Goal: Task Accomplishment & Management: Complete application form

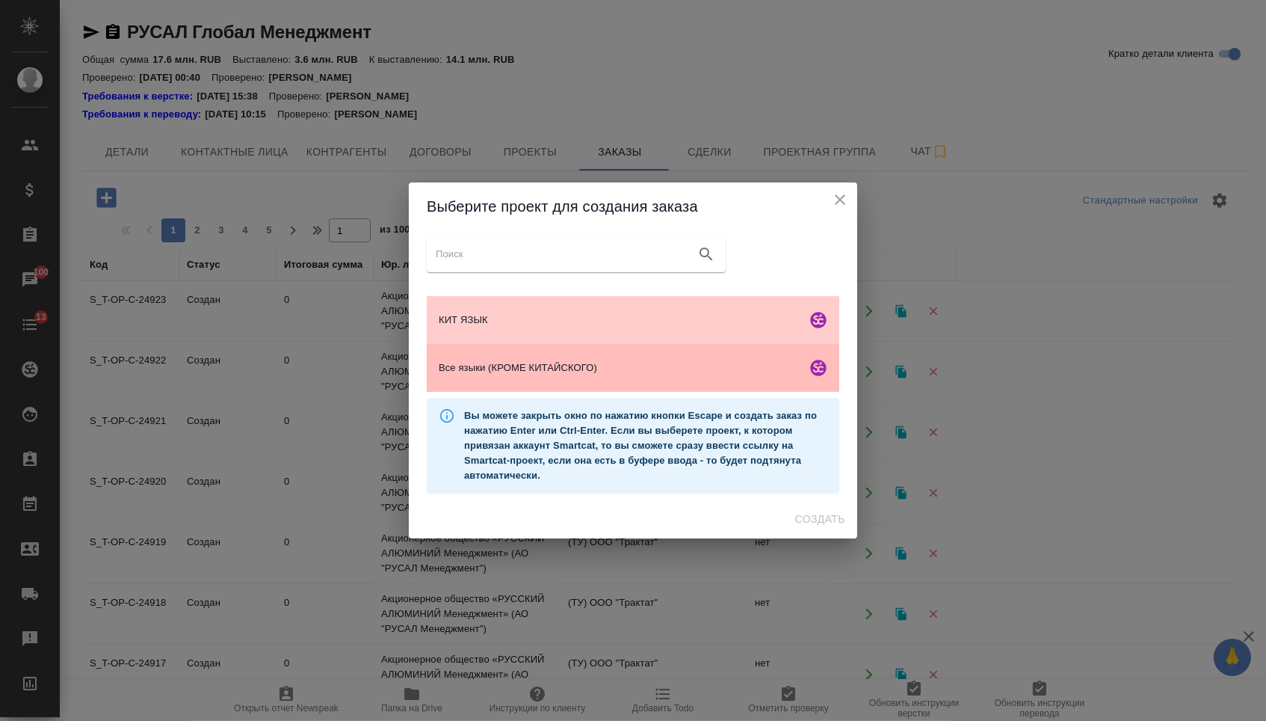
click at [531, 380] on div "Все языки (КРОМЕ КИТАЙСКОГО)" at bounding box center [633, 368] width 413 height 48
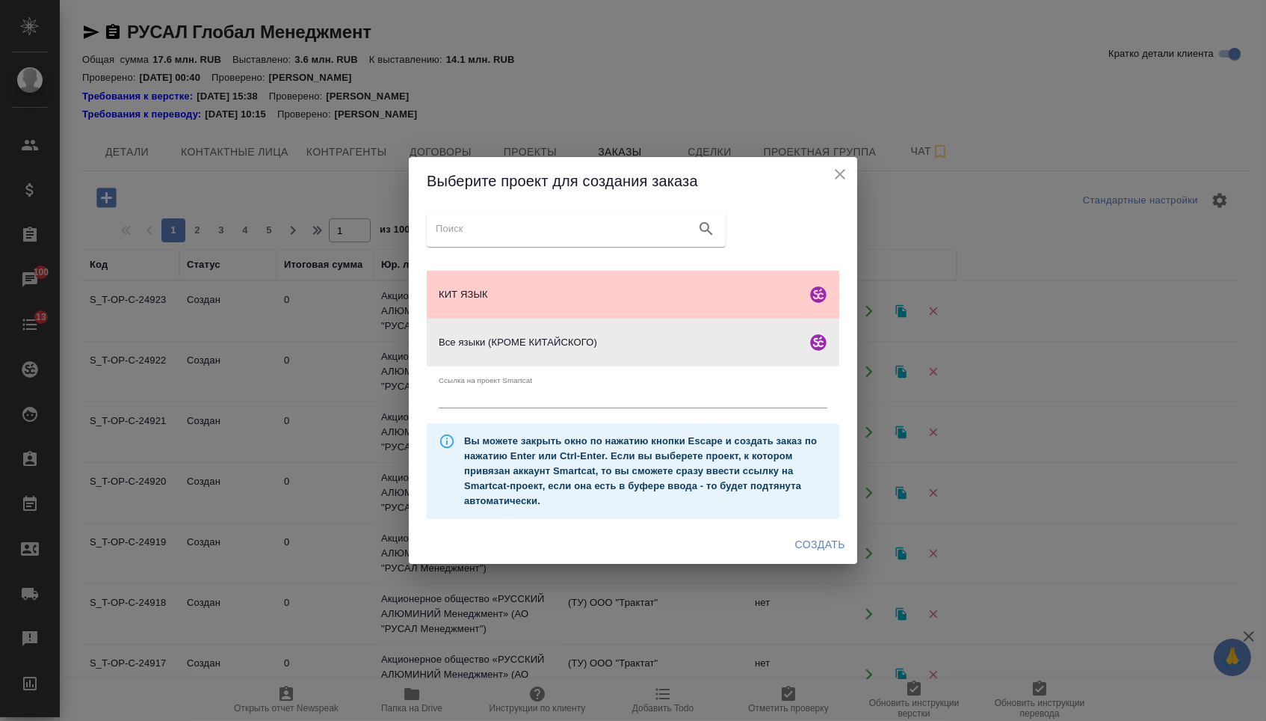
click at [816, 549] on span "Создать" at bounding box center [820, 544] width 50 height 19
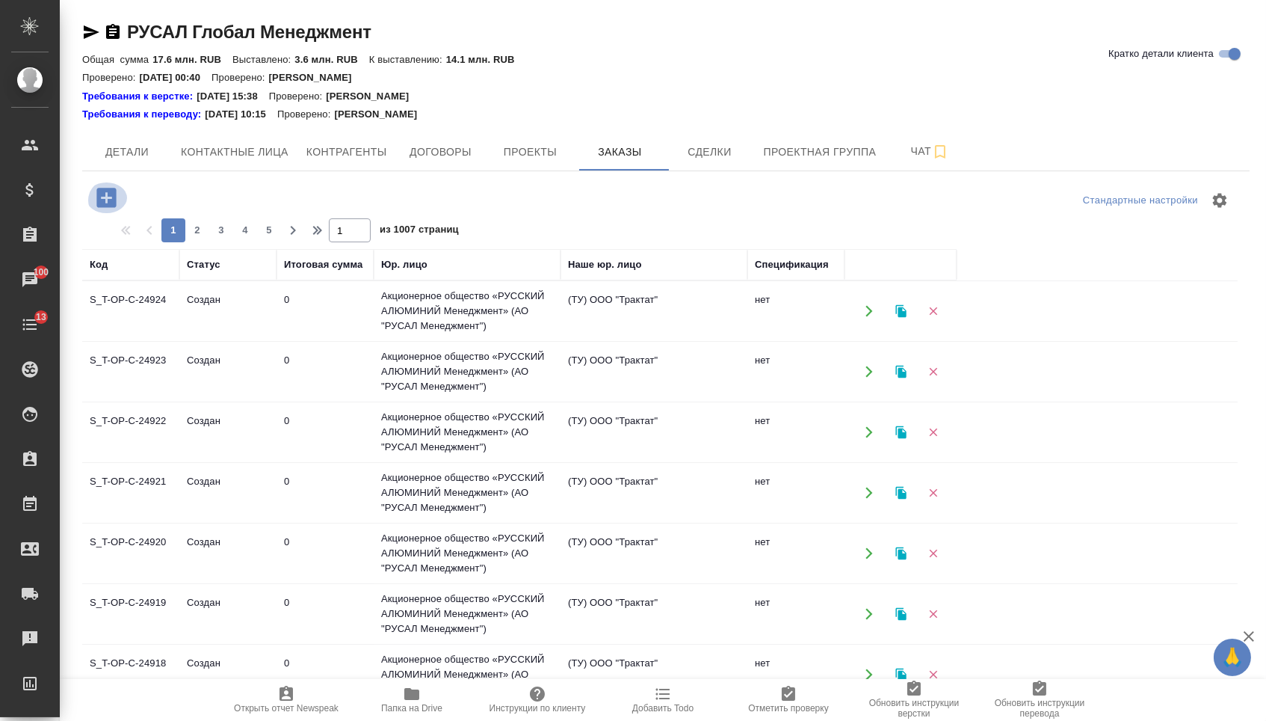
click at [108, 194] on icon "button" at bounding box center [106, 198] width 26 height 26
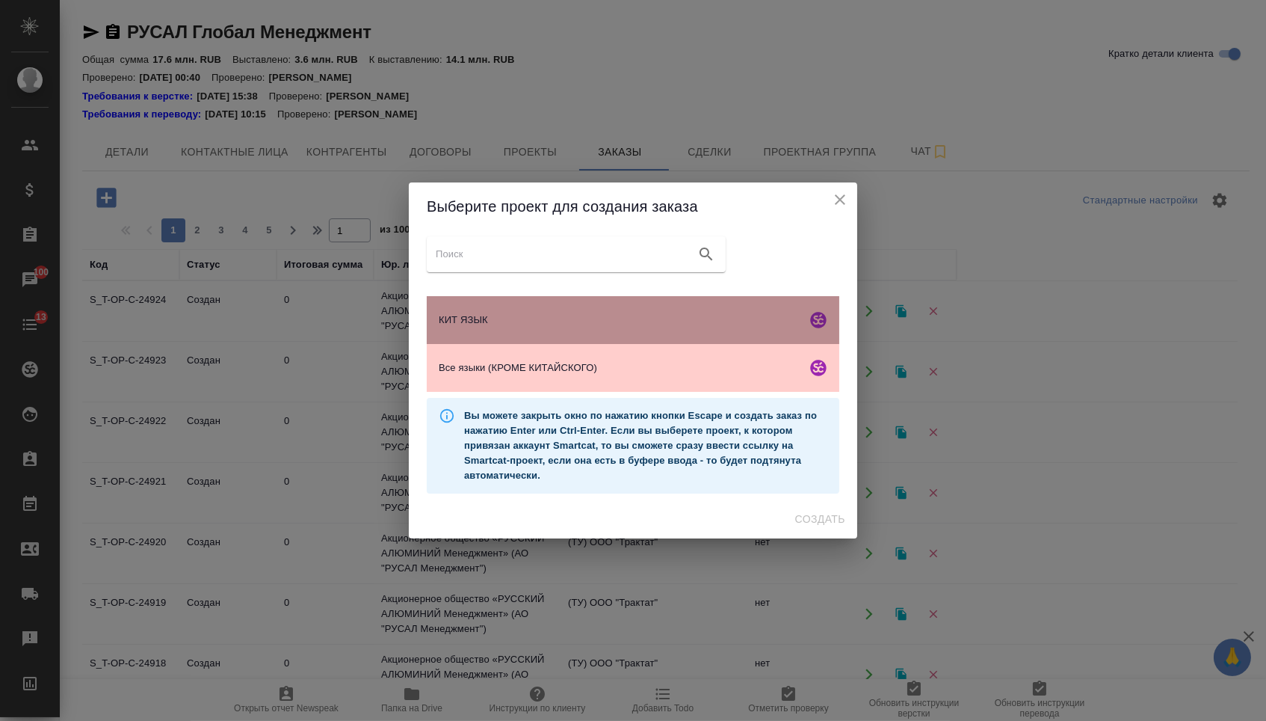
click at [492, 310] on div "КИТ ЯЗЫК" at bounding box center [633, 320] width 413 height 48
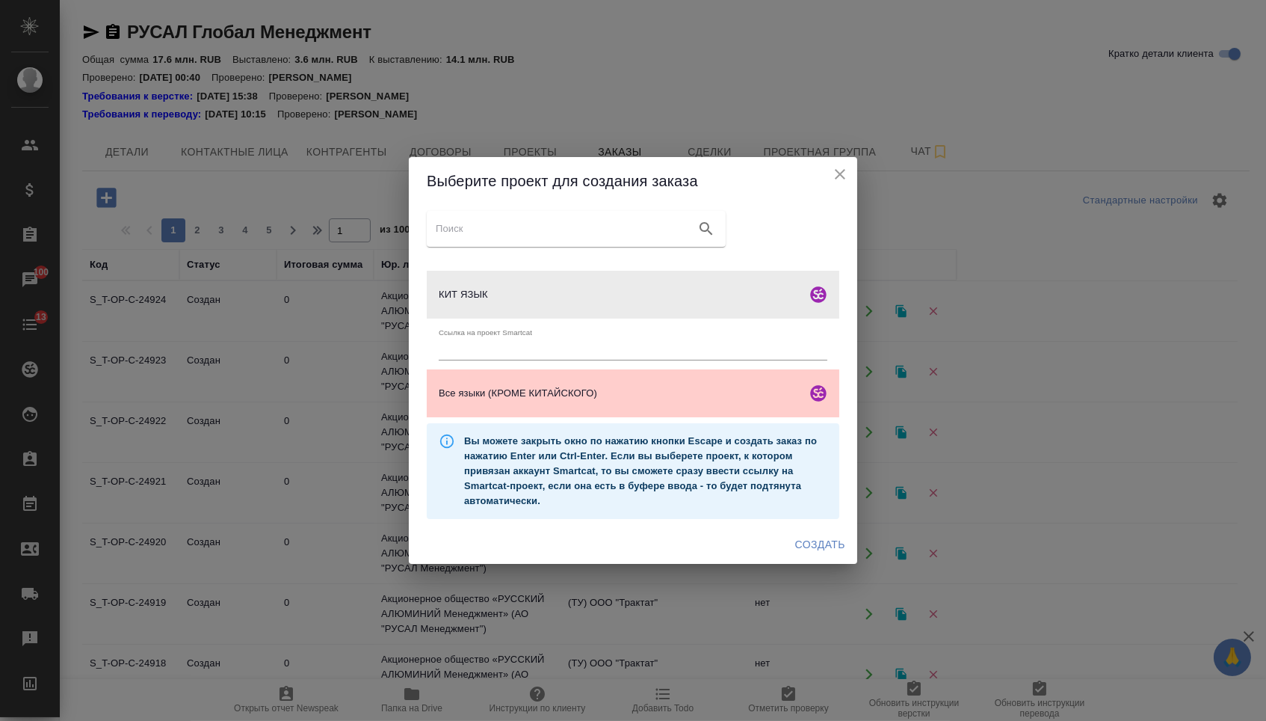
click at [799, 558] on button "Создать" at bounding box center [820, 545] width 62 height 28
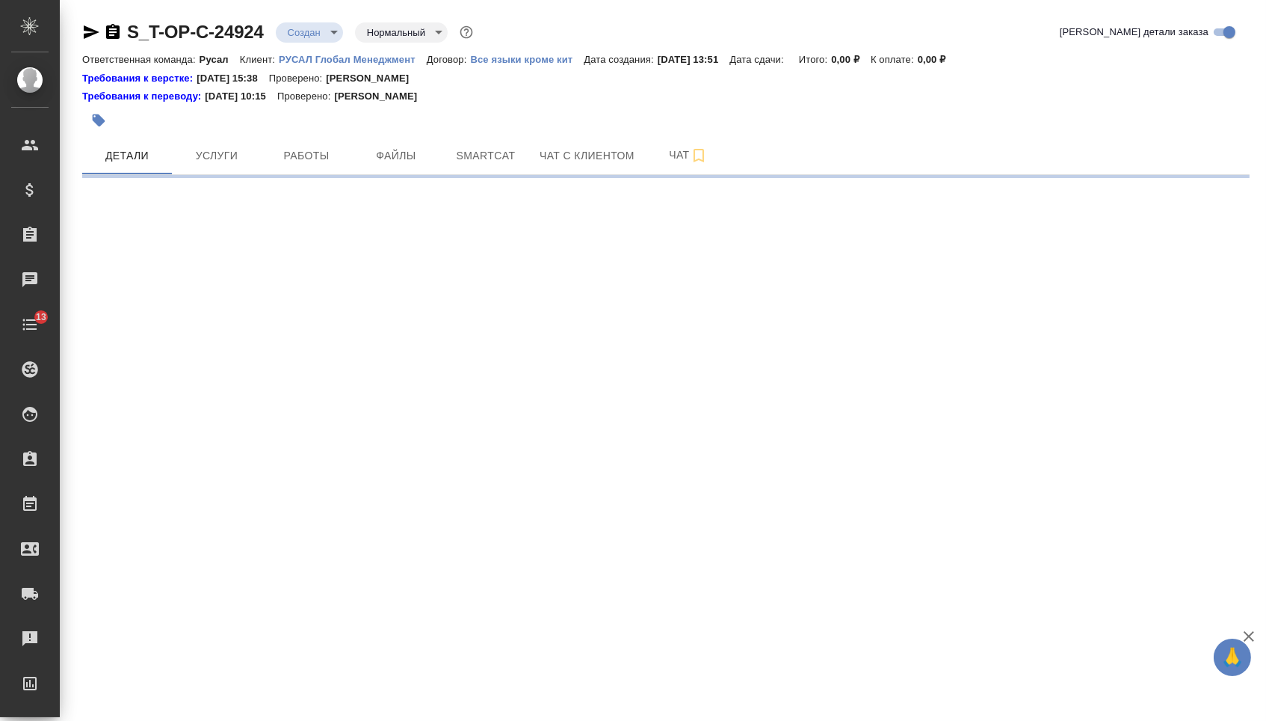
select select "RU"
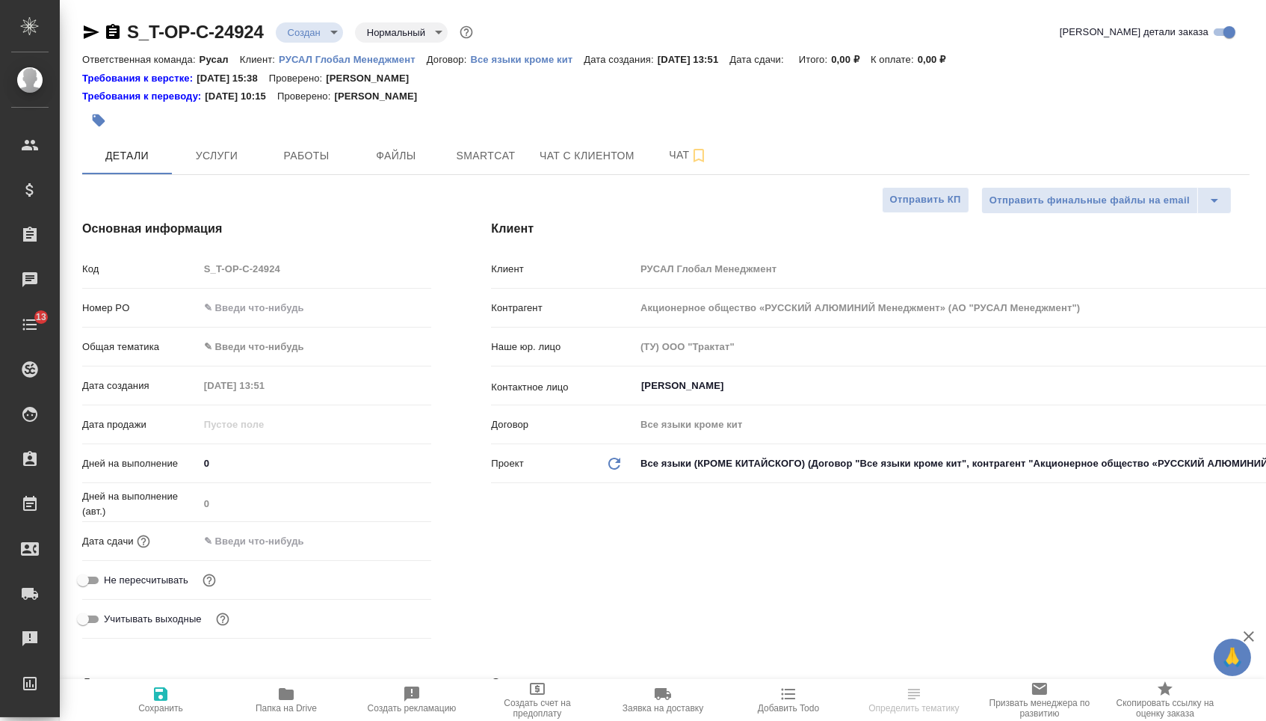
type textarea "x"
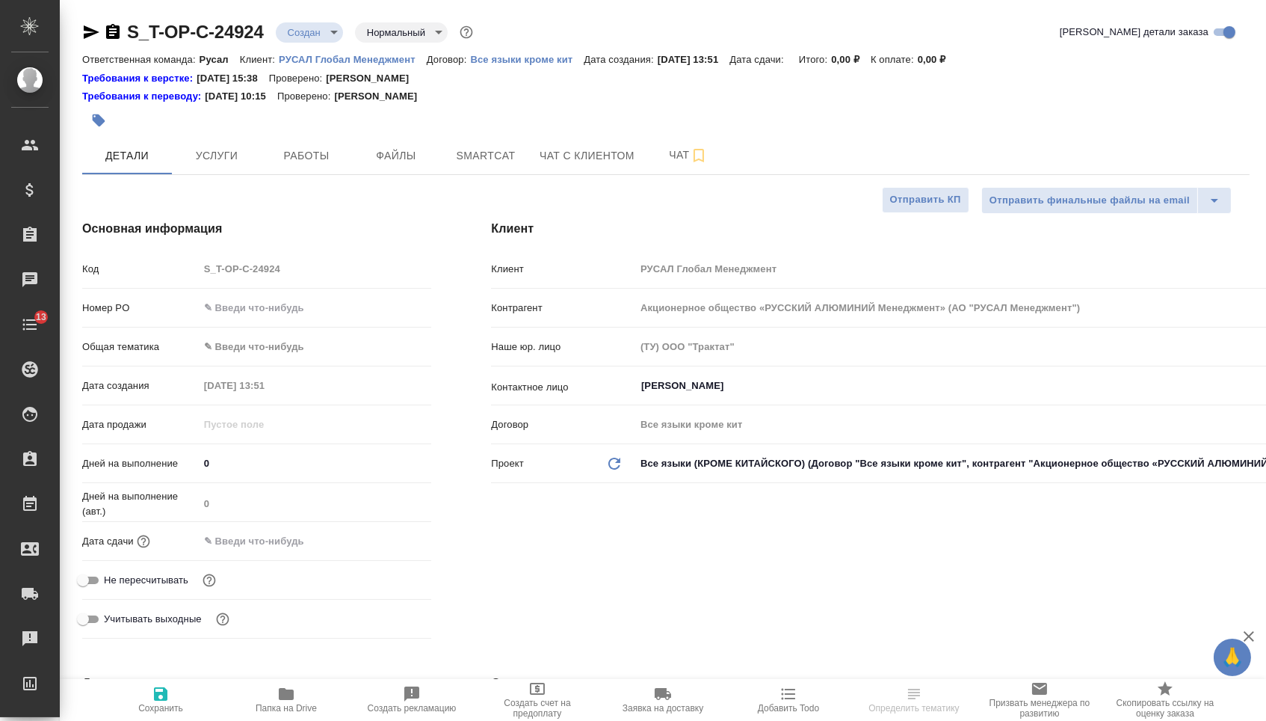
type textarea "x"
click at [258, 306] on input "text" at bounding box center [316, 308] width 232 height 22
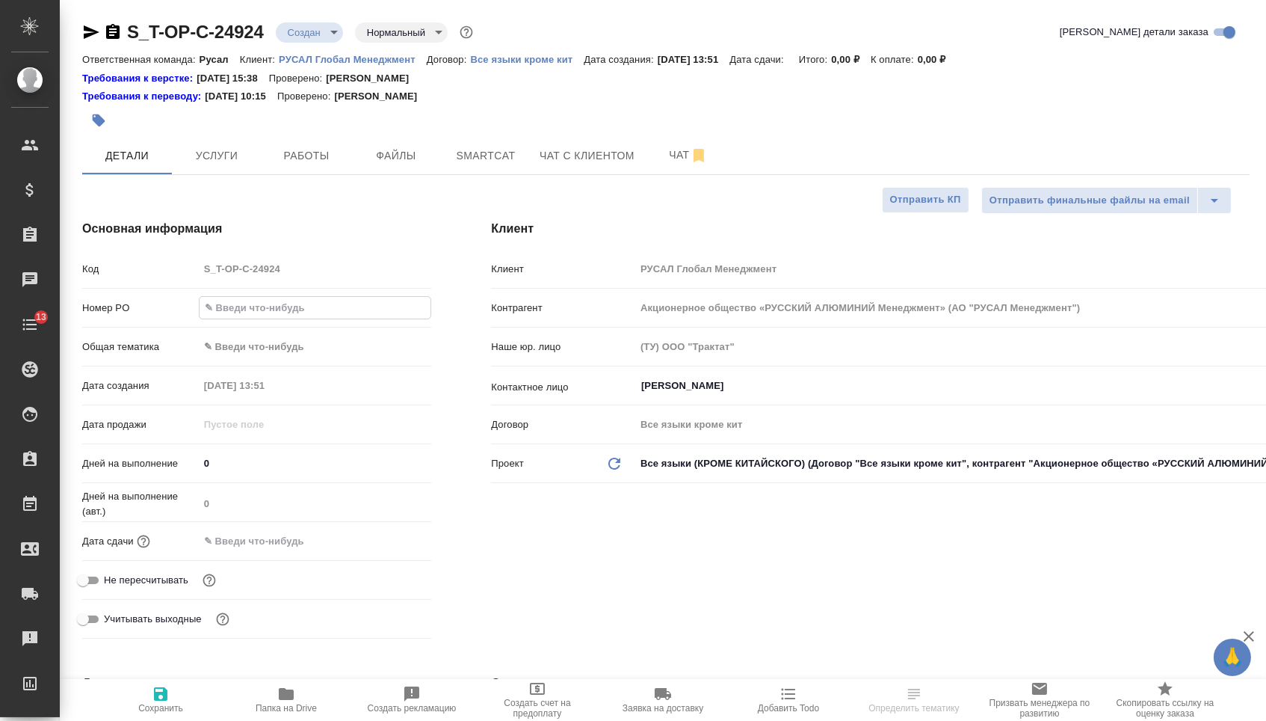
paste input "Т-ОП-С-46544"
type input "Т-ОП-С-46544"
type textarea "x"
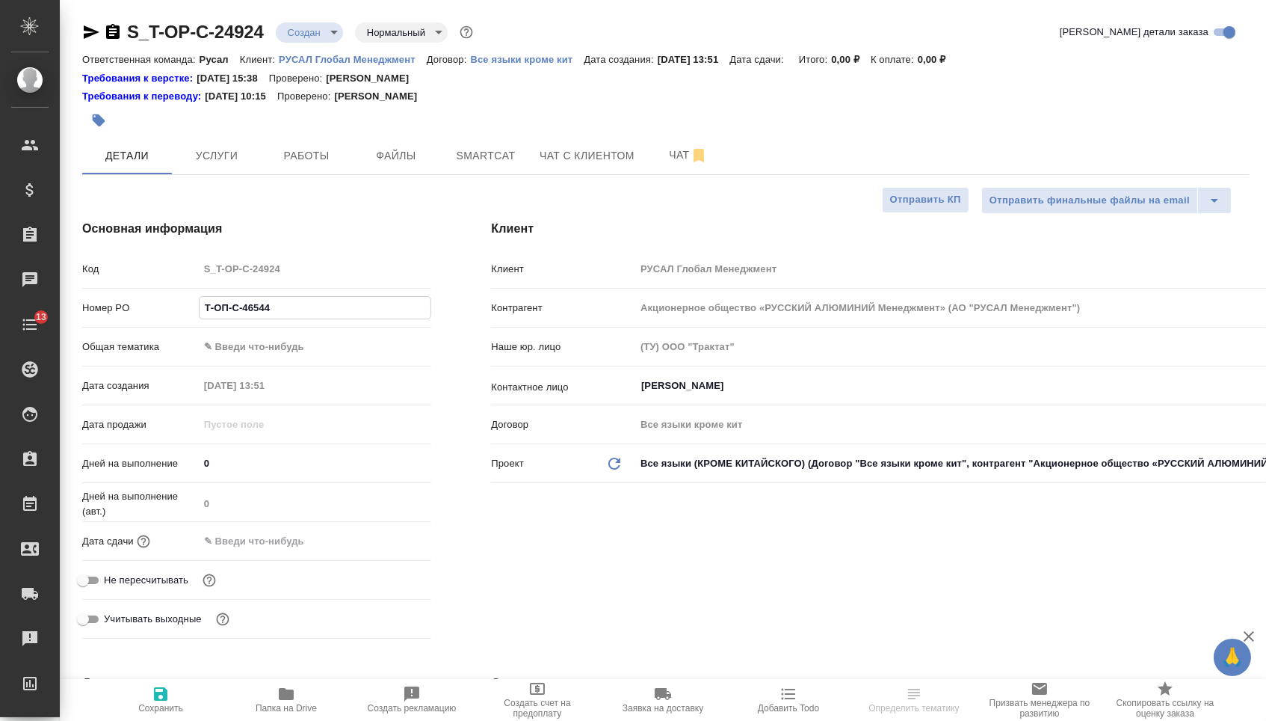
type input "Т-ОП-С-46544"
click at [275, 552] on input "text" at bounding box center [264, 541] width 131 height 22
click at [384, 549] on icon "button" at bounding box center [388, 540] width 18 height 18
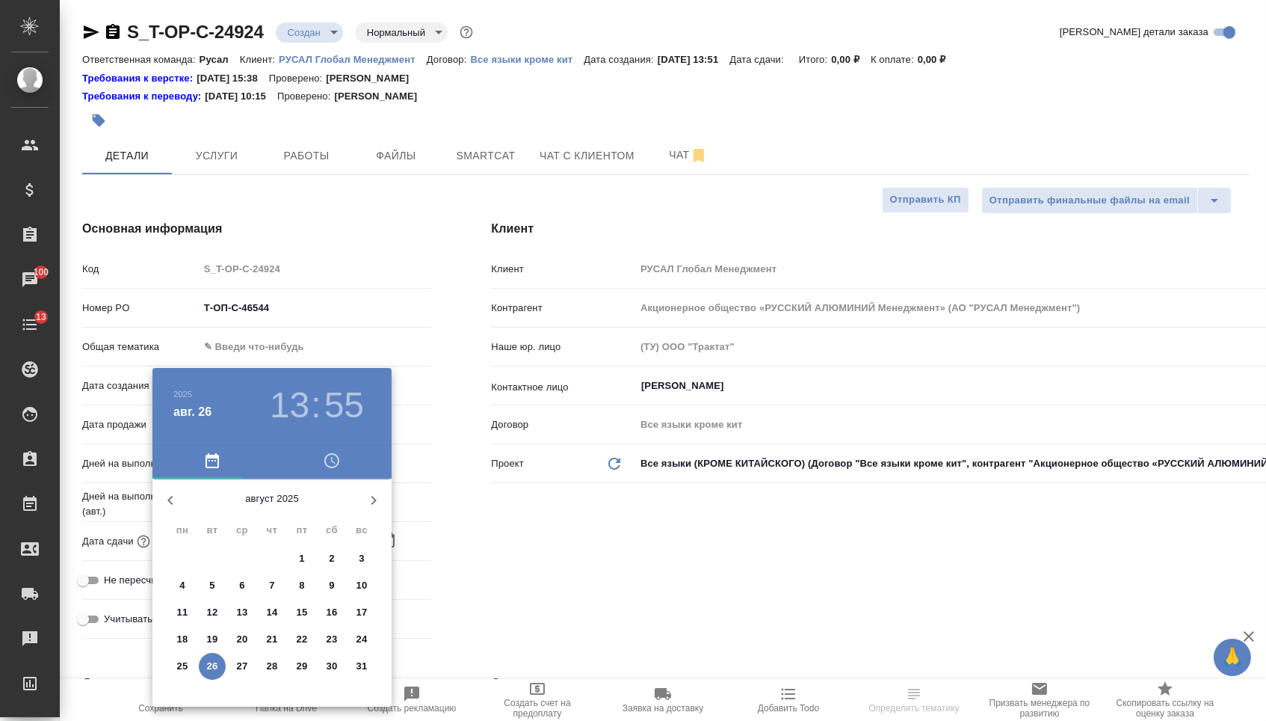
click at [304, 672] on p "29" at bounding box center [302, 666] width 11 height 15
type input "29.08.2025 13:55"
type textarea "x"
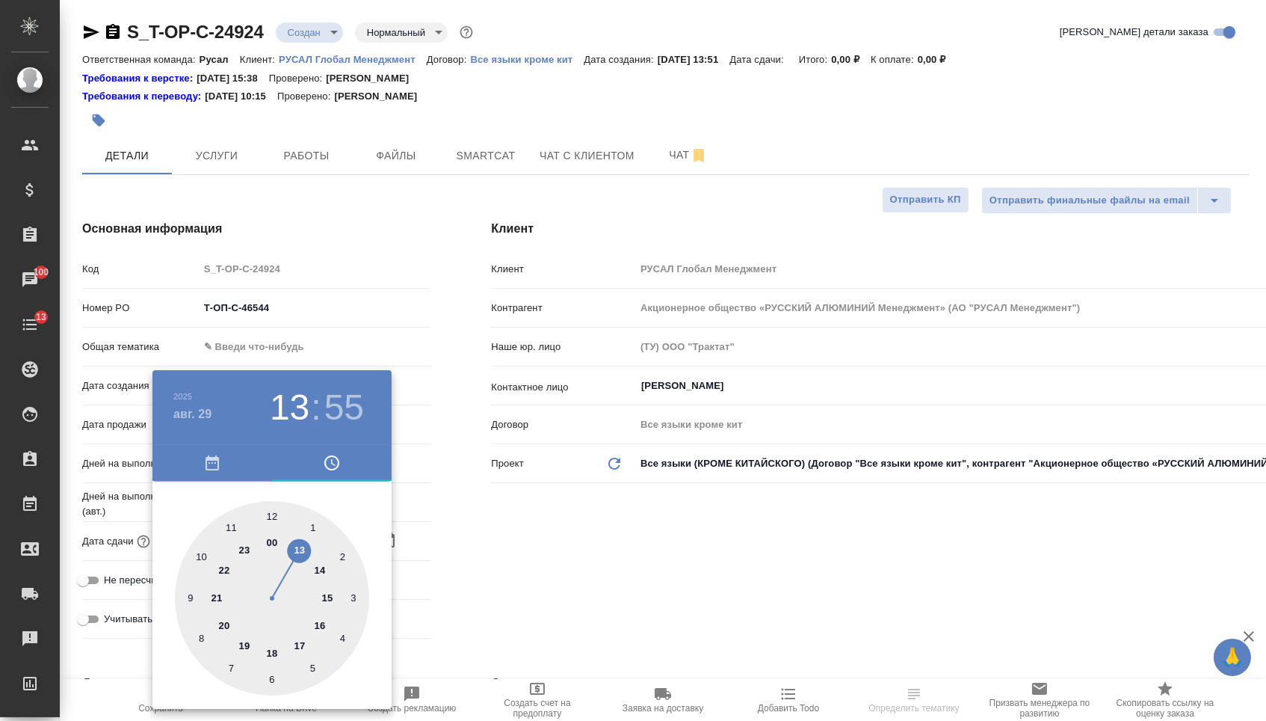
type textarea "x"
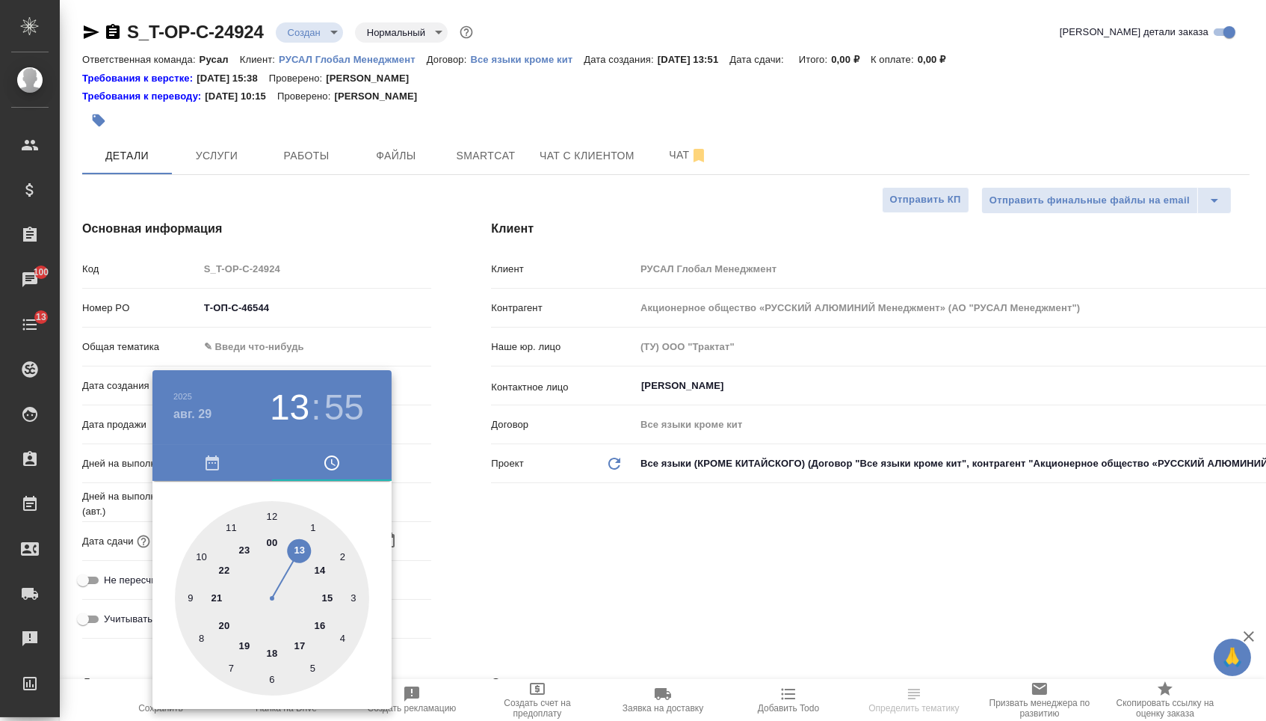
type textarea "x"
click at [228, 526] on div at bounding box center [272, 598] width 194 height 194
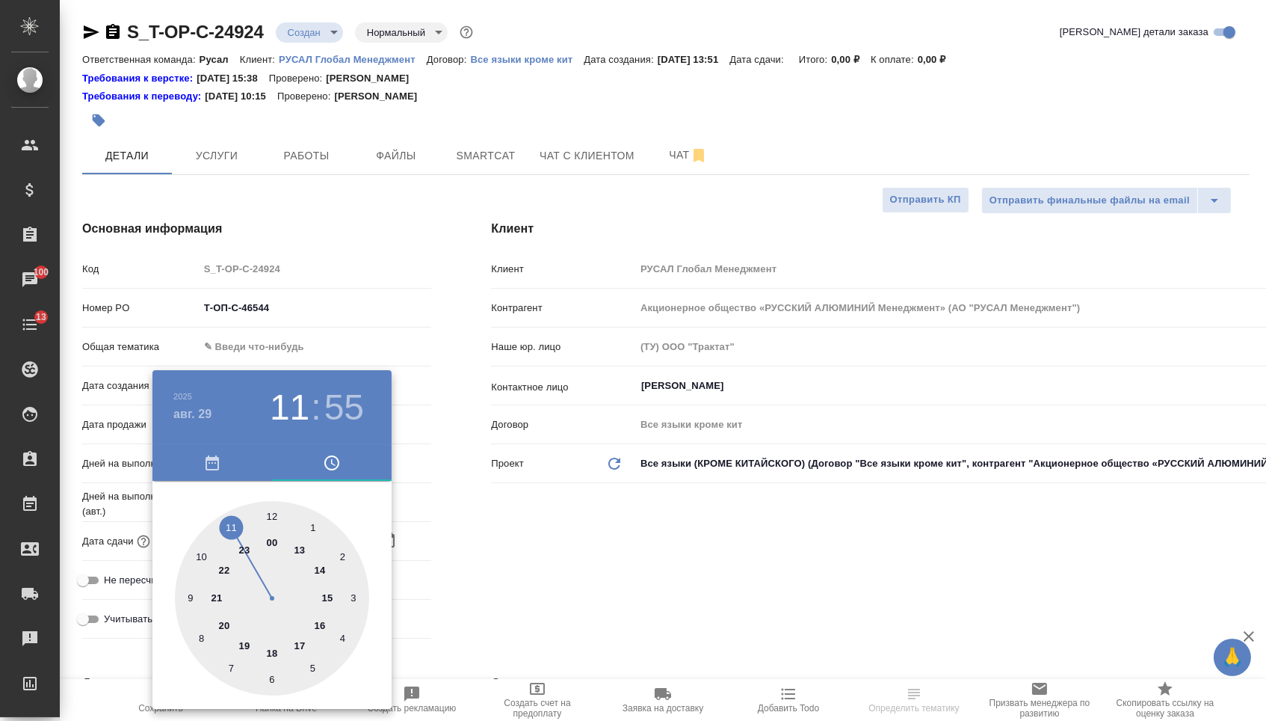
type input "29.08.2025 11:55"
type textarea "x"
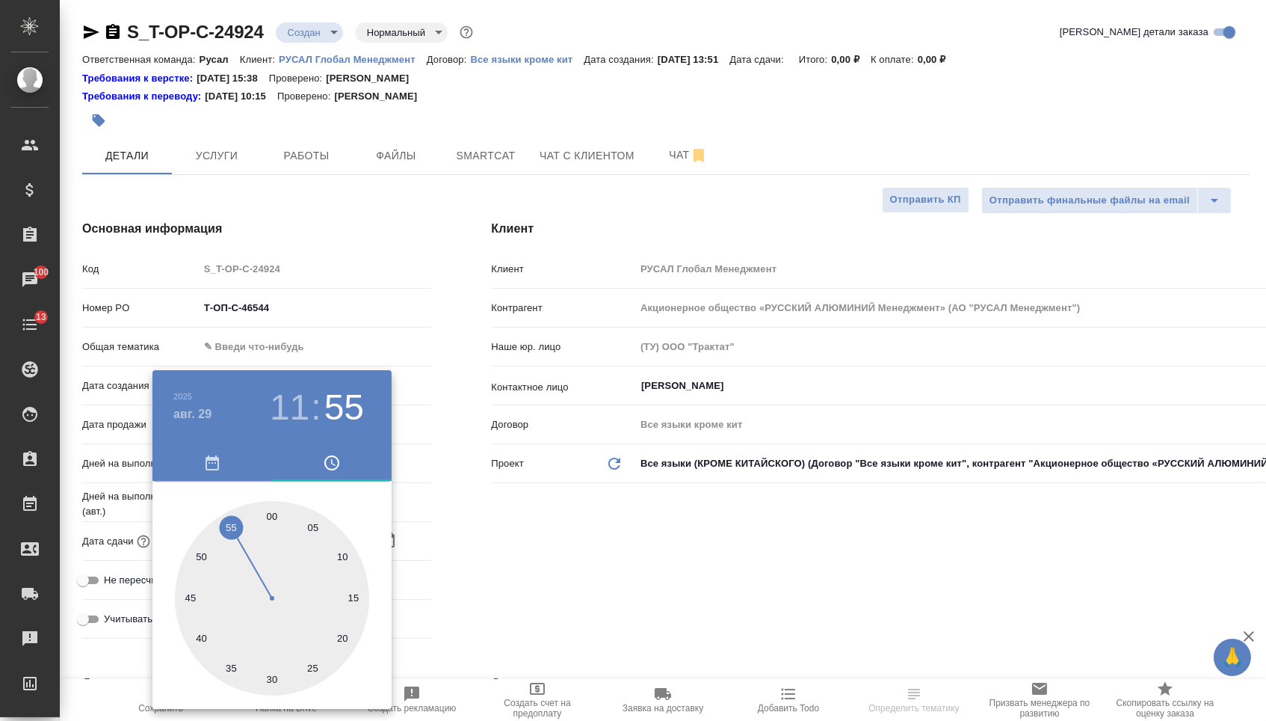
type textarea "x"
type input "29.08.2025 11:00"
click at [275, 515] on div at bounding box center [272, 598] width 194 height 194
type textarea "x"
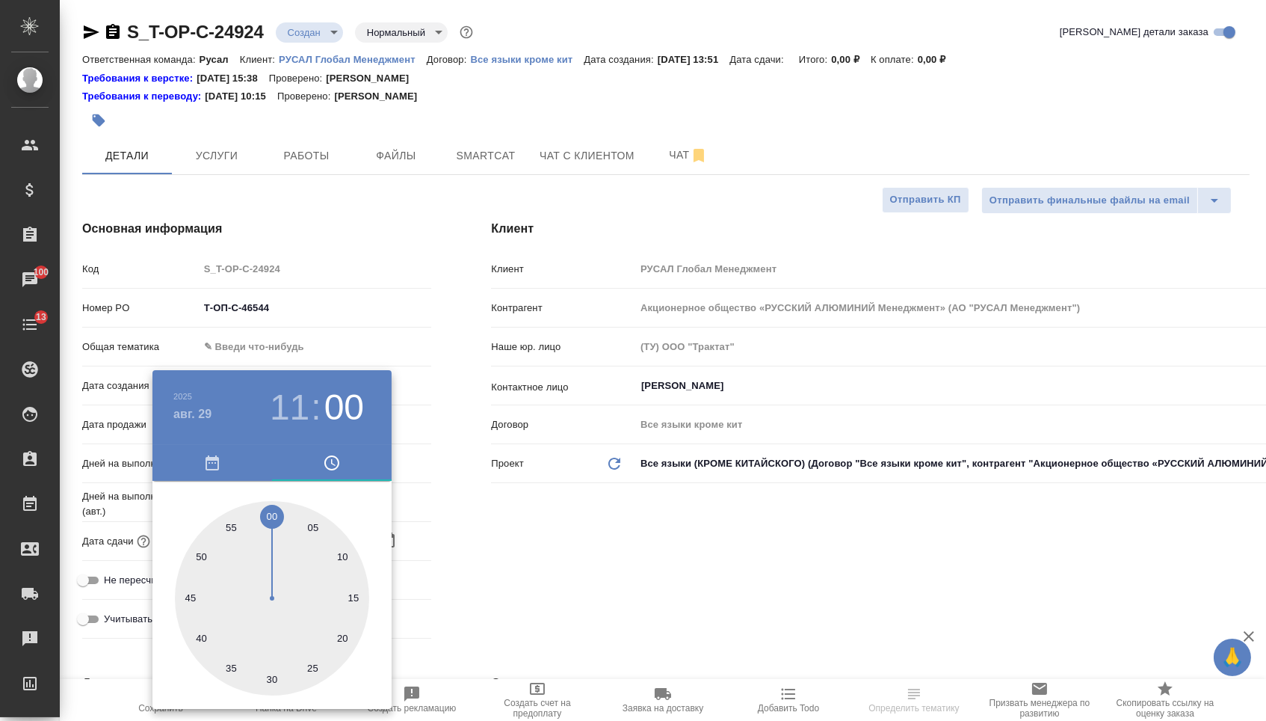
type textarea "x"
click at [495, 552] on div at bounding box center [633, 360] width 1266 height 721
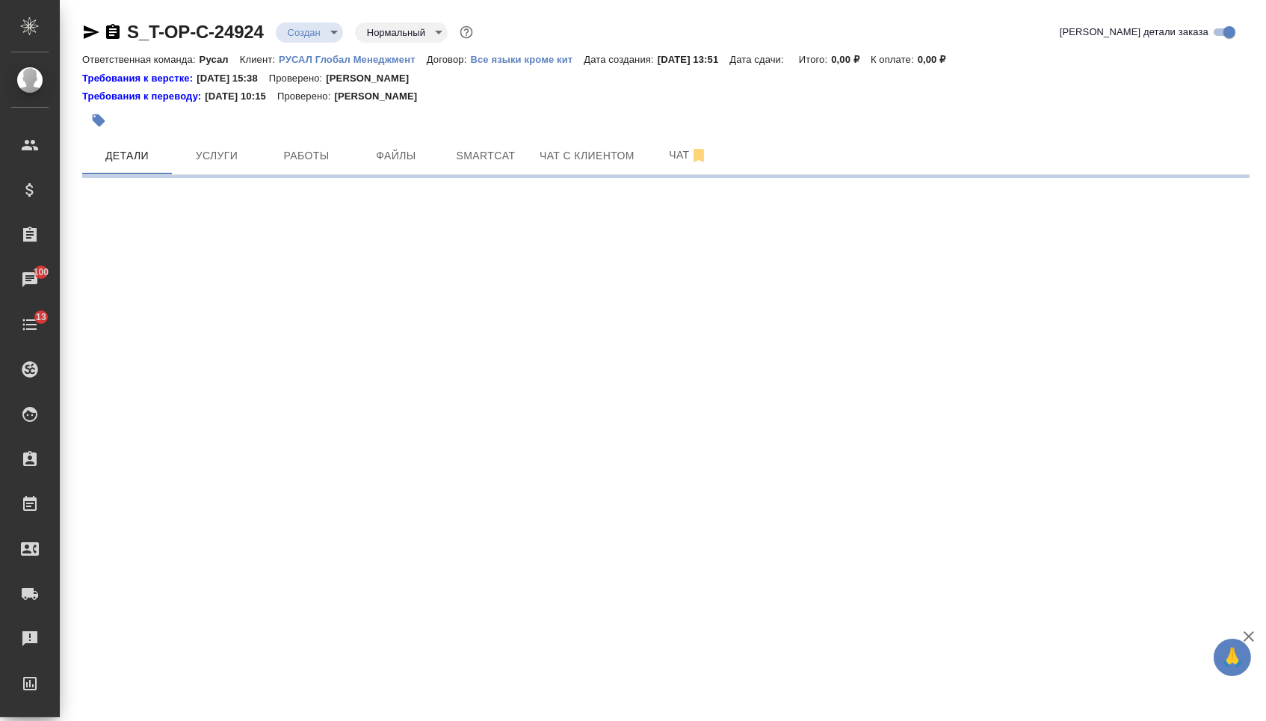
click at [303, 347] on div ".cls-1 fill:#fff; AWATERA Menshikova Aleksandra Клиенты Спецификации Заказы 100…" at bounding box center [633, 360] width 1266 height 721
select select "RU"
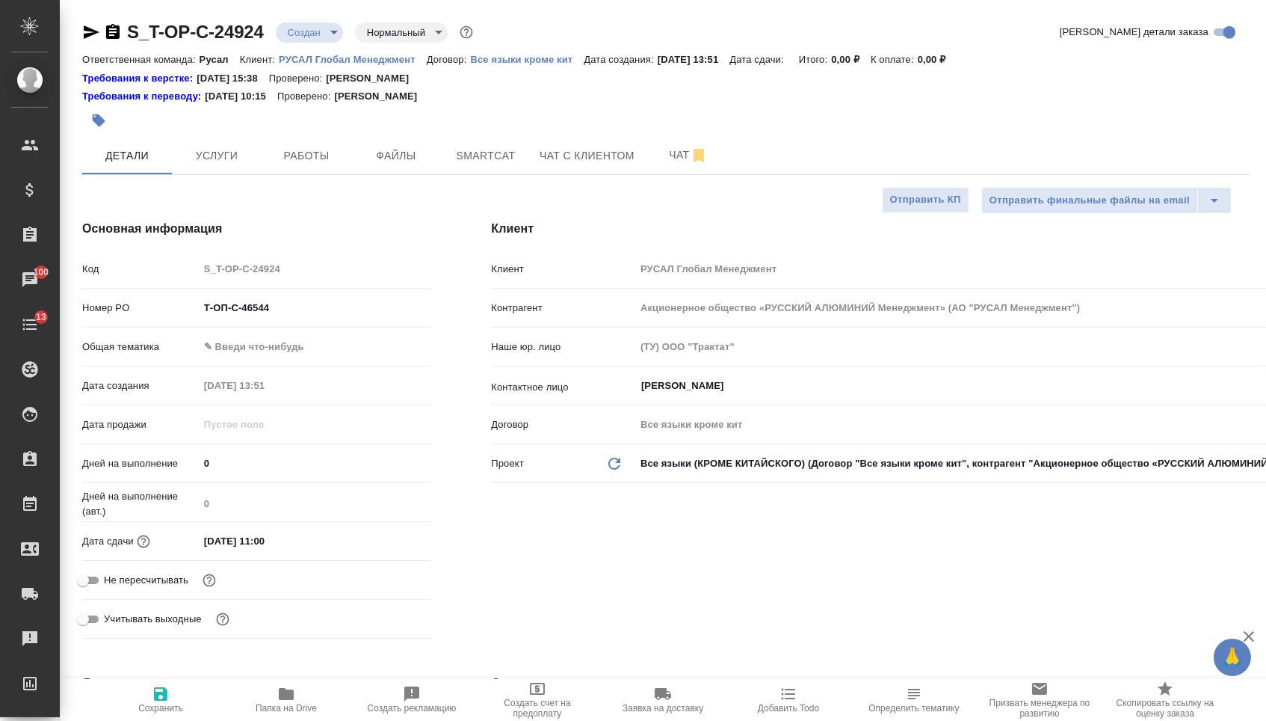
type textarea "x"
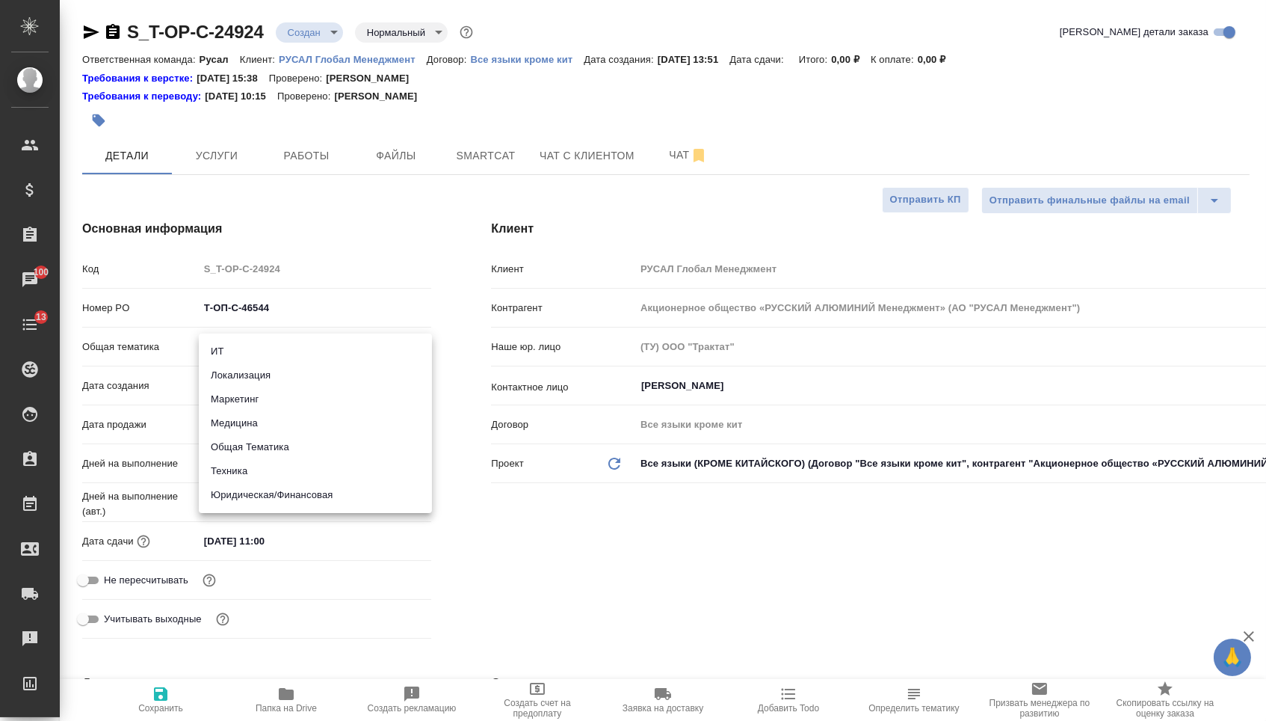
click at [281, 354] on body "🙏 .cls-1 fill:#fff; AWATERA Menshikova Aleksandra Клиенты Спецификации Заказы 1…" at bounding box center [633, 360] width 1266 height 721
type textarea "x"
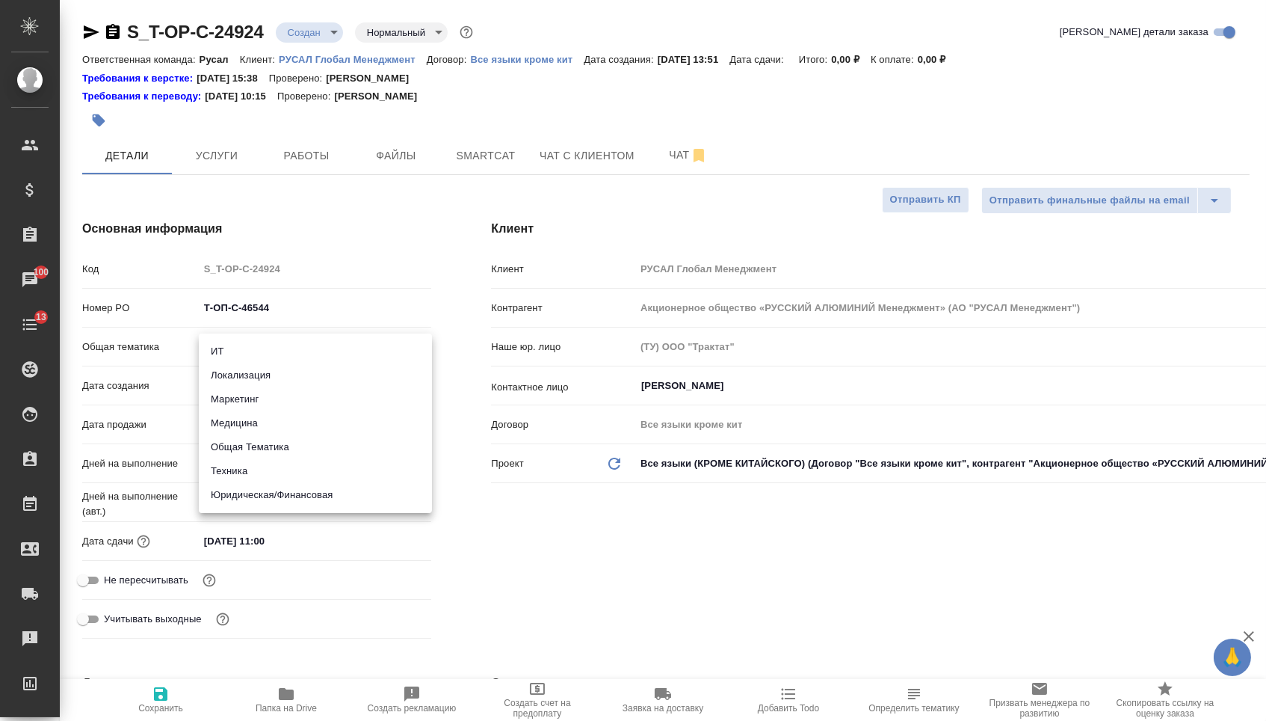
type textarea "x"
click at [266, 389] on li "Маркетинг" at bounding box center [315, 399] width 233 height 24
type input "marketing"
type textarea "x"
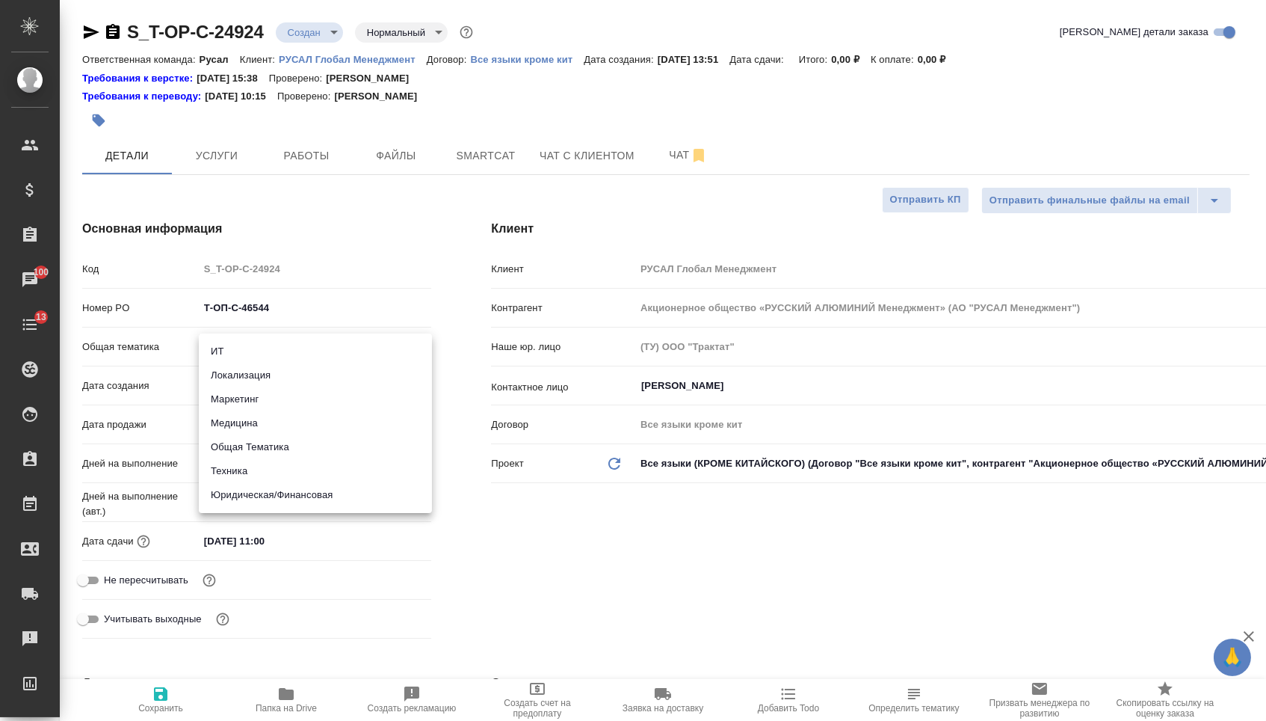
type textarea "x"
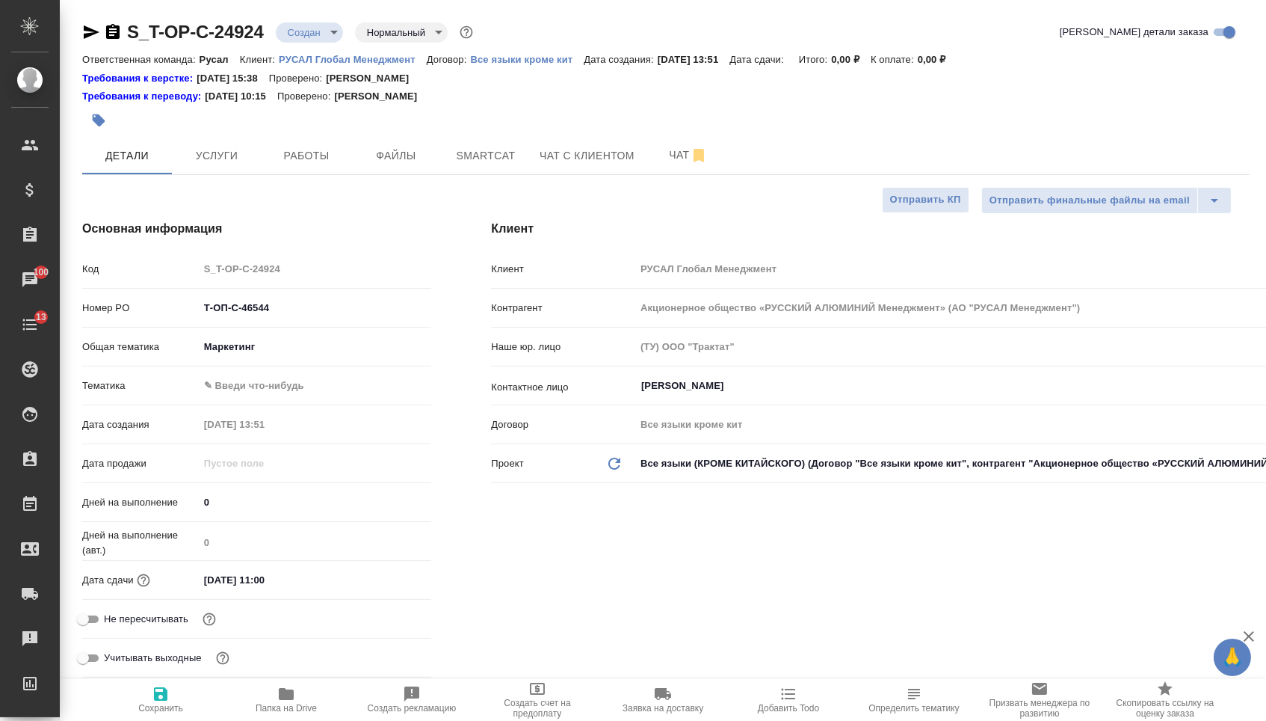
click at [267, 389] on body "🙏 .cls-1 fill:#fff; AWATERA Menshikova Aleksandra Клиенты Спецификации Заказы 1…" at bounding box center [633, 360] width 1266 height 721
click at [276, 401] on ul "Гуманитарные науки Маркетинг Маркетинг + медицина Менеджмент" at bounding box center [315, 426] width 233 height 108
click at [276, 413] on li "Маркетинг" at bounding box center [315, 414] width 233 height 24
type textarea "x"
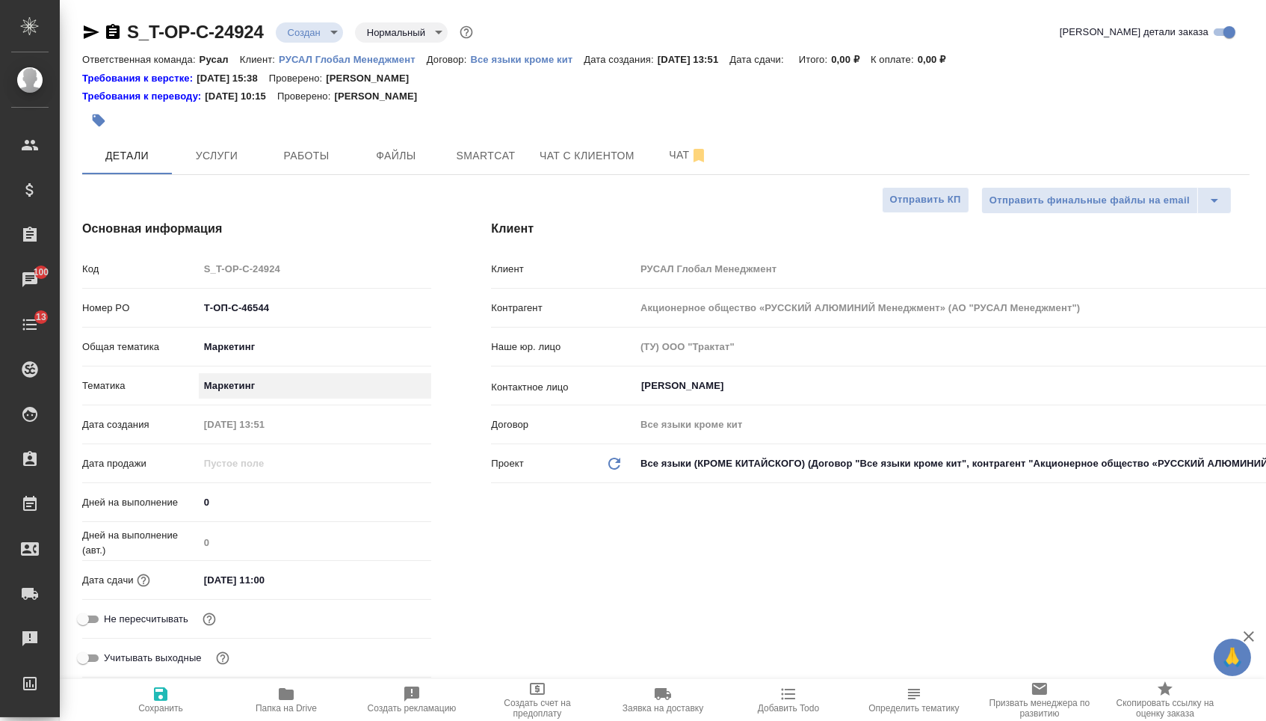
type textarea "x"
type input "5a8b8b956a9677013d343d63"
click at [145, 720] on button "Сохранить" at bounding box center [161, 700] width 126 height 42
type textarea "x"
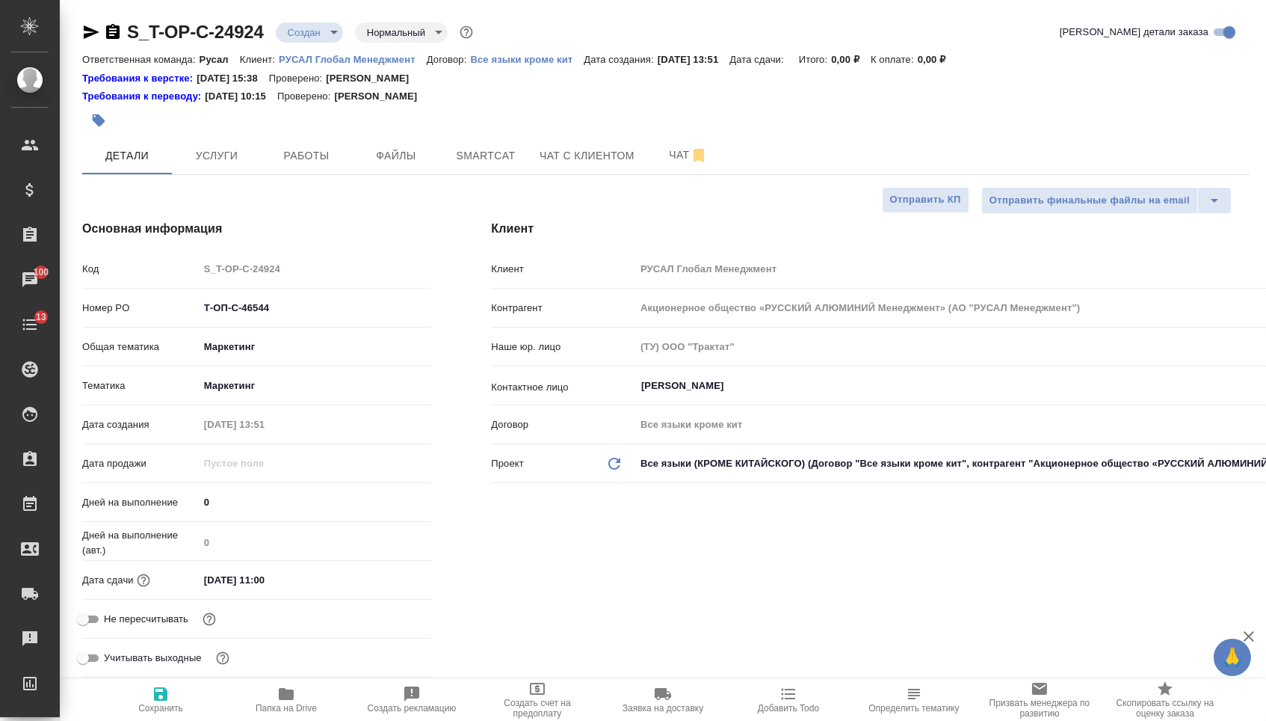
type textarea "x"
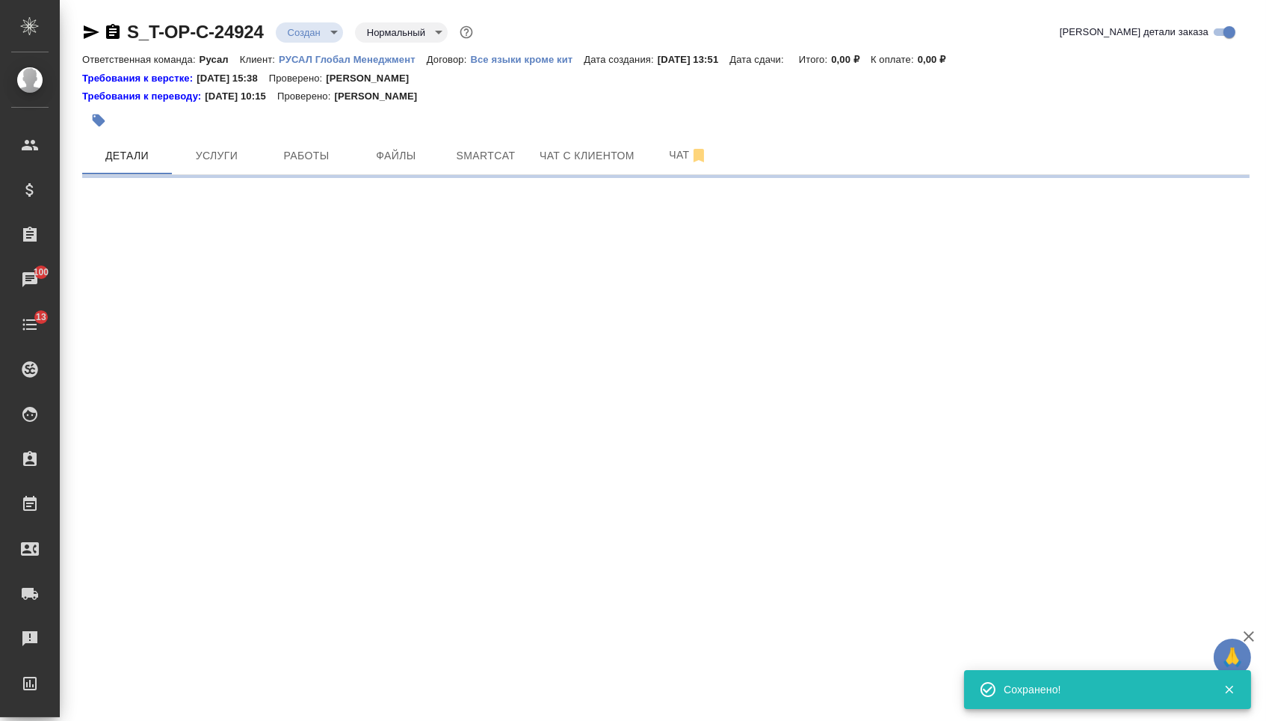
select select "RU"
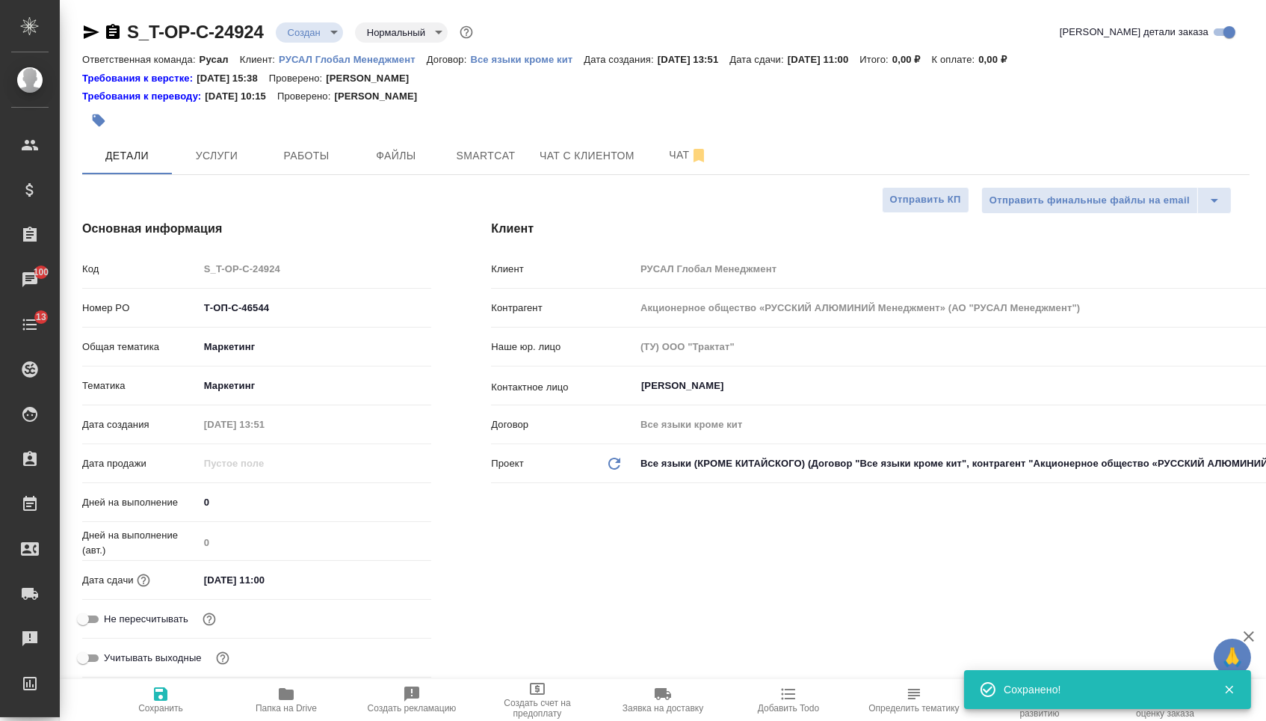
type textarea "x"
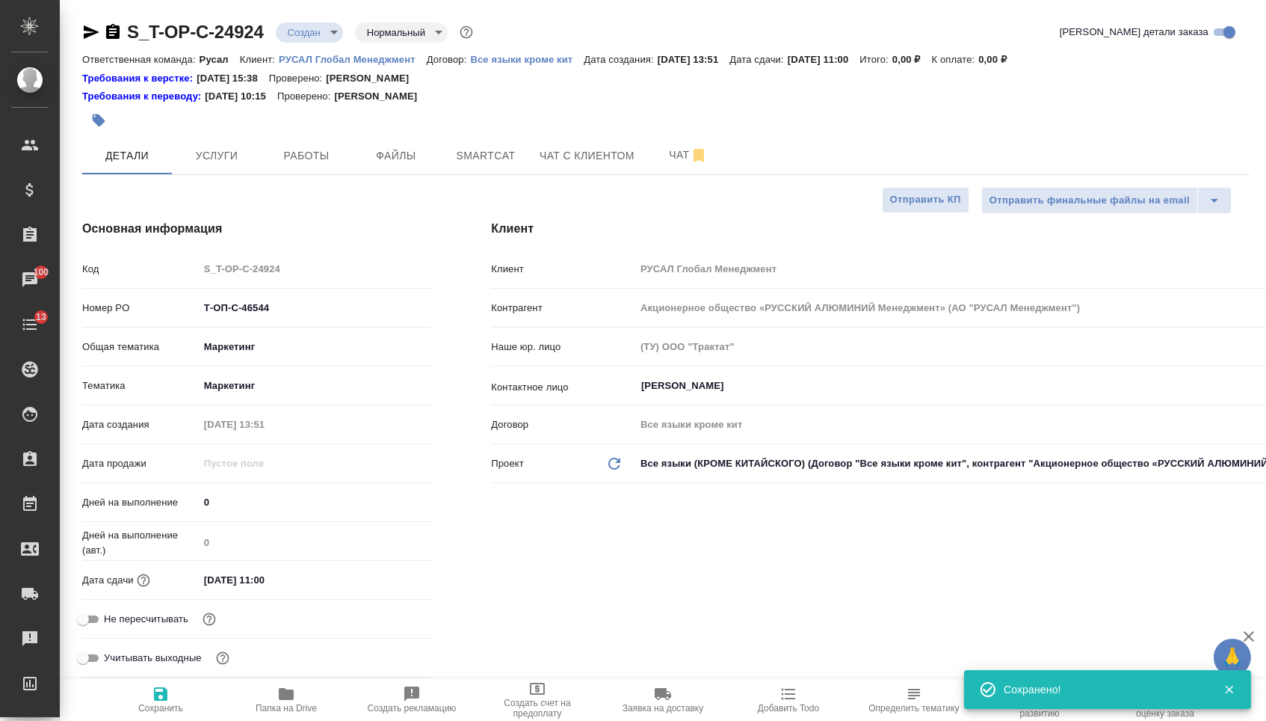
type textarea "x"
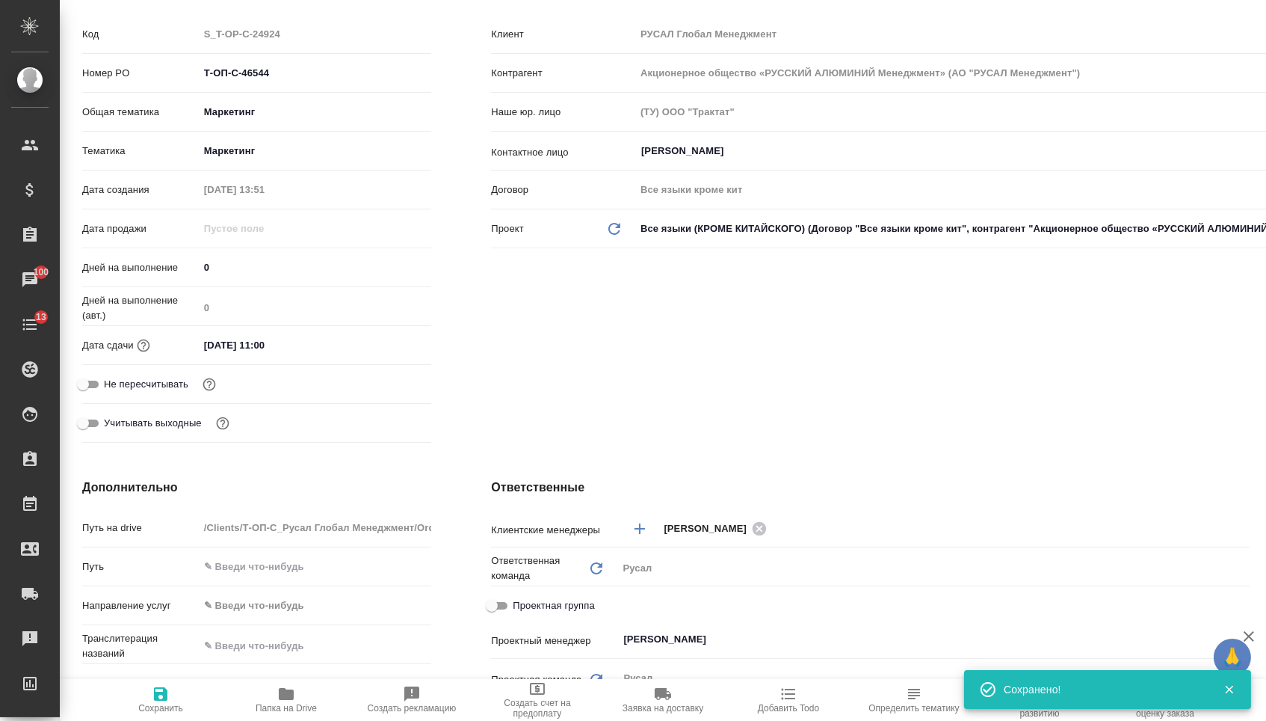
scroll to position [590, 0]
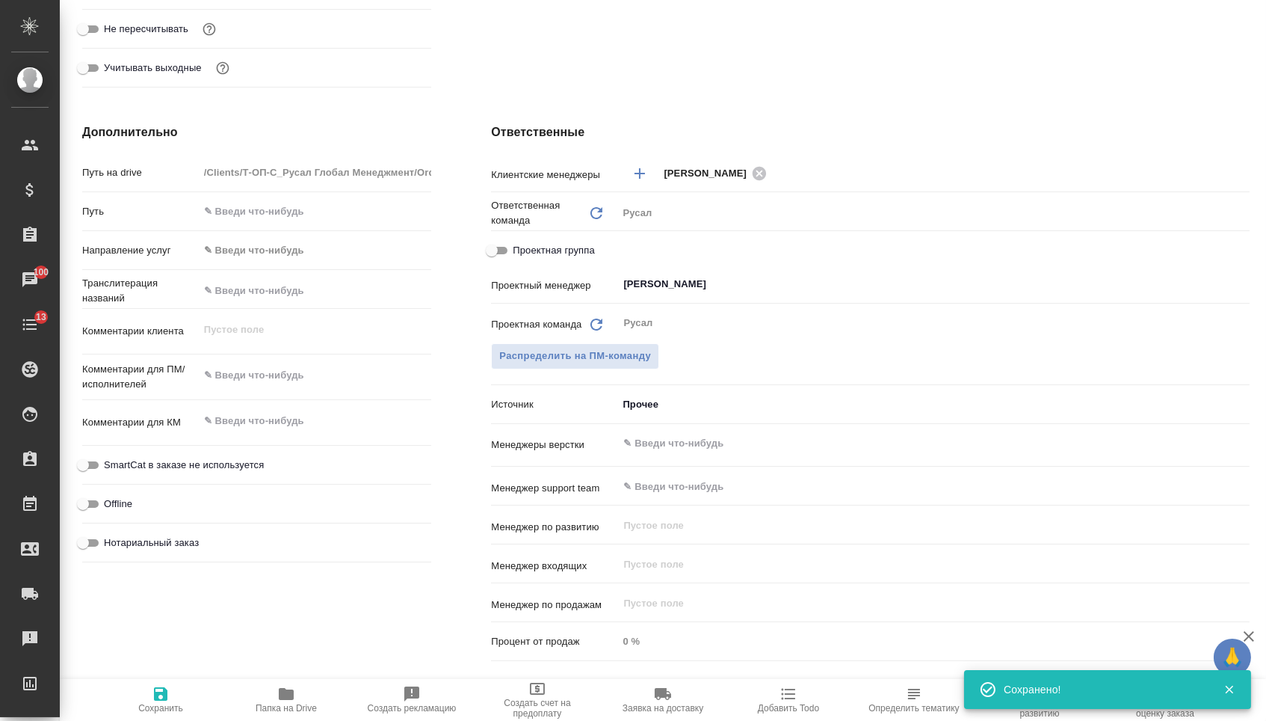
click at [303, 392] on div "x" at bounding box center [315, 376] width 233 height 33
type textarea "x"
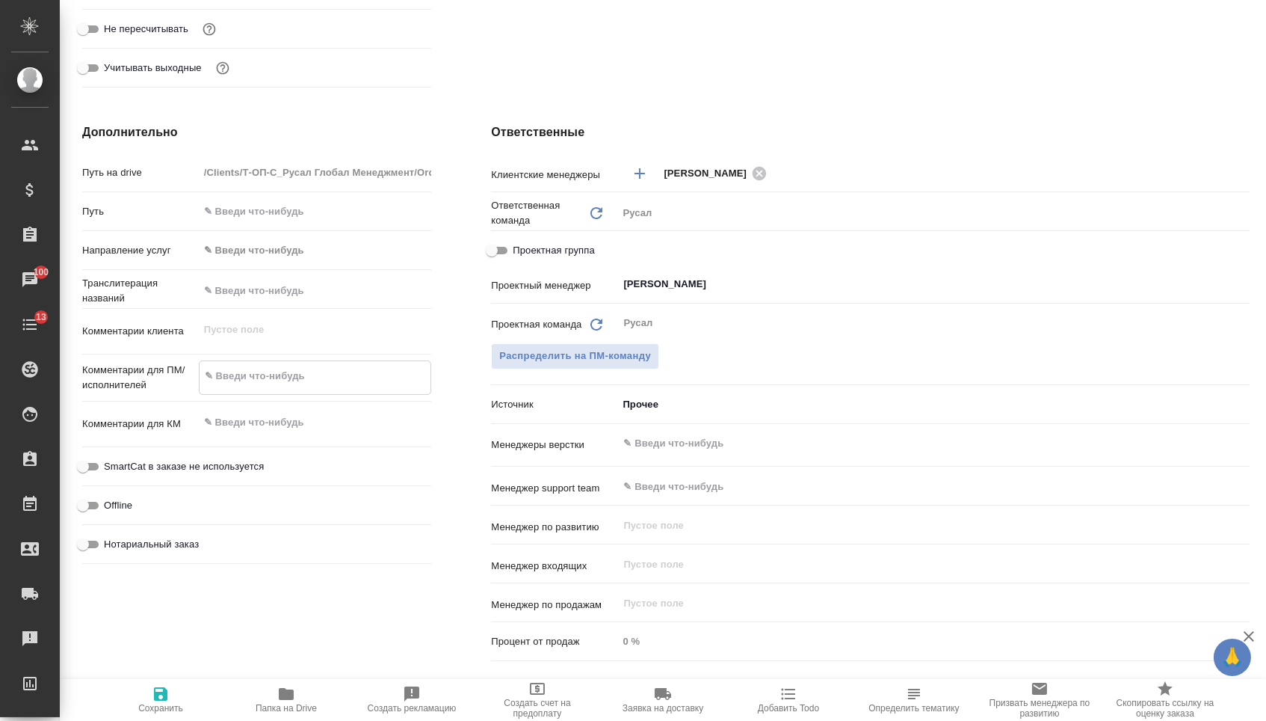
paste textarea "Необходимо перевести текст видеоролика для адаптации русской версии на английск…"
type textarea "Необходимо перевести текст видеоролика для адаптации русской версии на английск…"
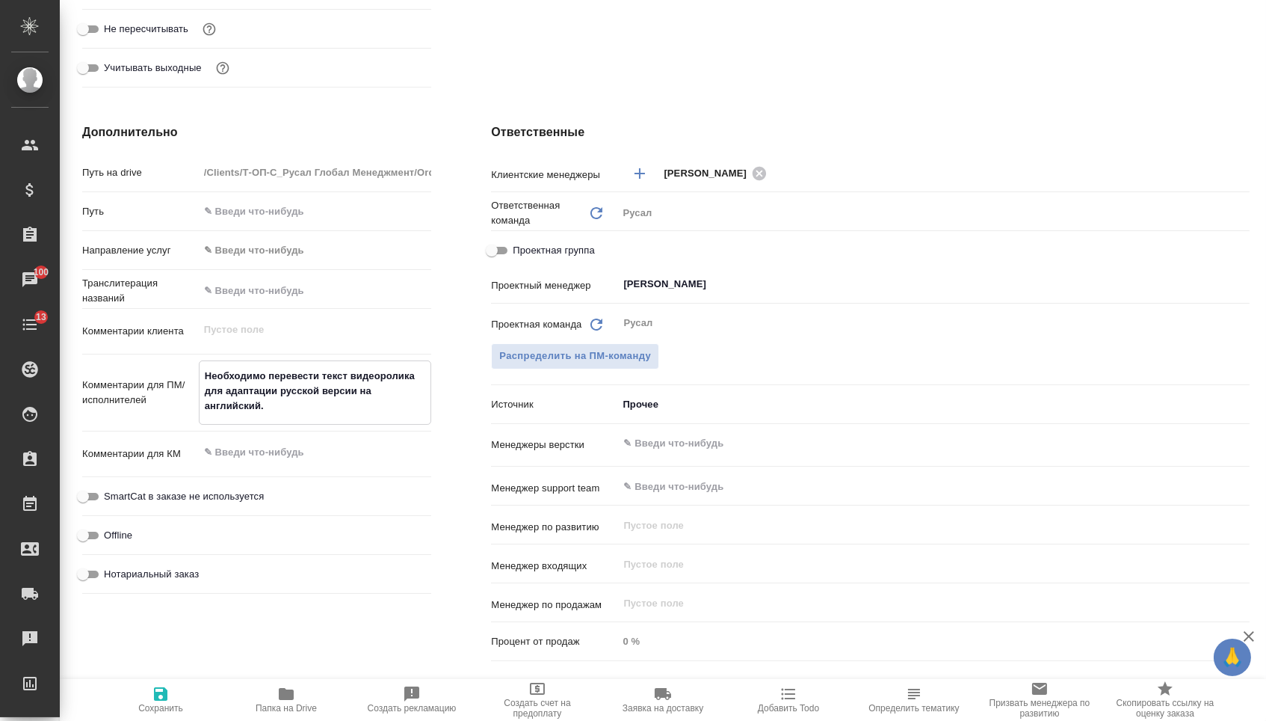
type textarea "x"
type textarea "Необходимо перевести текст видеоролика для адаптации русской версии на английск…"
type textarea "x"
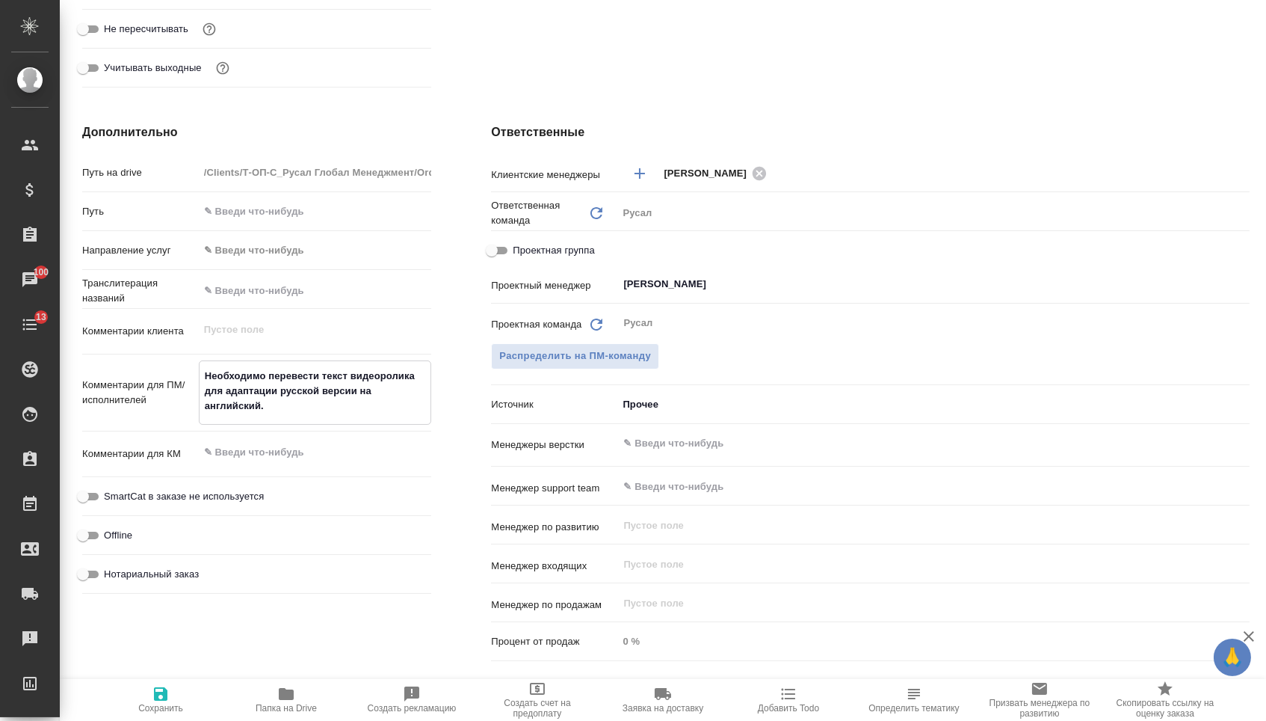
click at [163, 706] on span "Сохранить" at bounding box center [160, 708] width 45 height 10
type textarea "x"
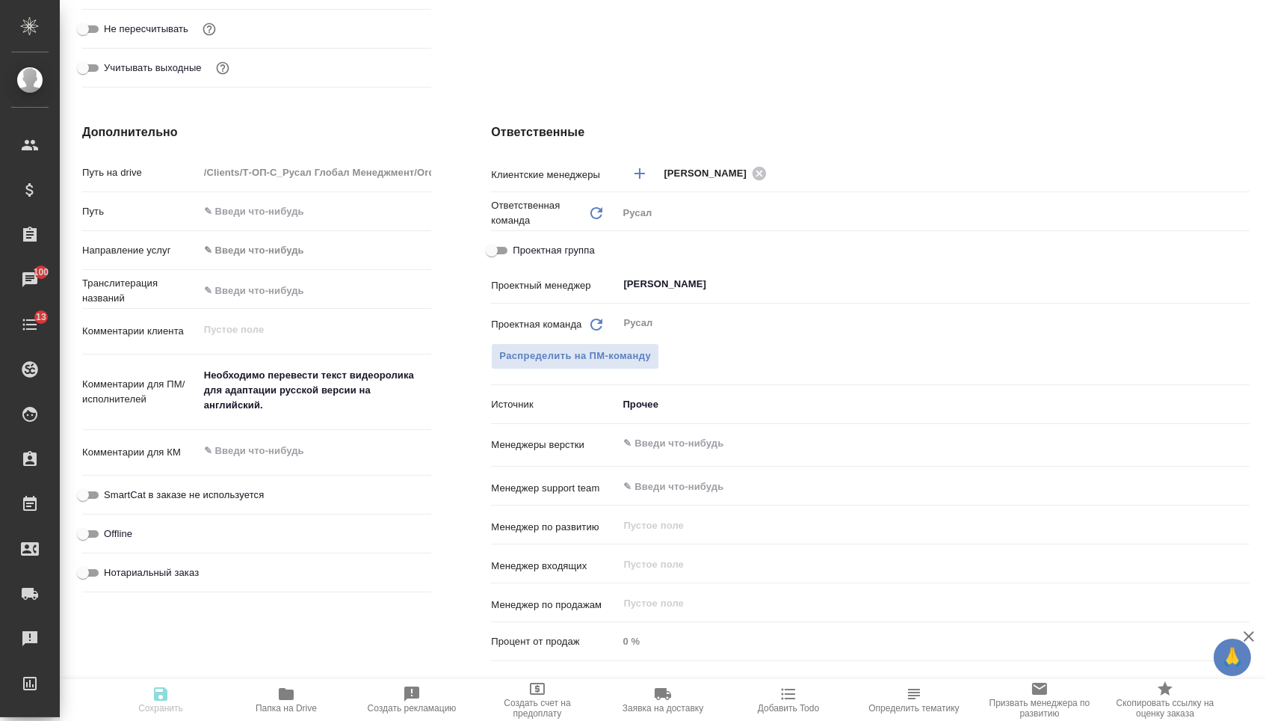
type textarea "x"
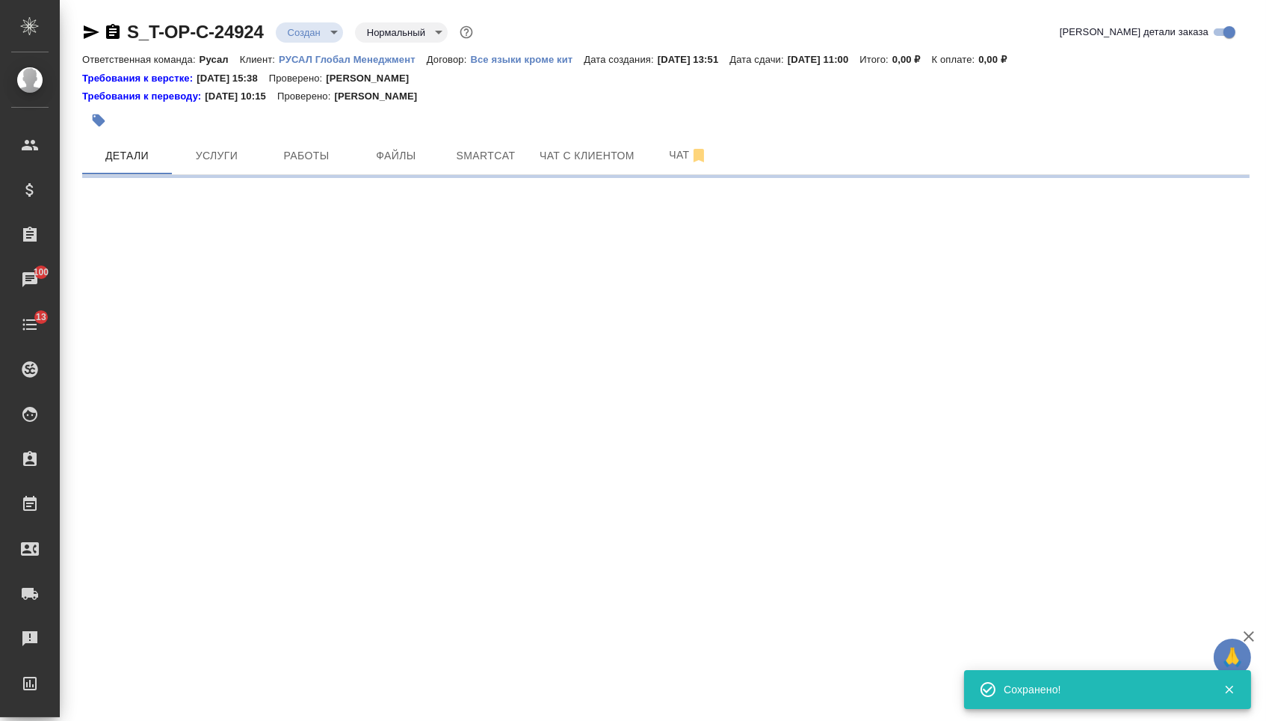
scroll to position [0, 0]
select select "RU"
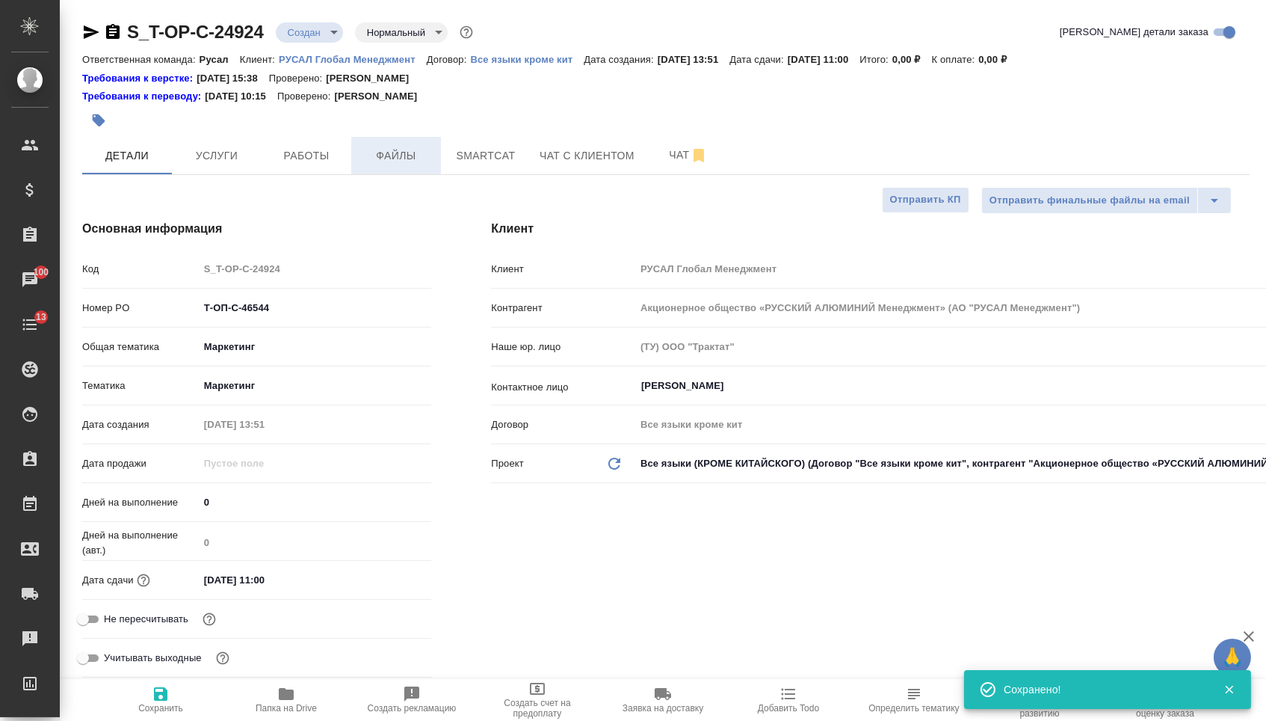
click at [410, 155] on span "Файлы" at bounding box center [396, 156] width 72 height 19
type textarea "x"
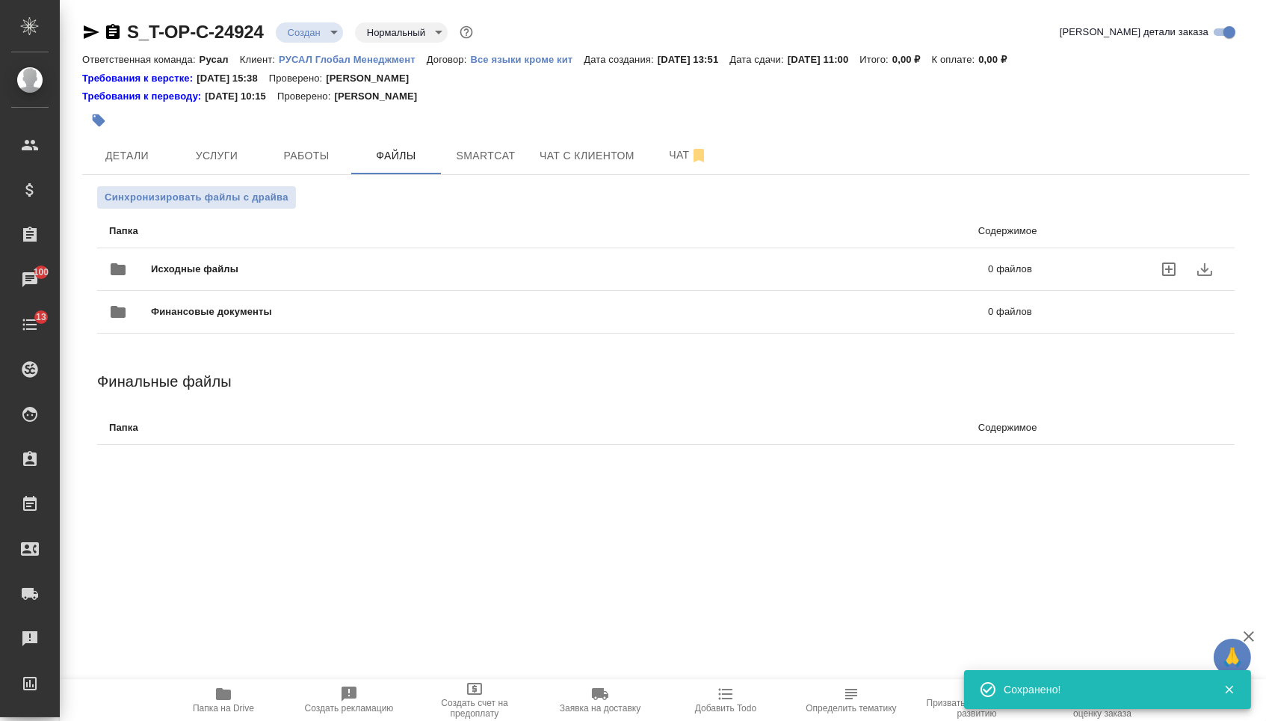
click at [240, 274] on span "Исходные файлы" at bounding box center [382, 269] width 463 height 15
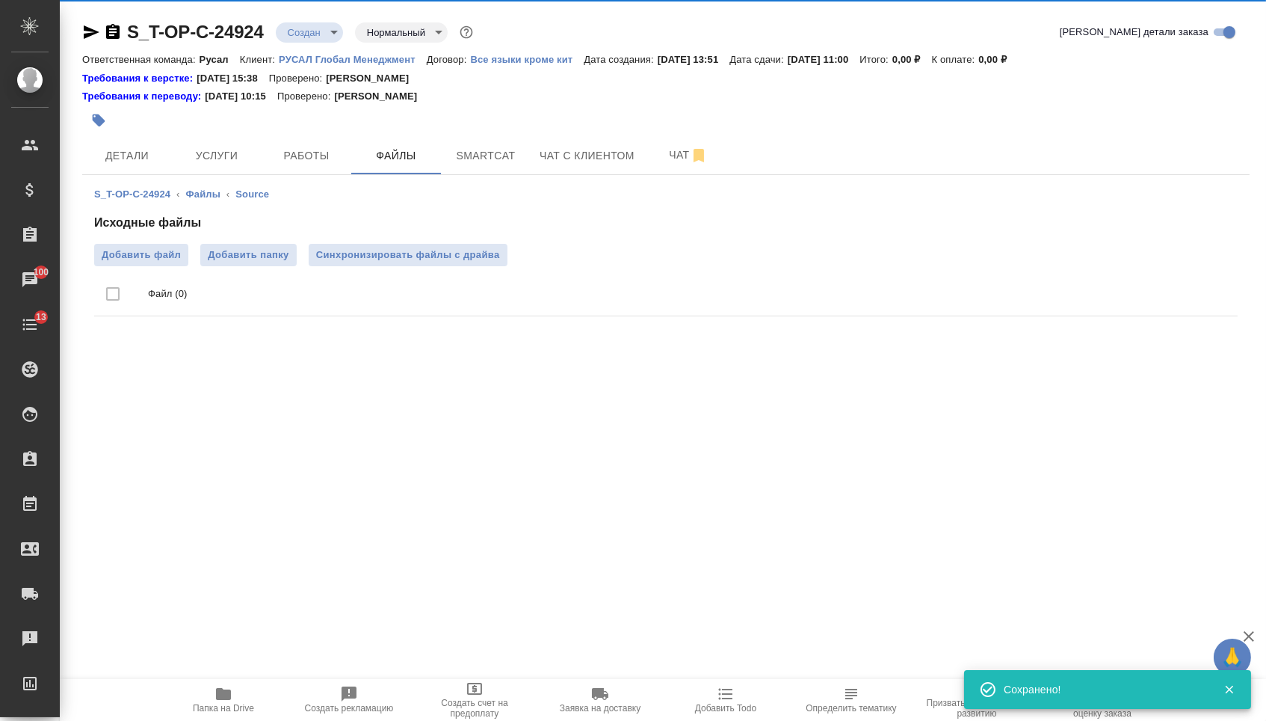
click at [138, 270] on ul "Файл (0)" at bounding box center [666, 294] width 1144 height 56
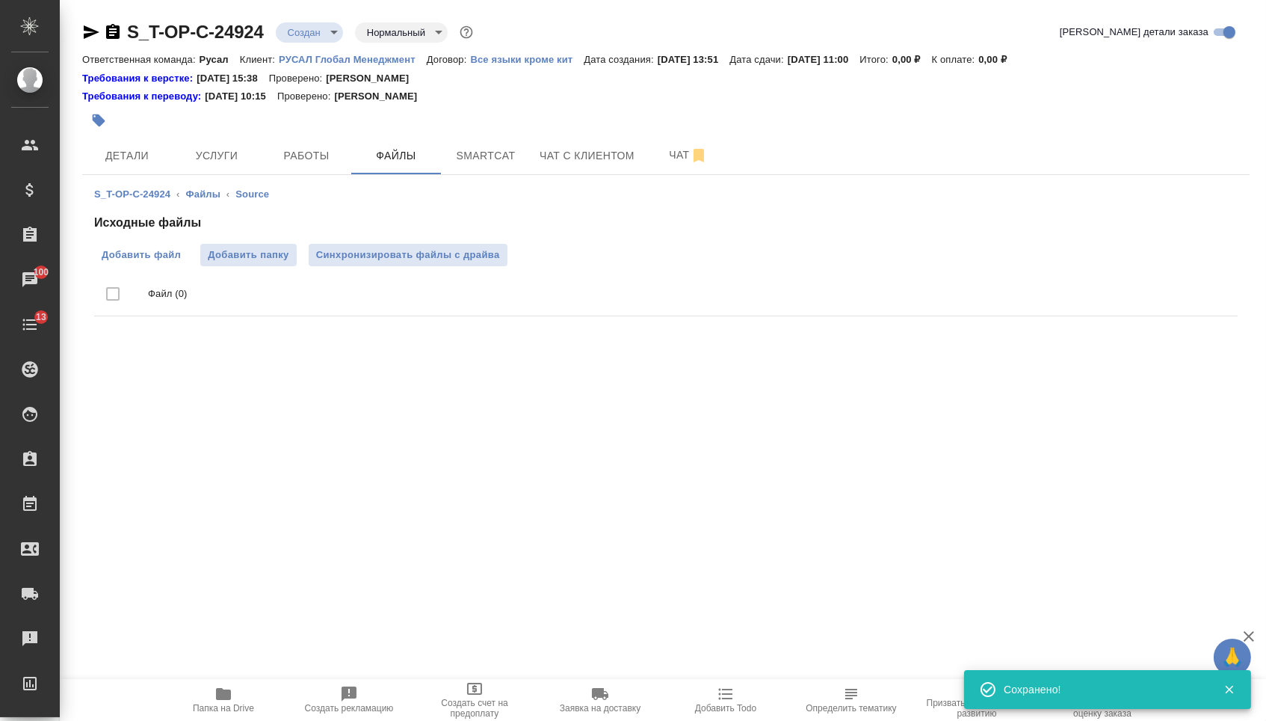
click at [148, 262] on span "Добавить файл" at bounding box center [141, 254] width 79 height 15
click at [0, 0] on input "Добавить файл" at bounding box center [0, 0] width 0 height 0
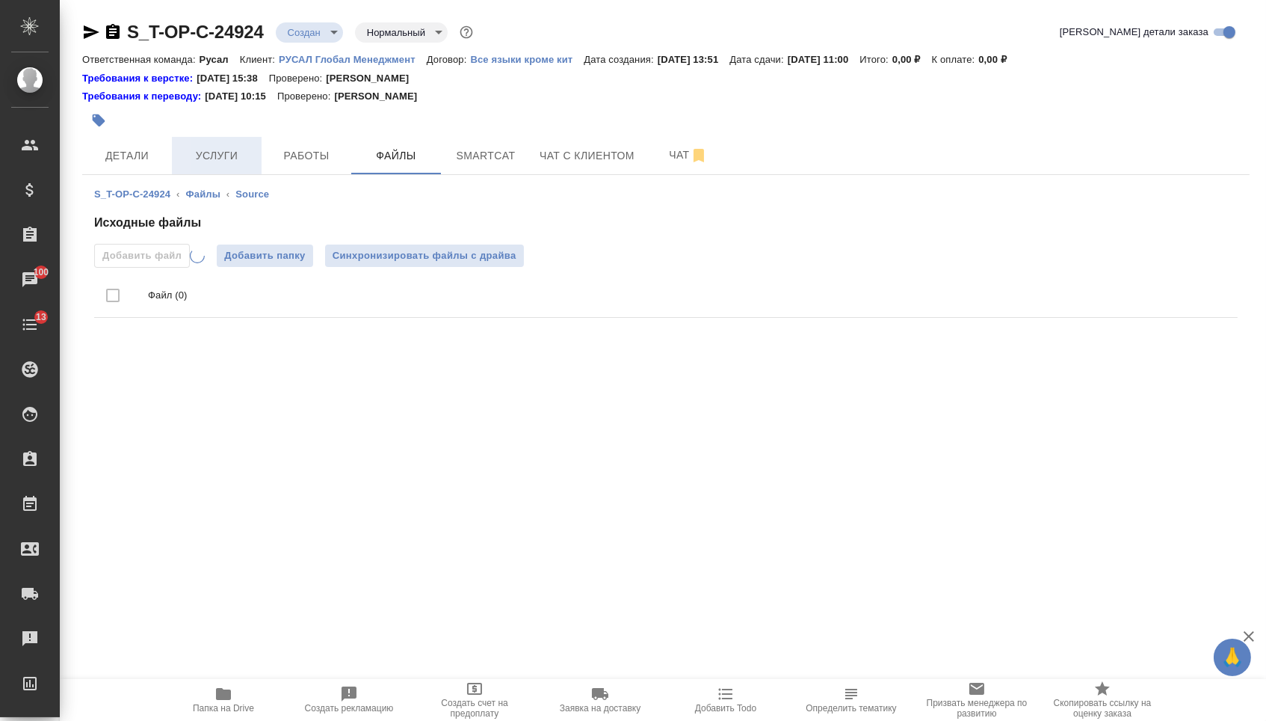
click at [242, 153] on span "Услуги" at bounding box center [217, 156] width 72 height 19
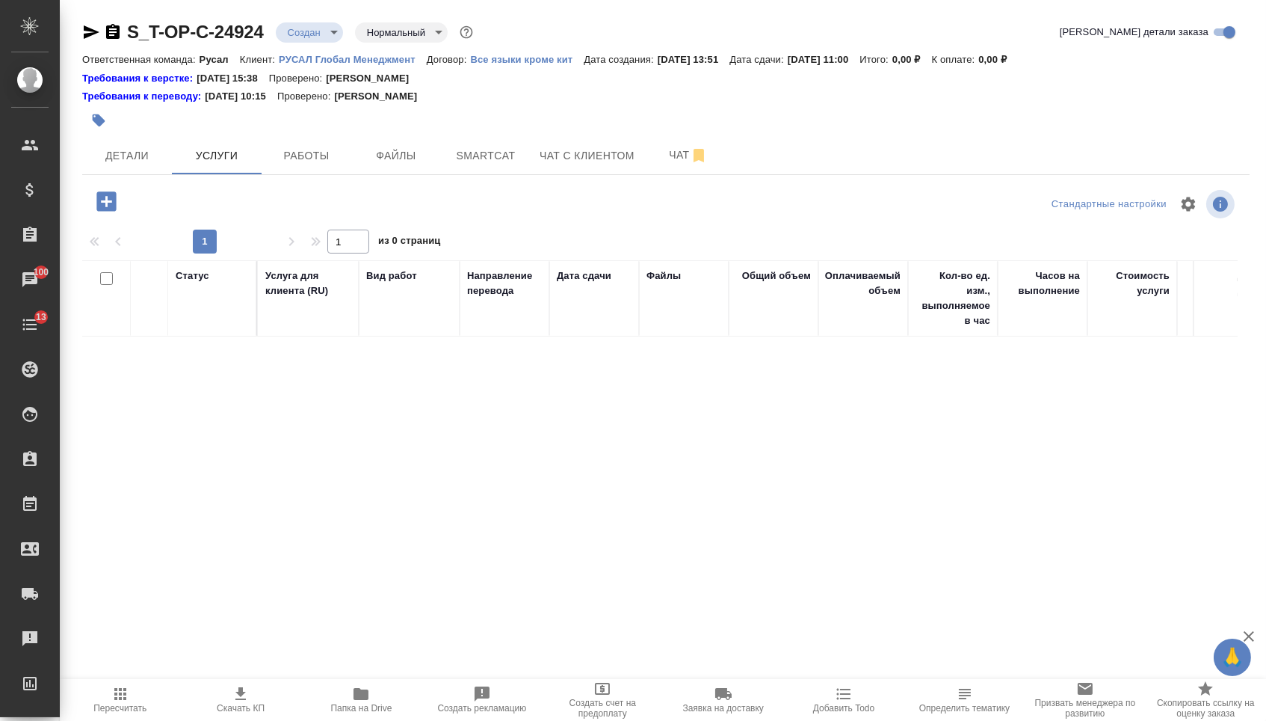
click at [116, 208] on icon "button" at bounding box center [105, 200] width 19 height 19
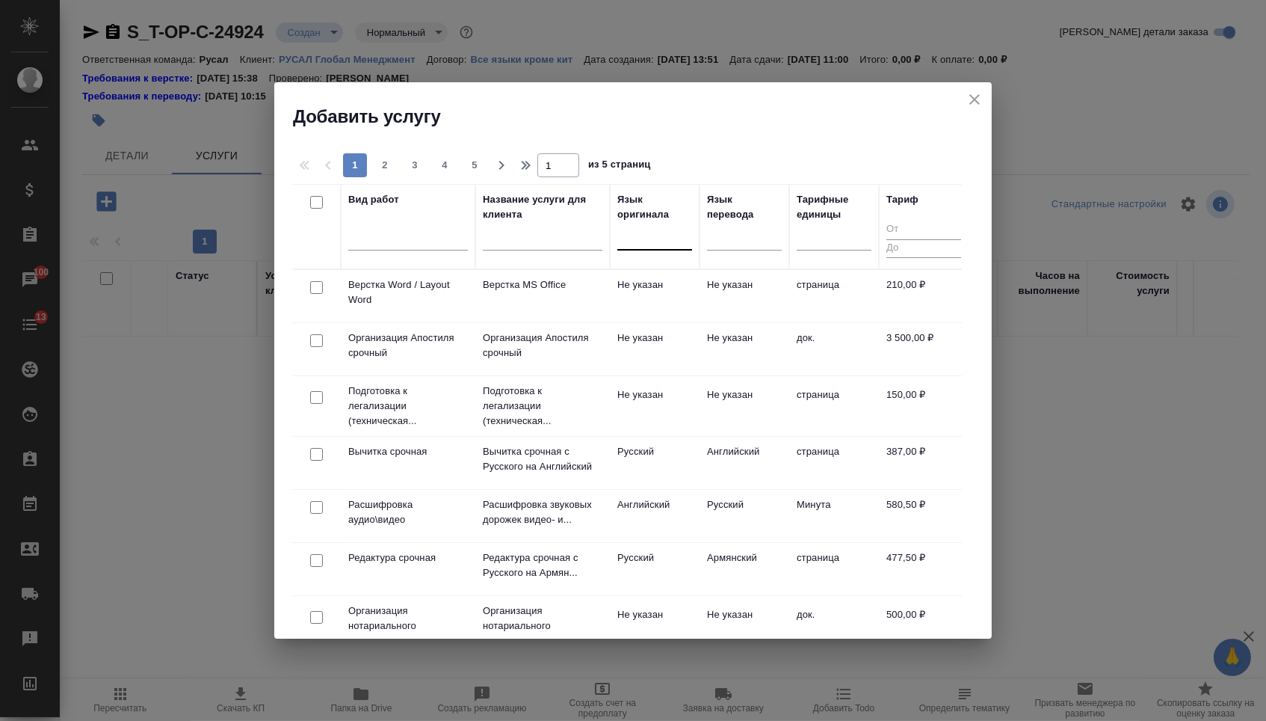
click at [687, 237] on div at bounding box center [654, 235] width 75 height 22
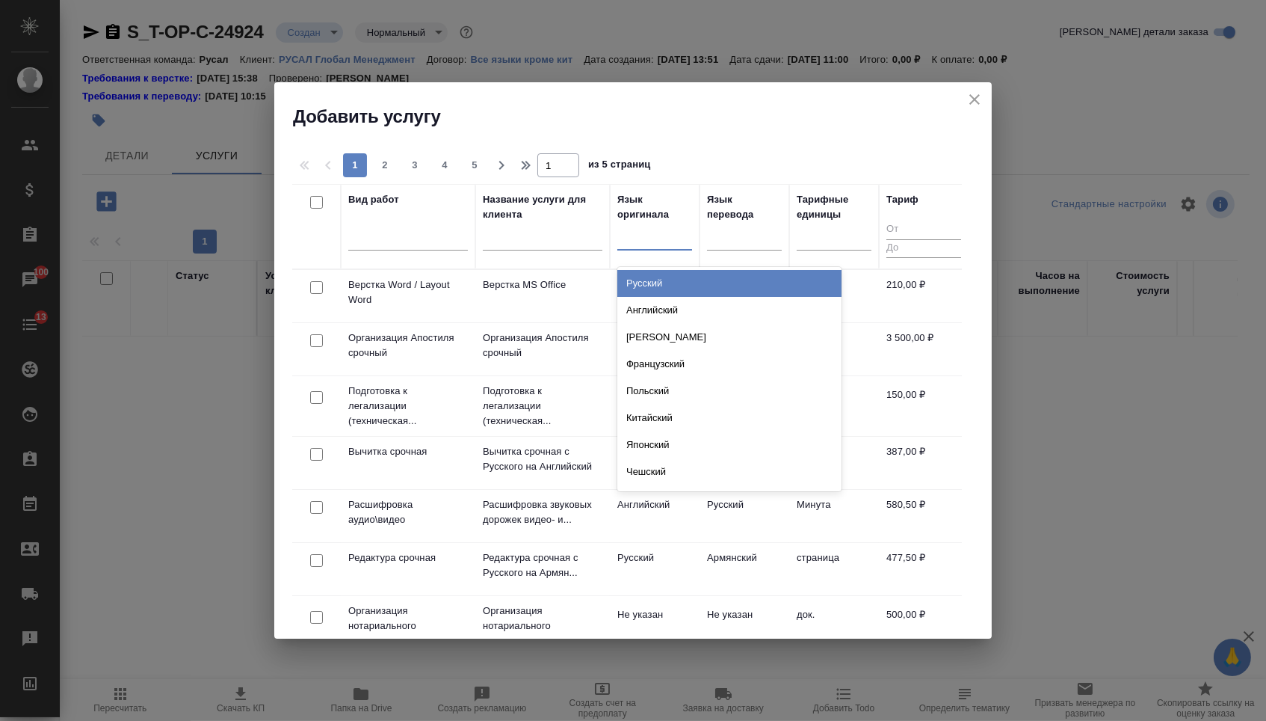
click at [663, 283] on div "Русский" at bounding box center [729, 283] width 224 height 27
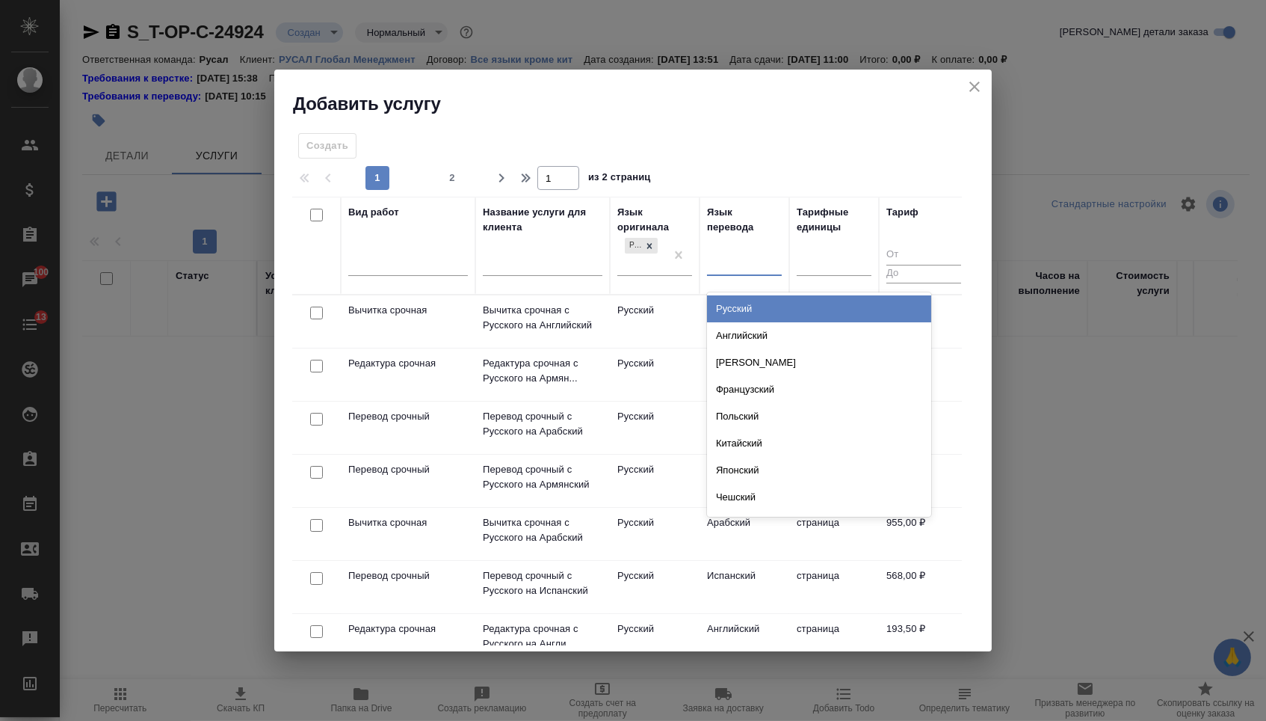
click at [747, 253] on div at bounding box center [744, 261] width 75 height 22
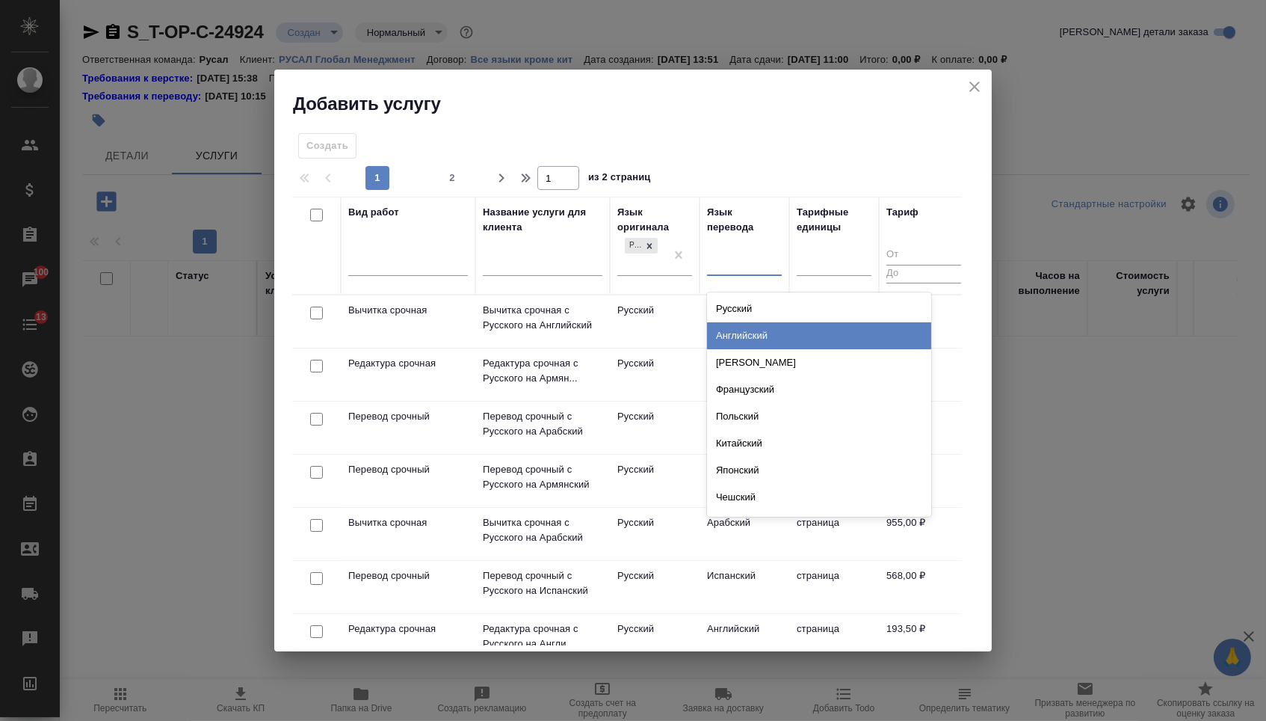
click at [738, 335] on div "Английский" at bounding box center [819, 335] width 224 height 27
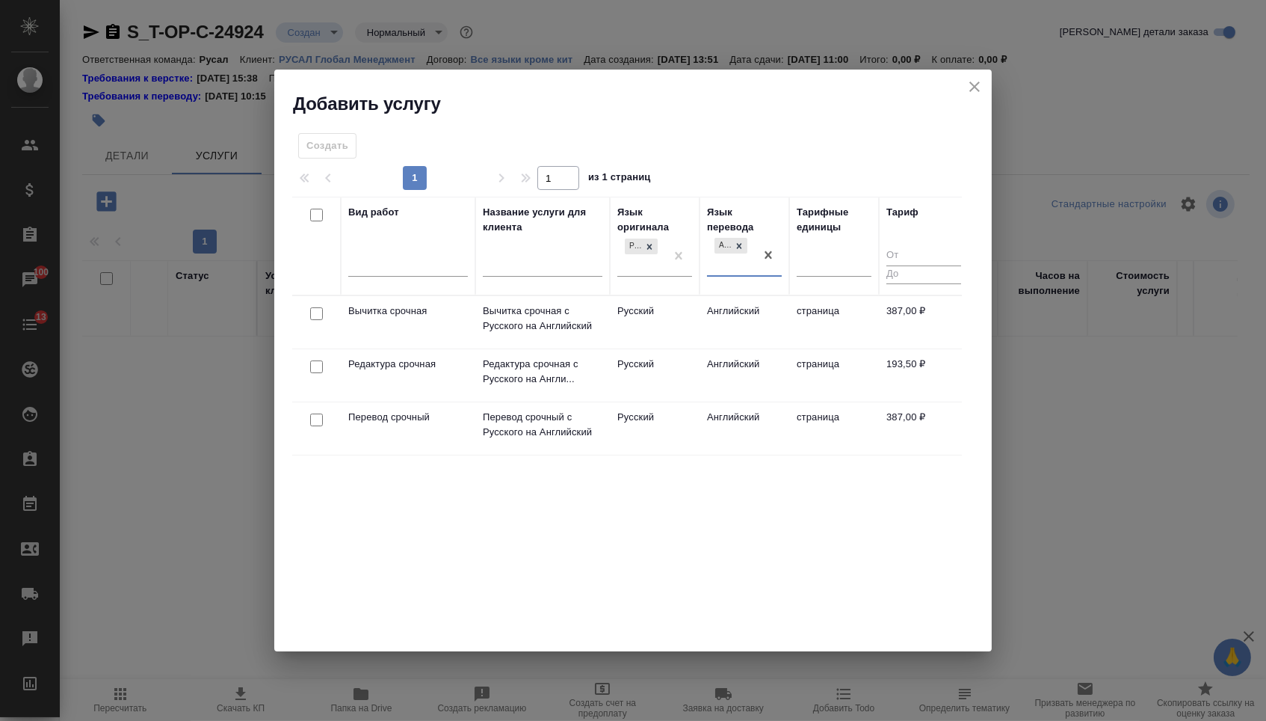
click at [313, 417] on input "checkbox" at bounding box center [316, 419] width 13 height 13
checkbox input "true"
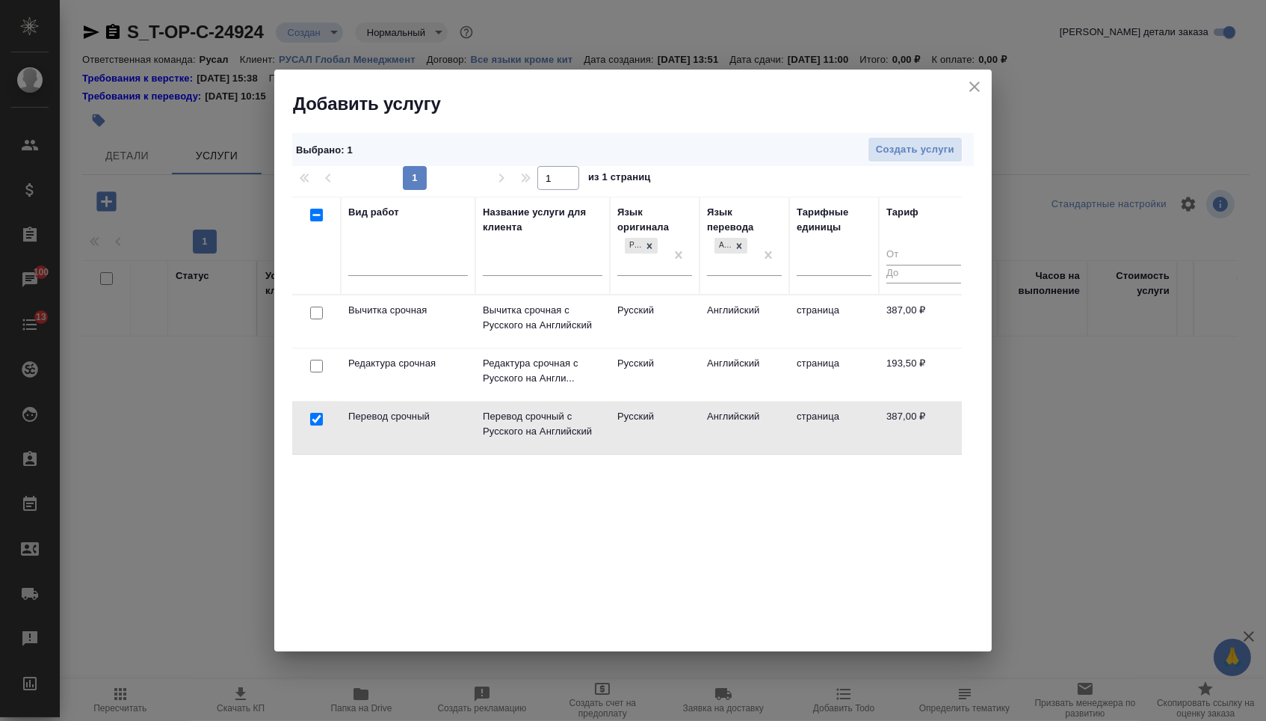
click at [312, 366] on input "checkbox" at bounding box center [316, 366] width 13 height 13
checkbox input "true"
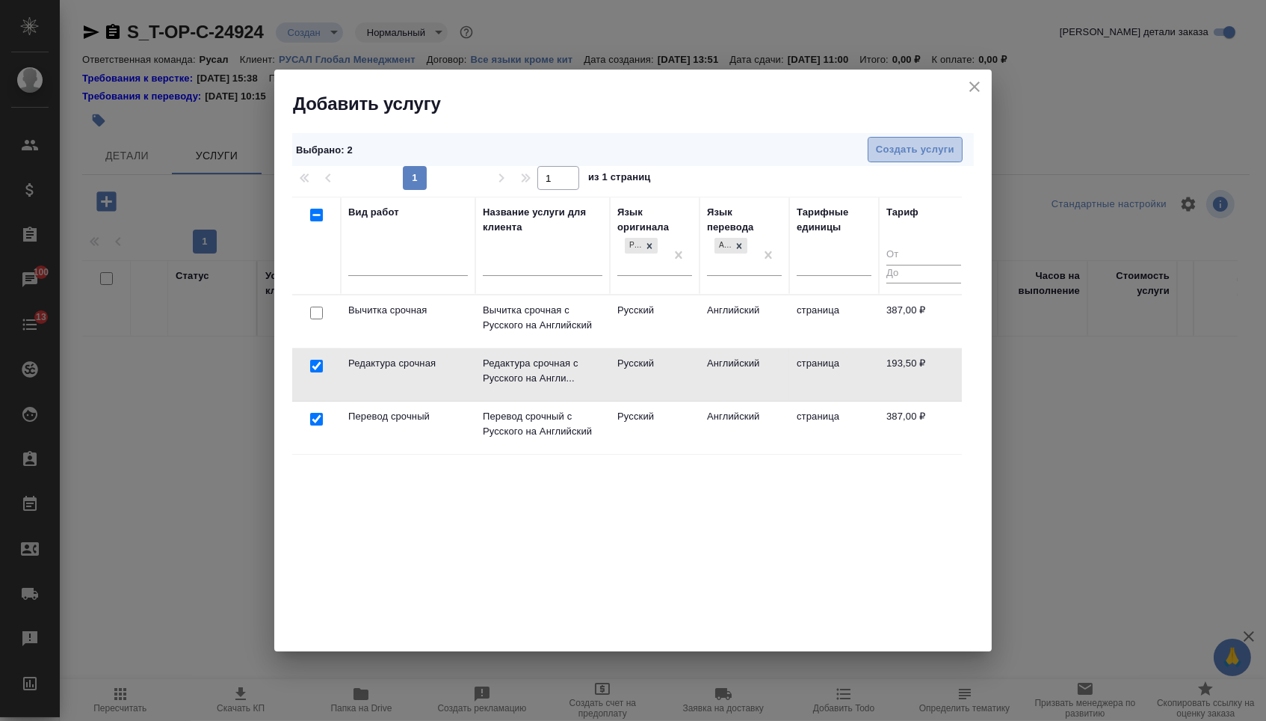
click at [929, 152] on span "Создать услуги" at bounding box center [915, 149] width 78 height 17
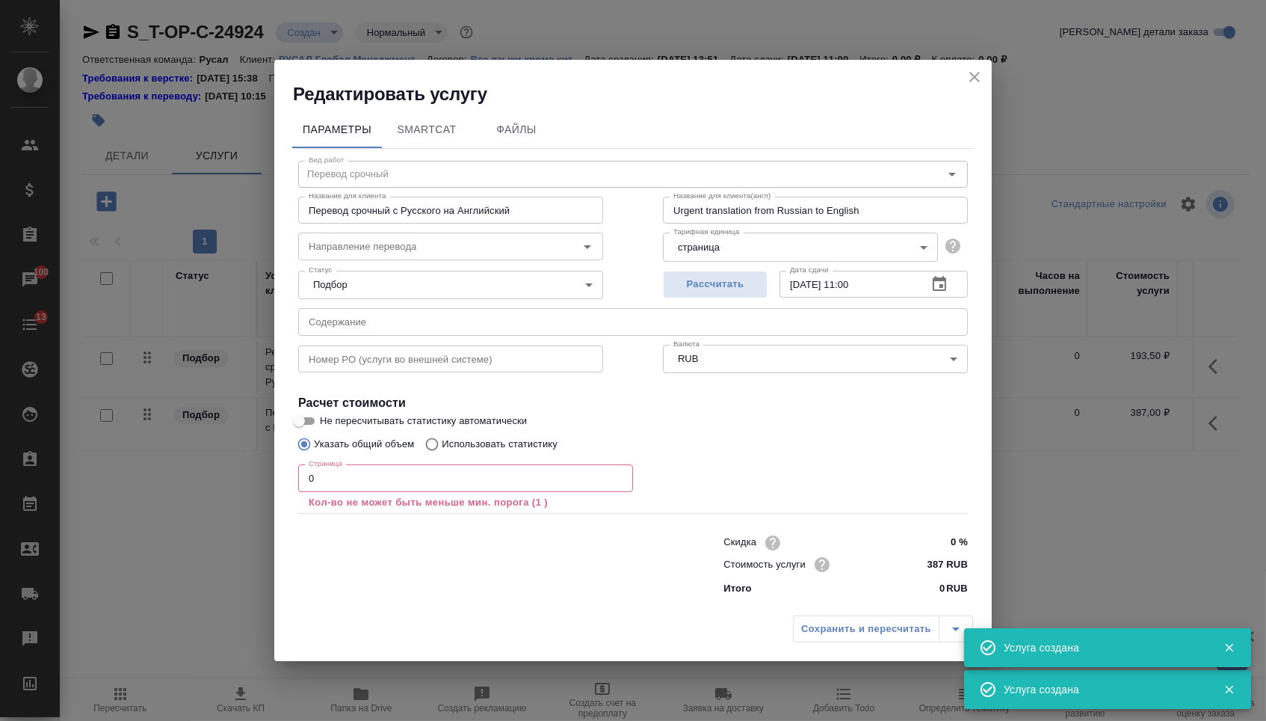
click at [464, 334] on div "Номер PO (услуги во внешней системе) Номер PO (услуги во внешней системе)" at bounding box center [450, 357] width 365 height 96
click at [466, 330] on input "text" at bounding box center [633, 321] width 670 height 27
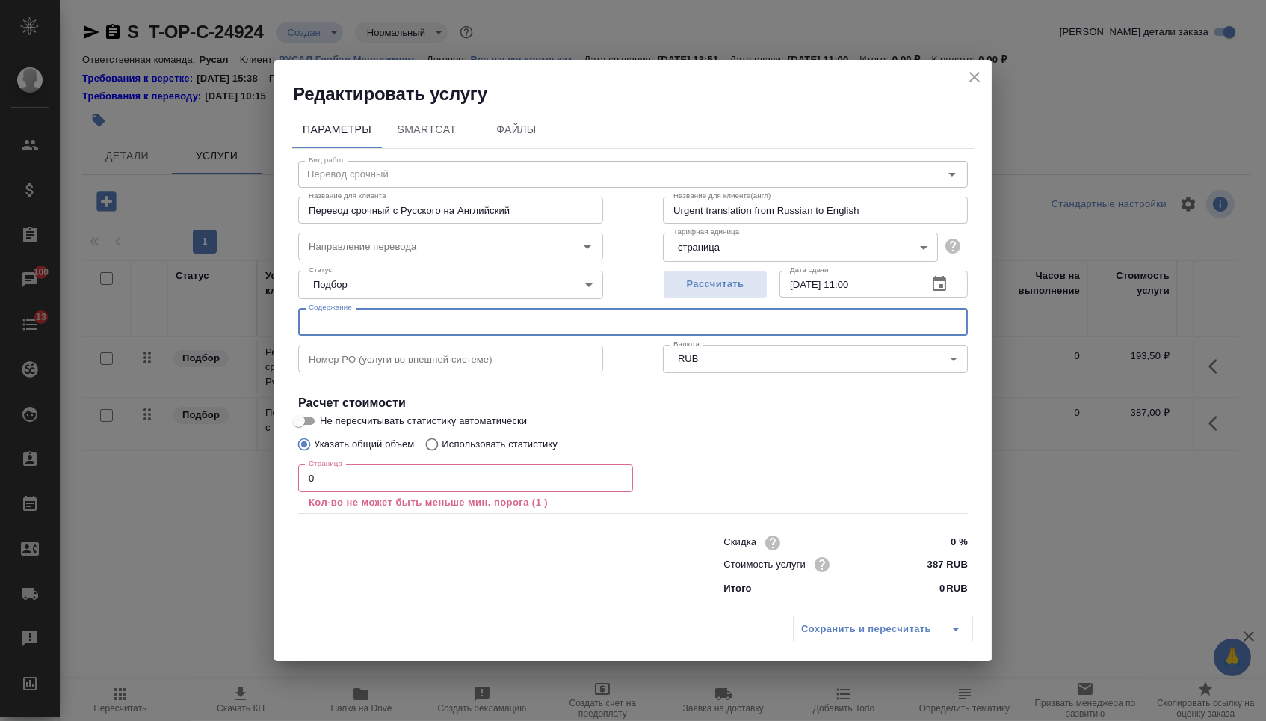
paste input "РУСАЛ_Цифровизация_Перевод ТЗ"
type input "РУСАЛ_Цифровизация_Перевод ТЗ"
click at [398, 491] on input "0" at bounding box center [465, 477] width 335 height 27
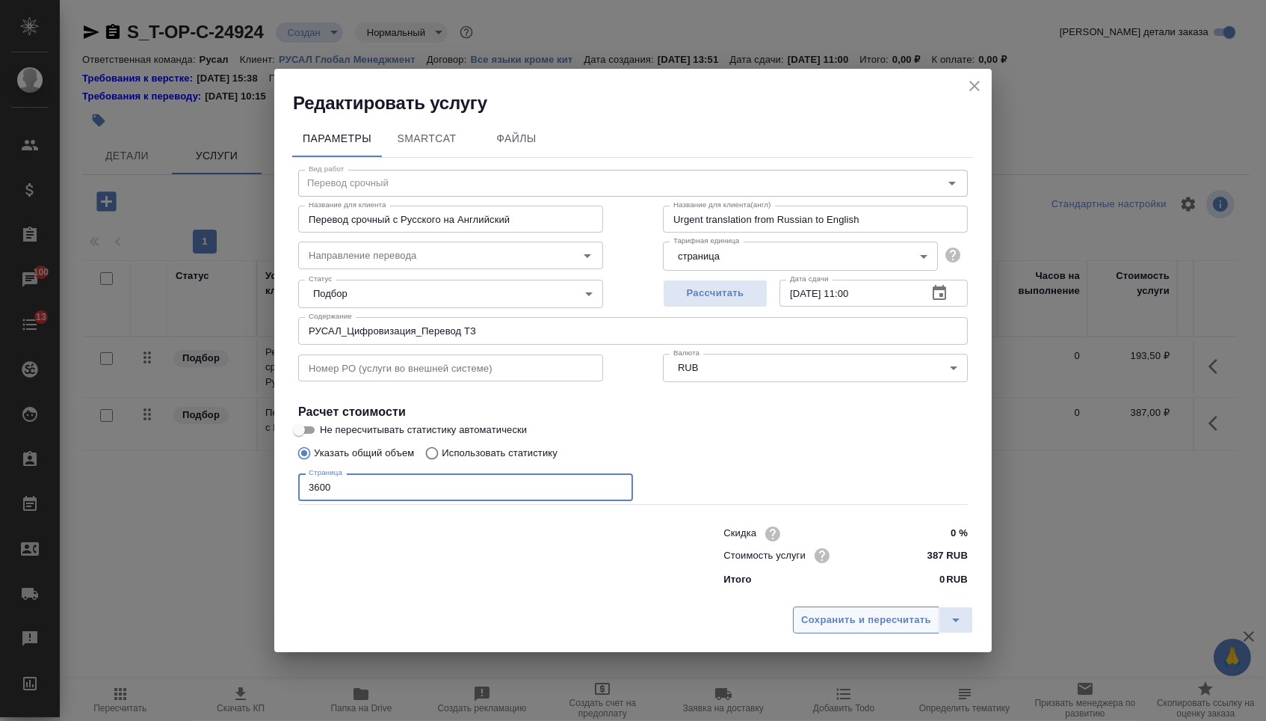
type input "3600"
click at [839, 617] on span "Сохранить и пересчитать" at bounding box center [866, 619] width 130 height 17
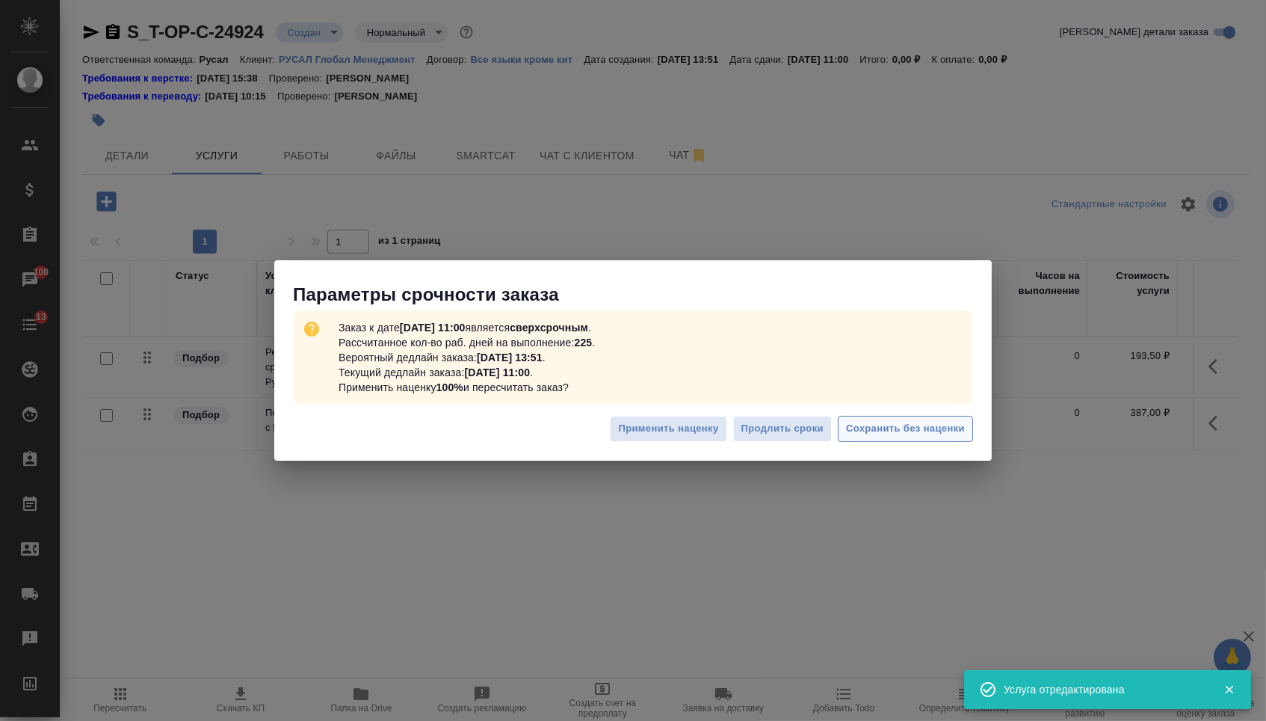
click at [900, 440] on button "Сохранить без наценки" at bounding box center [905, 429] width 135 height 26
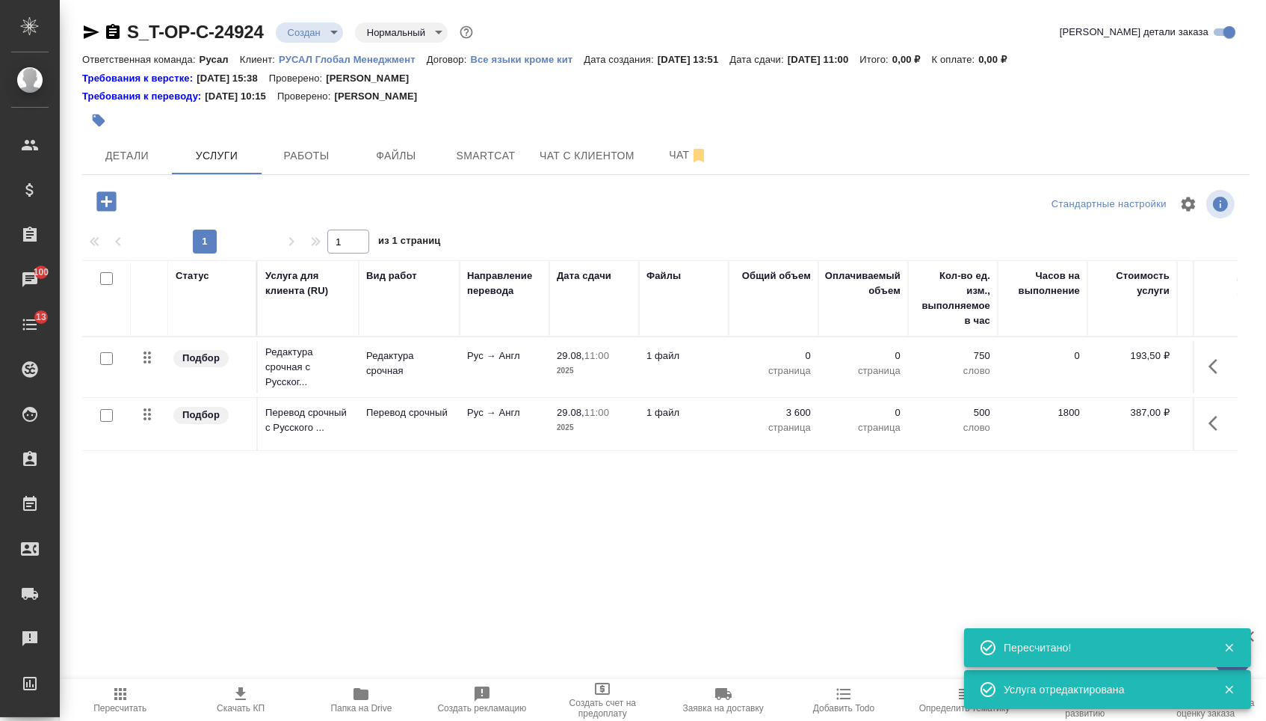
type input "urgent"
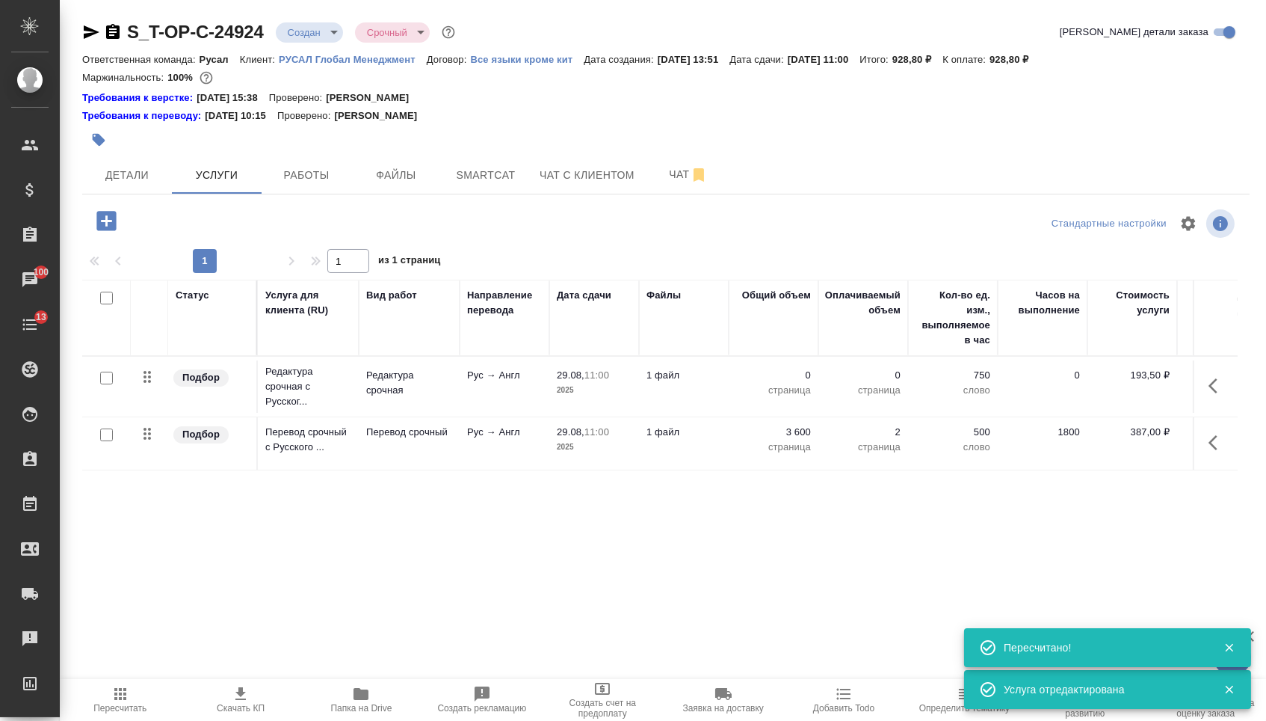
click at [790, 375] on p "0" at bounding box center [773, 375] width 75 height 15
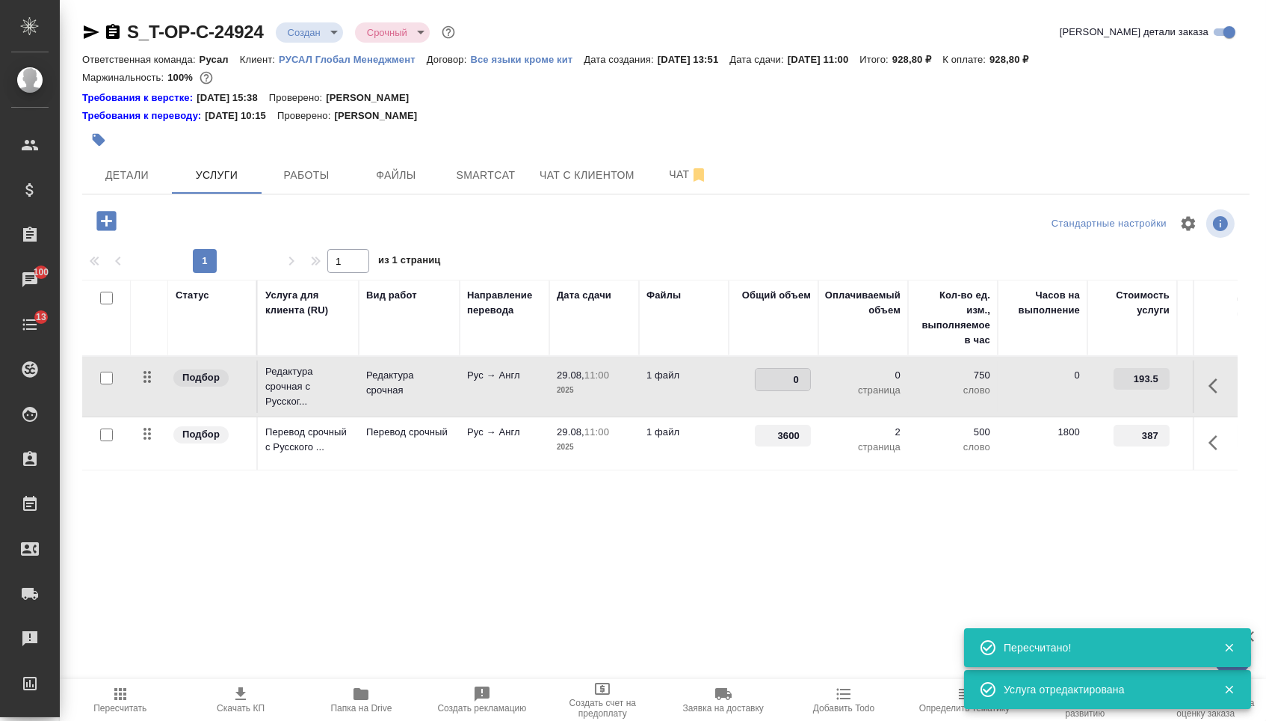
click at [790, 381] on input "0" at bounding box center [783, 380] width 55 height 22
type input "3600"
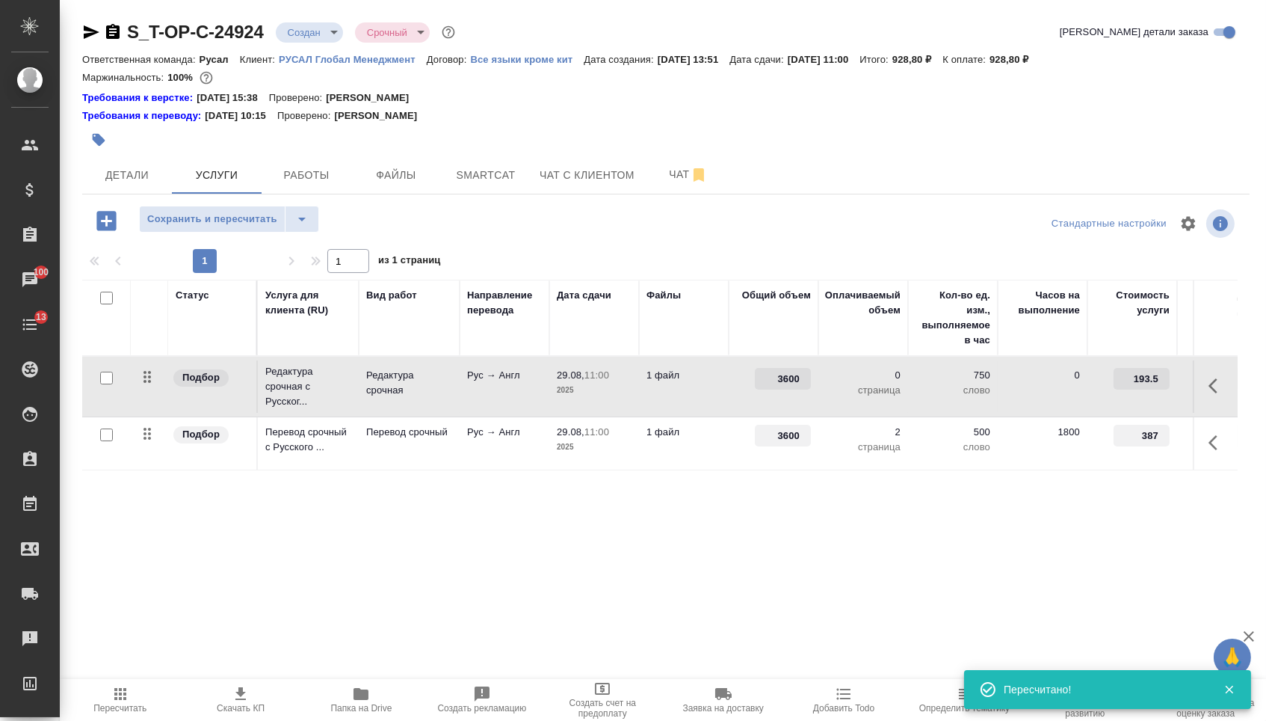
click at [756, 469] on td "3600" at bounding box center [774, 443] width 90 height 52
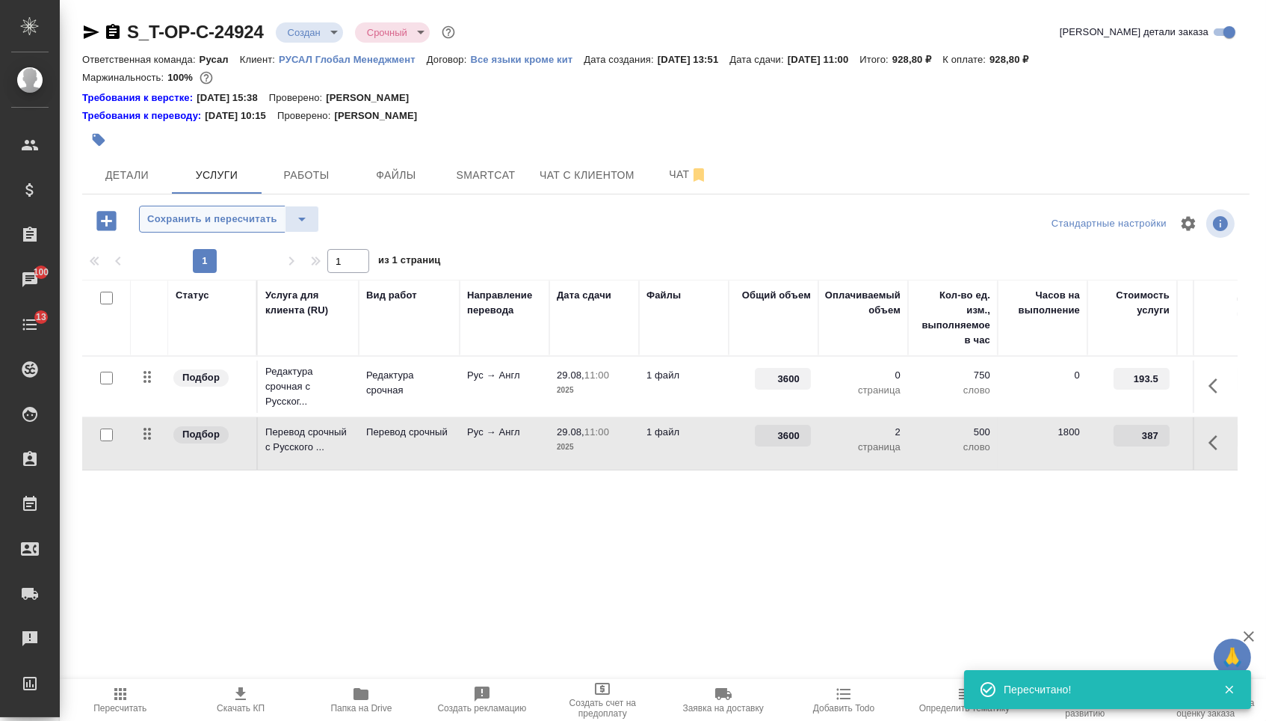
click at [232, 217] on span "Сохранить и пересчитать" at bounding box center [212, 219] width 130 height 17
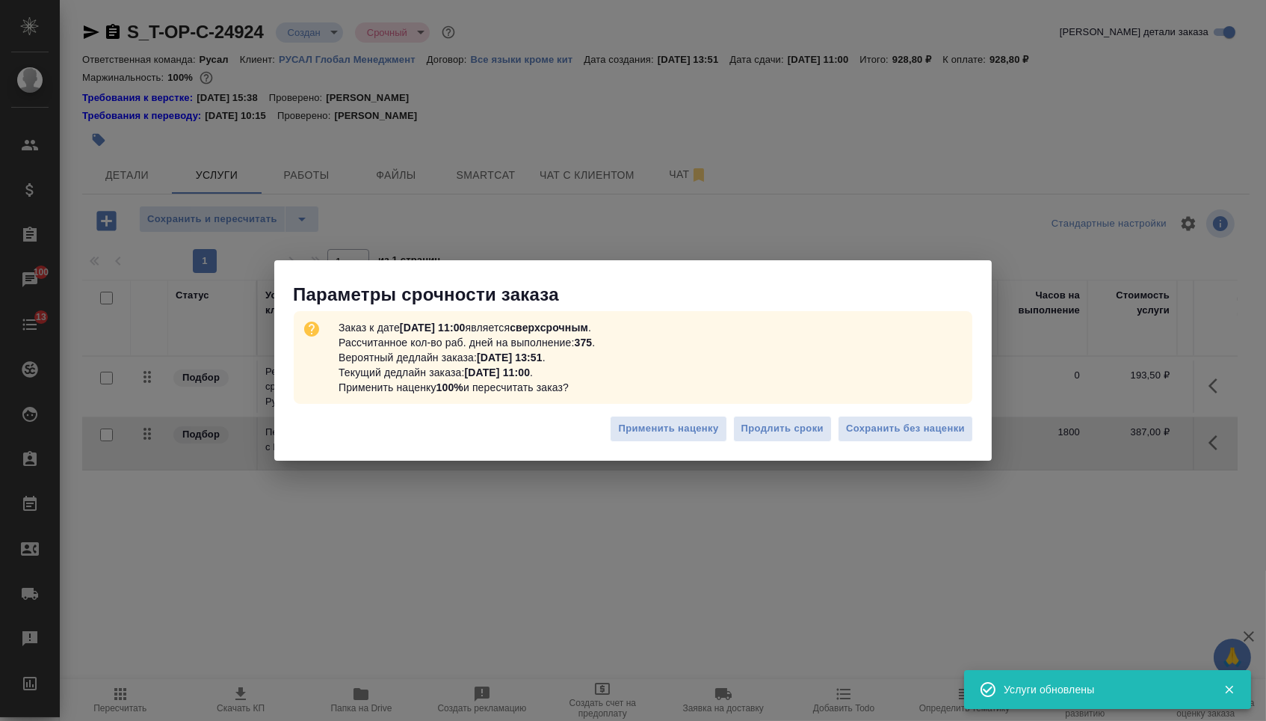
click at [925, 414] on div "Применить наценку Продлить сроки Сохранить без наценки" at bounding box center [633, 434] width 718 height 52
click at [924, 421] on span "Сохранить без наценки" at bounding box center [905, 428] width 119 height 17
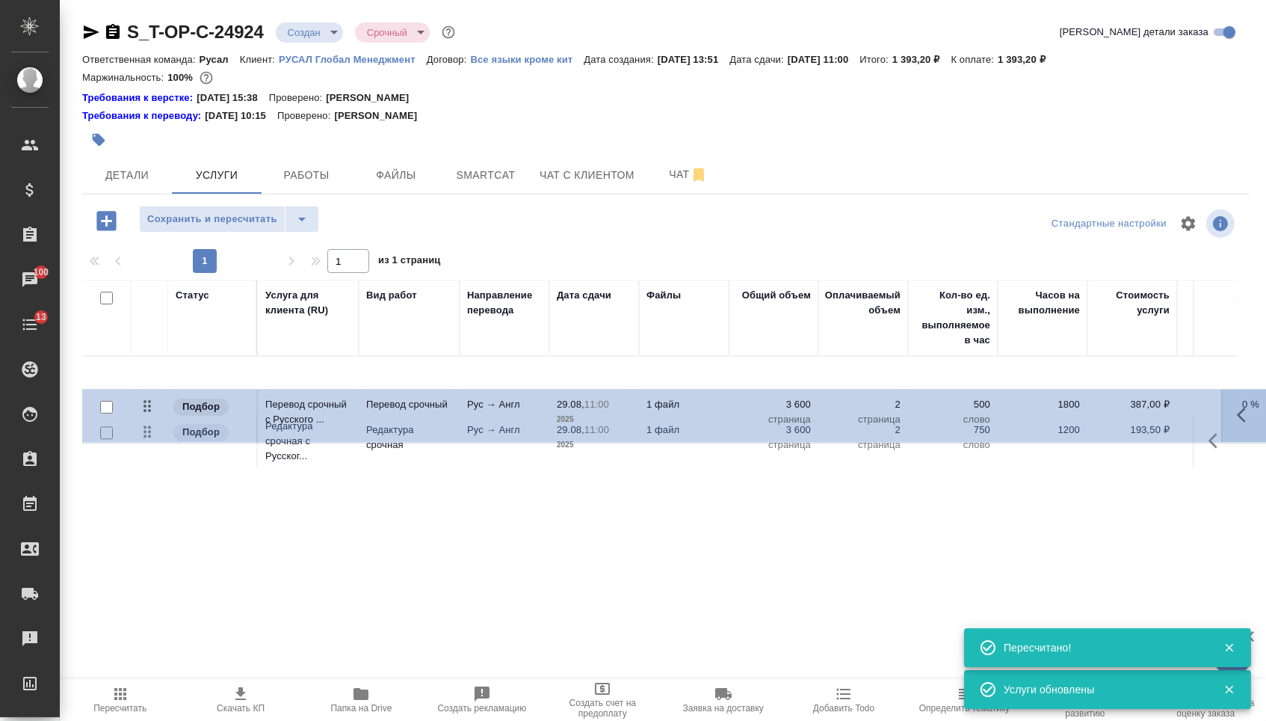
drag, startPoint x: 145, startPoint y: 452, endPoint x: 142, endPoint y: 396, distance: 56.1
click at [142, 396] on tbody "Подбор Редактура срочная с Русског... Редактура срочная Рус → Англ 29.08, 11:00…" at bounding box center [786, 415] width 1409 height 116
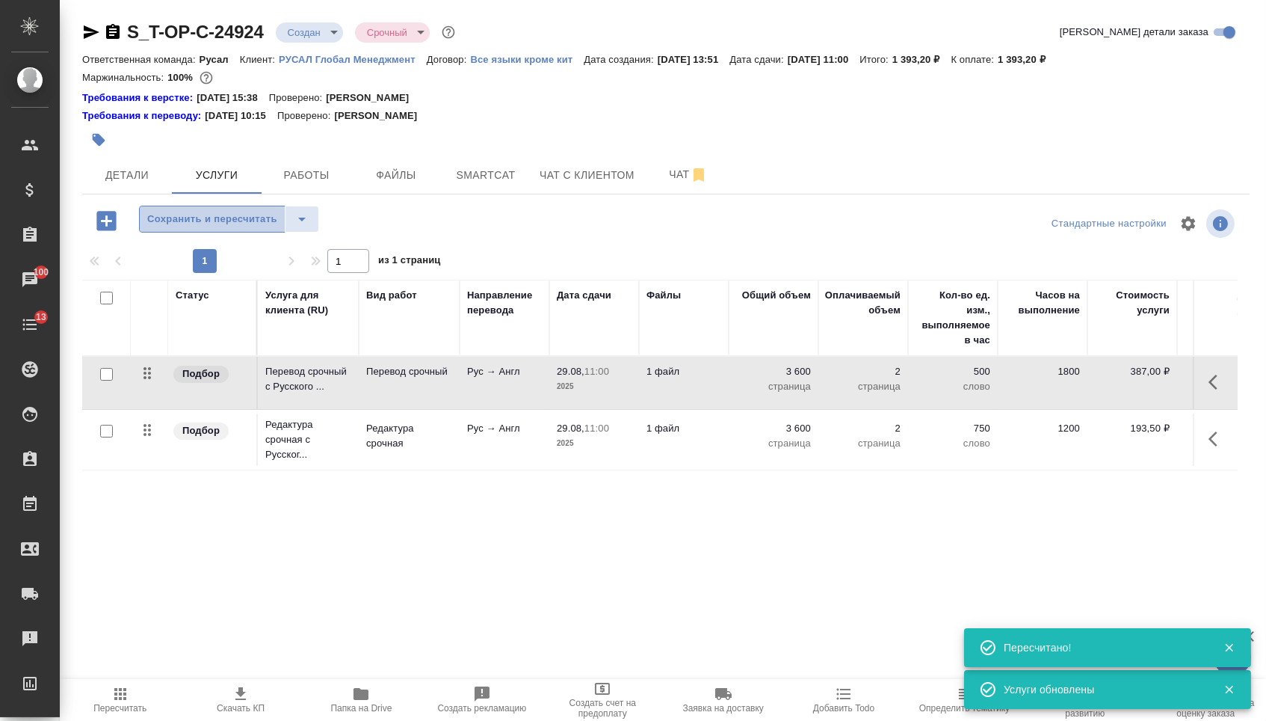
click at [197, 228] on span "Сохранить и пересчитать" at bounding box center [212, 219] width 130 height 17
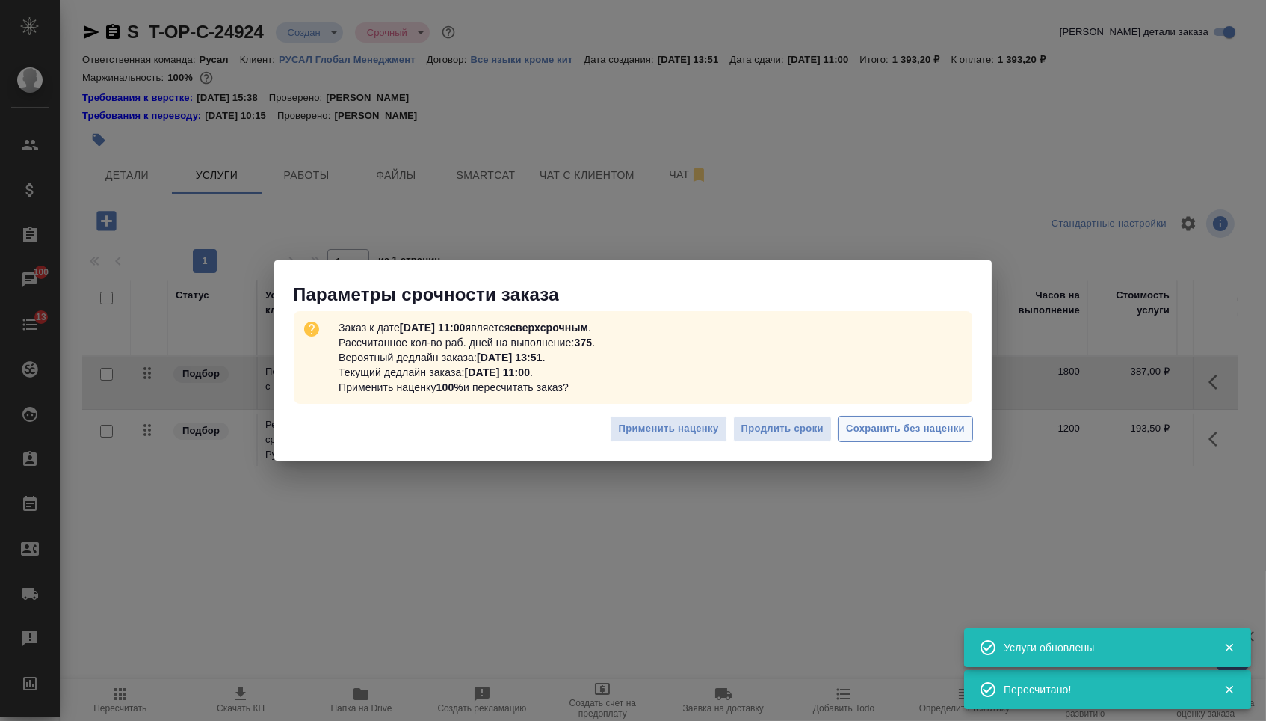
click at [964, 430] on span "Сохранить без наценки" at bounding box center [905, 428] width 119 height 17
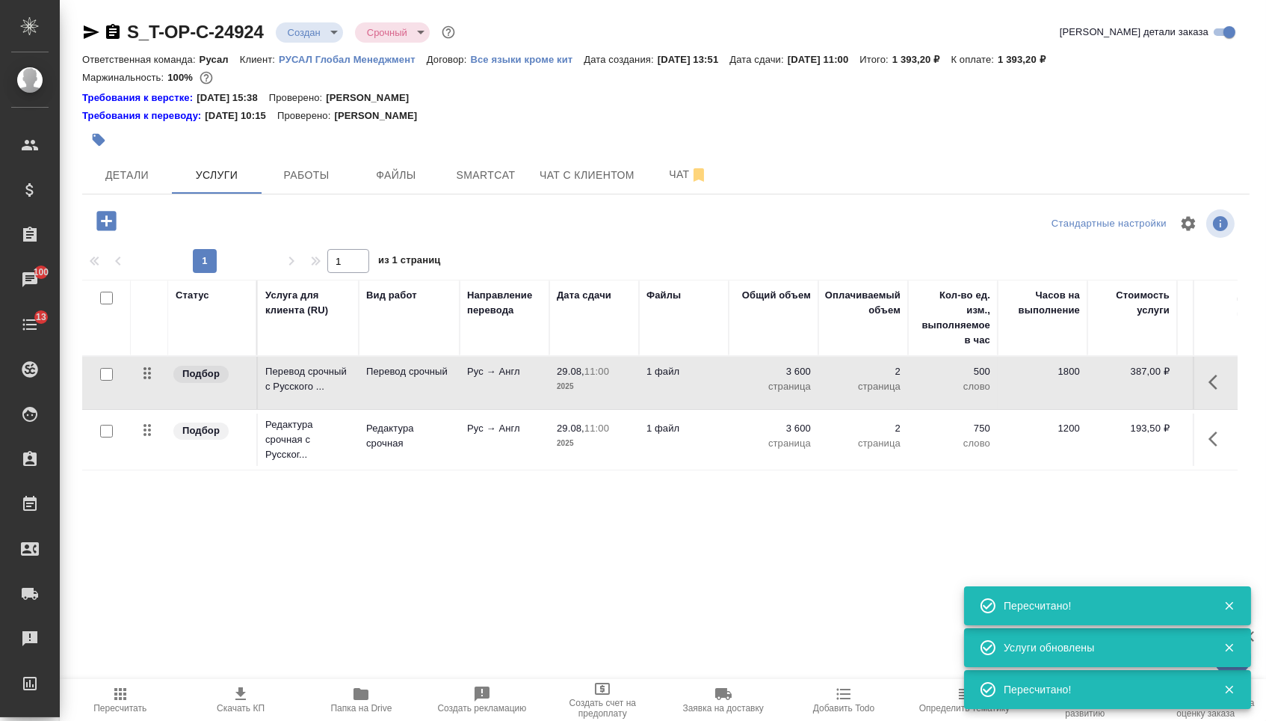
click at [325, 39] on body "🙏 .cls-1 fill:#fff; AWATERA Menshikova Aleksandra Клиенты Спецификации Заказы 1…" at bounding box center [633, 360] width 1266 height 721
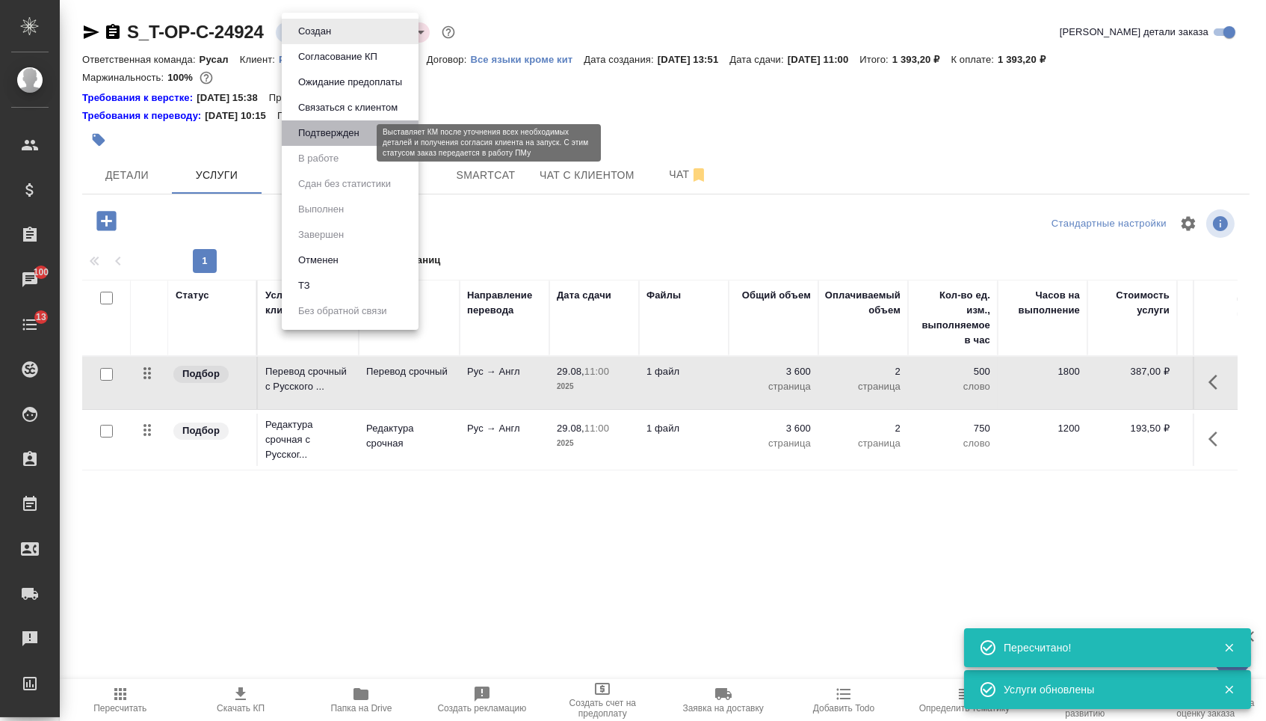
click at [342, 141] on button "Подтвержден" at bounding box center [329, 133] width 70 height 16
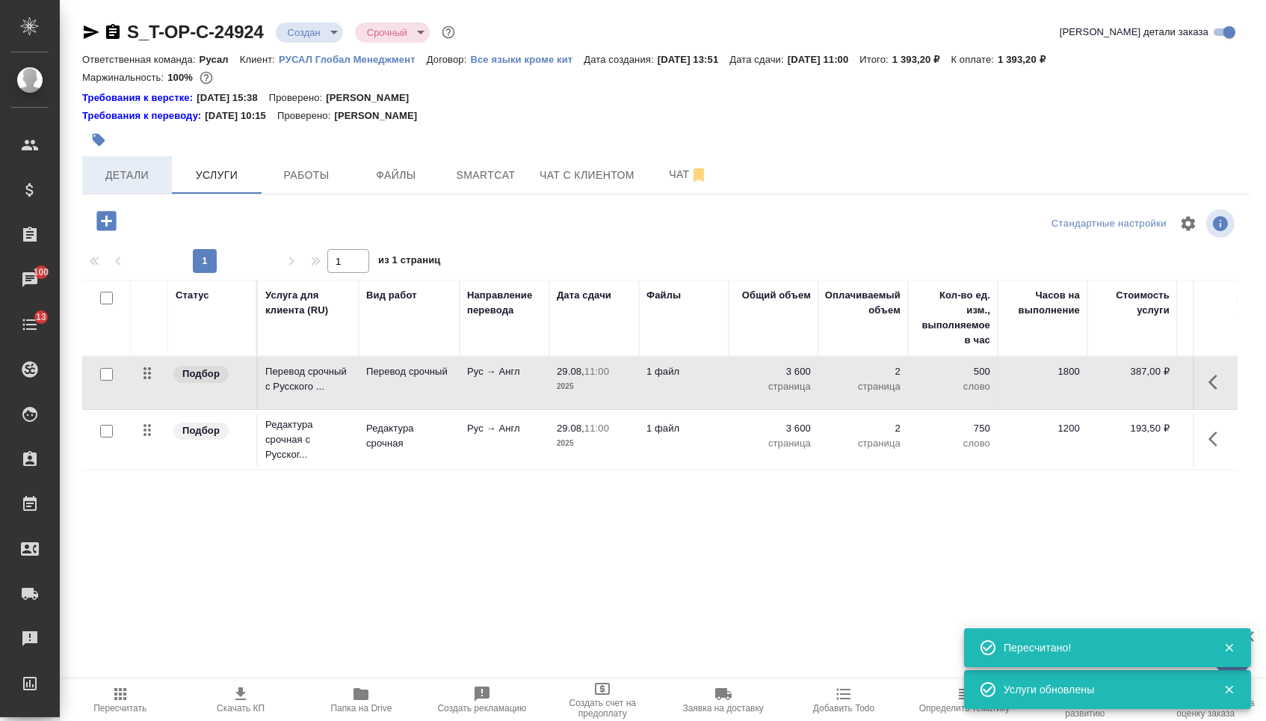
click at [147, 171] on span "Детали" at bounding box center [127, 175] width 72 height 19
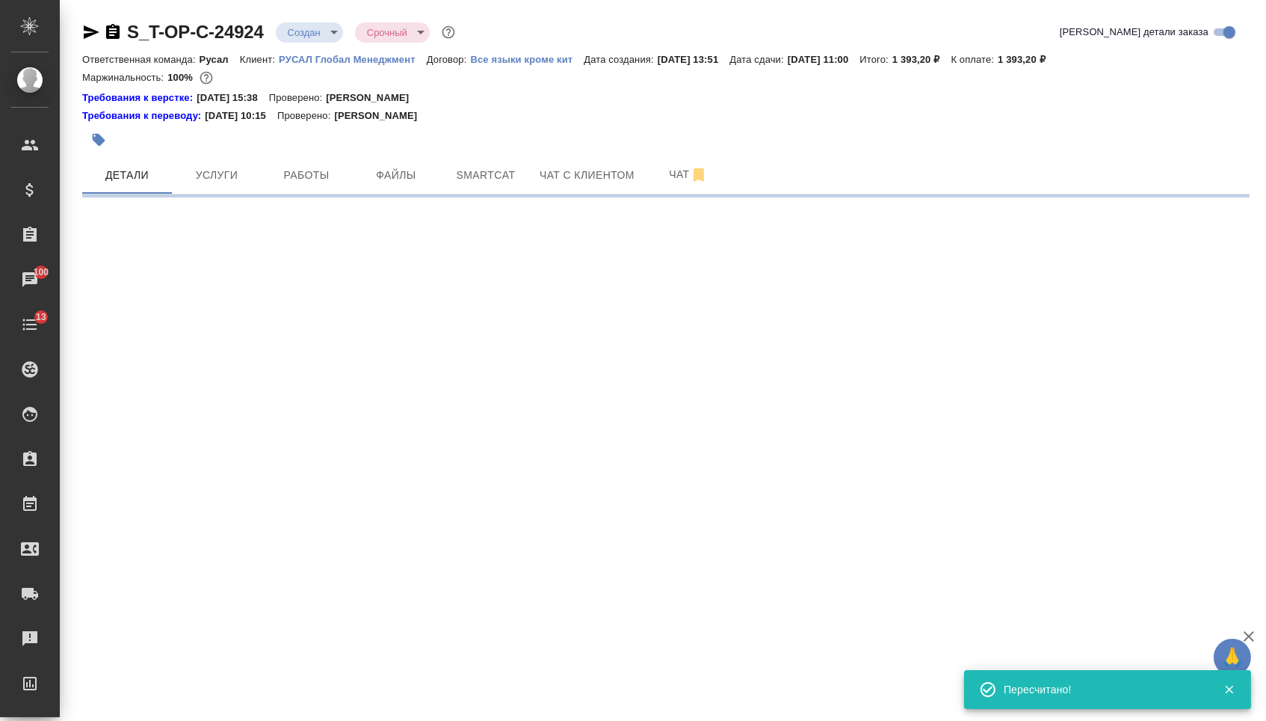
select select "RU"
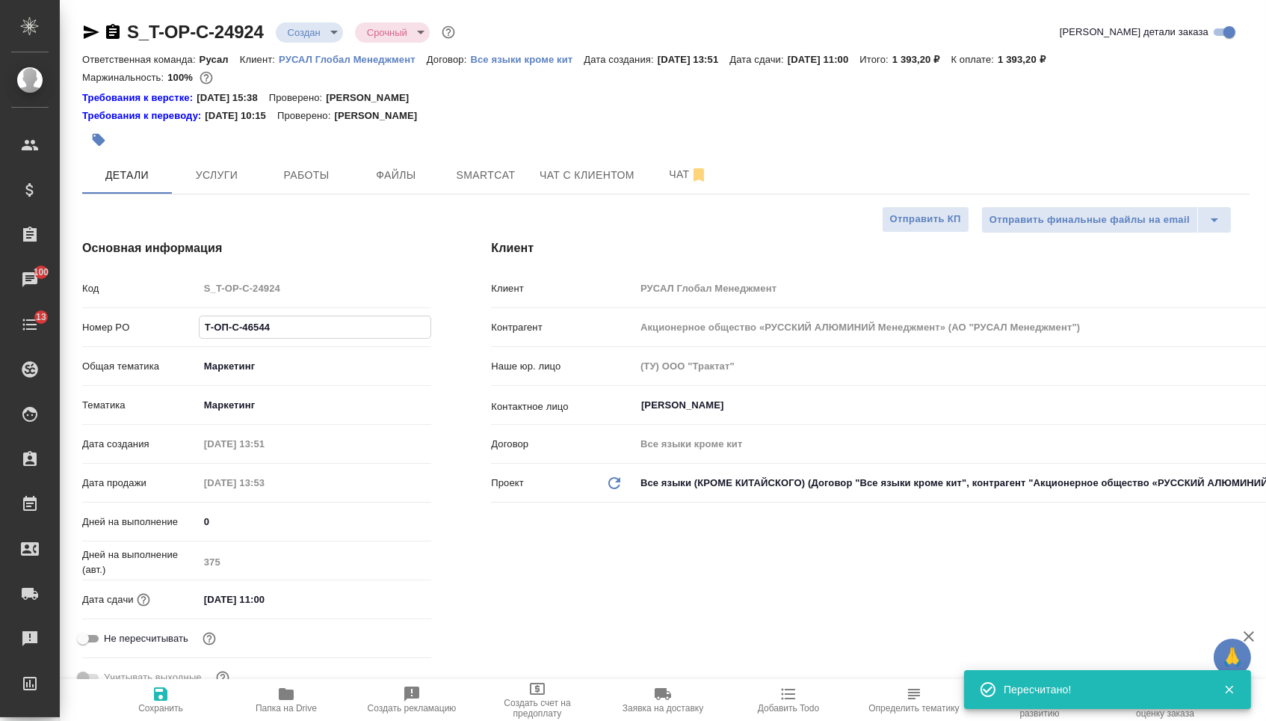
drag, startPoint x: 292, startPoint y: 338, endPoint x: 108, endPoint y: 335, distance: 183.9
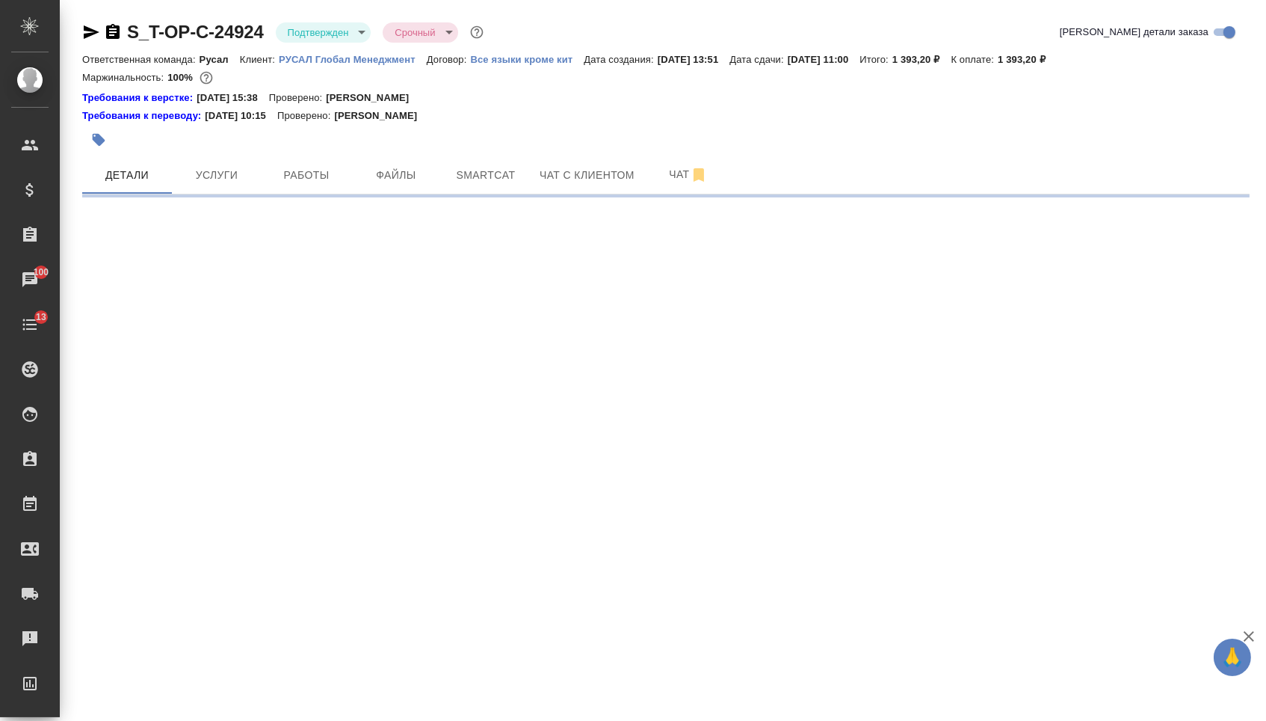
select select "RU"
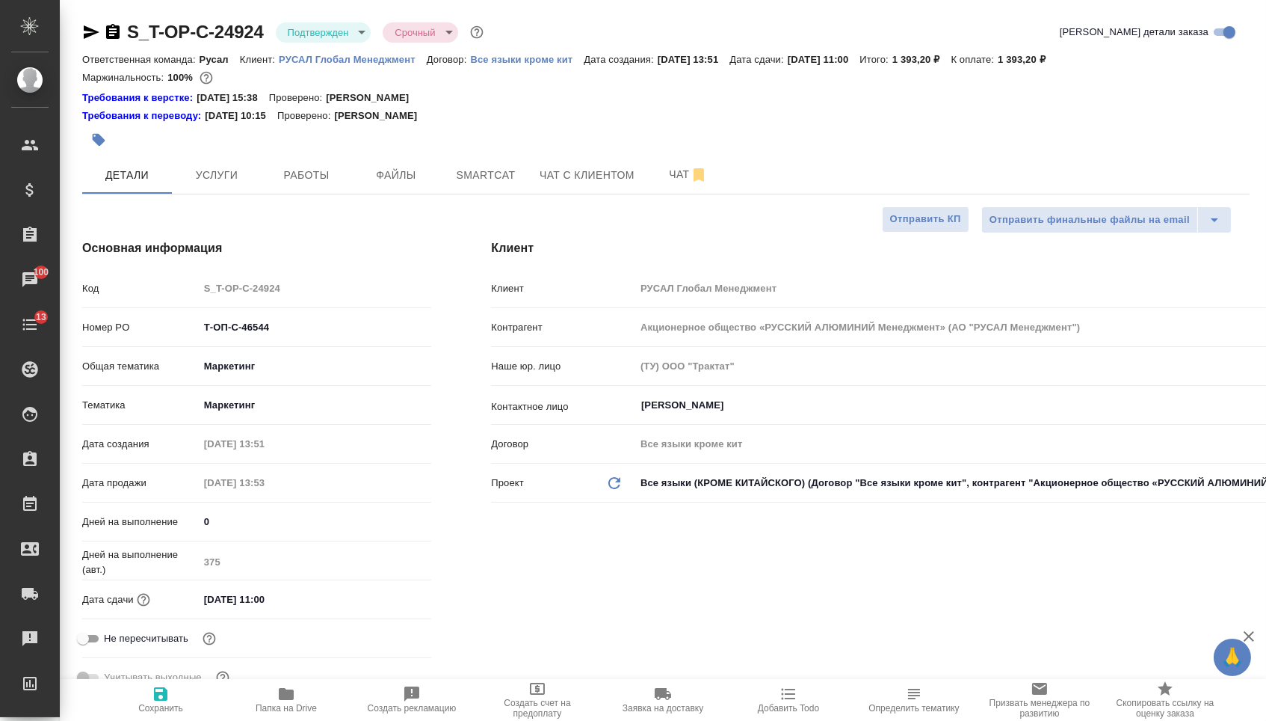
type textarea "x"
drag, startPoint x: 281, startPoint y: 330, endPoint x: 70, endPoint y: 328, distance: 210.8
click at [70, 328] on div "Основная информация Код S_T-OP-C-24924 Номер PO Т-ОП-С-46544 Общая тематика Мар…" at bounding box center [256, 470] width 409 height 523
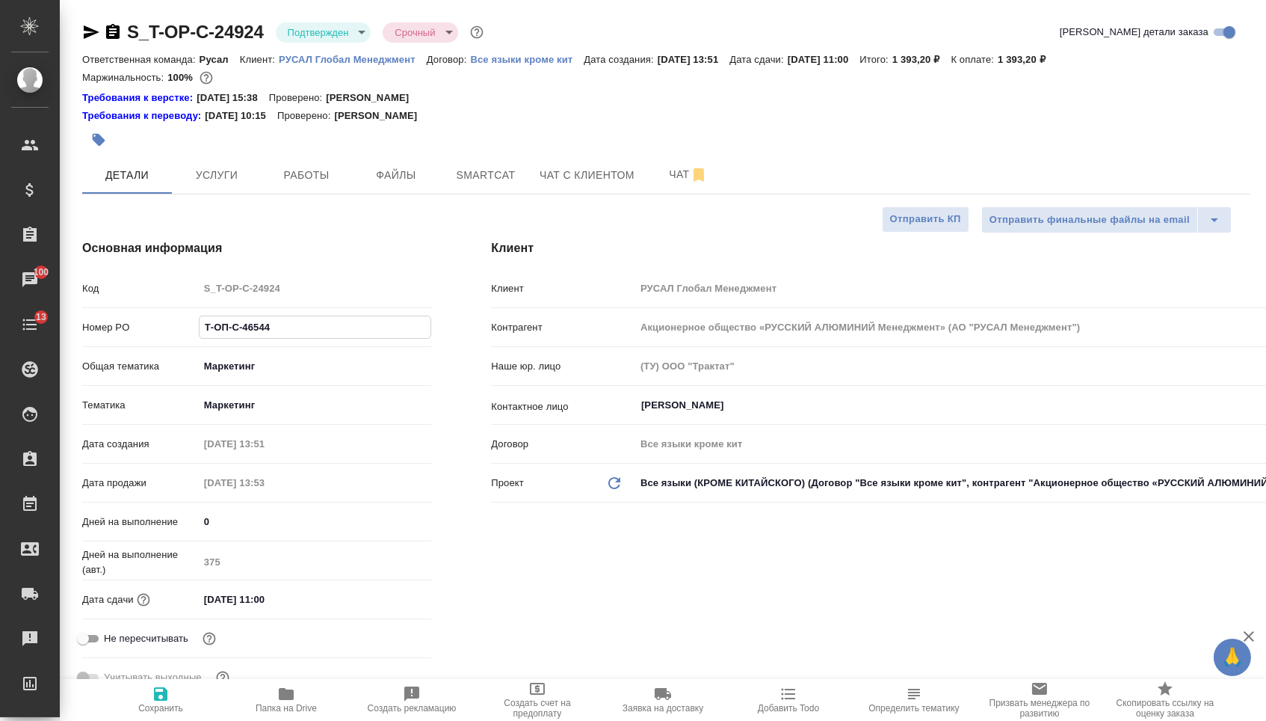
type textarea "x"
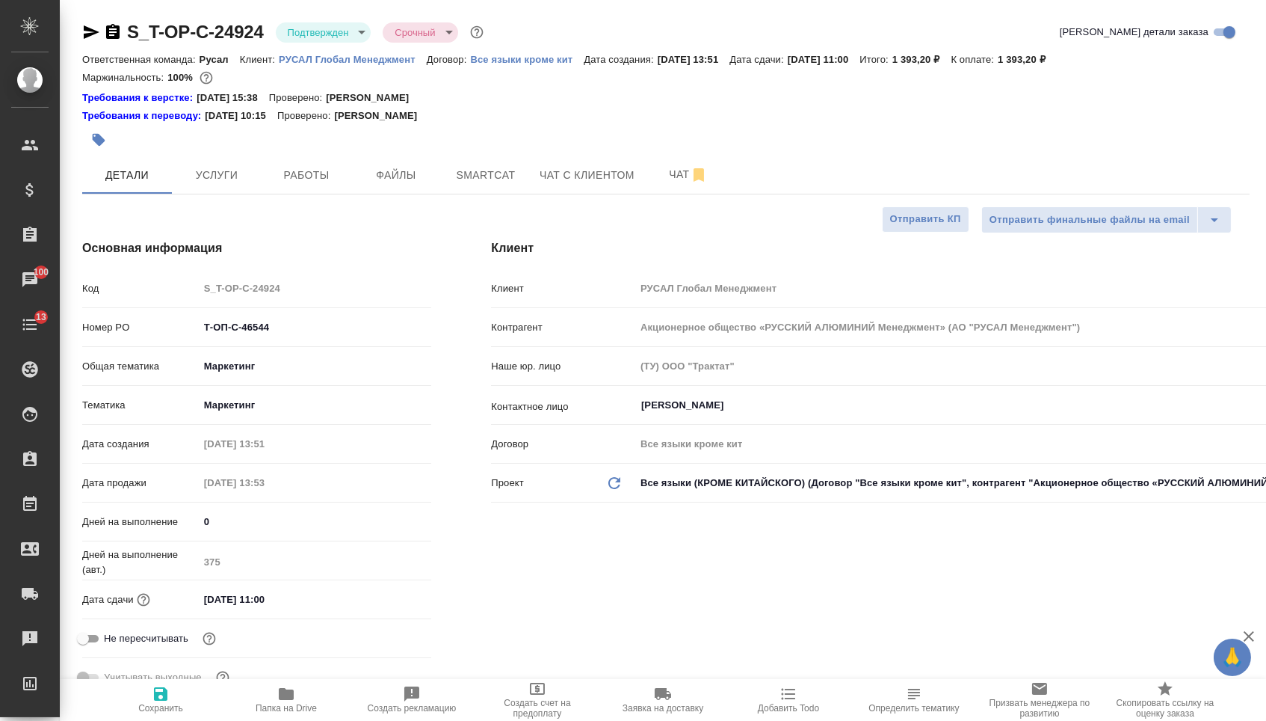
type textarea "x"
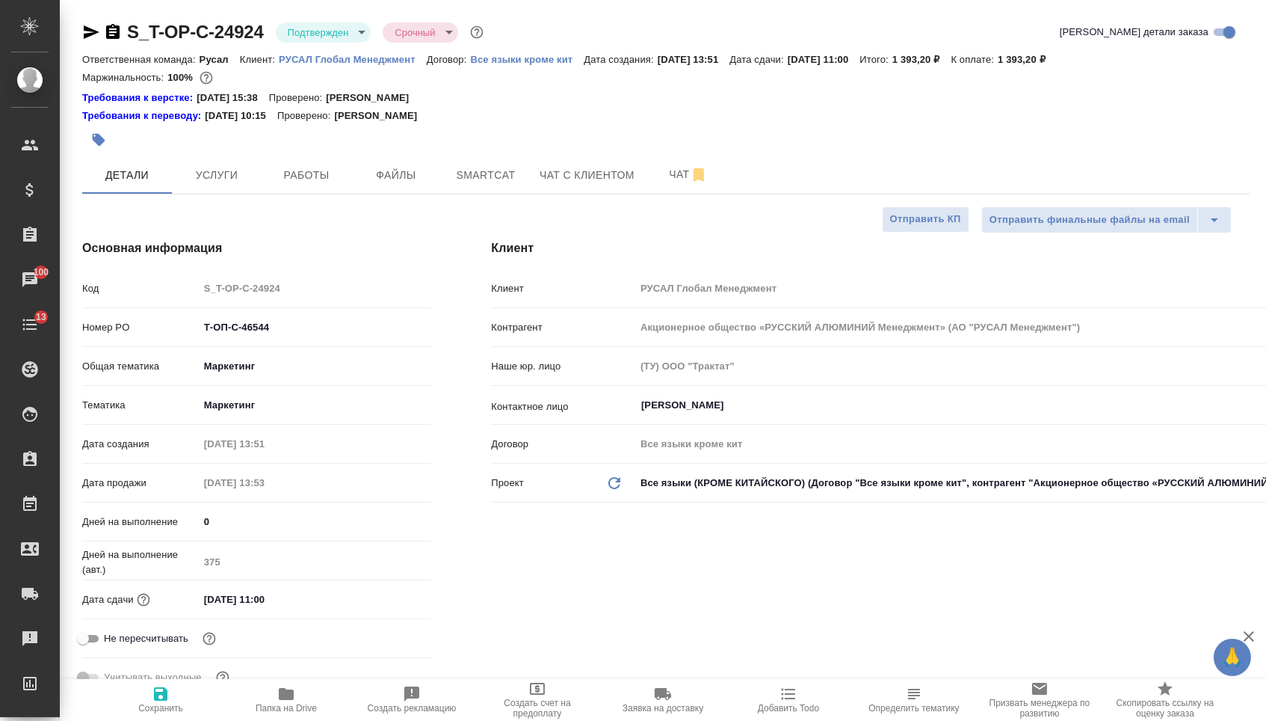
type textarea "x"
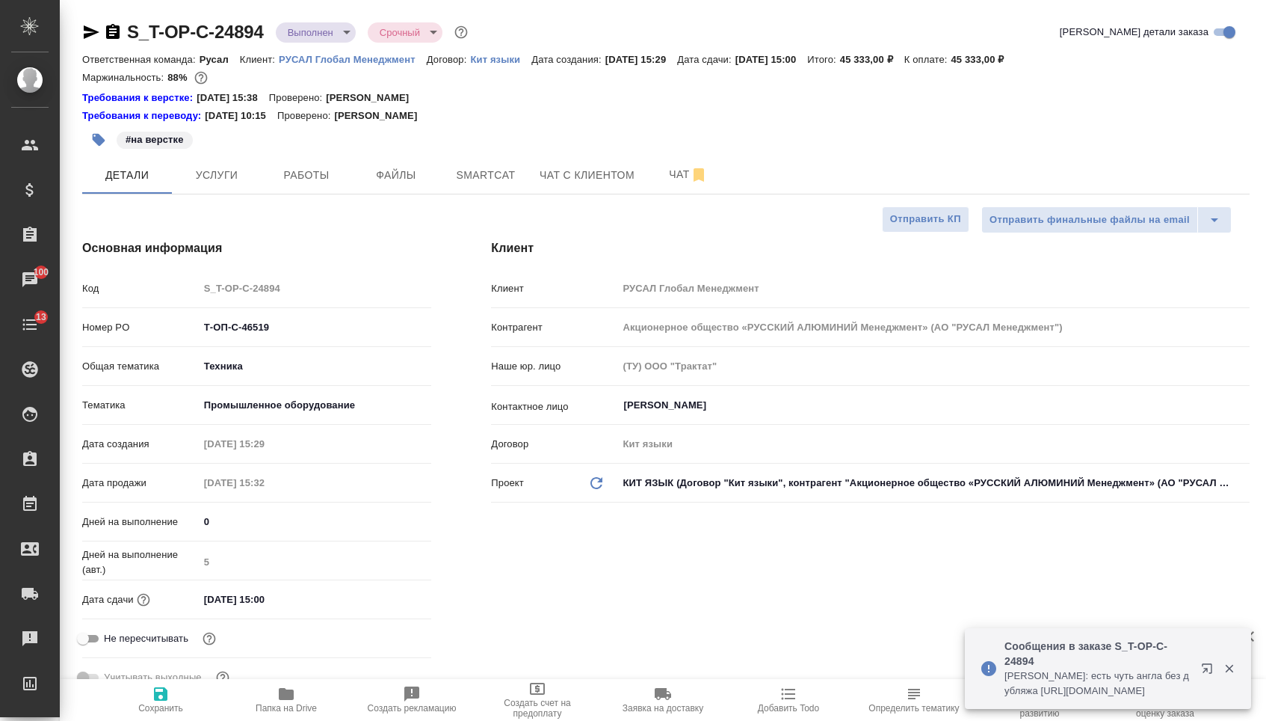
select select "RU"
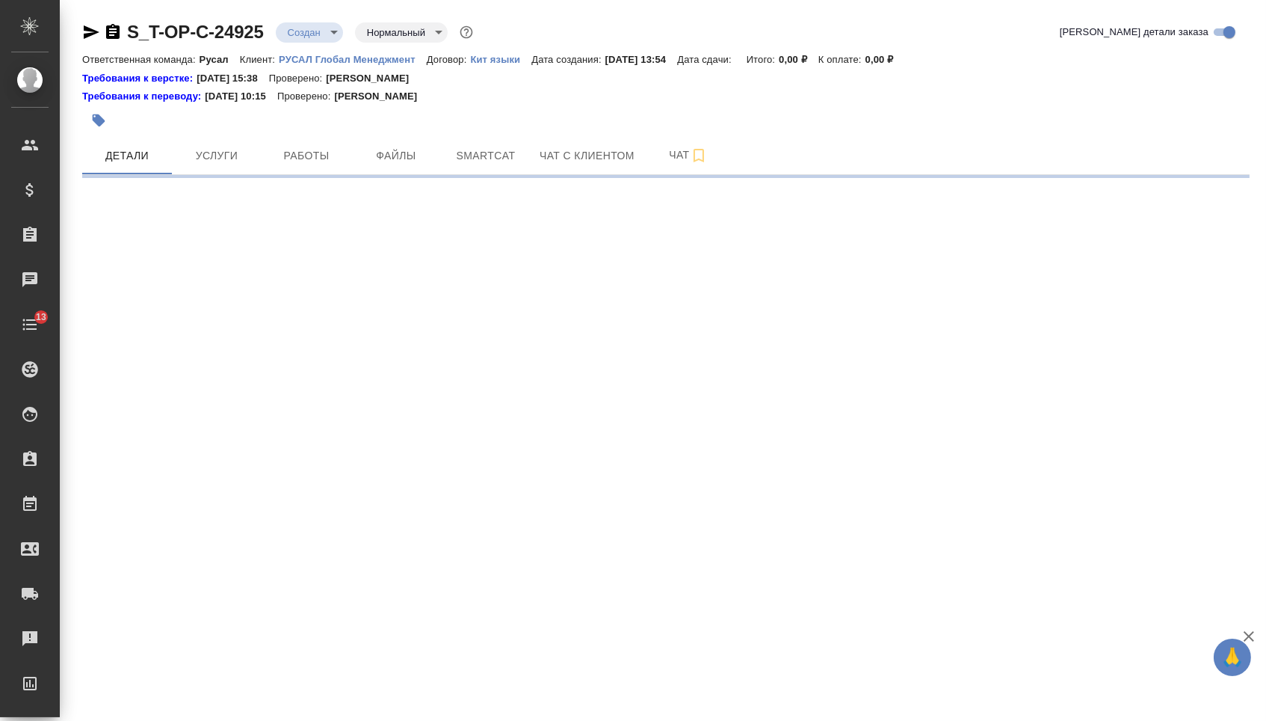
select select "RU"
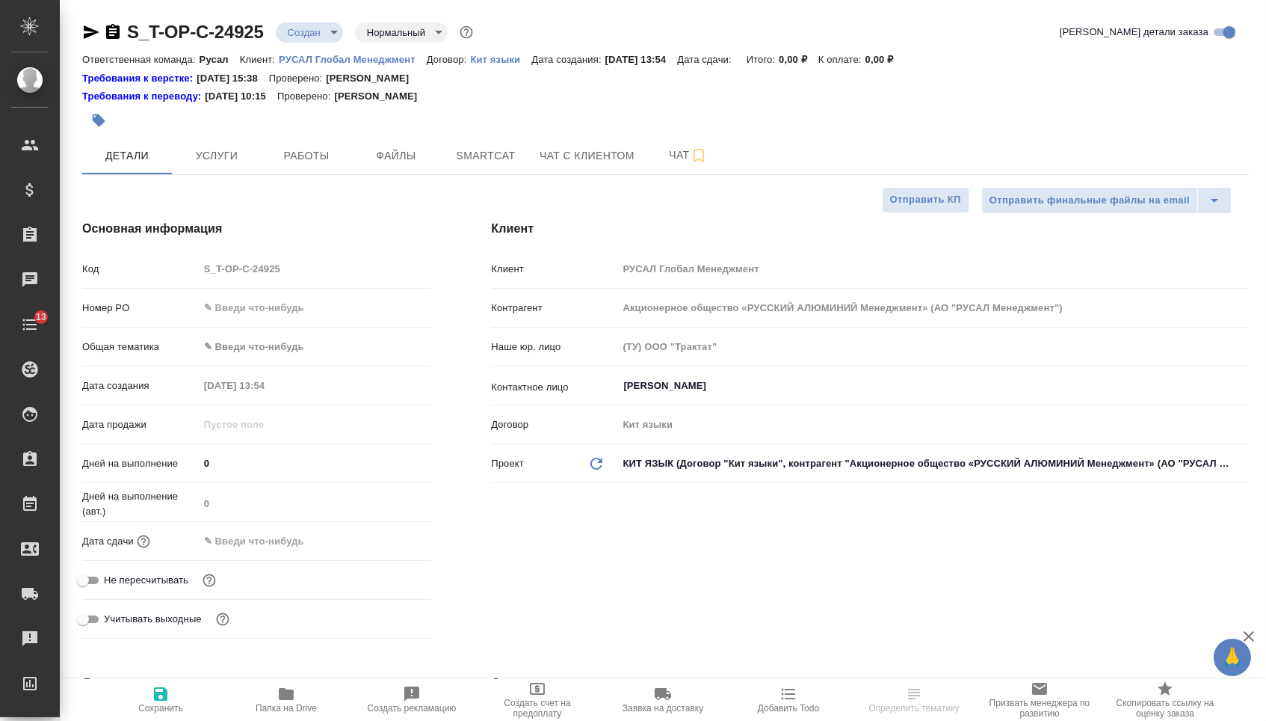
type textarea "x"
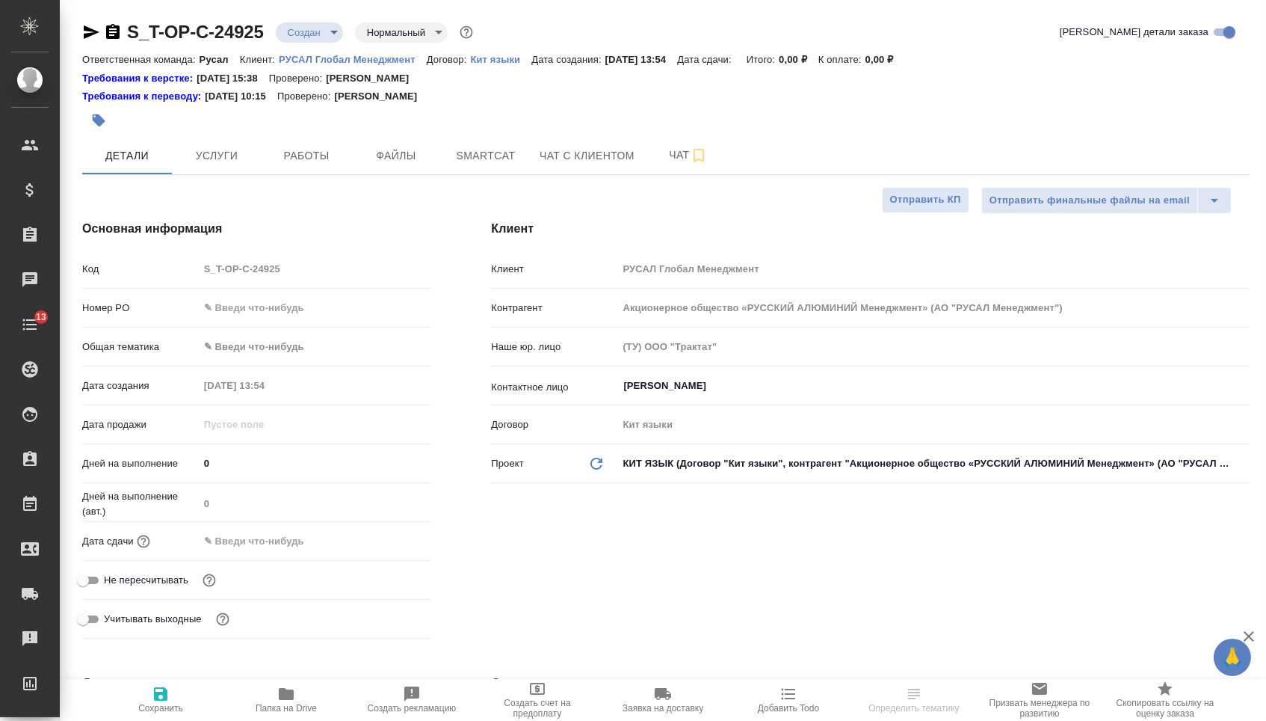
type textarea "x"
click at [336, 310] on input "text" at bounding box center [316, 308] width 232 height 22
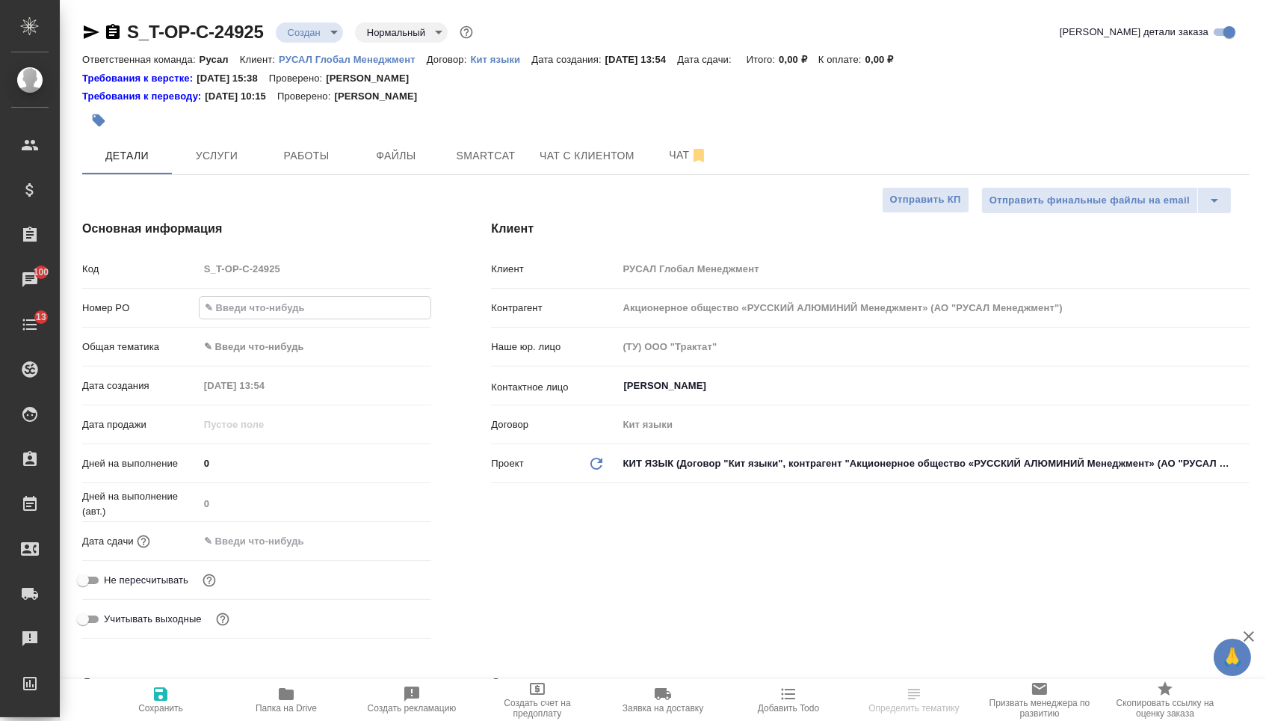
paste input "Т-ОП-С-46545"
type input "Т-ОП-С-46545"
type textarea "x"
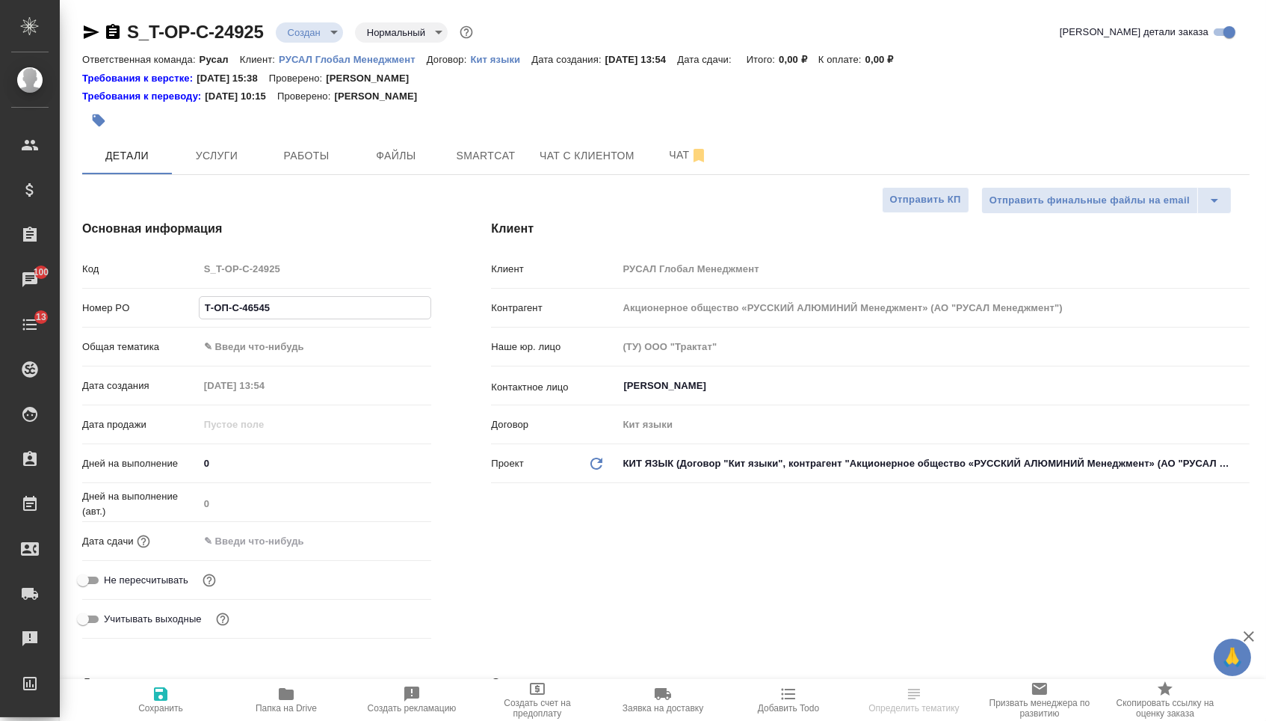
type input "Т-ОП-С-46545"
click at [305, 537] on input "text" at bounding box center [264, 541] width 131 height 22
click at [392, 540] on icon "button" at bounding box center [387, 539] width 13 height 15
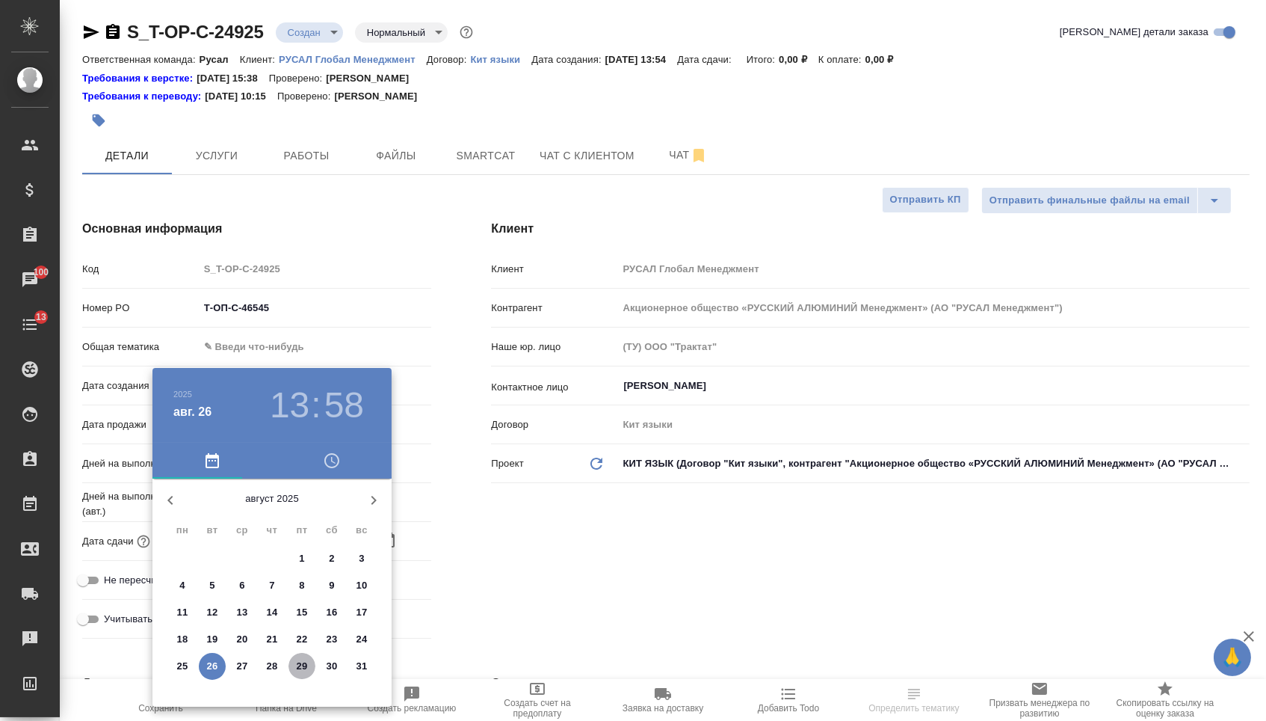
click at [297, 674] on p "29" at bounding box center [302, 666] width 11 height 15
type input "29.08.2025 13:58"
type textarea "x"
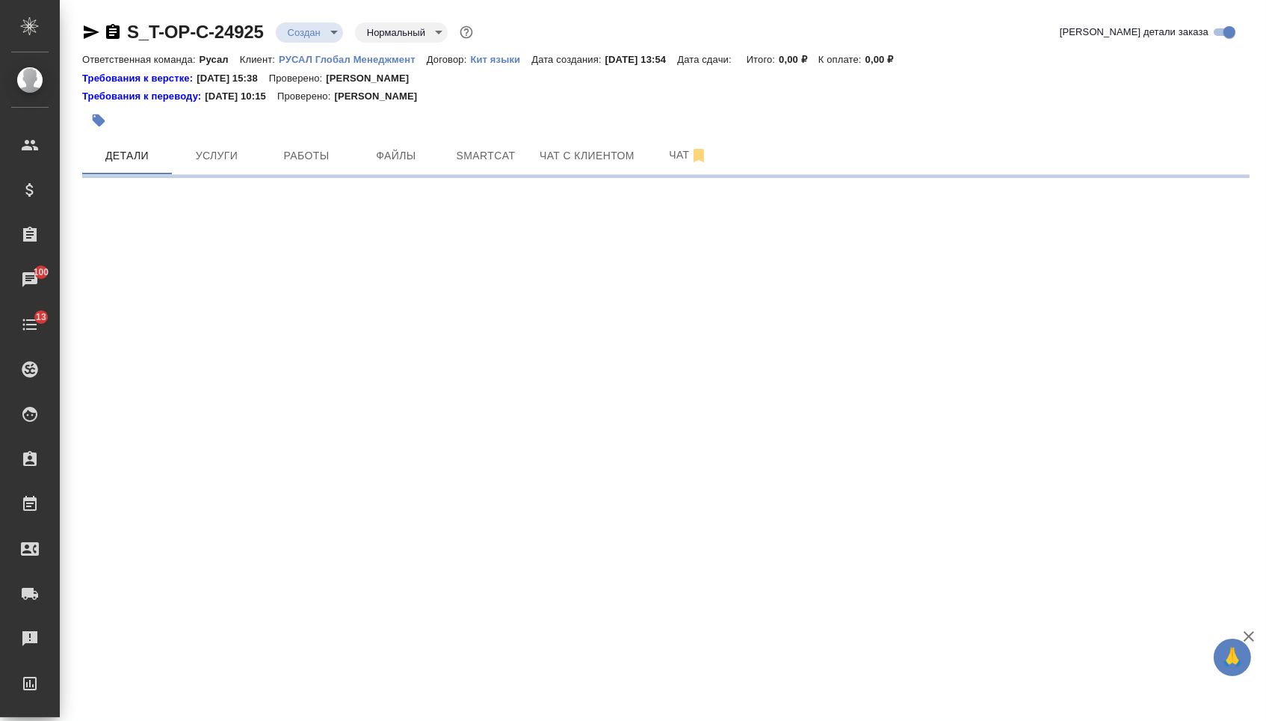
select select "RU"
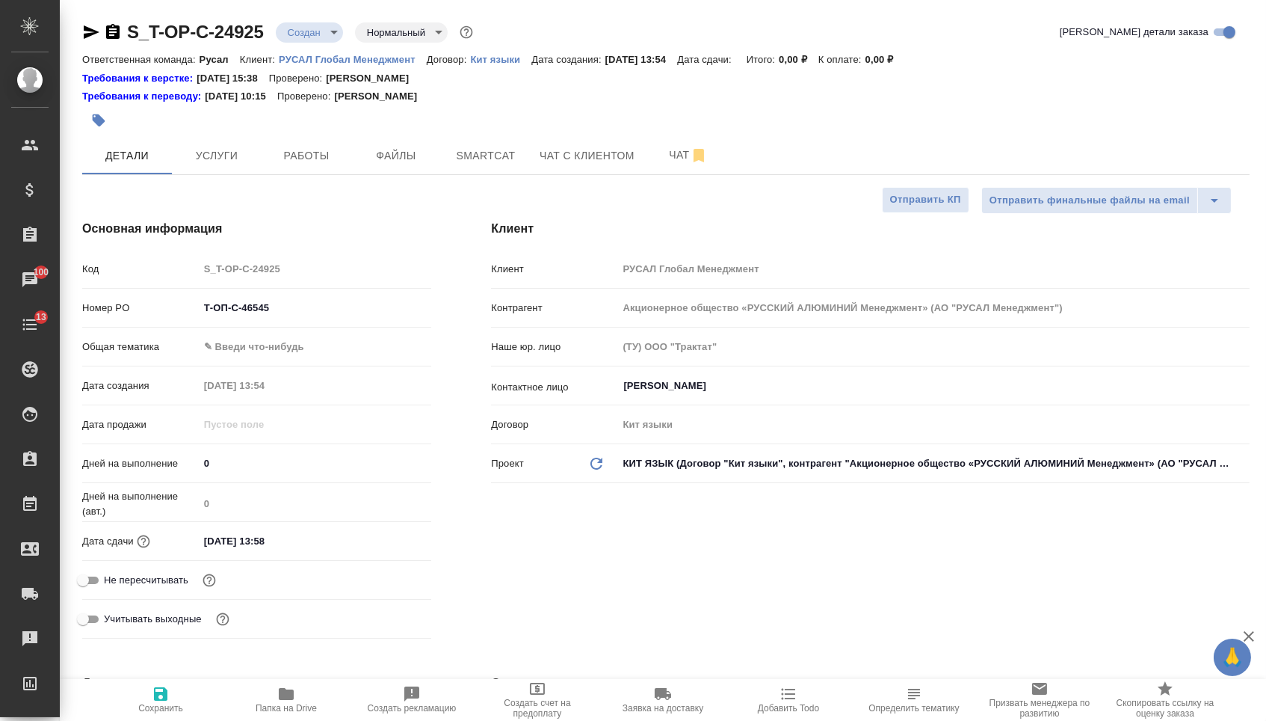
type textarea "x"
click at [300, 552] on input "29.08.2025 13:58" at bounding box center [264, 541] width 131 height 22
click at [385, 549] on icon "button" at bounding box center [388, 540] width 18 height 18
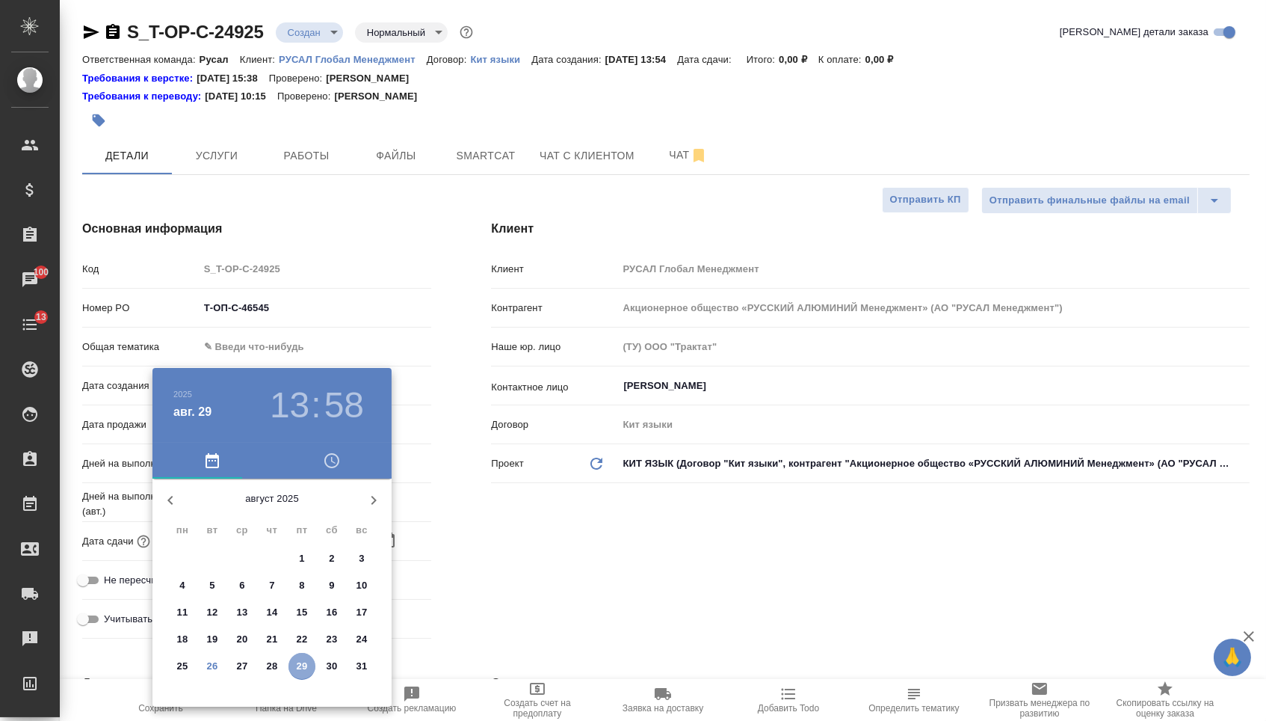
click at [306, 667] on p "29" at bounding box center [302, 666] width 11 height 15
type textarea "x"
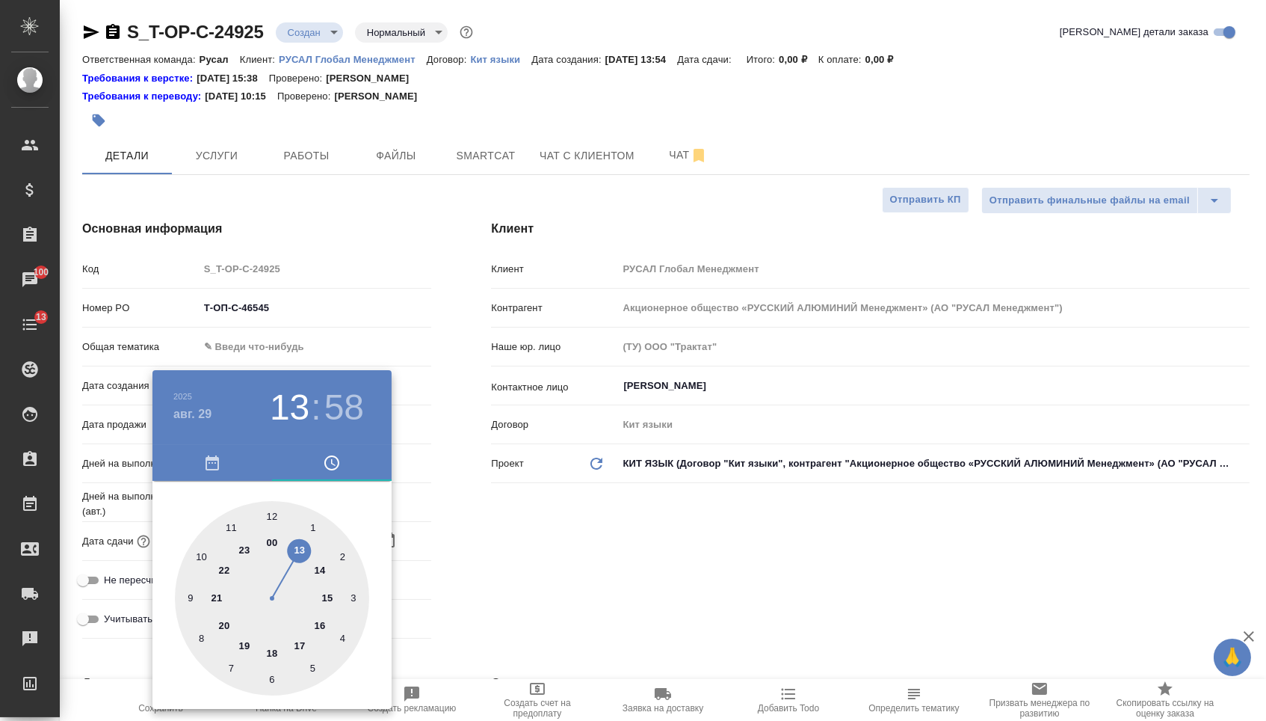
type textarea "x"
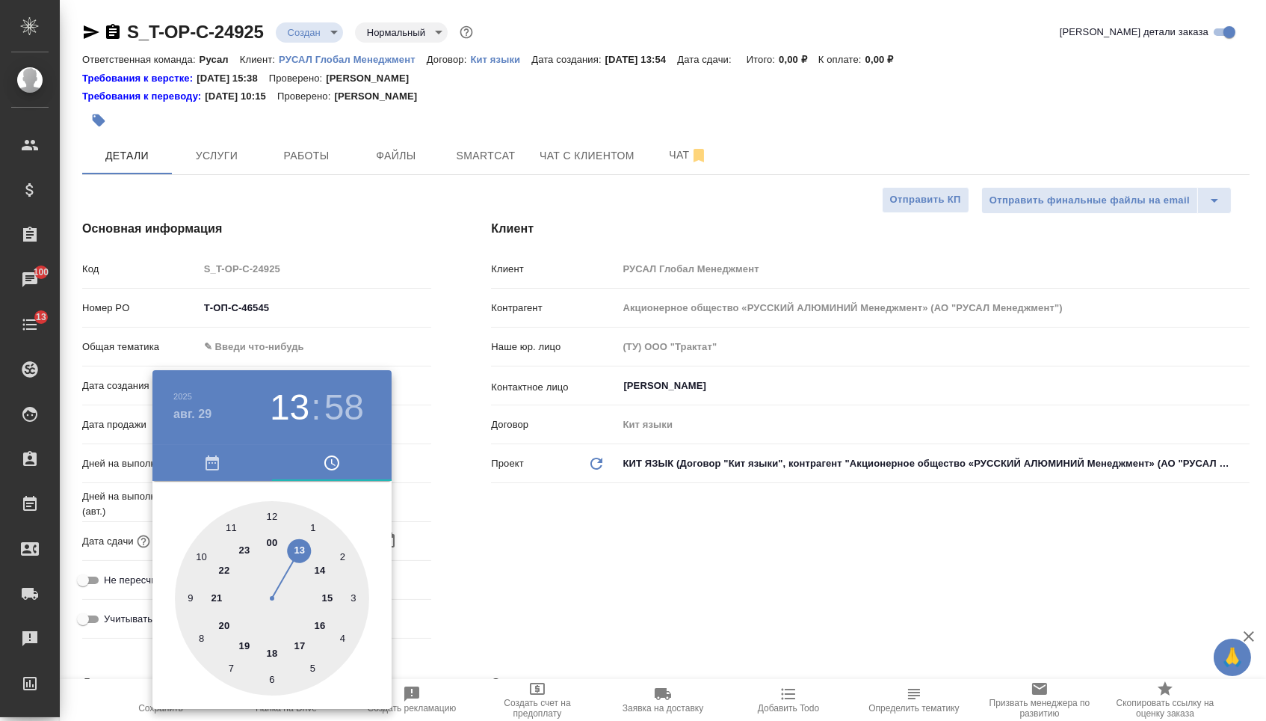
type textarea "x"
click at [298, 549] on div at bounding box center [272, 598] width 194 height 194
type textarea "x"
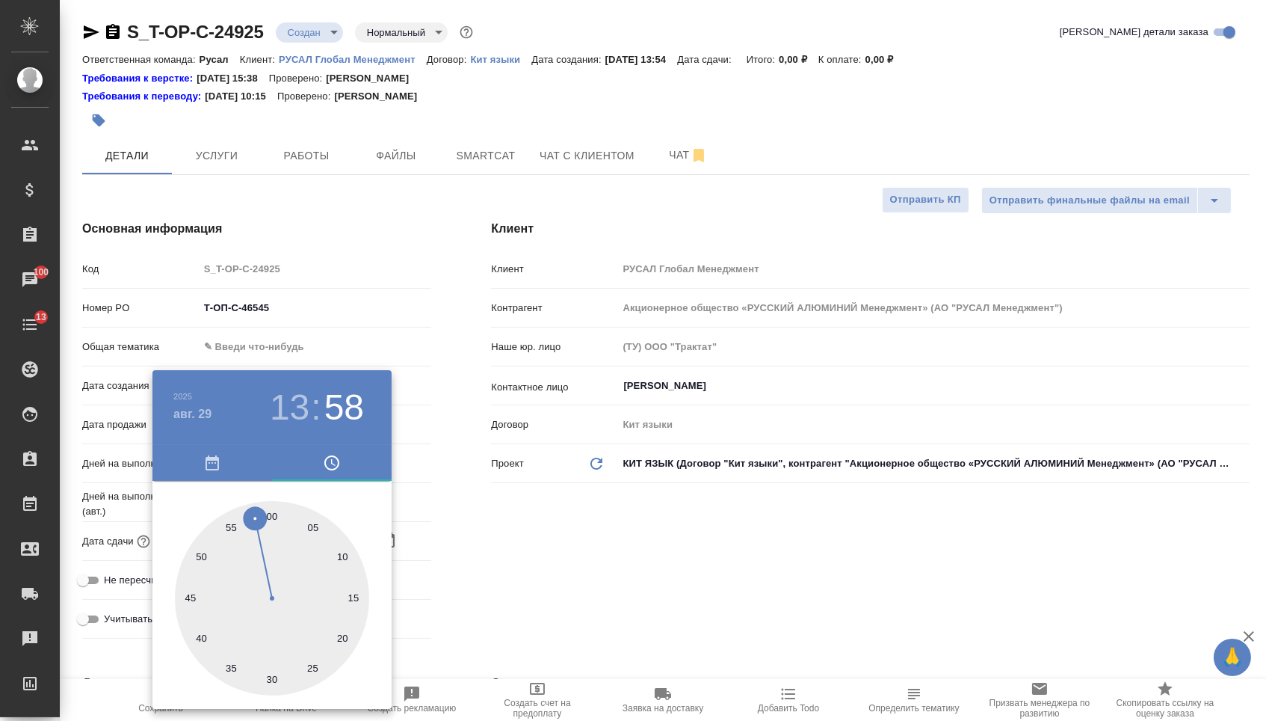
type textarea "x"
click at [272, 510] on div at bounding box center [272, 598] width 194 height 194
type input "29.08.2025 13:00"
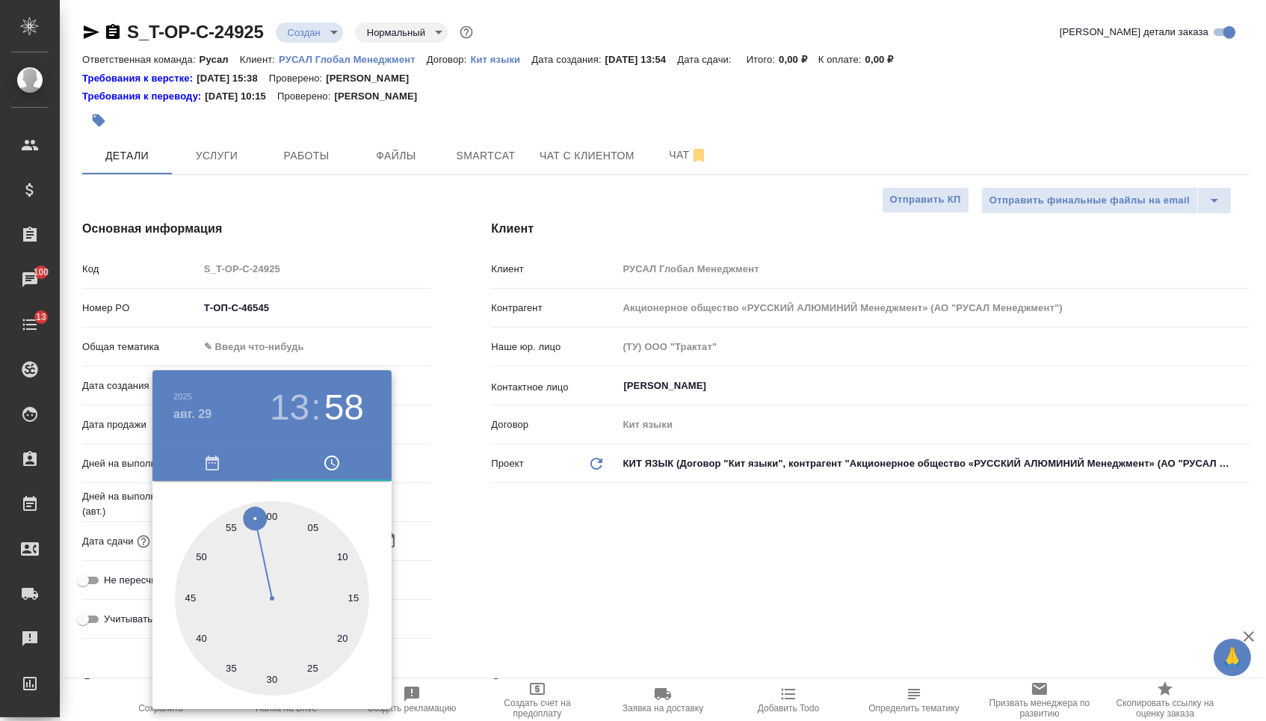
type textarea "x"
click at [633, 570] on div at bounding box center [633, 360] width 1266 height 721
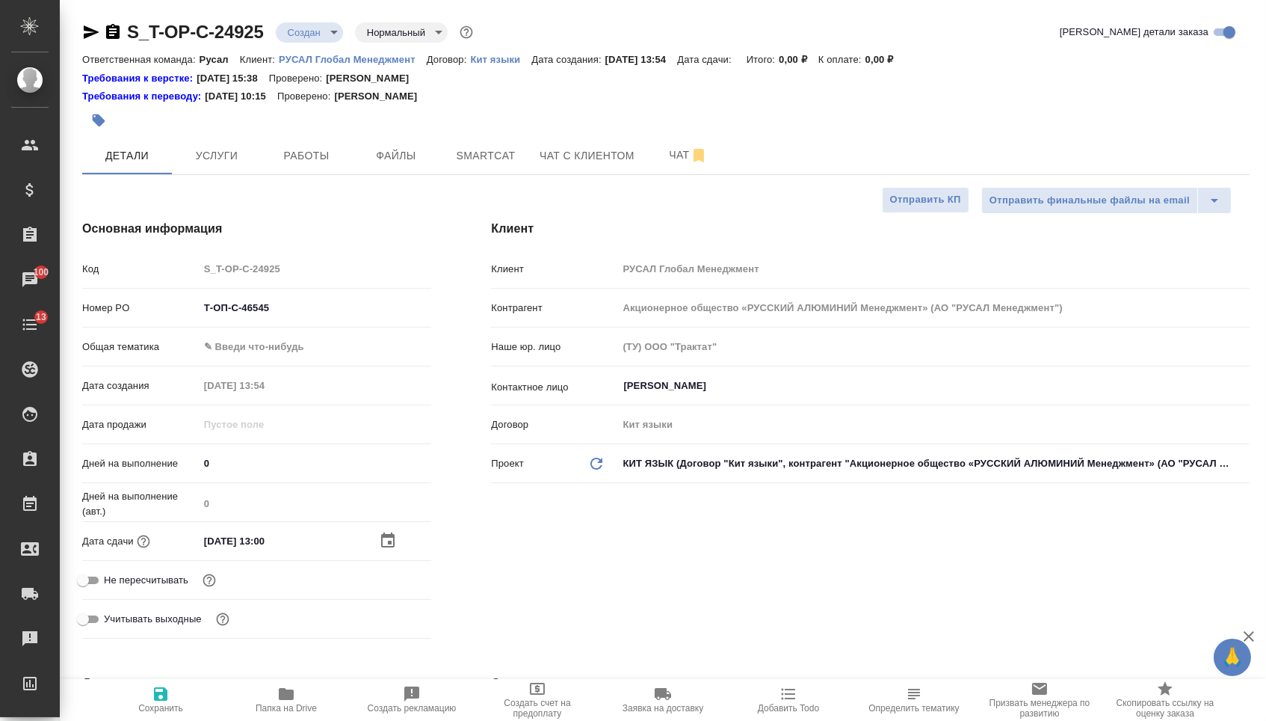
type textarea "x"
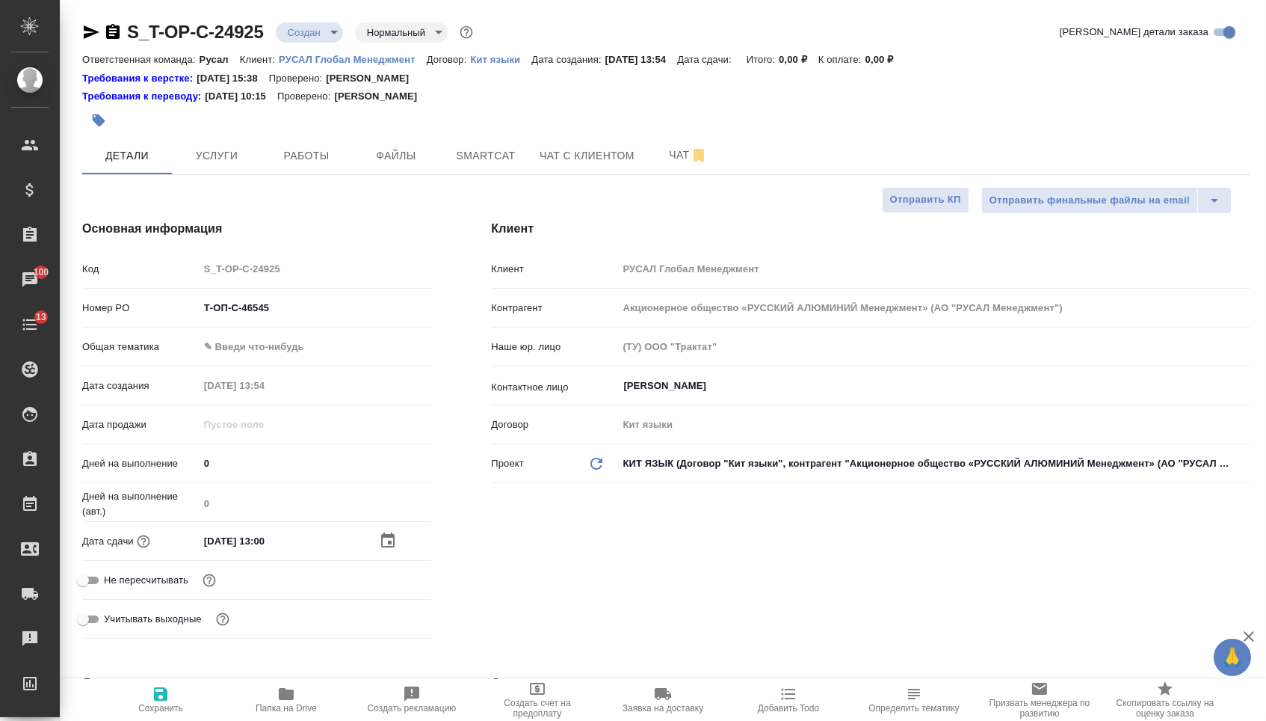
type textarea "x"
click at [326, 360] on body "🙏 .cls-1 fill:#fff; AWATERA Menshikova Aleksandra Клиенты Спецификации Заказы 1…" at bounding box center [633, 360] width 1266 height 721
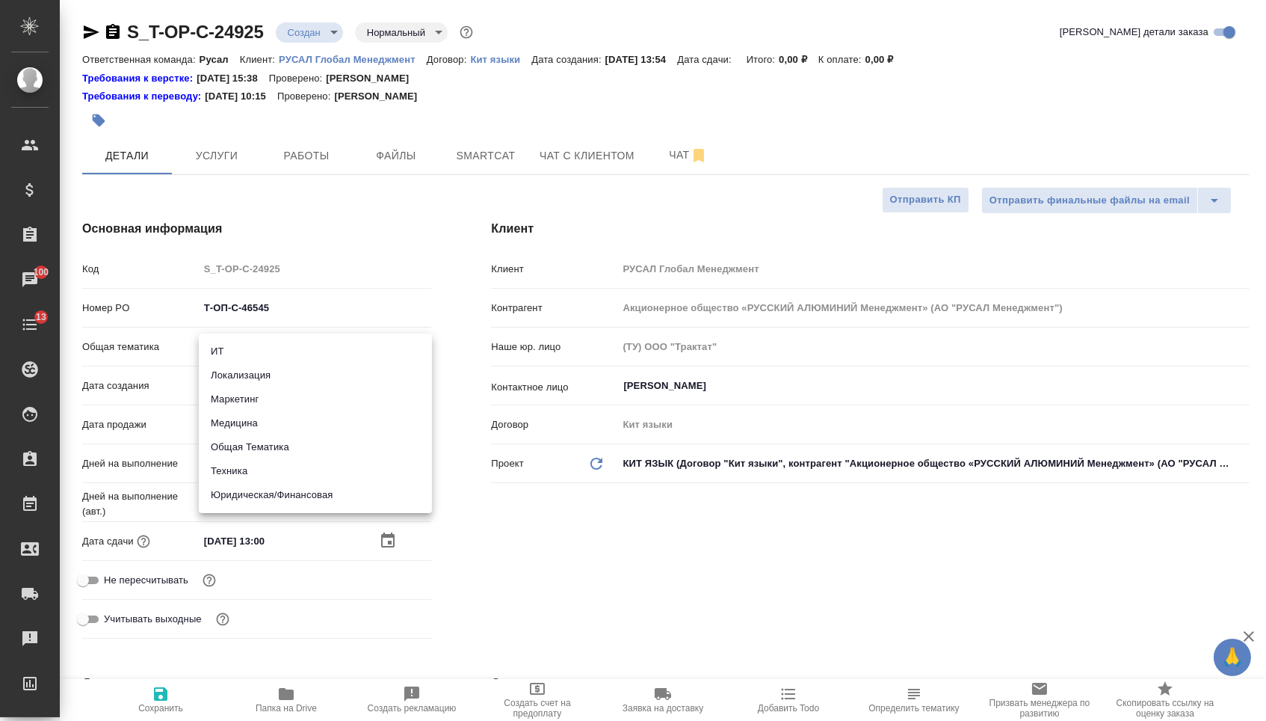
type textarea "x"
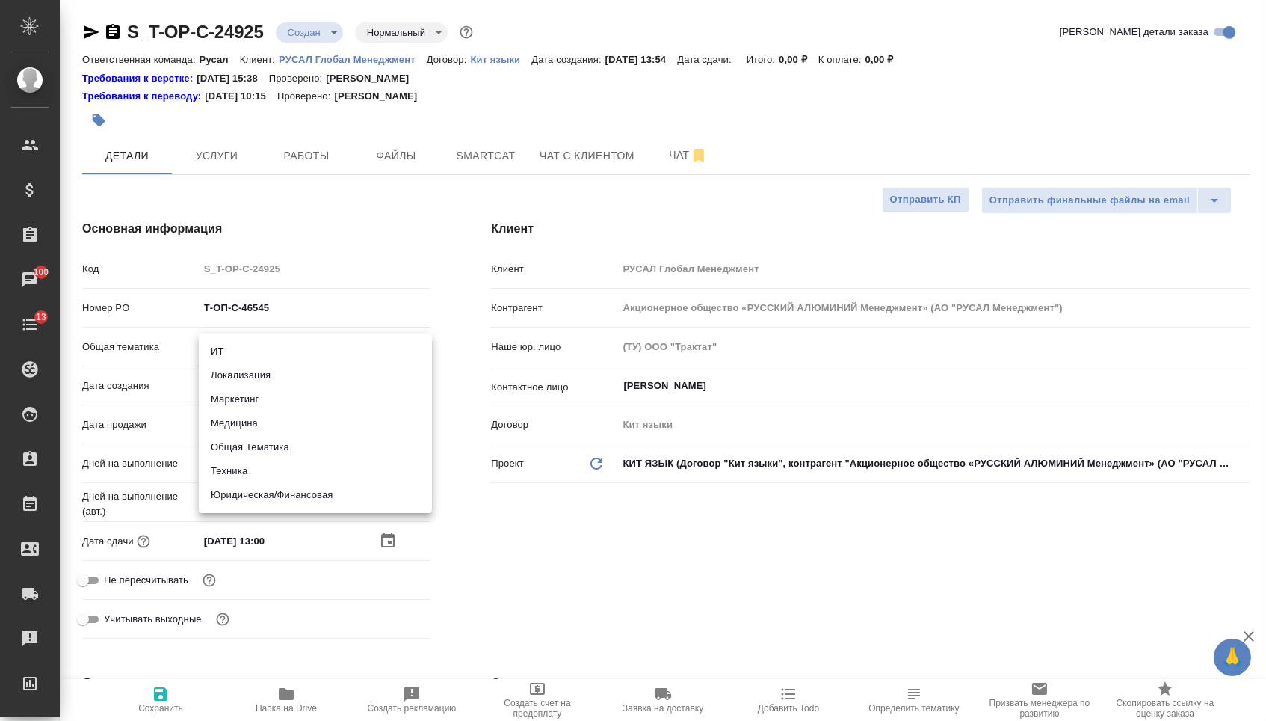
type textarea "x"
click at [238, 467] on li "Техника" at bounding box center [315, 471] width 233 height 24
type input "tech"
type textarea "x"
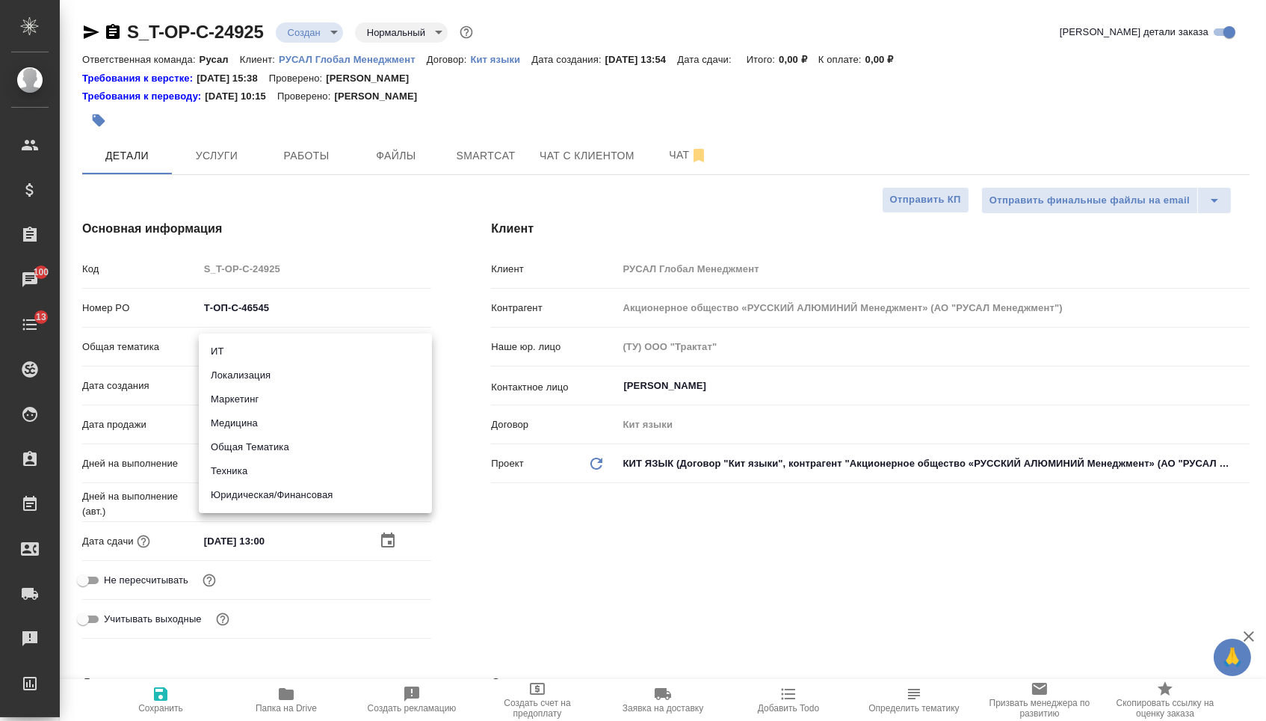
type textarea "x"
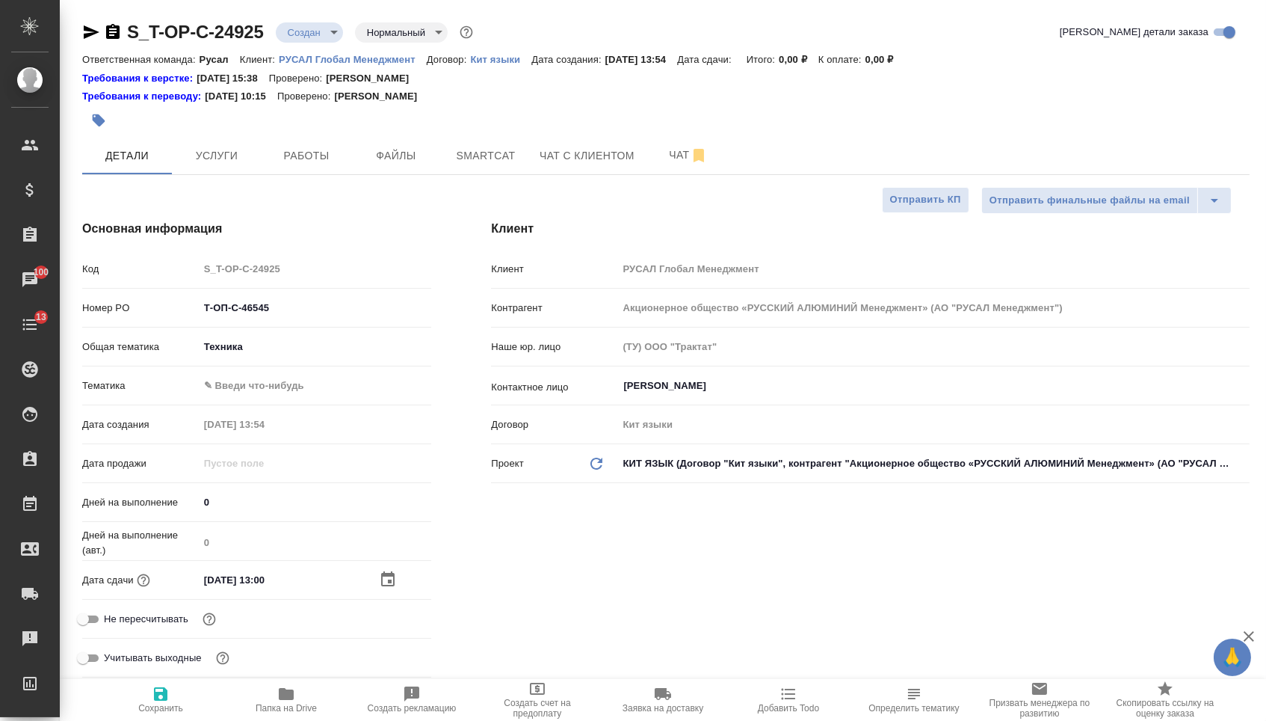
click at [240, 384] on body "🙏 .cls-1 fill:#fff; AWATERA Menshikova Aleksandra Клиенты Спецификации Заказы 1…" at bounding box center [633, 360] width 1266 height 721
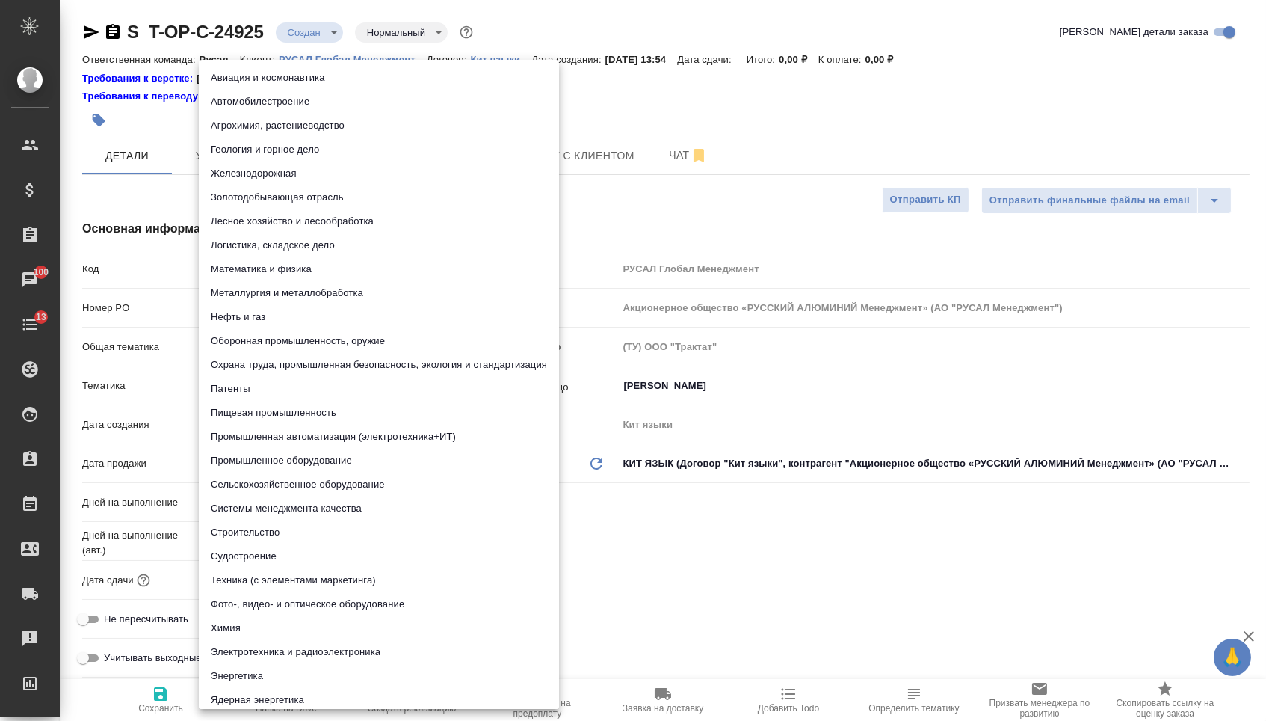
click at [256, 305] on li "Нефть и газ" at bounding box center [379, 317] width 360 height 24
type textarea "x"
type input "5a8b8b956a9677013d343d80"
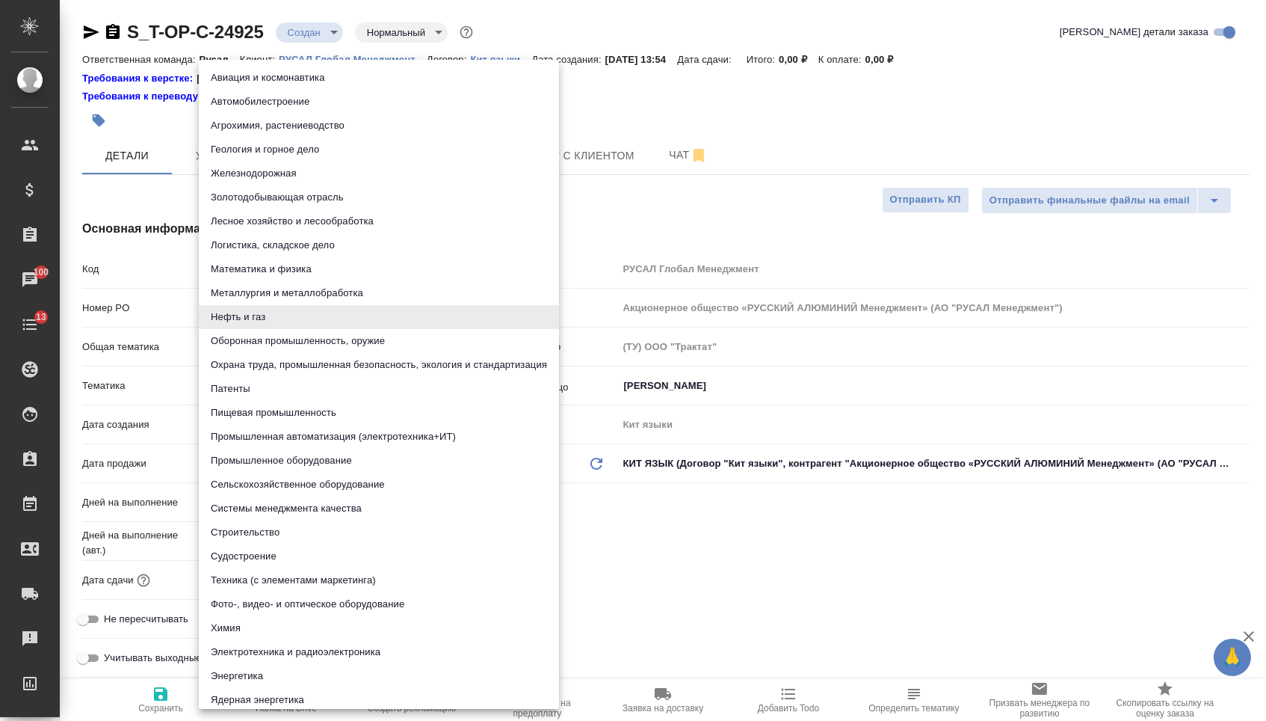
click at [251, 380] on body "🙏 .cls-1 fill:#fff; AWATERA Menshikova Aleksandra Клиенты Спецификации Заказы 1…" at bounding box center [633, 360] width 1266 height 721
click at [252, 288] on li "Металлургия и металлобработка" at bounding box center [379, 293] width 360 height 24
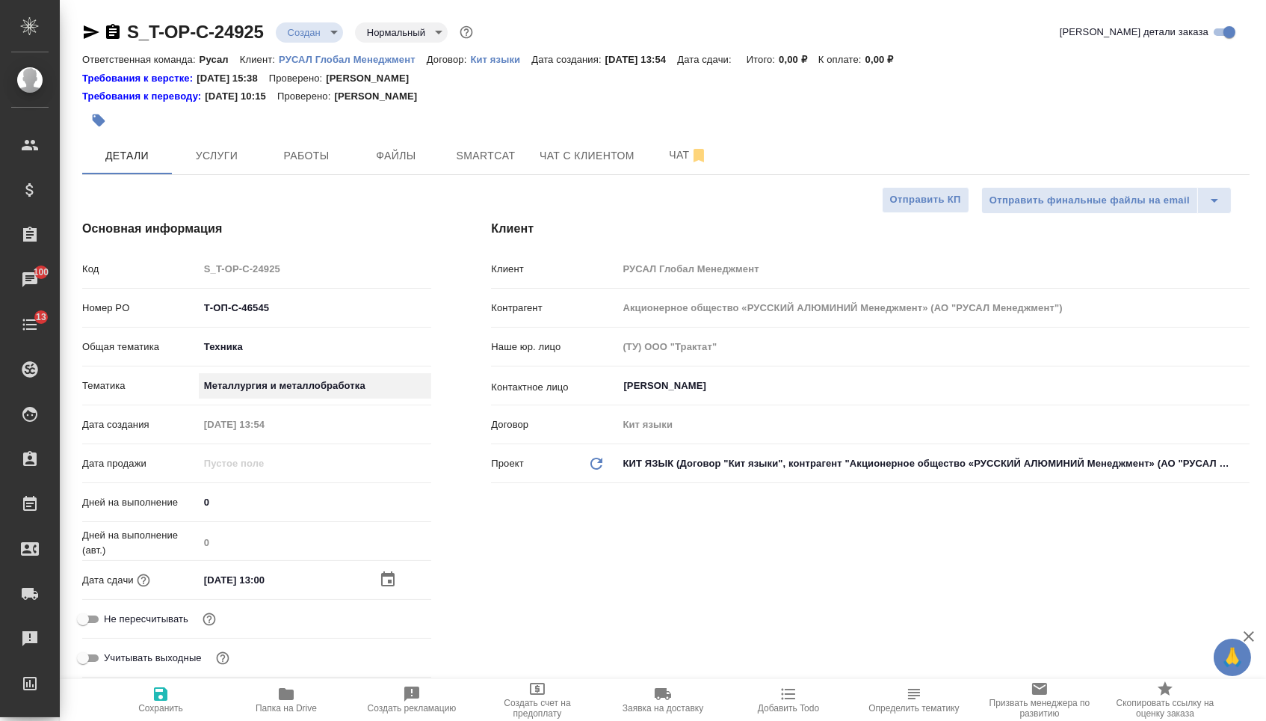
type textarea "x"
type input "60014e23f7d9dc5f480a3cf8"
click at [165, 706] on span "Сохранить" at bounding box center [160, 708] width 45 height 10
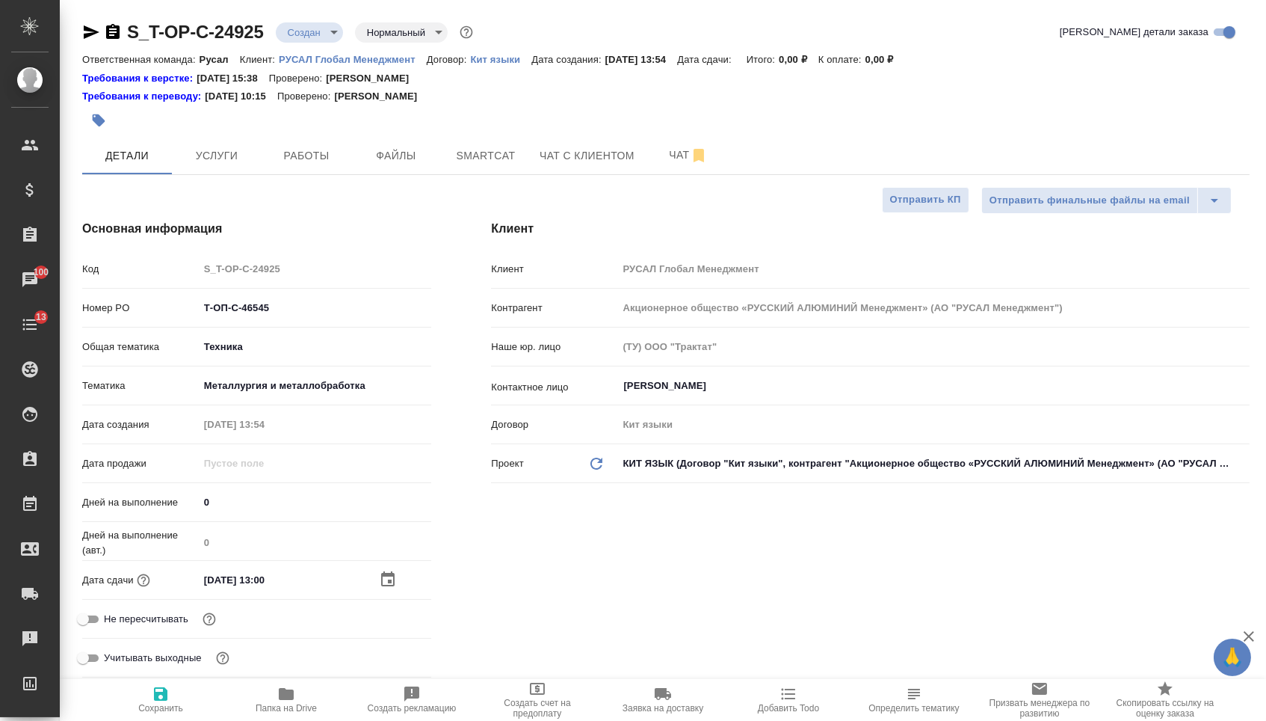
type textarea "x"
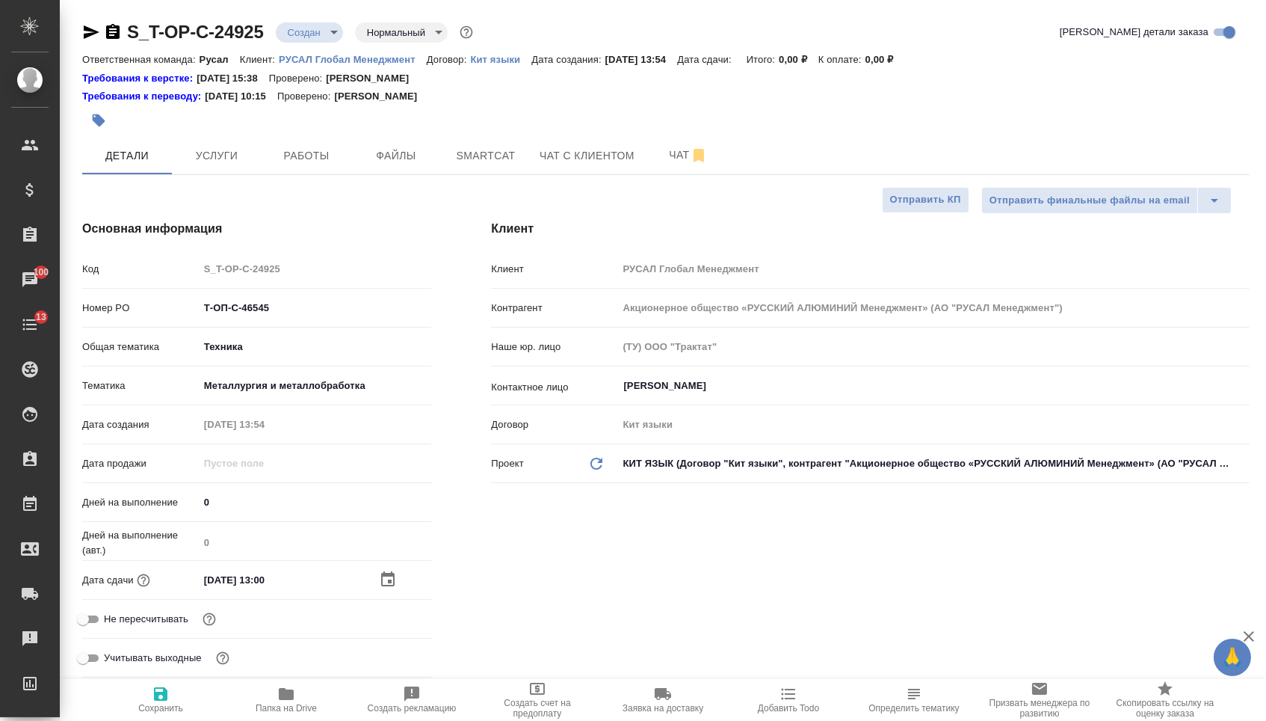
type textarea "x"
click at [388, 161] on span "Файлы" at bounding box center [396, 156] width 72 height 19
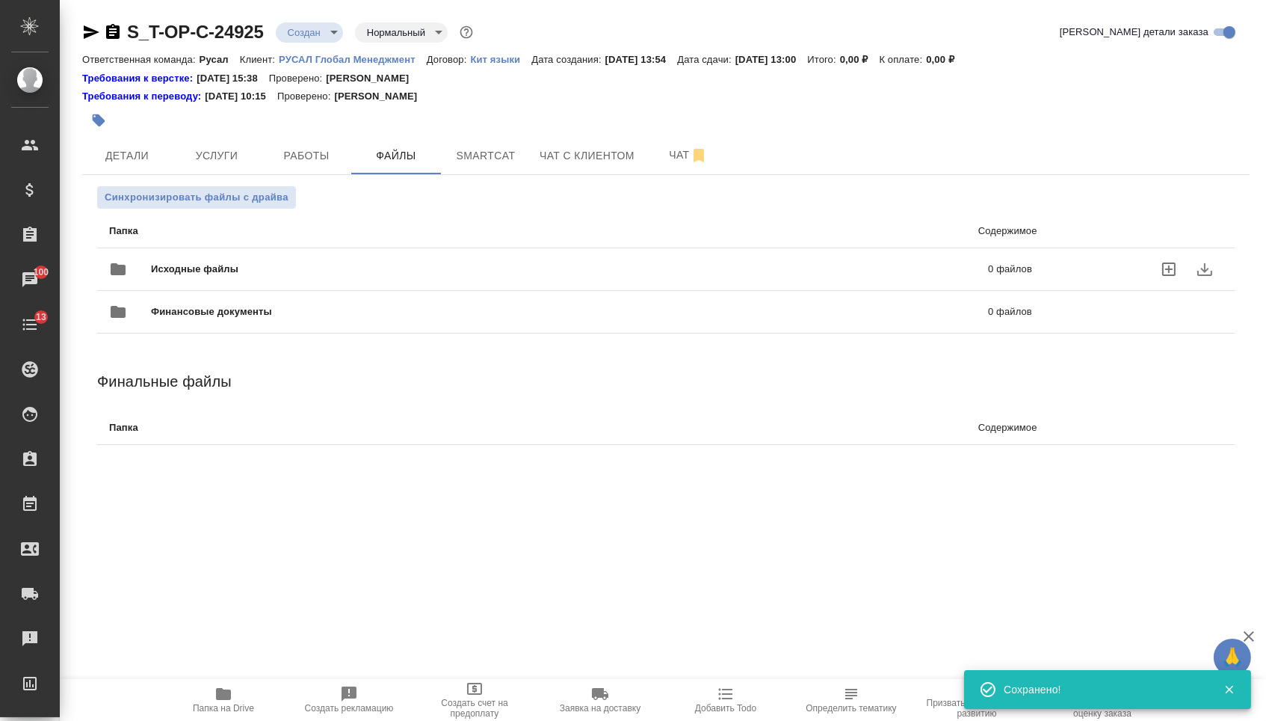
click at [263, 277] on span "Исходные файлы" at bounding box center [382, 269] width 463 height 15
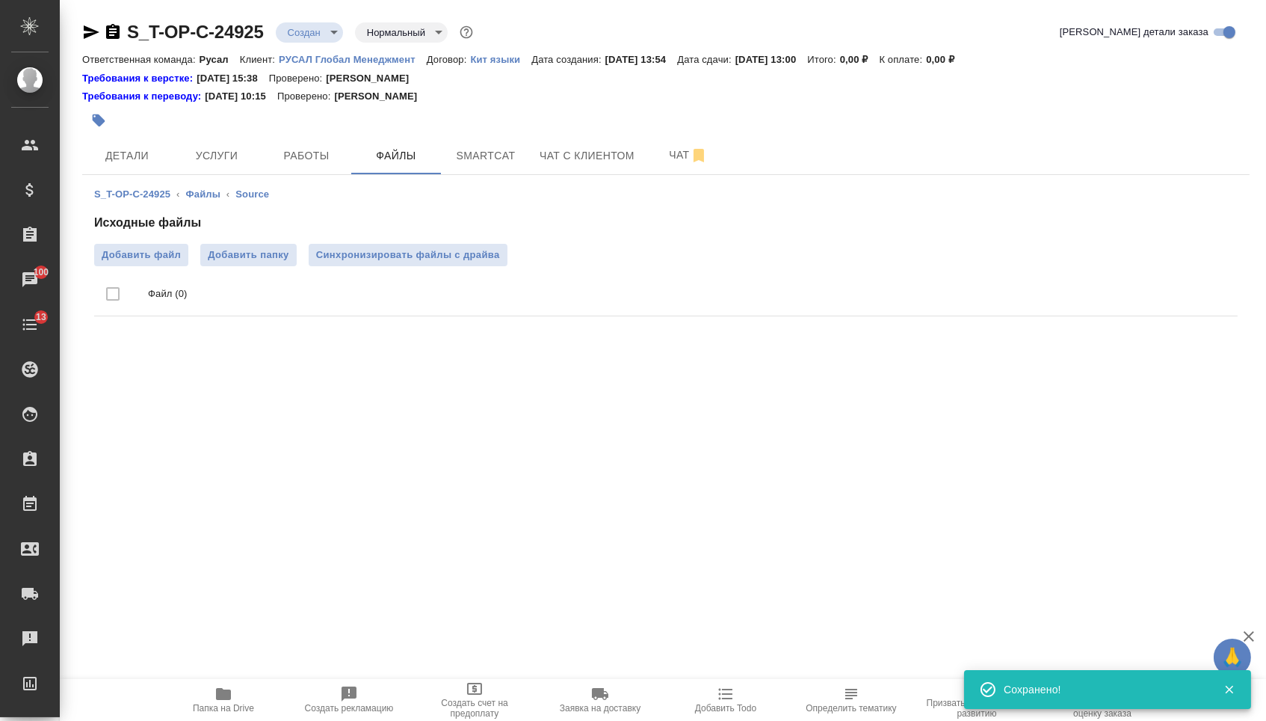
click at [123, 271] on ul "Файл (0)" at bounding box center [666, 294] width 1144 height 56
click at [132, 265] on label "Добавить файл" at bounding box center [141, 255] width 94 height 22
click at [0, 0] on input "Добавить файл" at bounding box center [0, 0] width 0 height 0
click at [201, 161] on span "Услуги" at bounding box center [217, 156] width 72 height 19
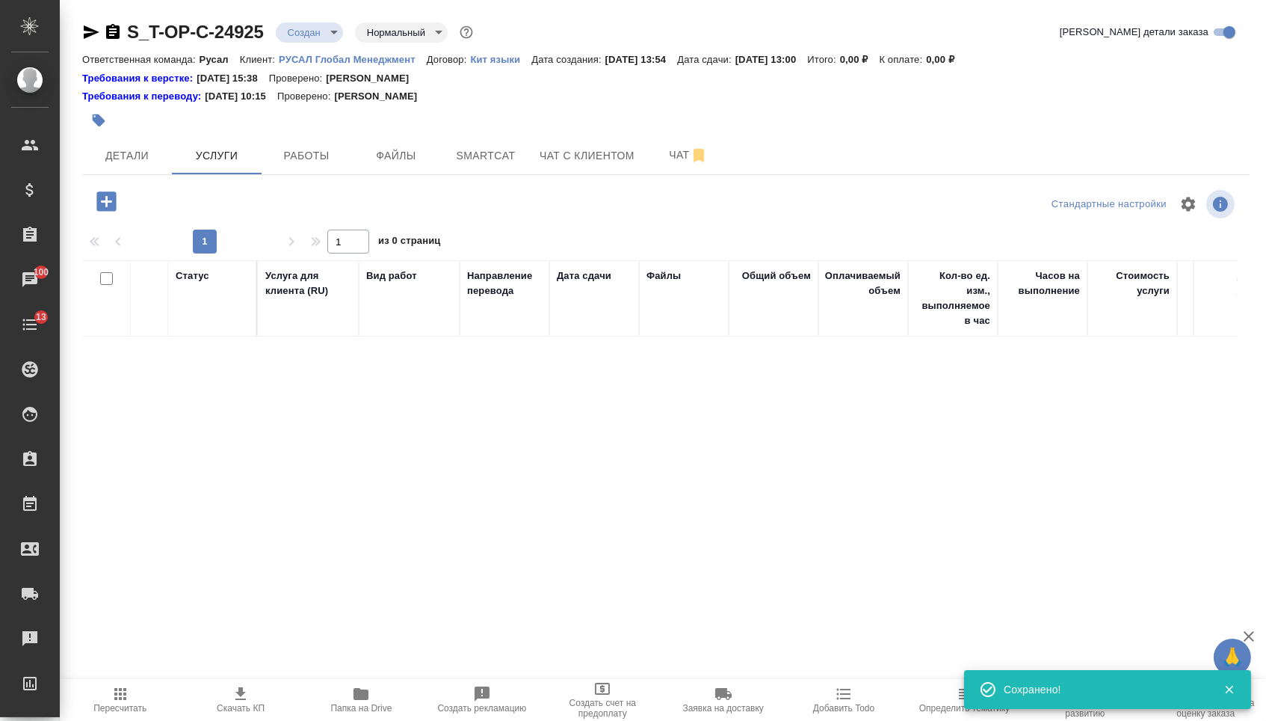
click at [110, 211] on icon "button" at bounding box center [105, 200] width 19 height 19
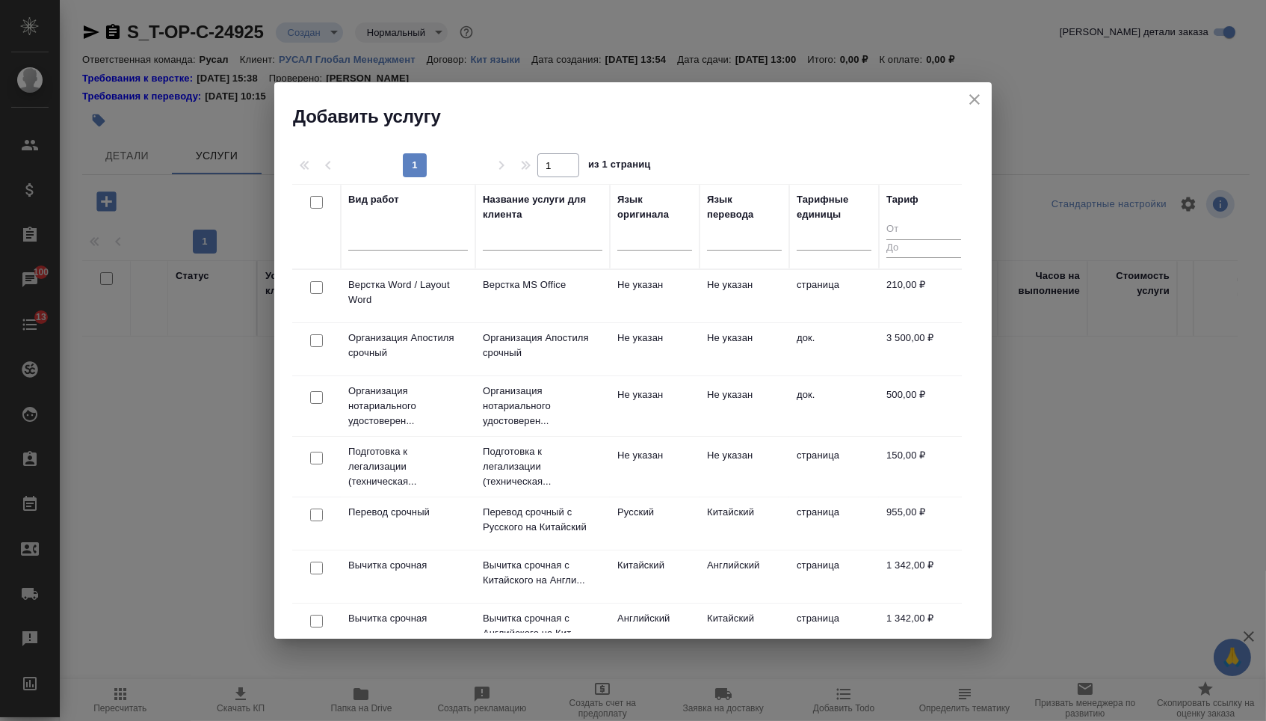
click at [659, 256] on div at bounding box center [654, 241] width 75 height 39
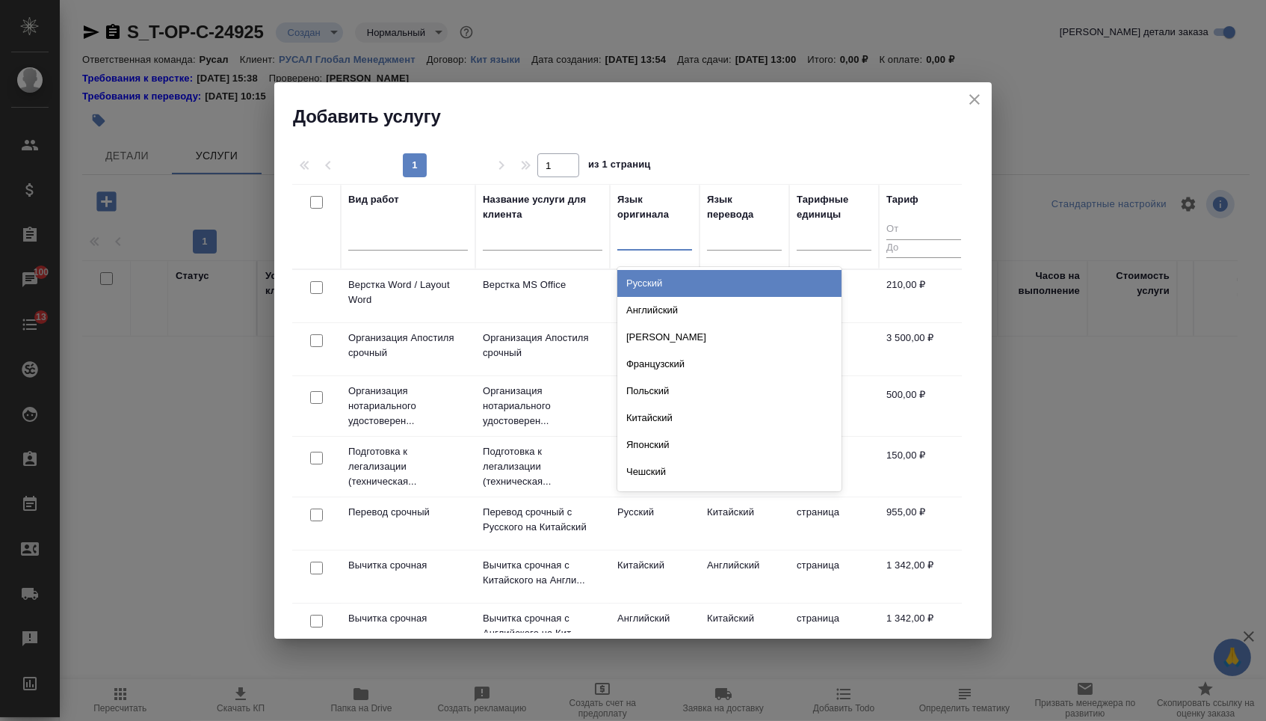
drag, startPoint x: 657, startPoint y: 247, endPoint x: 657, endPoint y: 259, distance: 12.7
click at [657, 247] on div at bounding box center [654, 236] width 75 height 28
click at [727, 253] on div at bounding box center [744, 241] width 75 height 39
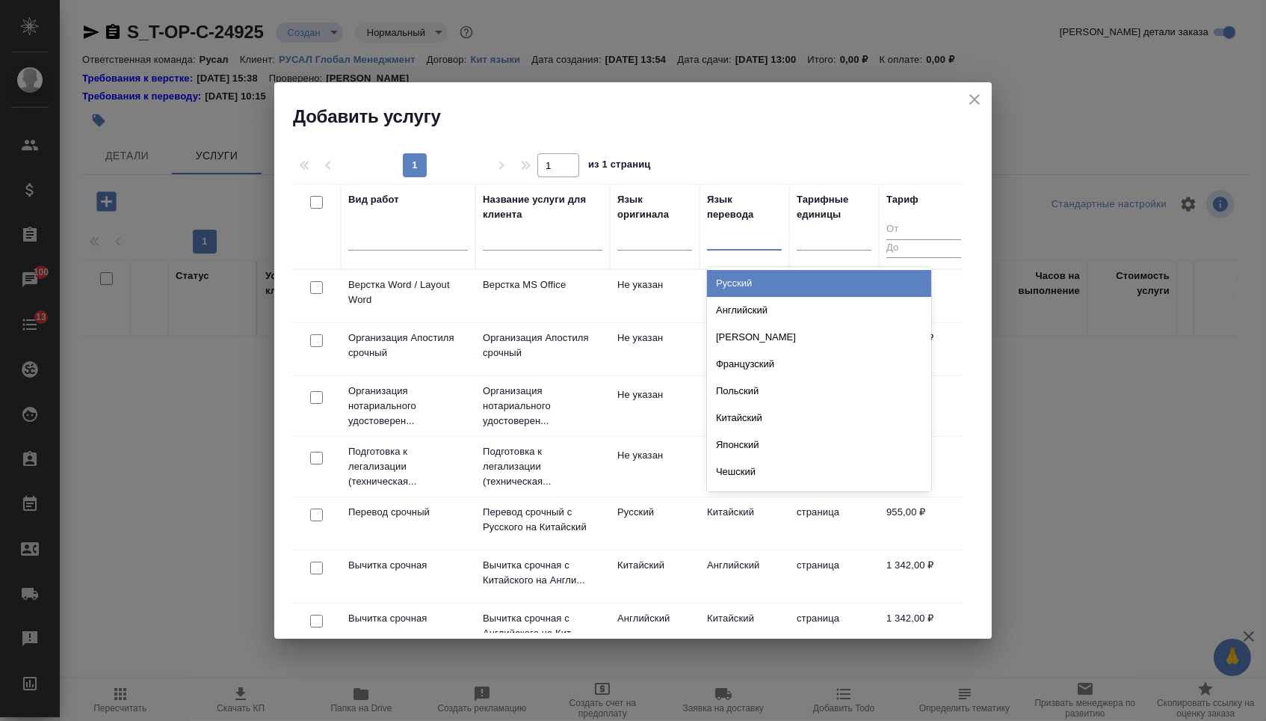
click at [729, 247] on div at bounding box center [744, 236] width 75 height 28
click at [729, 283] on div "Русский" at bounding box center [819, 283] width 224 height 27
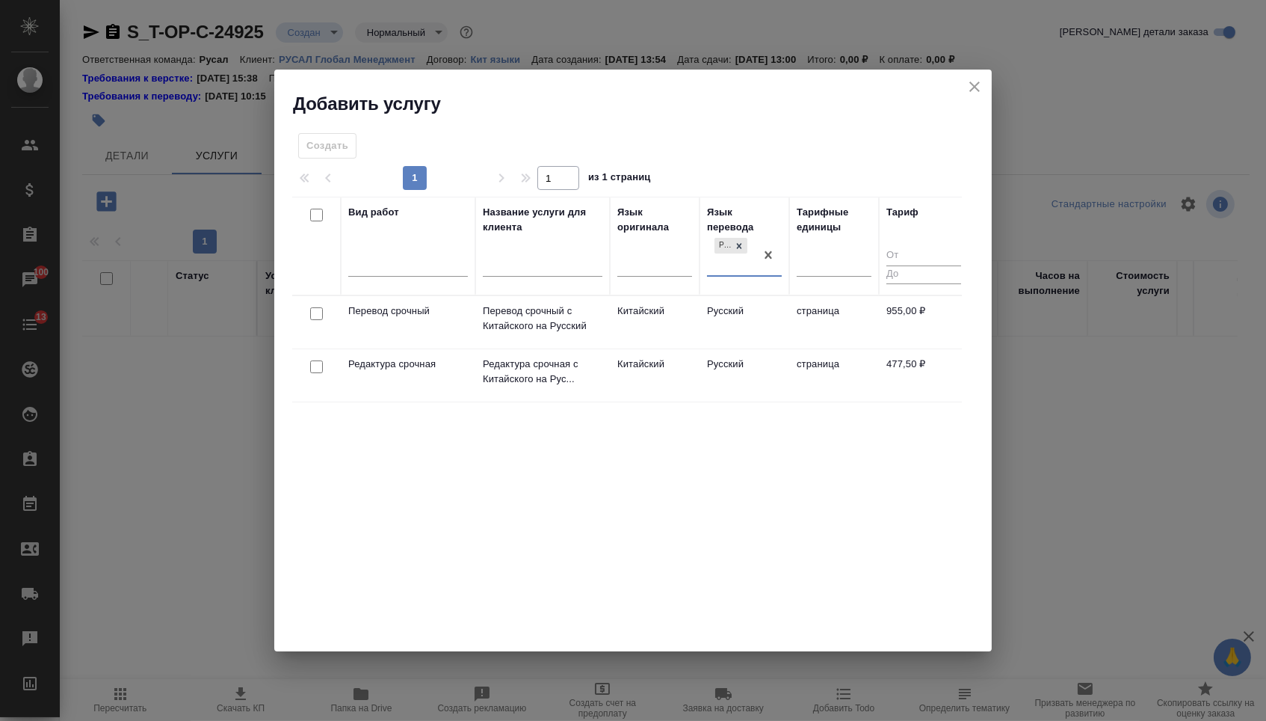
click at [321, 312] on input "checkbox" at bounding box center [316, 313] width 13 height 13
checkbox input "true"
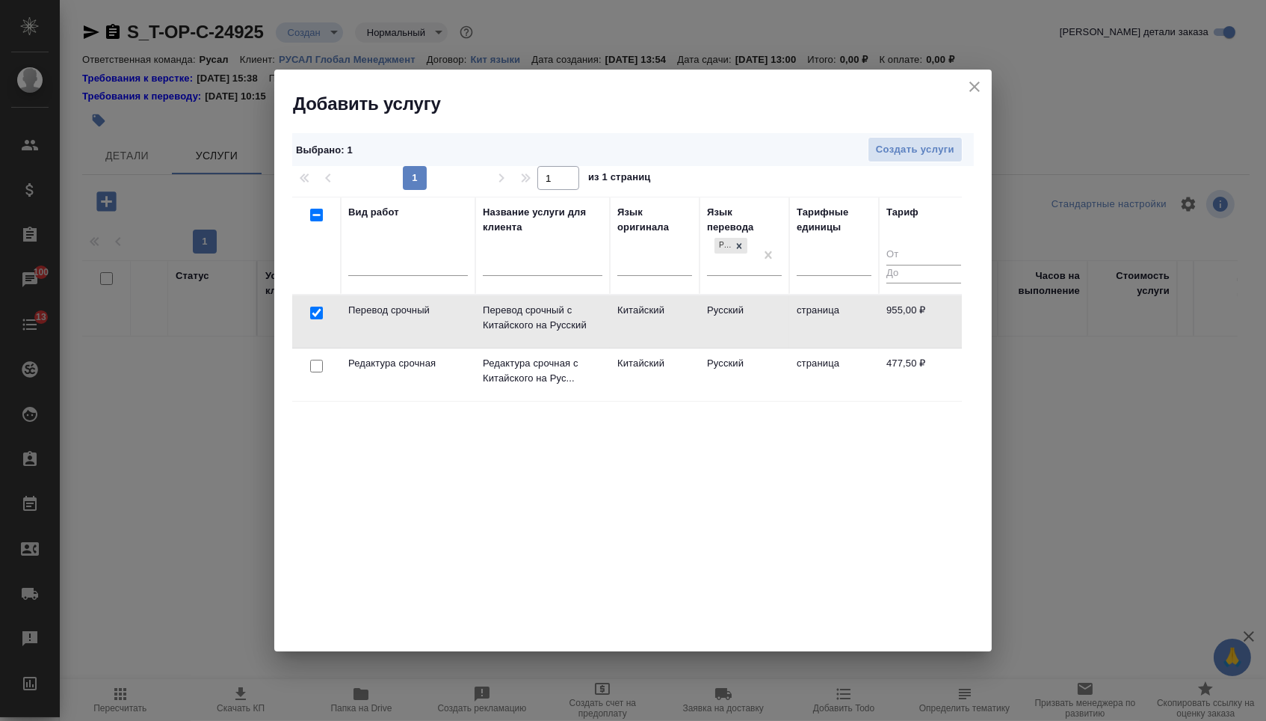
click at [315, 366] on input "checkbox" at bounding box center [316, 366] width 13 height 13
checkbox input "true"
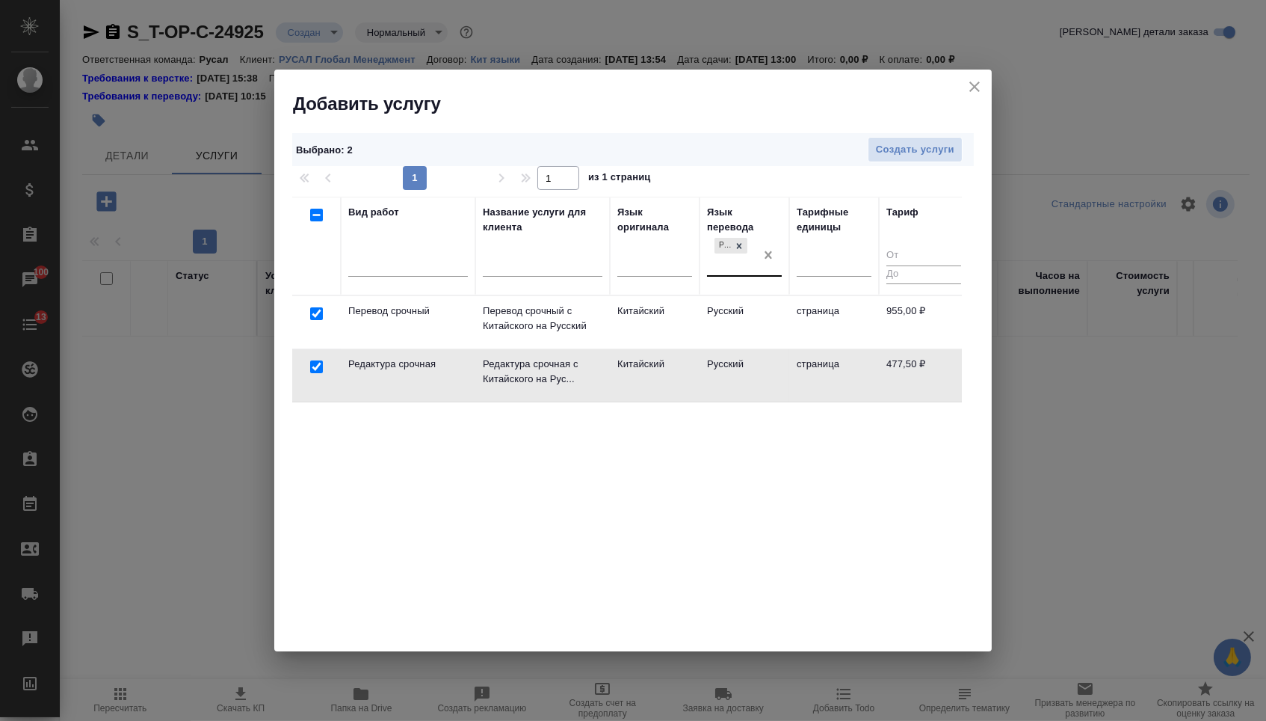
checkbox input "false"
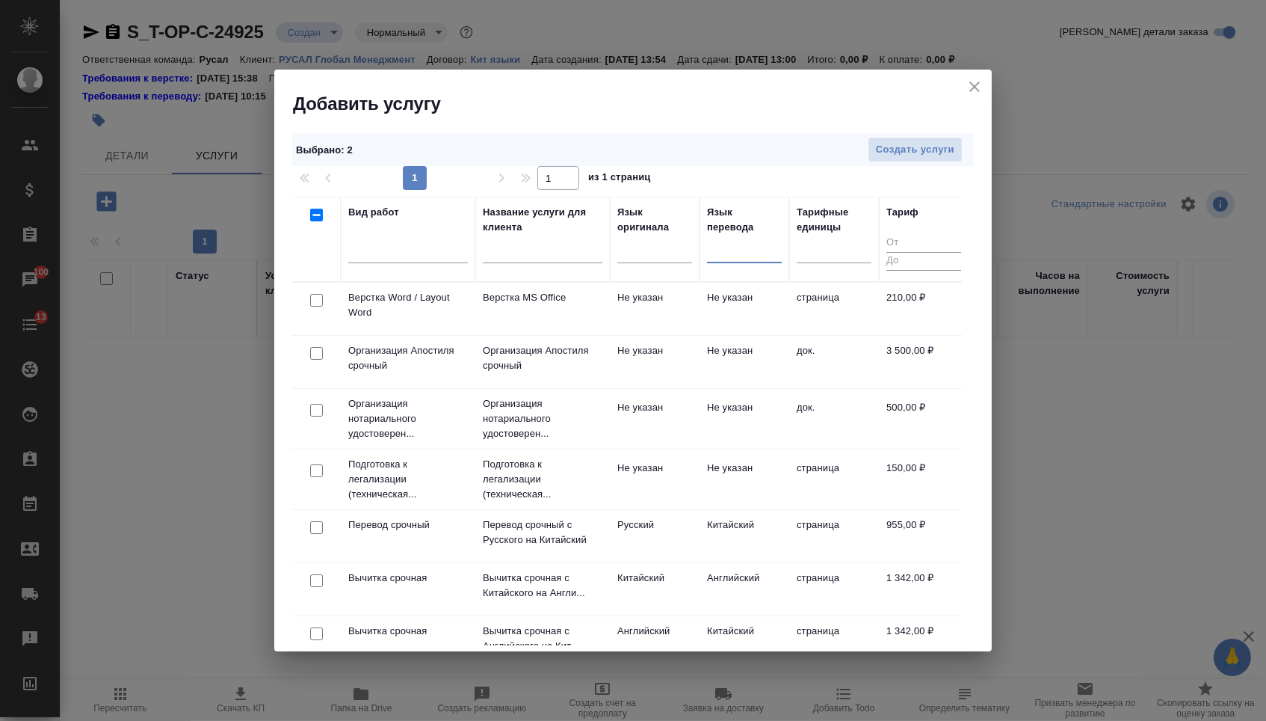
click at [316, 305] on input "checkbox" at bounding box center [316, 300] width 13 height 13
checkbox input "true"
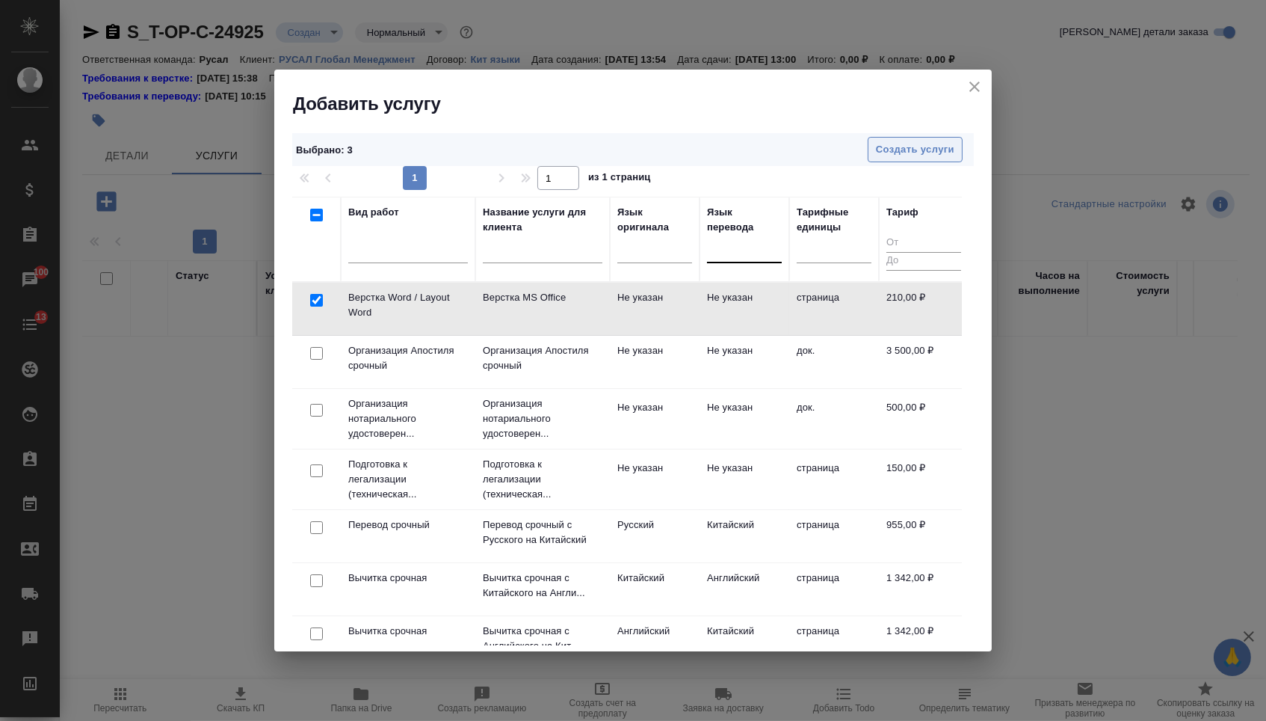
click at [916, 140] on button "Создать услуги" at bounding box center [915, 150] width 95 height 26
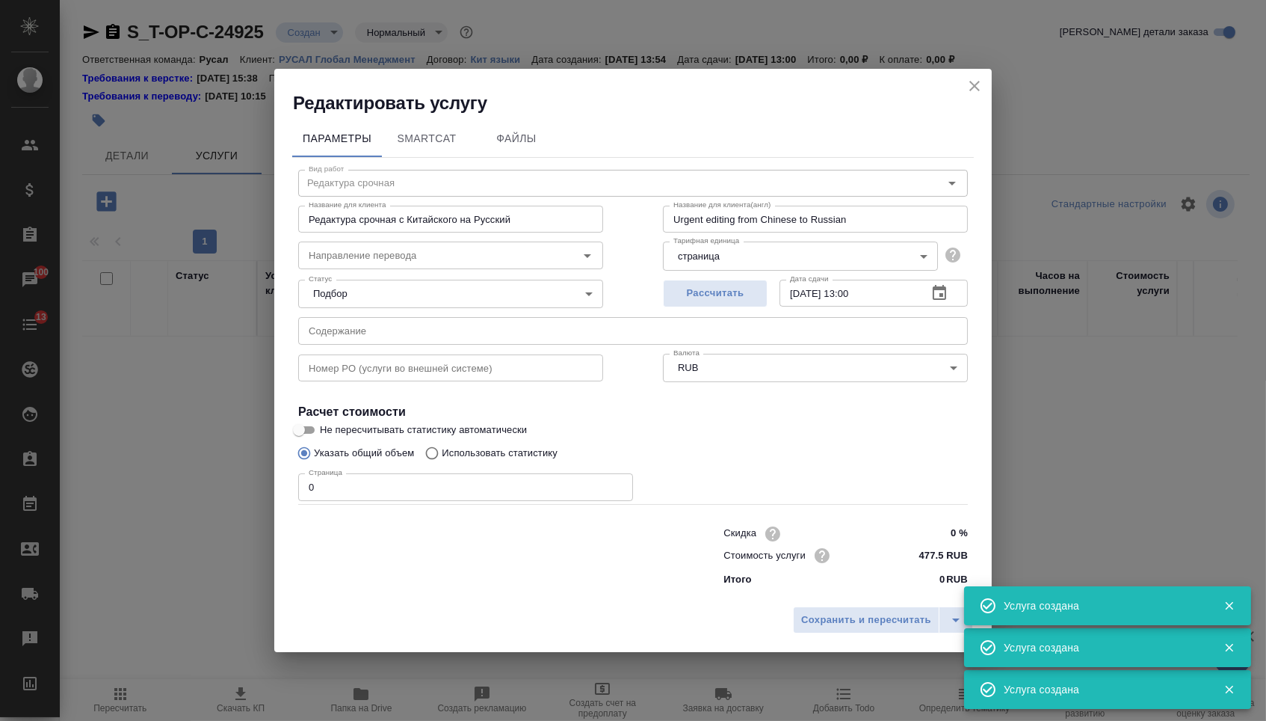
type input "Верстка Word / Layout Word"
type input "Верстка MS Office"
type input "Layout MS Office"
type input "210 RUB"
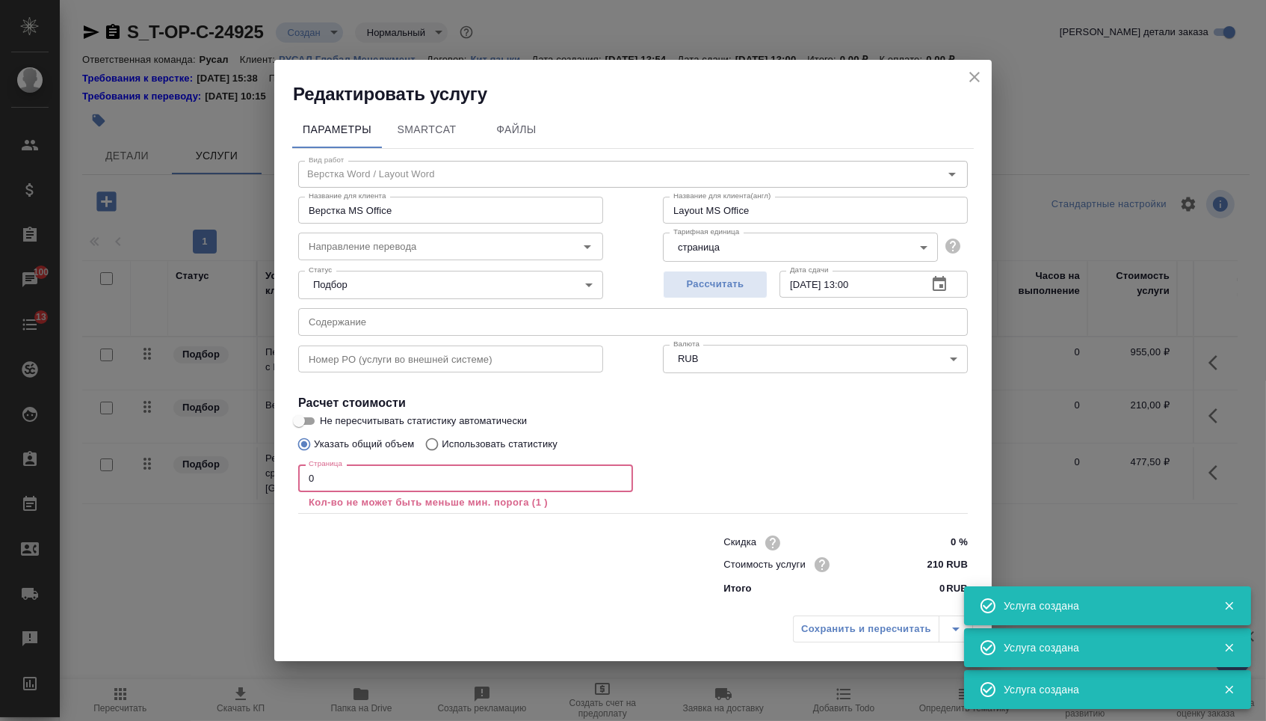
drag, startPoint x: 323, startPoint y: 480, endPoint x: 262, endPoint y: 479, distance: 60.6
click at [266, 480] on div "Редактировать услугу Параметры SmartCat Файлы Вид работ Верстка Word / Layout W…" at bounding box center [633, 360] width 1266 height 721
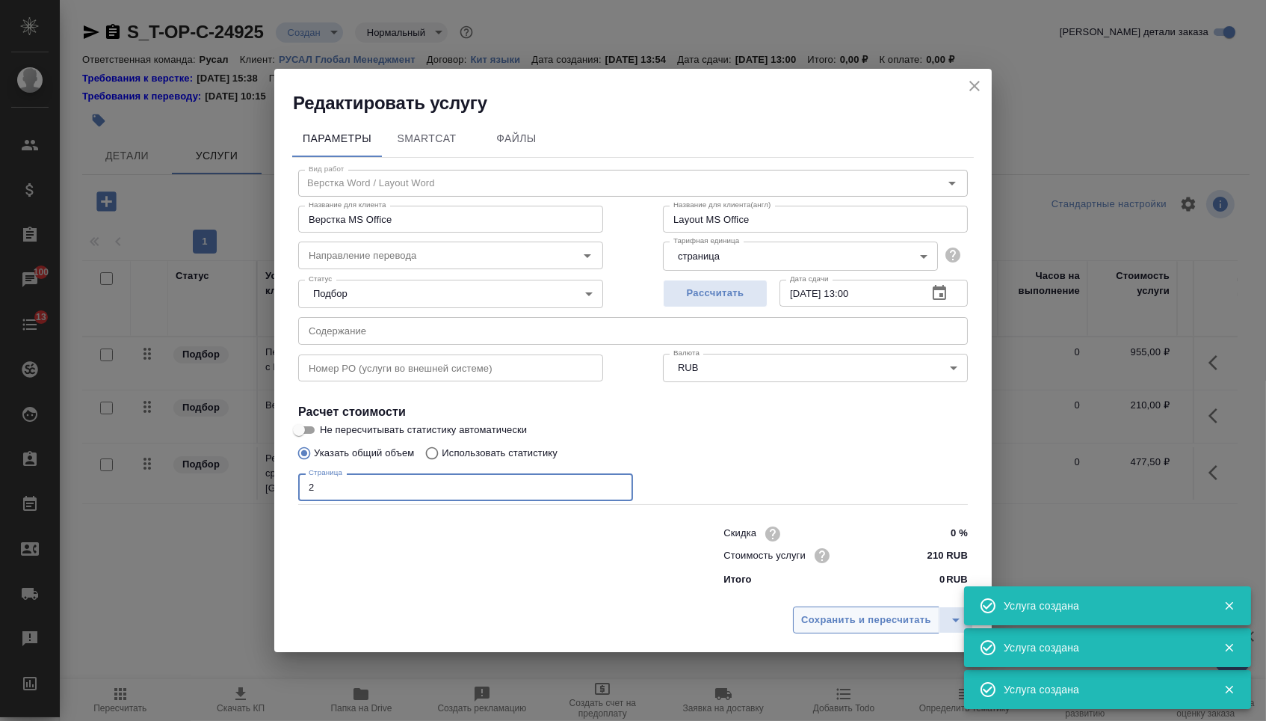
type input "2"
click at [855, 629] on span "Сохранить и пересчитать" at bounding box center [866, 619] width 130 height 17
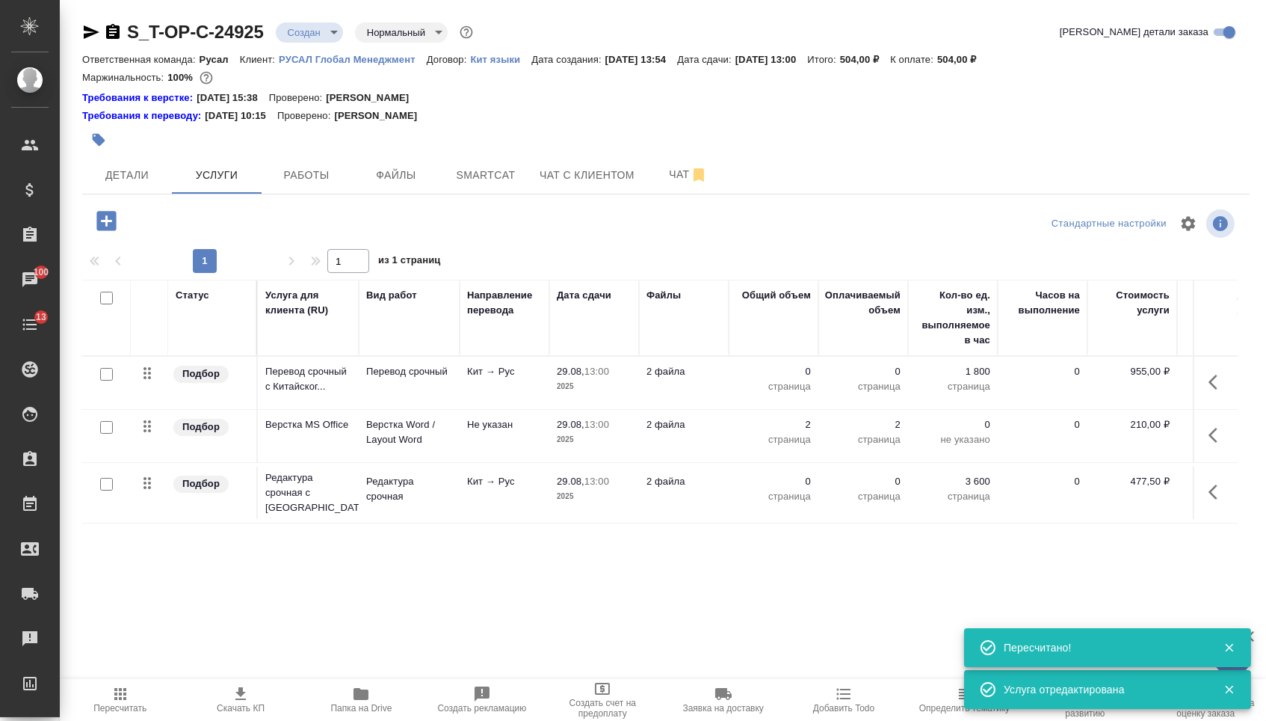
click at [786, 379] on p "0" at bounding box center [773, 371] width 75 height 15
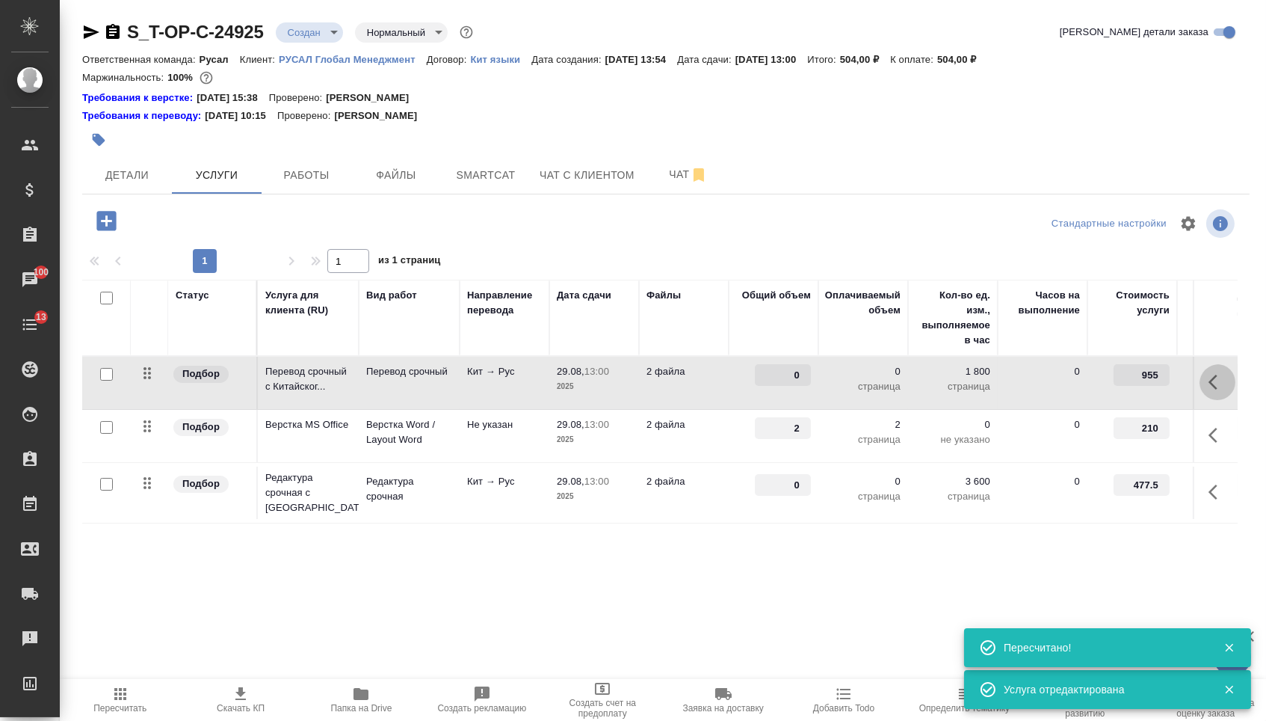
click at [1224, 391] on icon "button" at bounding box center [1218, 382] width 18 height 18
click at [1127, 389] on icon "button" at bounding box center [1133, 381] width 13 height 13
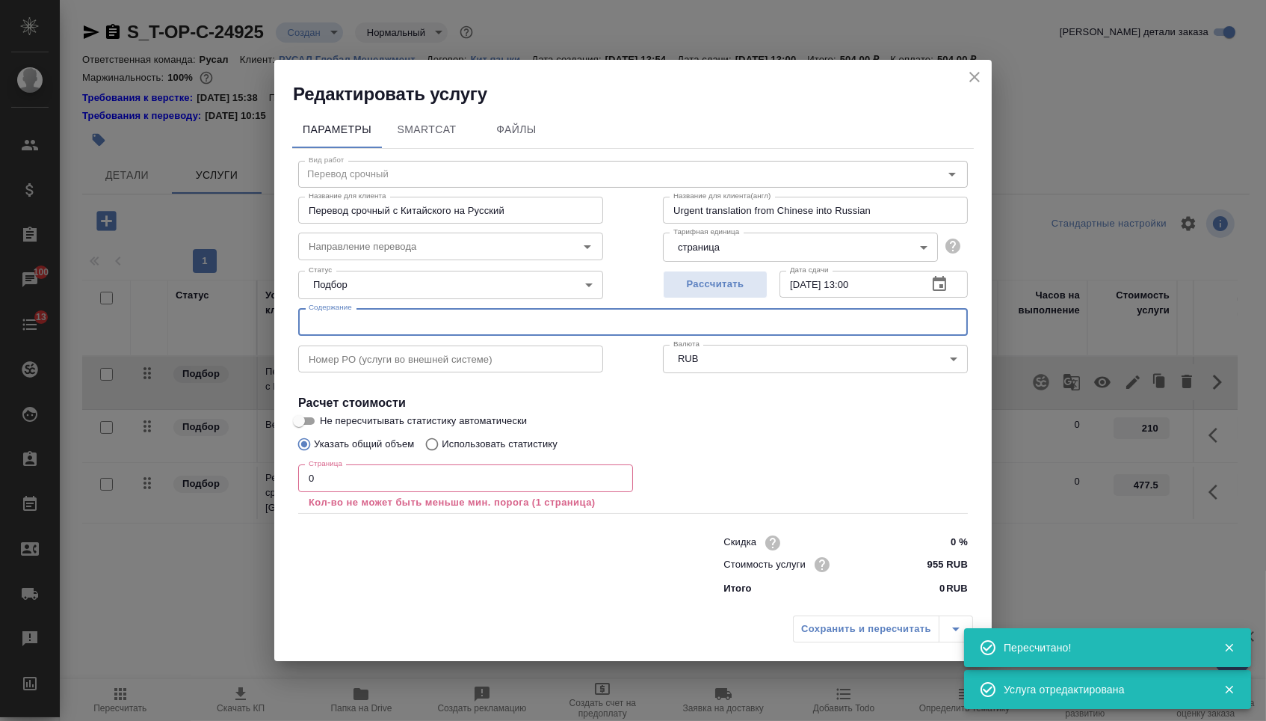
click at [461, 313] on input "text" at bounding box center [633, 321] width 670 height 27
paste input "Сертификаты"
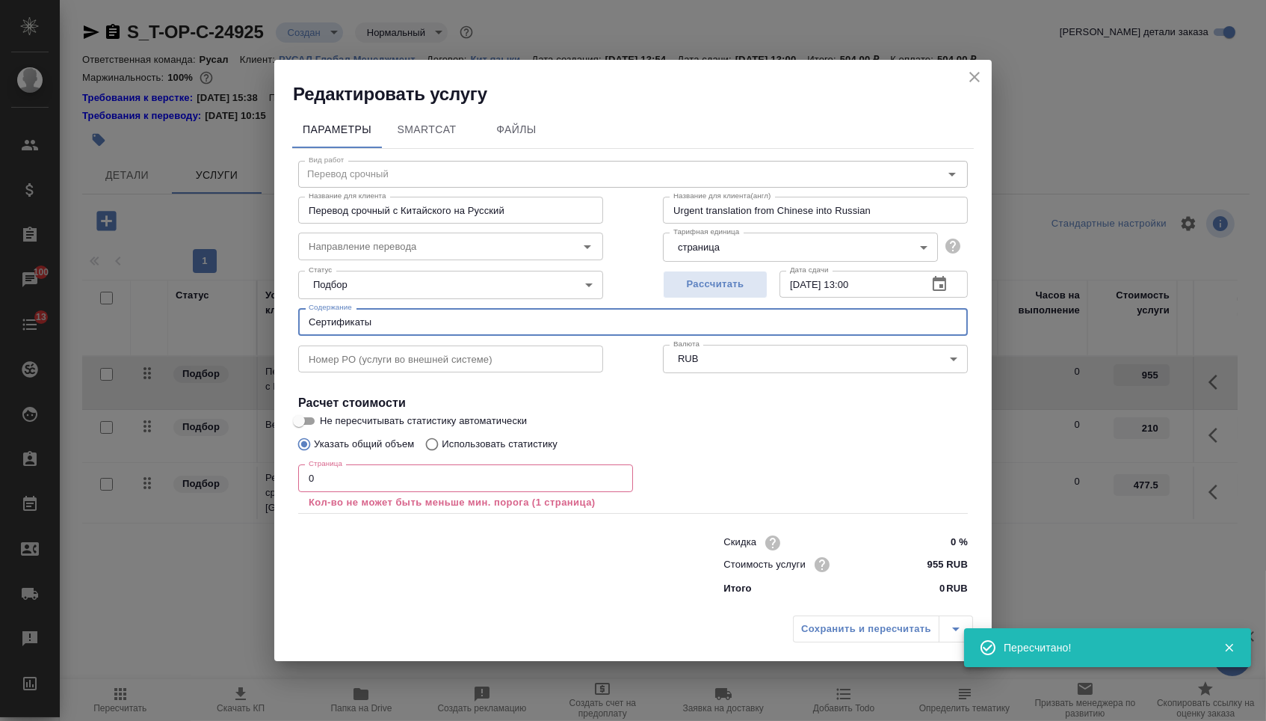
type input "Сертификаты"
click at [362, 484] on input "0" at bounding box center [465, 477] width 335 height 27
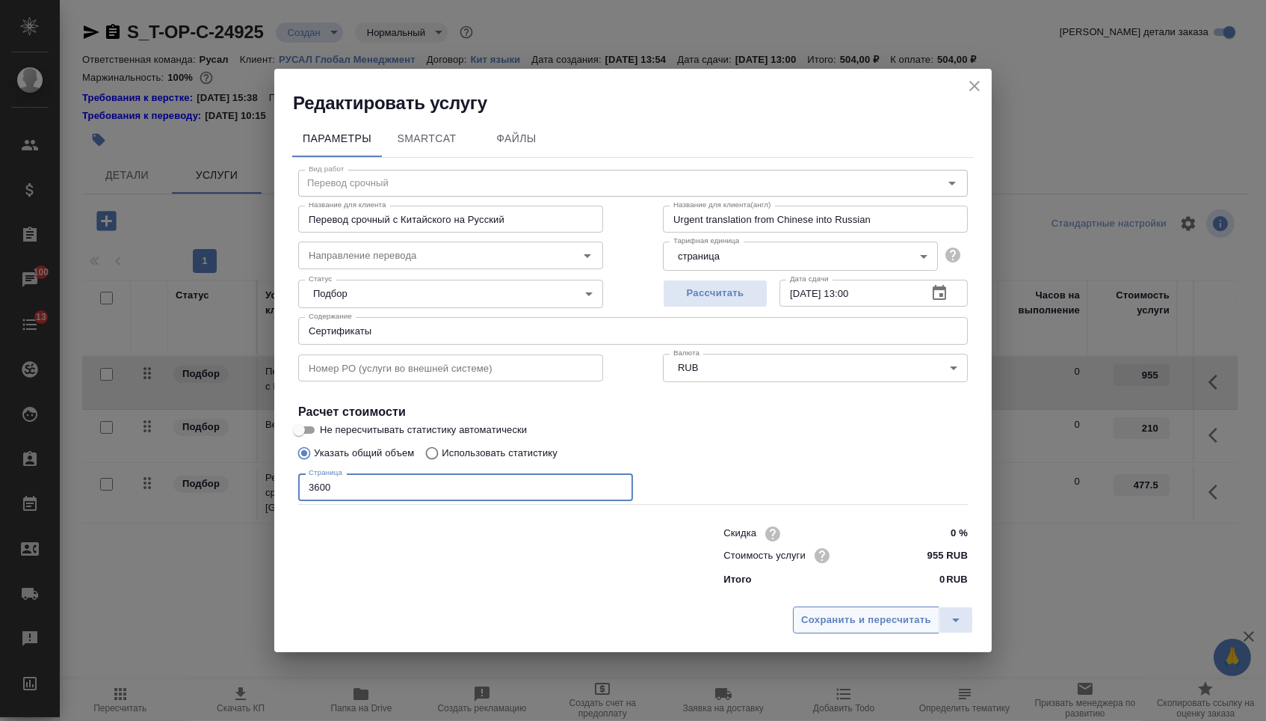
type input "3600"
click at [866, 617] on span "Сохранить и пересчитать" at bounding box center [866, 619] width 130 height 17
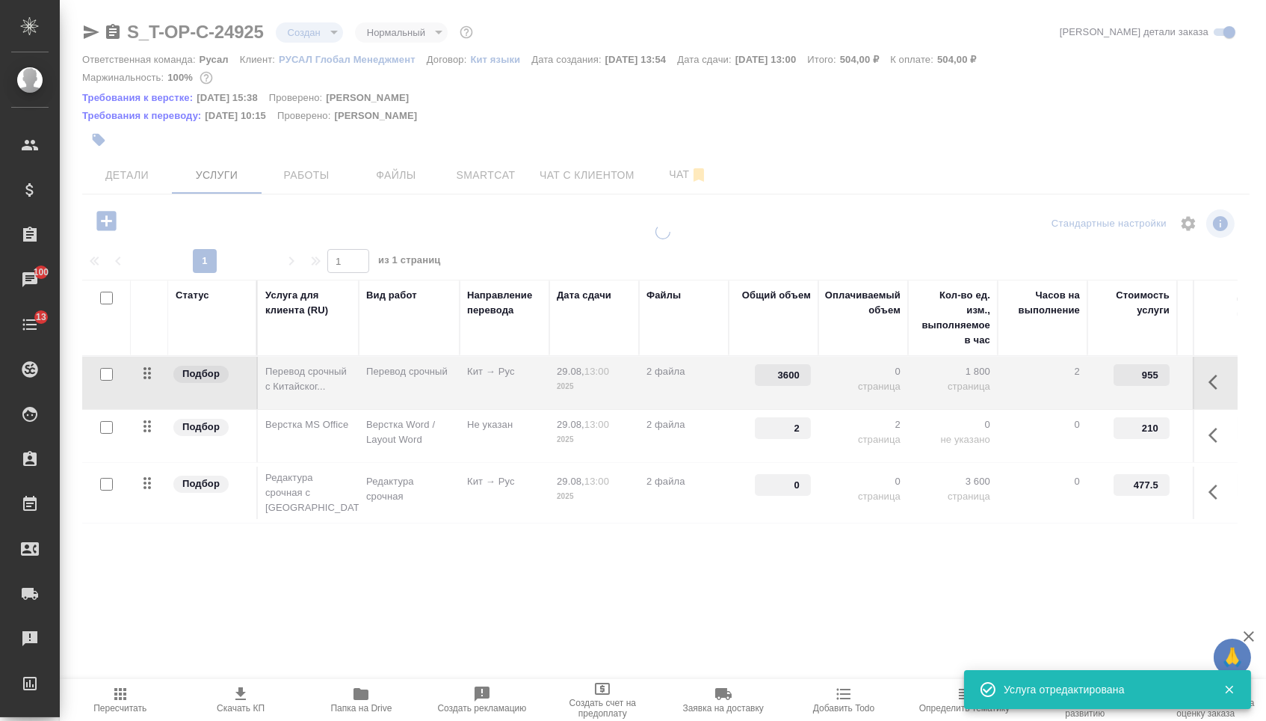
type input "3600"
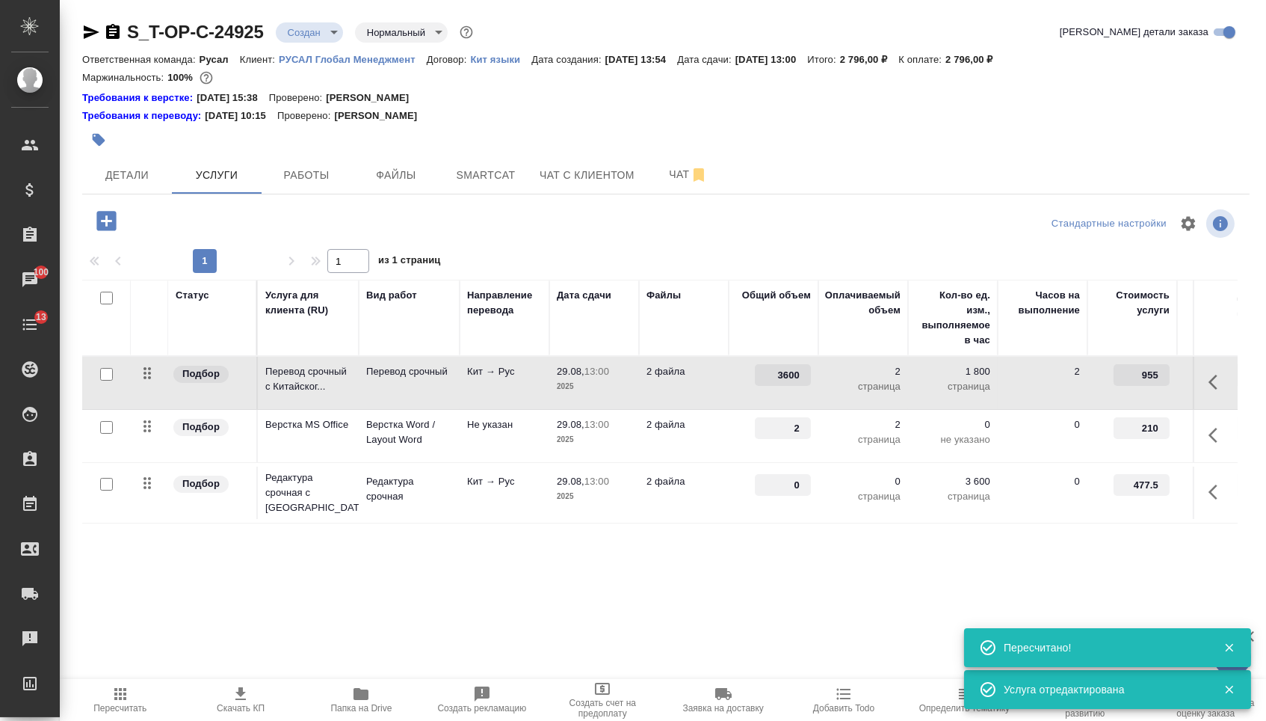
click at [789, 496] on input "0" at bounding box center [783, 485] width 56 height 22
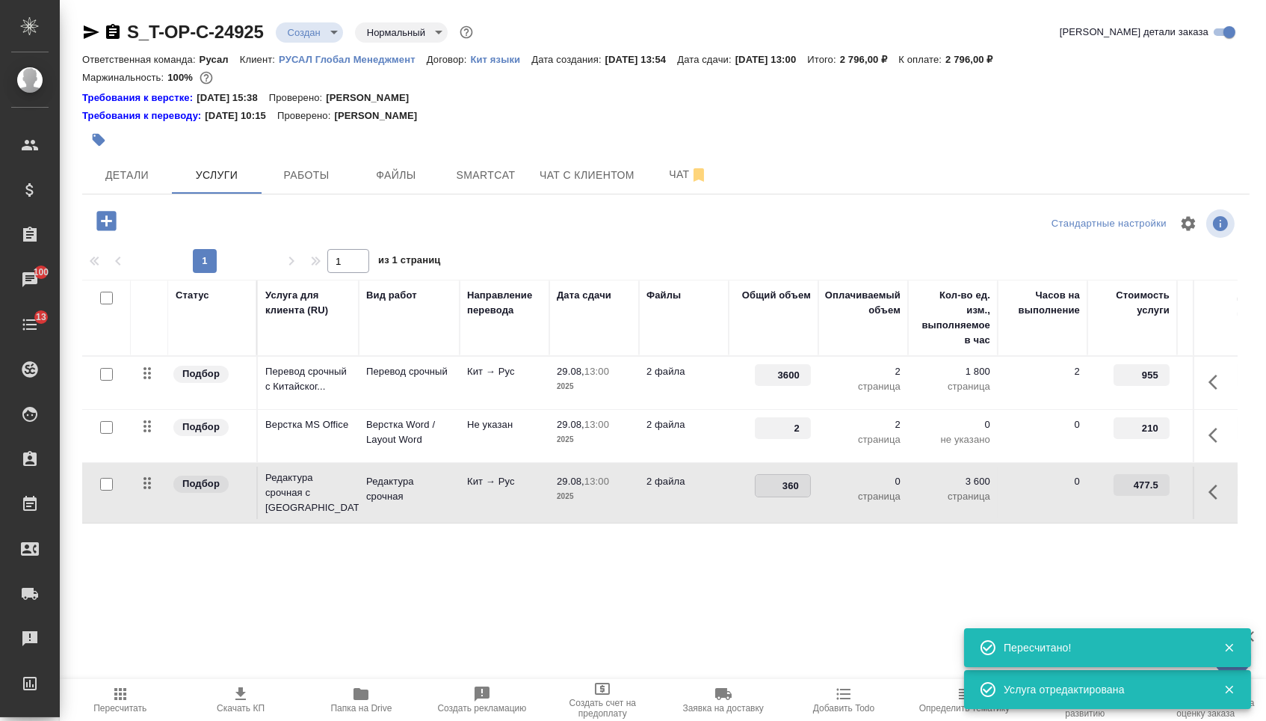
type input "3600"
click at [783, 590] on div "Статус Услуга для клиента (RU) Вид работ Направление перевода Дата сдачи Файлы …" at bounding box center [660, 440] width 1156 height 321
click at [221, 206] on div "S_T-OP-C-24925 Создан new Нормальный normal Кратко детали заказа Ответственная …" at bounding box center [666, 319] width 1184 height 639
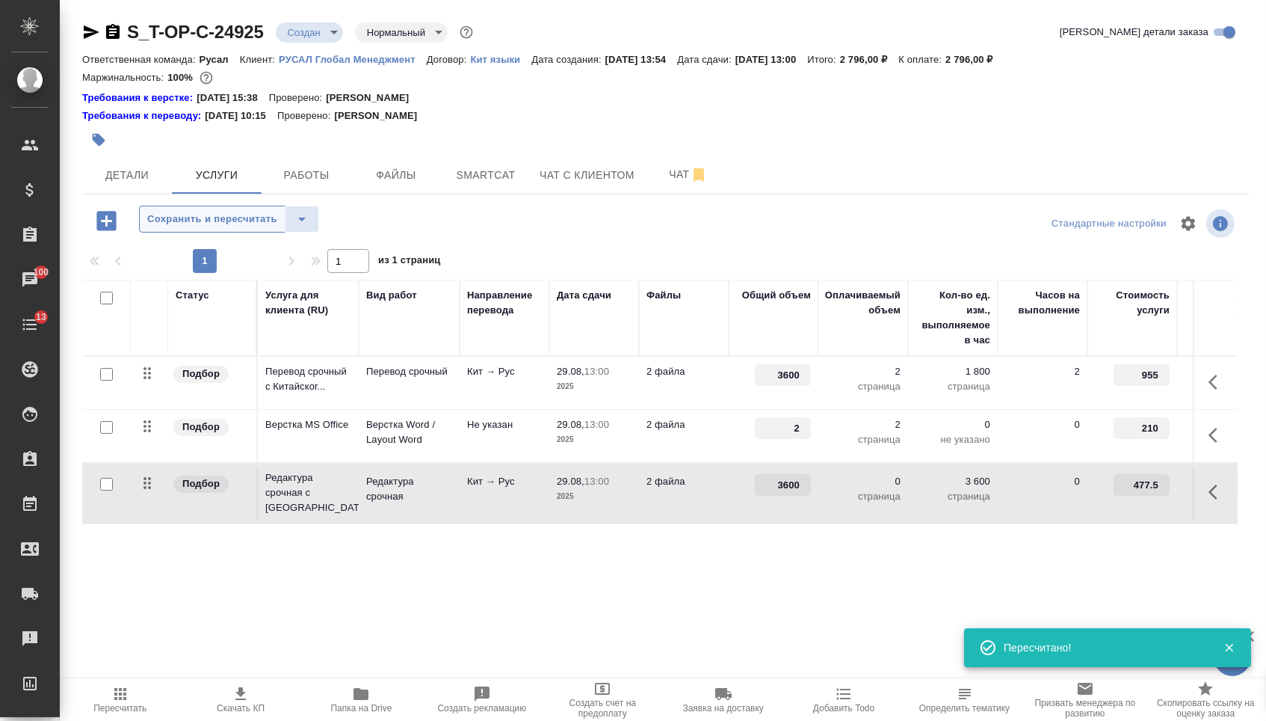
click at [227, 213] on button "Сохранить и пересчитать" at bounding box center [212, 219] width 147 height 27
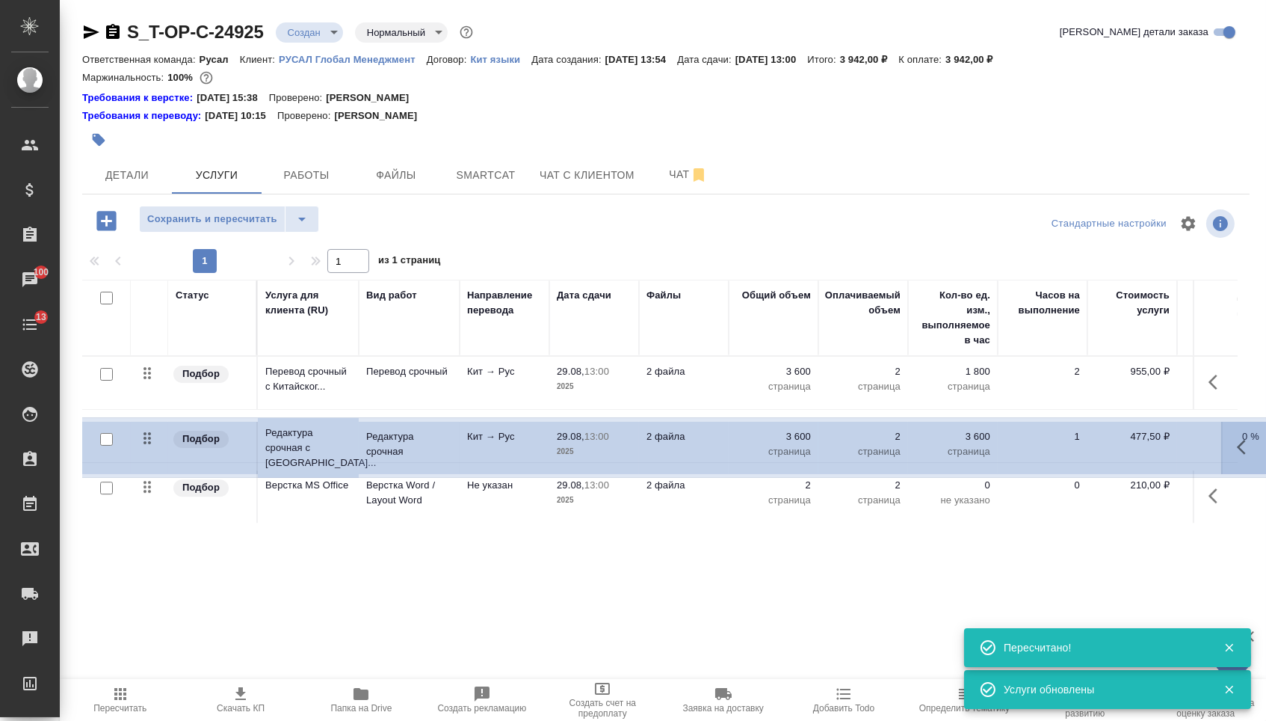
drag, startPoint x: 150, startPoint y: 490, endPoint x: 148, endPoint y: 430, distance: 60.6
click at [148, 430] on tbody "Подбор Перевод срочный с Китайског... Перевод срочный Кит → Рус 29.08, 13:00 20…" at bounding box center [786, 440] width 1409 height 167
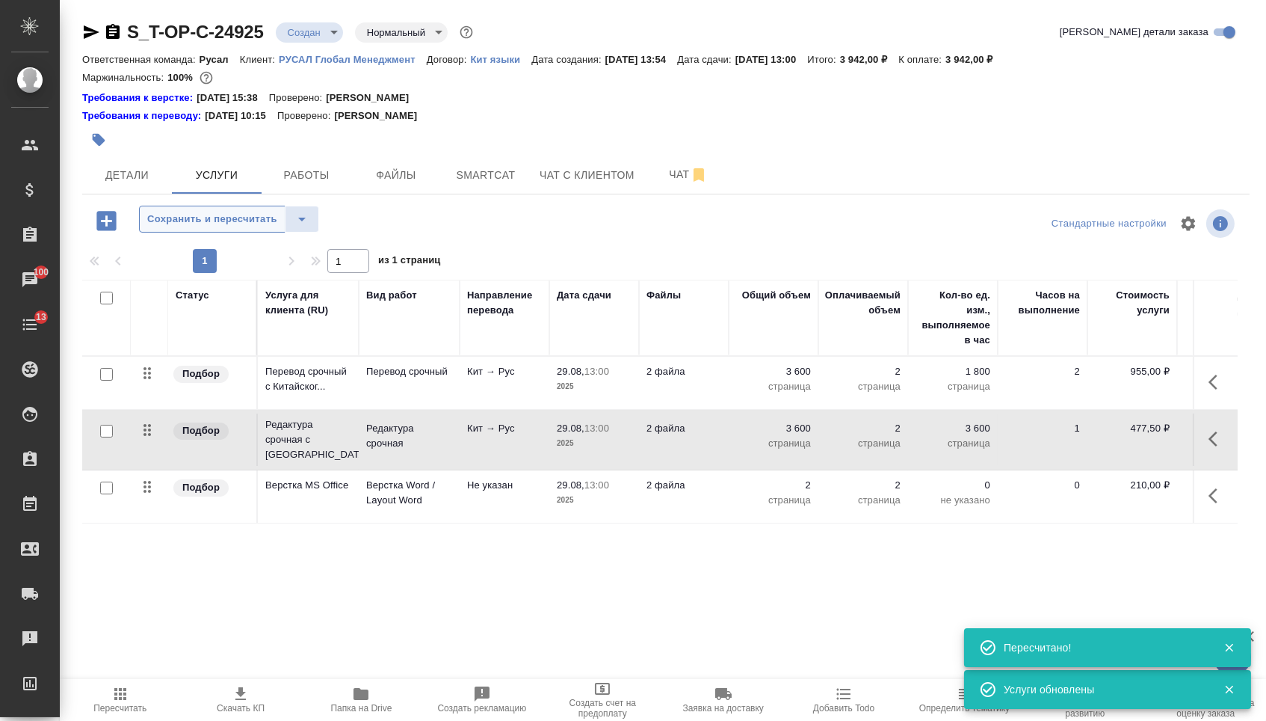
click at [222, 221] on span "Сохранить и пересчитать" at bounding box center [212, 219] width 130 height 17
click at [328, 35] on body "🙏 .cls-1 fill:#fff; AWATERA Menshikova Aleksandra Клиенты Спецификации Заказы 1…" at bounding box center [633, 360] width 1266 height 721
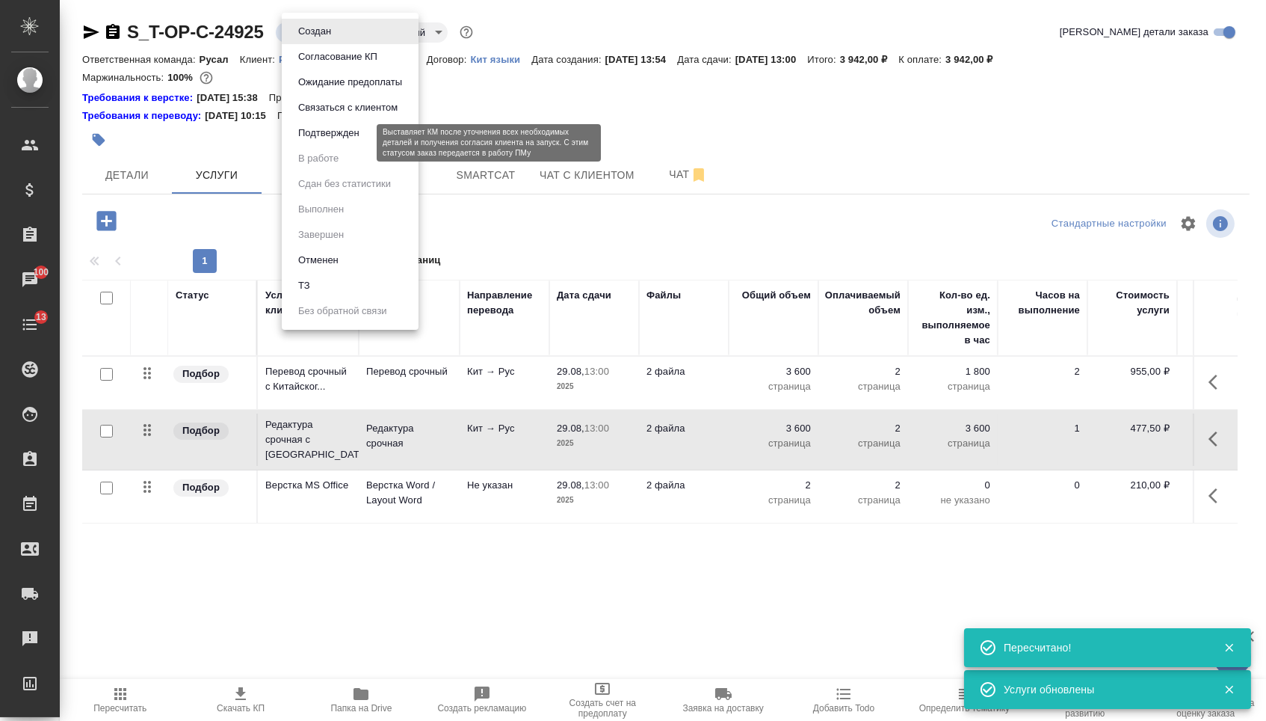
click at [340, 141] on button "Подтвержден" at bounding box center [329, 133] width 70 height 16
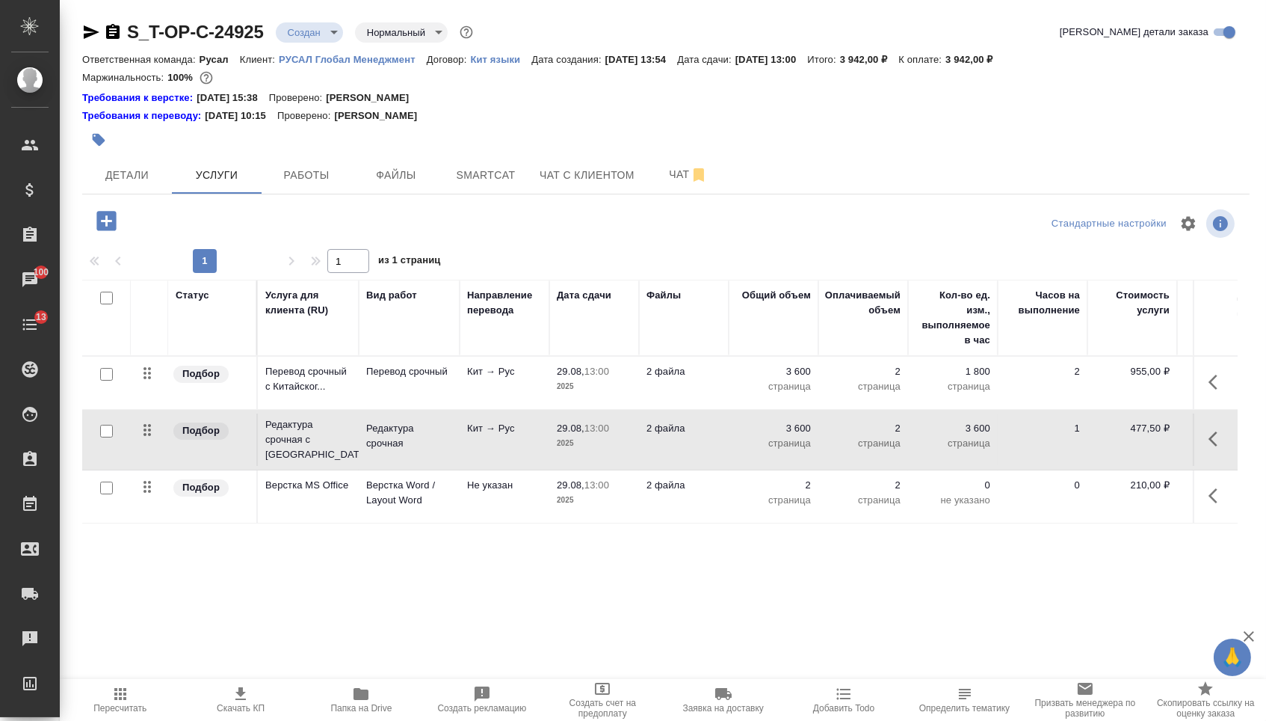
click at [326, 34] on body "🙏 .cls-1 fill:#fff; AWATERA Menshikova Aleksandra Клиенты Спецификации Заказы 1…" at bounding box center [633, 360] width 1266 height 721
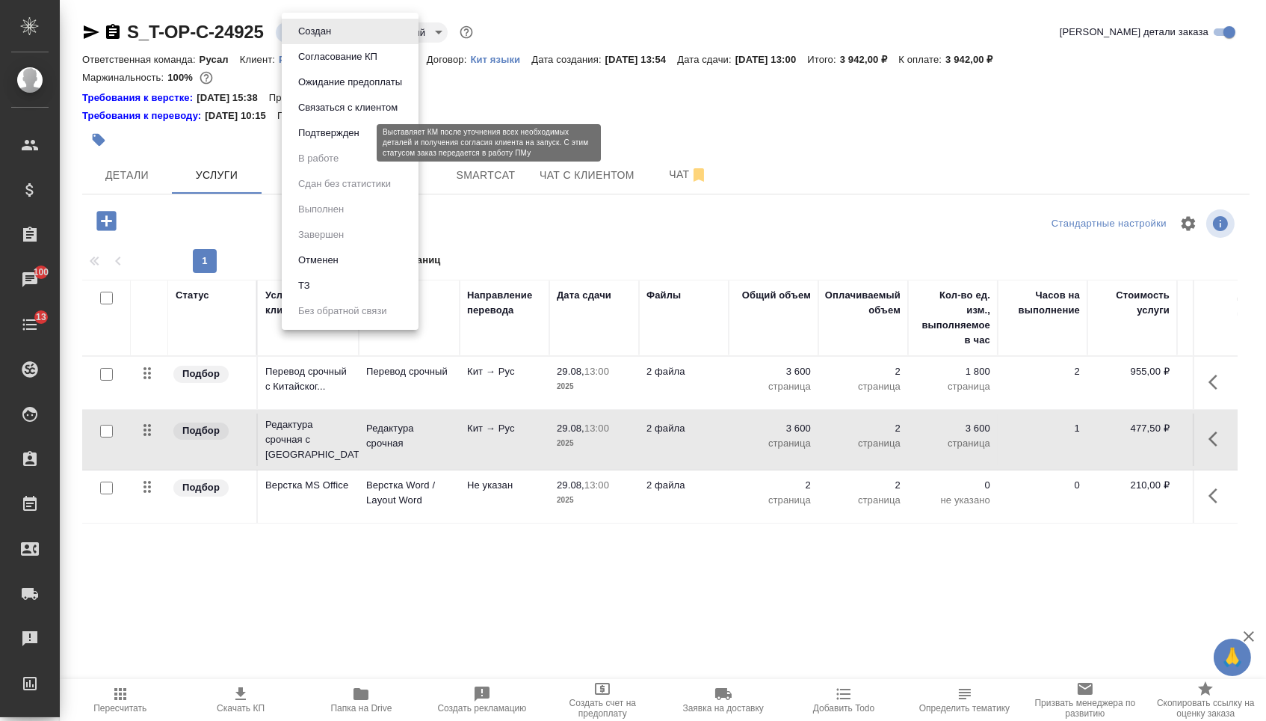
click at [322, 141] on button "Подтвержден" at bounding box center [329, 133] width 70 height 16
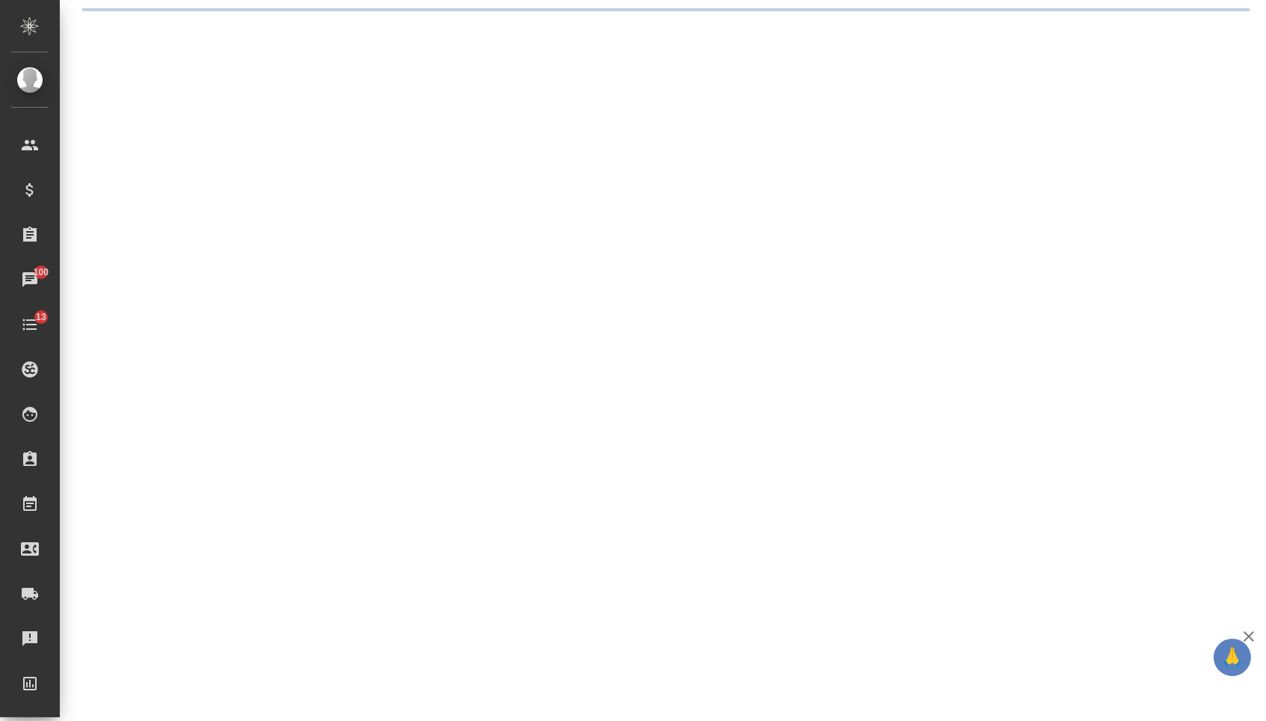
click at [138, 186] on div ".cls-1 fill:#fff; AWATERA Menshikova Aleksandra Клиенты Спецификации Заказы 100…" at bounding box center [633, 360] width 1266 height 721
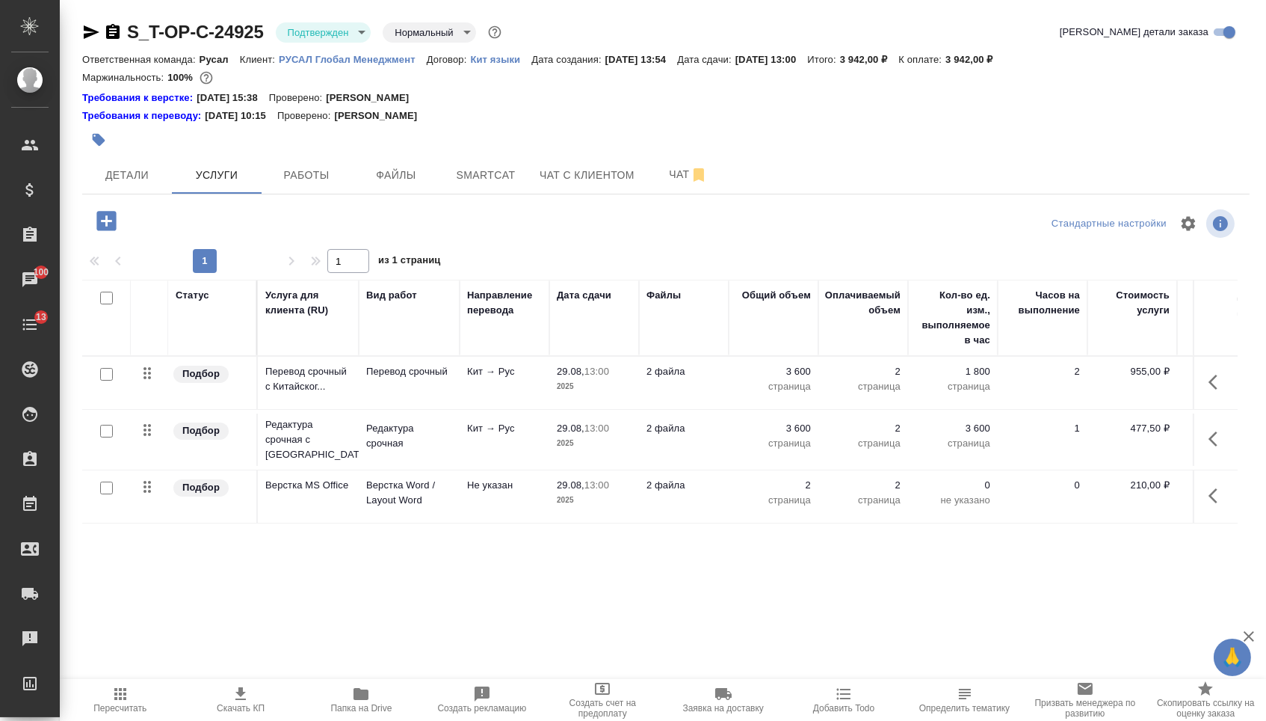
click at [137, 185] on span "Детали" at bounding box center [127, 175] width 72 height 19
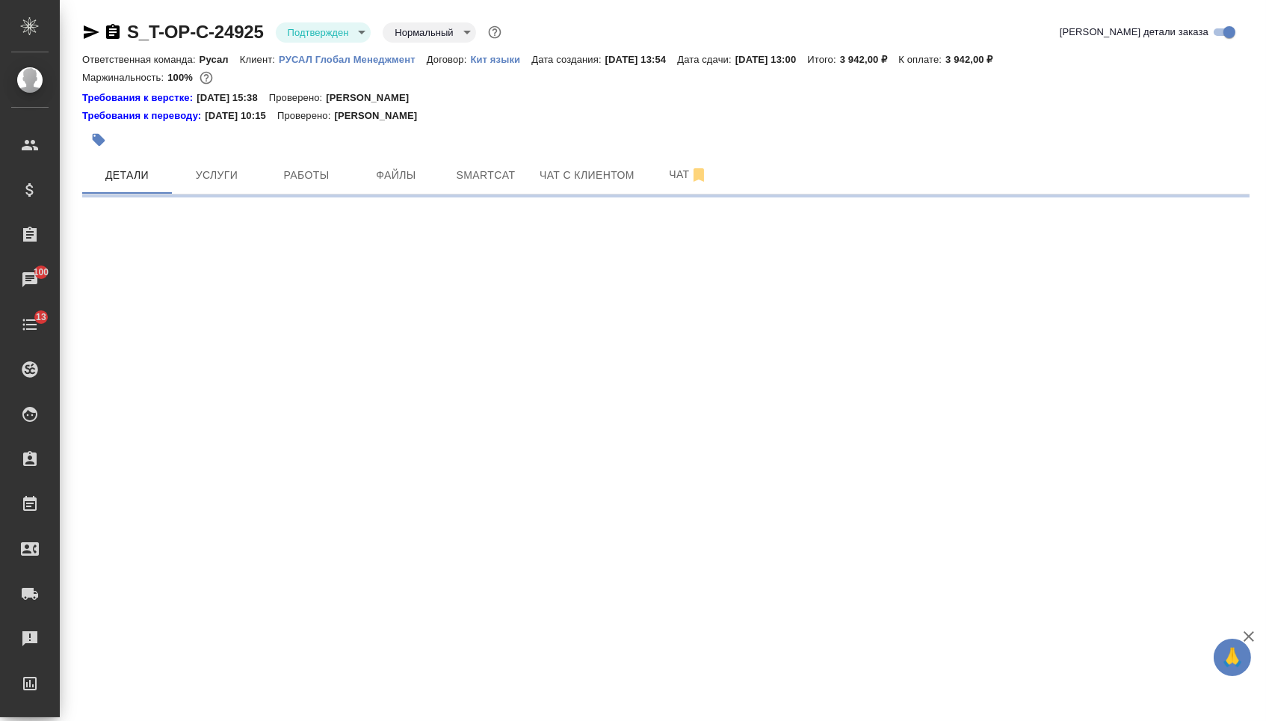
select select "RU"
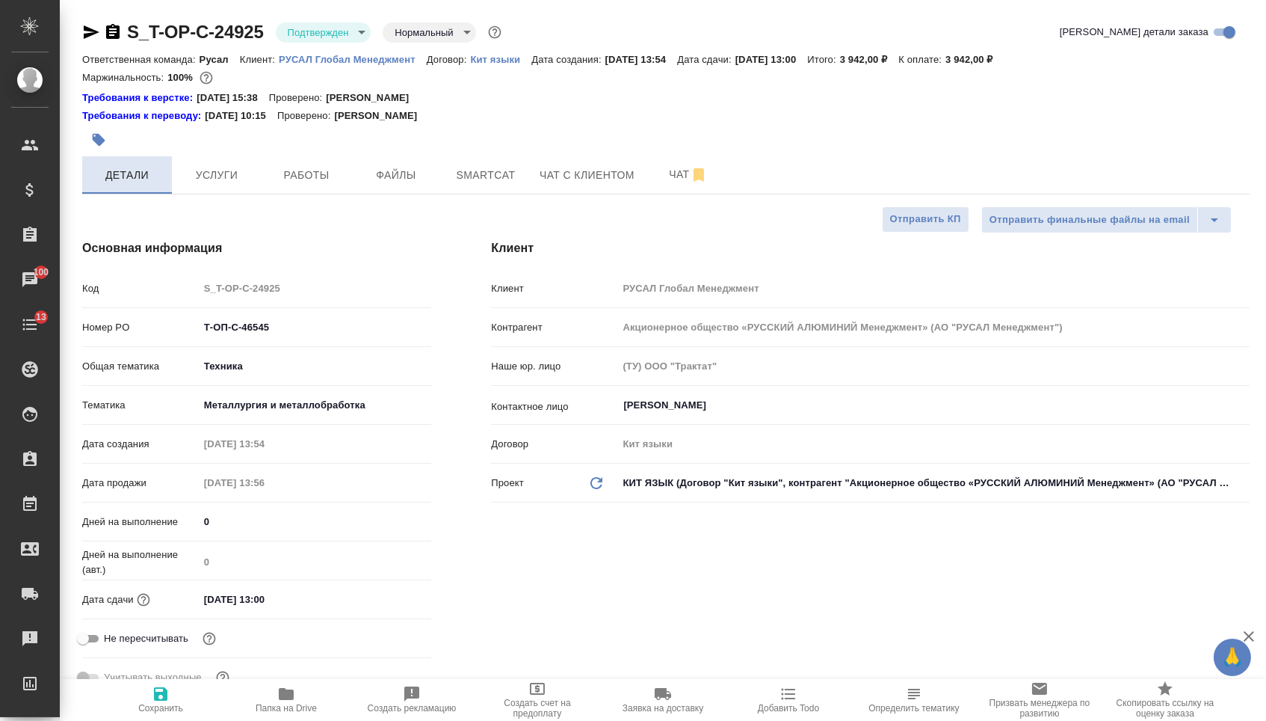
type textarea "x"
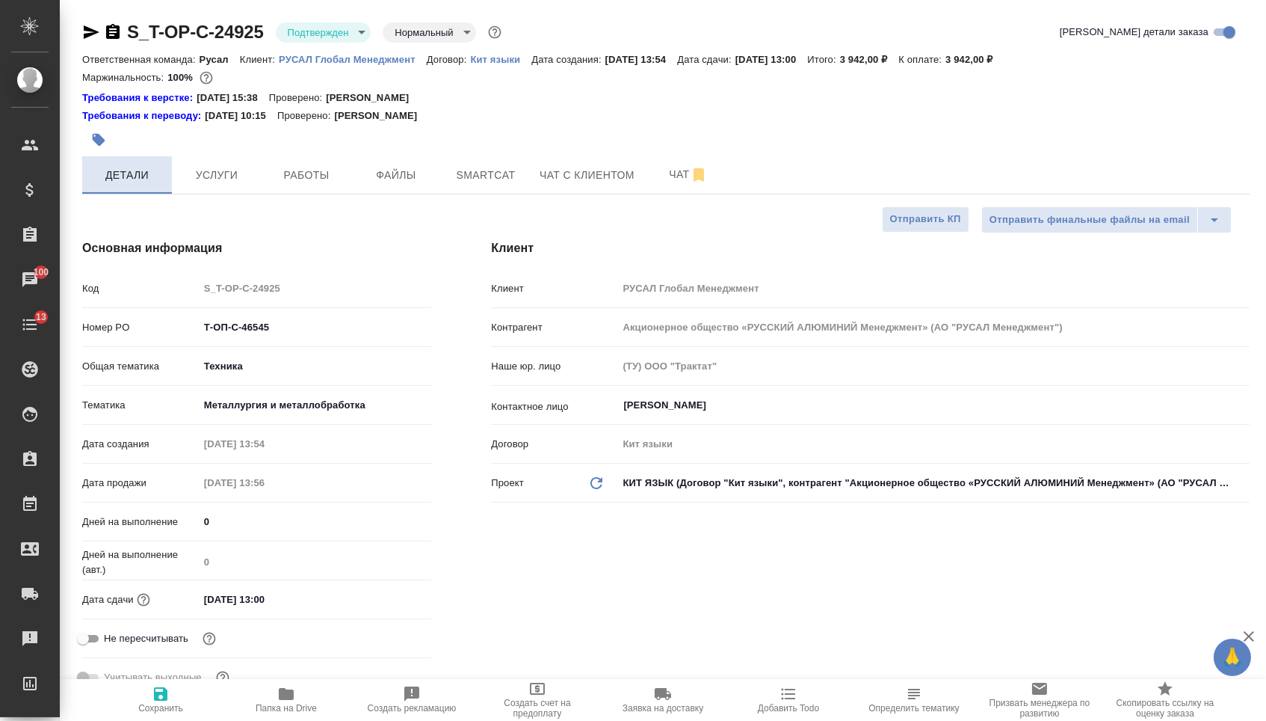
type textarea "x"
drag, startPoint x: 283, startPoint y: 338, endPoint x: 164, endPoint y: 333, distance: 119.7
click at [165, 334] on div "Номер PO Т-ОП-С-46545" at bounding box center [256, 327] width 349 height 26
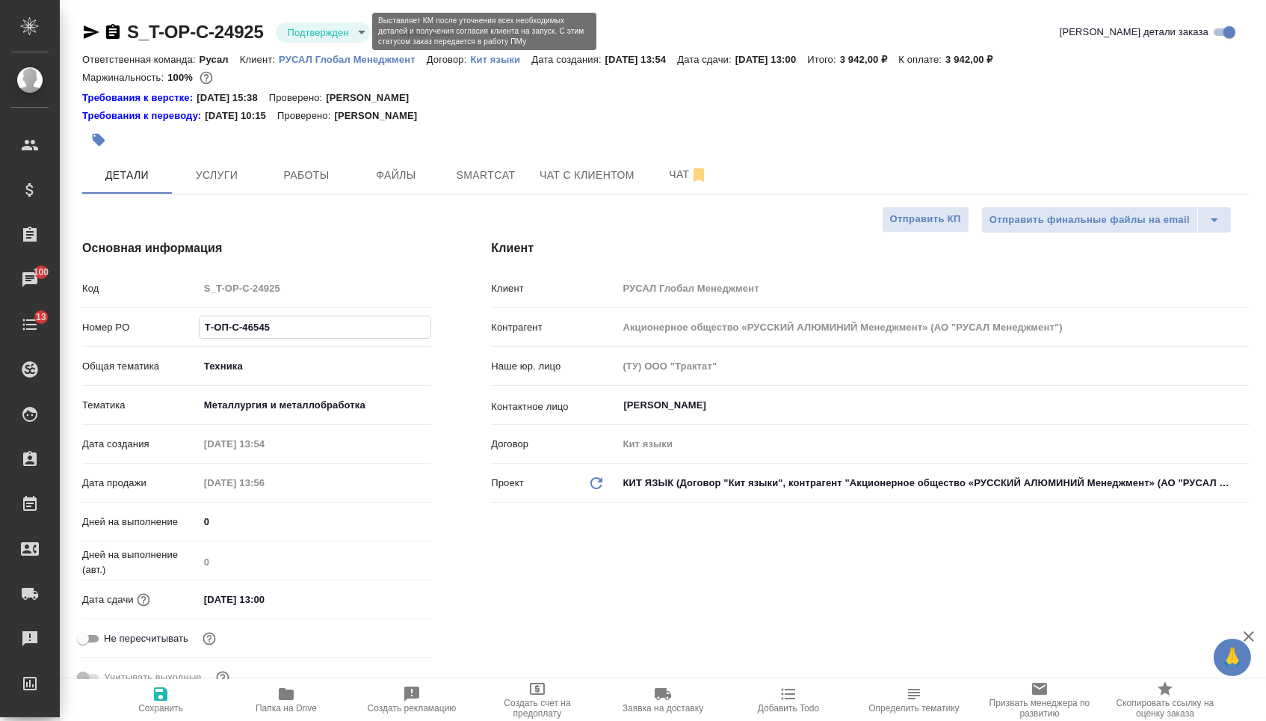
type textarea "x"
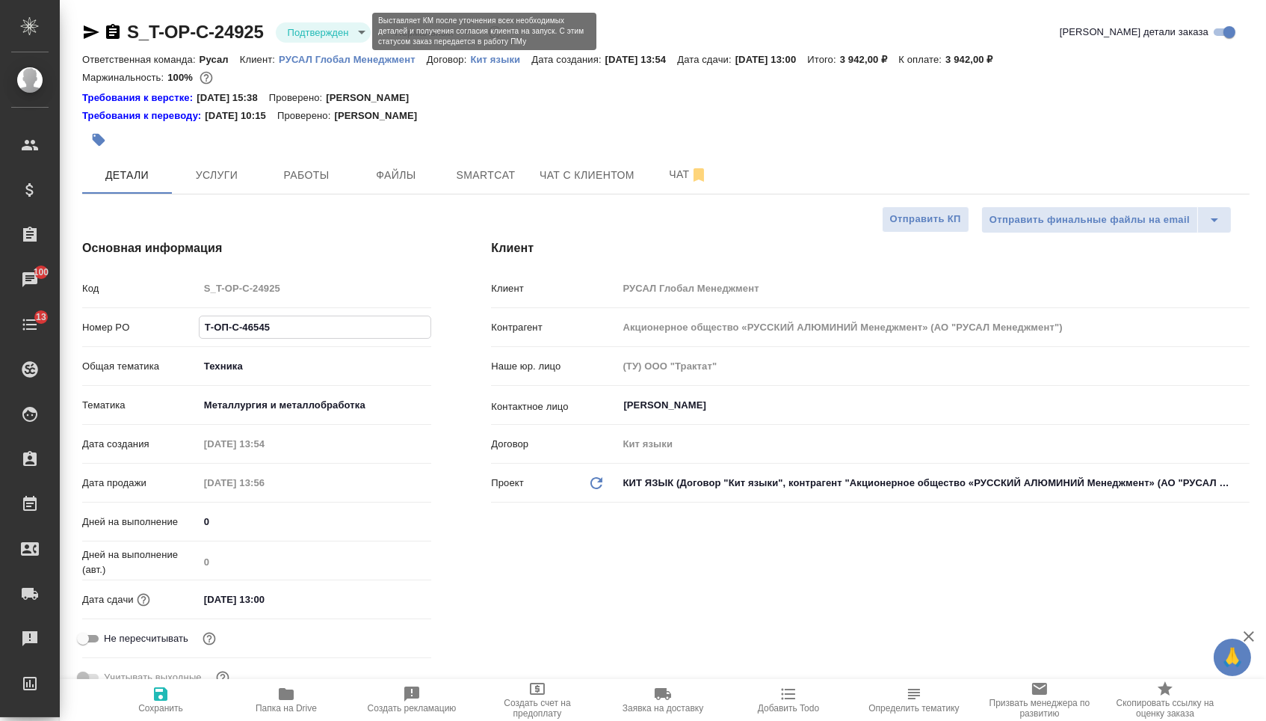
type textarea "x"
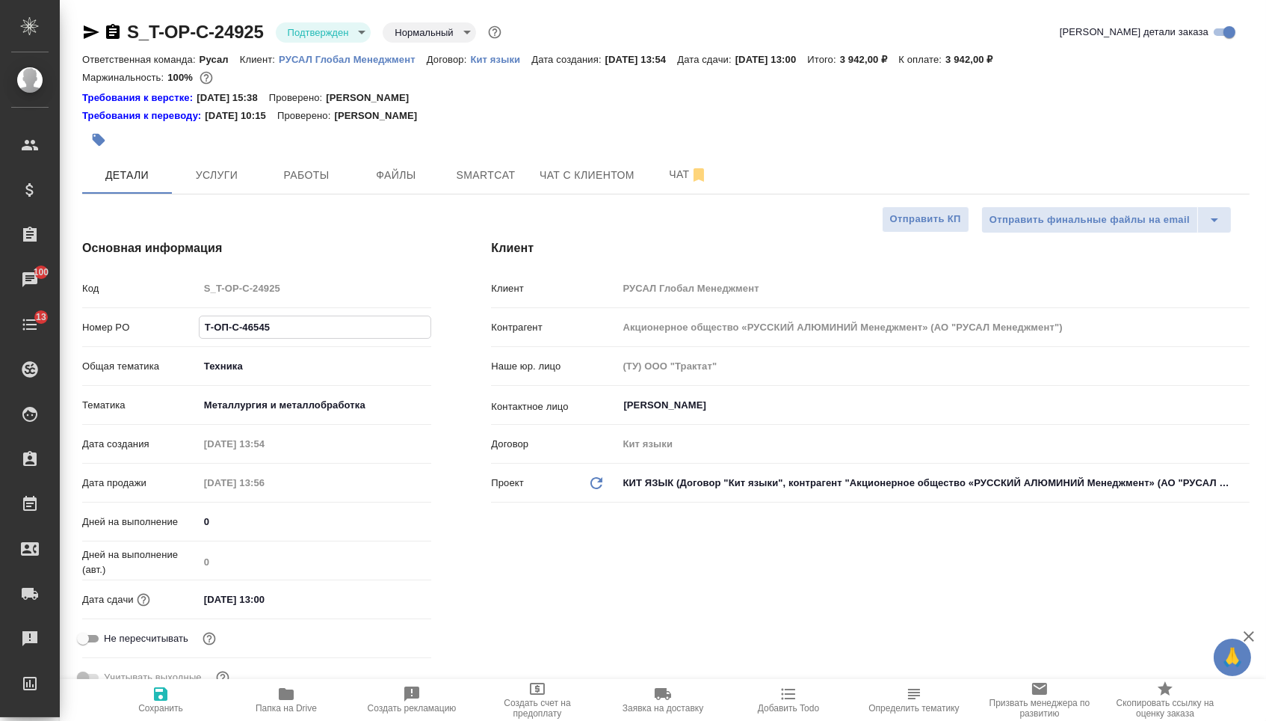
type textarea "x"
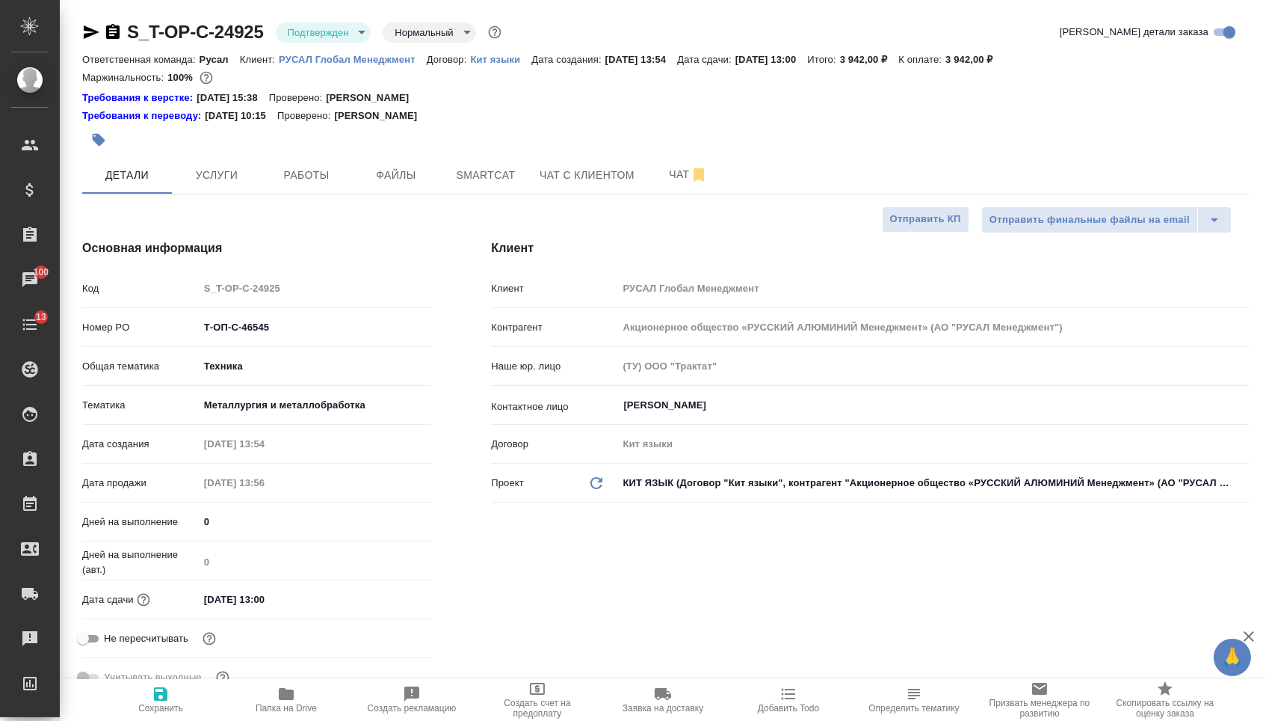
type textarea "x"
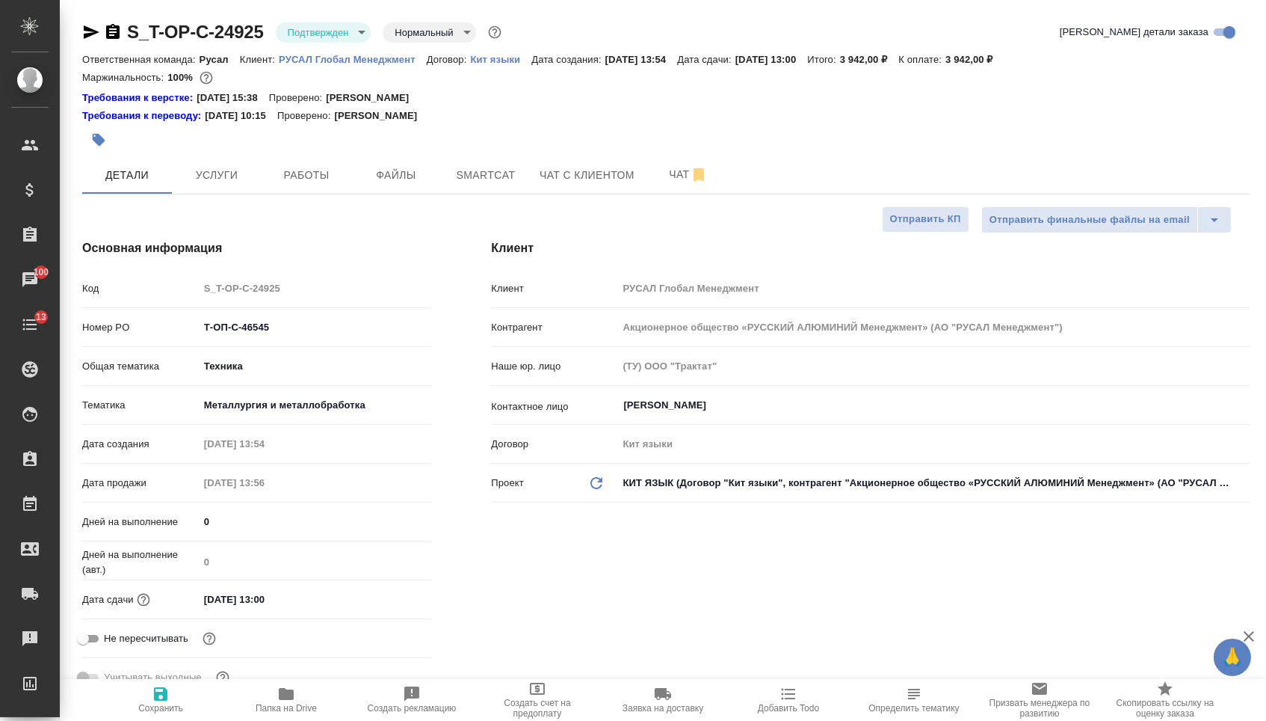
type textarea "x"
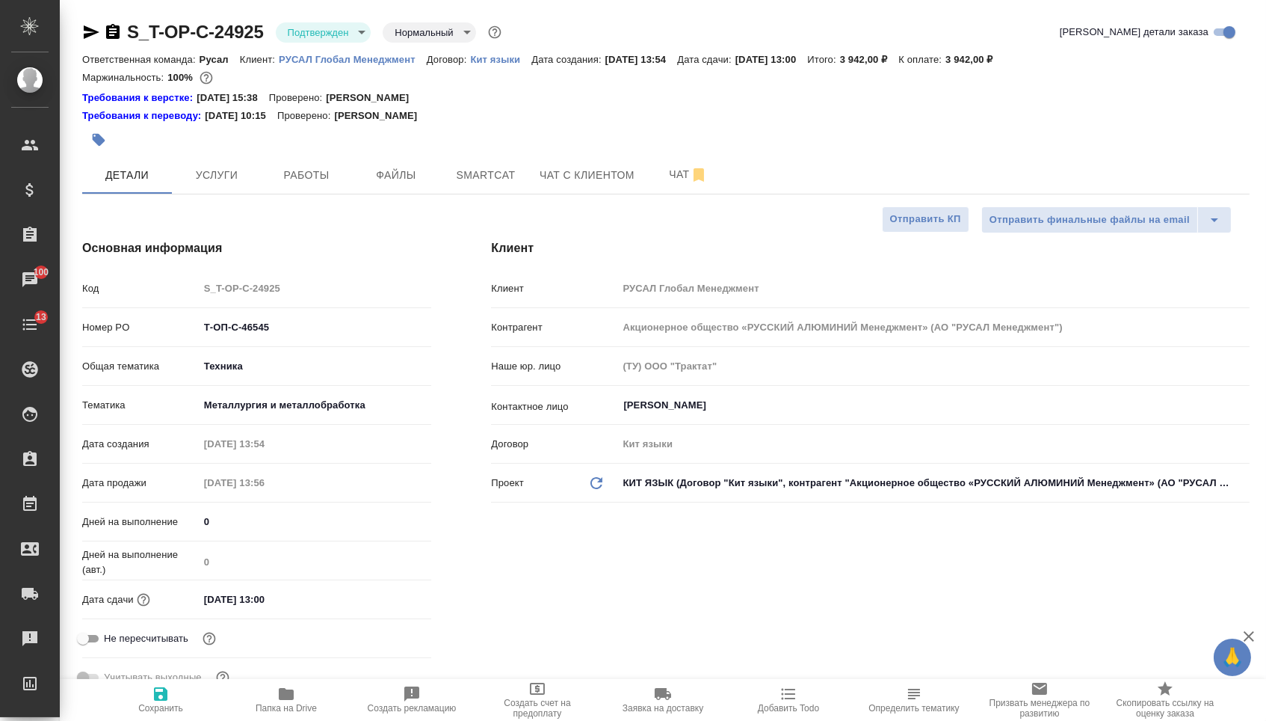
type textarea "x"
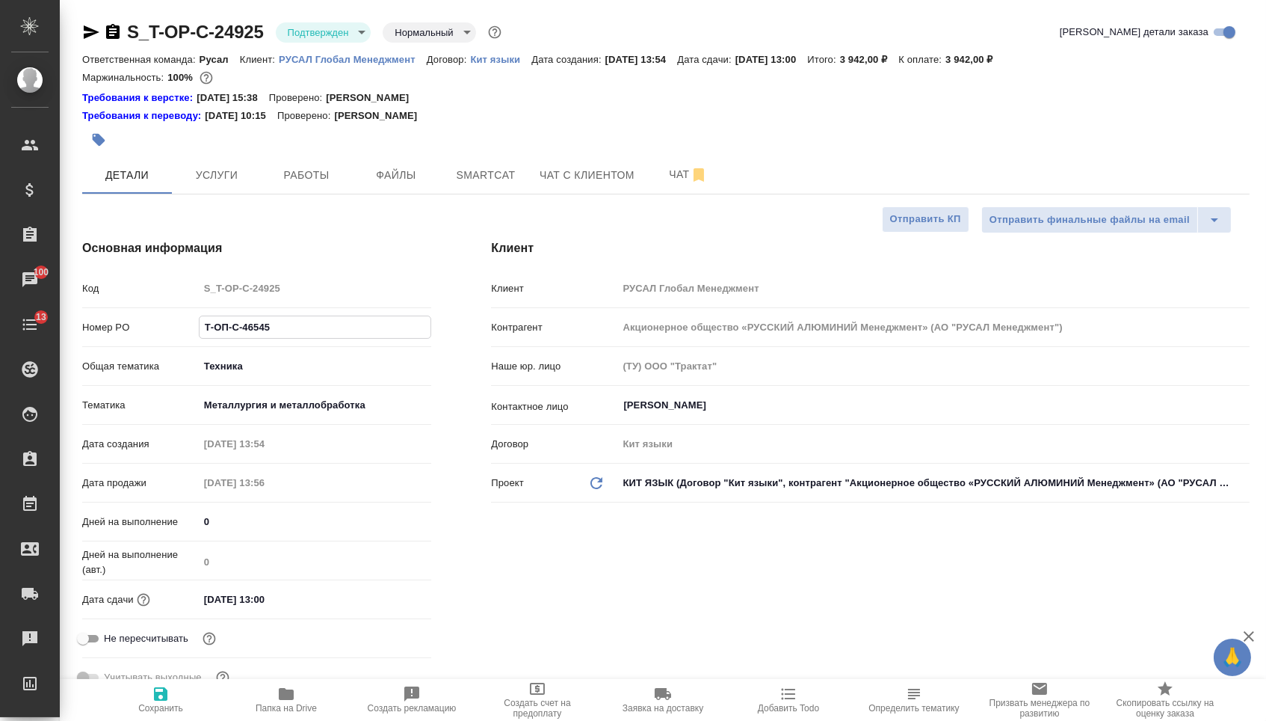
type textarea "x"
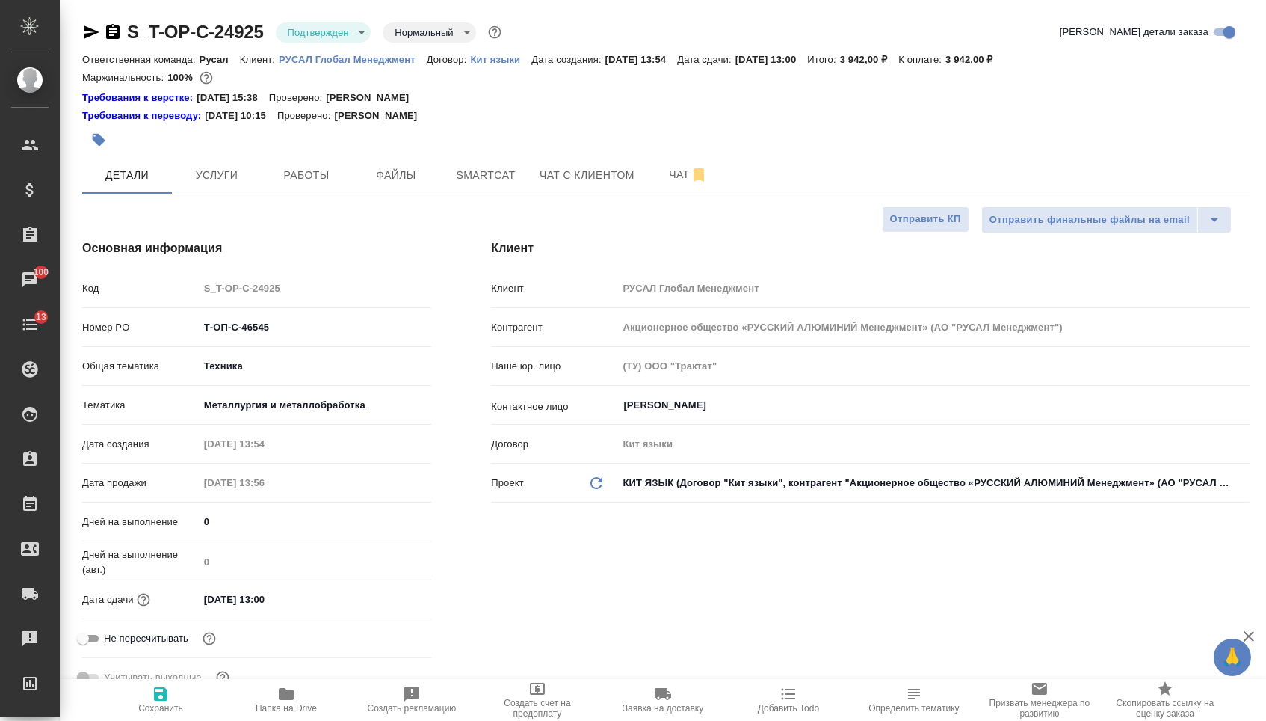
type textarea "x"
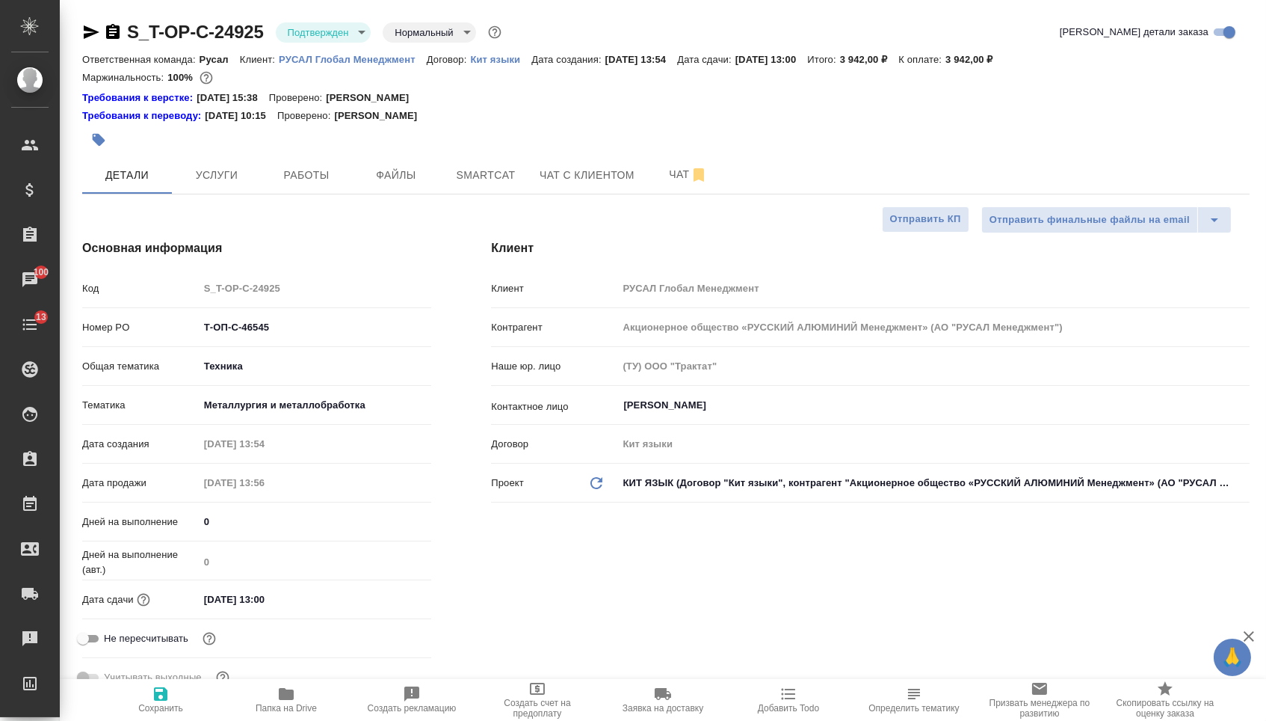
type textarea "x"
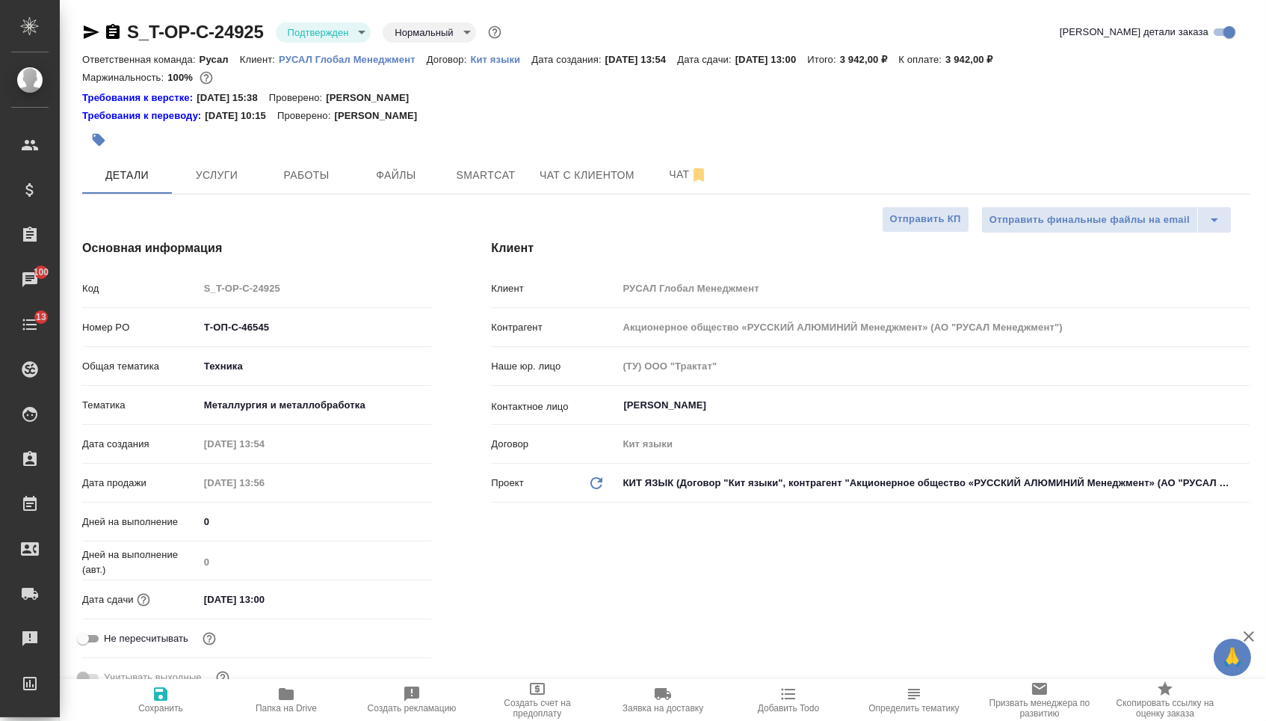
type textarea "x"
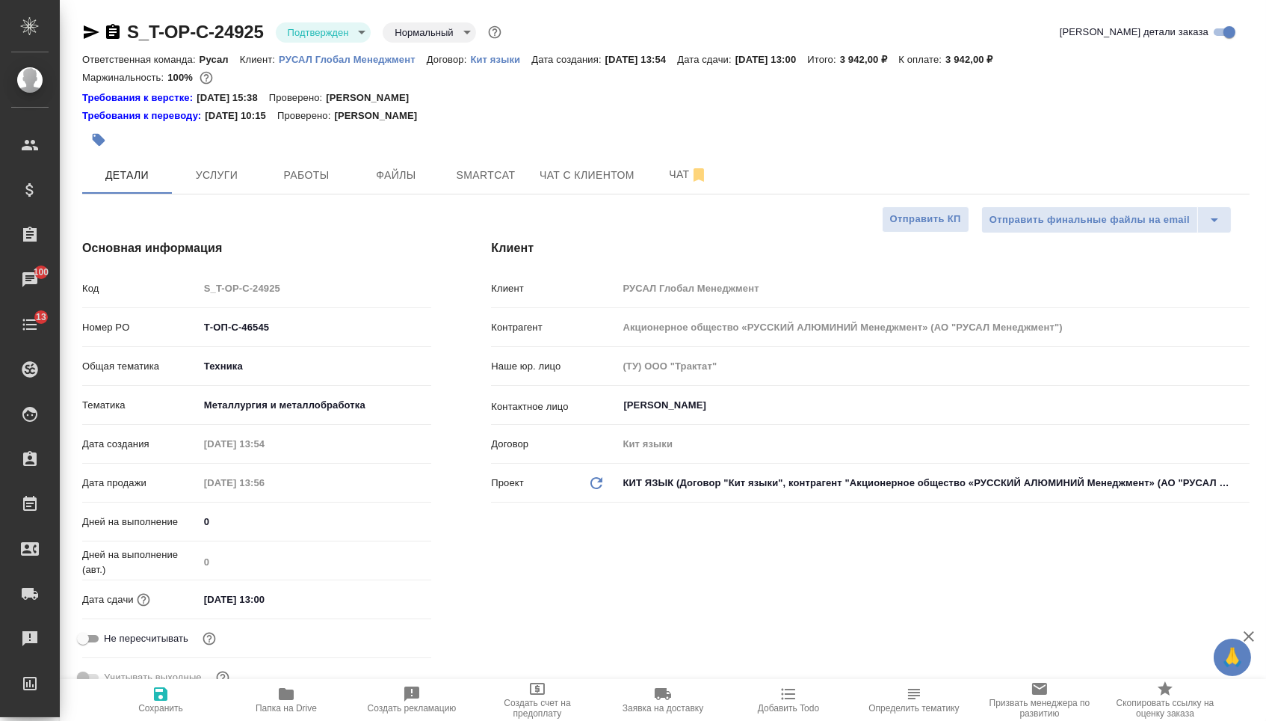
type textarea "x"
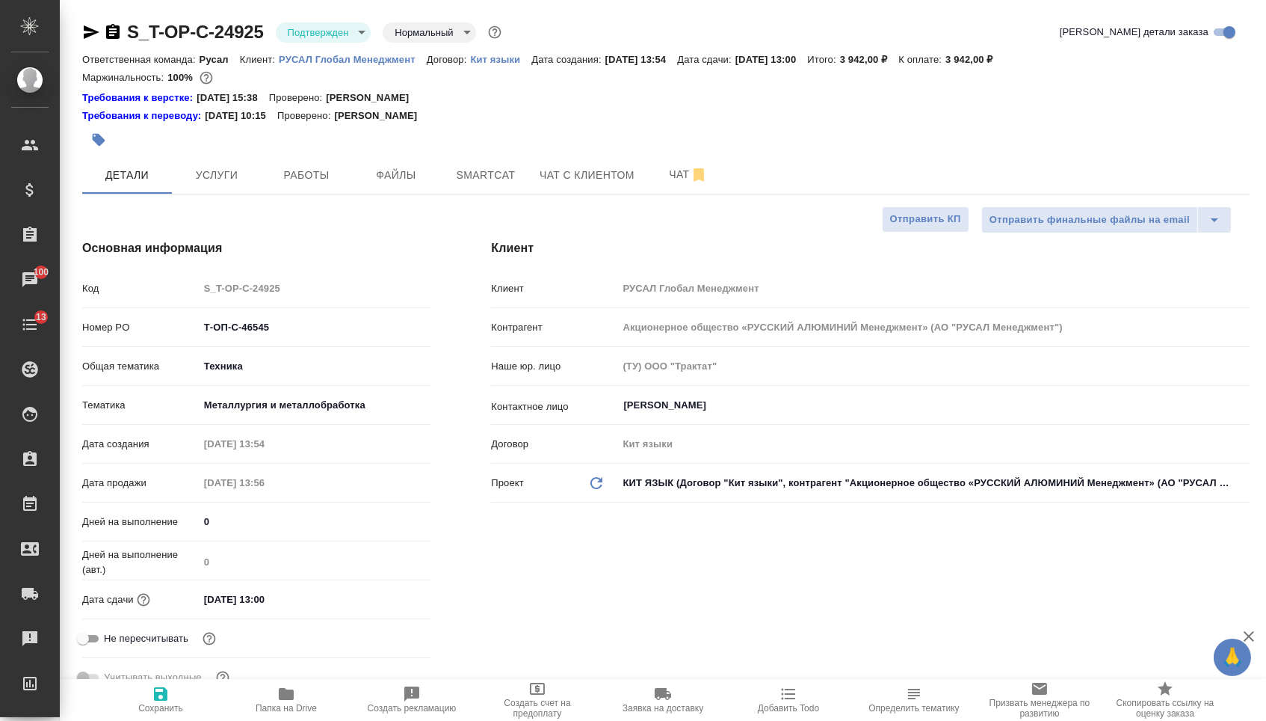
type textarea "x"
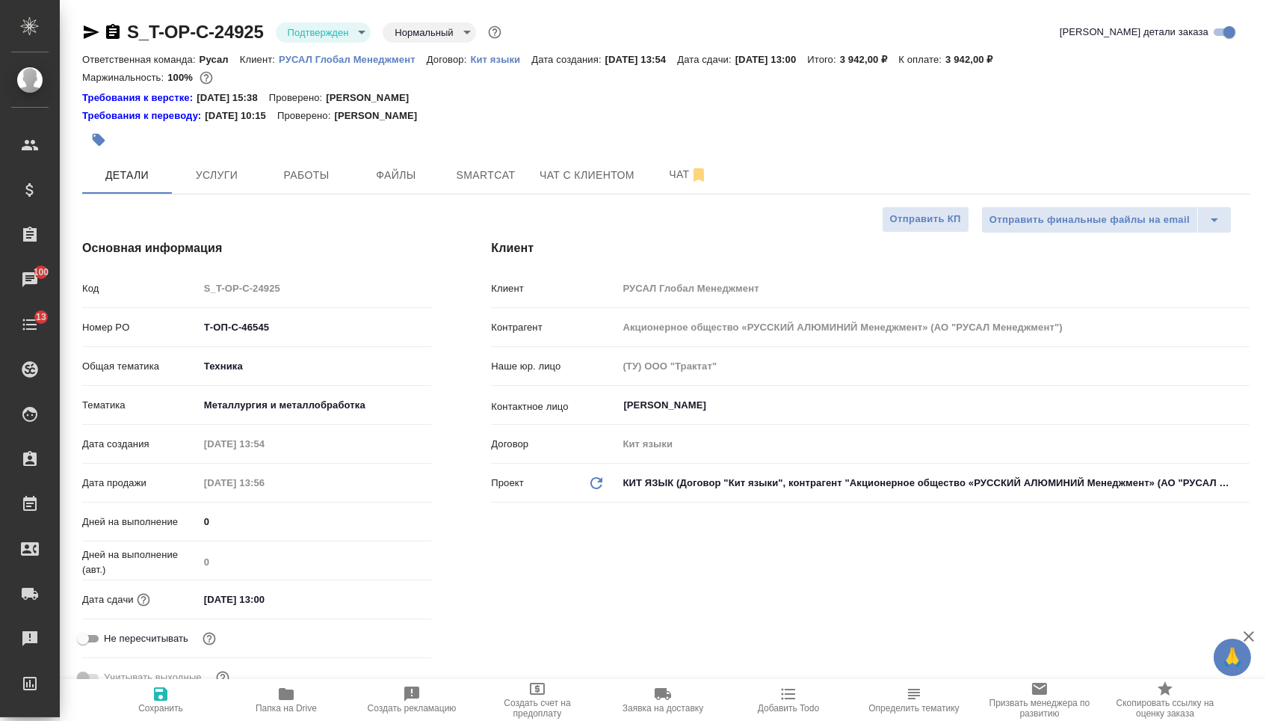
type textarea "x"
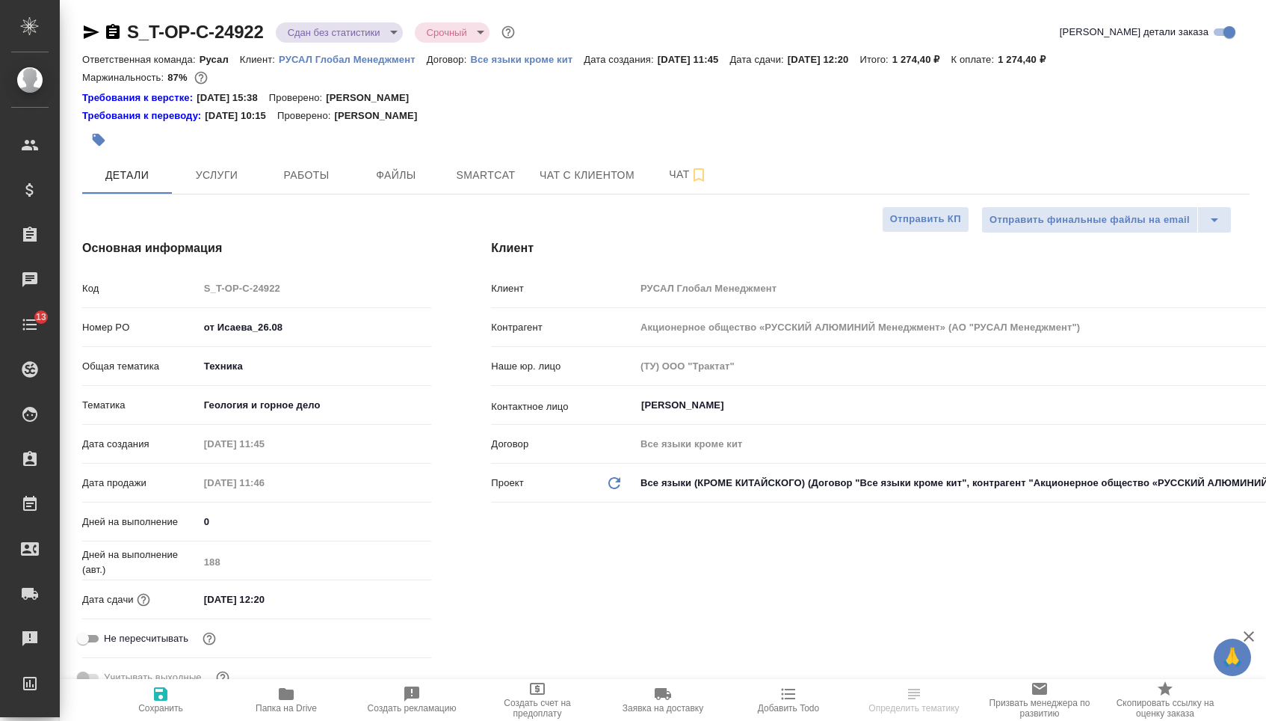
select select "RU"
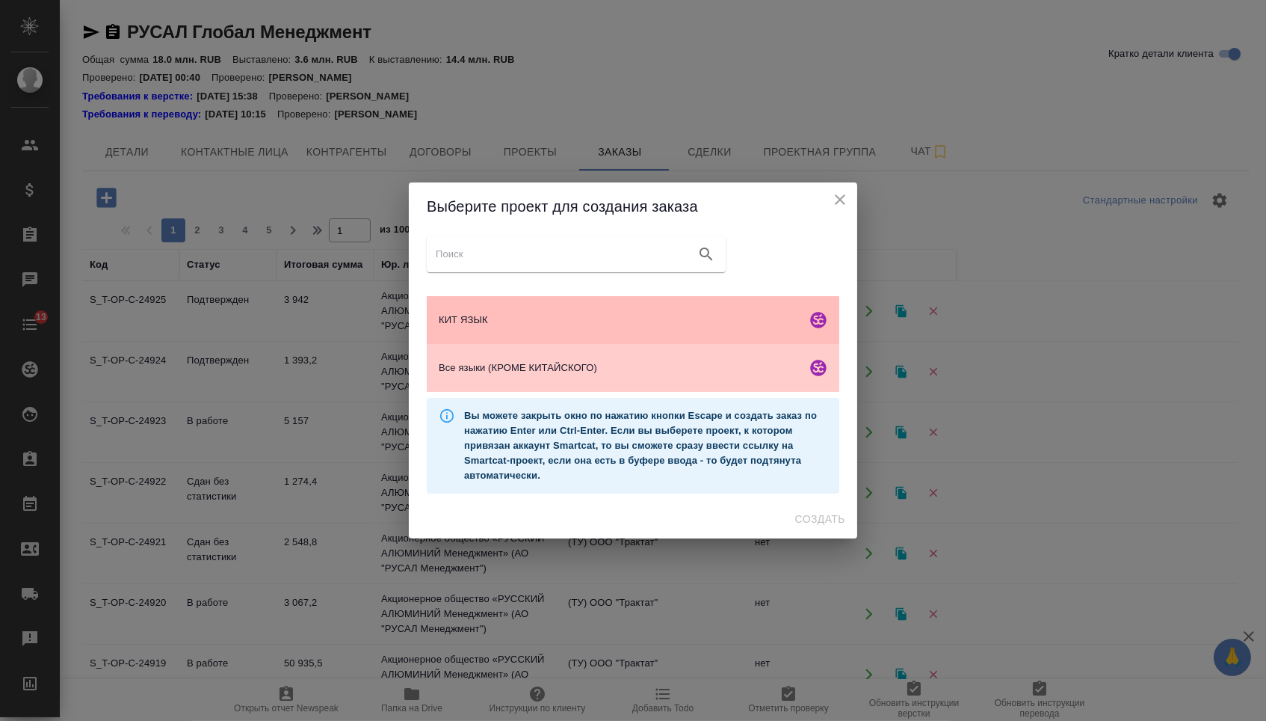
click at [539, 317] on span "КИТ ЯЗЫК" at bounding box center [620, 319] width 362 height 15
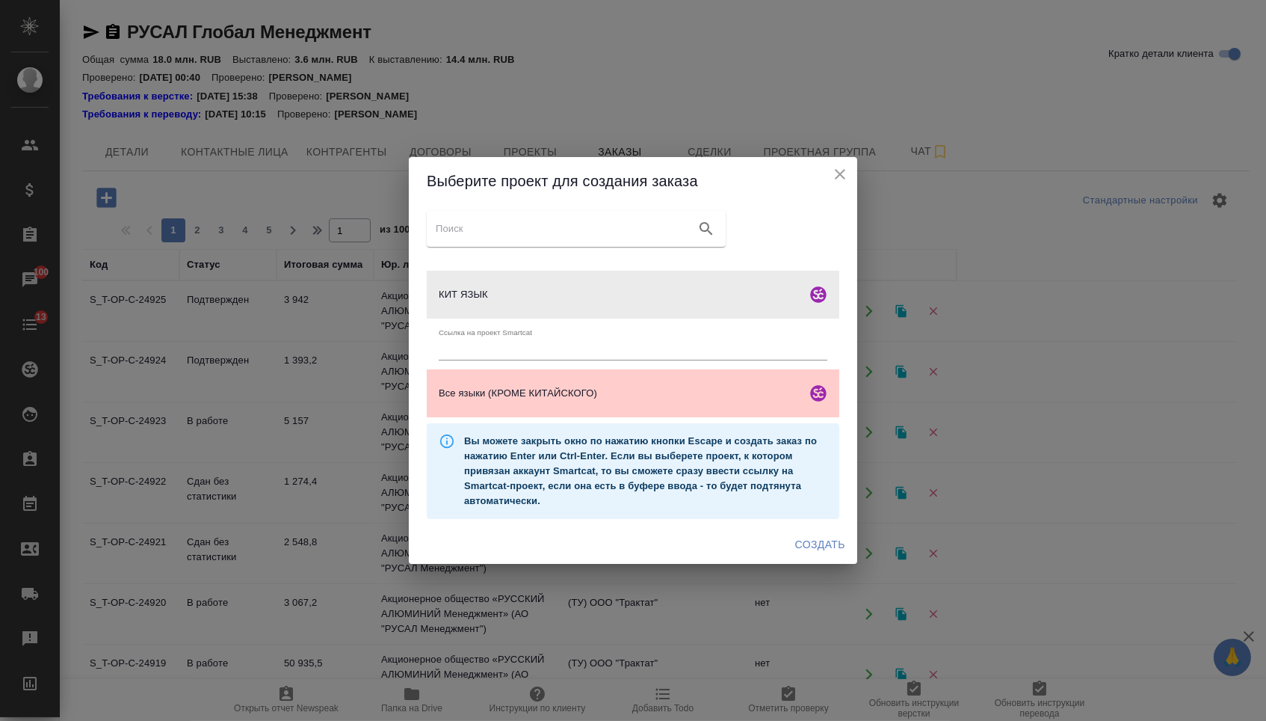
click at [810, 546] on span "Создать" at bounding box center [820, 544] width 50 height 19
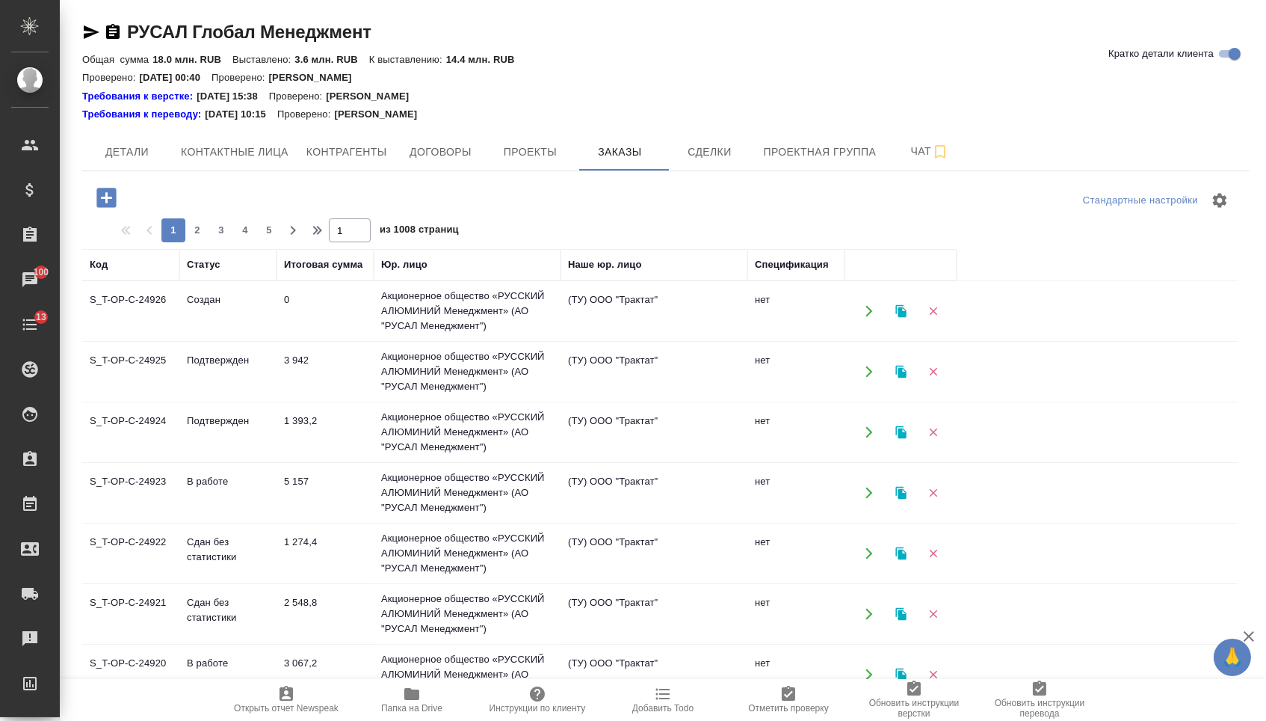
click at [106, 194] on icon "button" at bounding box center [105, 197] width 19 height 19
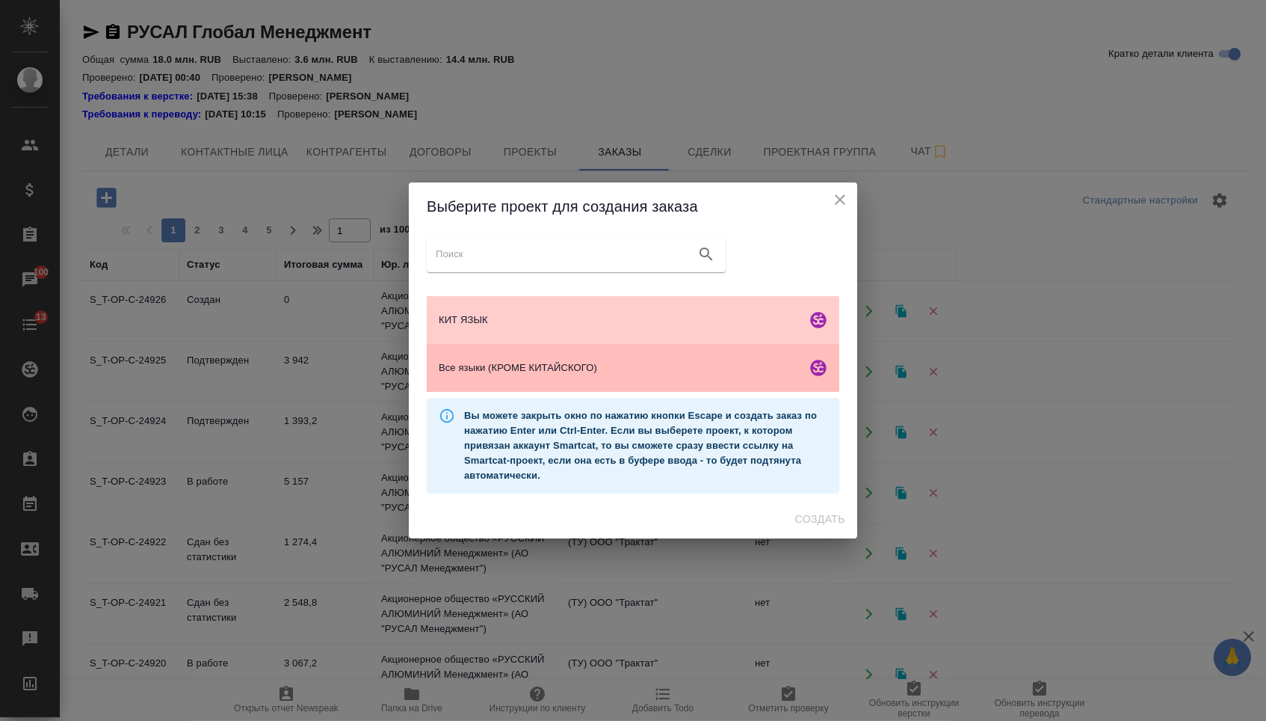
click at [514, 383] on div "Все языки (КРОМЕ КИТАЙСКОГО)" at bounding box center [633, 368] width 413 height 48
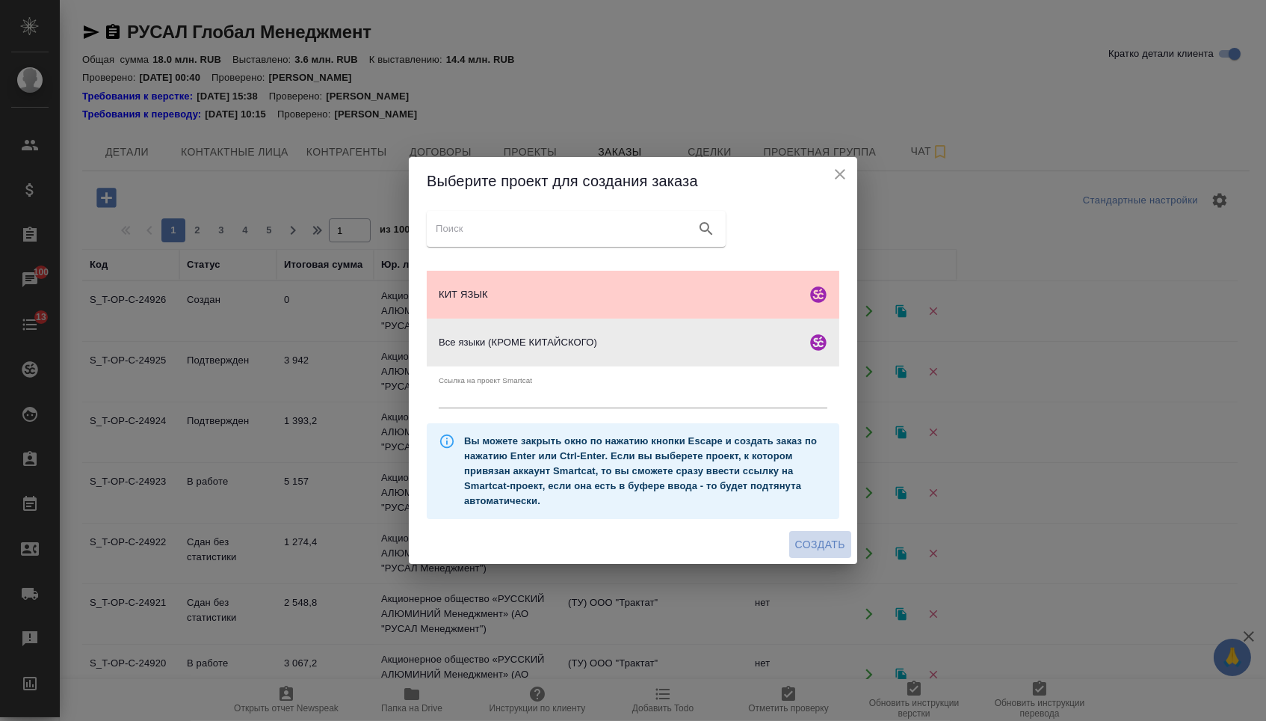
click at [825, 552] on span "Создать" at bounding box center [820, 544] width 50 height 19
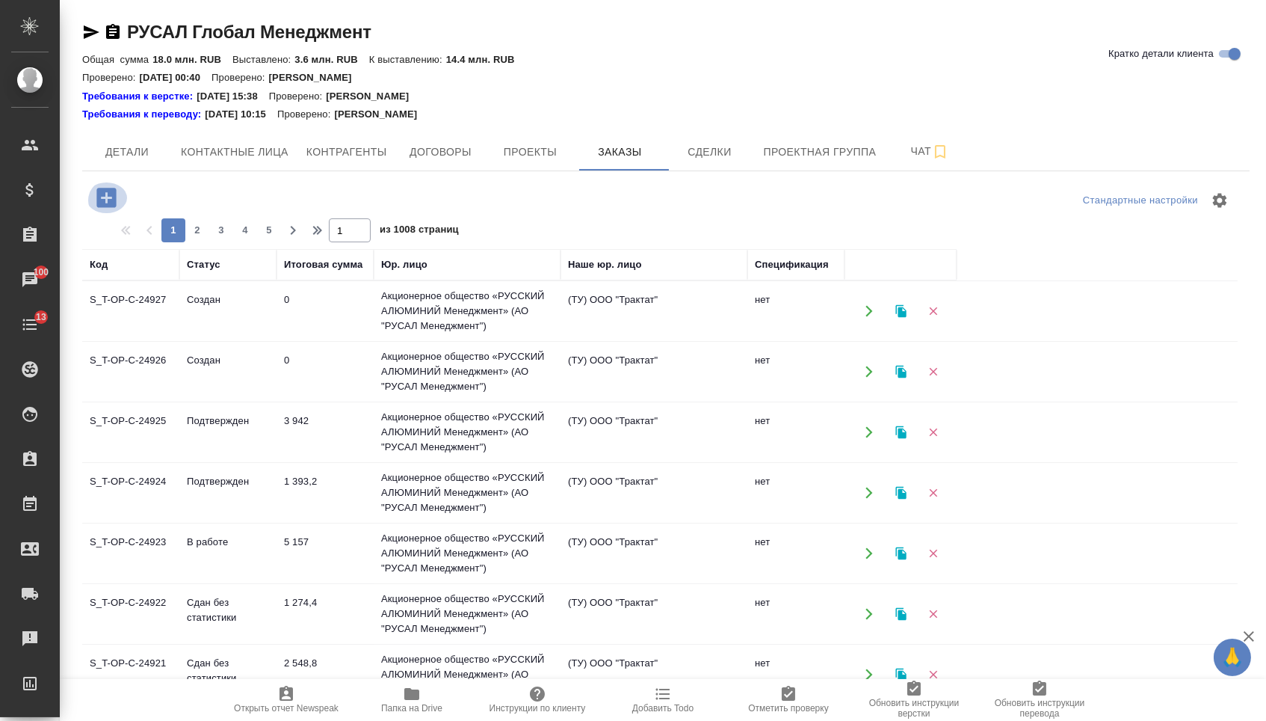
click at [120, 201] on icon "button" at bounding box center [106, 198] width 26 height 26
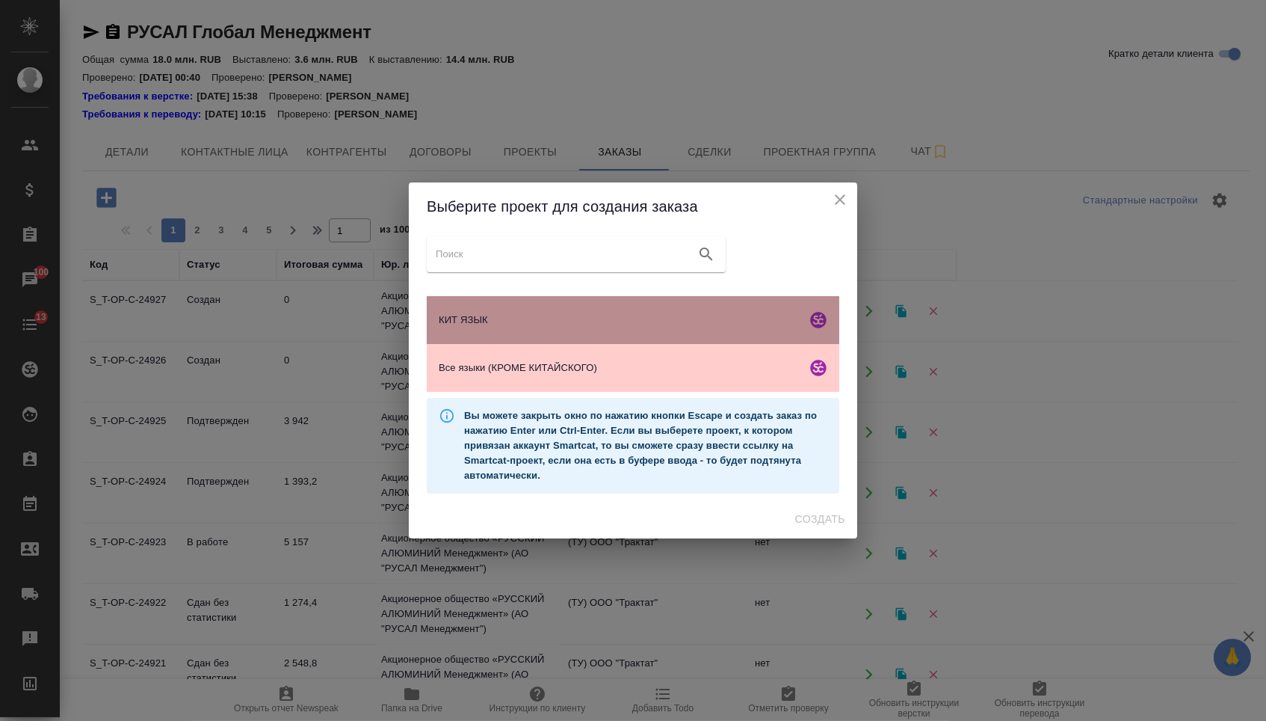
click at [446, 308] on div "КИТ ЯЗЫК" at bounding box center [633, 320] width 413 height 48
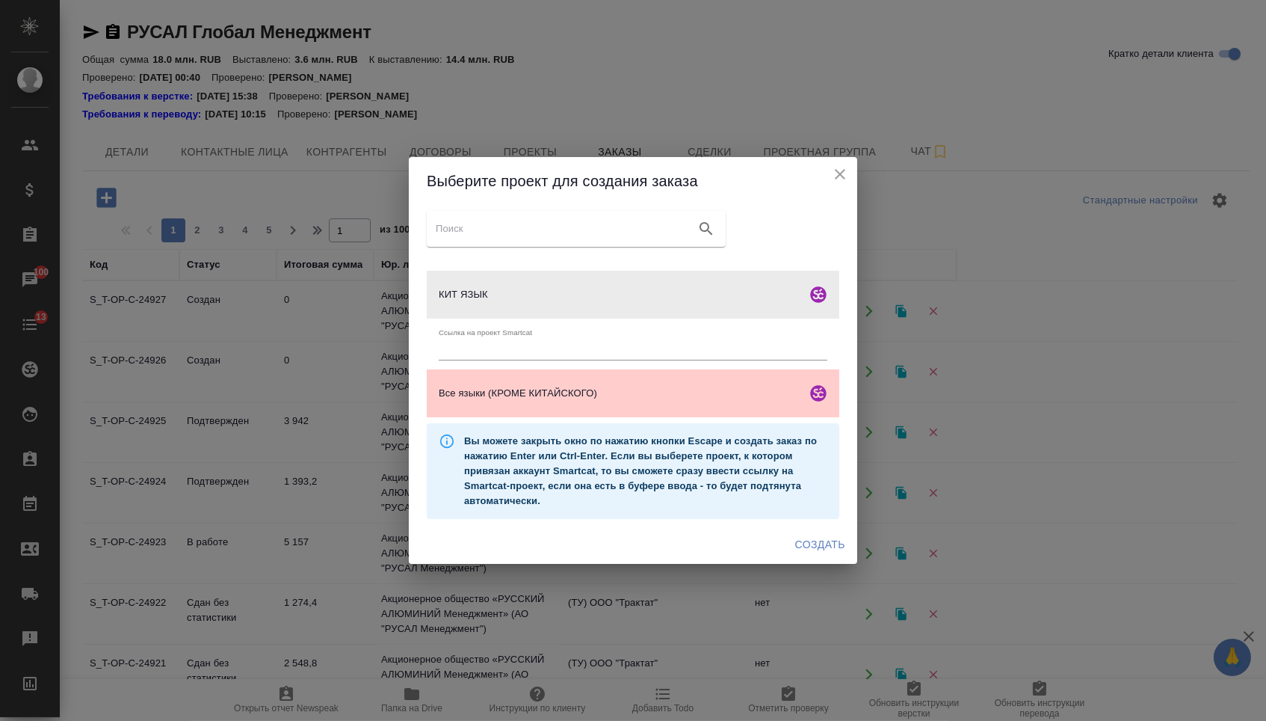
click at [839, 554] on span "Создать" at bounding box center [820, 544] width 50 height 19
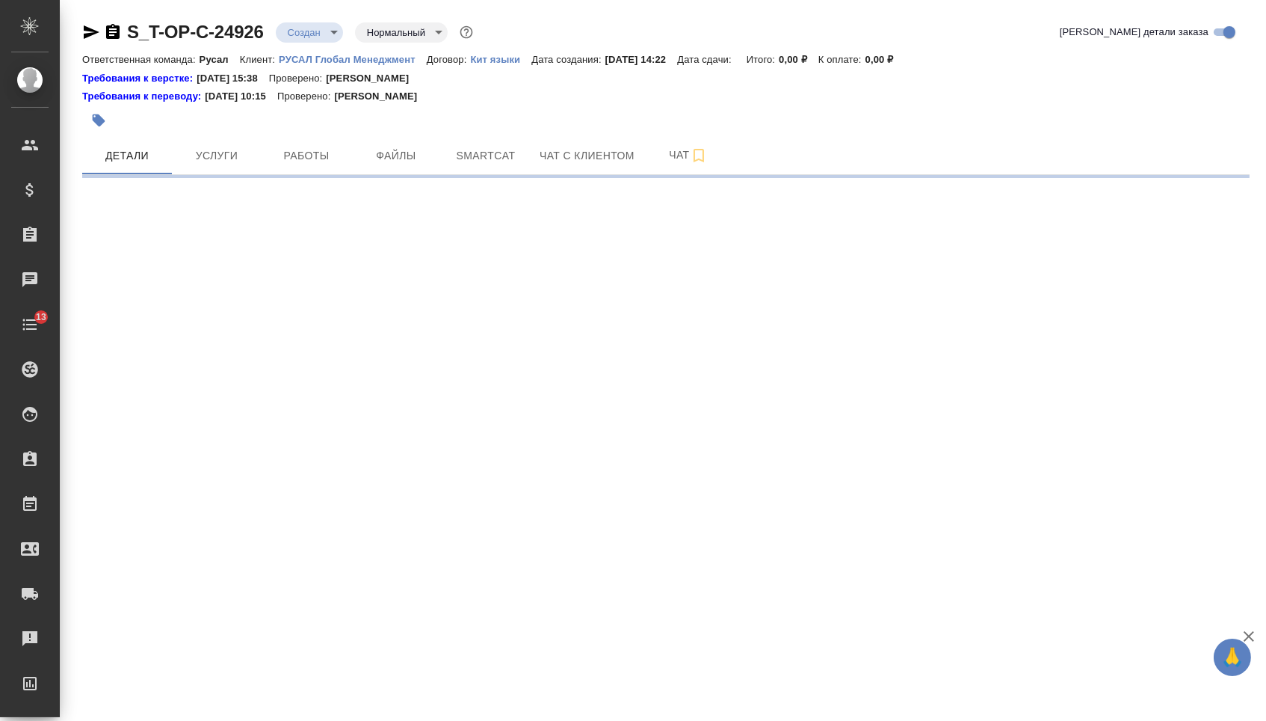
select select "RU"
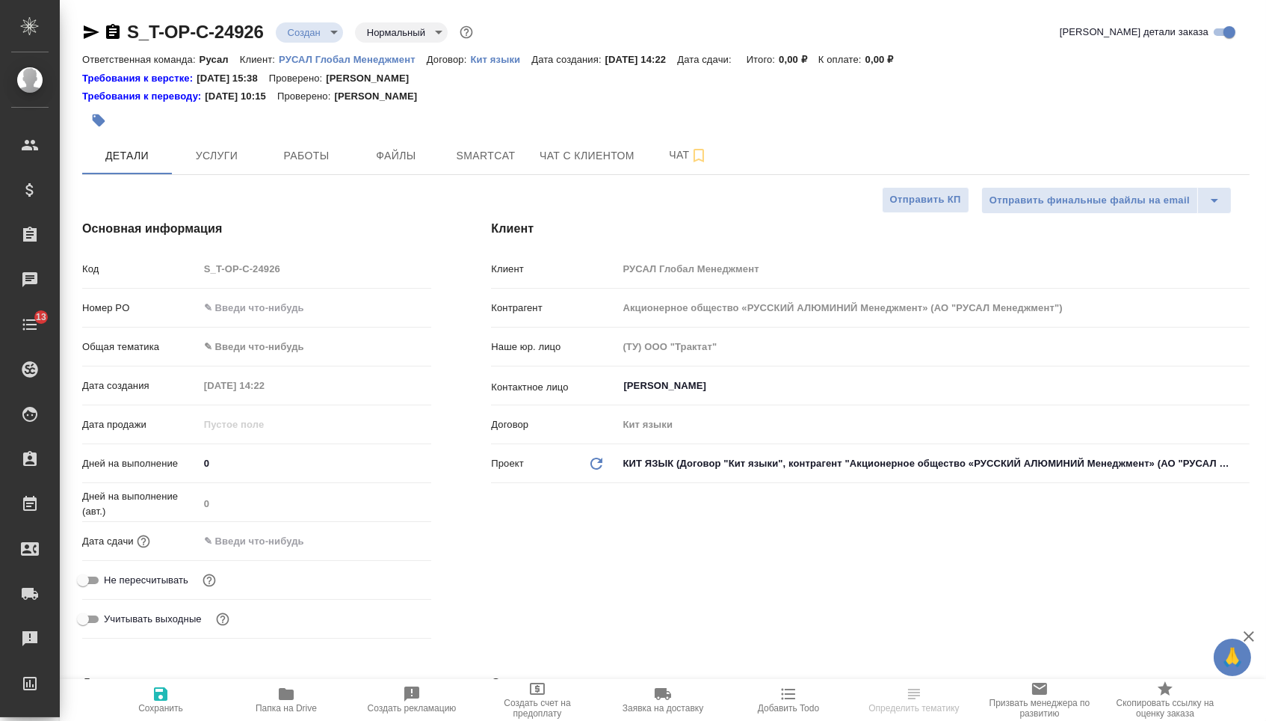
type textarea "x"
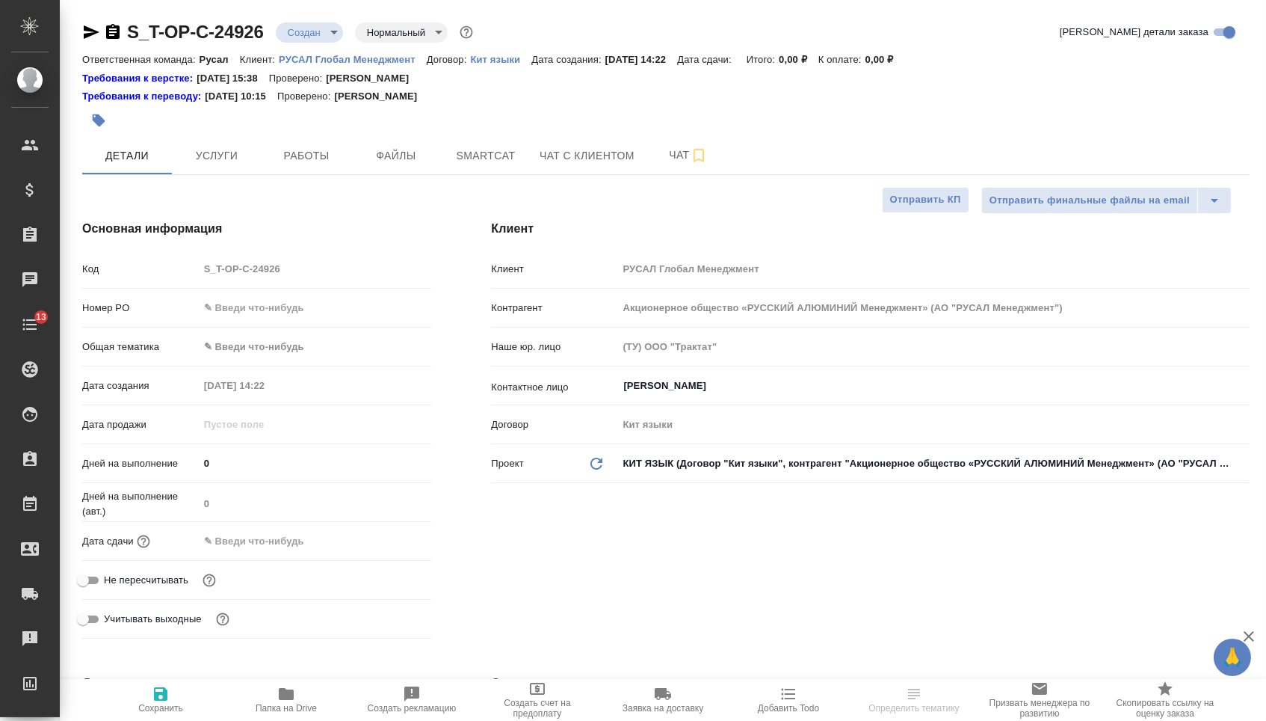
type textarea "x"
click at [313, 310] on input "text" at bounding box center [315, 308] width 233 height 22
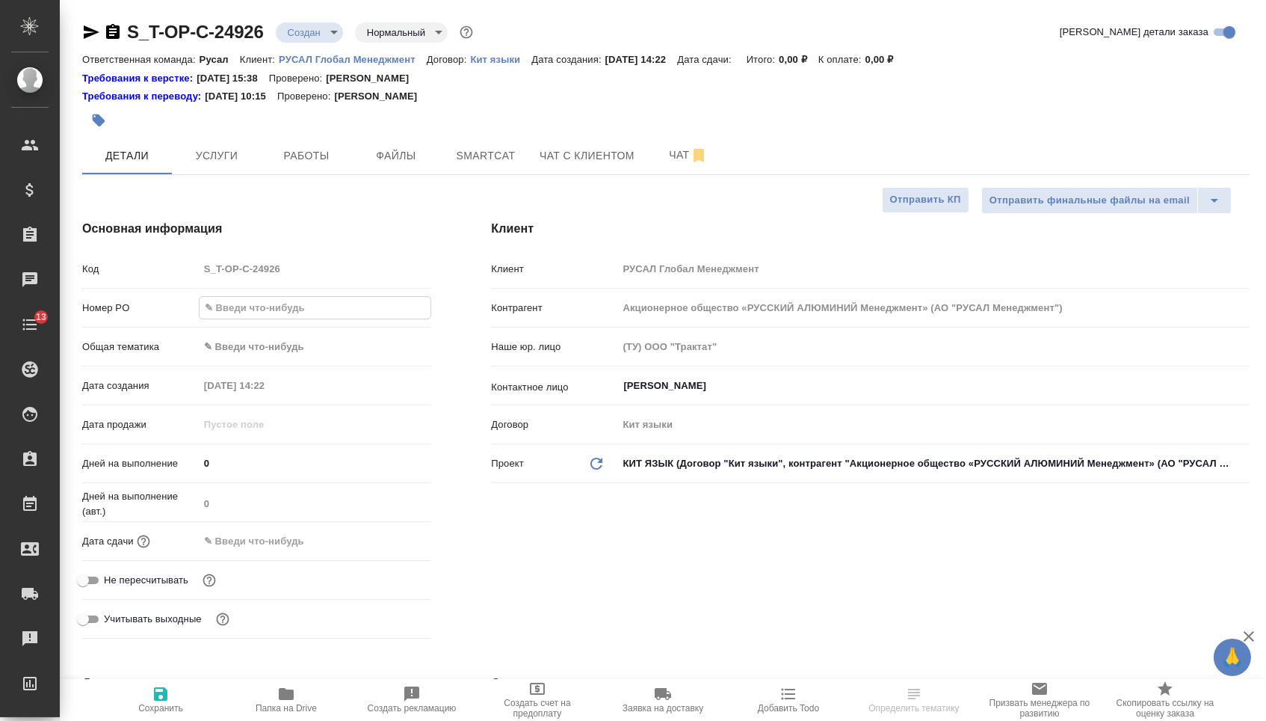
paste input "Т-ОП-С-46543"
type input "Т-ОП-С-46543"
type textarea "x"
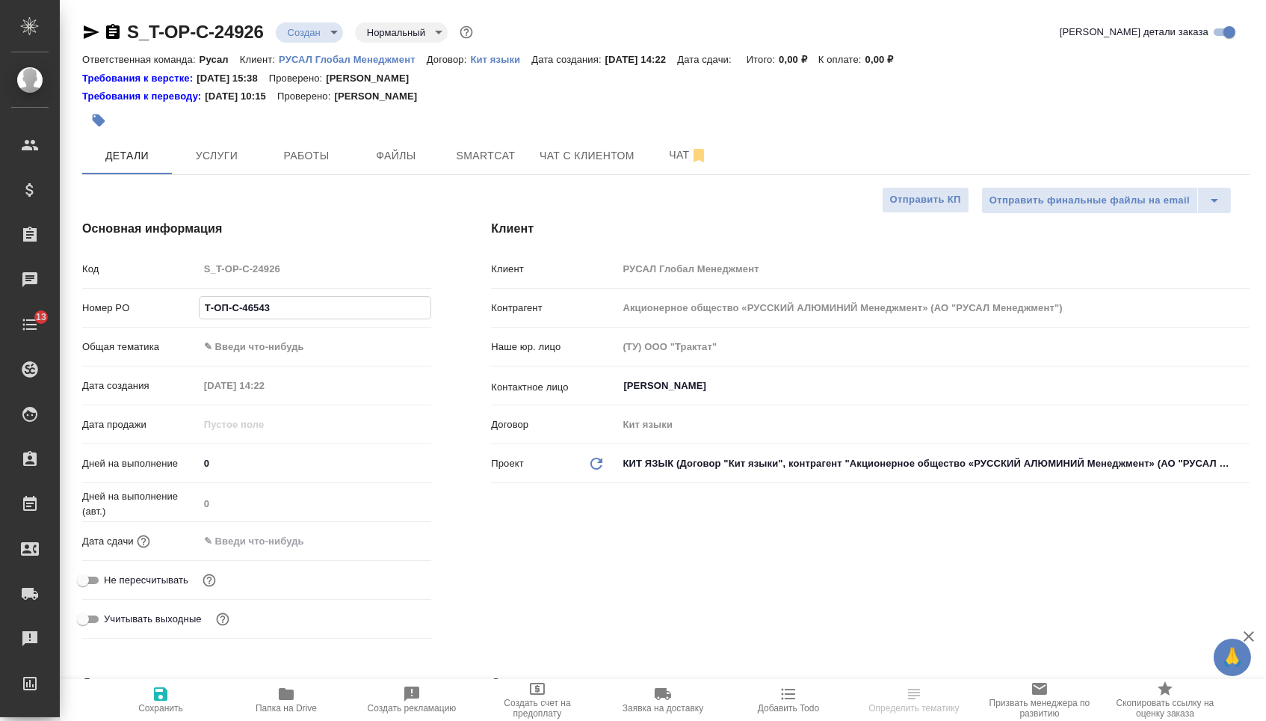
type input "Т-ОП-С-46543"
click at [293, 544] on input "text" at bounding box center [265, 541] width 131 height 22
click at [385, 540] on icon "button" at bounding box center [387, 538] width 13 height 15
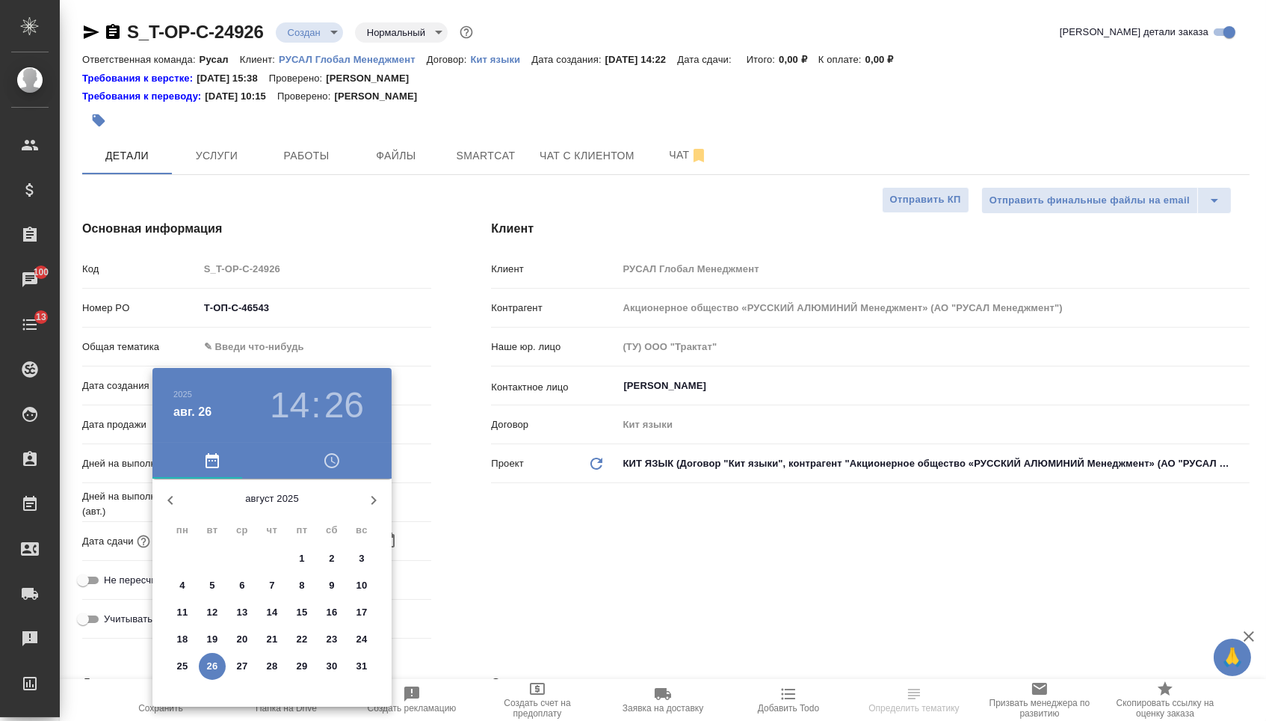
click at [280, 671] on span "28" at bounding box center [272, 666] width 27 height 15
type input "[DATE] 14:26"
type textarea "x"
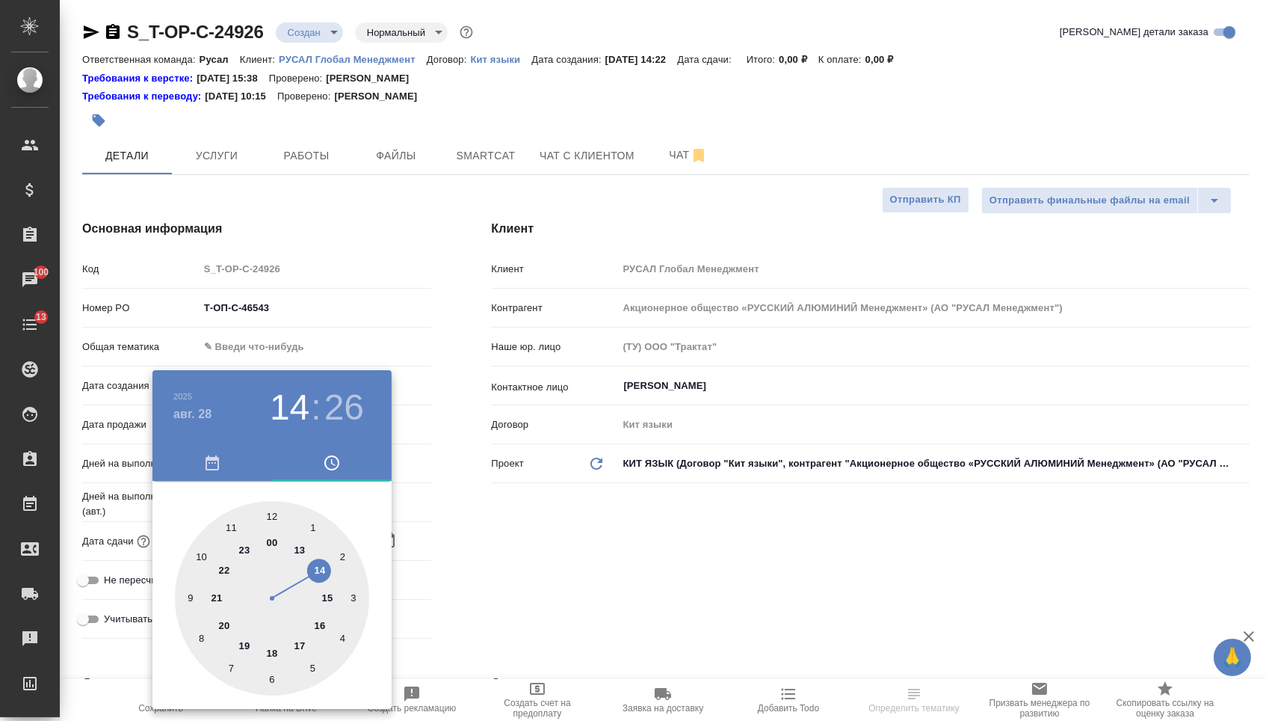
click at [237, 526] on div at bounding box center [272, 598] width 194 height 194
type input "28.08.2025 11:26"
type textarea "x"
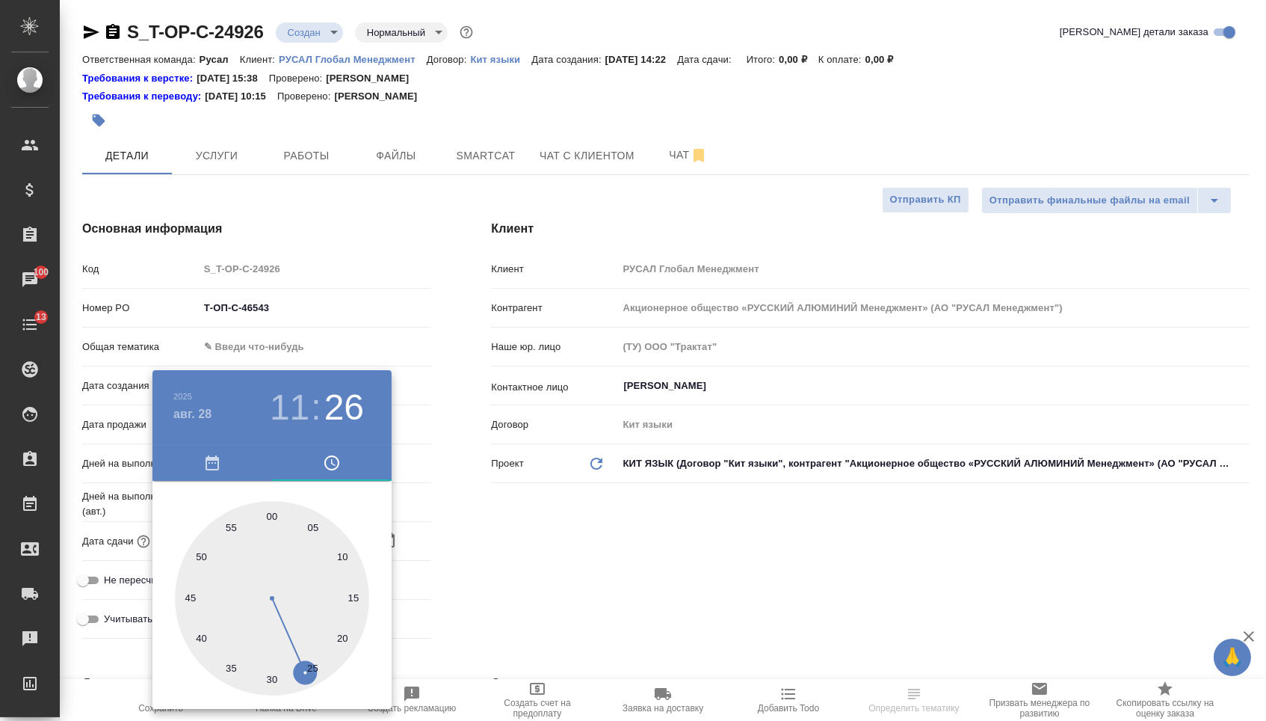
type input "28.08.2025 11:30"
type textarea "x"
click at [271, 679] on div at bounding box center [272, 598] width 194 height 194
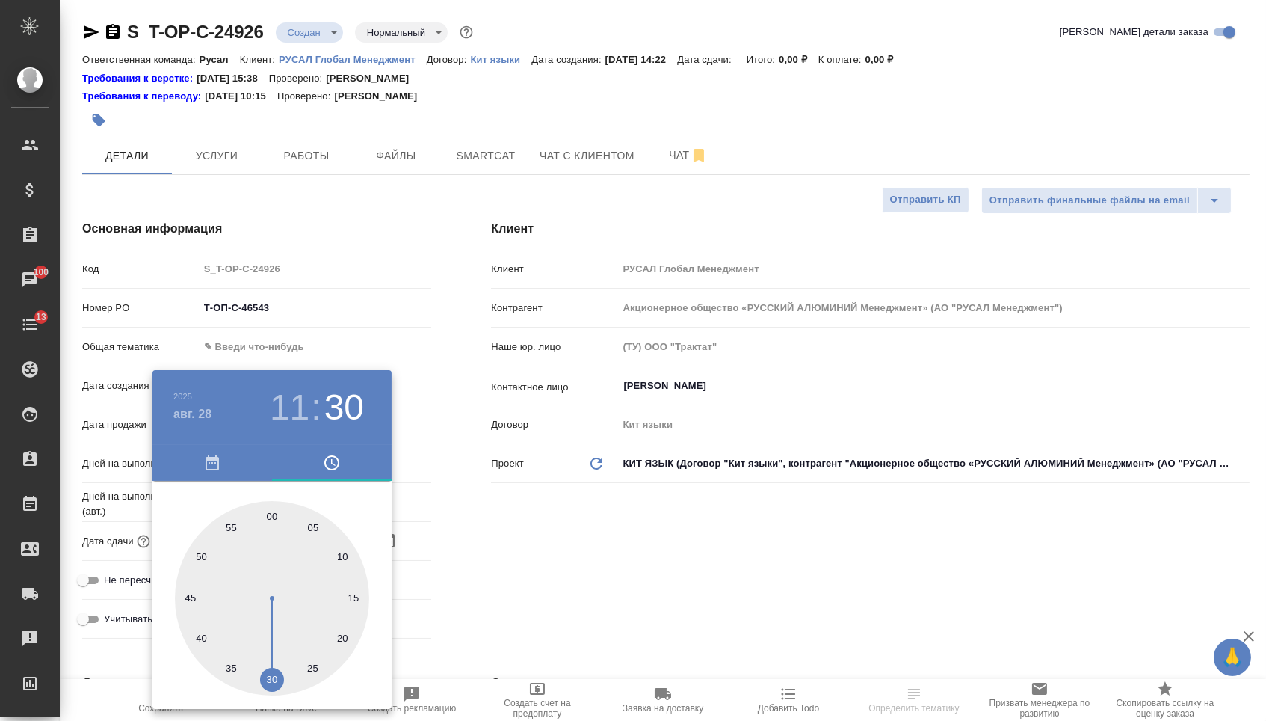
type textarea "x"
click at [526, 560] on div at bounding box center [633, 360] width 1266 height 721
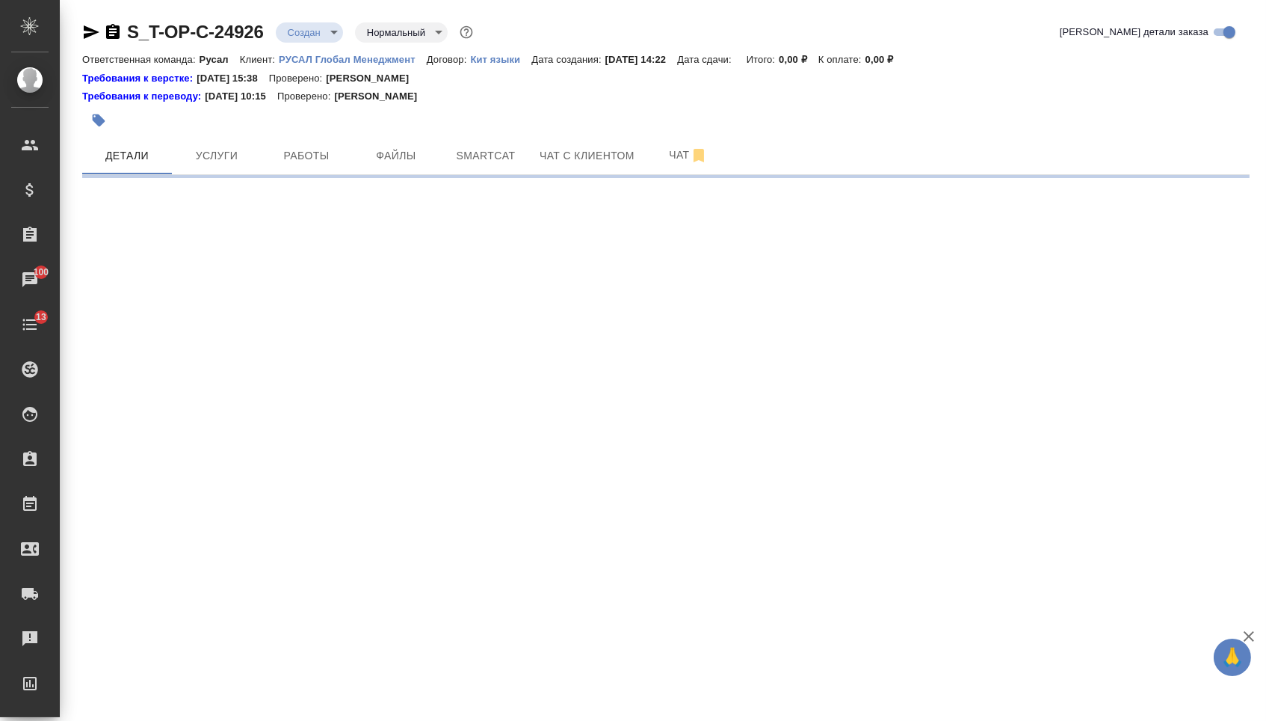
select select "RU"
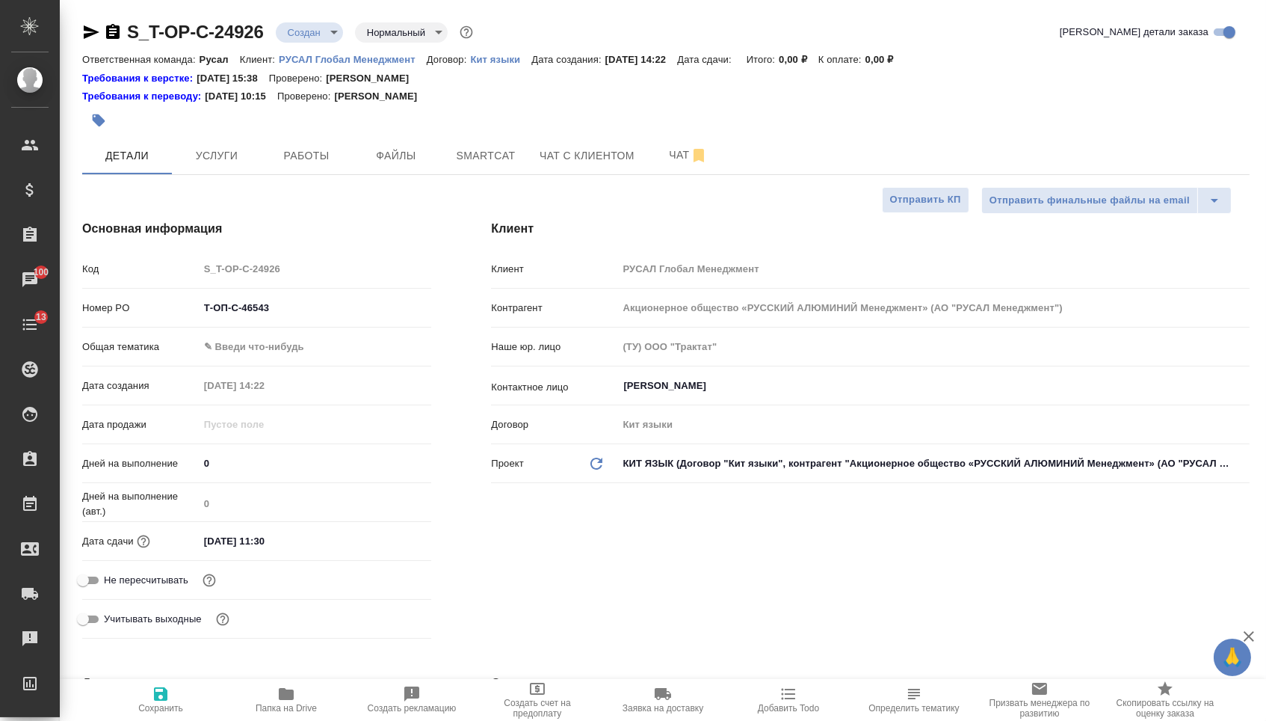
type textarea "x"
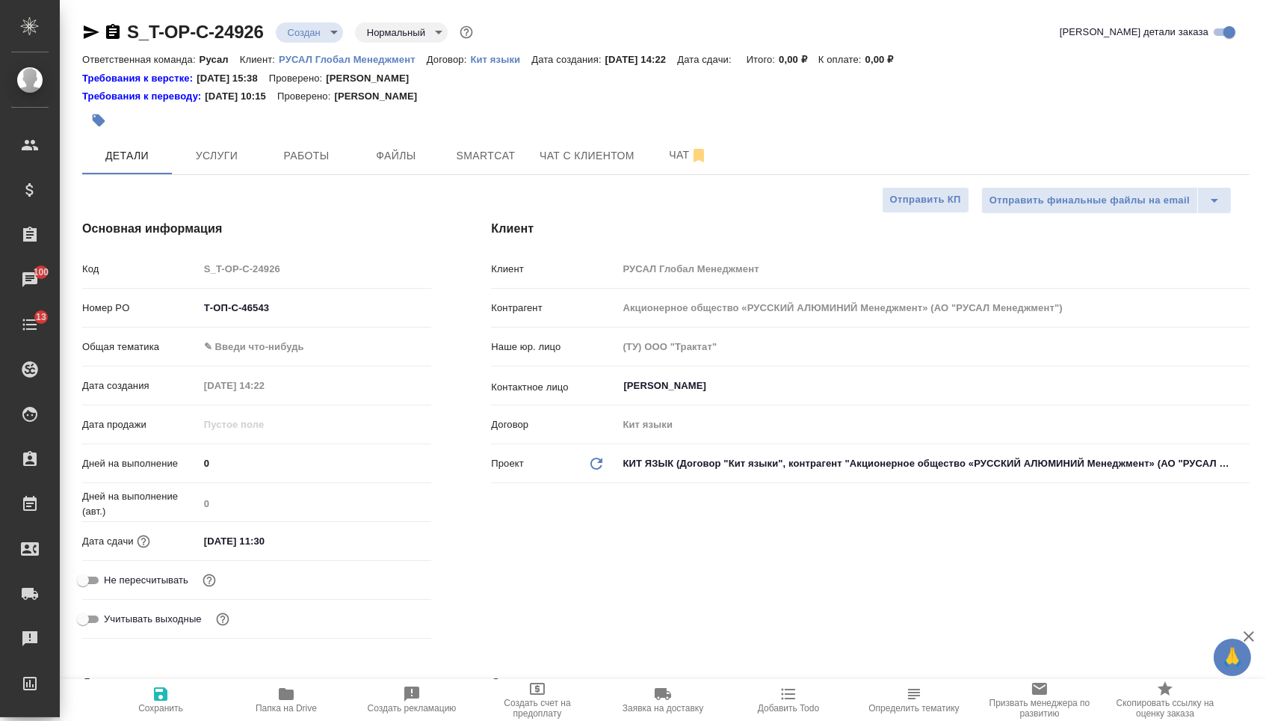
type textarea "x"
click at [306, 353] on body "🙏 .cls-1 fill:#fff; AWATERA Menshikova Aleksandra Клиенты Спецификации Заказы 1…" at bounding box center [633, 360] width 1266 height 721
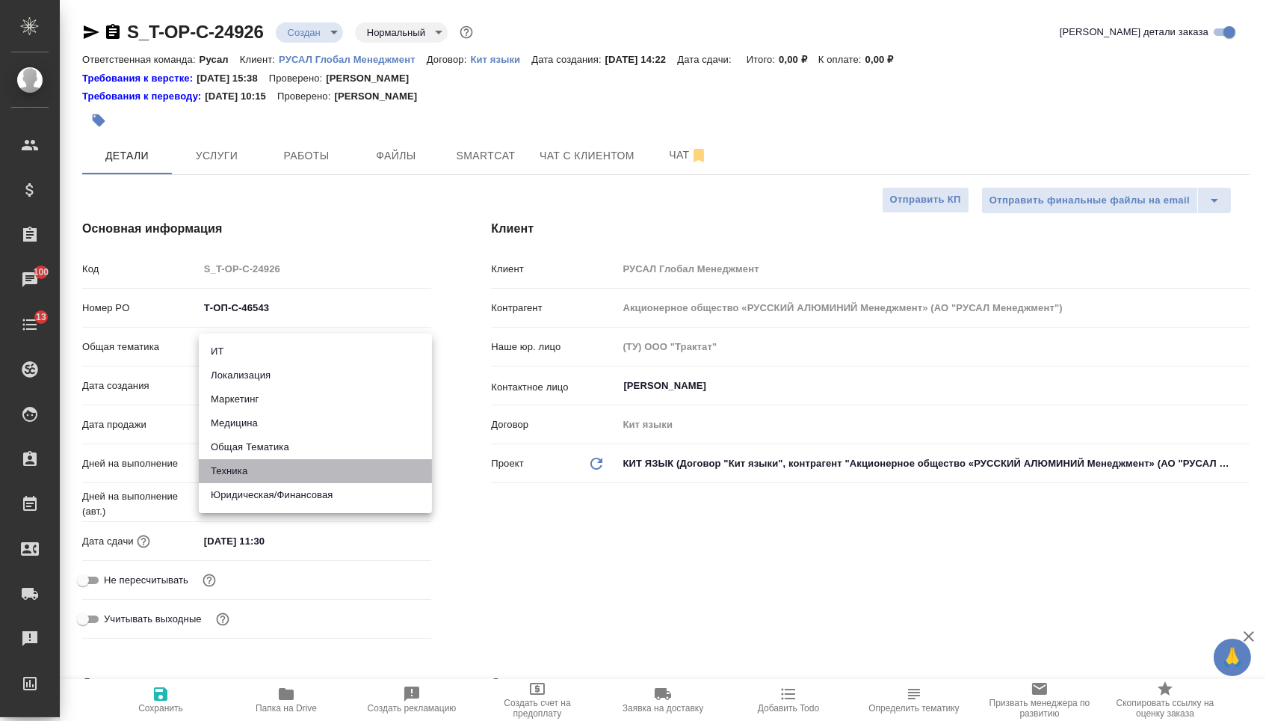
click at [268, 481] on li "Техника" at bounding box center [315, 471] width 233 height 24
type input "tech"
type textarea "x"
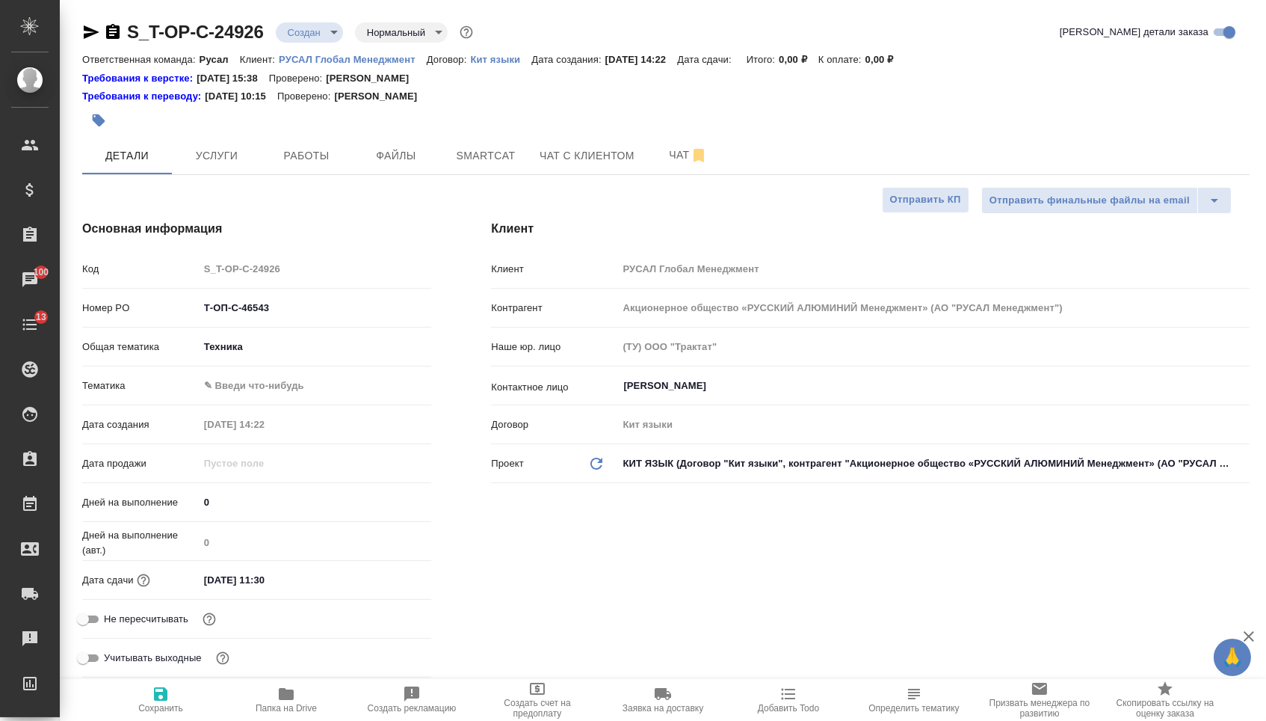
click at [272, 399] on body "🙏 .cls-1 fill:#fff; AWATERA Menshikova Aleksandra Клиенты Спецификации Заказы 1…" at bounding box center [633, 360] width 1266 height 721
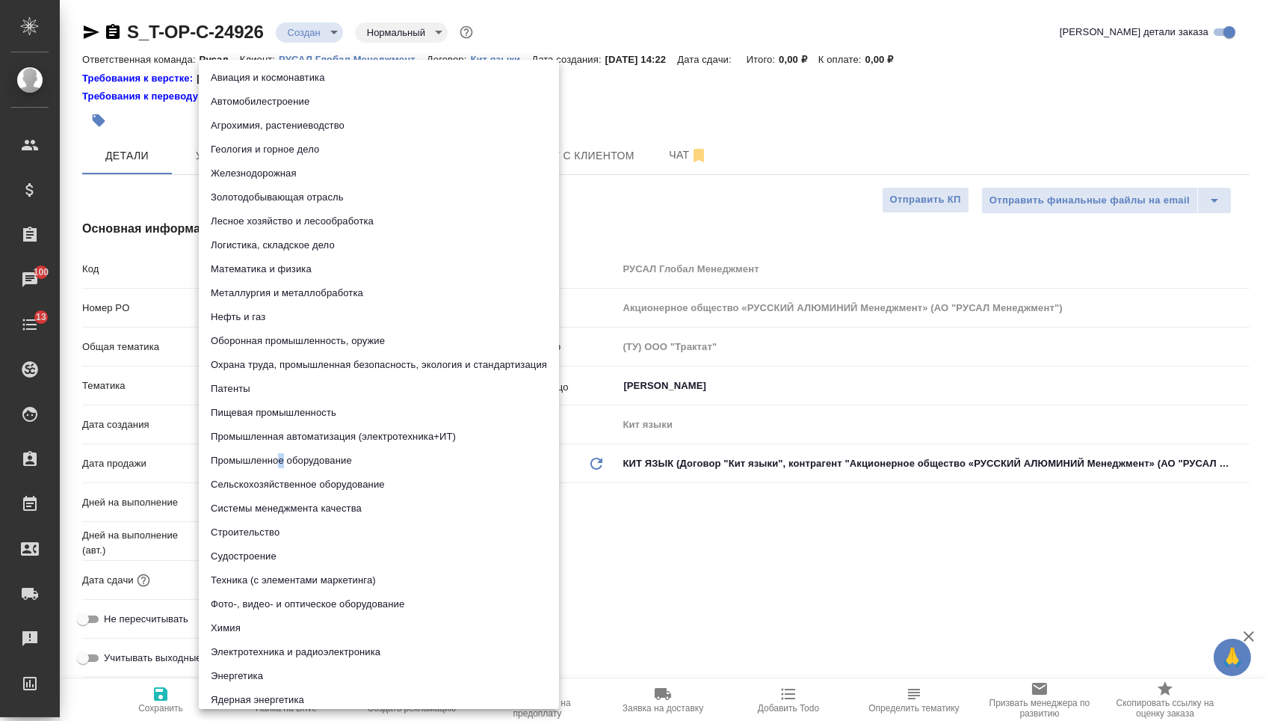
click at [281, 461] on li "Промышленное оборудование" at bounding box center [379, 461] width 360 height 24
type textarea "x"
type input "5f647205b73bc97568ca66bc"
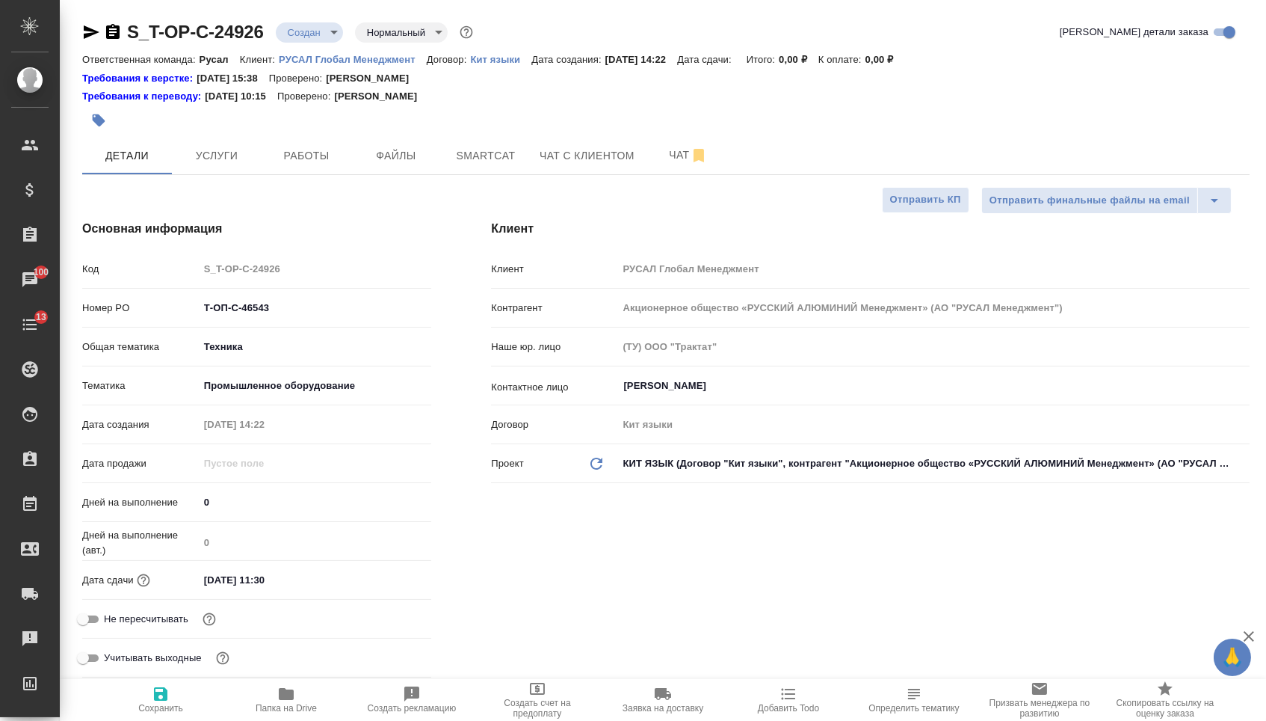
click at [195, 690] on span "Сохранить" at bounding box center [161, 699] width 108 height 28
type textarea "x"
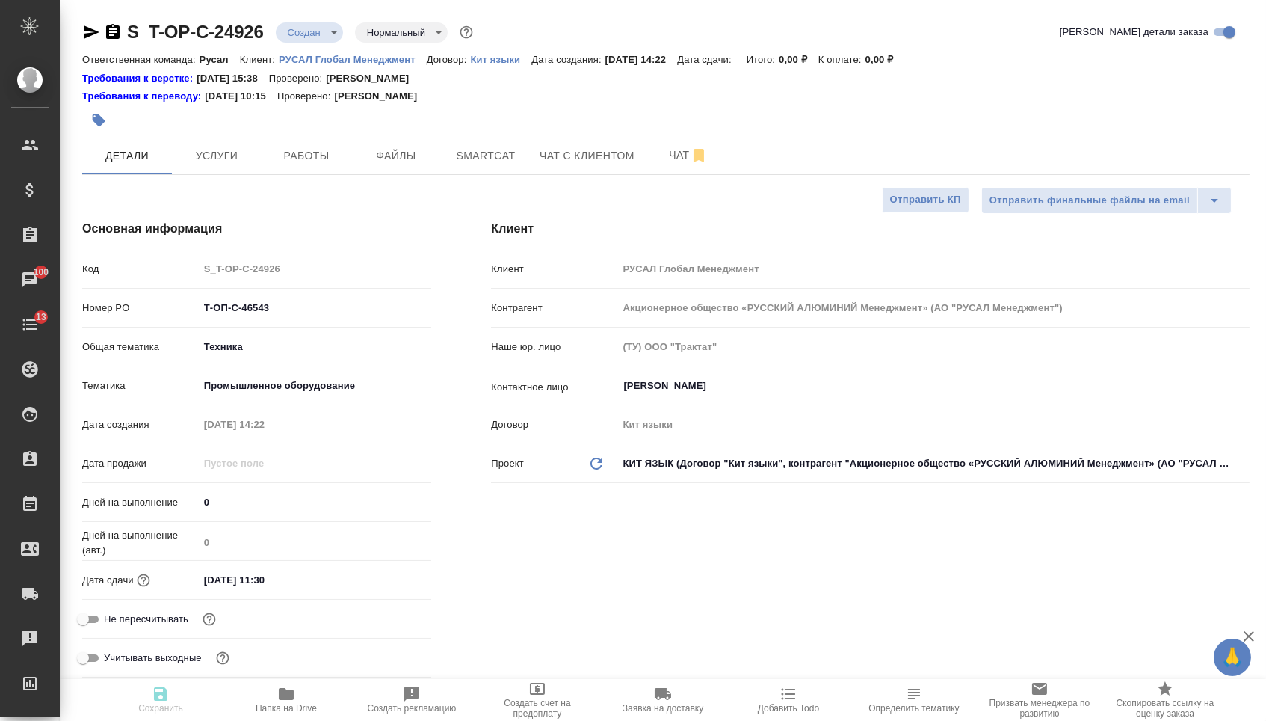
type textarea "x"
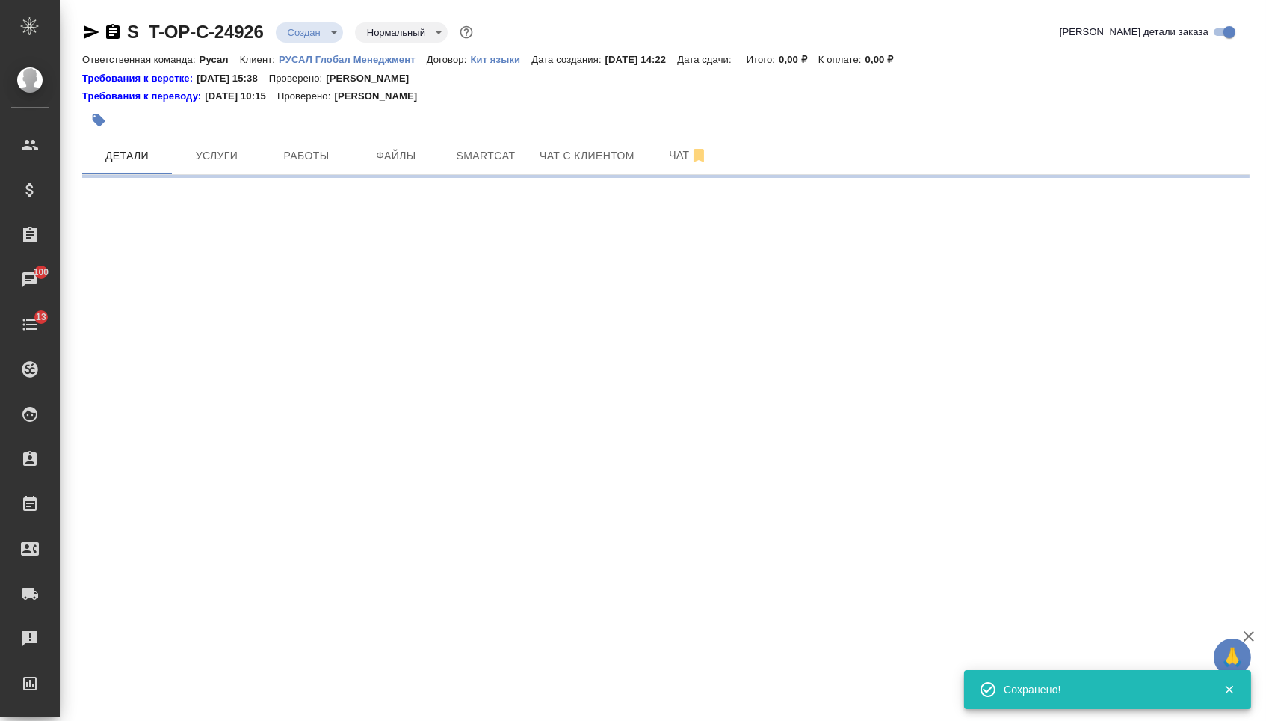
select select "RU"
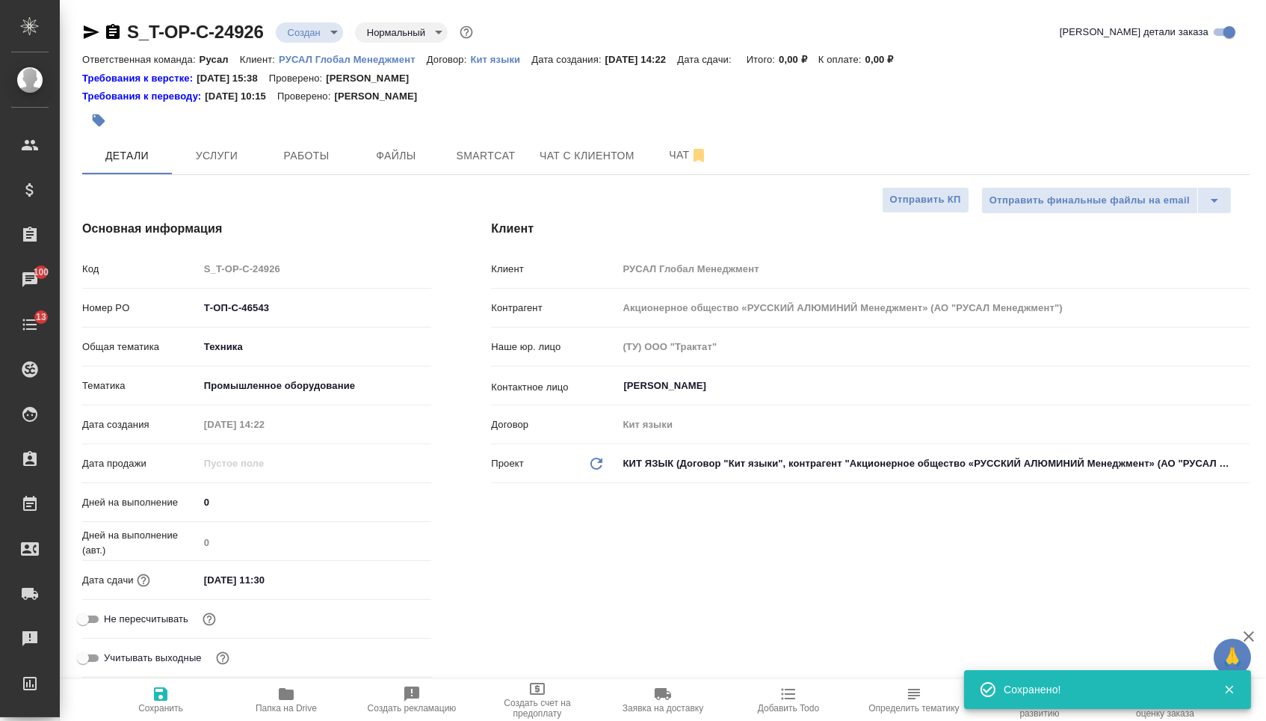
type textarea "x"
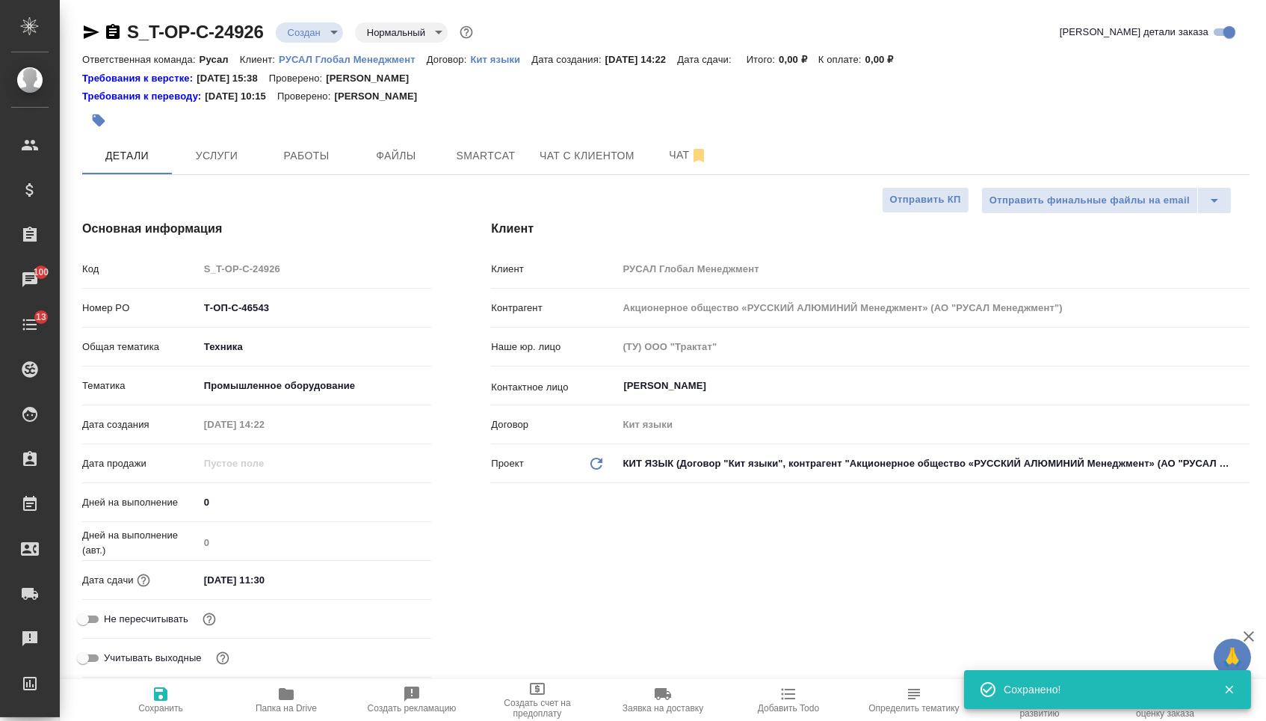
type textarea "x"
click at [388, 157] on span "Файлы" at bounding box center [396, 156] width 72 height 19
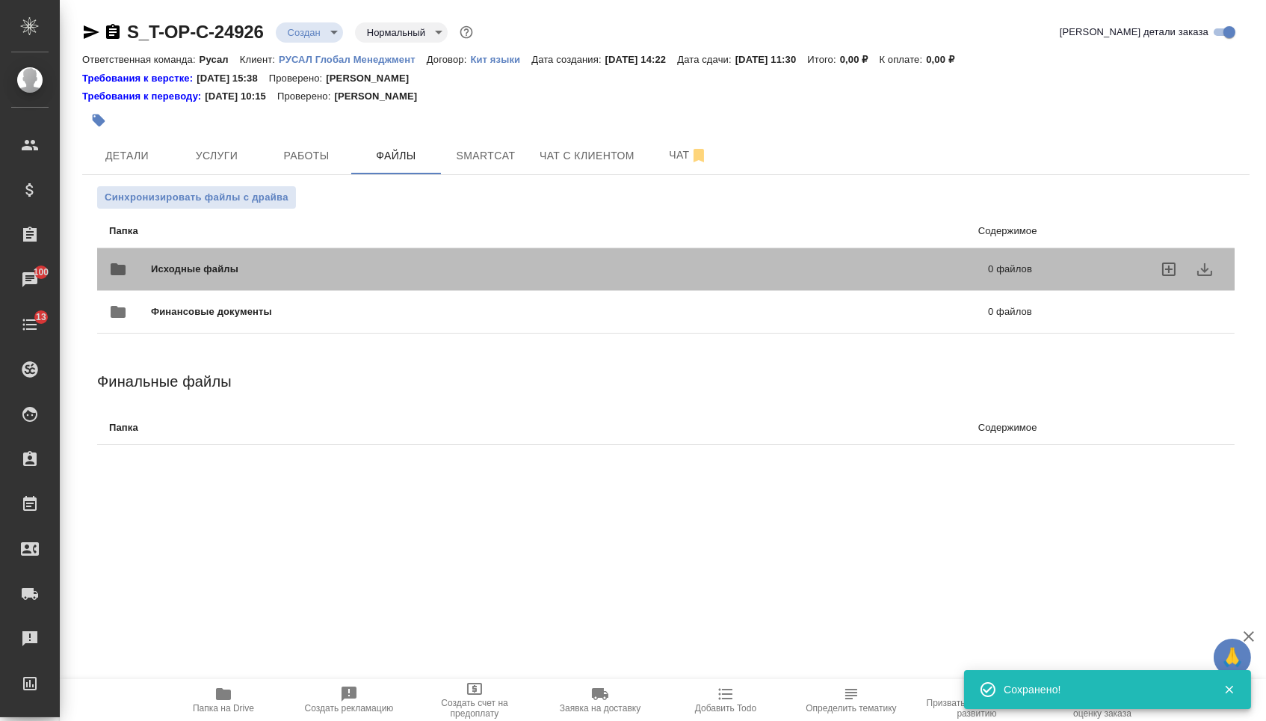
click at [262, 270] on span "Исходные файлы" at bounding box center [382, 269] width 463 height 15
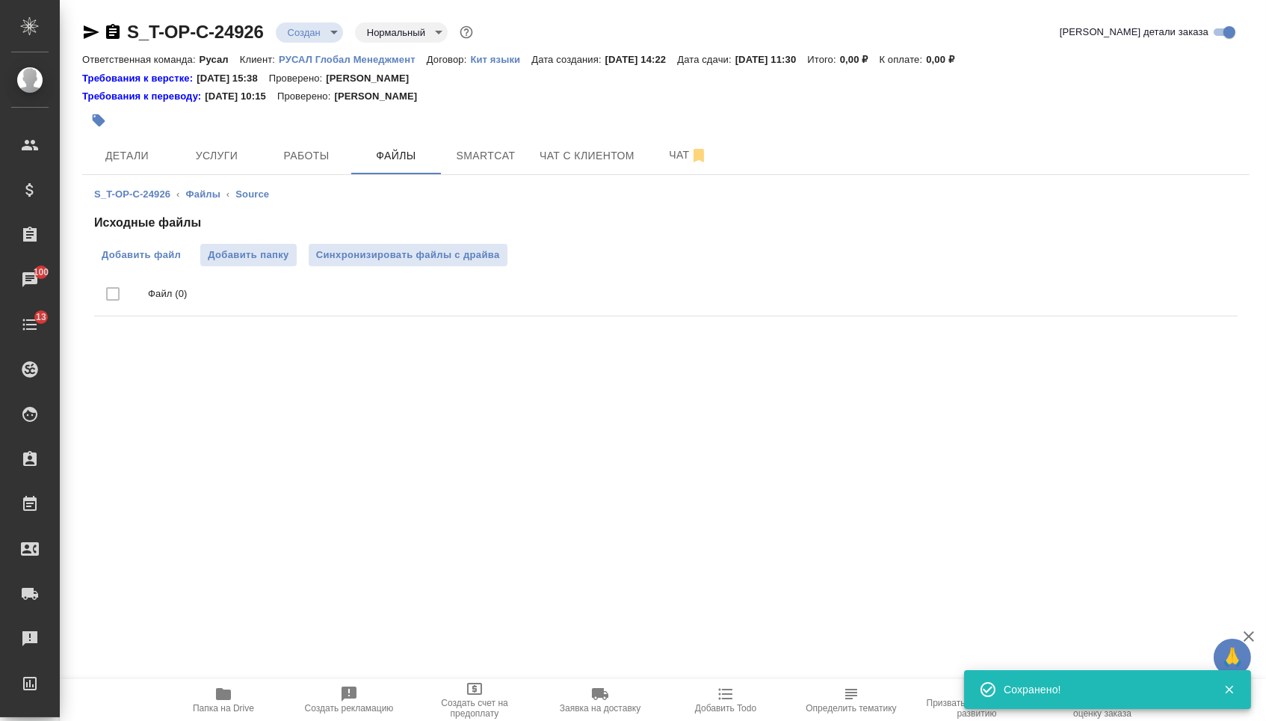
click at [150, 260] on span "Добавить файл" at bounding box center [141, 254] width 79 height 15
click at [0, 0] on input "Добавить файл" at bounding box center [0, 0] width 0 height 0
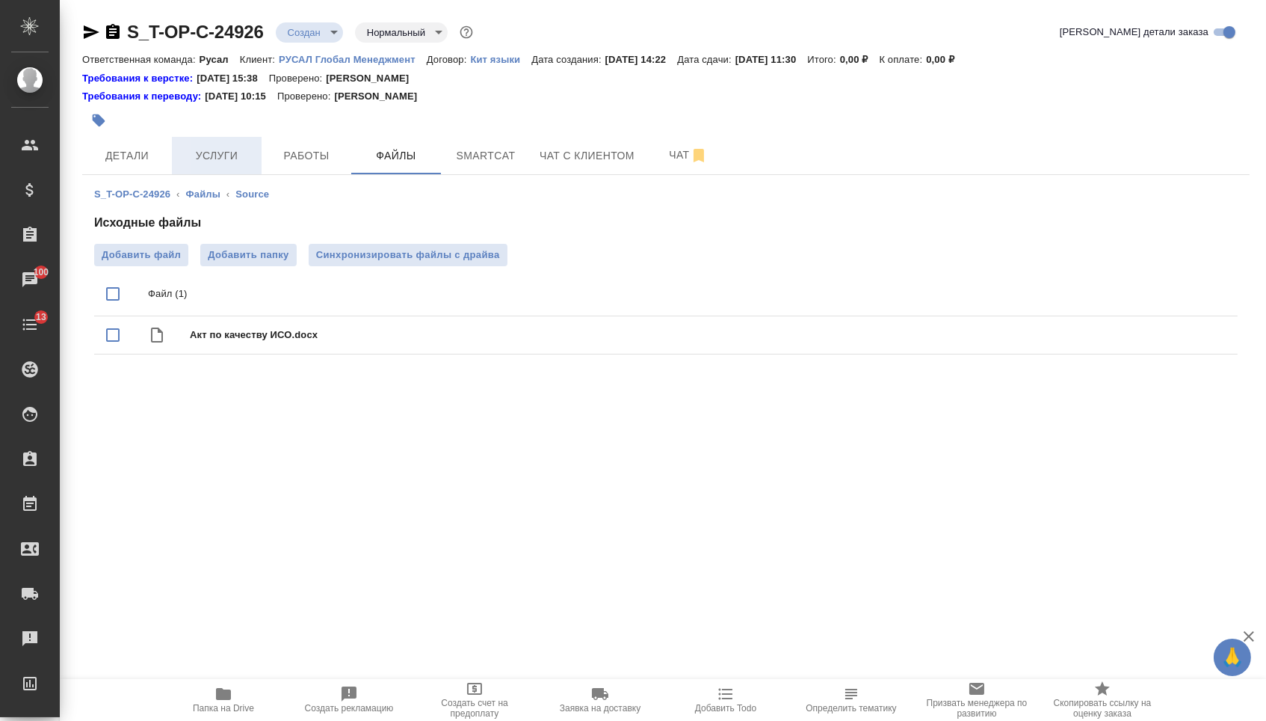
click at [221, 173] on button "Услуги" at bounding box center [217, 155] width 90 height 37
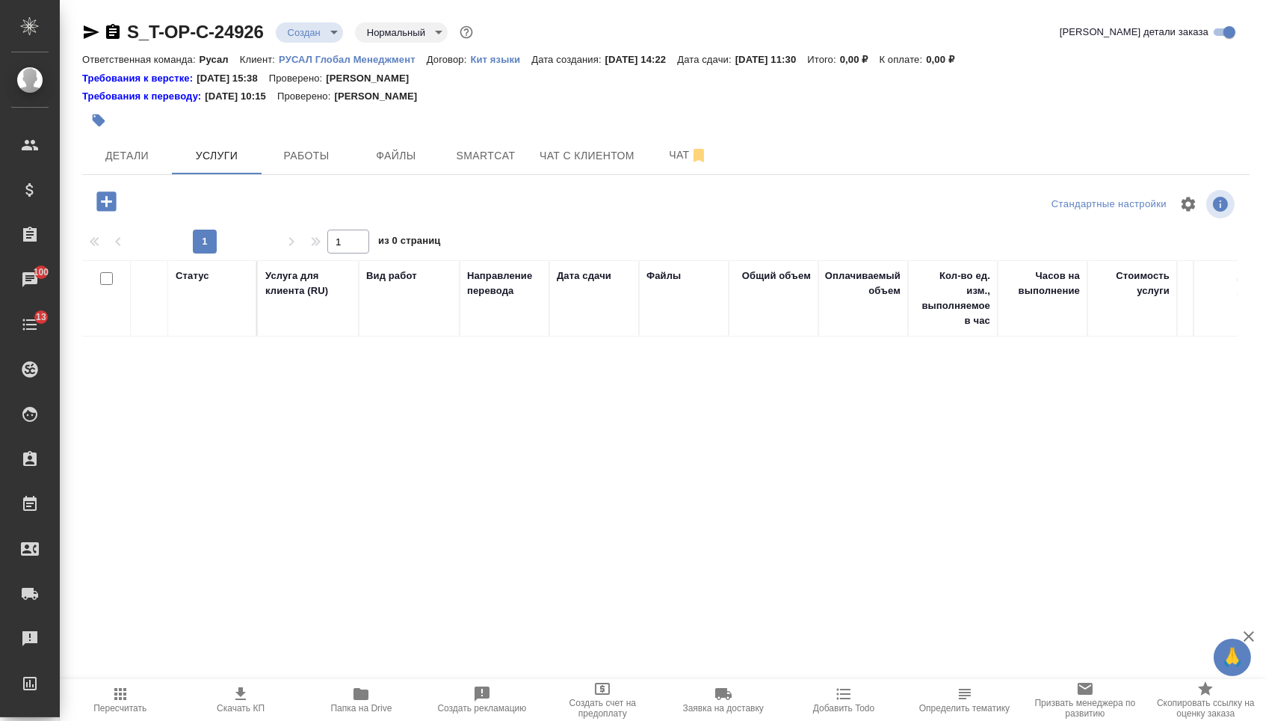
click at [116, 206] on icon "button" at bounding box center [105, 200] width 19 height 19
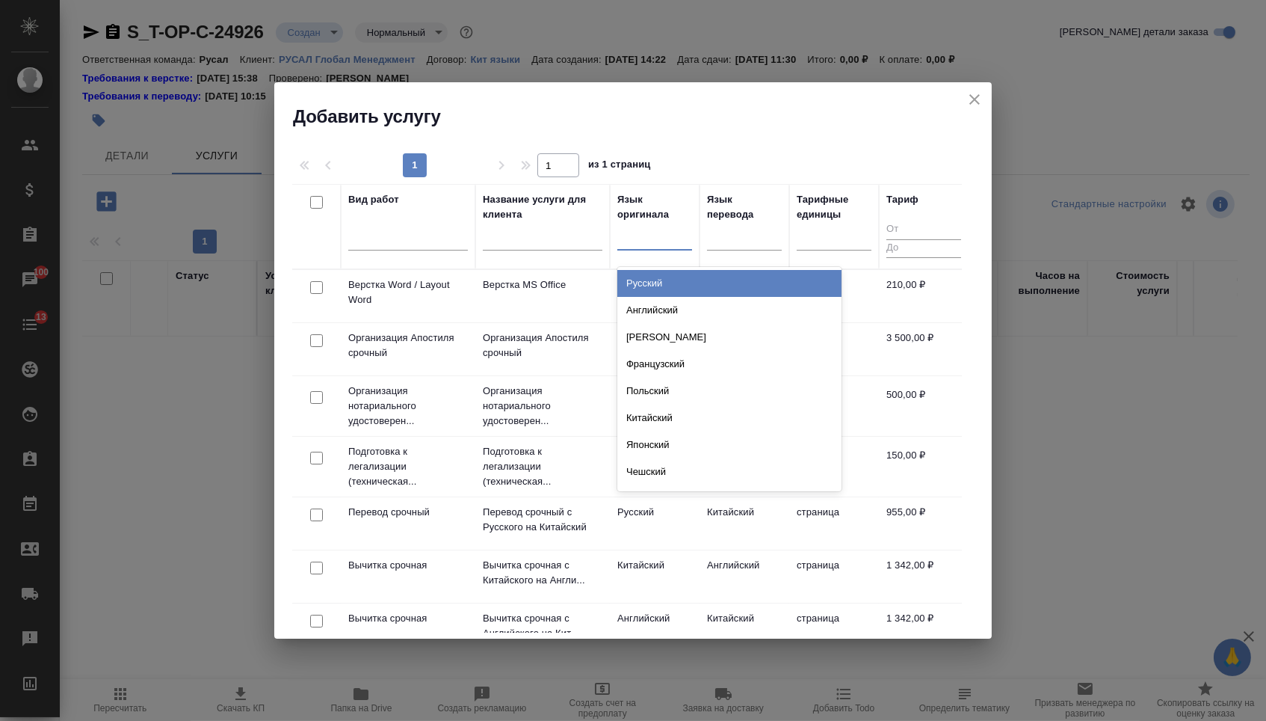
click at [659, 229] on div at bounding box center [654, 235] width 75 height 22
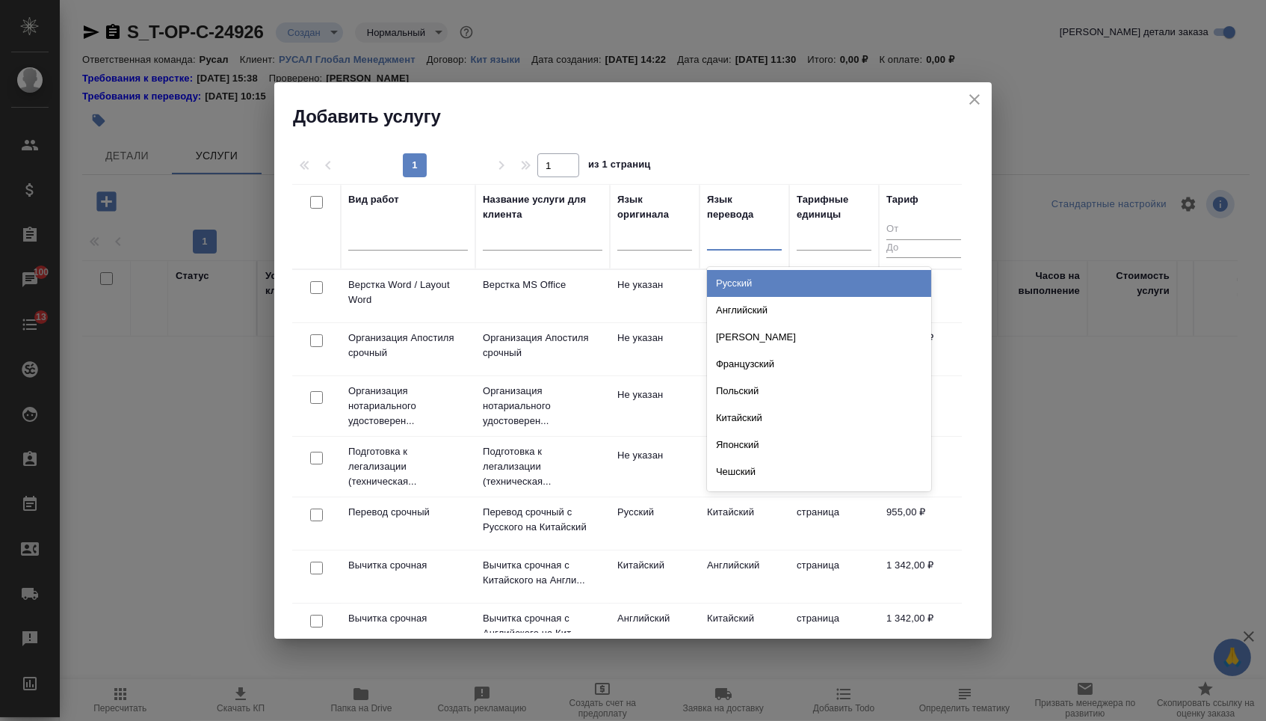
click at [736, 244] on div at bounding box center [744, 235] width 75 height 22
click at [659, 253] on div at bounding box center [654, 241] width 75 height 39
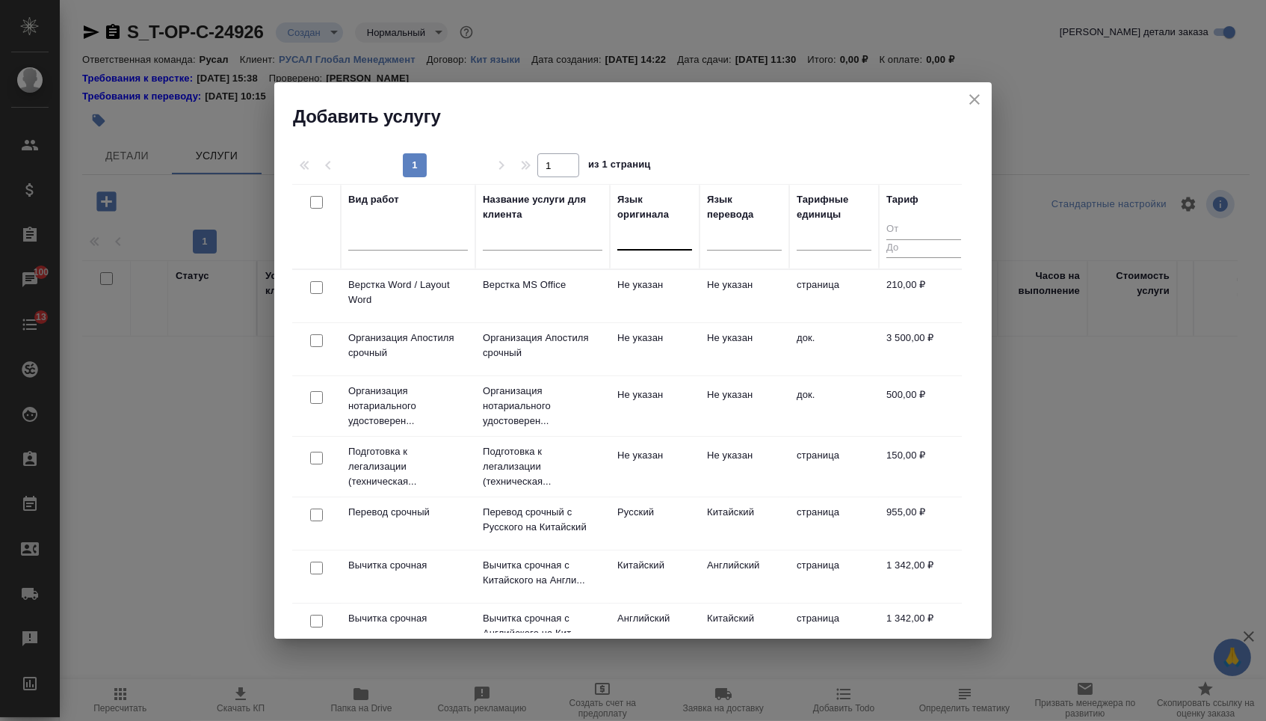
click at [649, 232] on div at bounding box center [654, 235] width 75 height 22
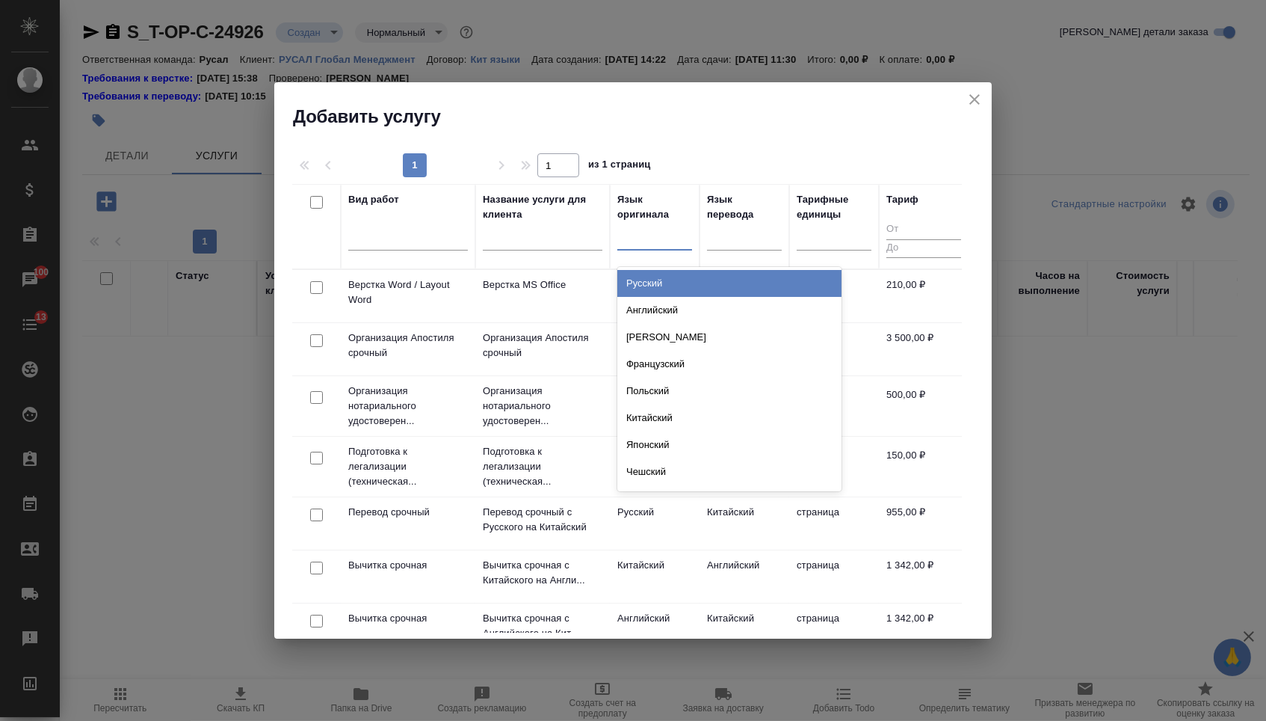
click at [650, 272] on div "Русский" at bounding box center [729, 283] width 224 height 27
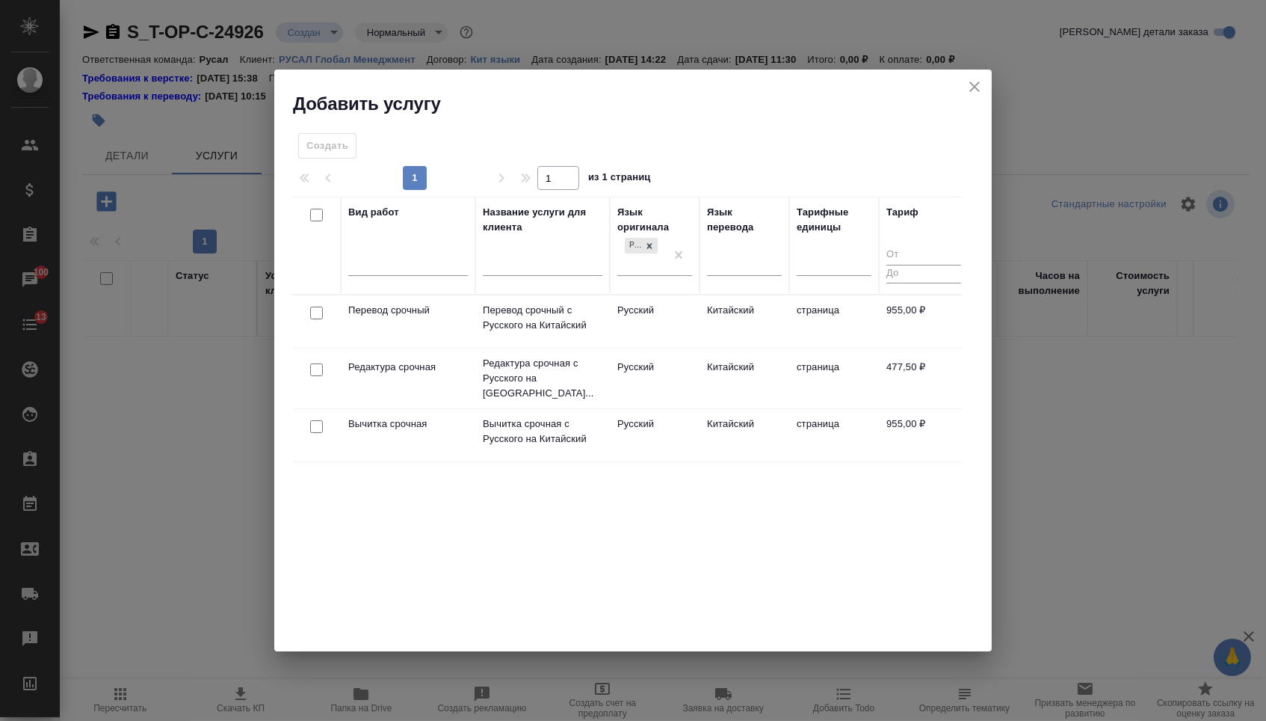
click at [318, 312] on input "checkbox" at bounding box center [316, 312] width 13 height 13
checkbox input "true"
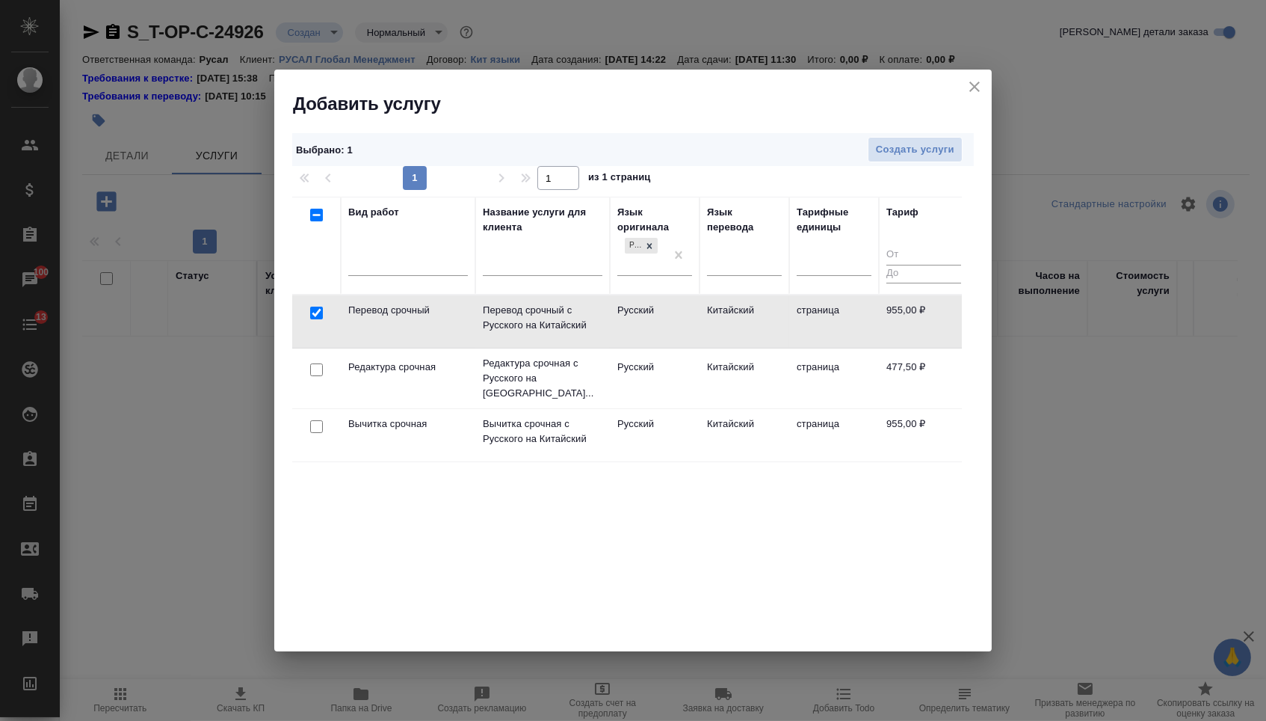
click at [315, 363] on input "checkbox" at bounding box center [316, 369] width 13 height 13
checkbox input "true"
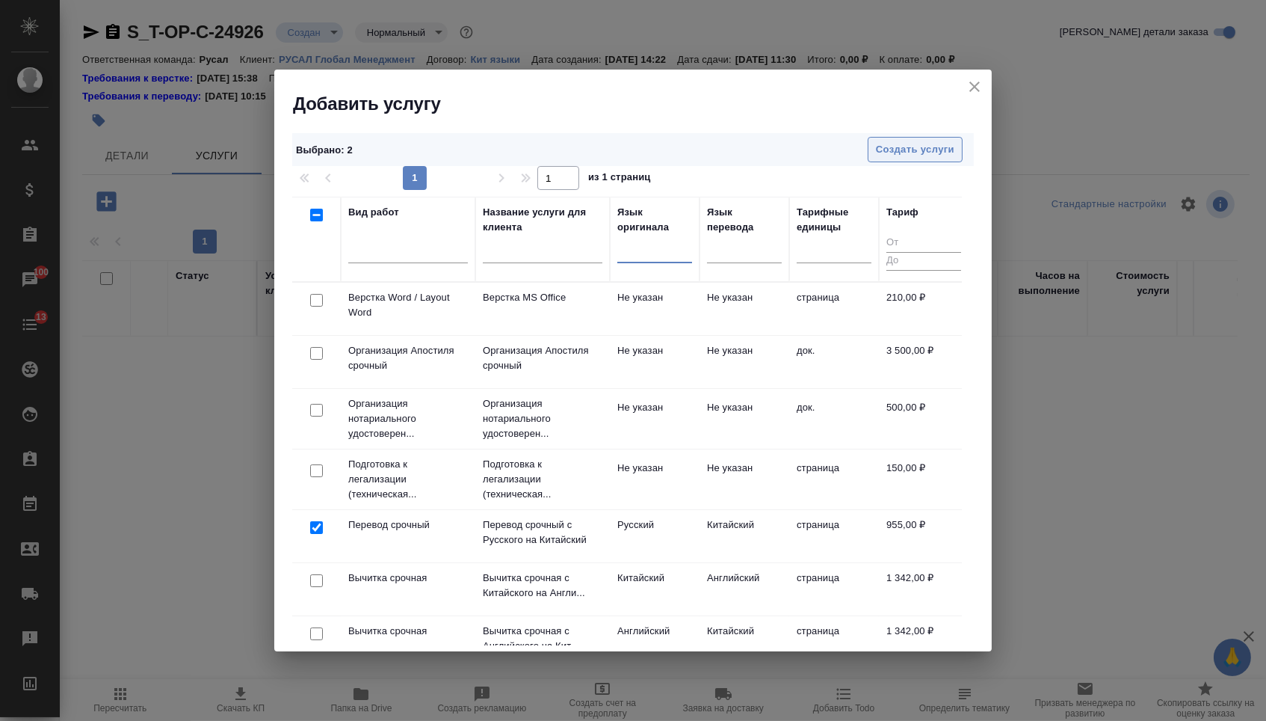
click at [904, 152] on span "Создать услуги" at bounding box center [915, 149] width 78 height 17
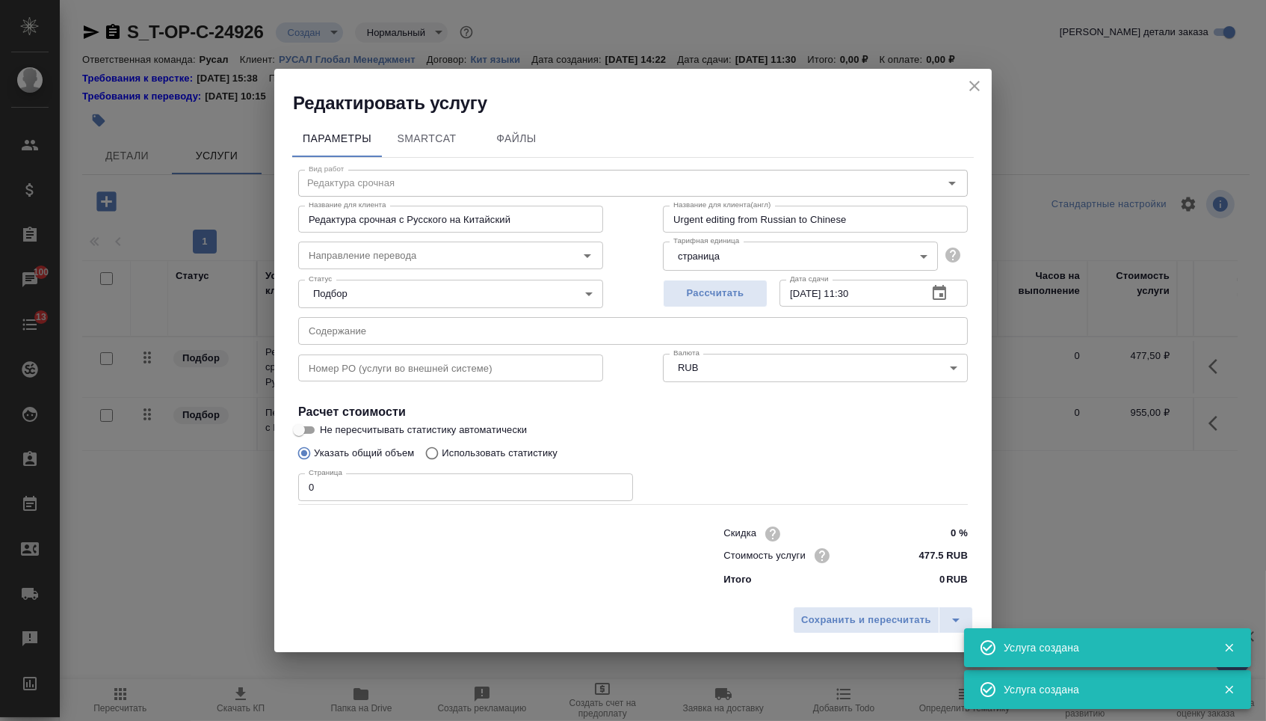
type input "Перевод срочный"
type input "Перевод срочный с Русского на Китайский"
type input "Urgent translation from Russian to Chinese"
type input "955 RUB"
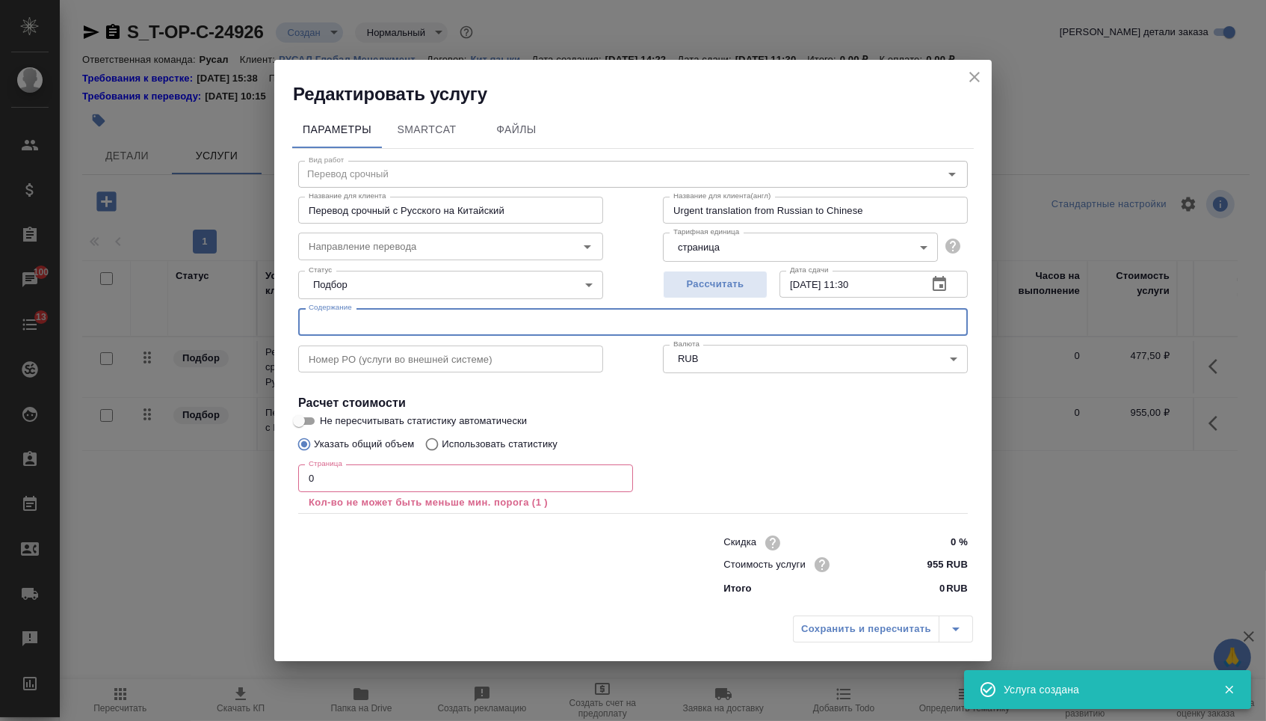
click at [437, 320] on input "text" at bounding box center [633, 321] width 670 height 27
paste input "Акт по качеству ИСО"
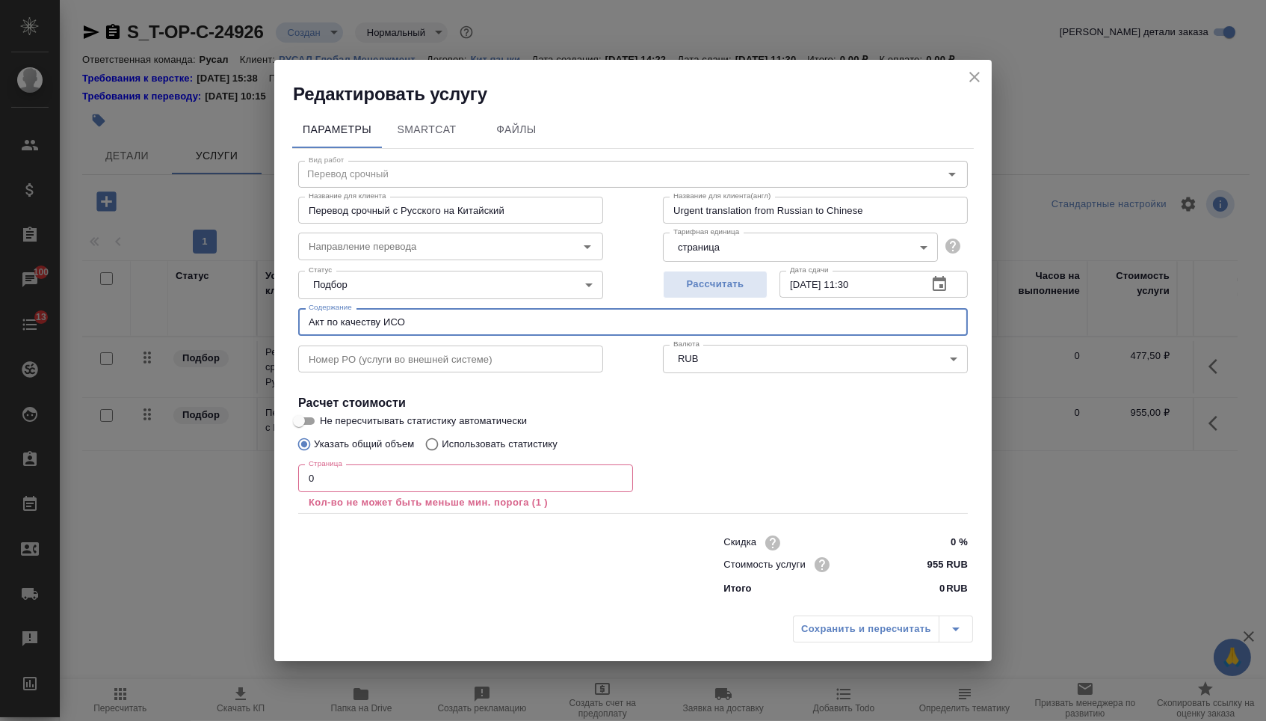
type input "Акт по качеству ИСО"
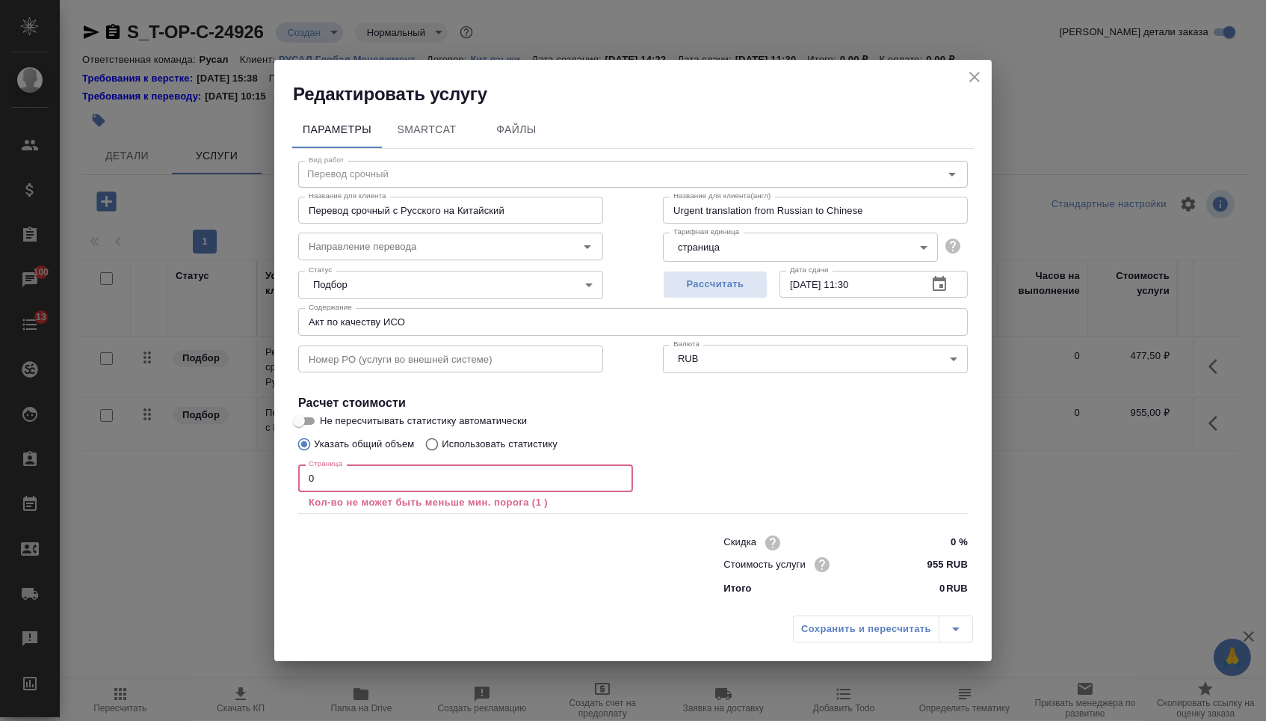
click at [358, 475] on input "0" at bounding box center [465, 477] width 335 height 27
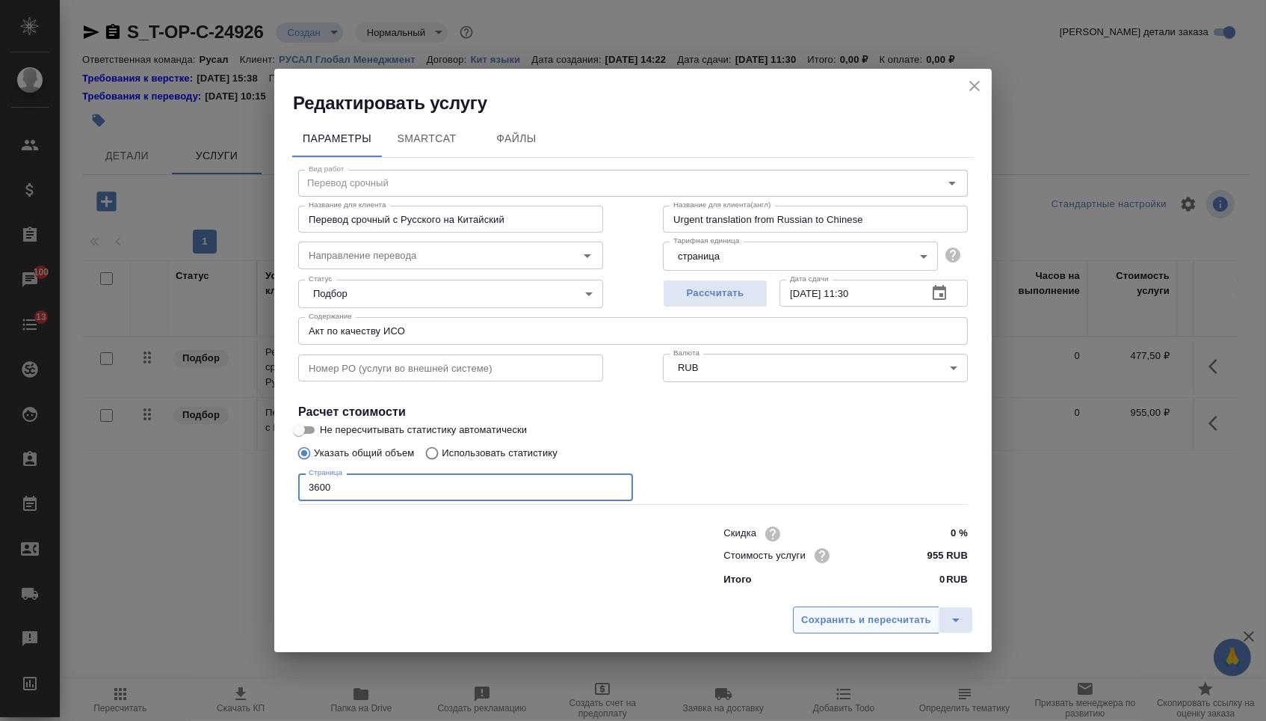
type input "3600"
click at [813, 614] on button "Сохранить и пересчитать" at bounding box center [866, 619] width 147 height 27
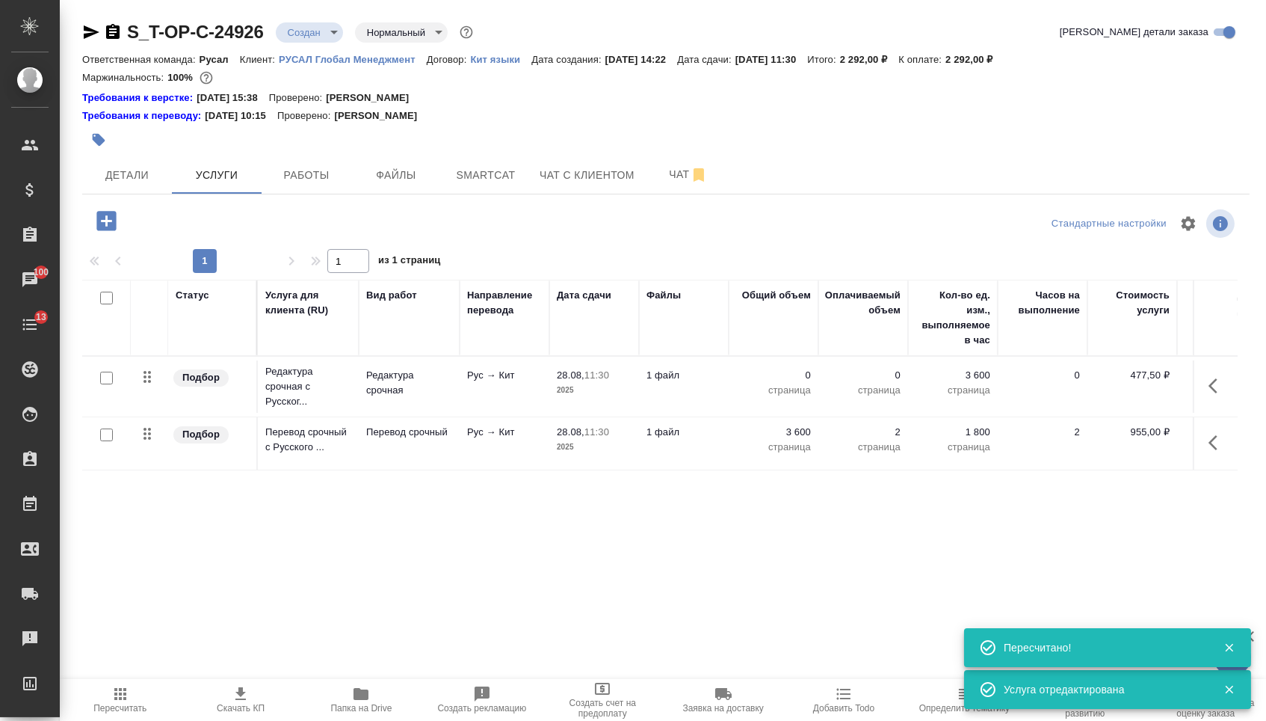
click at [800, 383] on p "0" at bounding box center [773, 375] width 75 height 15
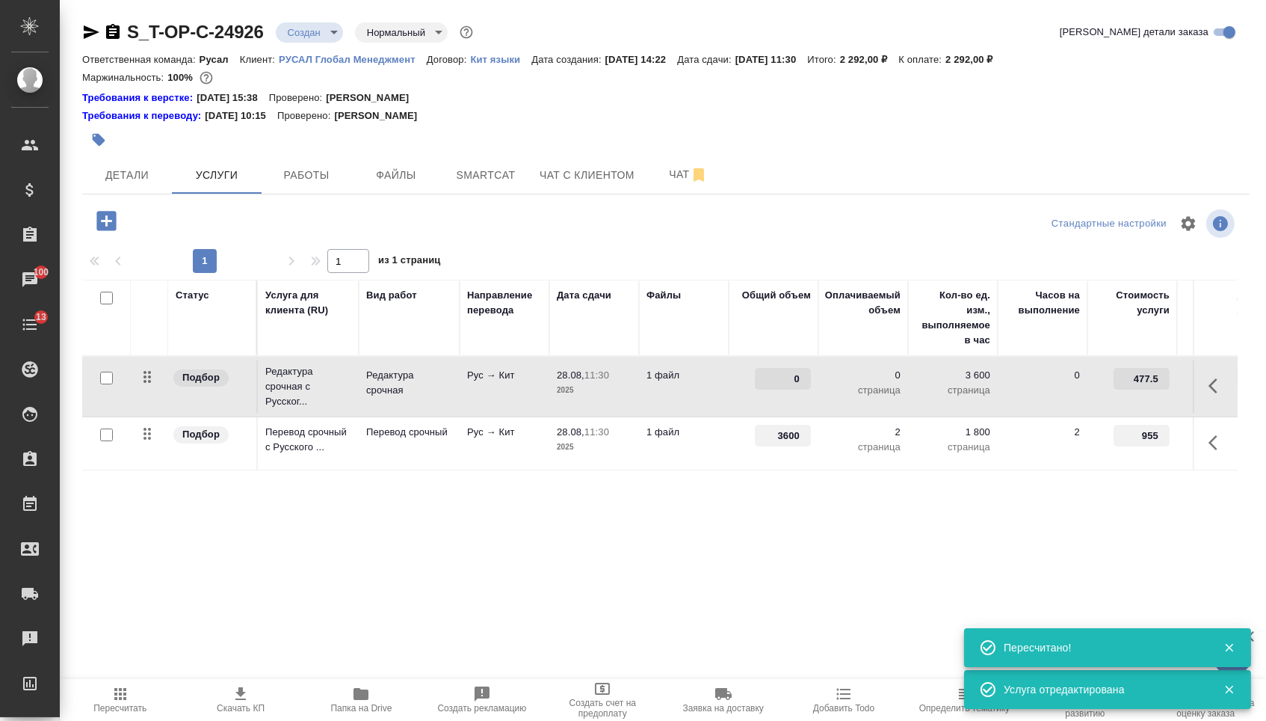
click at [800, 386] on input "0" at bounding box center [783, 379] width 56 height 22
type input "3600"
click at [780, 532] on div "Статус Услуга для клиента (RU) Вид работ Направление перевода Дата сдачи Файлы …" at bounding box center [660, 440] width 1156 height 321
click at [263, 224] on span "Сохранить и пересчитать" at bounding box center [212, 219] width 130 height 17
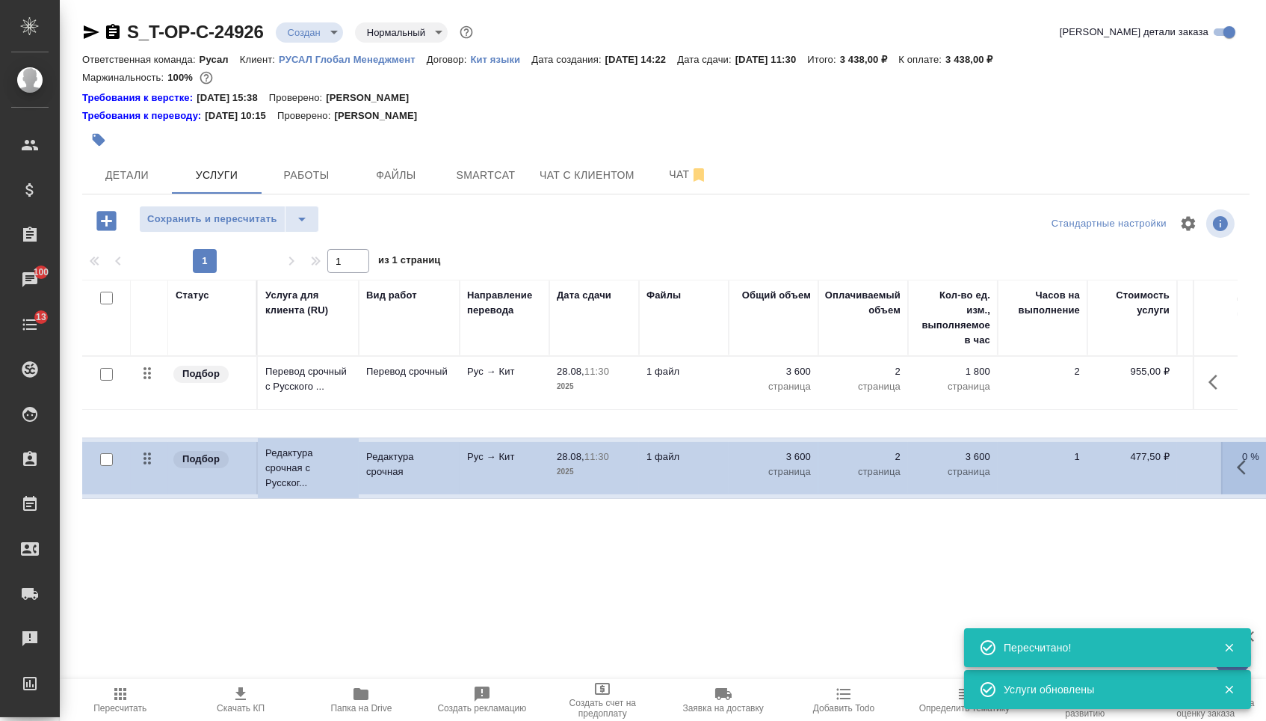
drag, startPoint x: 152, startPoint y: 390, endPoint x: 152, endPoint y: 475, distance: 85.2
click at [152, 470] on table "Статус Услуга для клиента (RU) Вид работ Направление перевода Дата сдачи Файлы …" at bounding box center [786, 375] width 1409 height 191
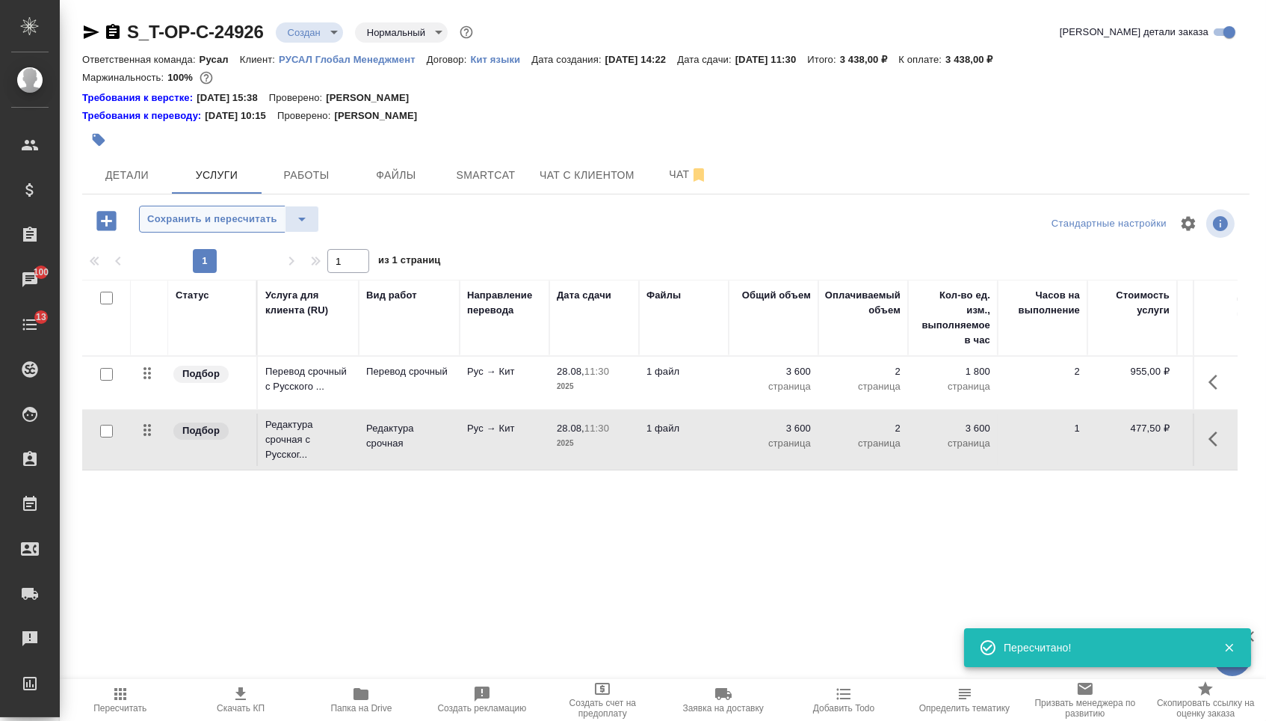
click at [222, 221] on span "Сохранить и пересчитать" at bounding box center [212, 219] width 130 height 17
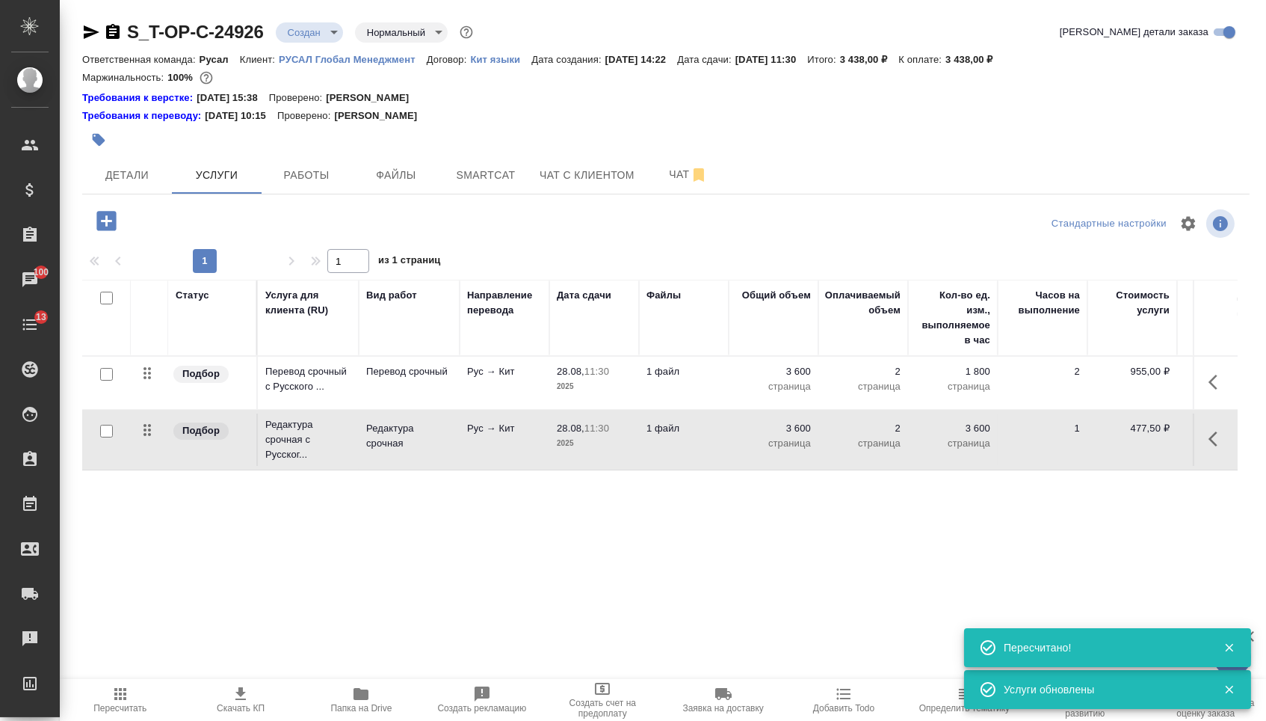
click at [335, 46] on div "S_T-OP-C-24926 Создан new Нормальный normal Кратко детали заказа" at bounding box center [666, 35] width 1168 height 30
click at [335, 31] on body "🙏 .cls-1 fill:#fff; AWATERA Menshikova Aleksandra Клиенты Спецификации Заказы 1…" at bounding box center [633, 360] width 1266 height 721
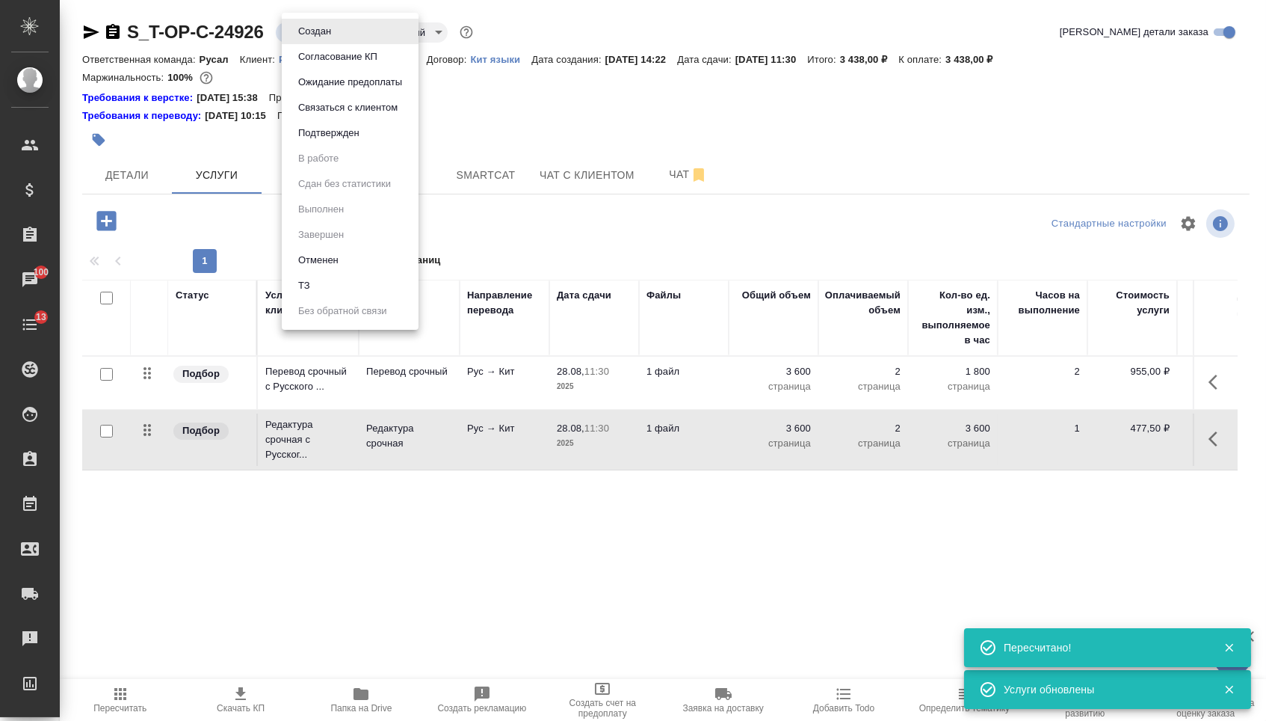
click at [336, 135] on button "Подтвержден" at bounding box center [329, 133] width 70 height 16
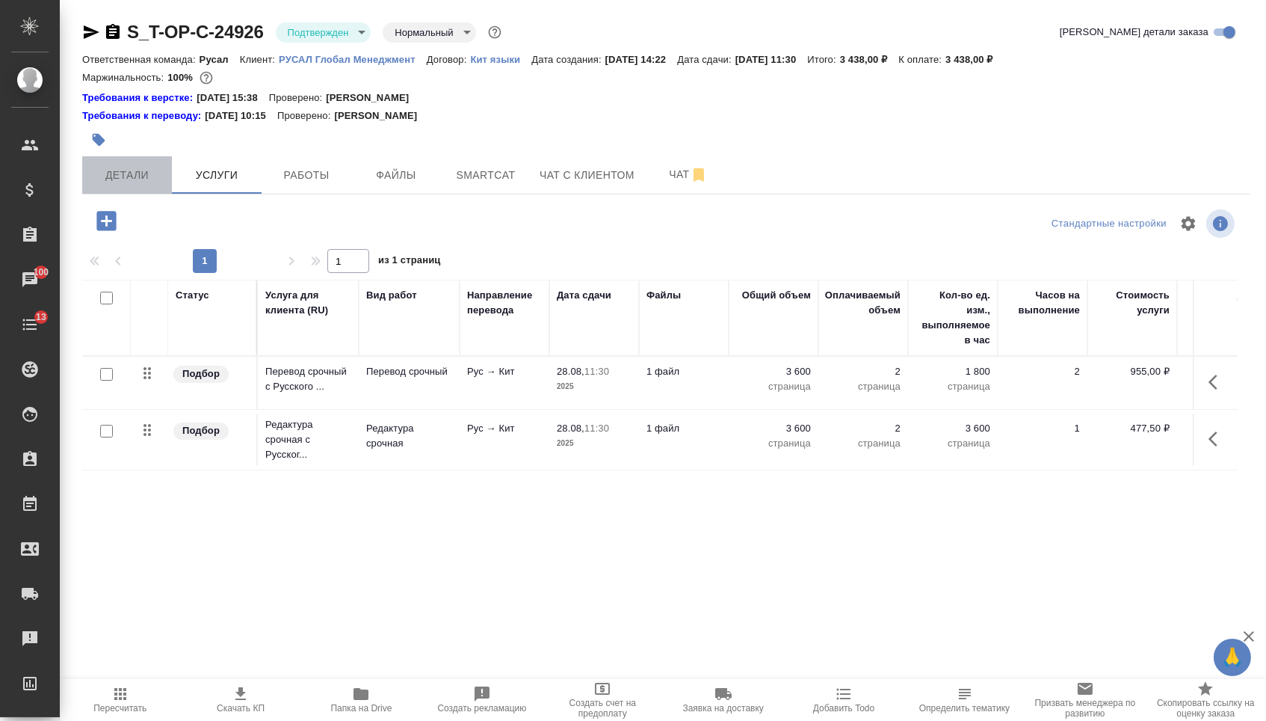
click at [156, 182] on span "Детали" at bounding box center [127, 175] width 72 height 19
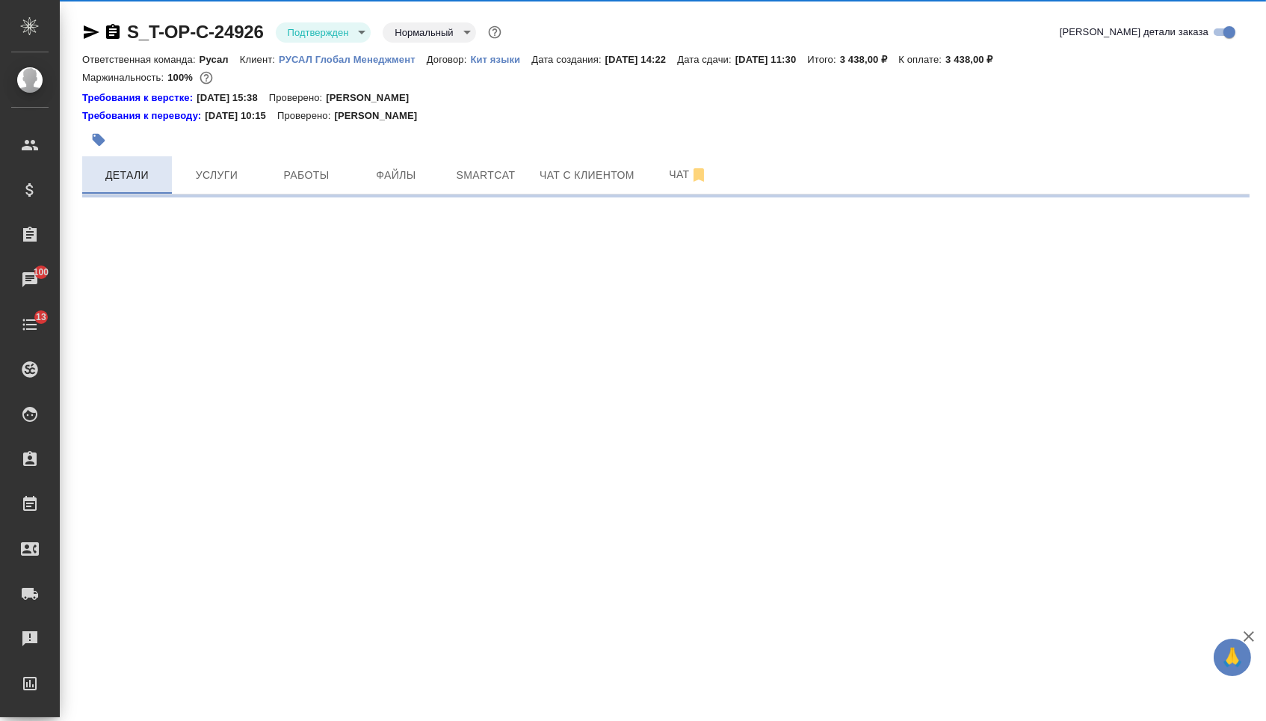
select select "RU"
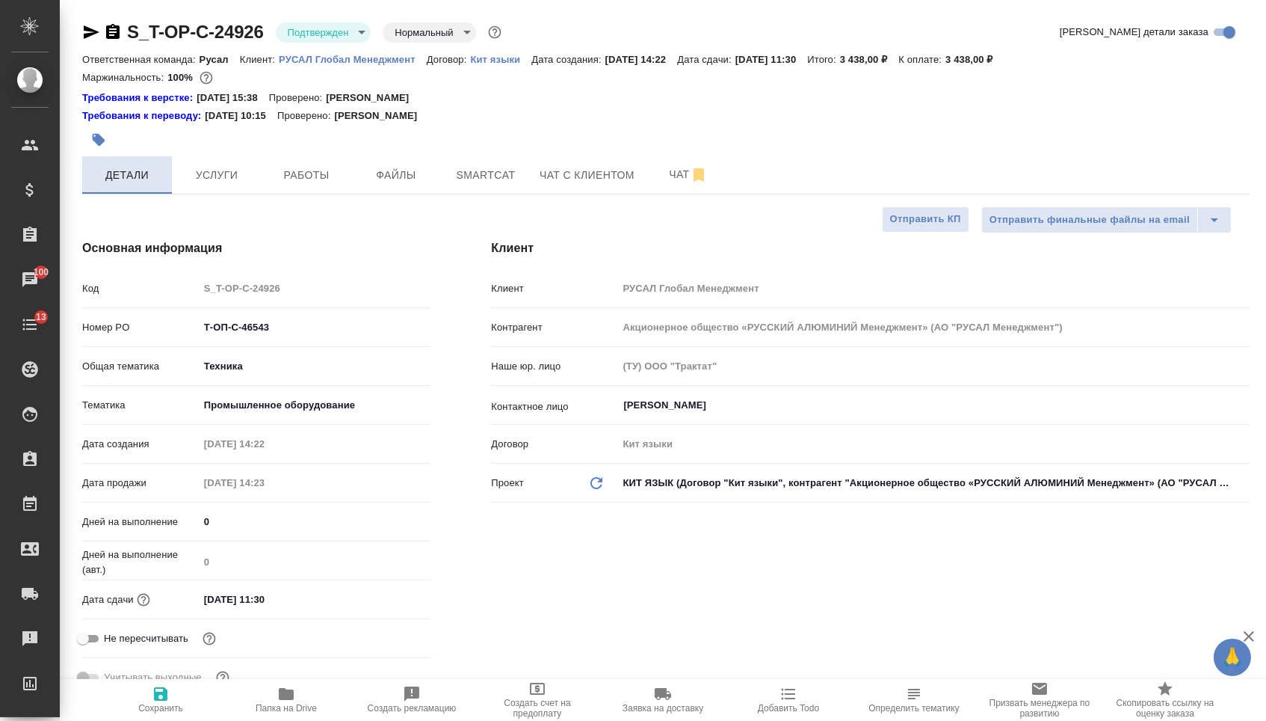
type textarea "x"
drag, startPoint x: 304, startPoint y: 335, endPoint x: 111, endPoint y: 335, distance: 192.9
click at [111, 335] on div "Номер PO Т-ОП-С-46543" at bounding box center [256, 327] width 349 height 26
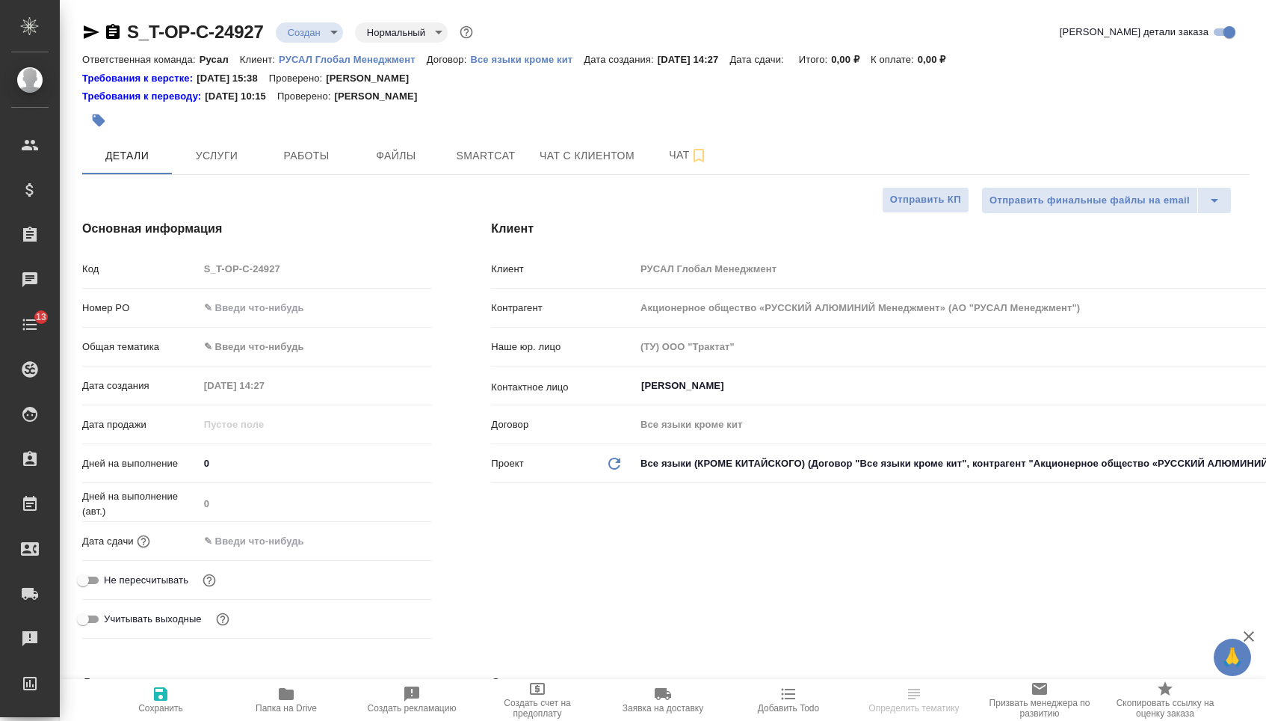
select select "RU"
click at [308, 316] on input "text" at bounding box center [315, 308] width 233 height 22
paste input "Т-ОП-С-46548"
type input "Т-ОП-С-46548"
click at [295, 552] on input "text" at bounding box center [264, 541] width 131 height 22
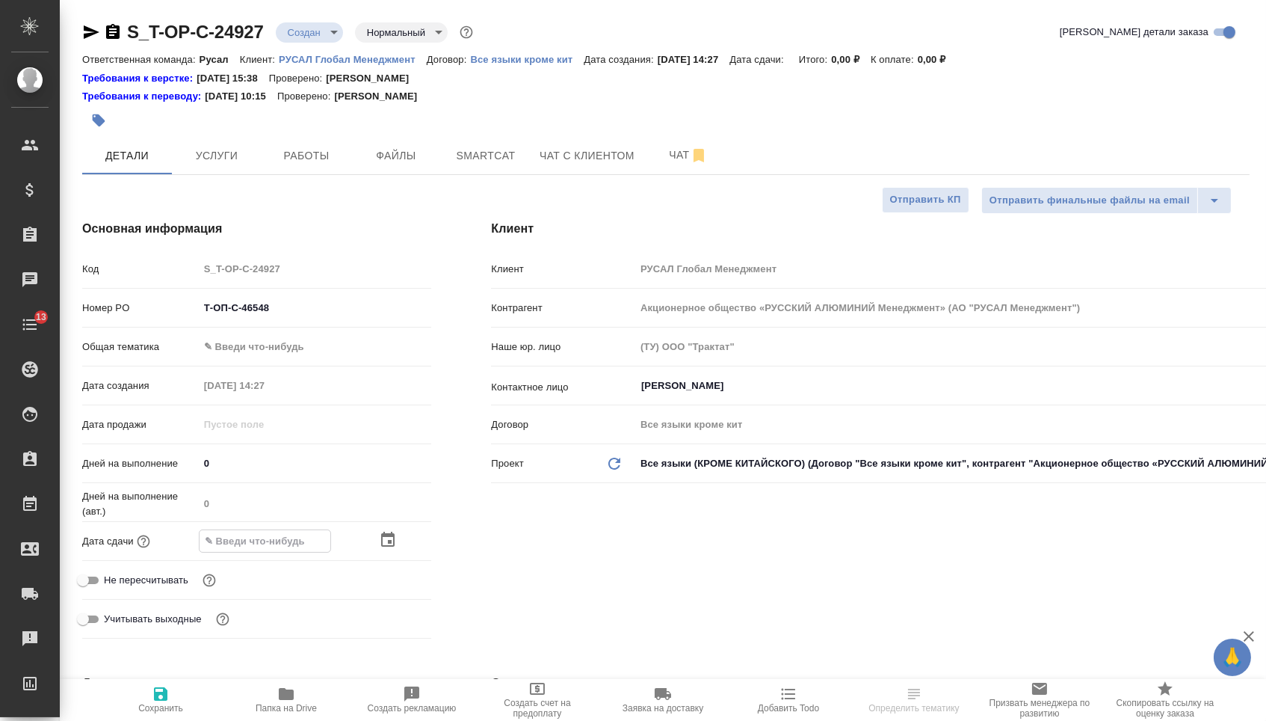
click at [397, 549] on icon "button" at bounding box center [388, 540] width 18 height 18
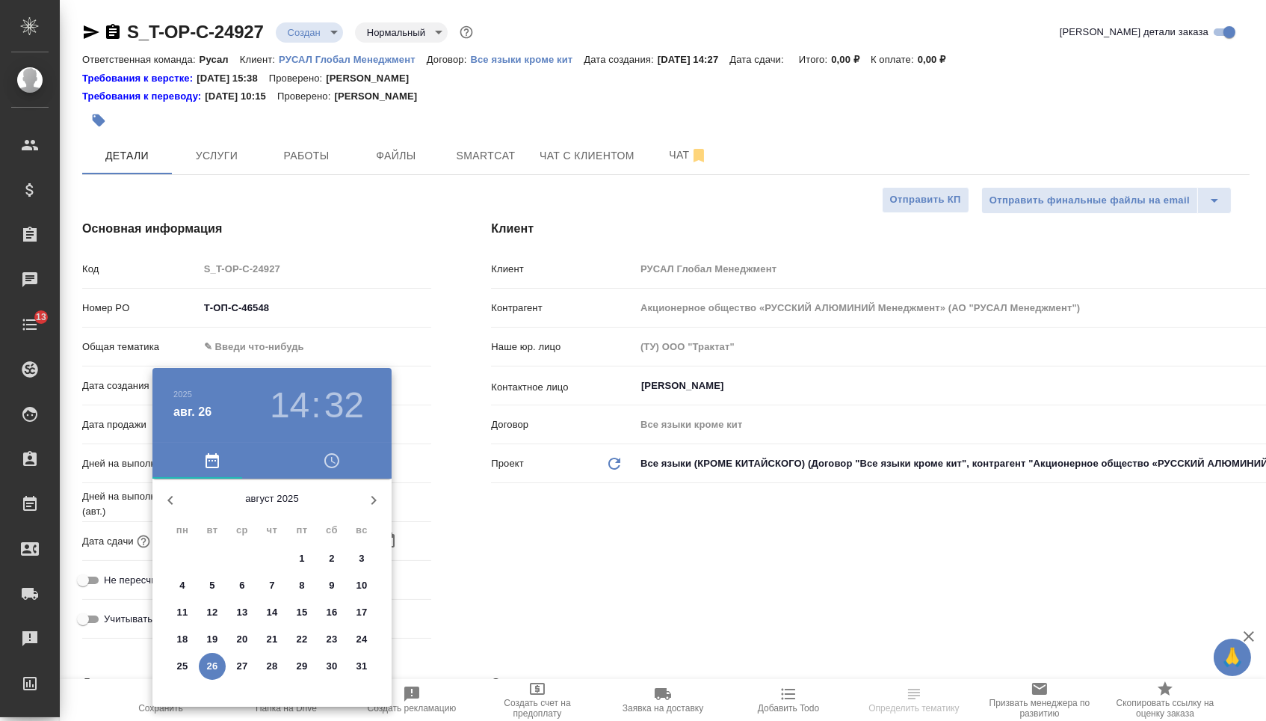
click at [244, 665] on p "27" at bounding box center [242, 666] width 11 height 15
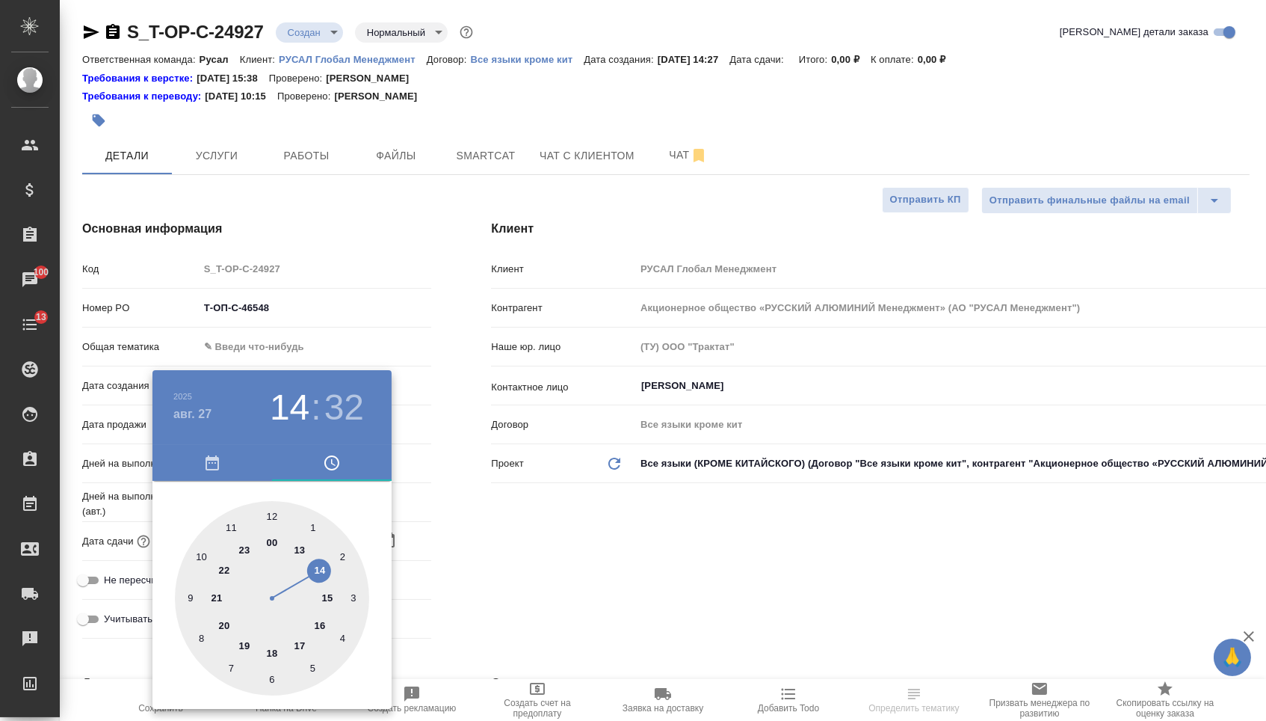
click at [306, 644] on div at bounding box center [272, 598] width 194 height 194
type input "[DATE] 17:00"
click at [274, 507] on div at bounding box center [272, 598] width 194 height 194
click at [561, 547] on div at bounding box center [633, 360] width 1266 height 721
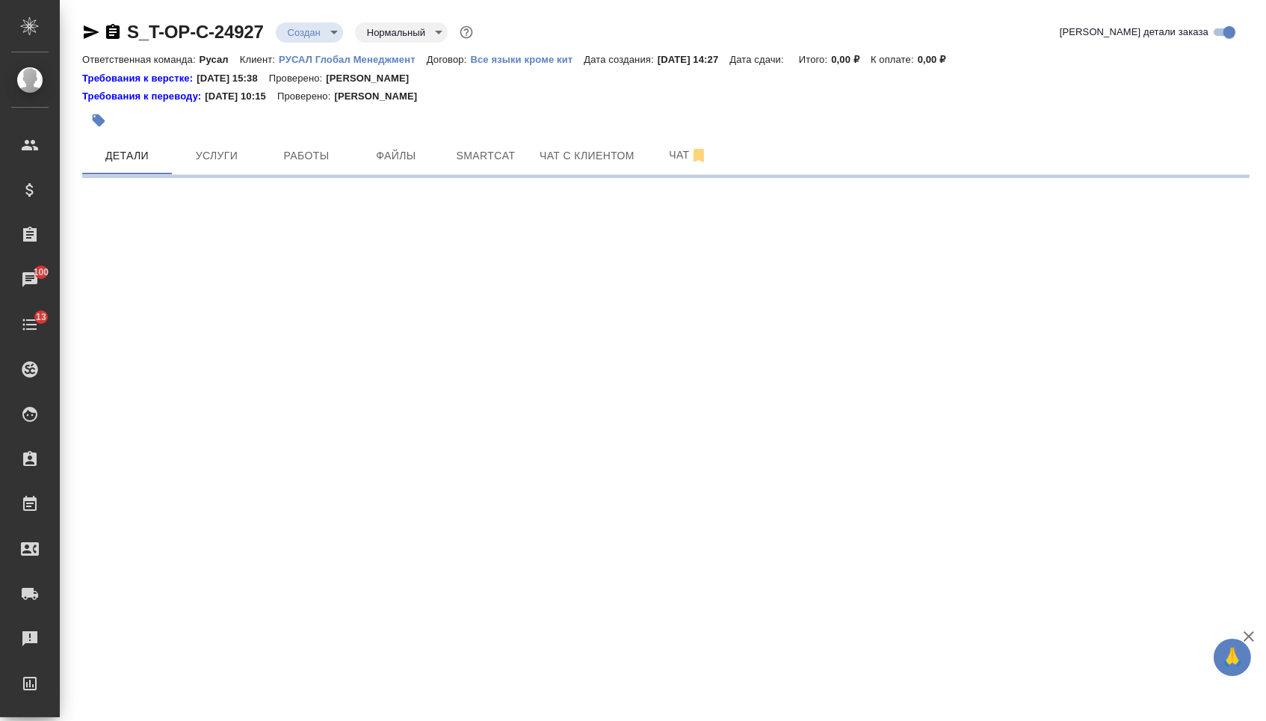
select select "RU"
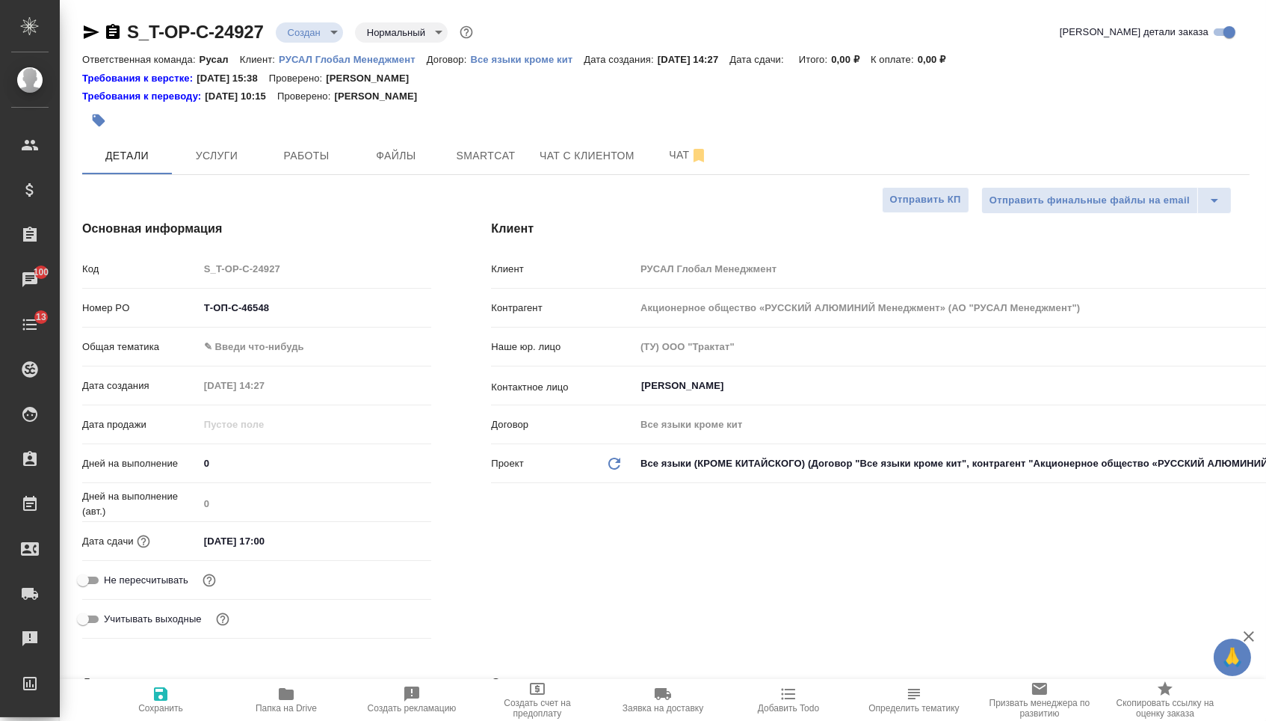
type textarea "x"
click at [278, 357] on body "🙏 .cls-1 fill:#fff; AWATERA [PERSON_NAME] Спецификации Заказы 100 Чаты 13 Todo …" at bounding box center [633, 360] width 1266 height 721
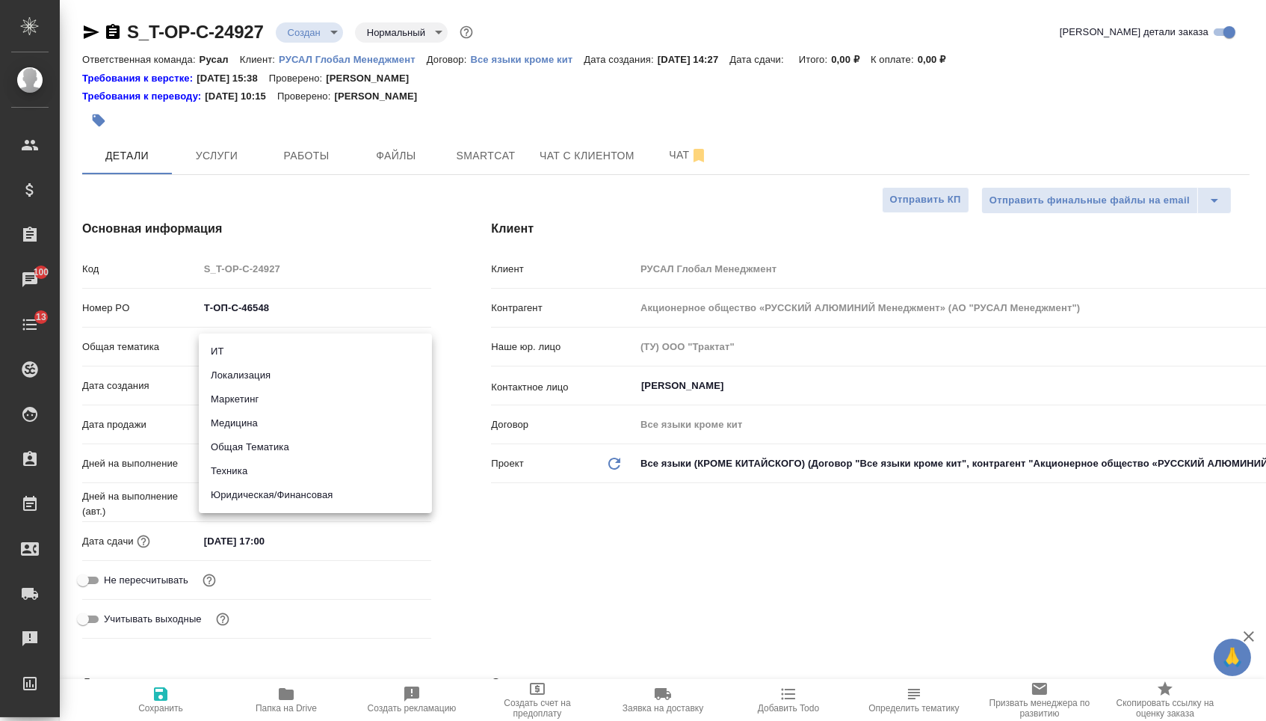
click at [277, 496] on li "Юридическая/Финансовая" at bounding box center [315, 495] width 233 height 24
type input "yr-fn"
type textarea "x"
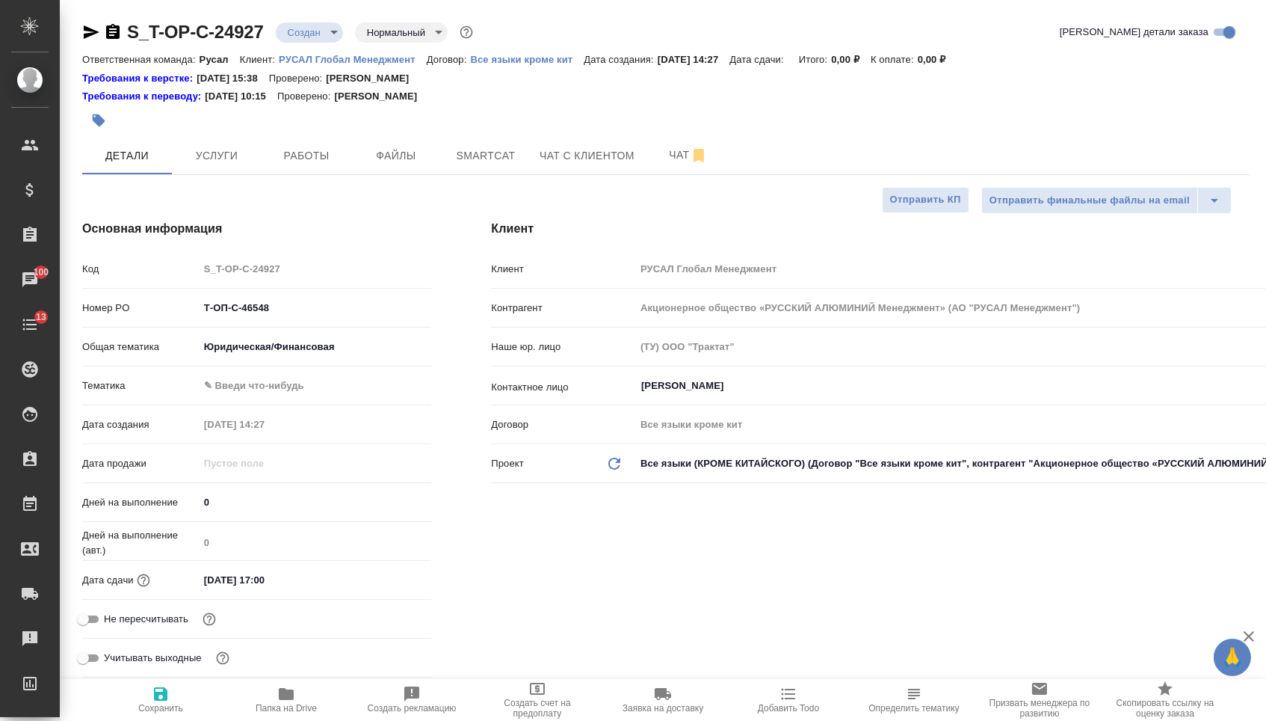
click at [275, 382] on body "🙏 .cls-1 fill:#fff; AWATERA [PERSON_NAME] Спецификации Заказы 100 Чаты 13 Todo …" at bounding box center [633, 360] width 1266 height 721
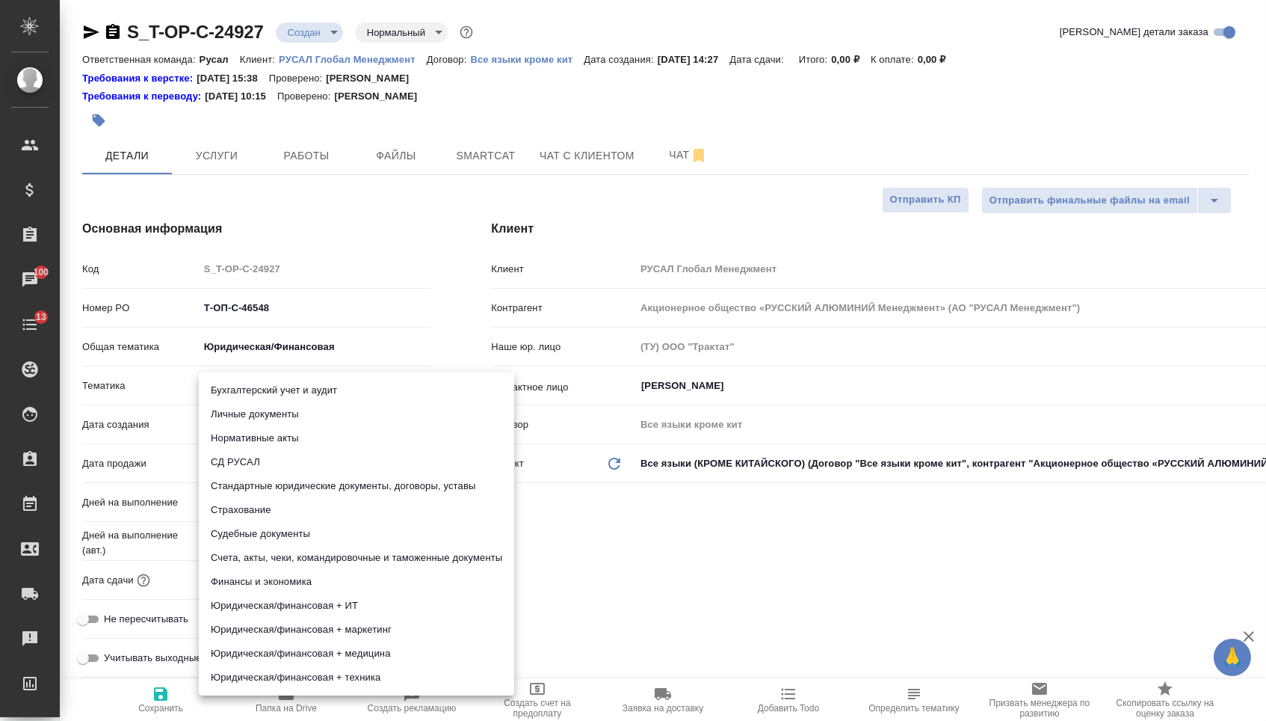
click at [286, 480] on li "Стандартные юридические документы, договоры, уставы" at bounding box center [356, 486] width 315 height 24
type textarea "x"
type input "5f647205b73bc97568ca66bf"
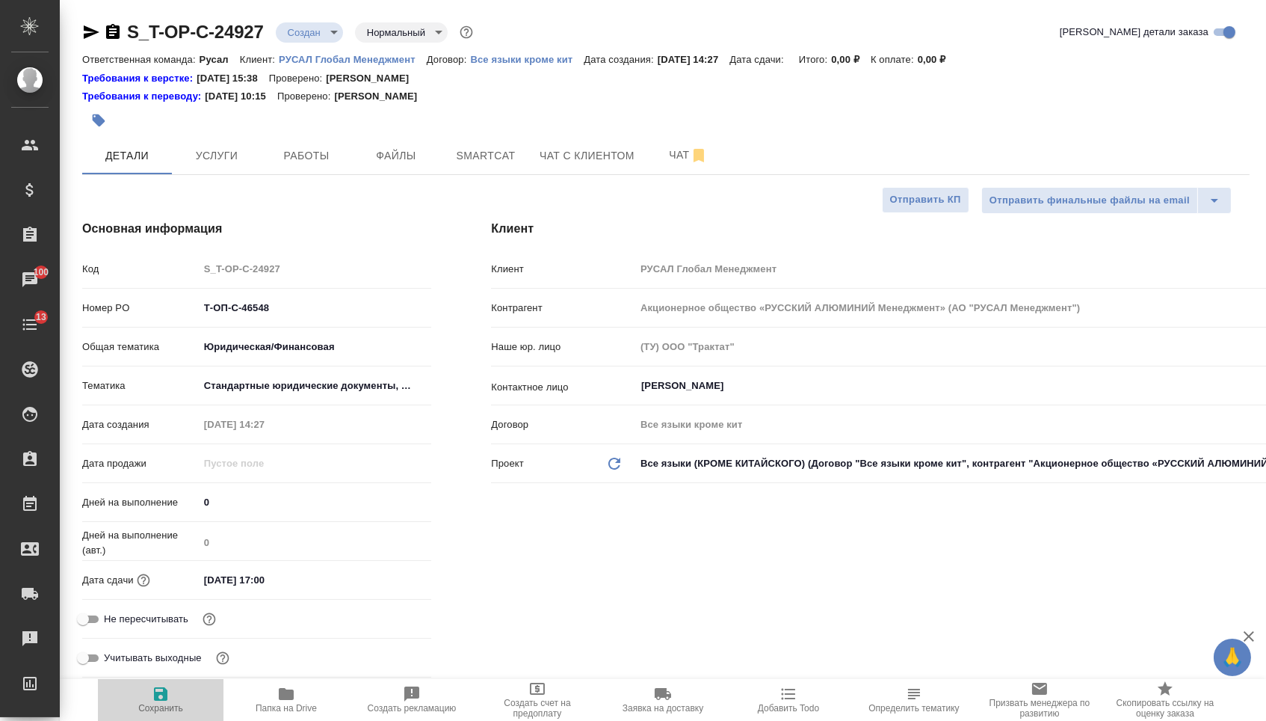
click at [173, 706] on span "Сохранить" at bounding box center [160, 708] width 45 height 10
type textarea "x"
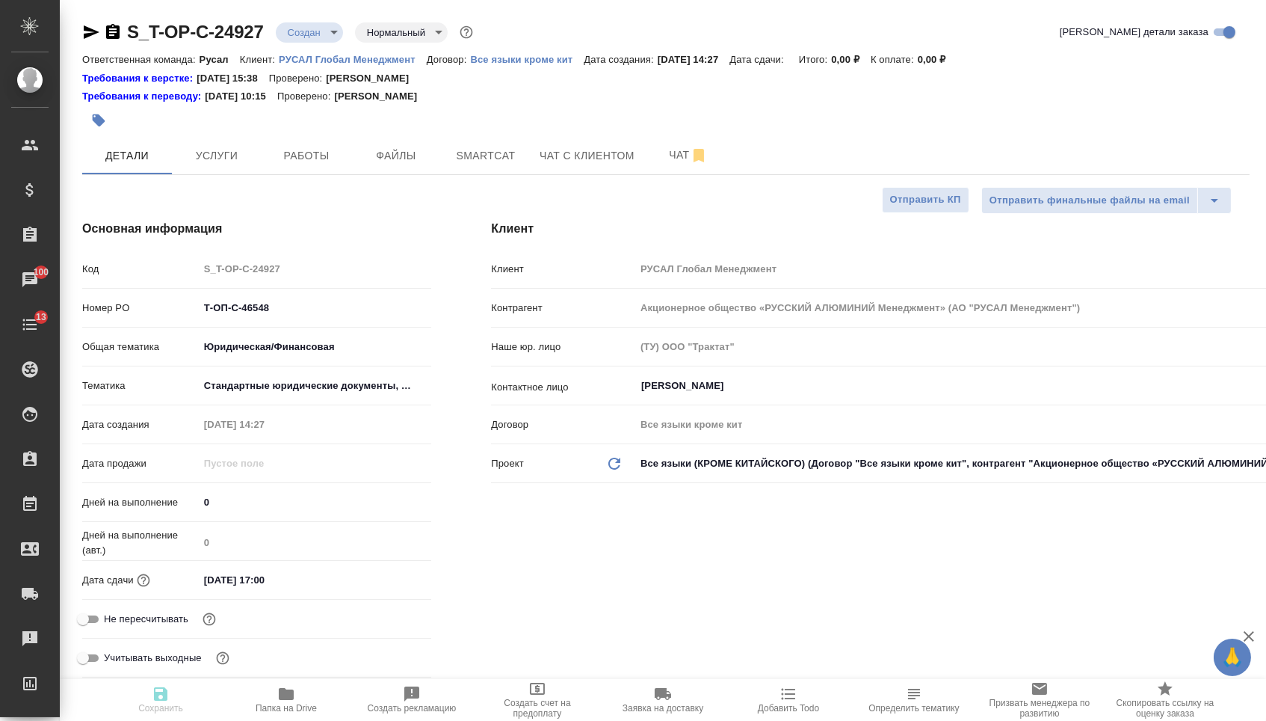
type textarea "x"
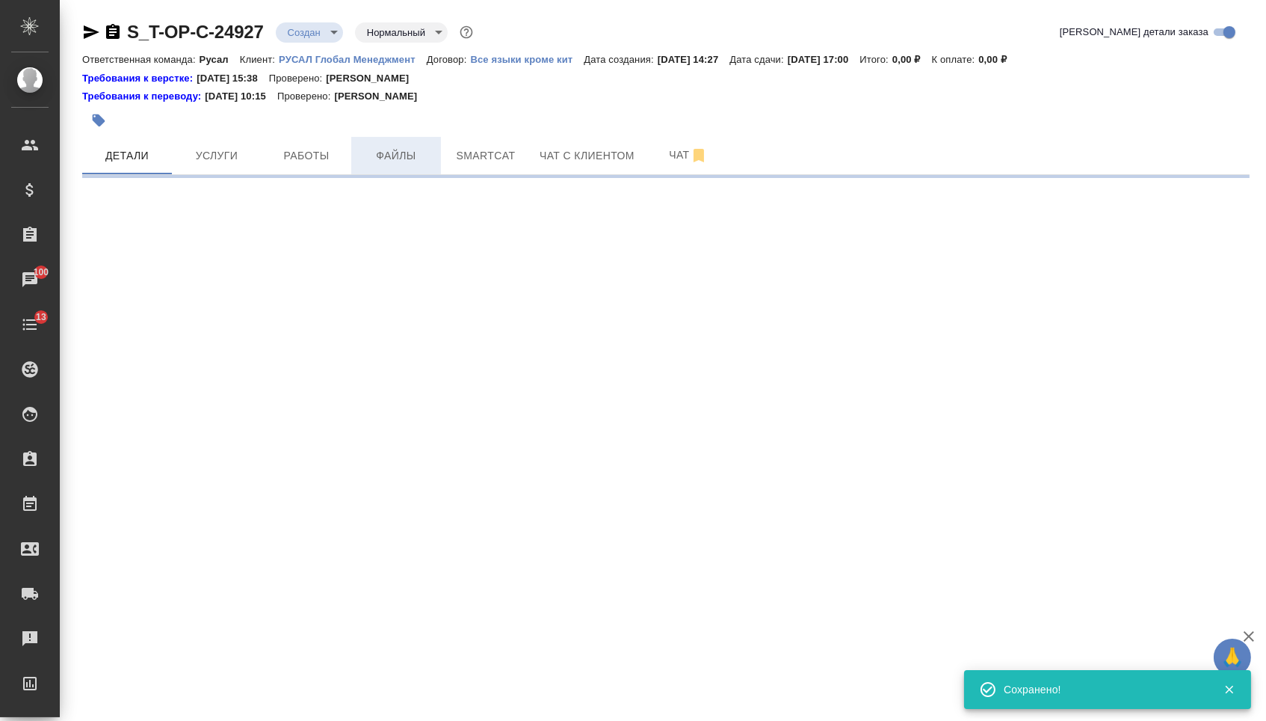
select select "RU"
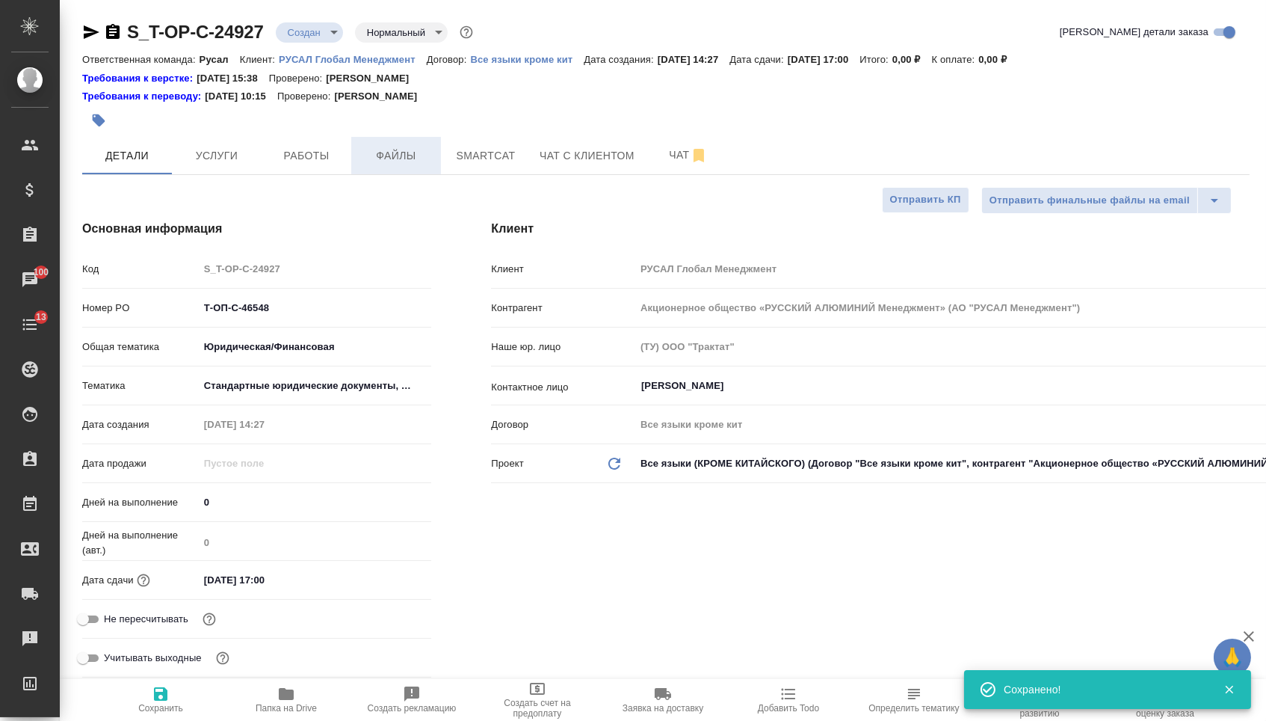
click at [401, 156] on span "Файлы" at bounding box center [396, 156] width 72 height 19
type textarea "x"
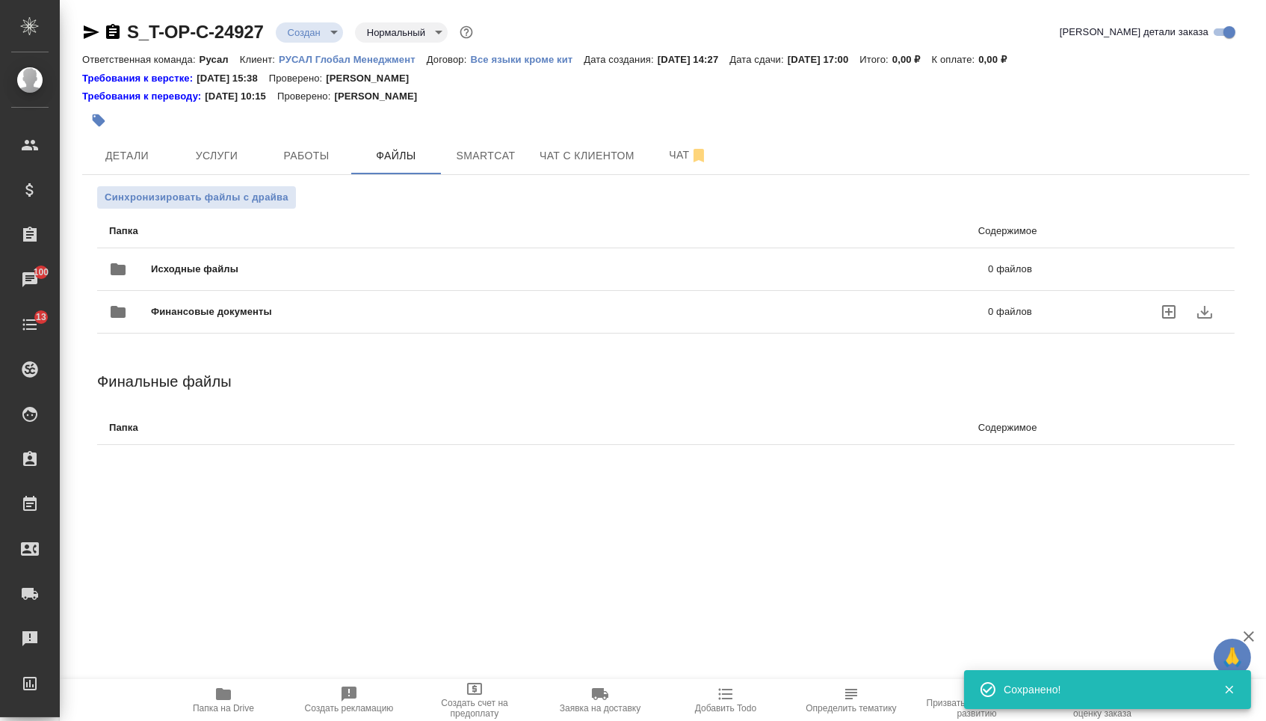
click at [287, 287] on div "Финансовые документы 0 файлов" at bounding box center [570, 312] width 953 height 66
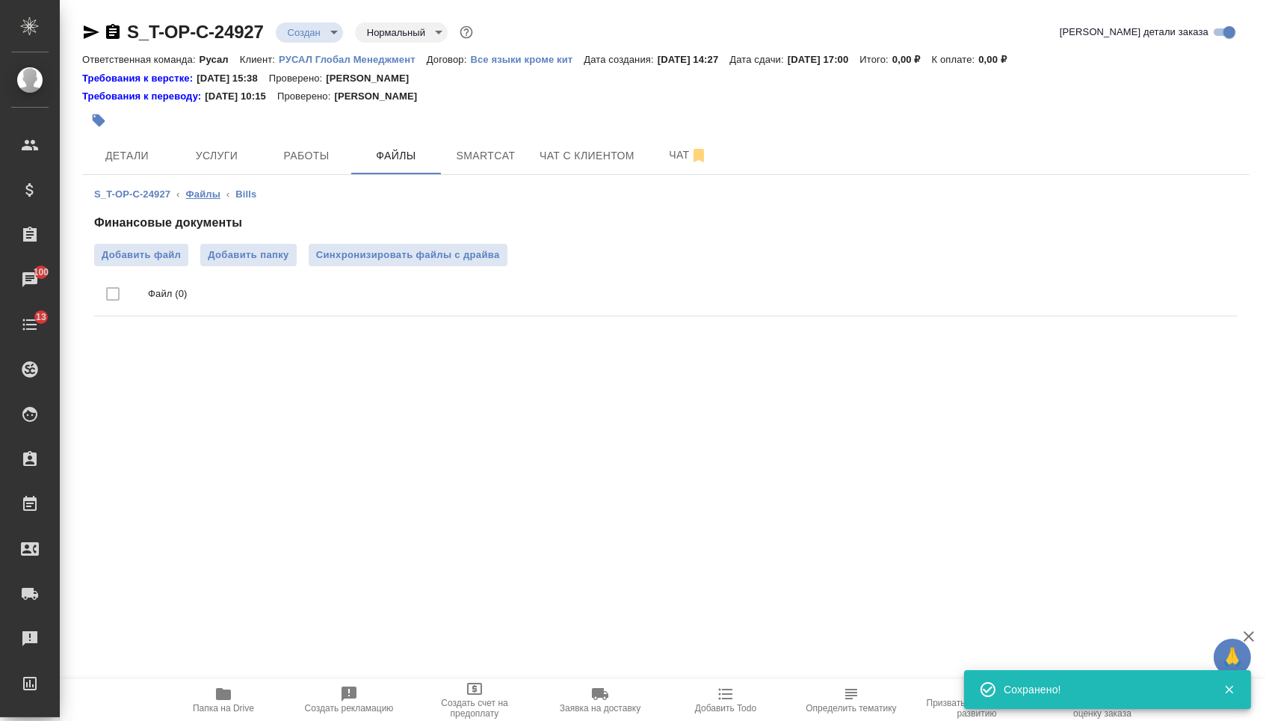
click at [200, 200] on link "Файлы" at bounding box center [203, 193] width 34 height 11
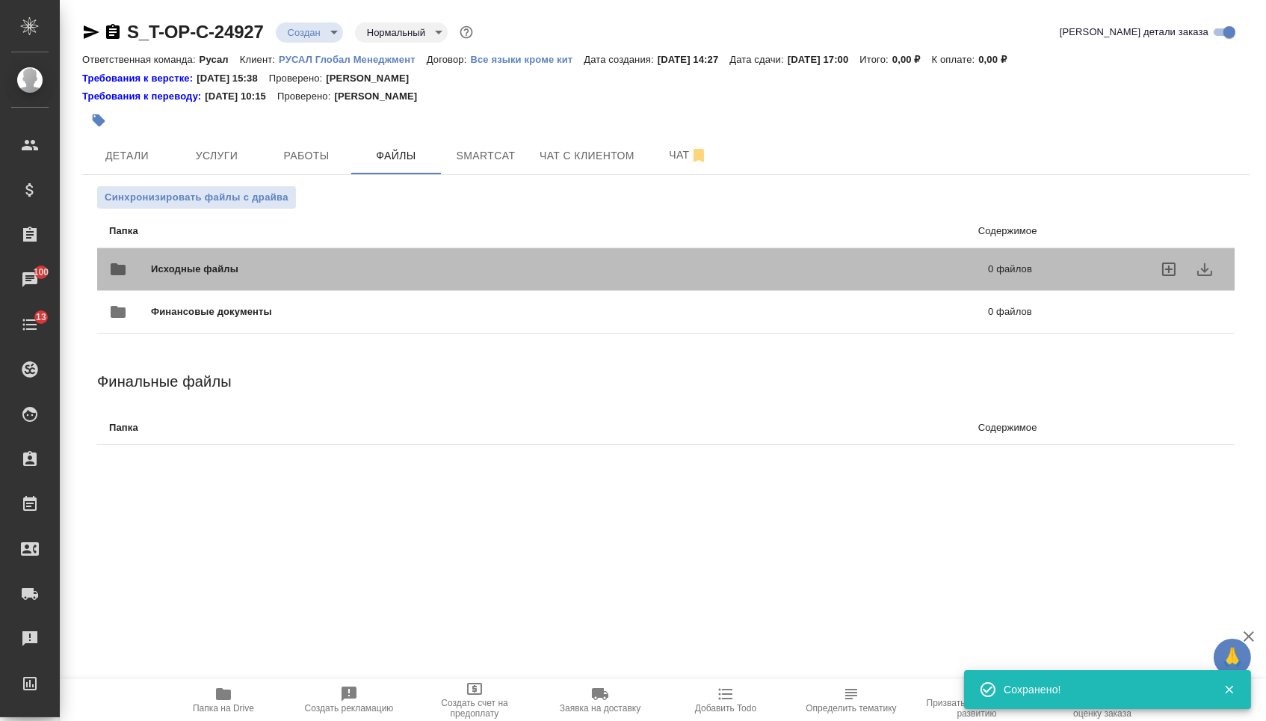
click at [224, 273] on span "Исходные файлы" at bounding box center [382, 269] width 463 height 15
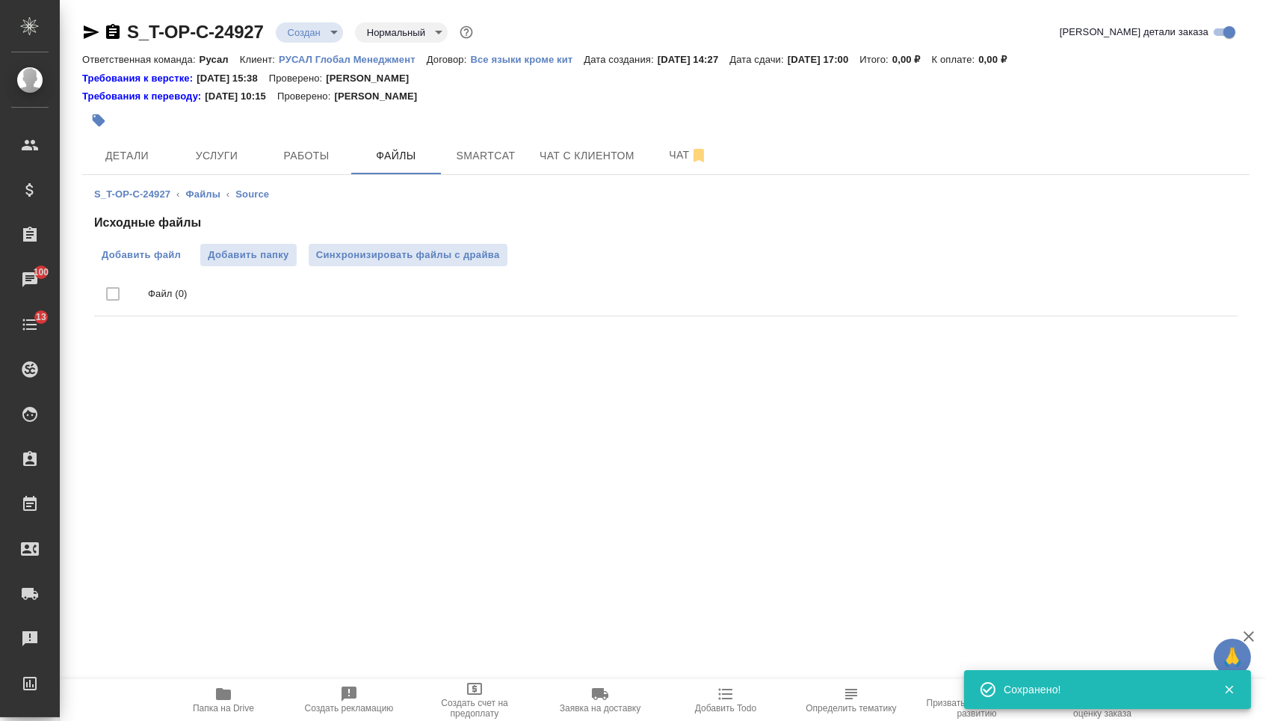
click at [129, 245] on label "Добавить файл" at bounding box center [141, 255] width 94 height 22
click at [0, 0] on input "Добавить файл" at bounding box center [0, 0] width 0 height 0
click at [233, 158] on span "Услуги" at bounding box center [217, 156] width 72 height 19
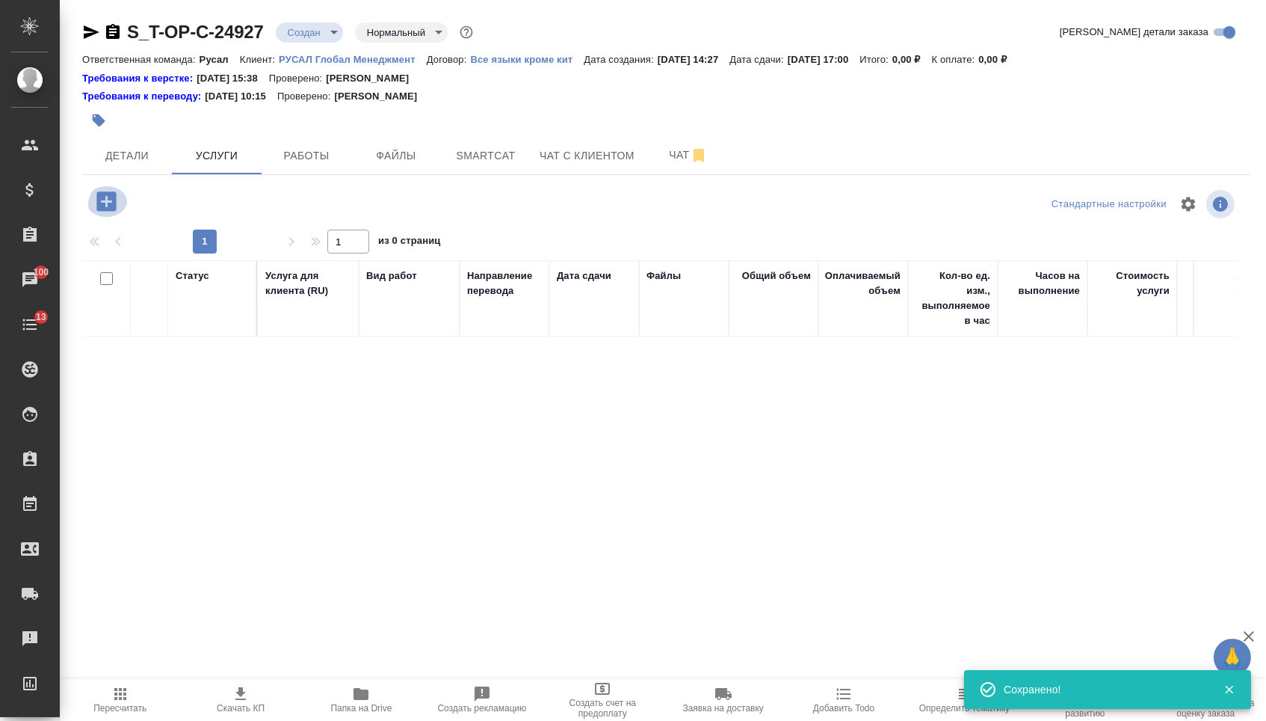
click at [105, 211] on icon "button" at bounding box center [105, 200] width 19 height 19
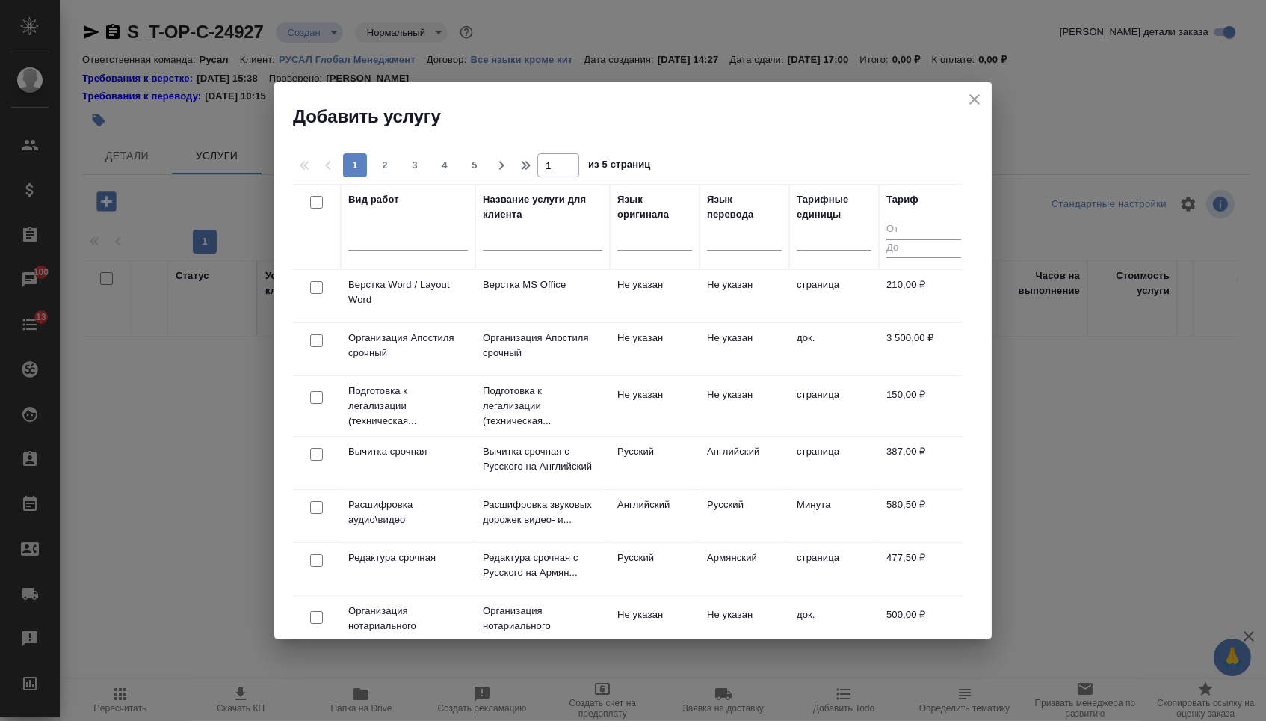
drag, startPoint x: 634, startPoint y: 240, endPoint x: 635, endPoint y: 259, distance: 19.5
click at [634, 240] on div at bounding box center [654, 236] width 75 height 22
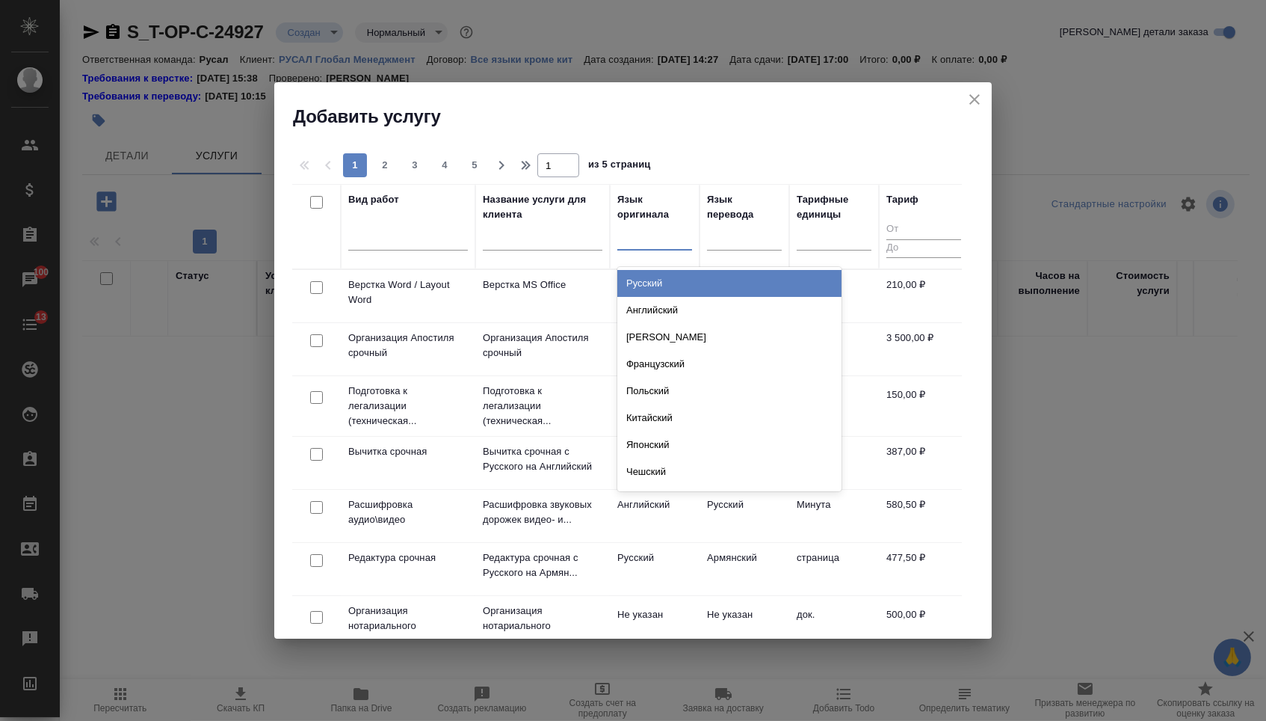
click at [635, 293] on div "Русский" at bounding box center [729, 283] width 224 height 27
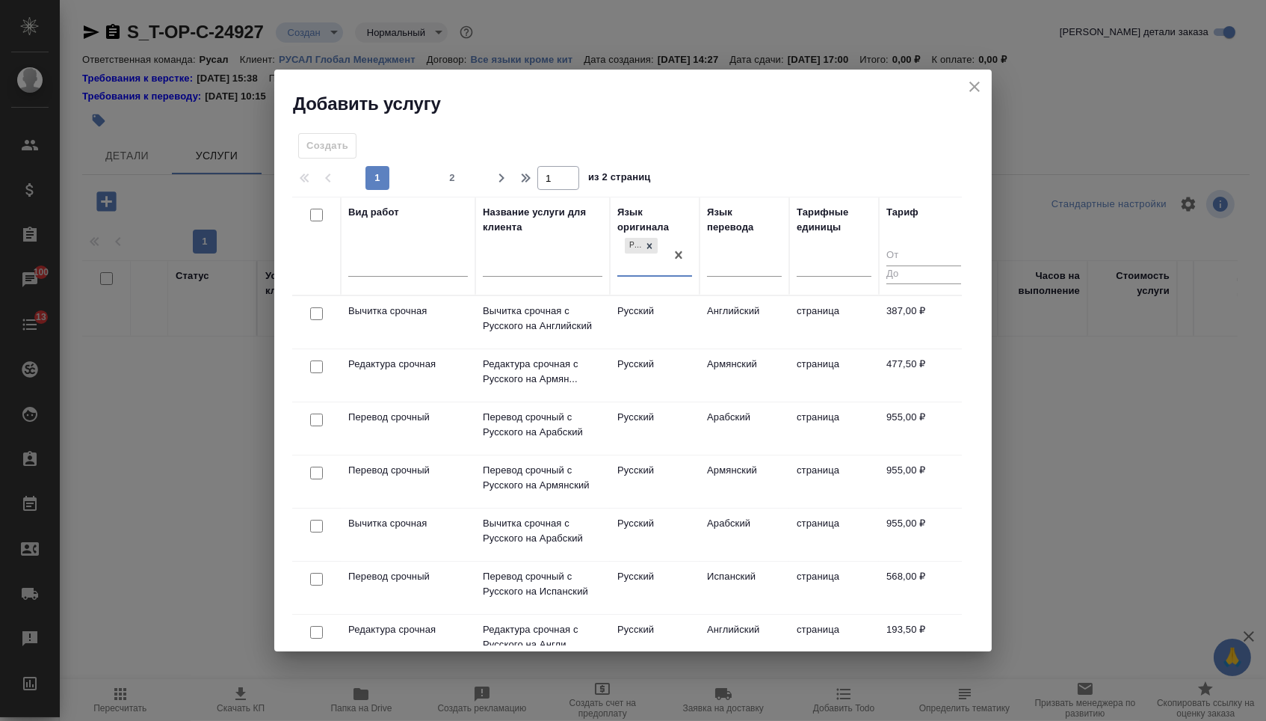
drag, startPoint x: 748, startPoint y: 253, endPoint x: 748, endPoint y: 280, distance: 26.2
click at [748, 255] on div at bounding box center [744, 262] width 75 height 22
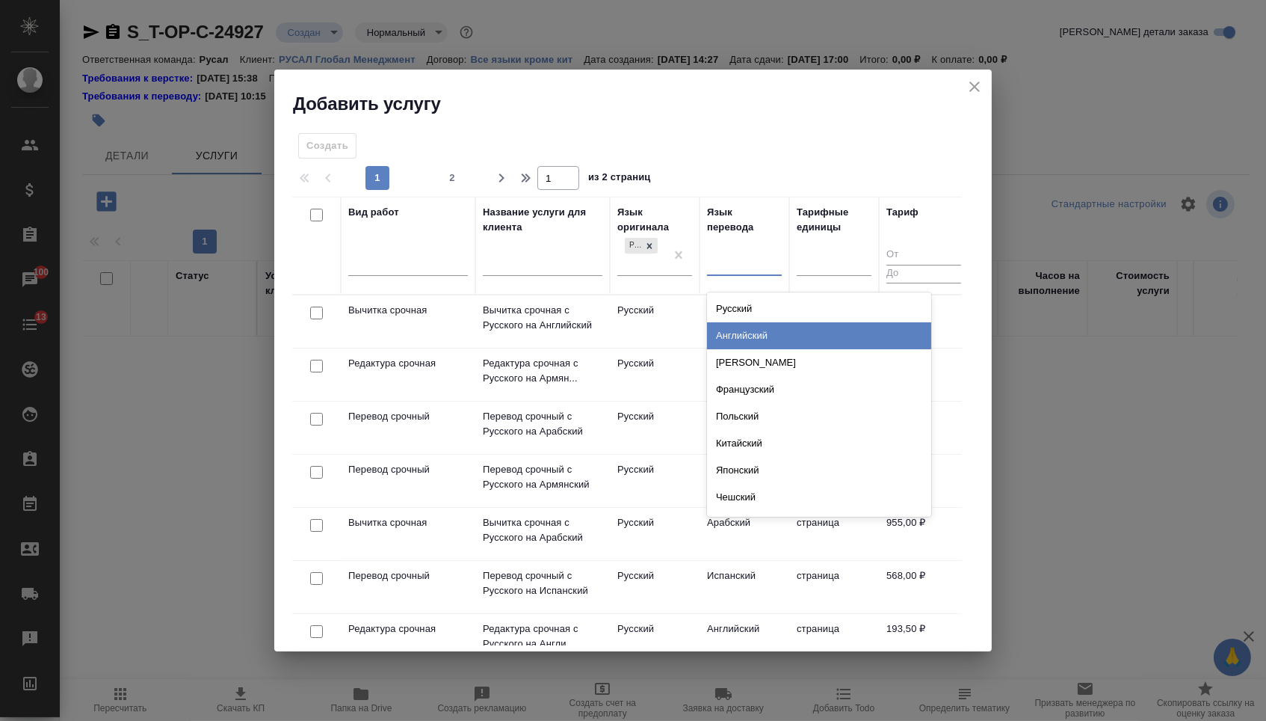
click at [738, 341] on div "Английский" at bounding box center [819, 335] width 224 height 27
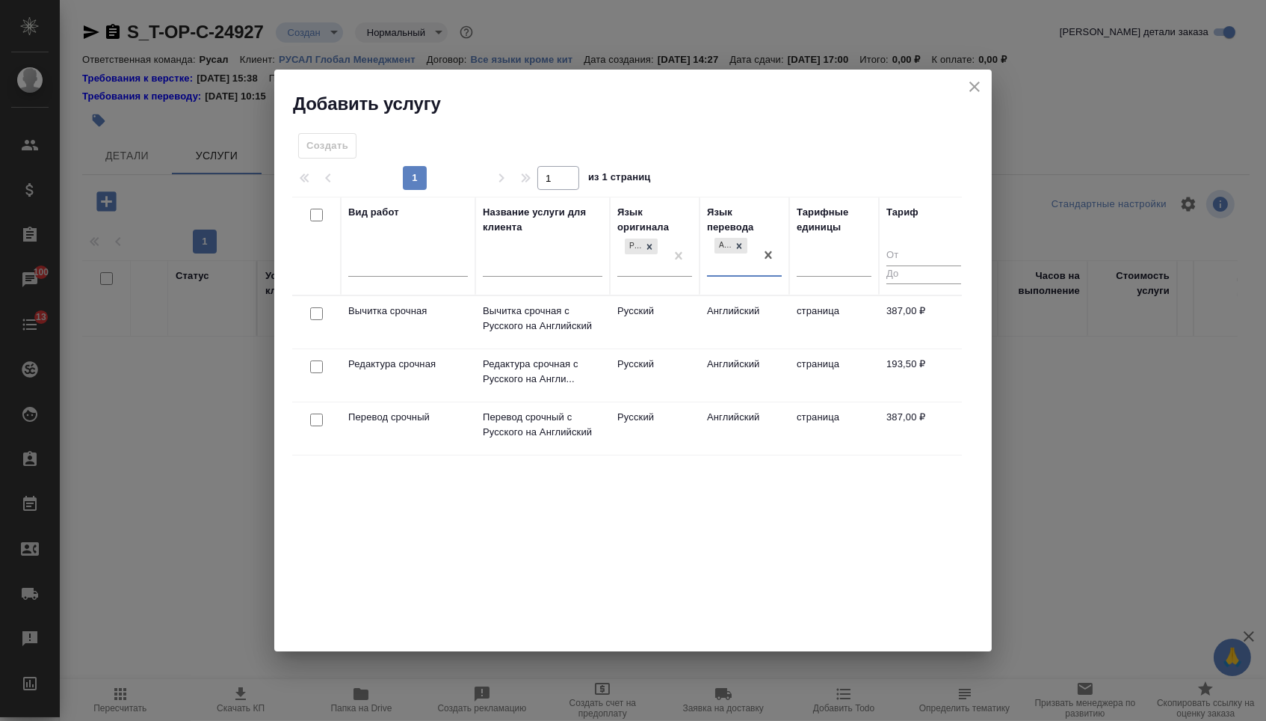
click at [318, 415] on input "checkbox" at bounding box center [316, 419] width 13 height 13
checkbox input "true"
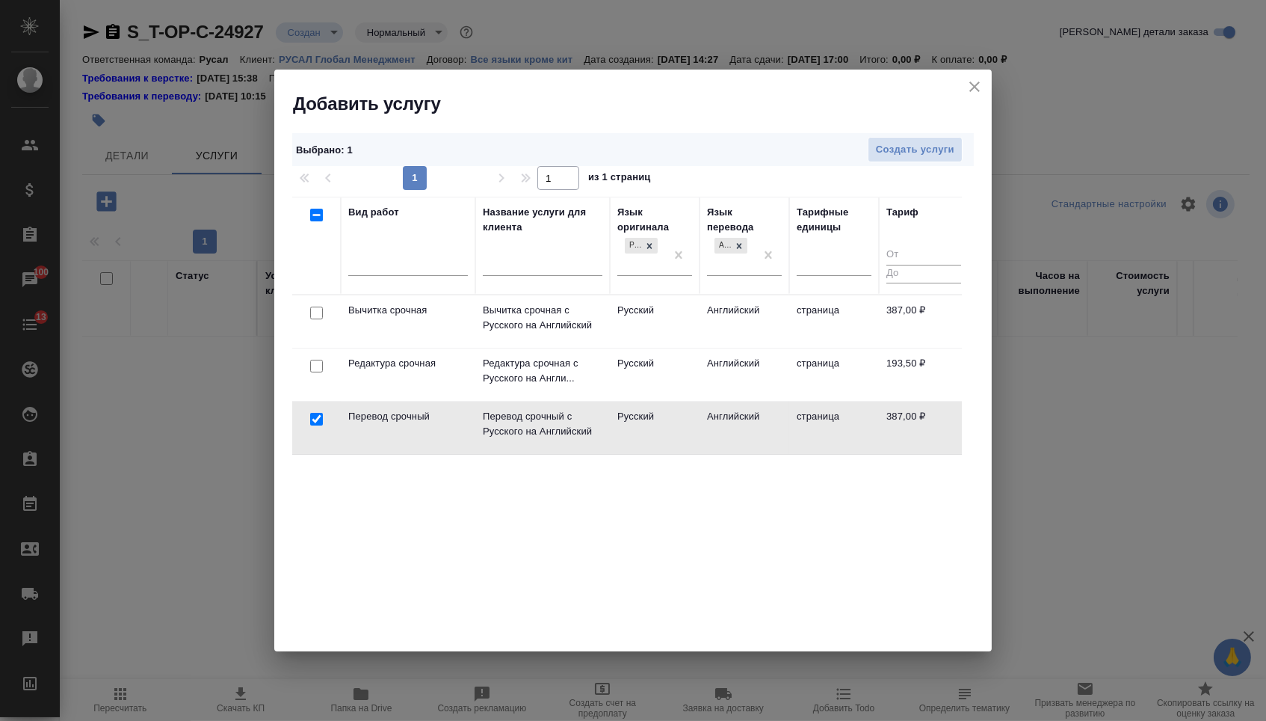
click at [316, 370] on input "checkbox" at bounding box center [316, 366] width 13 height 13
checkbox input "true"
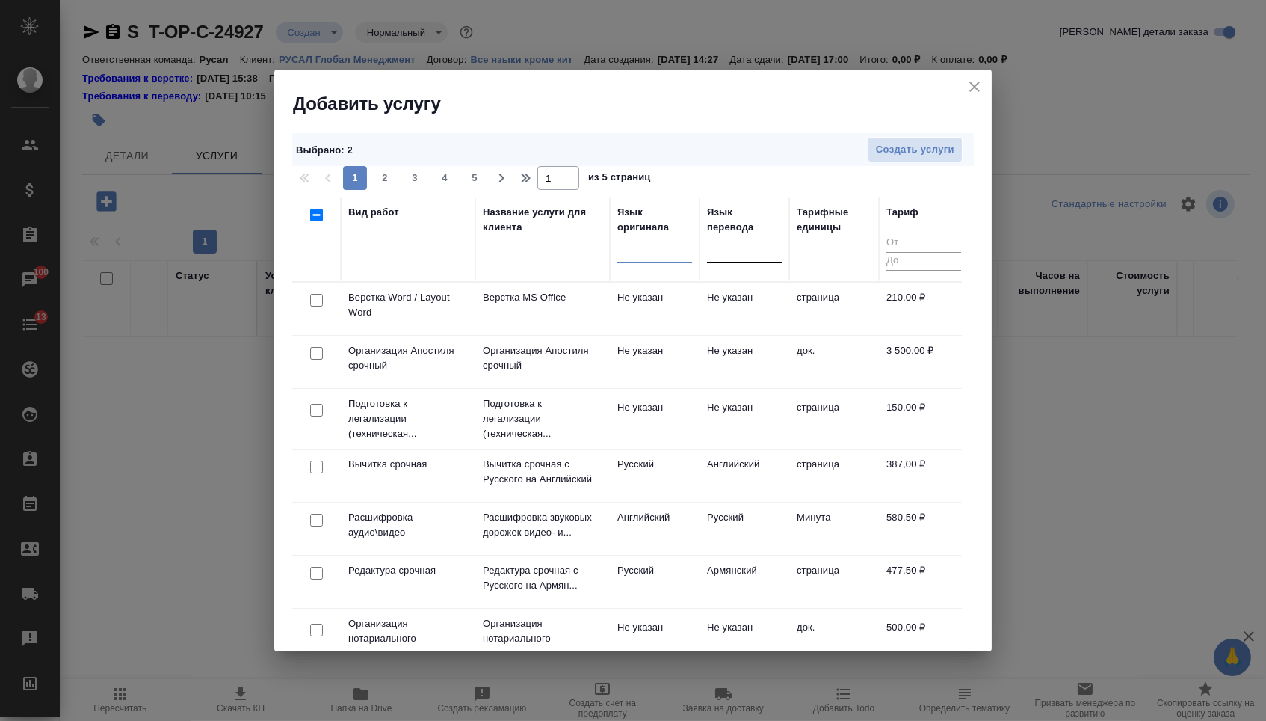
click at [312, 303] on input "checkbox" at bounding box center [316, 300] width 13 height 13
checkbox input "true"
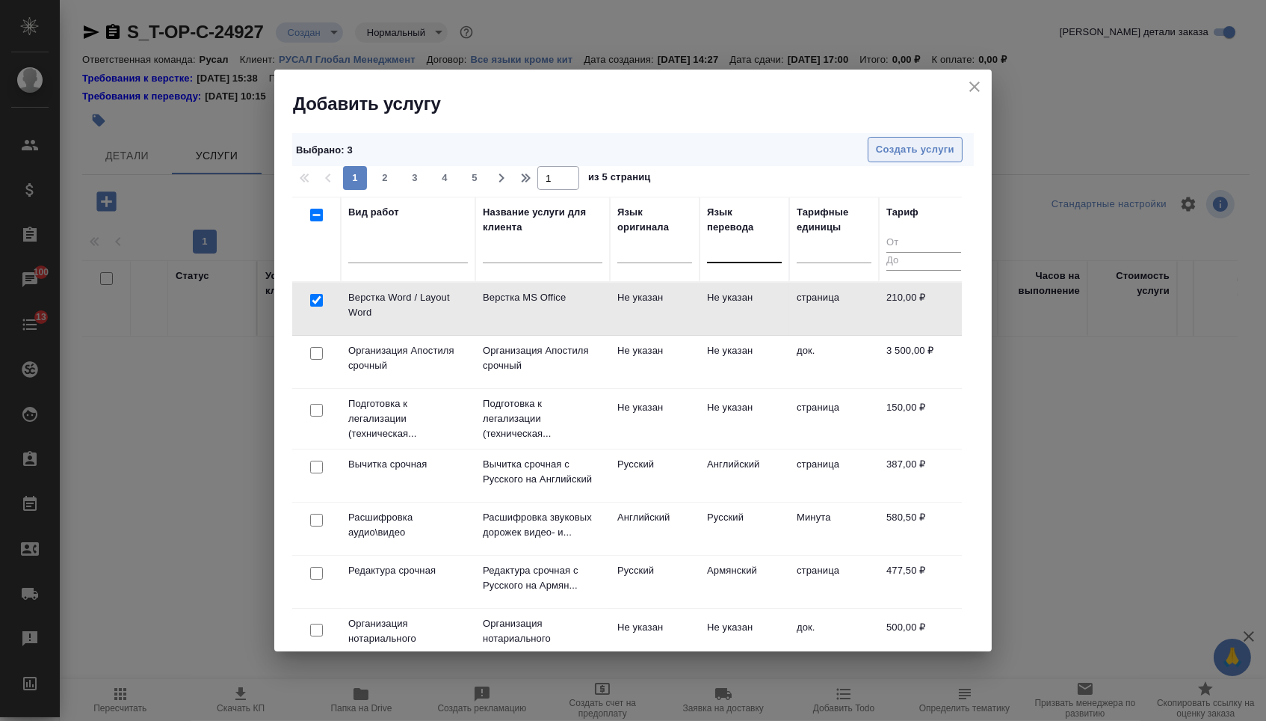
click at [881, 149] on span "Создать услуги" at bounding box center [915, 149] width 78 height 17
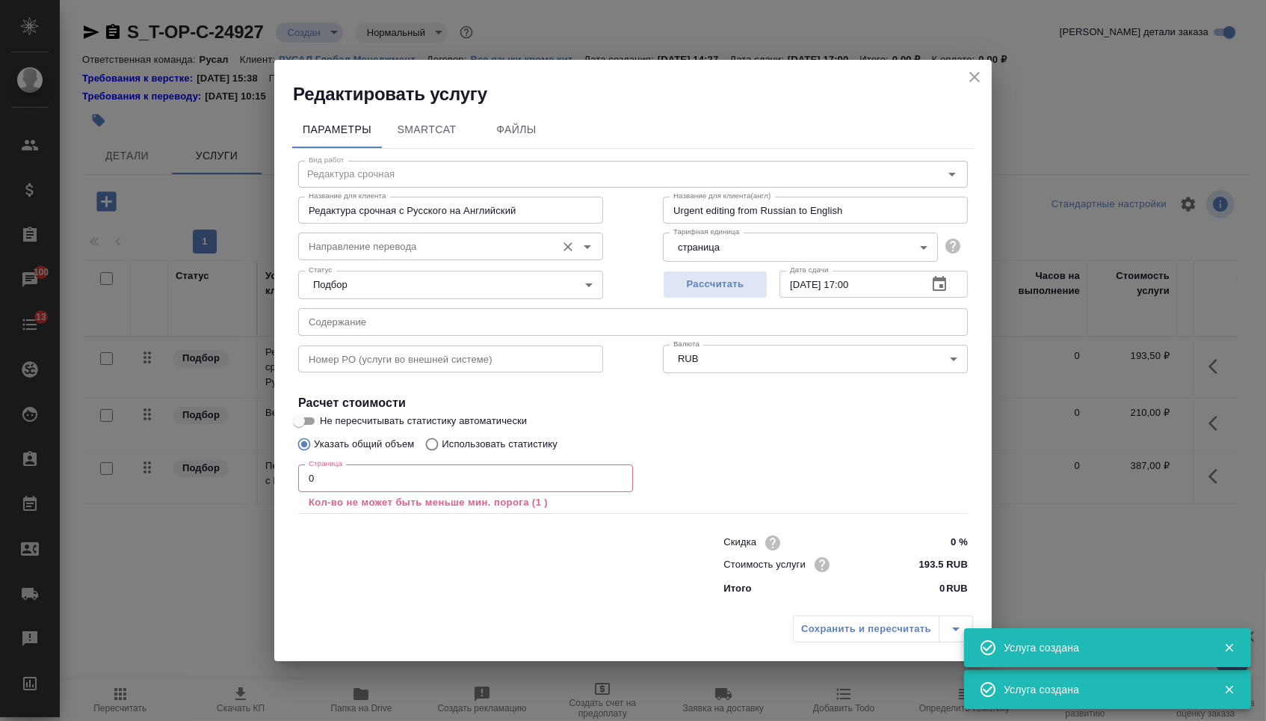
type input "Перевод срочный"
type input "Перевод срочный с Русского на Английский"
type input "Urgent translation from Russian to English"
type input "387 RUB"
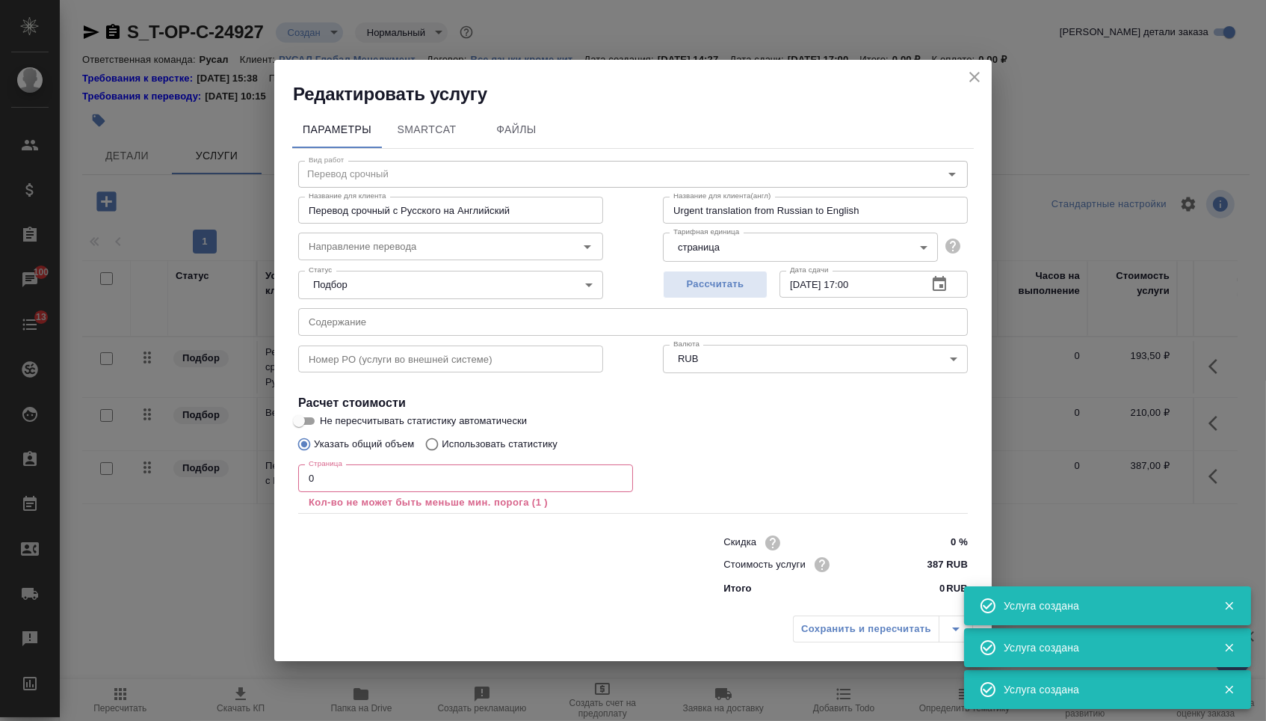
type input "Верстка Word / Layout Word"
type input "Верстка MS Office"
type input "Layout MS Office"
type input "210 RUB"
click at [401, 308] on input "text" at bounding box center [633, 321] width 670 height 27
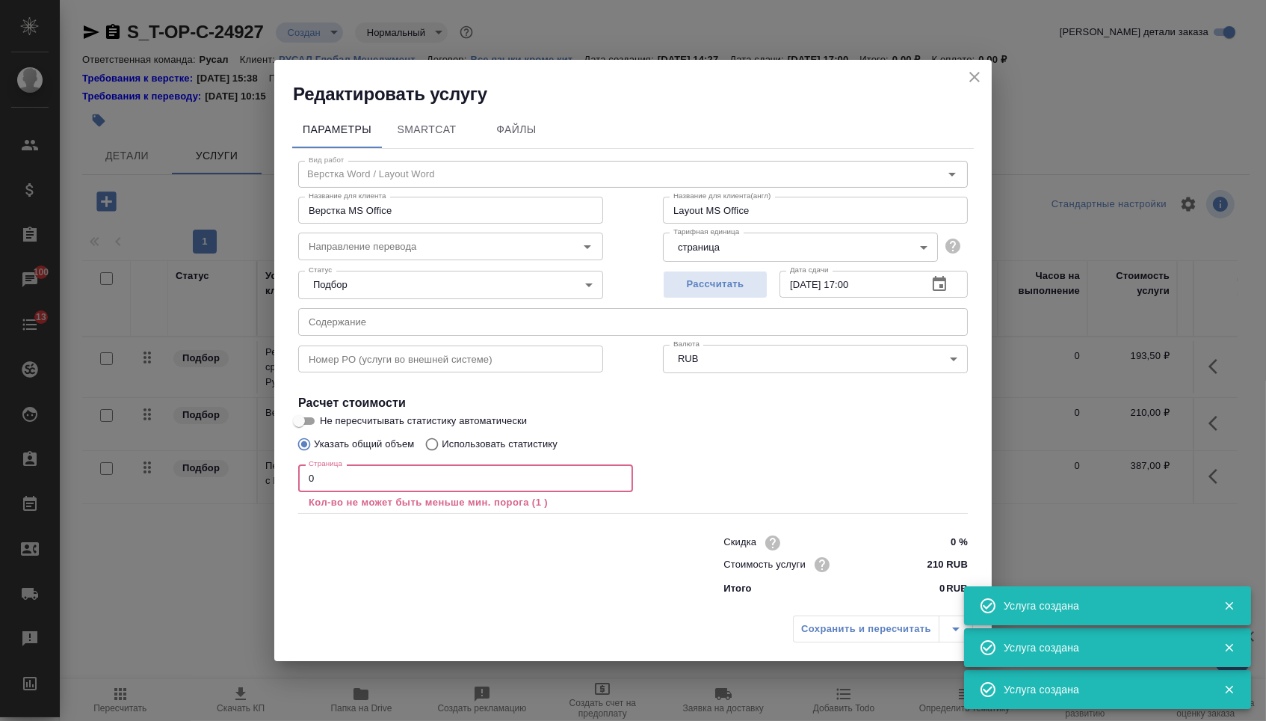
drag, startPoint x: 350, startPoint y: 471, endPoint x: 369, endPoint y: 481, distance: 21.7
click at [369, 481] on input "0" at bounding box center [465, 477] width 335 height 27
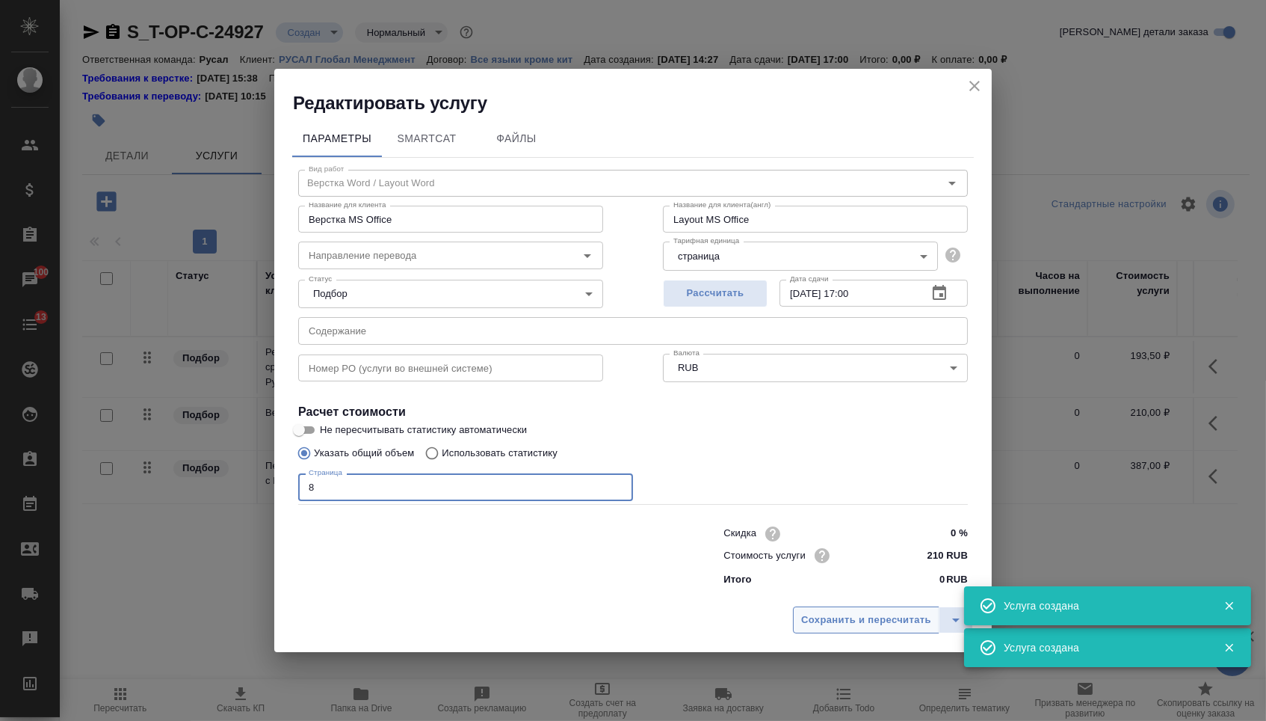
type input "8"
click at [816, 626] on span "Сохранить и пересчитать" at bounding box center [866, 619] width 130 height 17
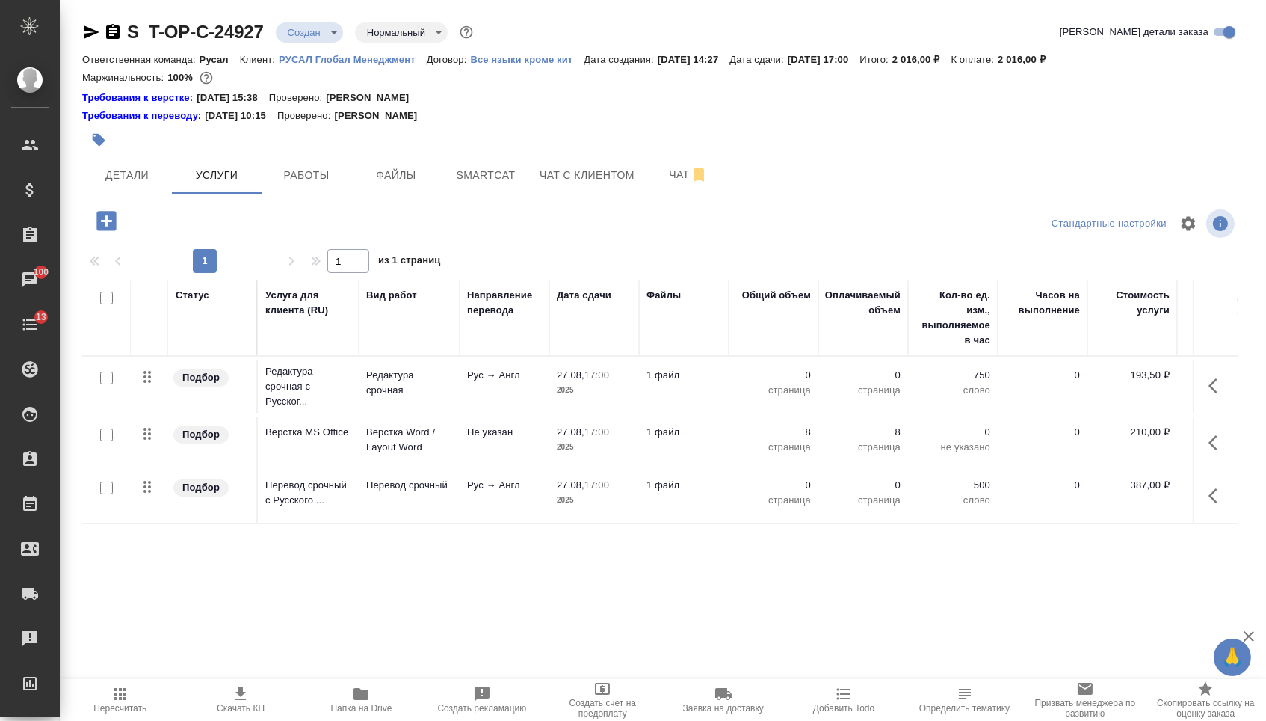
click at [1200, 397] on button "button" at bounding box center [1218, 386] width 36 height 36
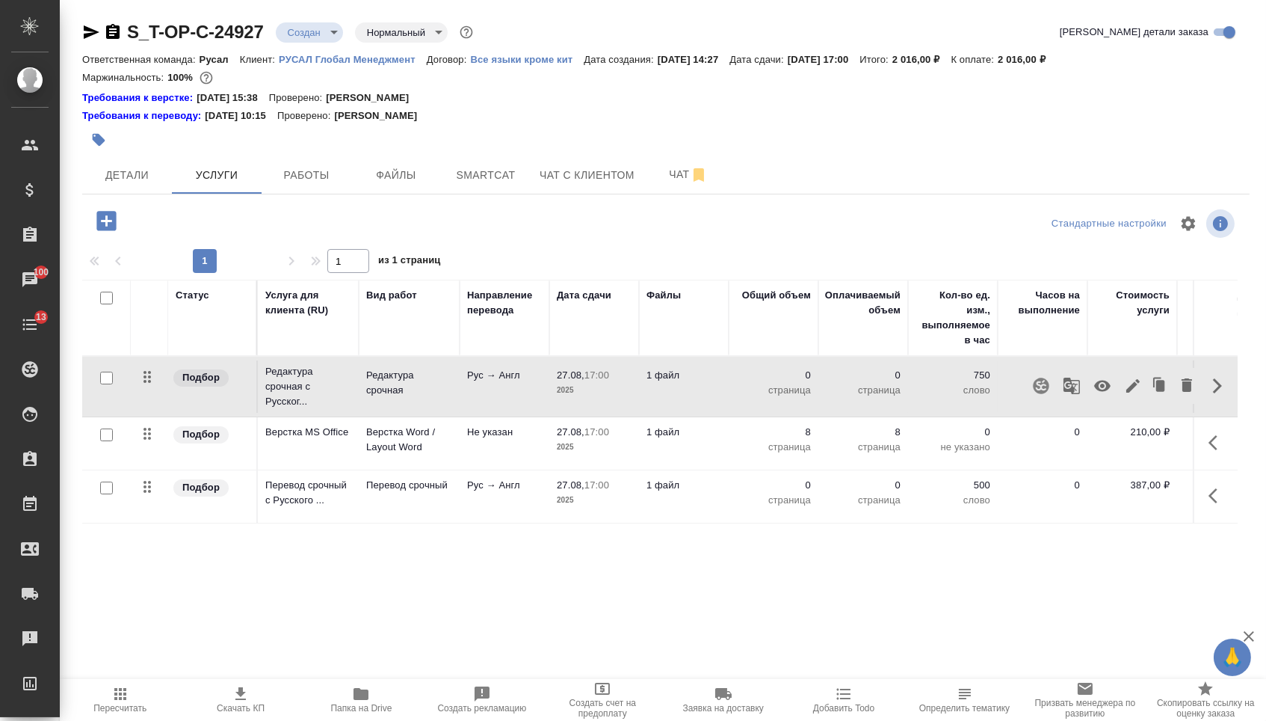
click at [1104, 398] on button "button" at bounding box center [1103, 386] width 36 height 36
click at [1094, 389] on icon "button" at bounding box center [1103, 386] width 18 height 18
click at [1124, 395] on icon "button" at bounding box center [1133, 386] width 18 height 18
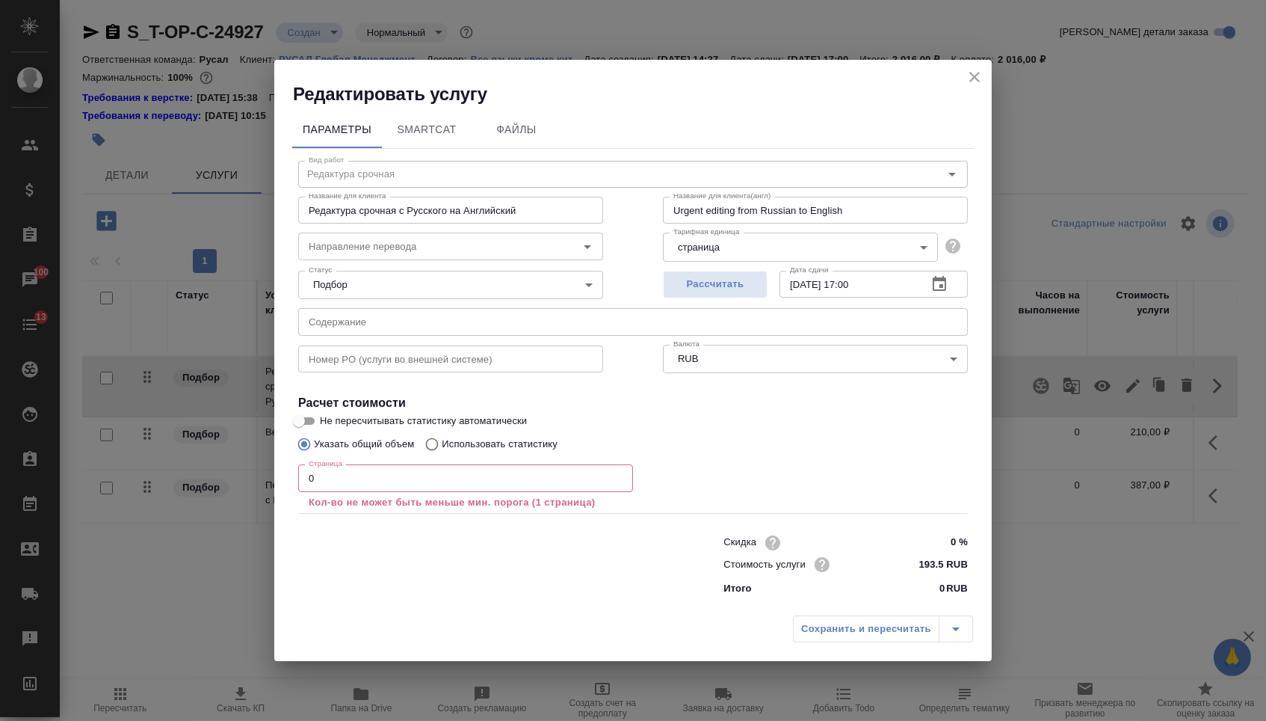
click at [517, 327] on input "text" at bounding box center [633, 321] width 670 height 27
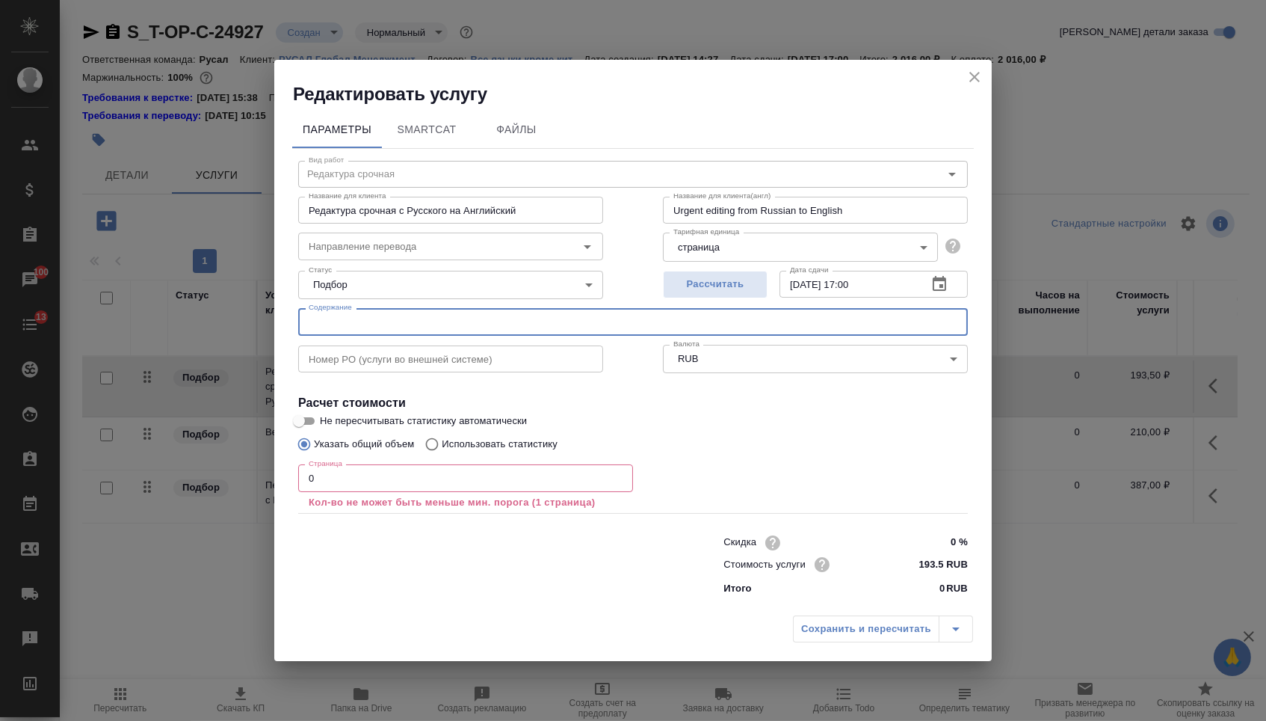
click at [373, 491] on input "0" at bounding box center [465, 477] width 335 height 27
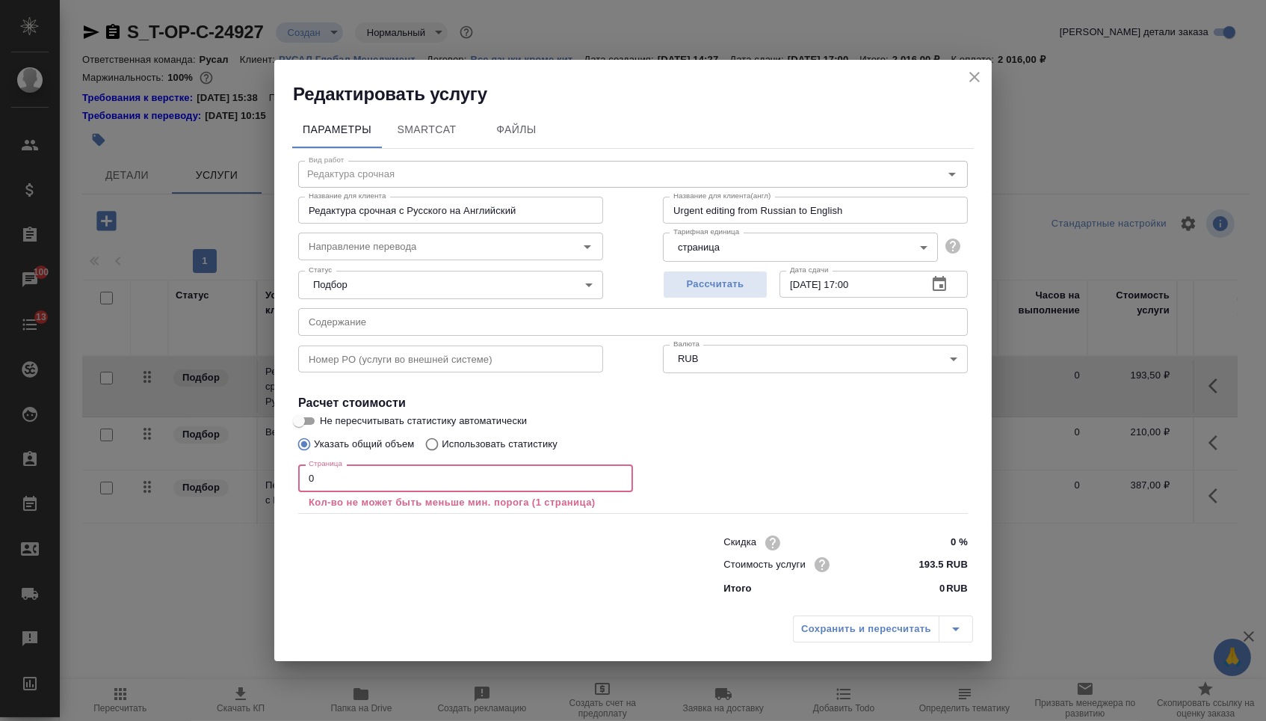
click at [970, 77] on icon "close" at bounding box center [975, 77] width 10 height 10
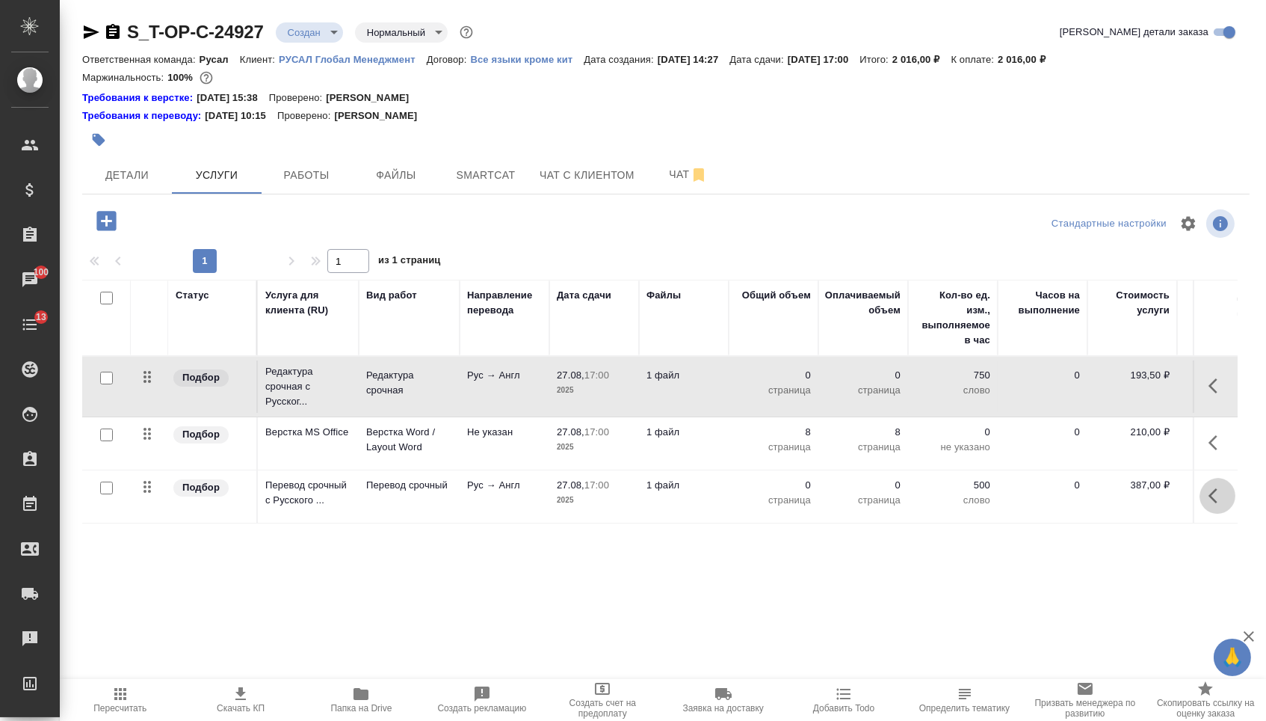
click at [1228, 511] on button "button" at bounding box center [1218, 496] width 36 height 36
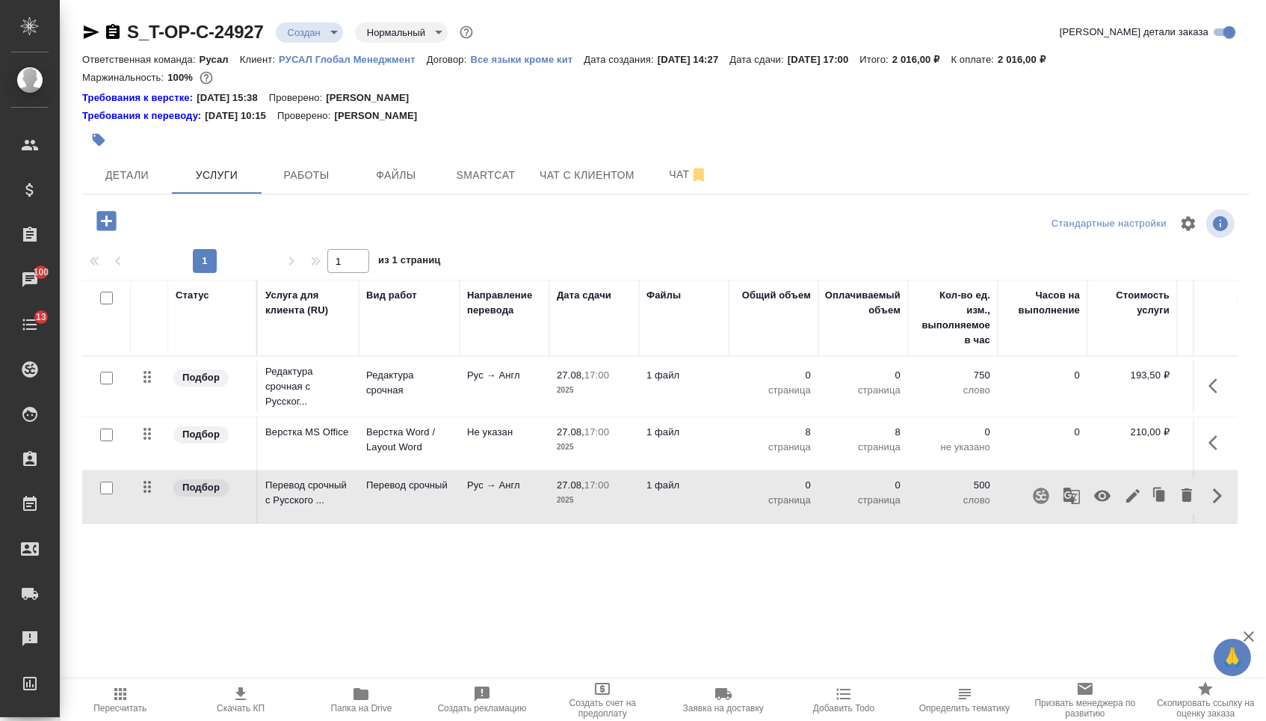
click at [1127, 505] on icon "button" at bounding box center [1133, 496] width 18 height 18
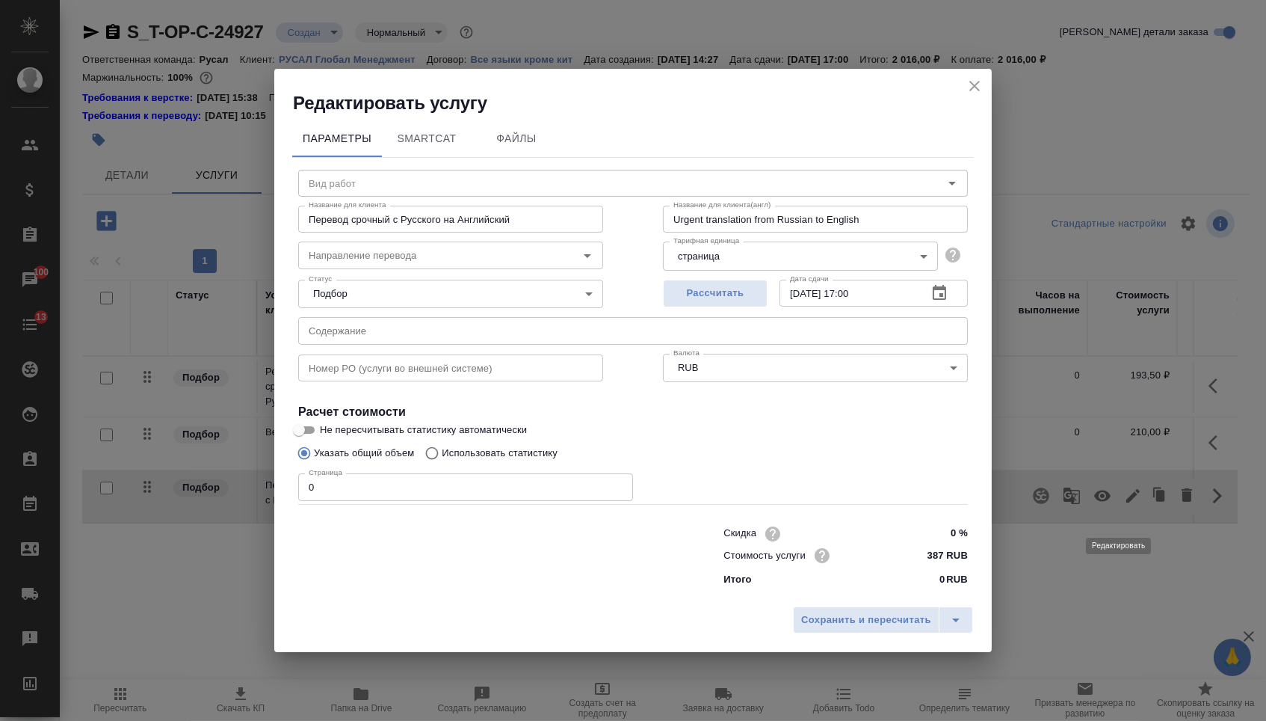
type input "Перевод срочный"
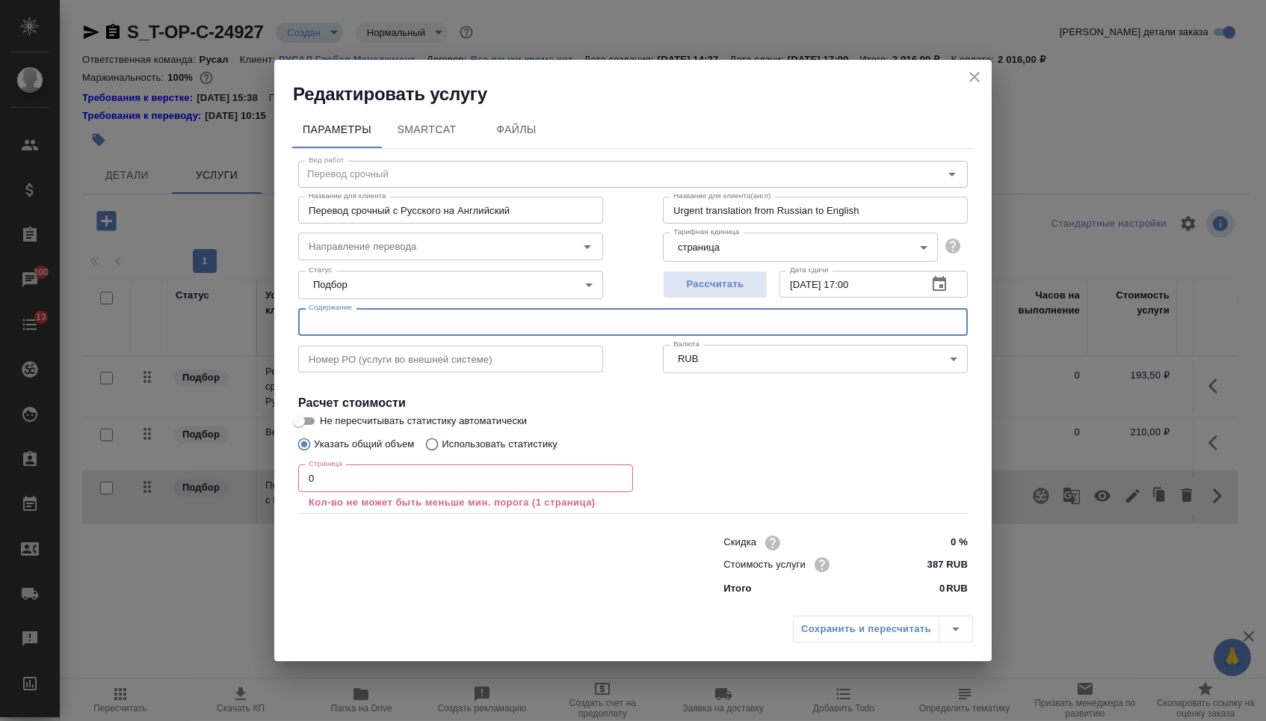
click at [561, 322] on input "text" at bounding box center [633, 321] width 670 height 27
paste input "Перечень инсайдерской информации МКПАО ОК РУСАЛ 01112023"
type input "Перечень инсайдерской информации МКПАО ОК РУСАЛ 01112023"
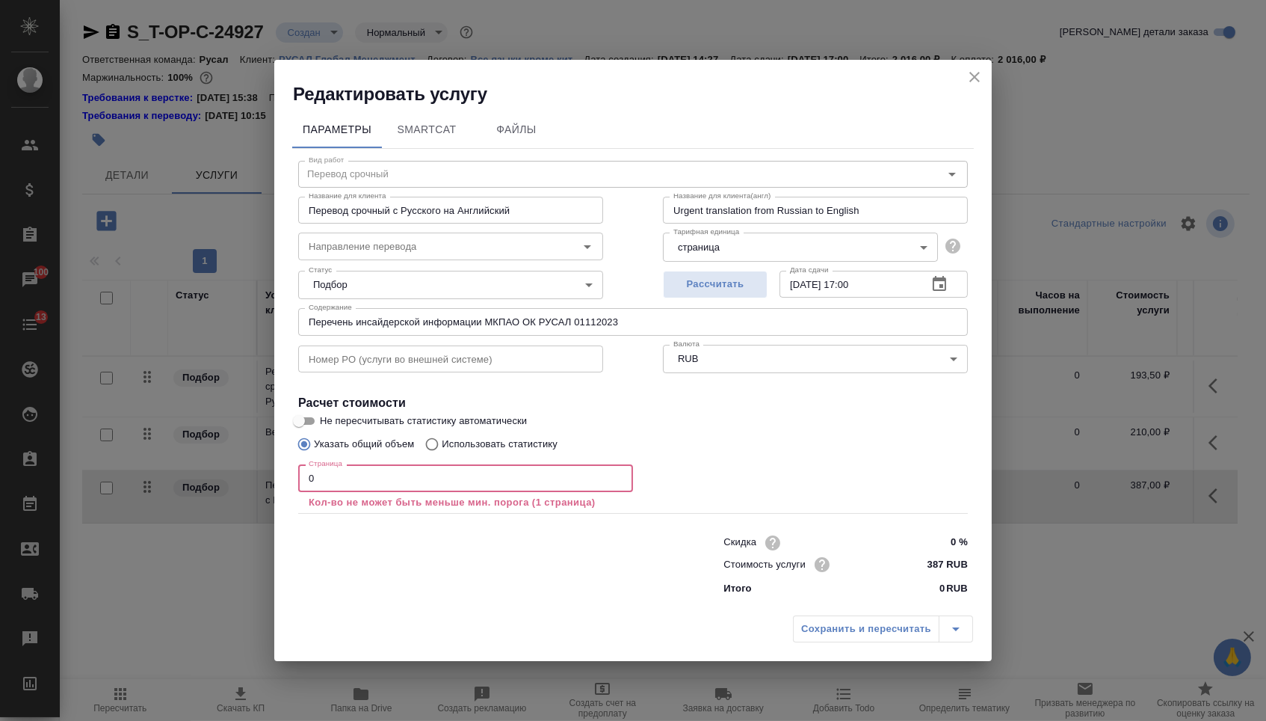
click at [451, 485] on input "0" at bounding box center [465, 477] width 335 height 27
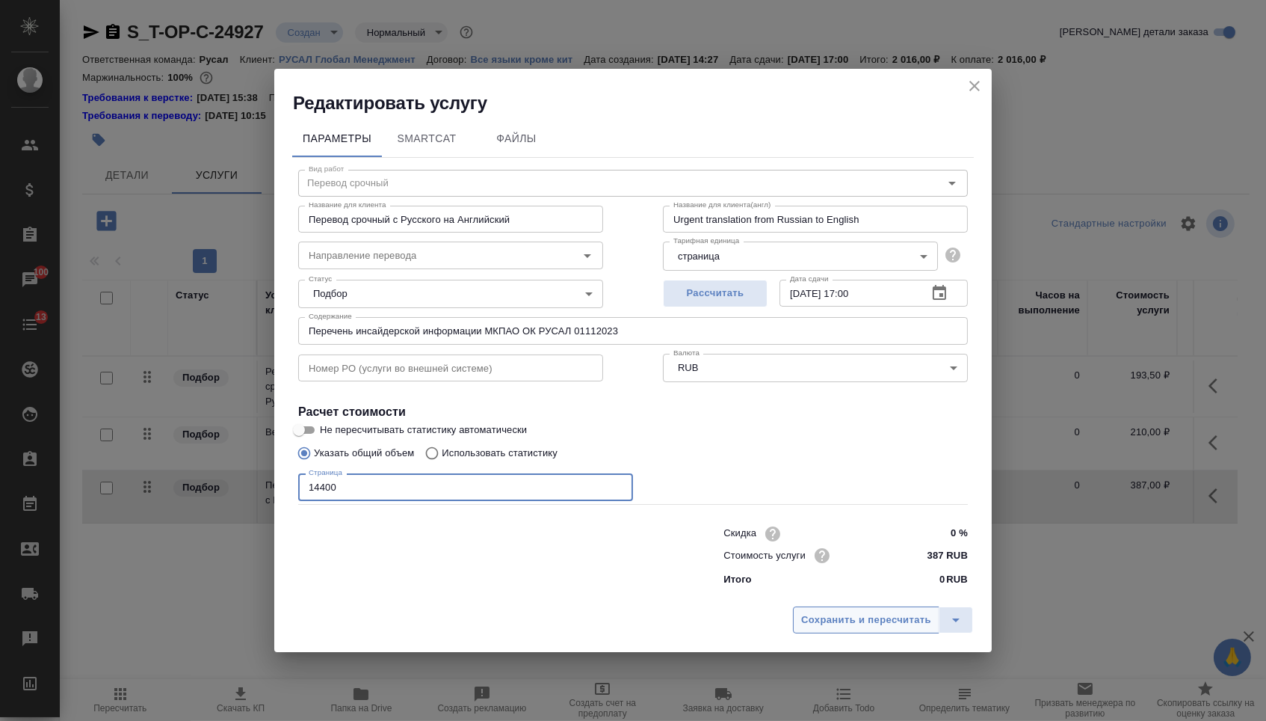
type input "14400"
click at [830, 612] on button "Сохранить и пересчитать" at bounding box center [866, 619] width 147 height 27
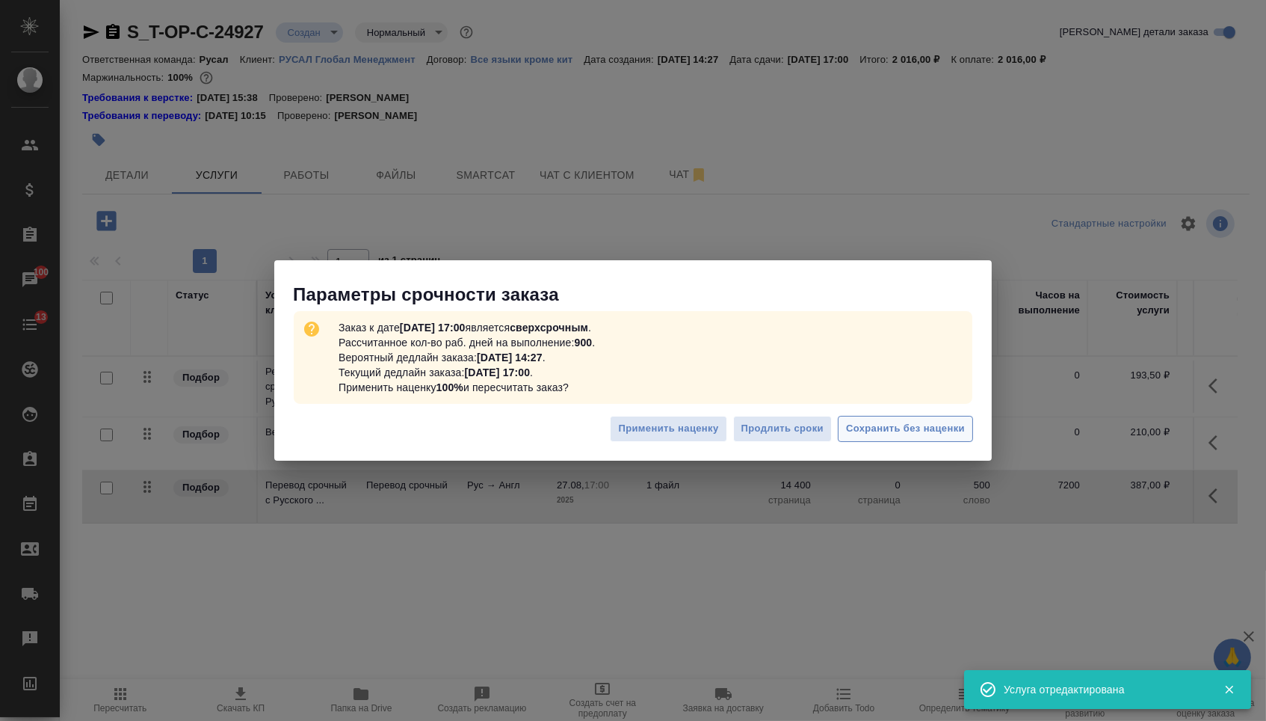
click at [900, 430] on span "Сохранить без наценки" at bounding box center [905, 428] width 119 height 17
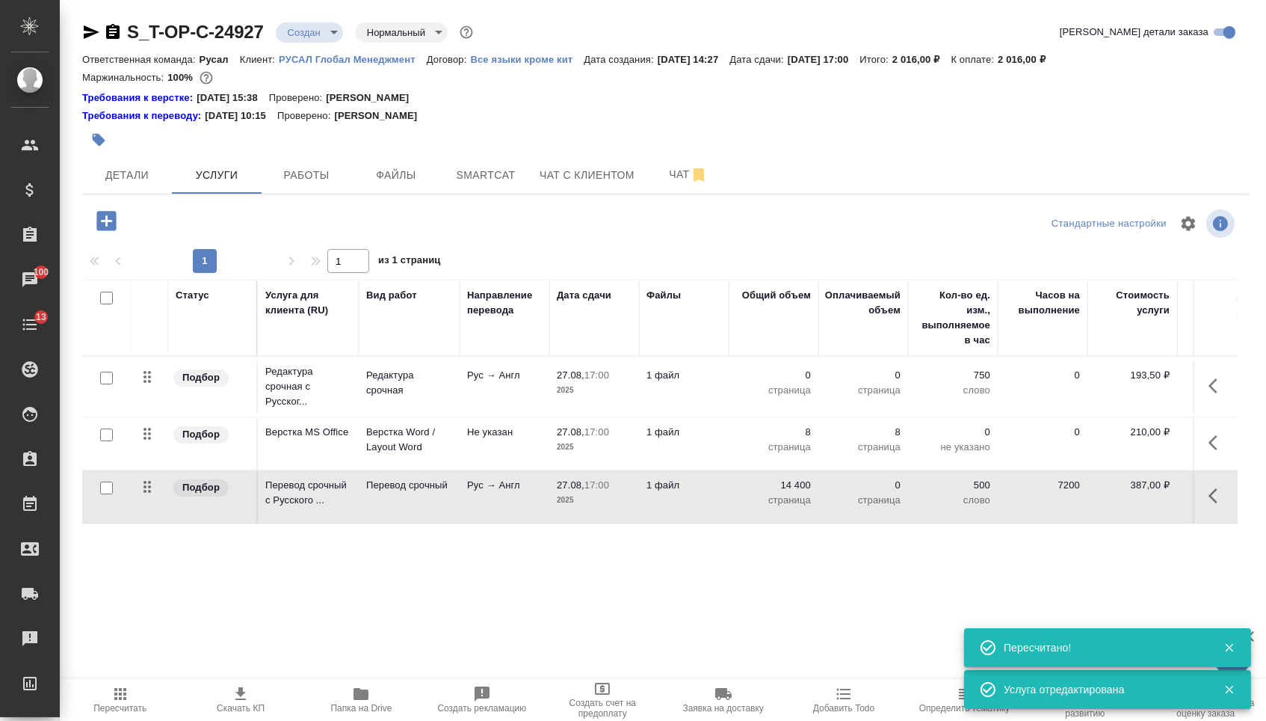
type input "urgent"
click at [775, 383] on p "0" at bounding box center [773, 375] width 75 height 15
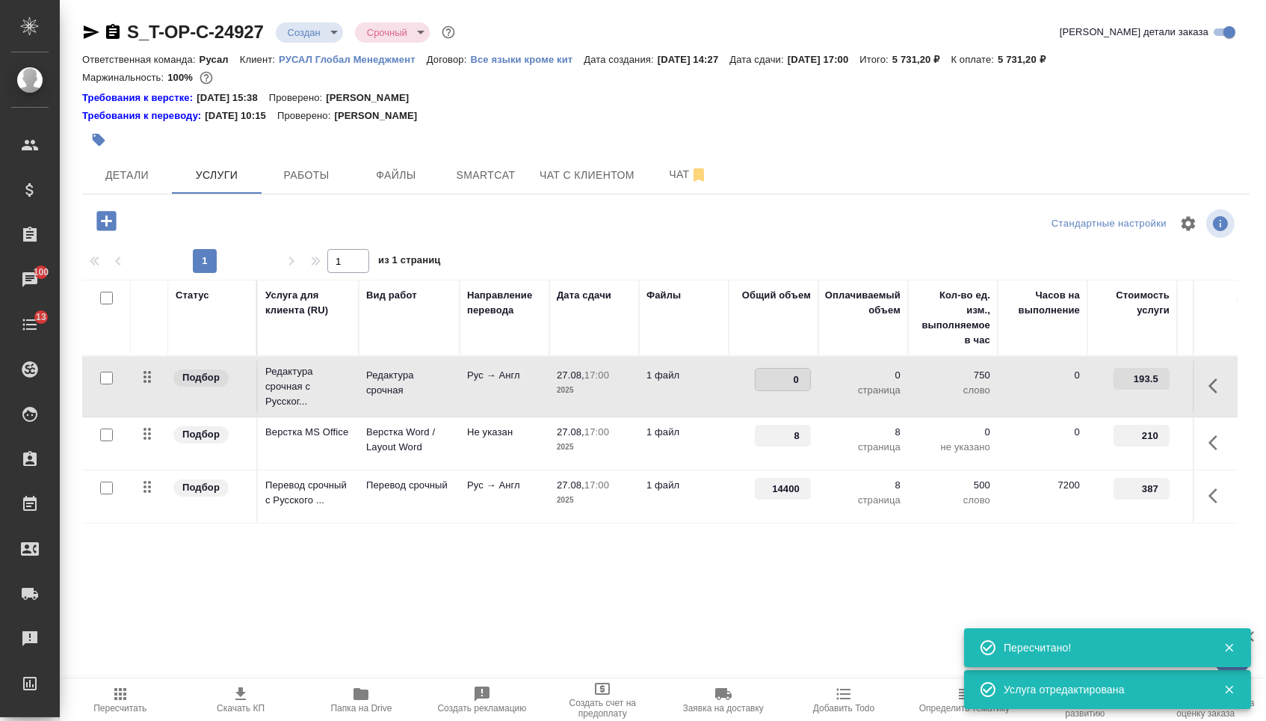
click at [775, 389] on input "0" at bounding box center [783, 380] width 55 height 22
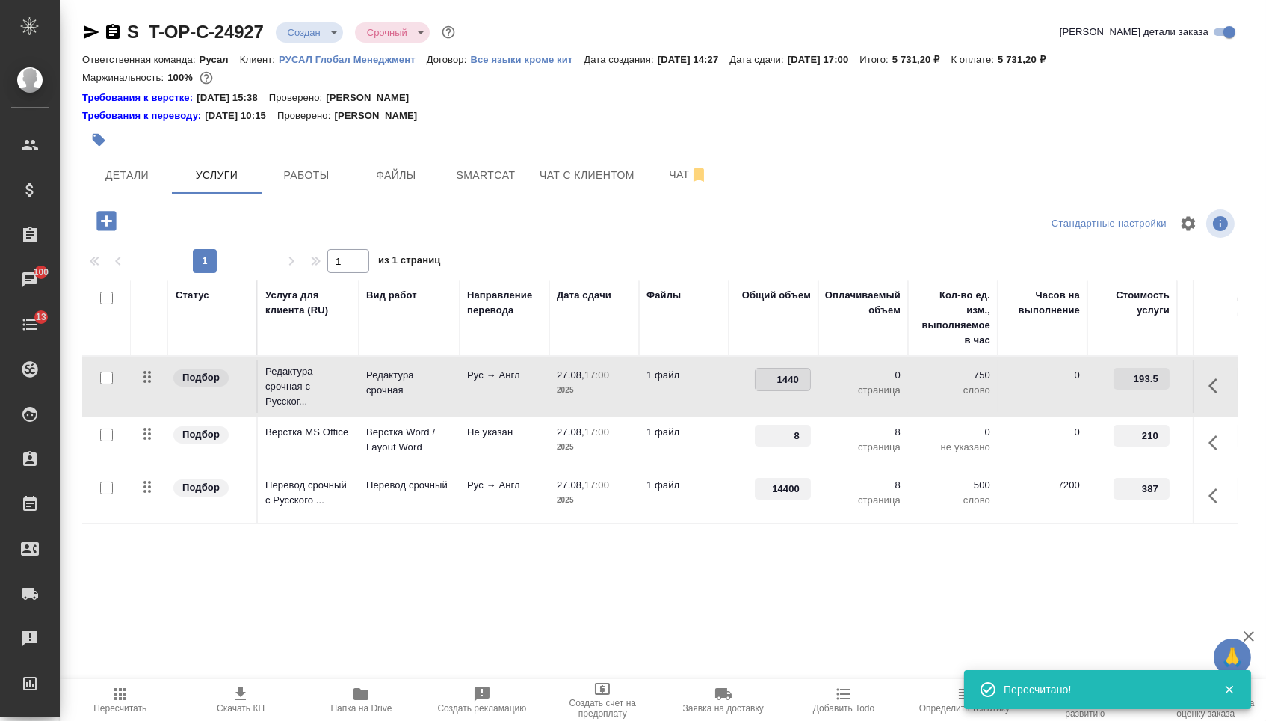
type input "14400"
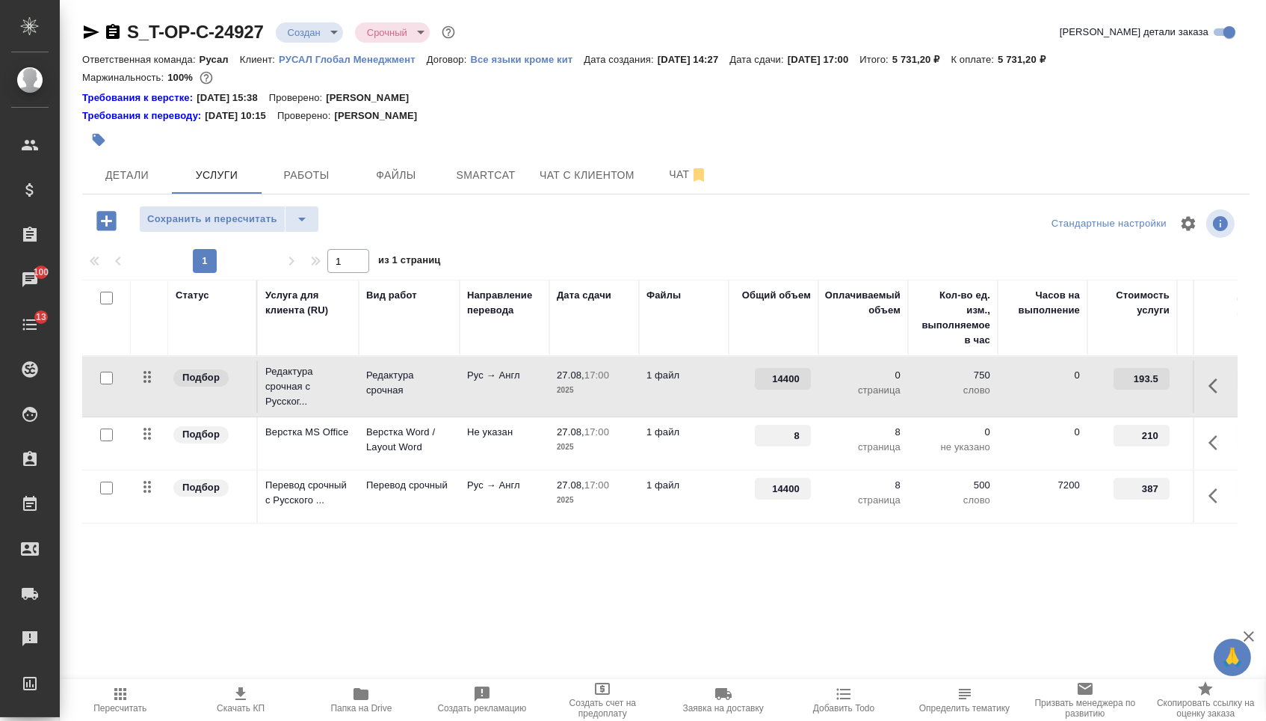
click at [349, 629] on div "S_T-OP-C-24927 Создан new Срочный urgent Кратко детали заказа Ответственная ком…" at bounding box center [666, 319] width 1184 height 639
click at [250, 228] on span "Сохранить и пересчитать" at bounding box center [212, 219] width 130 height 17
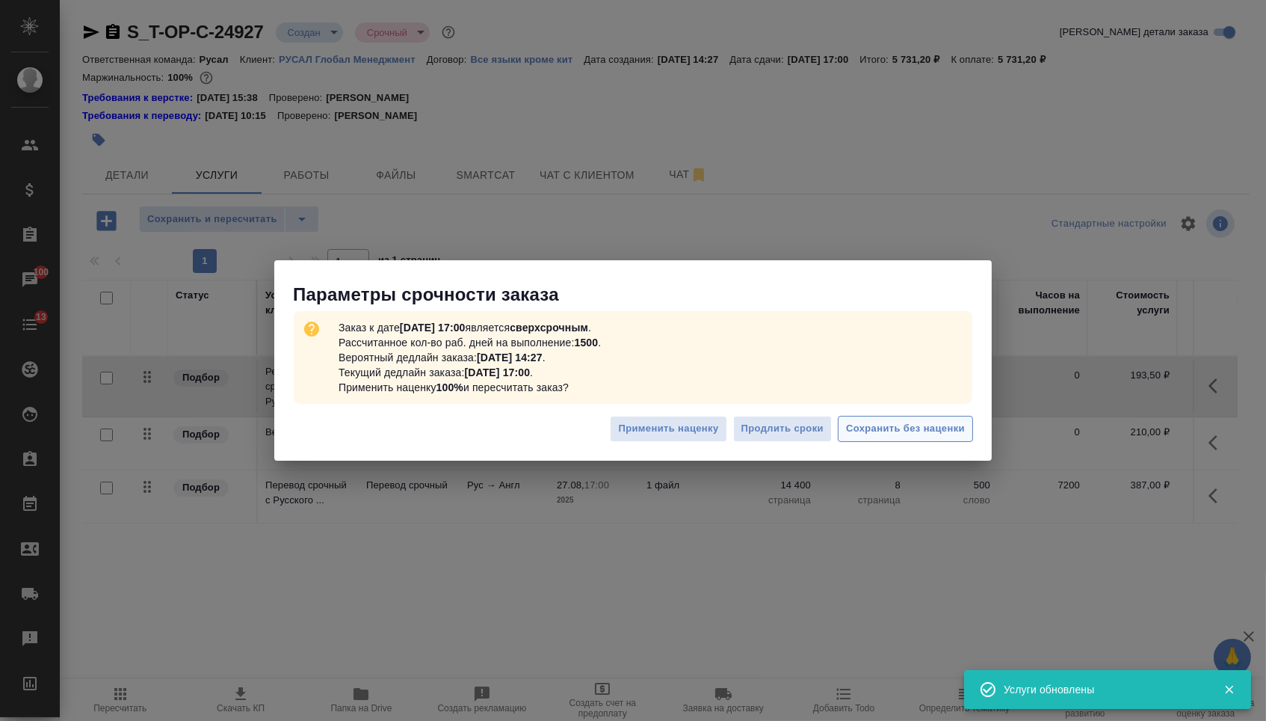
click at [910, 425] on span "Сохранить без наценки" at bounding box center [905, 428] width 119 height 17
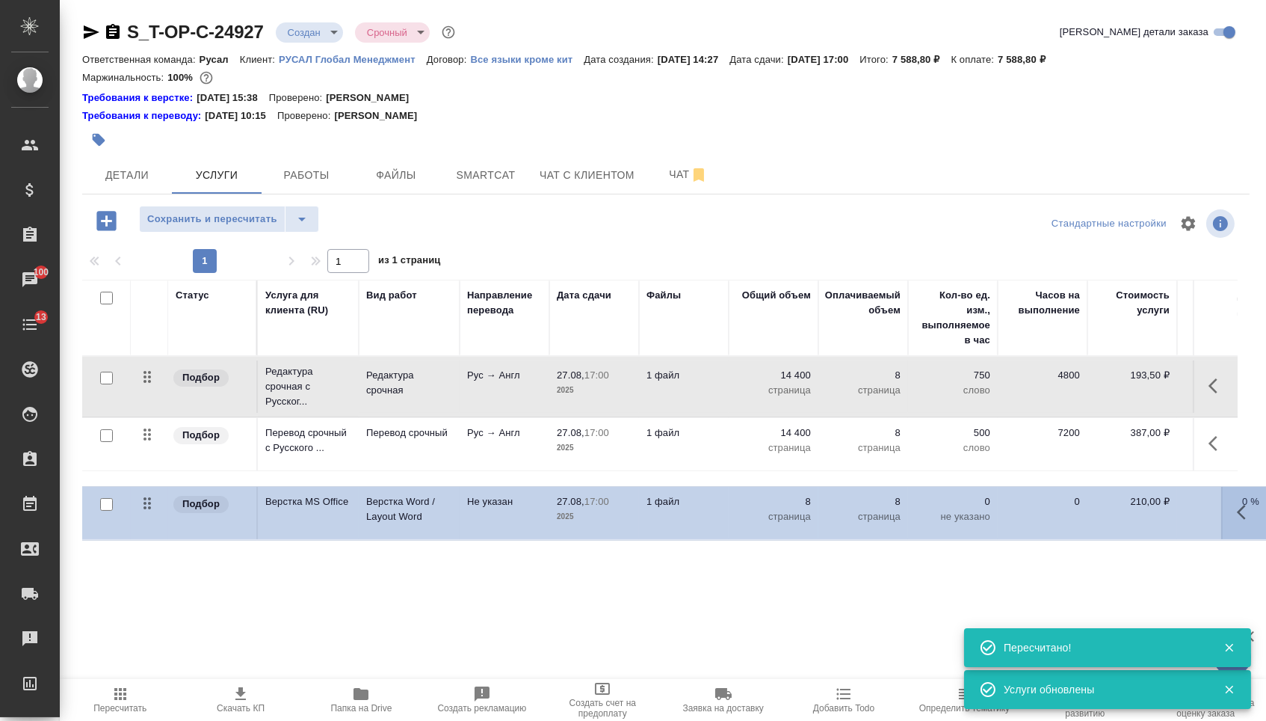
drag, startPoint x: 148, startPoint y: 437, endPoint x: 146, endPoint y: 511, distance: 73.3
click at [146, 511] on table "Статус Услуга для клиента (RU) Вид работ Направление перевода Дата сдачи Файлы …" at bounding box center [786, 403] width 1409 height 246
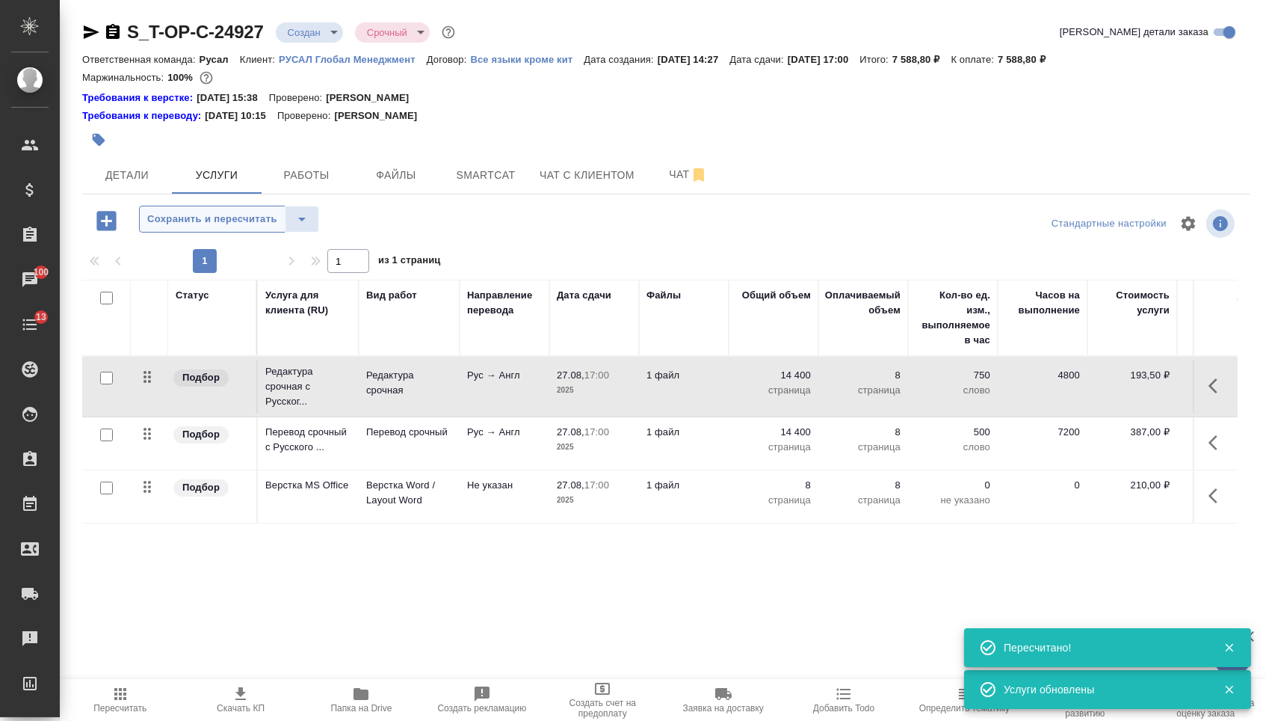
click at [221, 232] on button "Сохранить и пересчитать" at bounding box center [212, 219] width 147 height 27
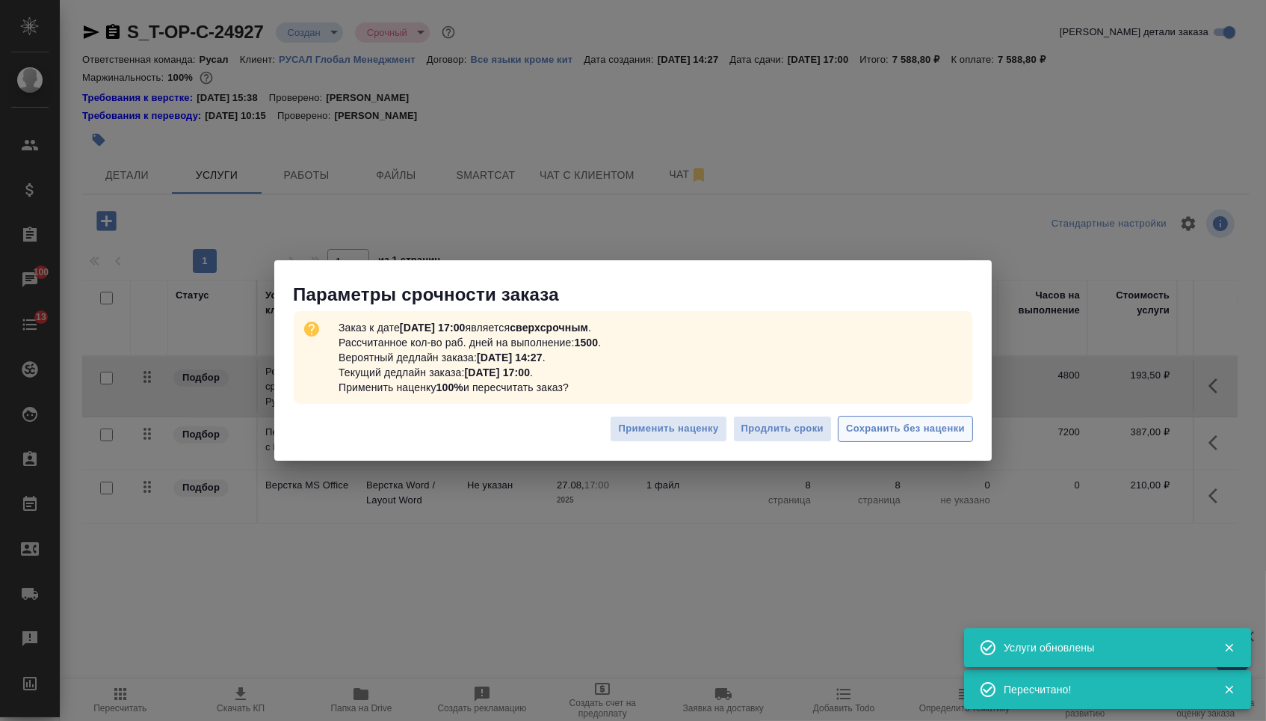
click at [851, 433] on span "Сохранить без наценки" at bounding box center [905, 428] width 119 height 17
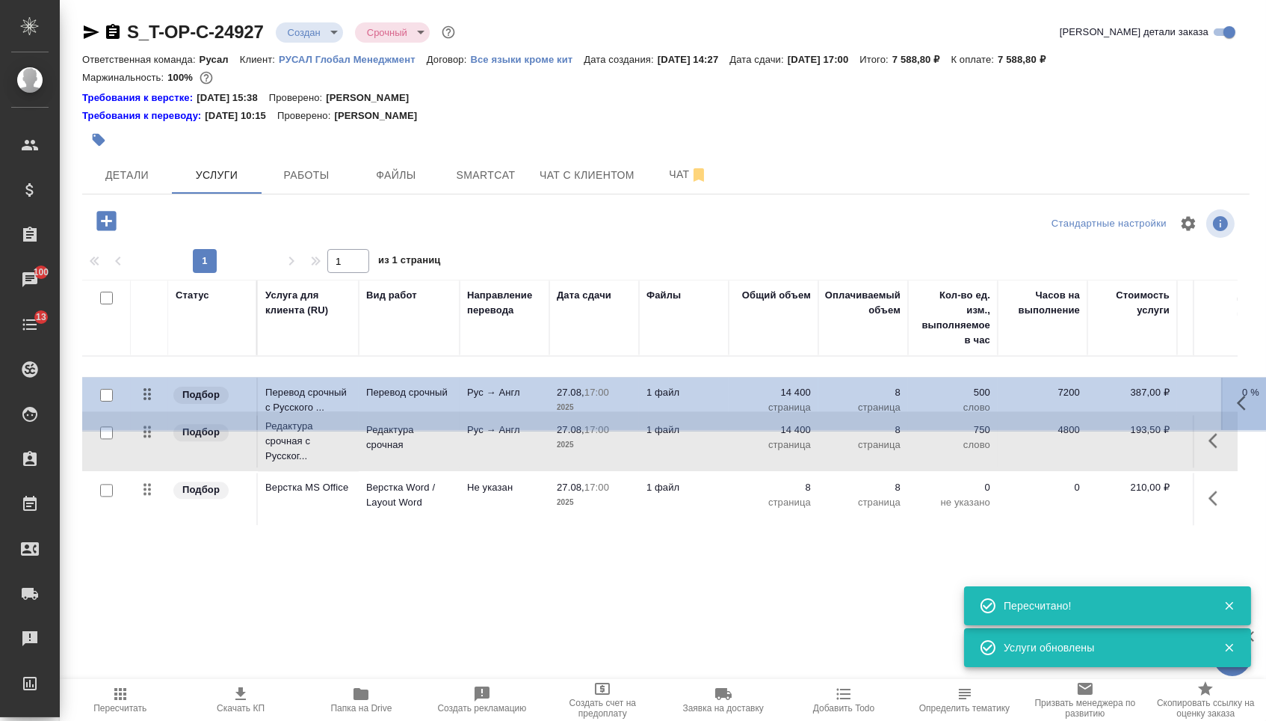
drag, startPoint x: 145, startPoint y: 443, endPoint x: 145, endPoint y: 380, distance: 62.0
click at [146, 381] on tbody "Подбор Редактура срочная с Русског... Редактура срочная Рус → Англ 27.08, 17:00…" at bounding box center [786, 441] width 1409 height 169
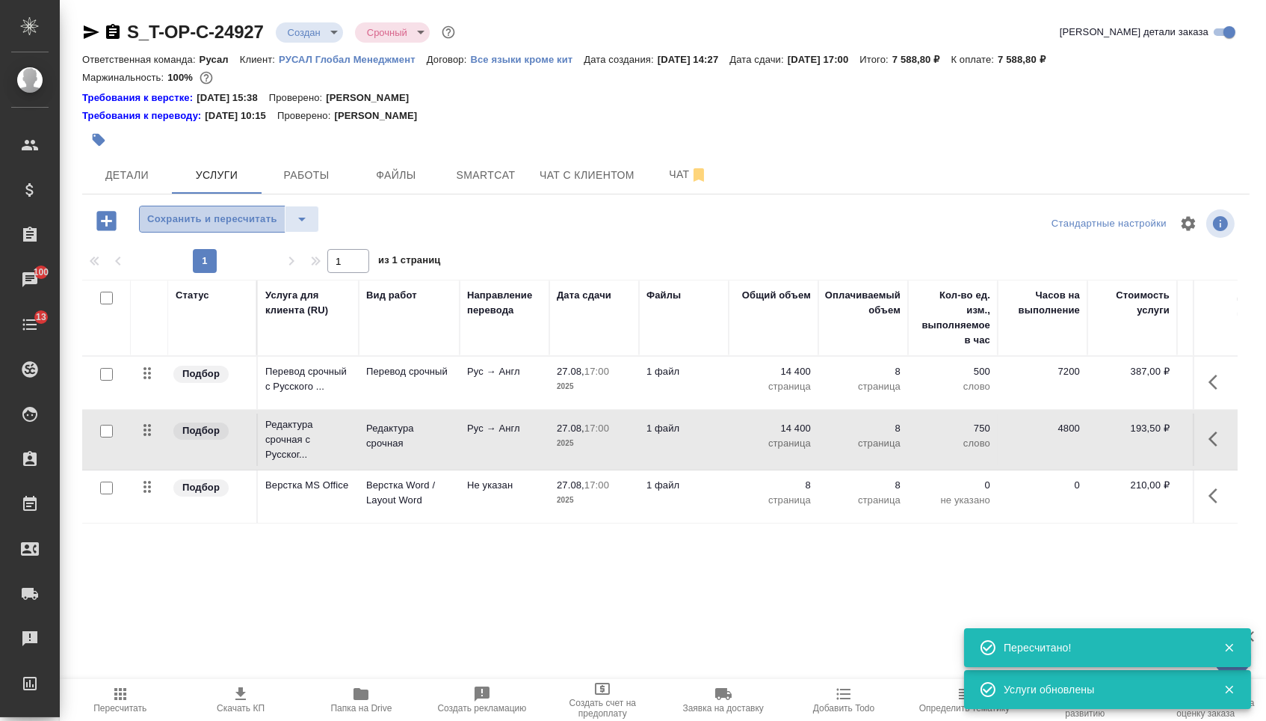
click at [235, 221] on span "Сохранить и пересчитать" at bounding box center [212, 219] width 130 height 17
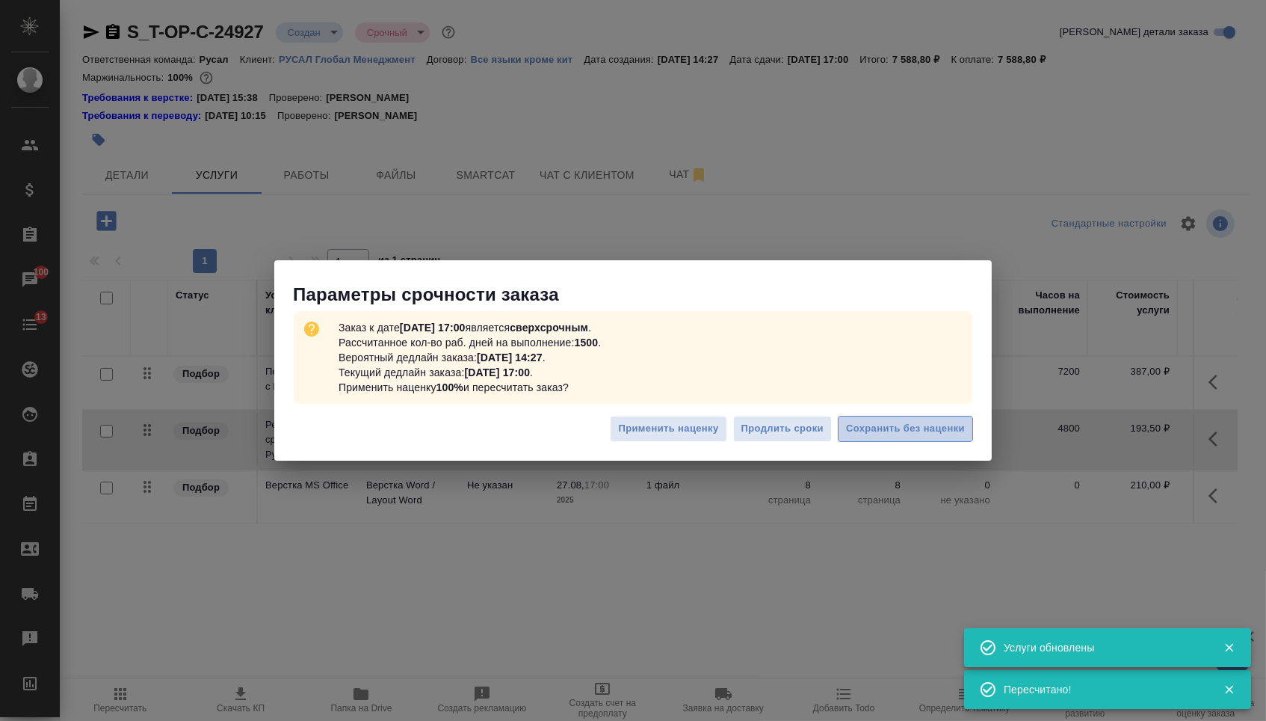
click at [944, 432] on span "Сохранить без наценки" at bounding box center [905, 428] width 119 height 17
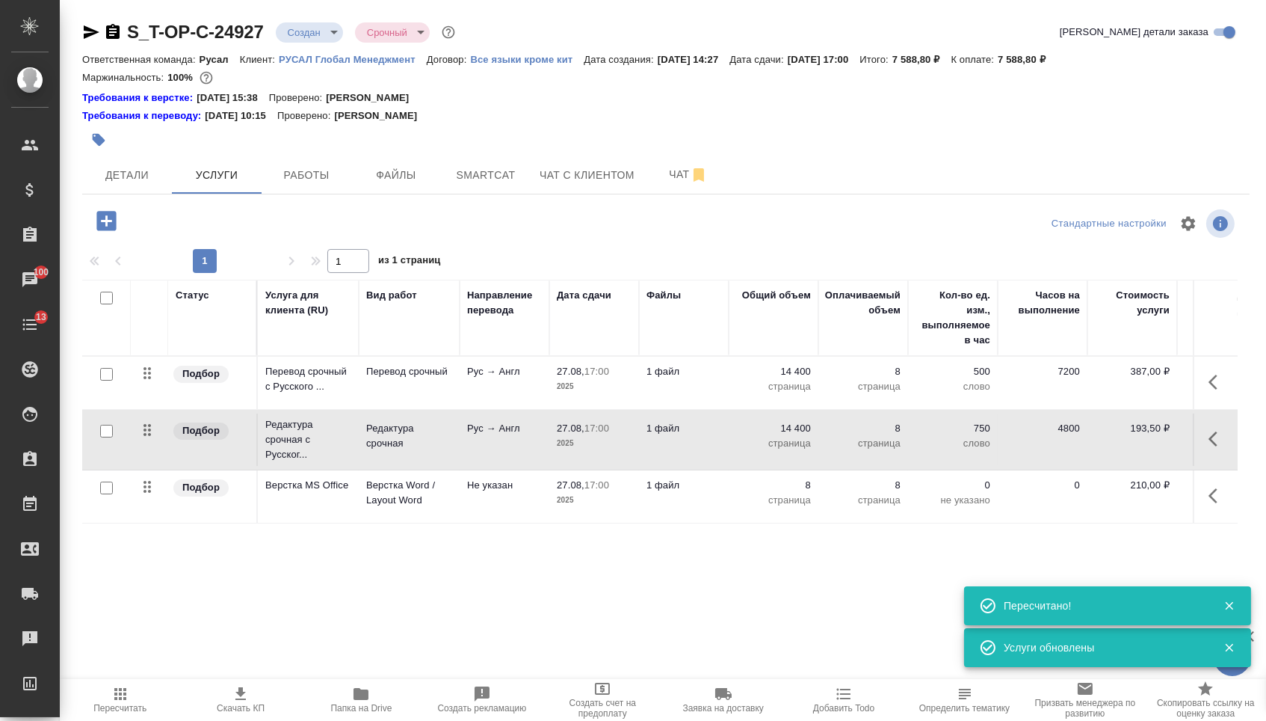
click at [306, 28] on body "🙏 .cls-1 fill:#fff; AWATERA Menshikova Aleksandra Клиенты Спецификации Заказы 1…" at bounding box center [633, 360] width 1266 height 721
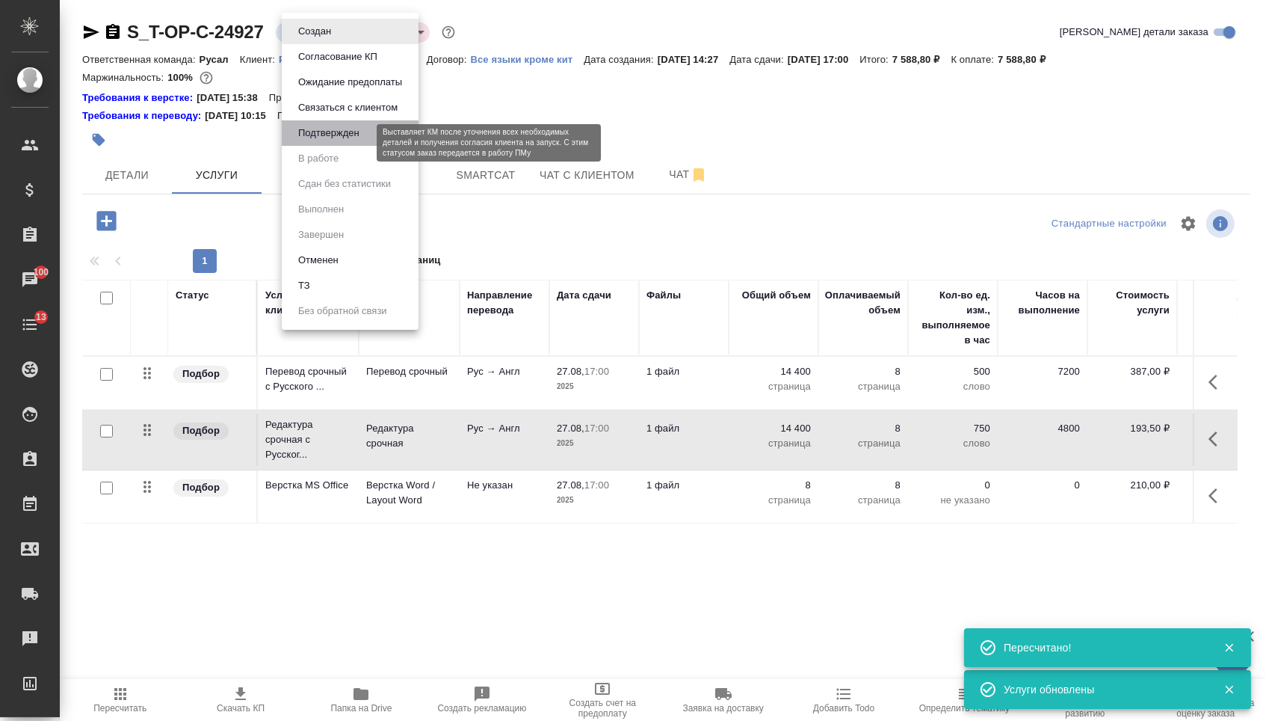
click at [323, 137] on button "Подтвержден" at bounding box center [329, 133] width 70 height 16
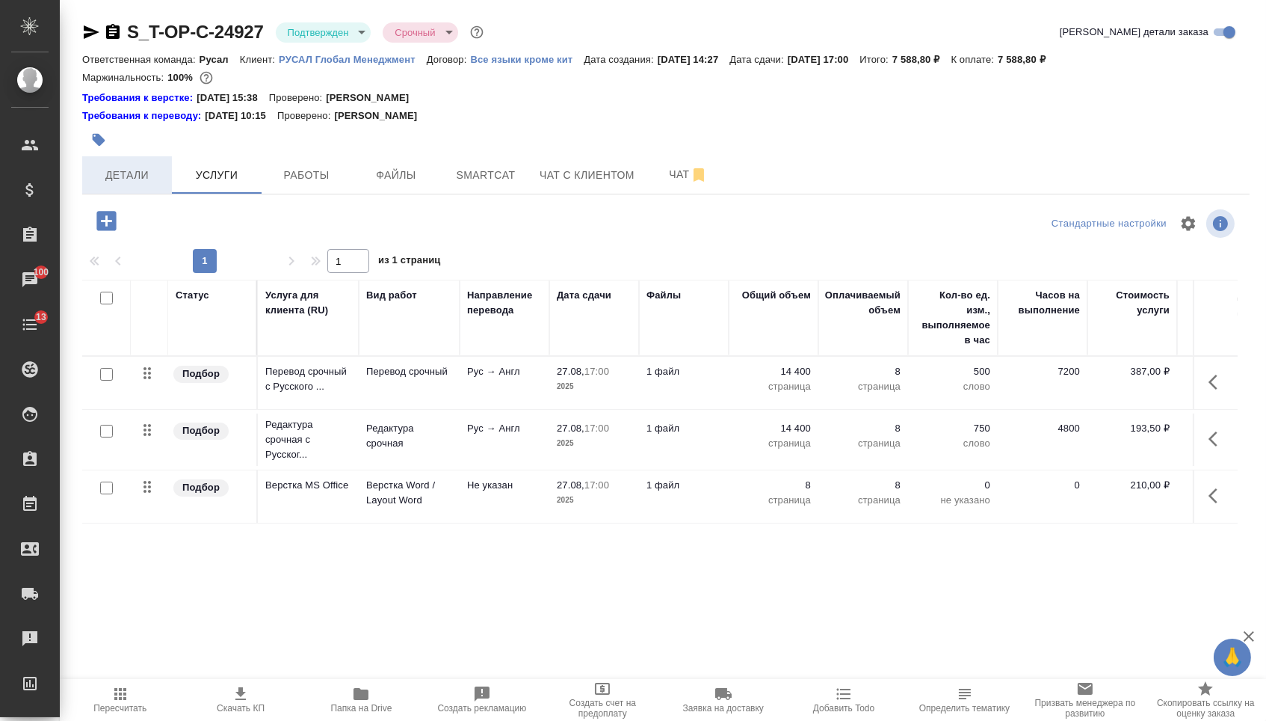
click at [142, 171] on span "Детали" at bounding box center [127, 175] width 72 height 19
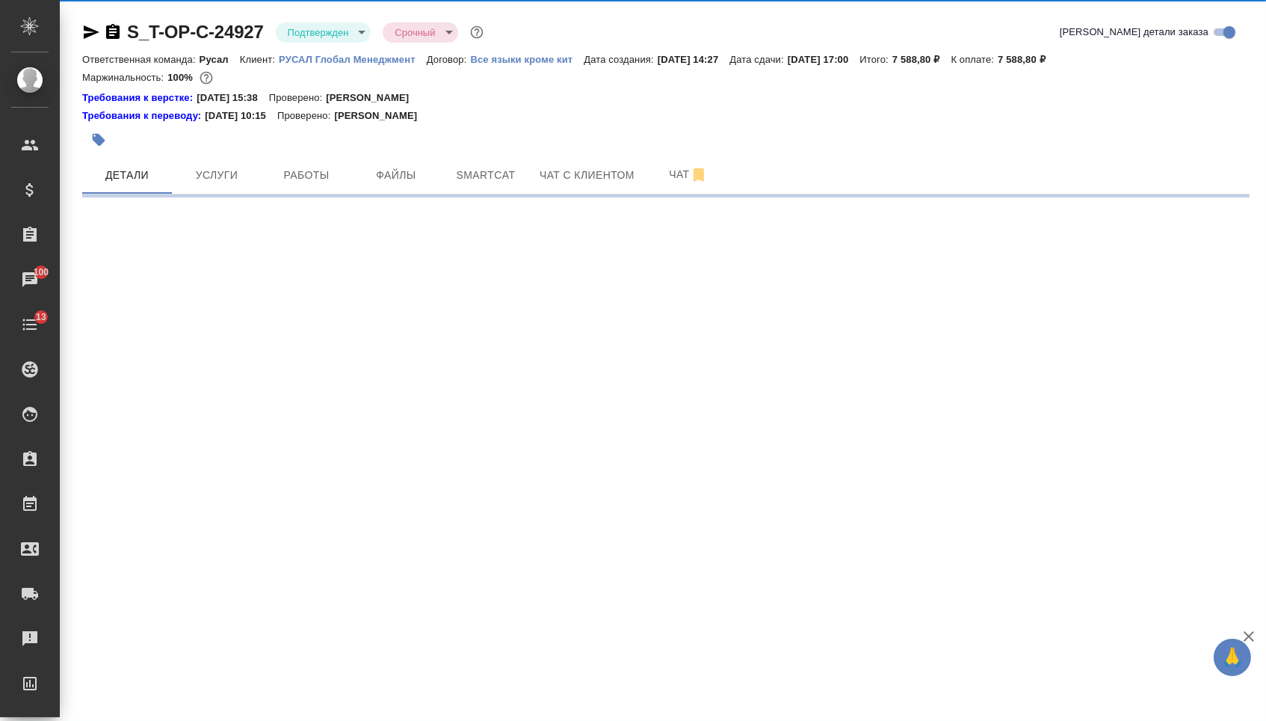
select select "RU"
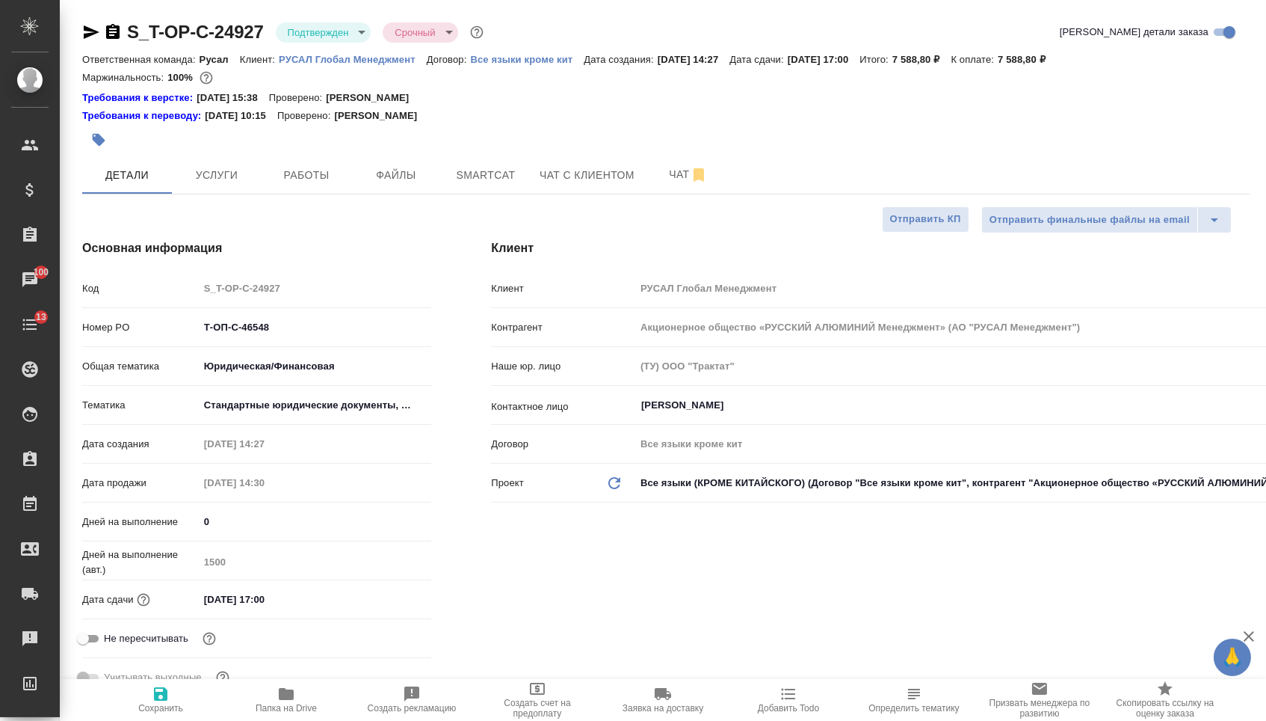
click at [304, 350] on div "Номер PO Т-ОП-С-46548" at bounding box center [256, 333] width 349 height 39
drag, startPoint x: 298, startPoint y: 341, endPoint x: 143, endPoint y: 321, distance: 156.0
click at [143, 321] on div "Номер PO Т-ОП-С-46548" at bounding box center [256, 327] width 349 height 26
type textarea "x"
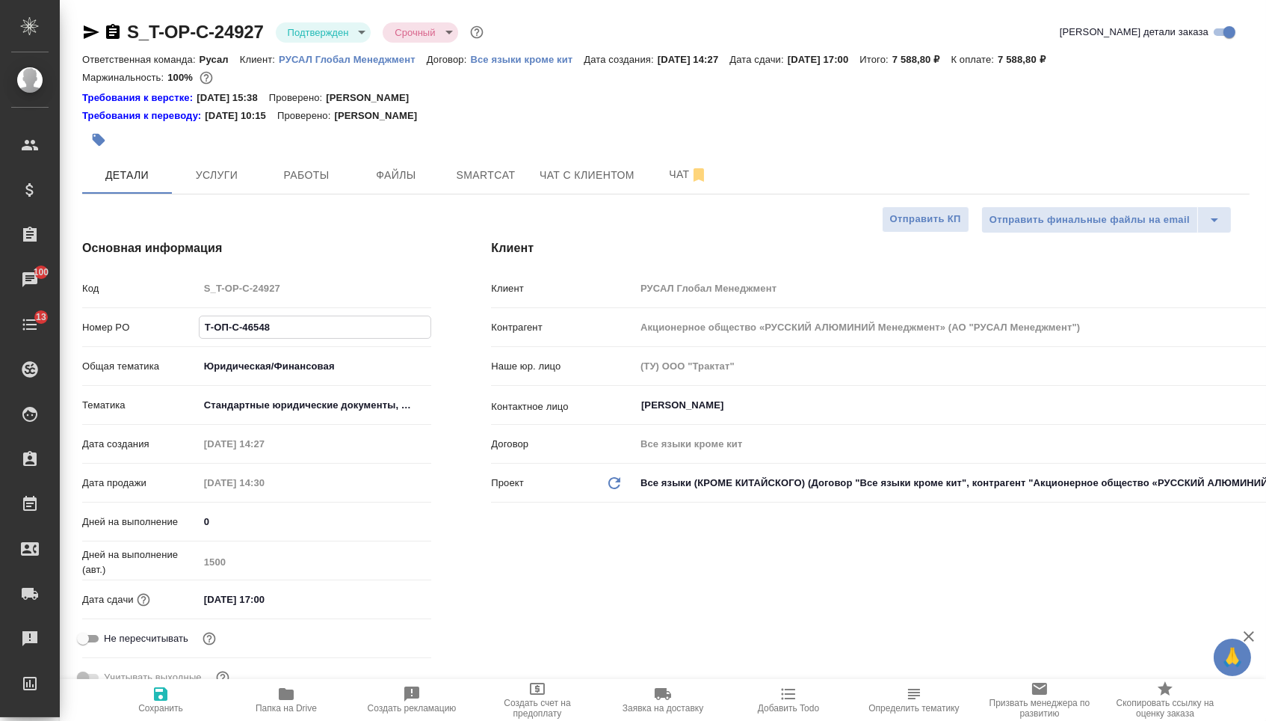
type textarea "x"
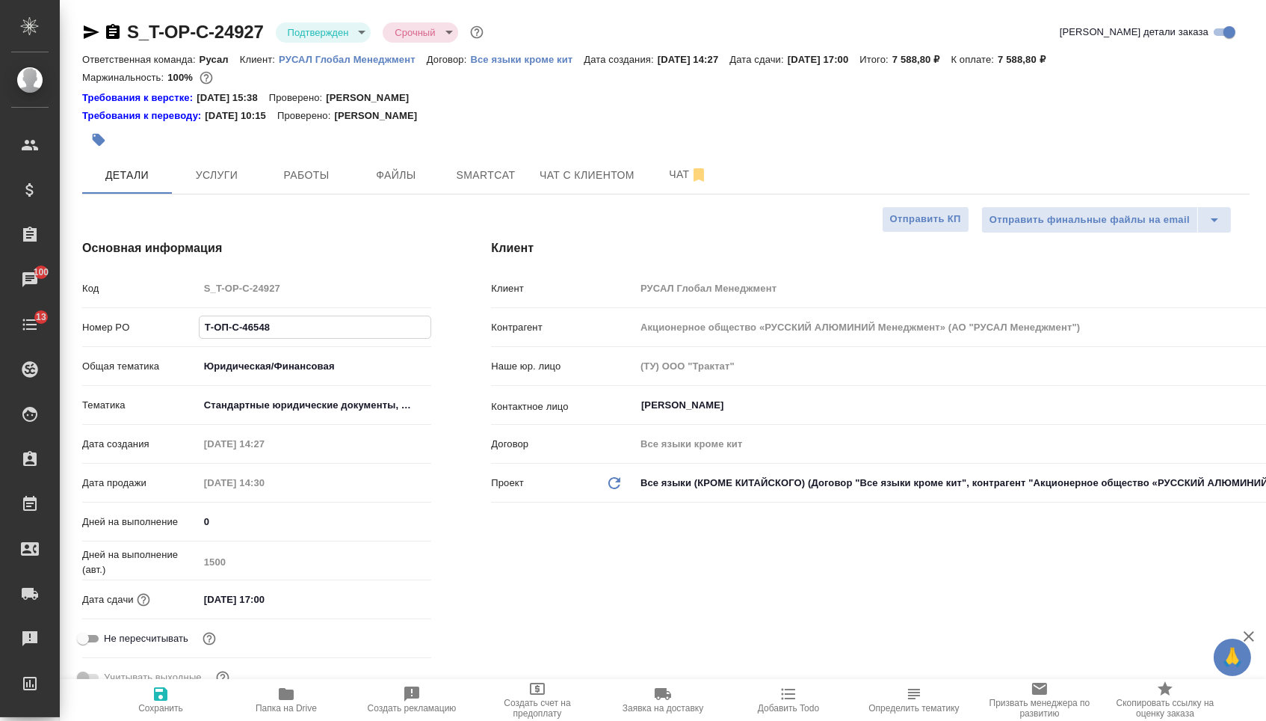
type textarea "x"
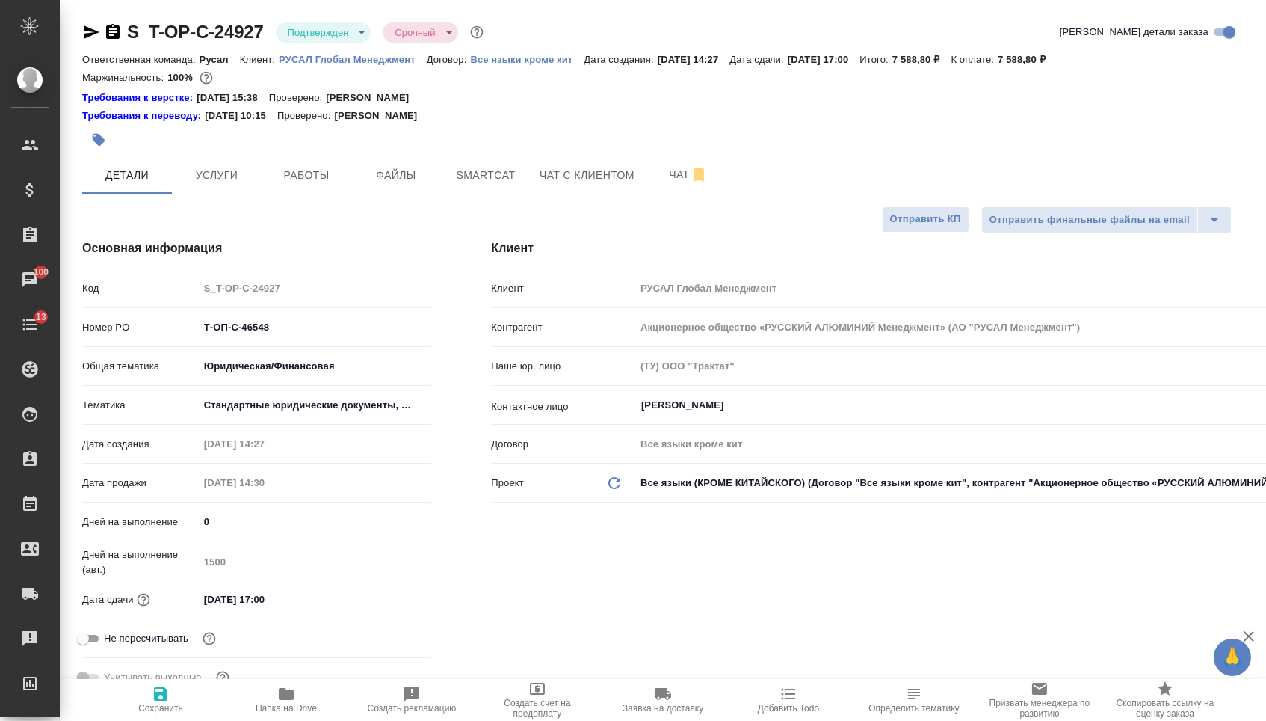
type textarea "x"
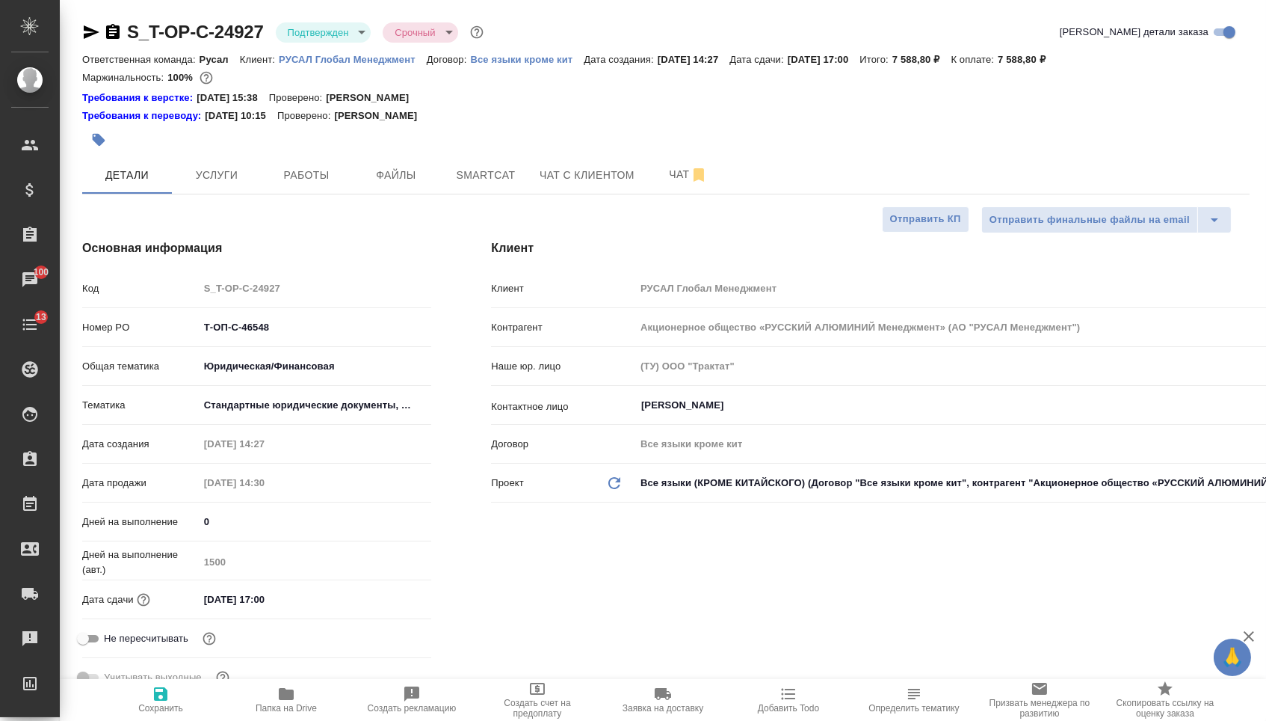
type textarea "x"
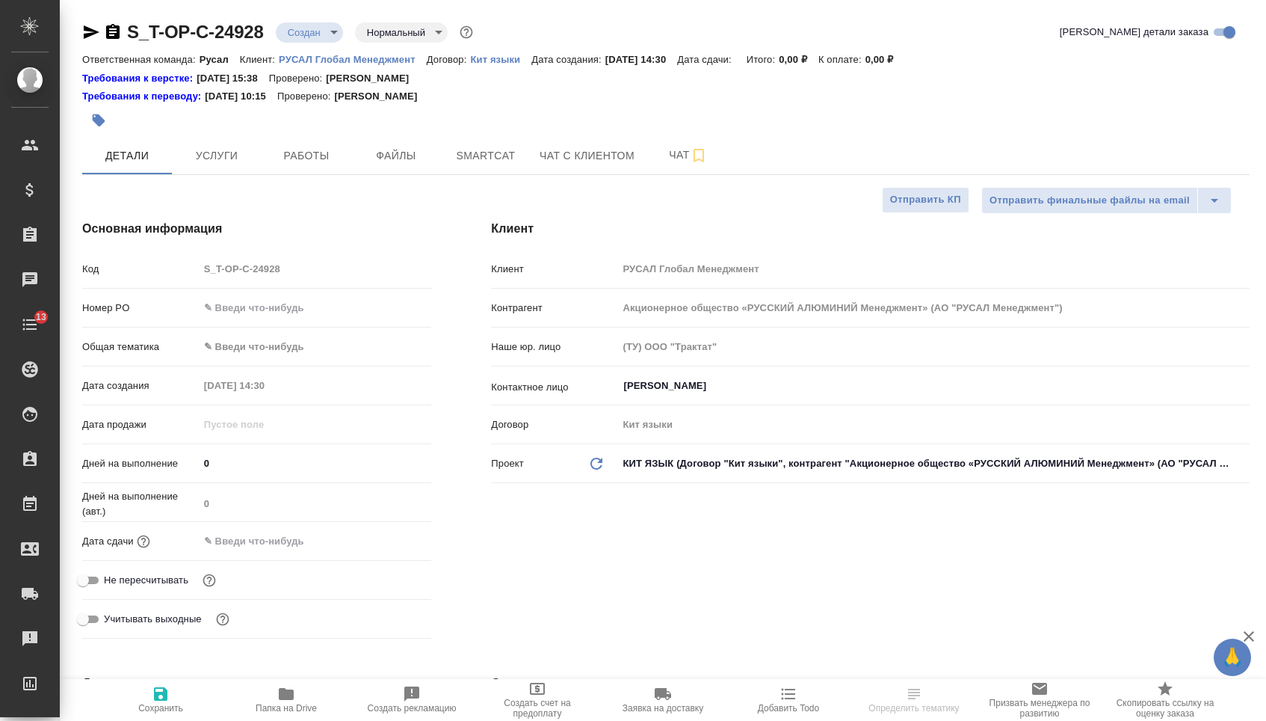
select select "RU"
type textarea "x"
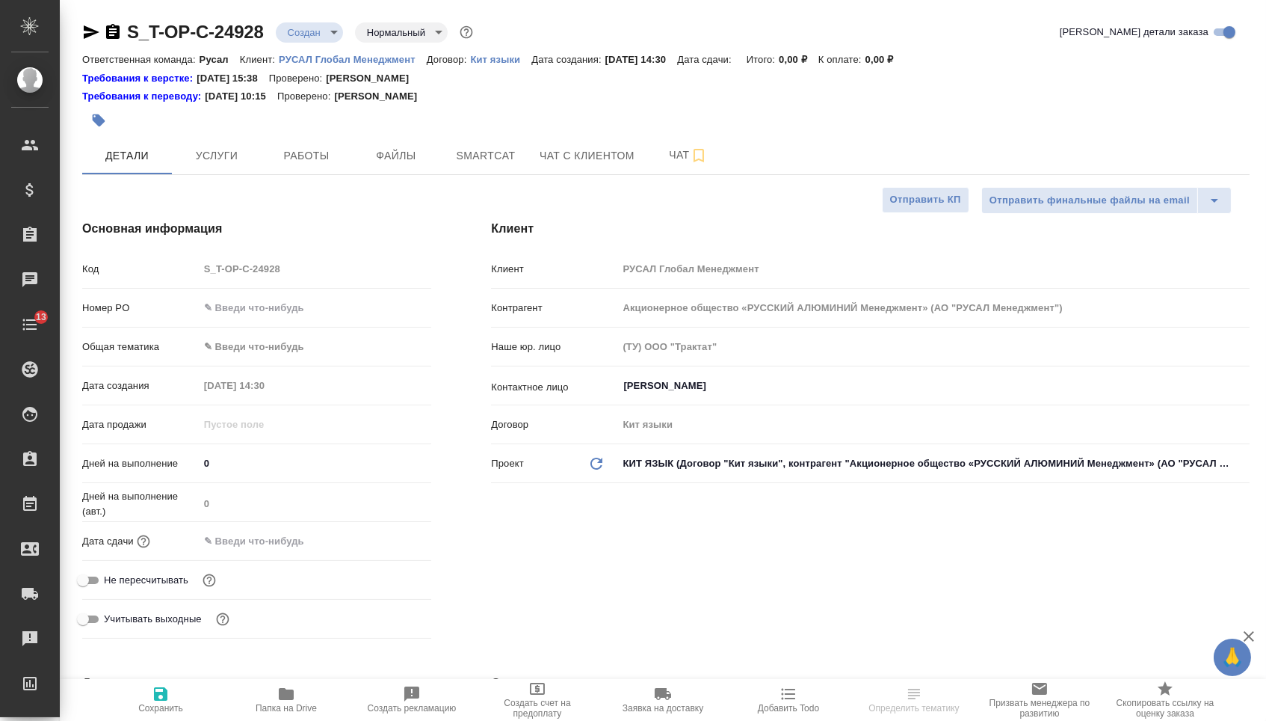
type textarea "x"
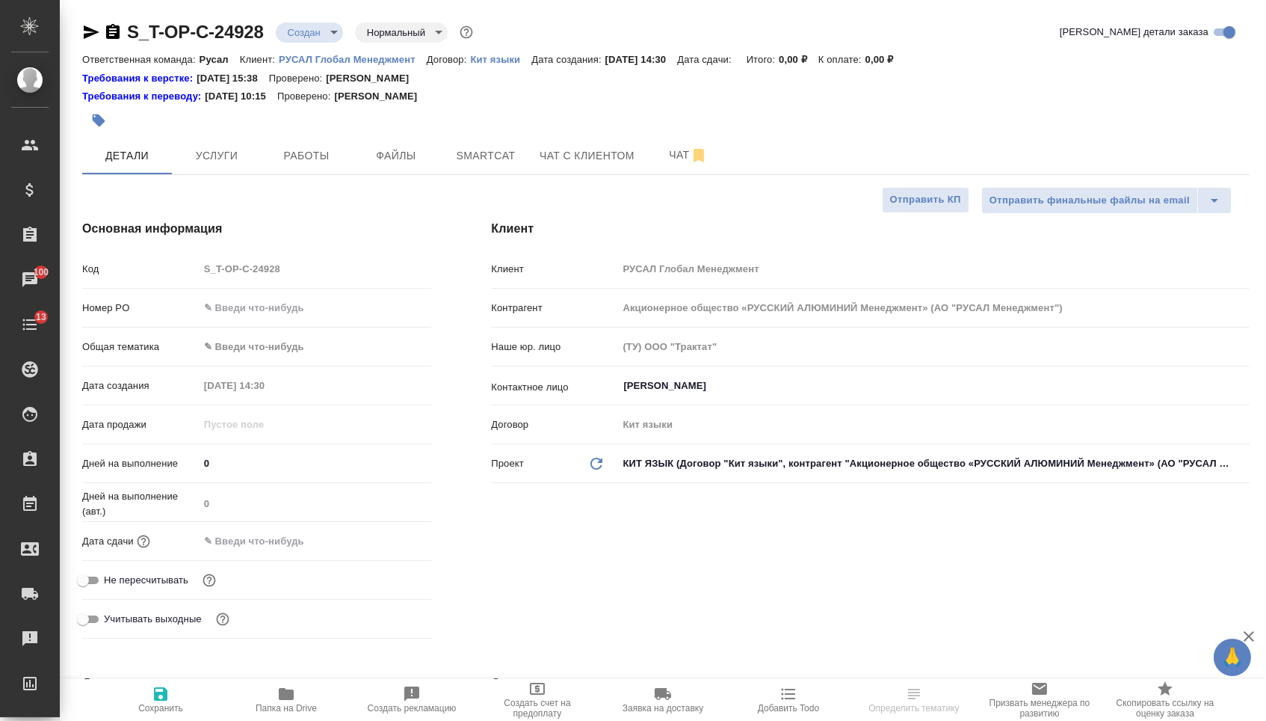
click at [310, 321] on div "Номер PO" at bounding box center [256, 308] width 349 height 26
click at [315, 318] on input "text" at bounding box center [315, 308] width 233 height 22
paste input "Т-ОП-С-46549"
type input "Т-ОП-С-46549"
type textarea "x"
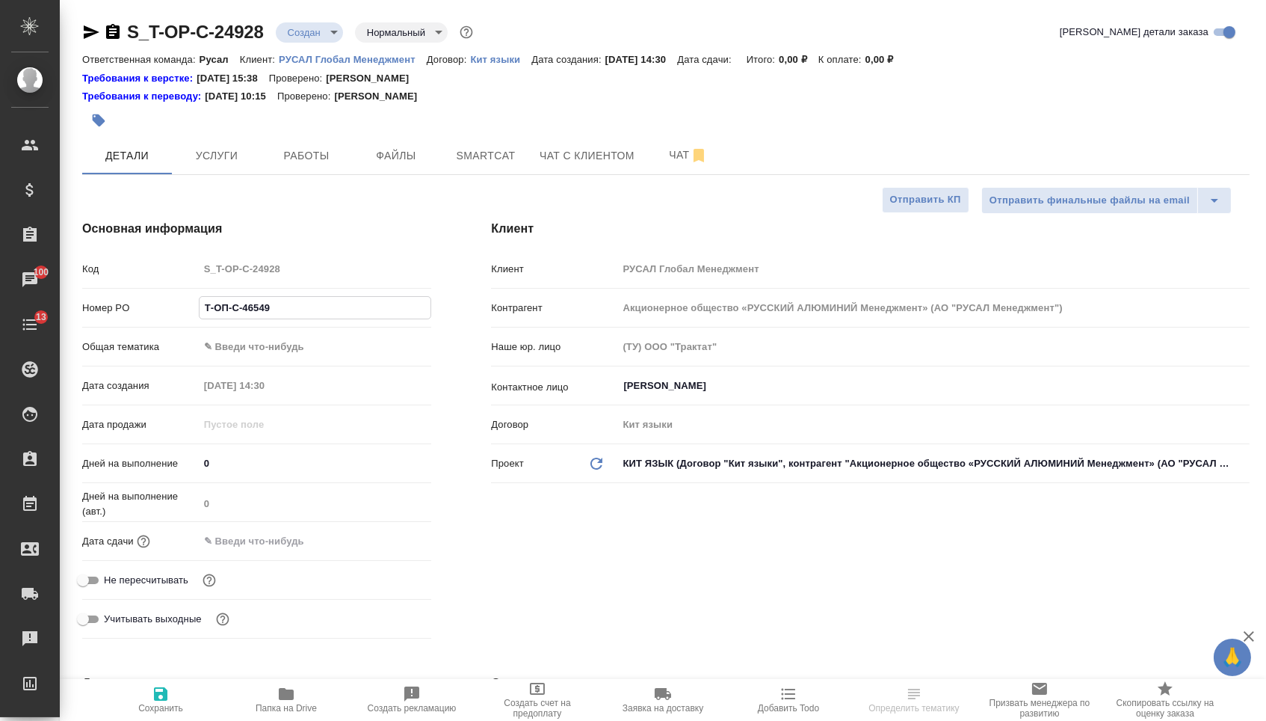
type textarea "x"
type input "Т-ОП-С-46549"
click at [312, 551] on input "text" at bounding box center [265, 541] width 131 height 22
click at [390, 549] on icon "button" at bounding box center [388, 540] width 18 height 18
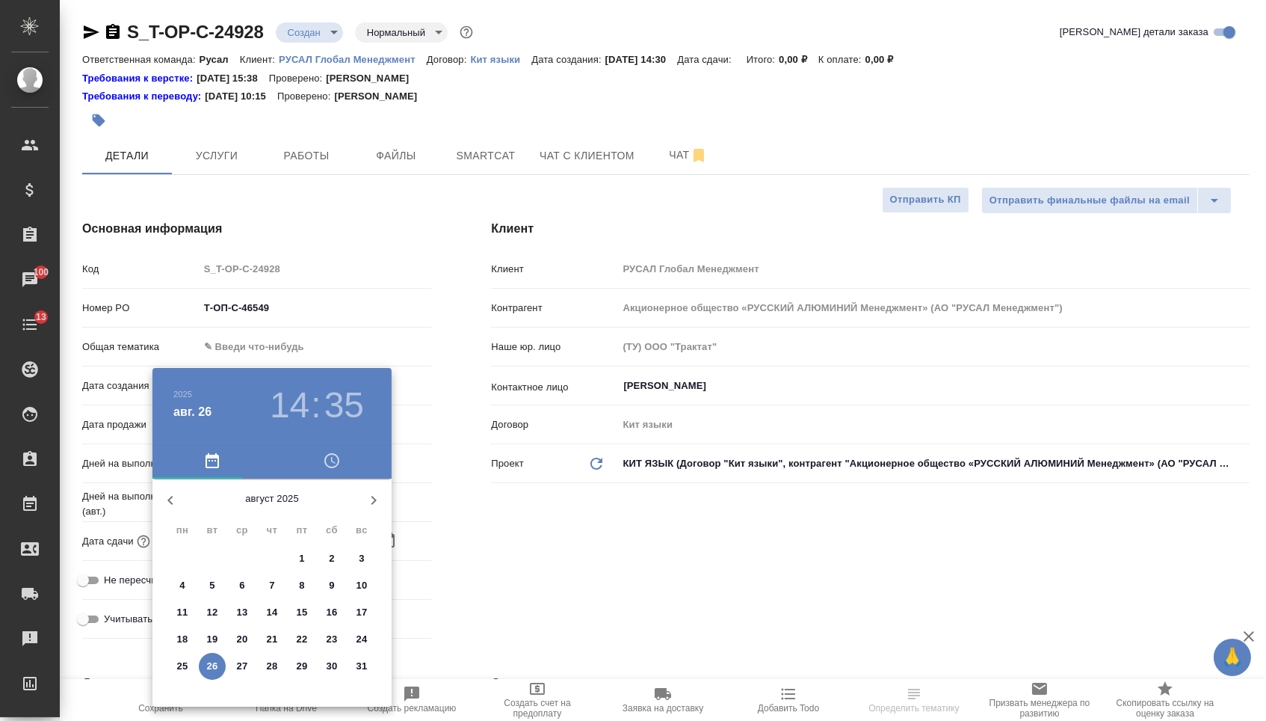
click at [238, 669] on p "27" at bounding box center [242, 666] width 11 height 15
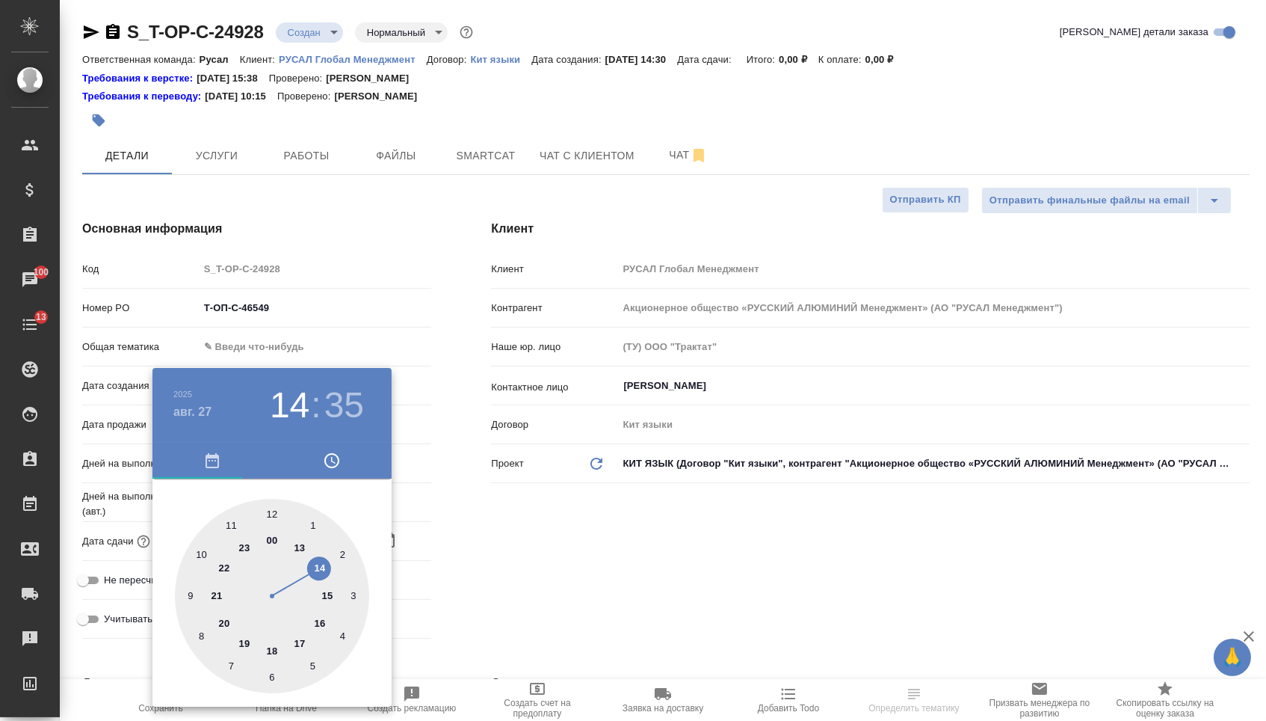
type input "27.08.2025 14:35"
type textarea "x"
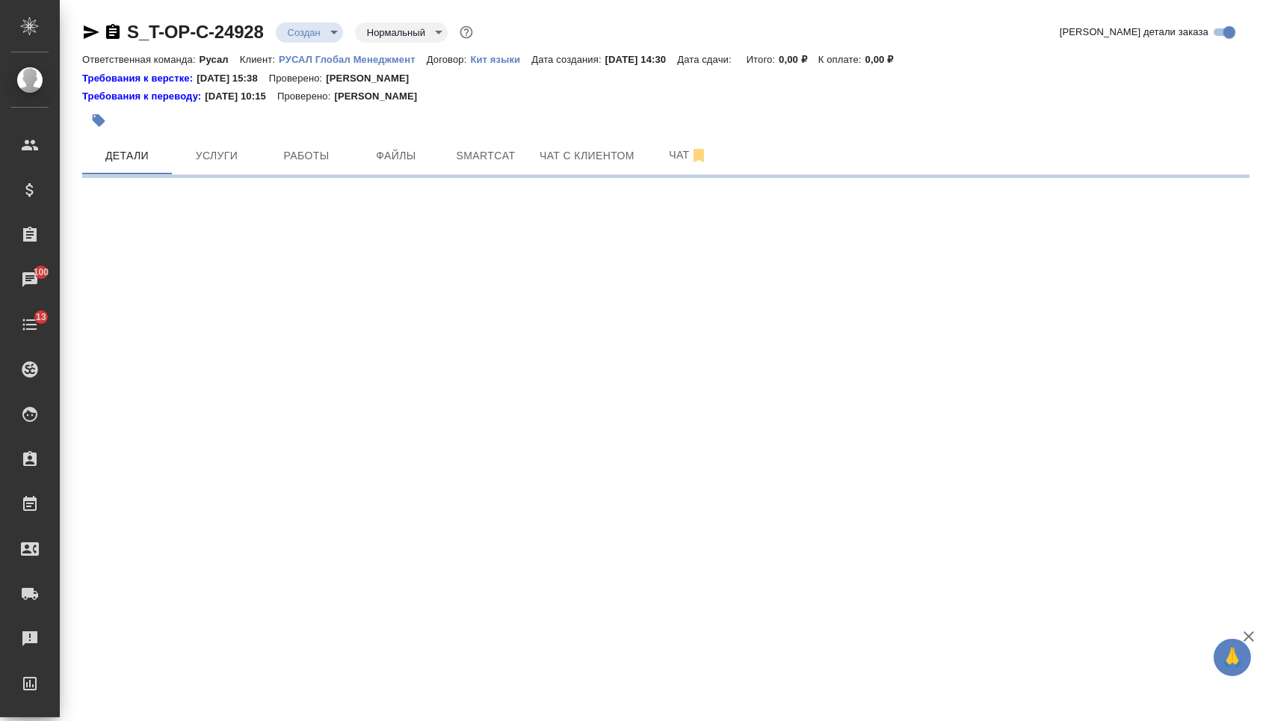
select select "RU"
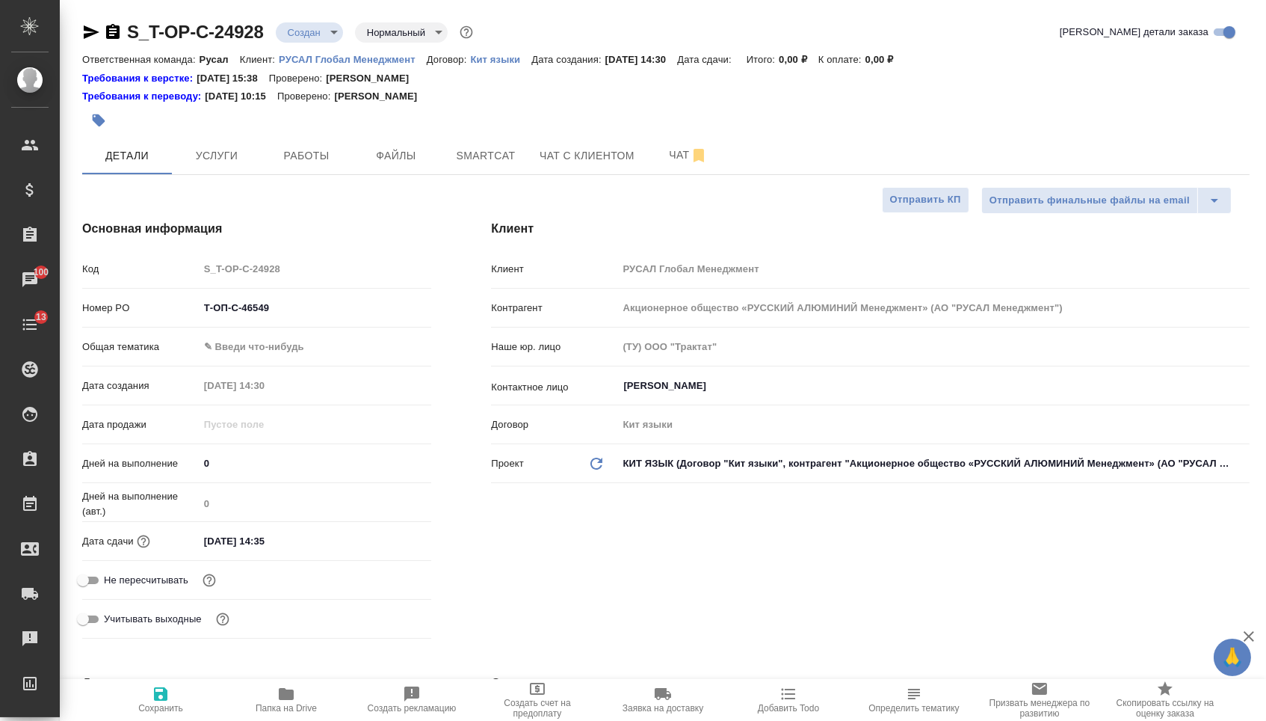
type textarea "x"
click at [288, 545] on input "27.08.2025 14:35" at bounding box center [264, 541] width 131 height 22
click at [381, 546] on icon "button" at bounding box center [388, 540] width 18 height 18
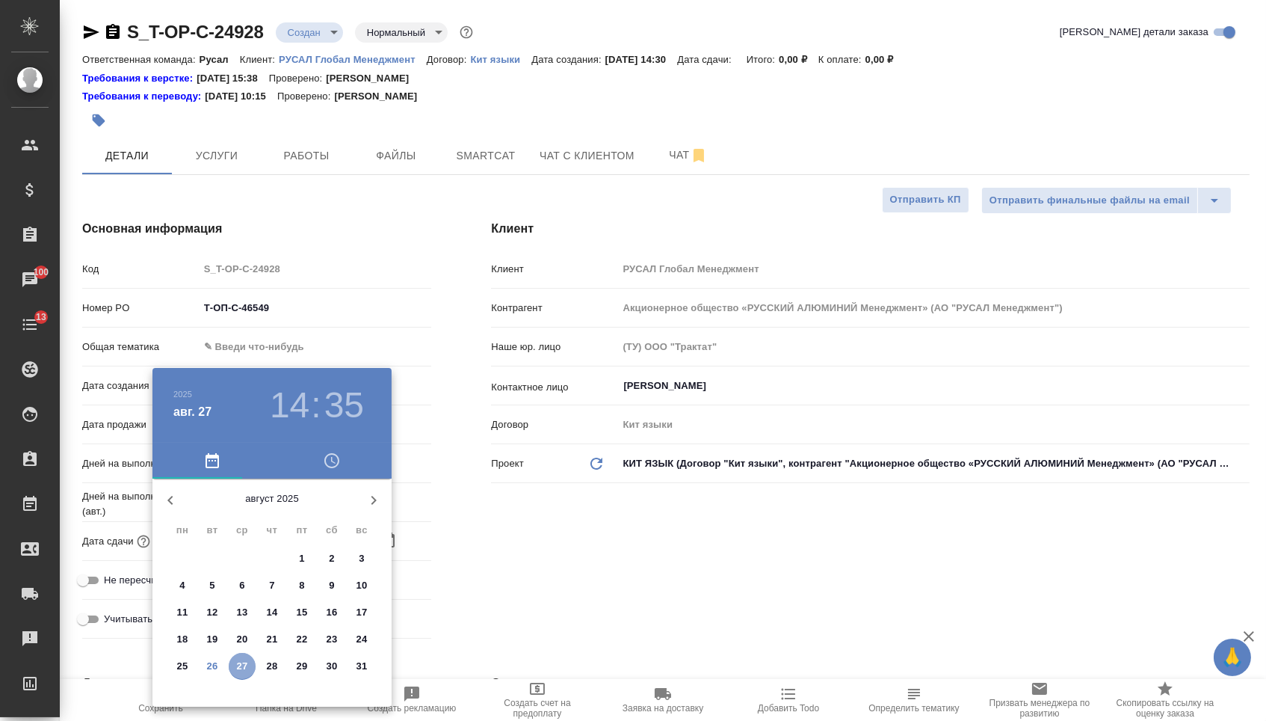
click at [241, 667] on p "27" at bounding box center [242, 666] width 11 height 15
type textarea "x"
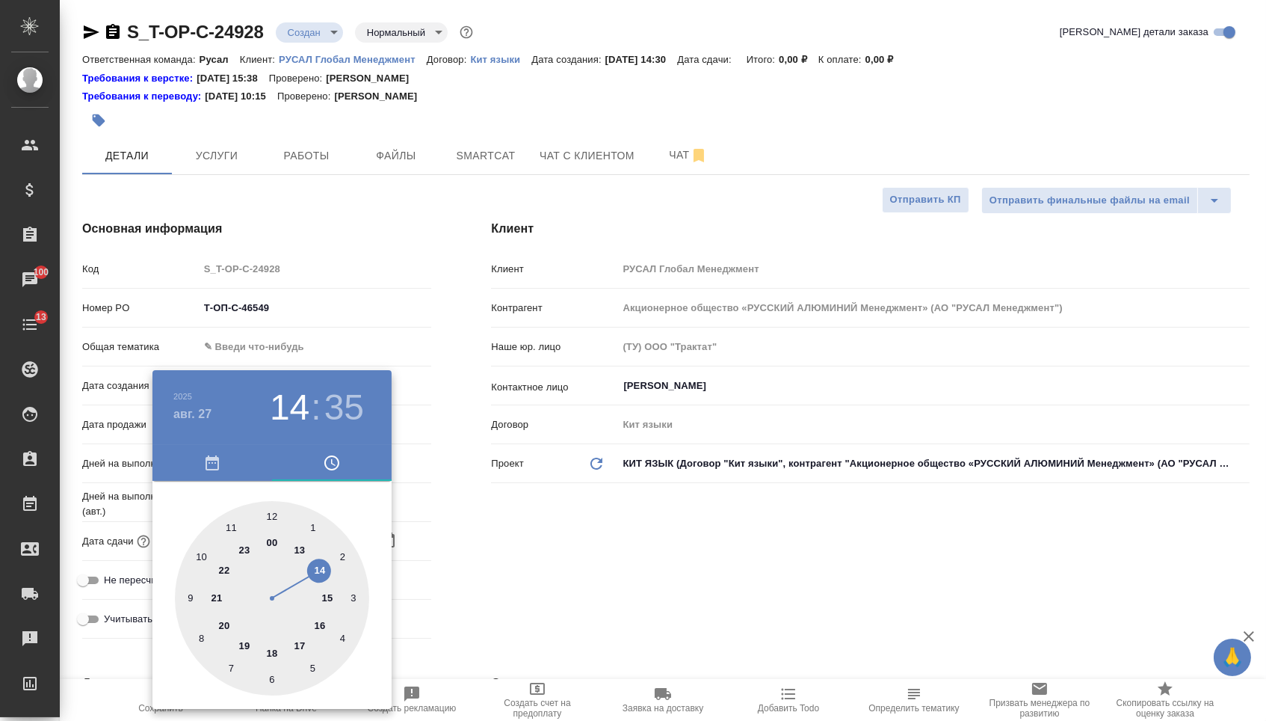
type textarea "x"
click at [287, 648] on div at bounding box center [272, 598] width 194 height 194
type input "27.08.2025 17:35"
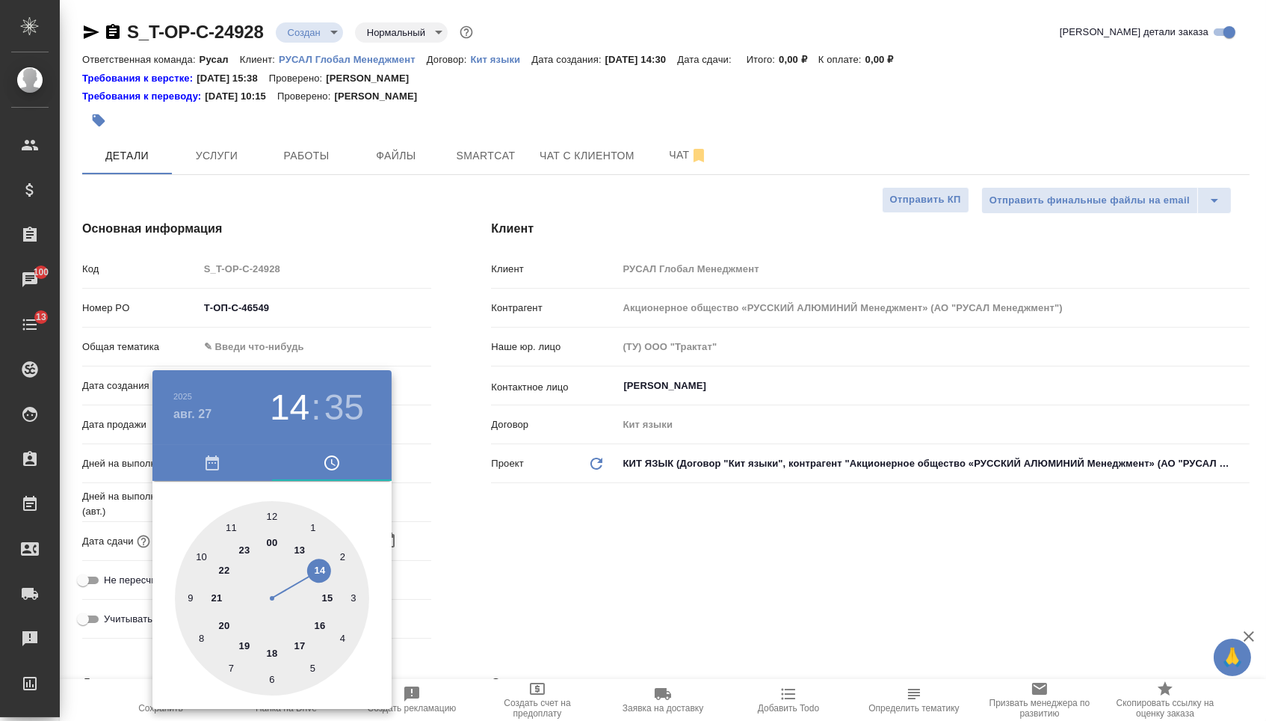
type textarea "x"
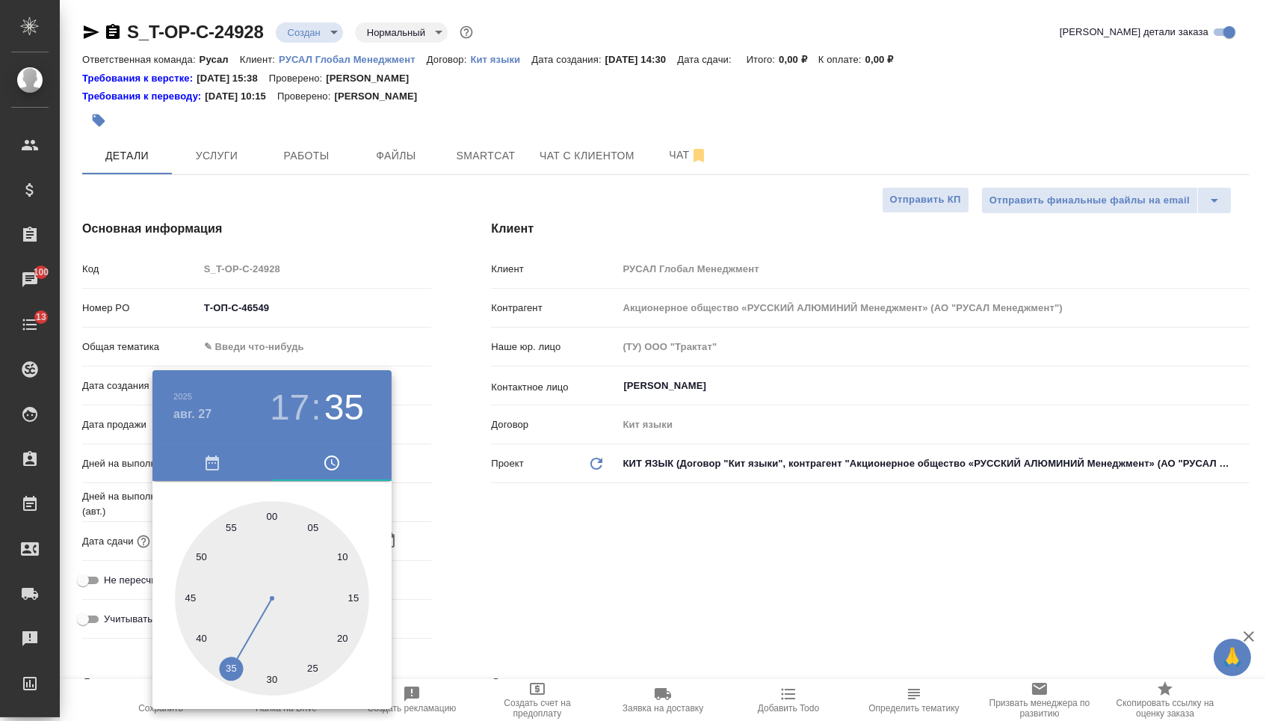
type textarea "x"
type input "27.08.2025 17:00"
click at [271, 511] on div at bounding box center [272, 598] width 194 height 194
type textarea "x"
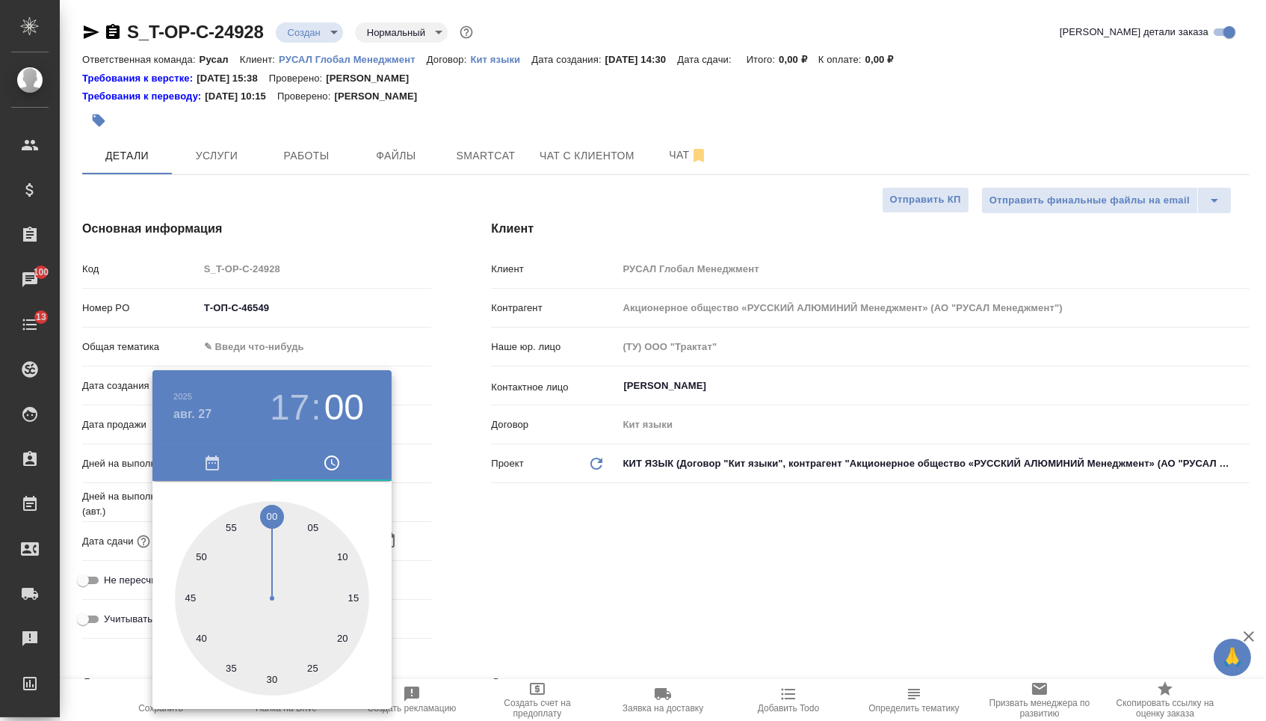
type textarea "x"
click at [489, 525] on div at bounding box center [633, 360] width 1266 height 721
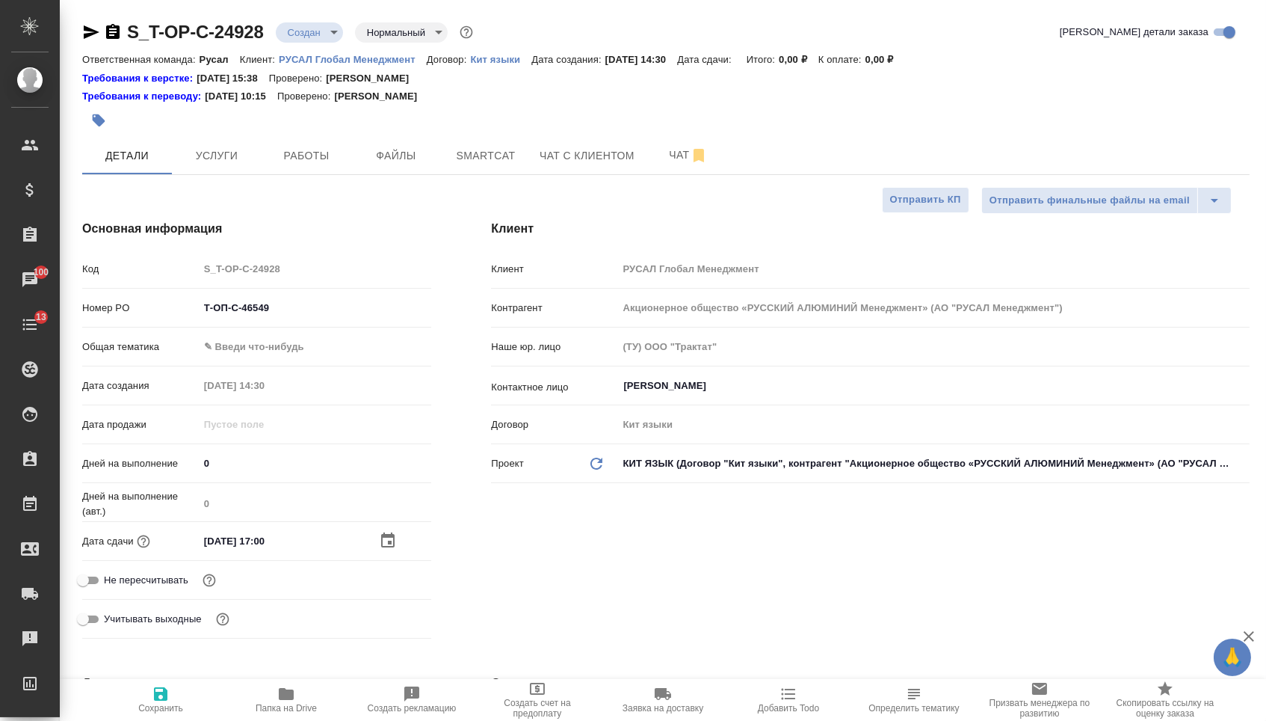
type textarea "x"
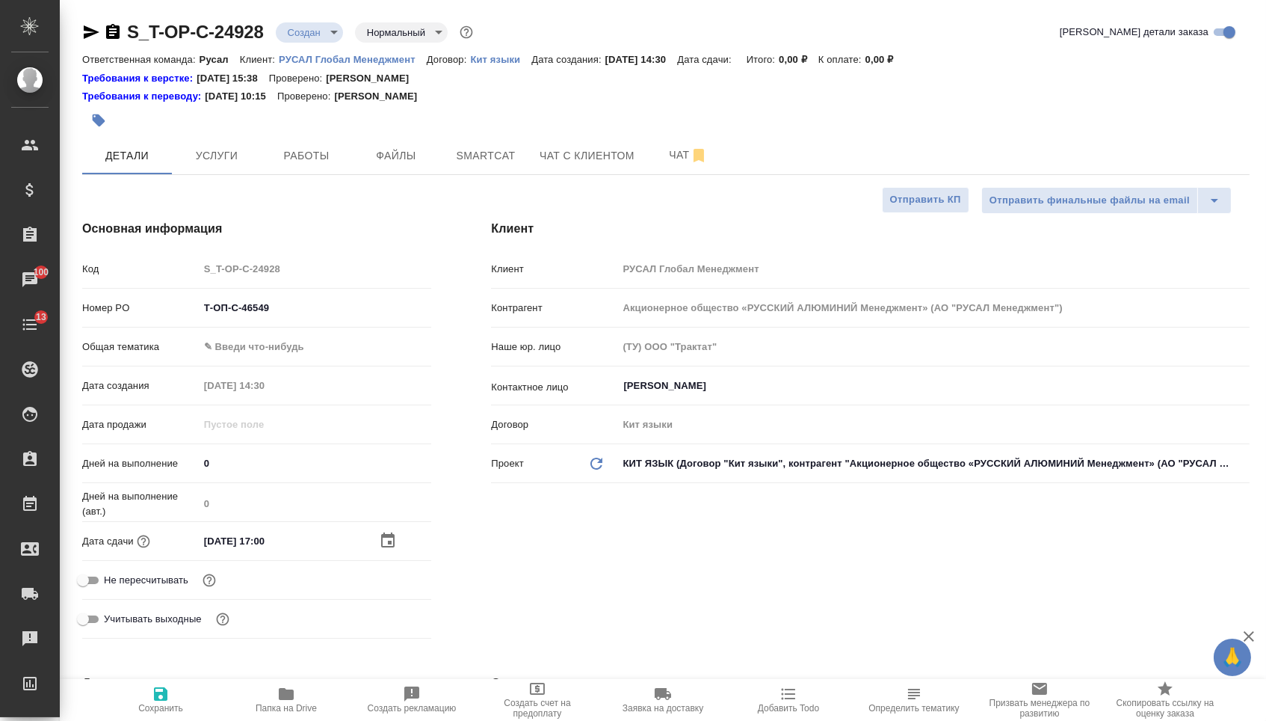
type textarea "x"
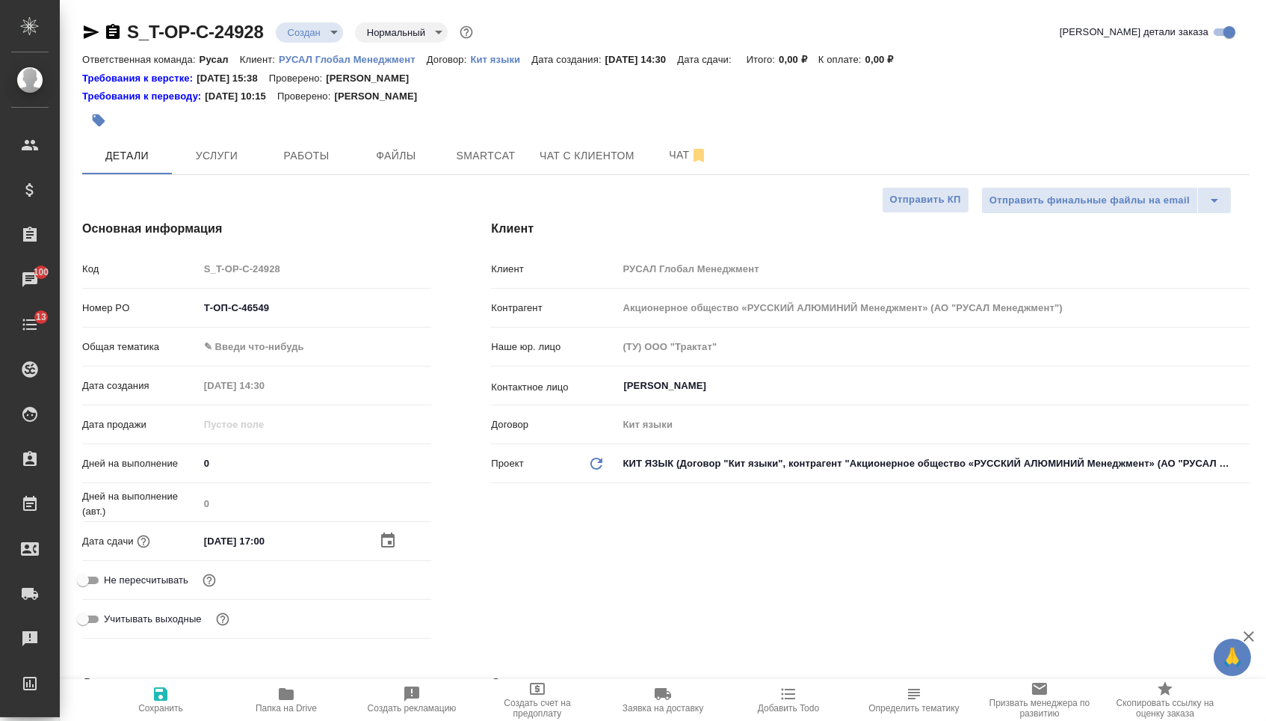
type textarea "x"
click at [309, 353] on body "🙏 .cls-1 fill:#fff; AWATERA Menshikova Aleksandra Клиенты Спецификации Заказы 1…" at bounding box center [633, 360] width 1266 height 721
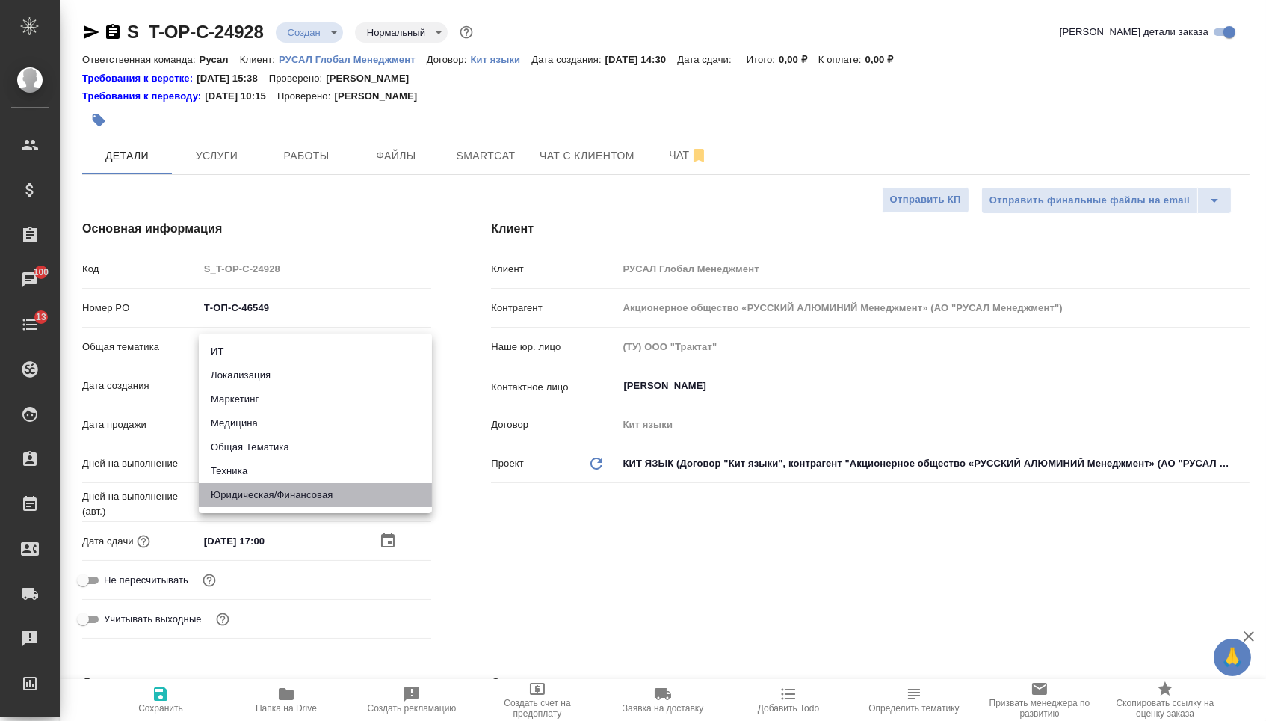
click at [276, 483] on li "Юридическая/Финансовая" at bounding box center [315, 495] width 233 height 24
type input "yr-fn"
type textarea "x"
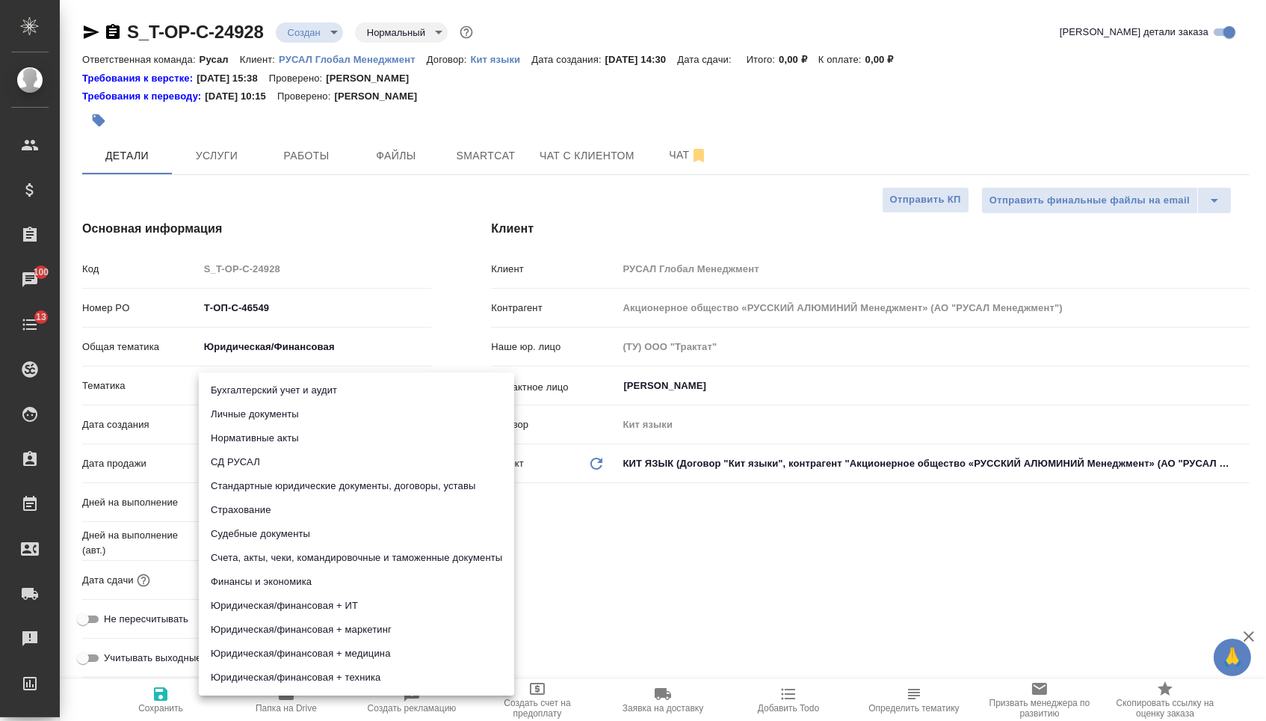
click at [265, 395] on body "🙏 .cls-1 fill:#fff; AWATERA Menshikova Aleksandra Клиенты Спецификации Заказы 1…" at bounding box center [633, 360] width 1266 height 721
click at [265, 493] on li "Стандартные юридические документы, договоры, уставы" at bounding box center [356, 486] width 315 height 24
type textarea "x"
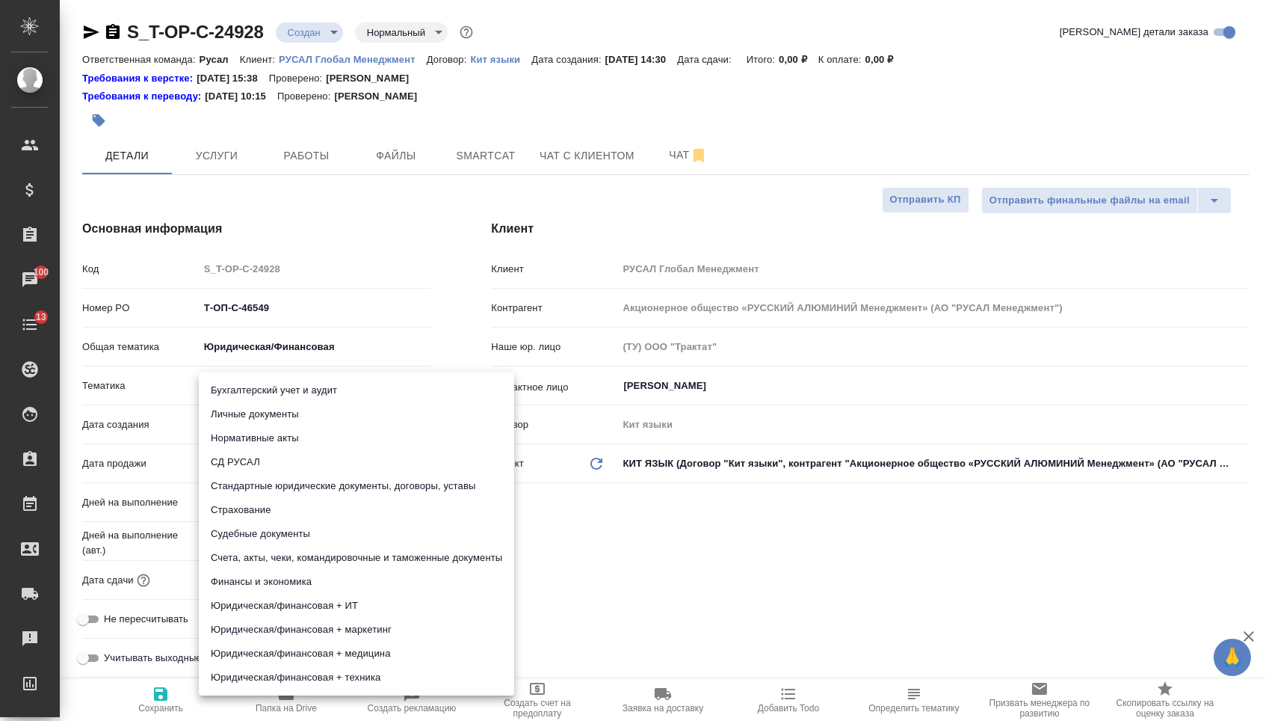
type input "5f647205b73bc97568ca66bf"
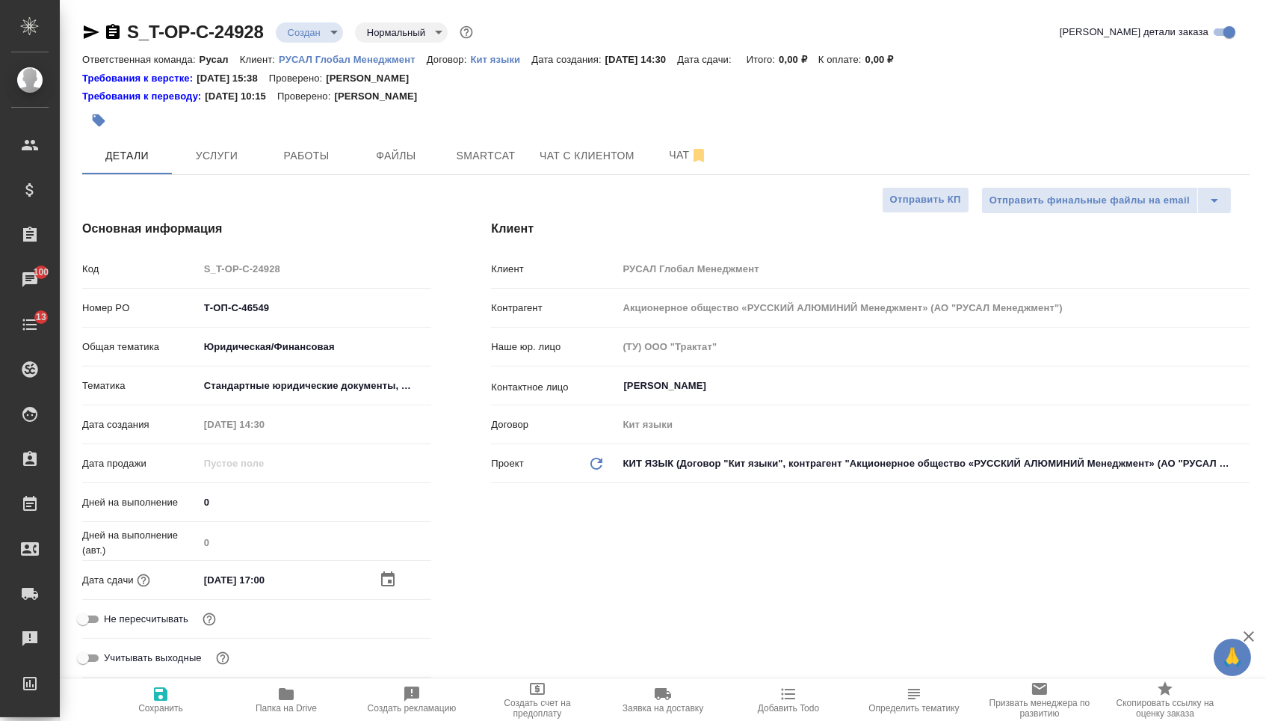
click at [126, 697] on span "Сохранить" at bounding box center [161, 699] width 108 height 28
type textarea "x"
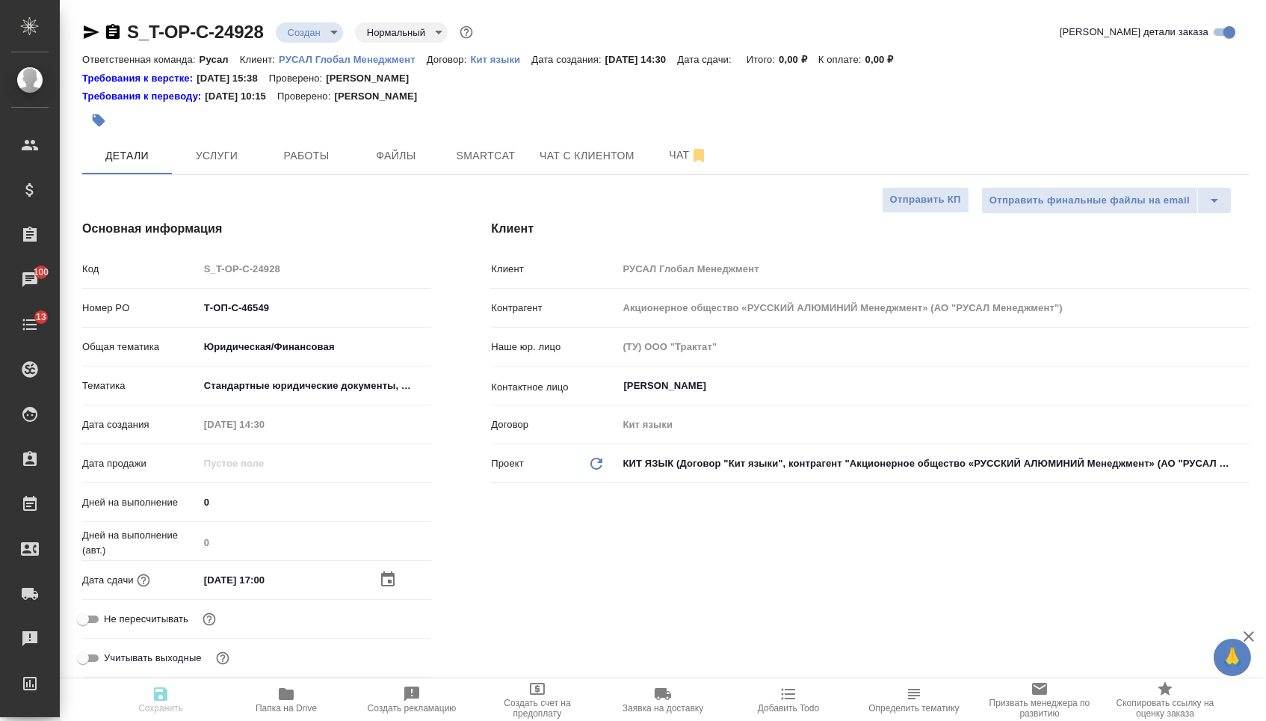
type textarea "x"
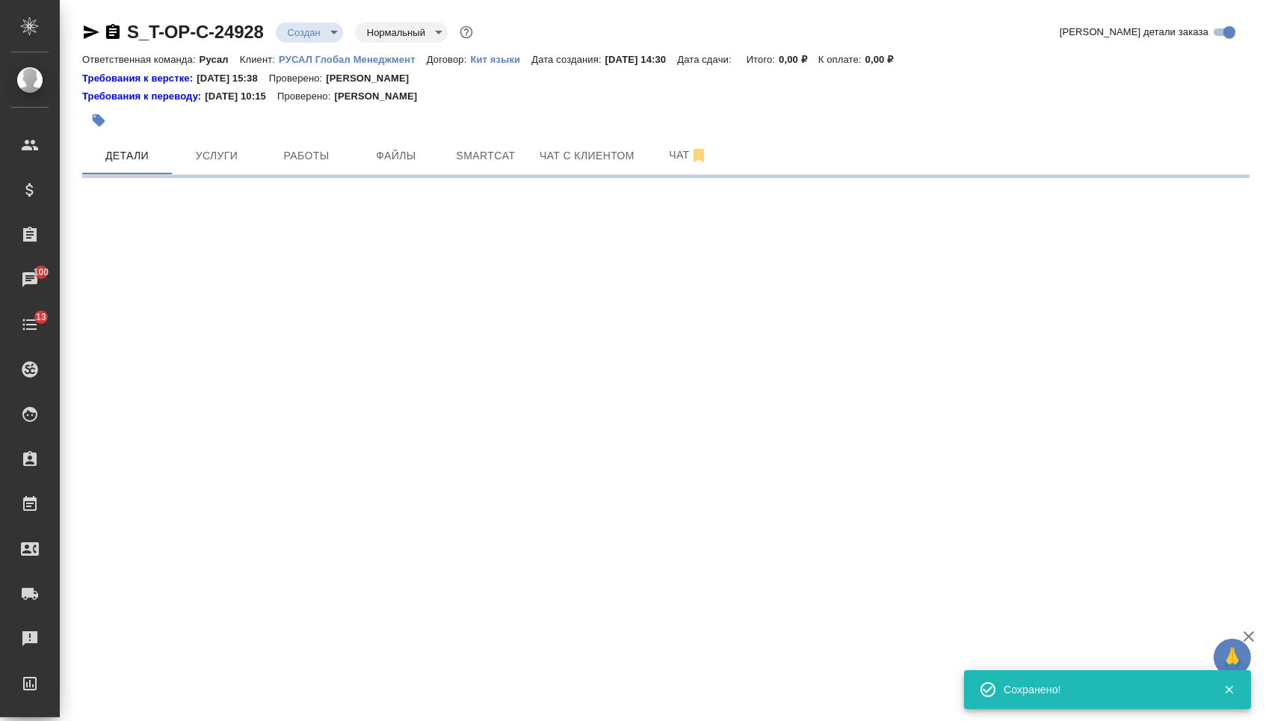
select select "RU"
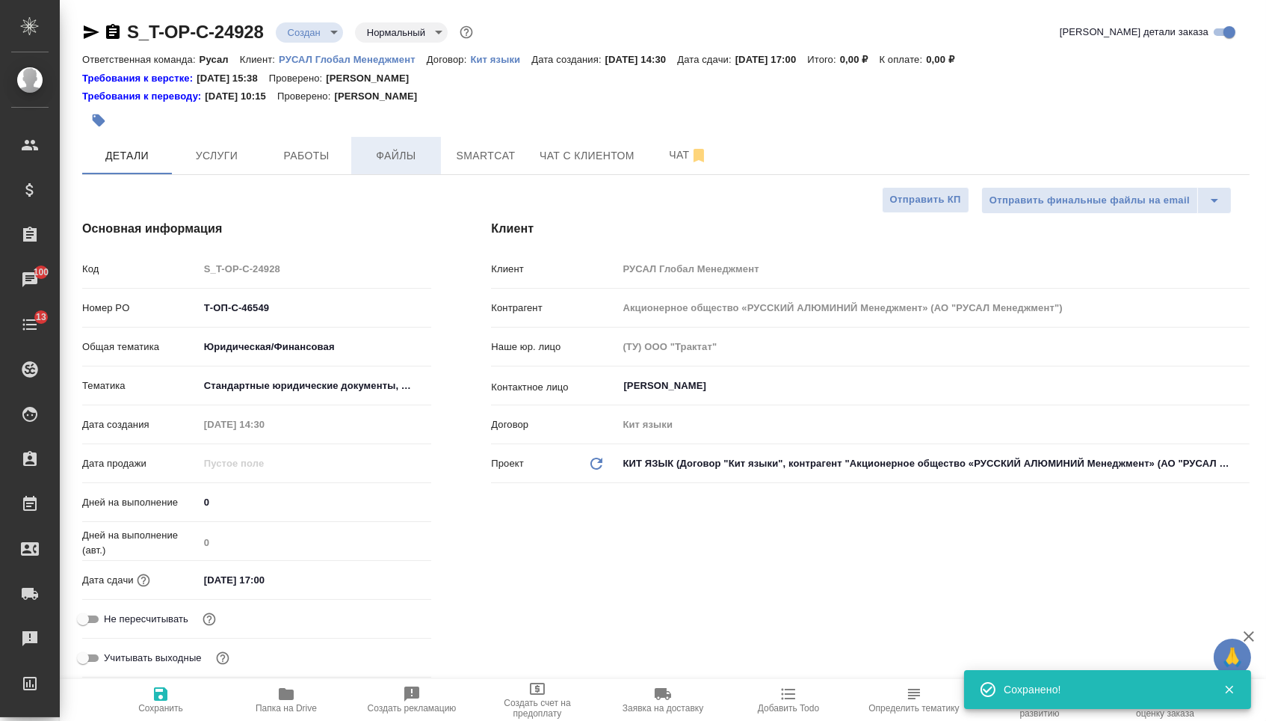
type textarea "x"
click at [386, 151] on span "Файлы" at bounding box center [396, 156] width 72 height 19
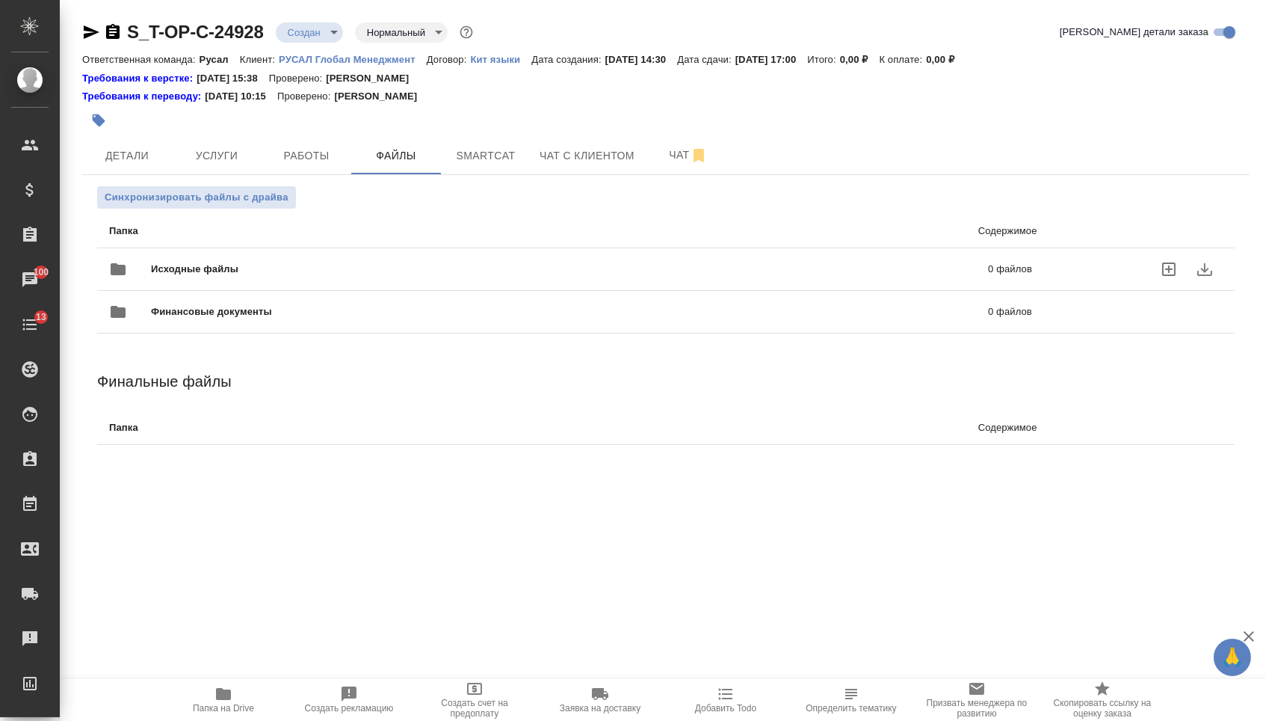
click at [288, 262] on div "Исходные файлы 0 файлов" at bounding box center [570, 269] width 923 height 36
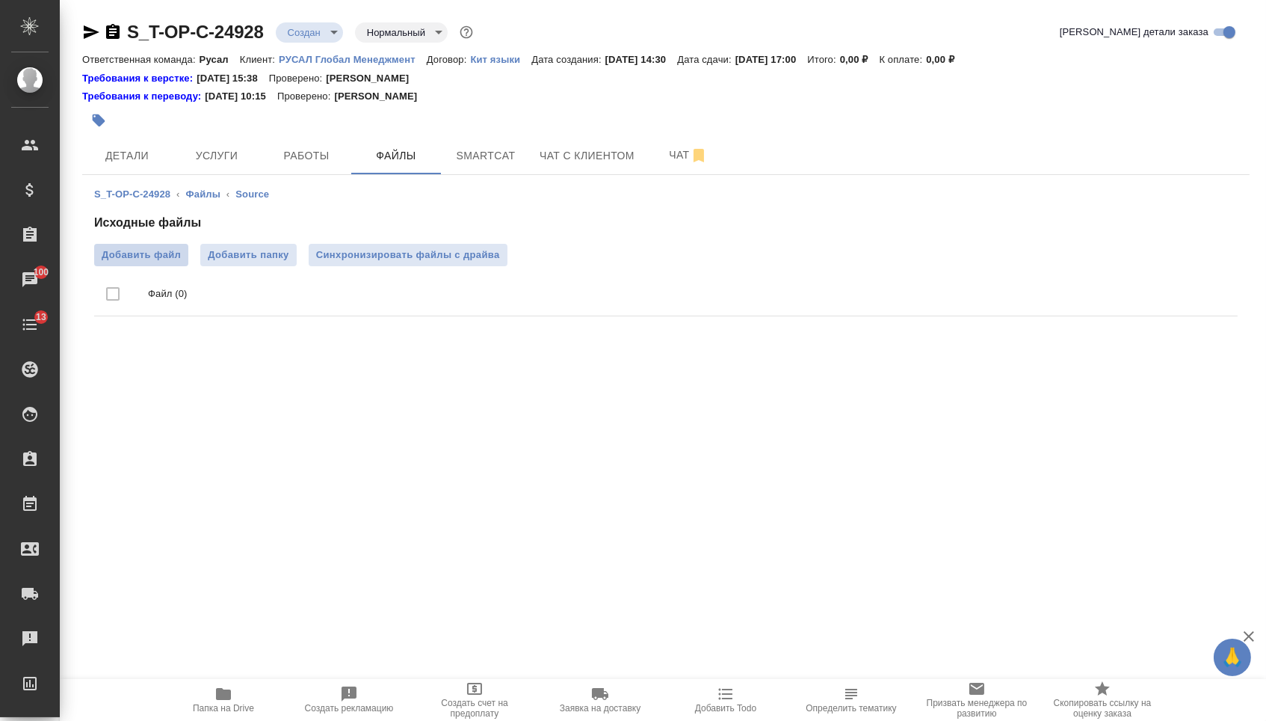
click at [160, 256] on span "Добавить файл" at bounding box center [141, 254] width 79 height 15
click at [0, 0] on input "Добавить файл" at bounding box center [0, 0] width 0 height 0
click at [222, 158] on span "Услуги" at bounding box center [217, 156] width 72 height 19
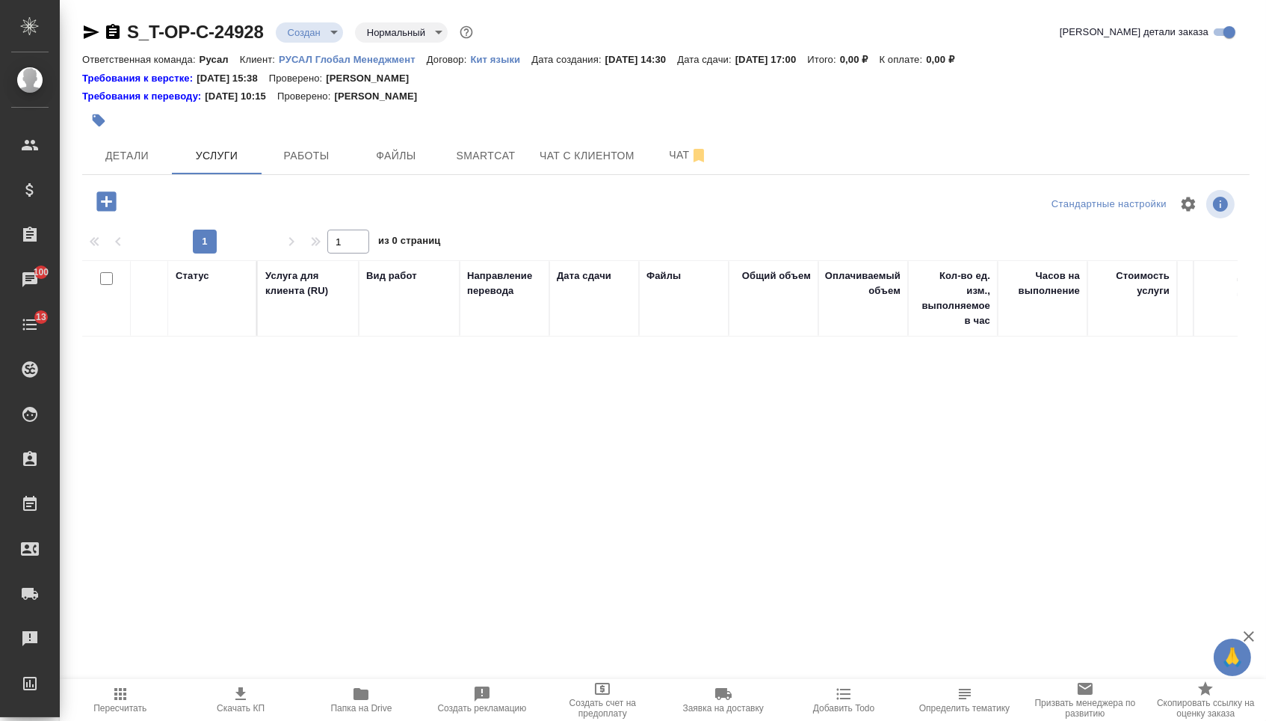
click at [104, 201] on icon "button" at bounding box center [105, 200] width 19 height 19
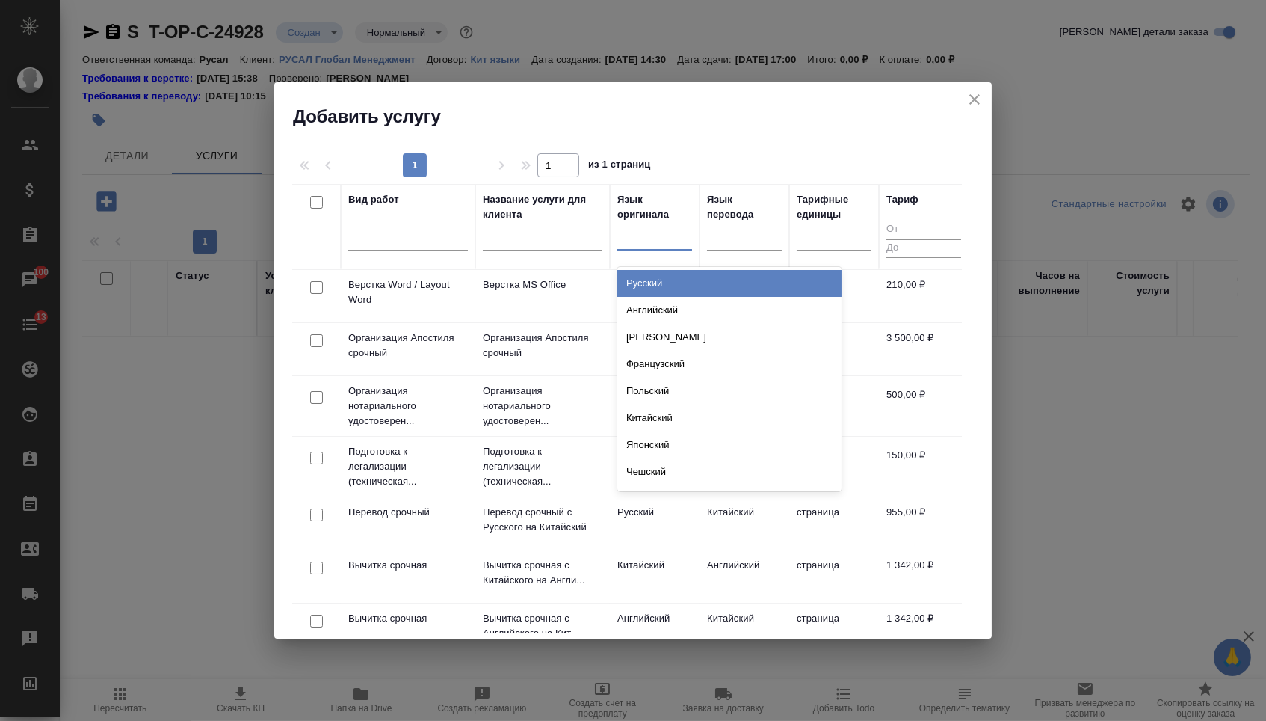
drag, startPoint x: 625, startPoint y: 237, endPoint x: 625, endPoint y: 276, distance: 38.9
click at [625, 237] on input "text" at bounding box center [625, 234] width 1 height 10
click at [626, 292] on div "Русский" at bounding box center [729, 283] width 224 height 27
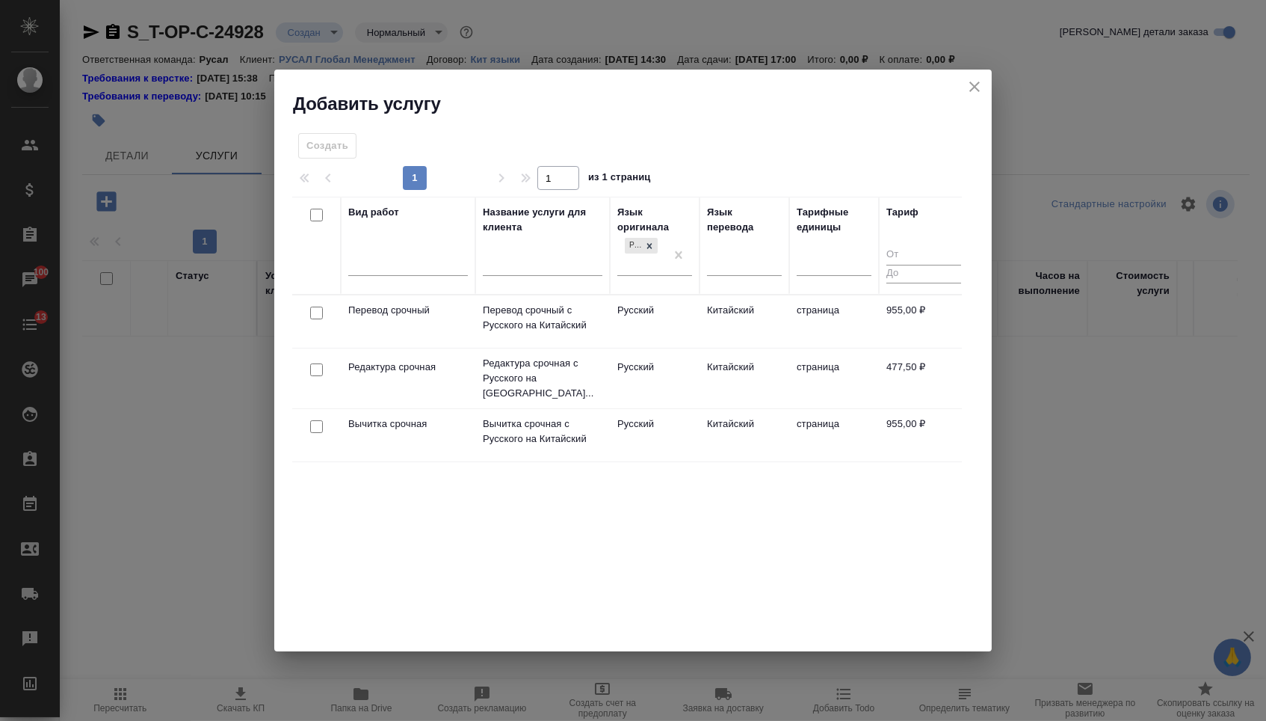
click at [315, 311] on input "checkbox" at bounding box center [316, 312] width 13 height 13
checkbox input "true"
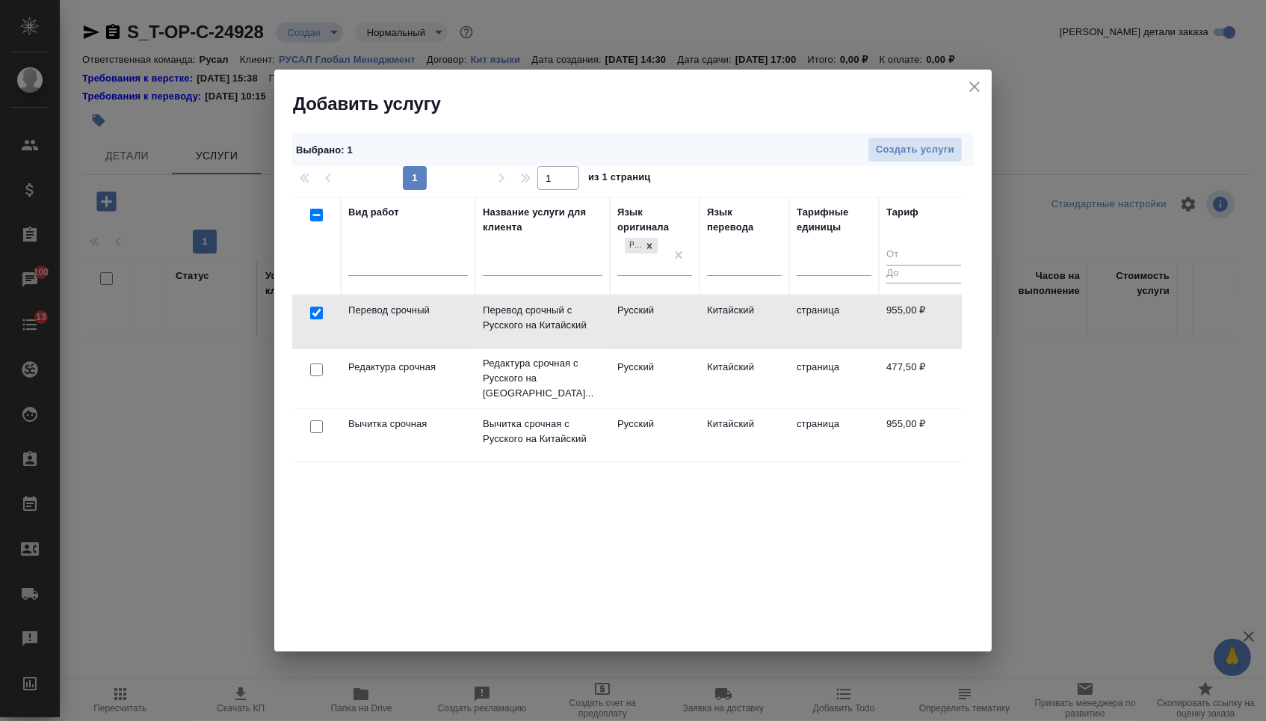
click at [315, 363] on input "checkbox" at bounding box center [316, 369] width 13 height 13
checkbox input "true"
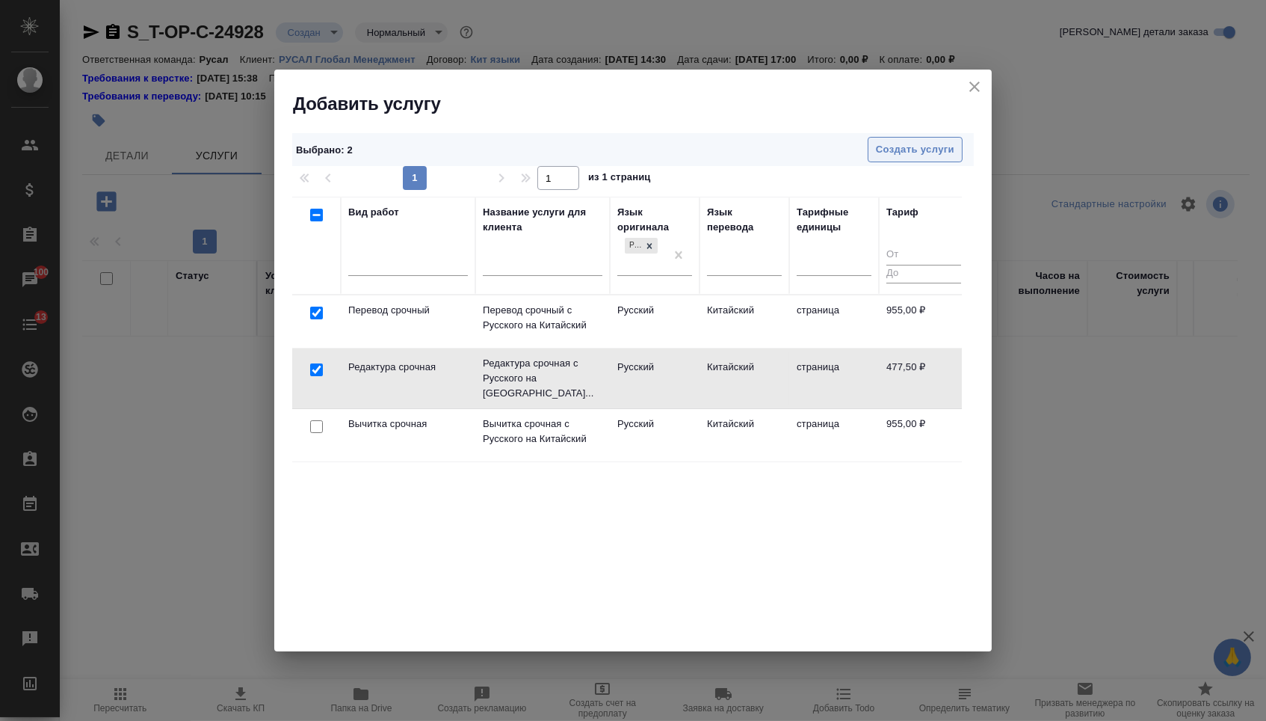
click at [898, 158] on button "Создать услуги" at bounding box center [915, 150] width 95 height 26
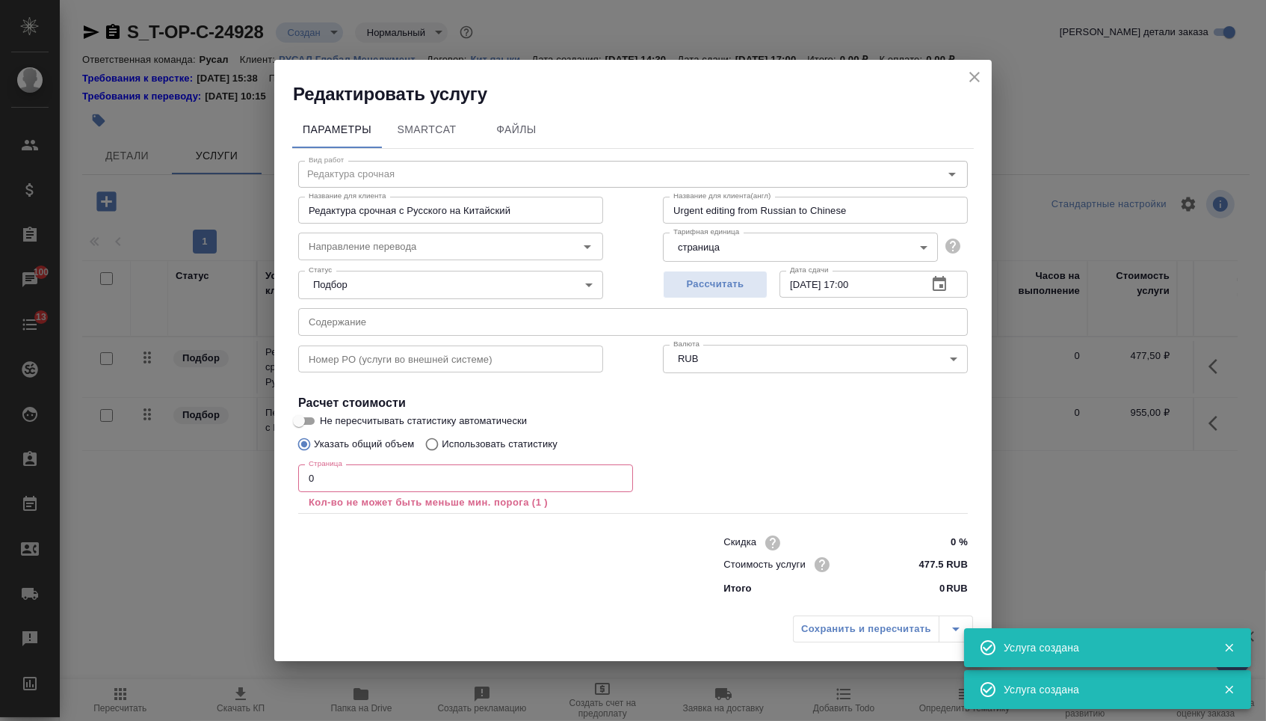
type input "Перевод срочный"
type input "Перевод срочный с Русского на Китайский"
type input "Urgent translation from Russian to Chinese"
type input "955 RUB"
click at [389, 327] on input "text" at bounding box center [633, 321] width 670 height 27
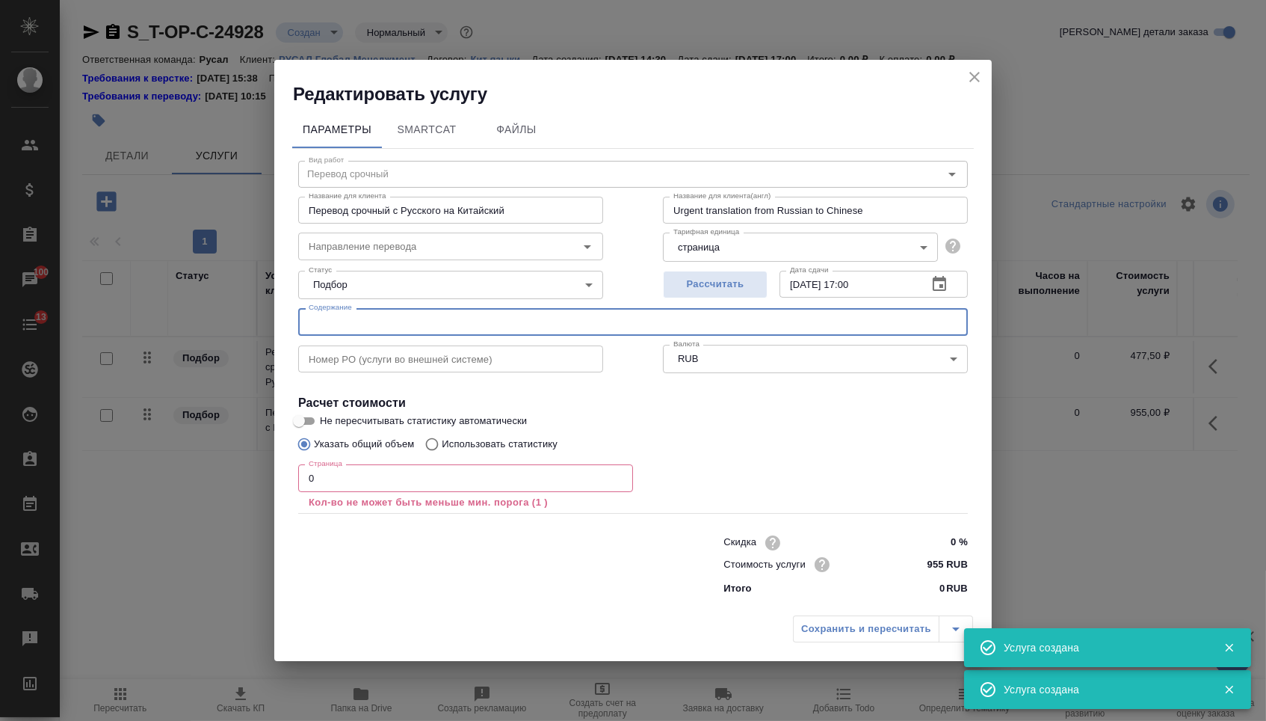
paste input "Перечень инсайдерской информации МКПАО ОК РУСАЛ 01112023"
type input "Перечень инсайдерской информации МКПАО ОК РУСАЛ 01112023"
click at [311, 475] on input "0" at bounding box center [465, 477] width 335 height 27
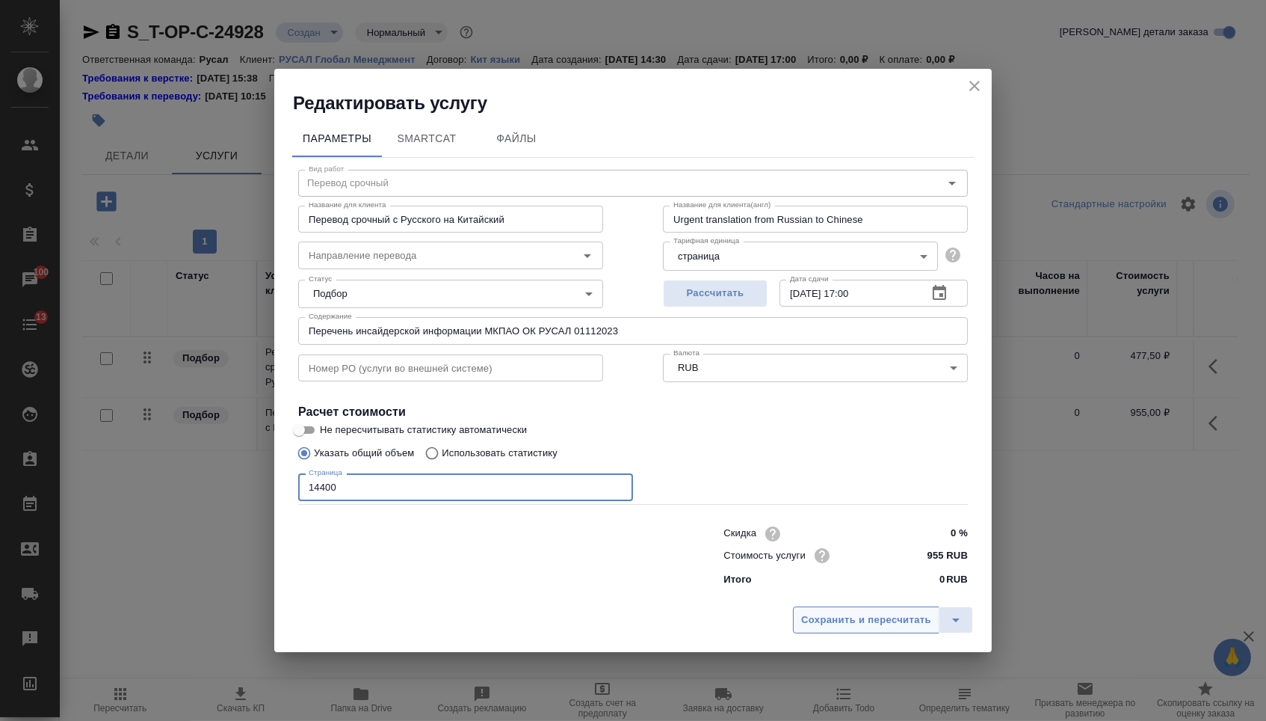
type input "14400"
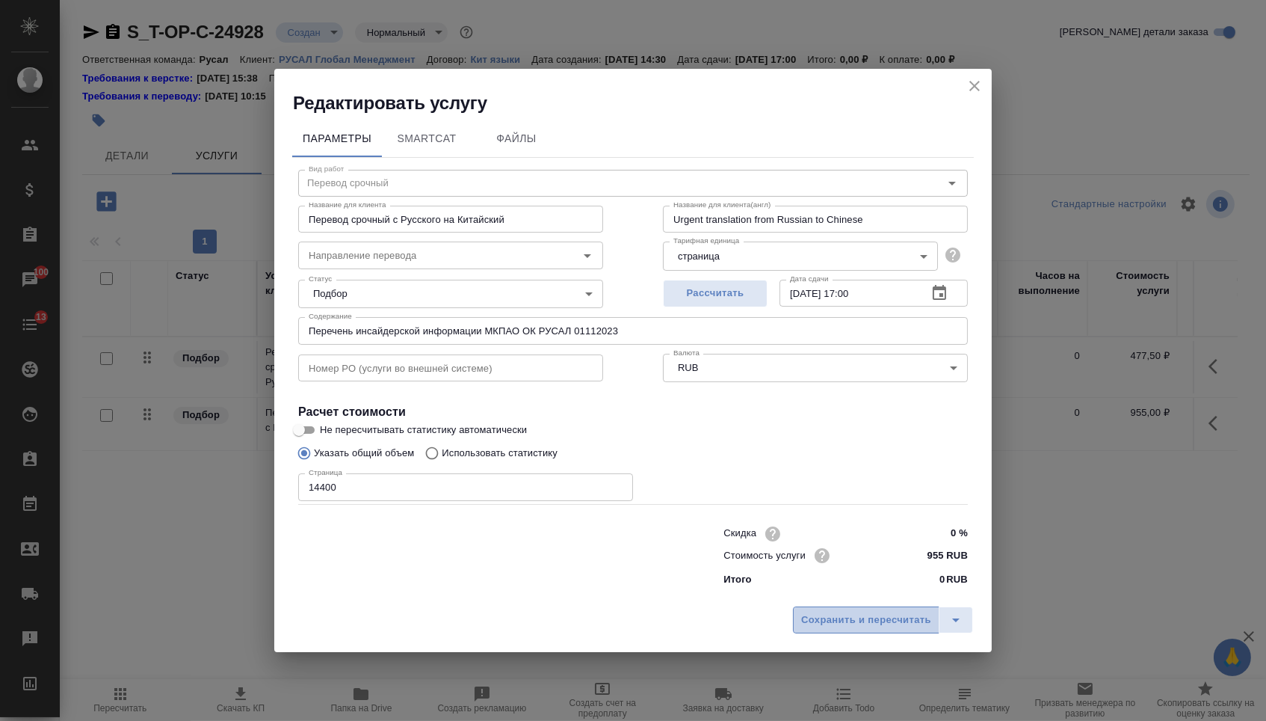
click at [836, 626] on span "Сохранить и пересчитать" at bounding box center [866, 619] width 130 height 17
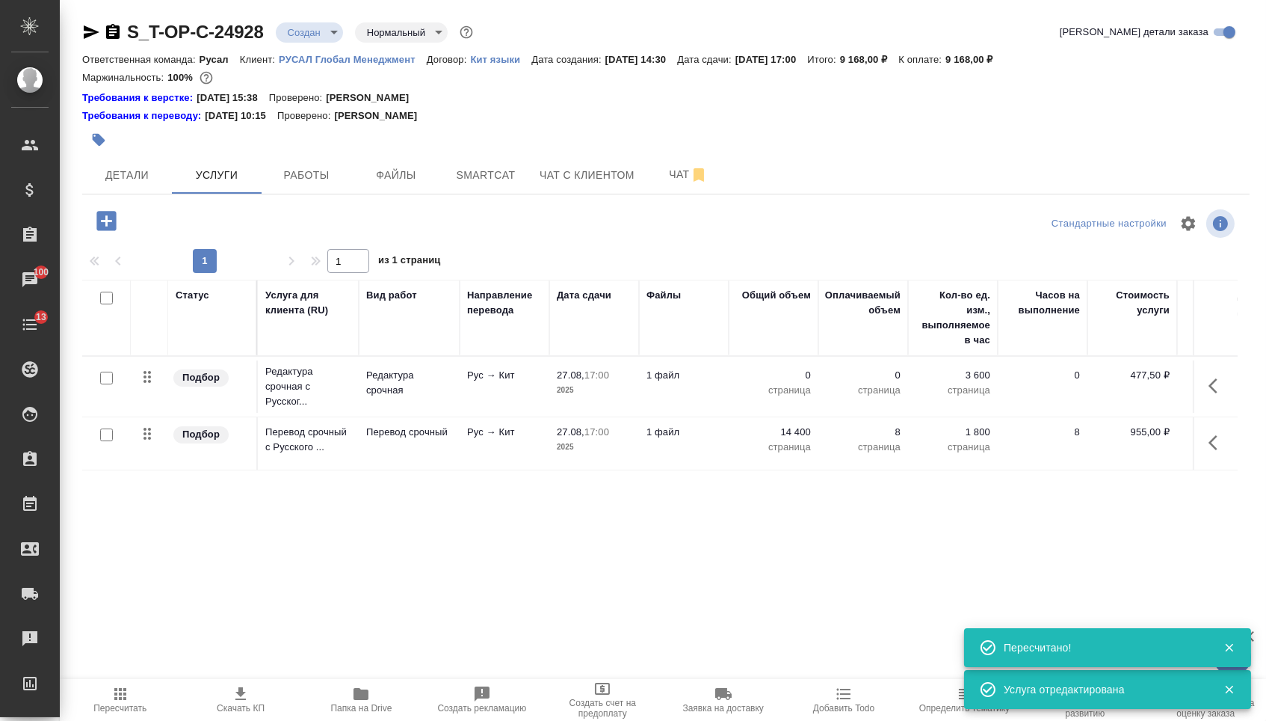
click at [778, 382] on p "0" at bounding box center [773, 375] width 75 height 15
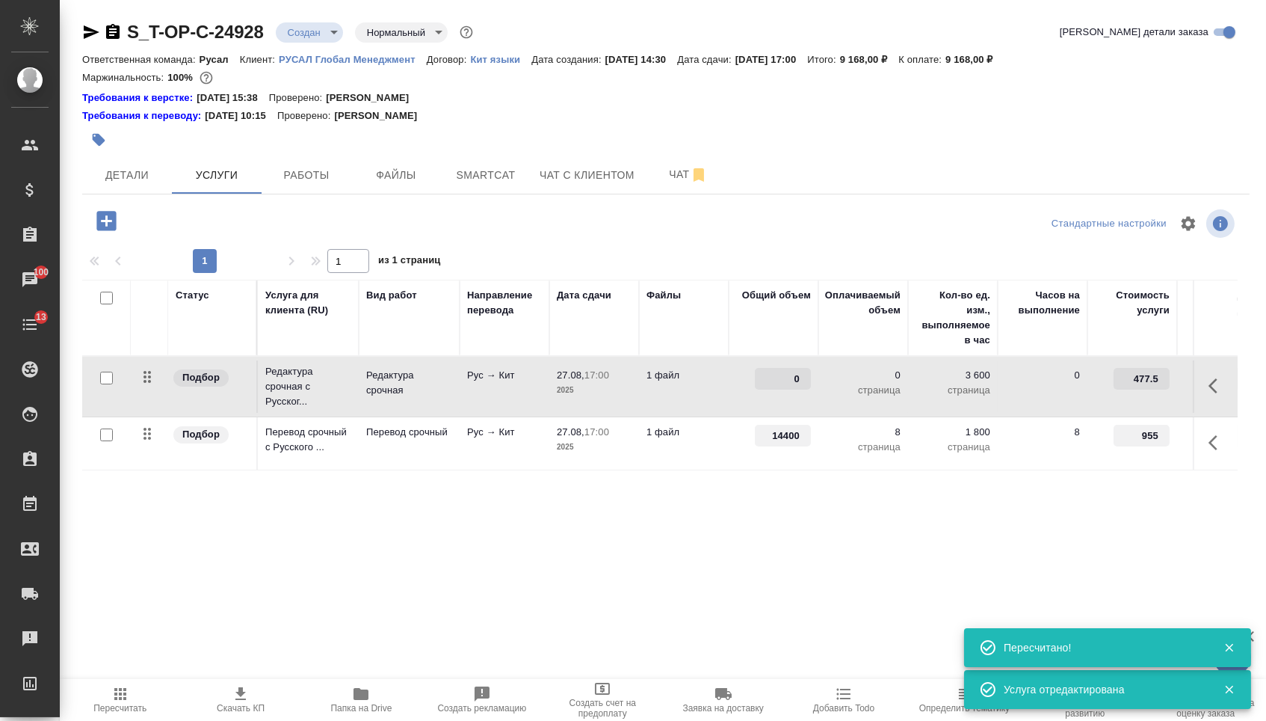
click at [771, 384] on input "0" at bounding box center [783, 379] width 56 height 22
type input "14400"
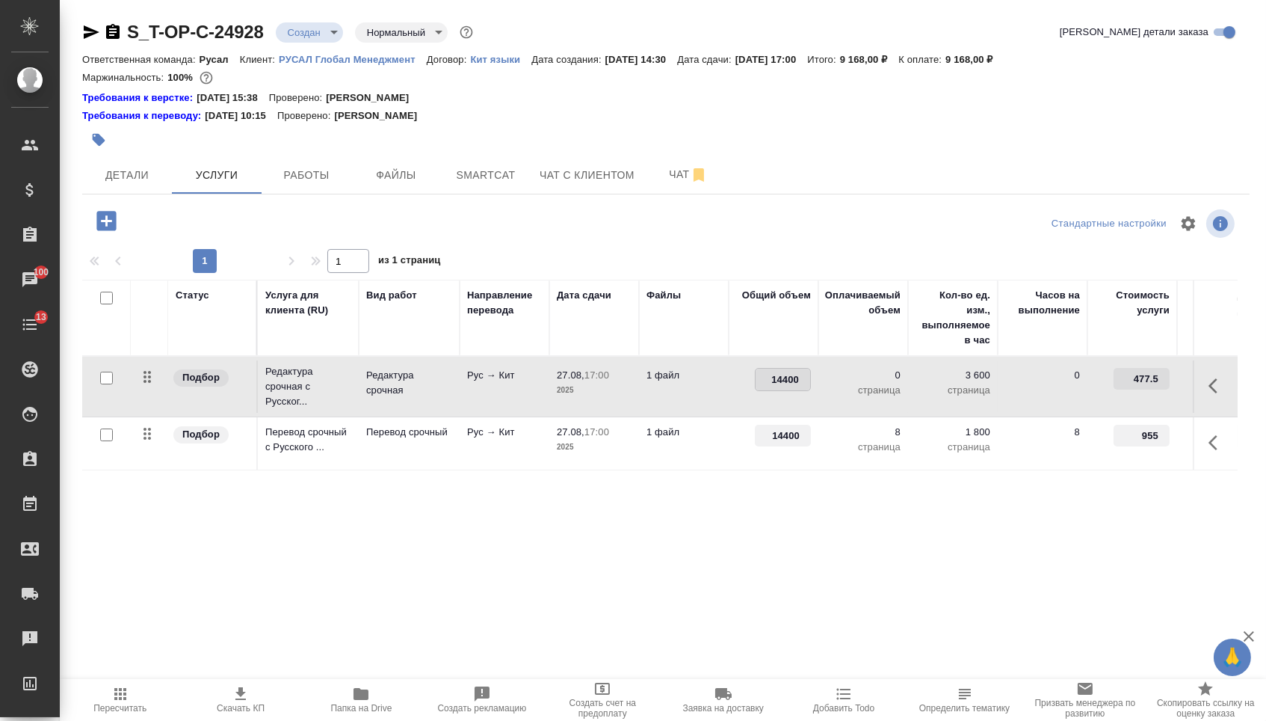
drag, startPoint x: 287, startPoint y: 511, endPoint x: 258, endPoint y: 405, distance: 110.1
click at [287, 511] on div "Статус Услуга для клиента (RU) Вид работ Направление перевода Дата сдачи Файлы …" at bounding box center [660, 440] width 1156 height 321
click at [230, 217] on span "Сохранить и пересчитать" at bounding box center [212, 219] width 130 height 17
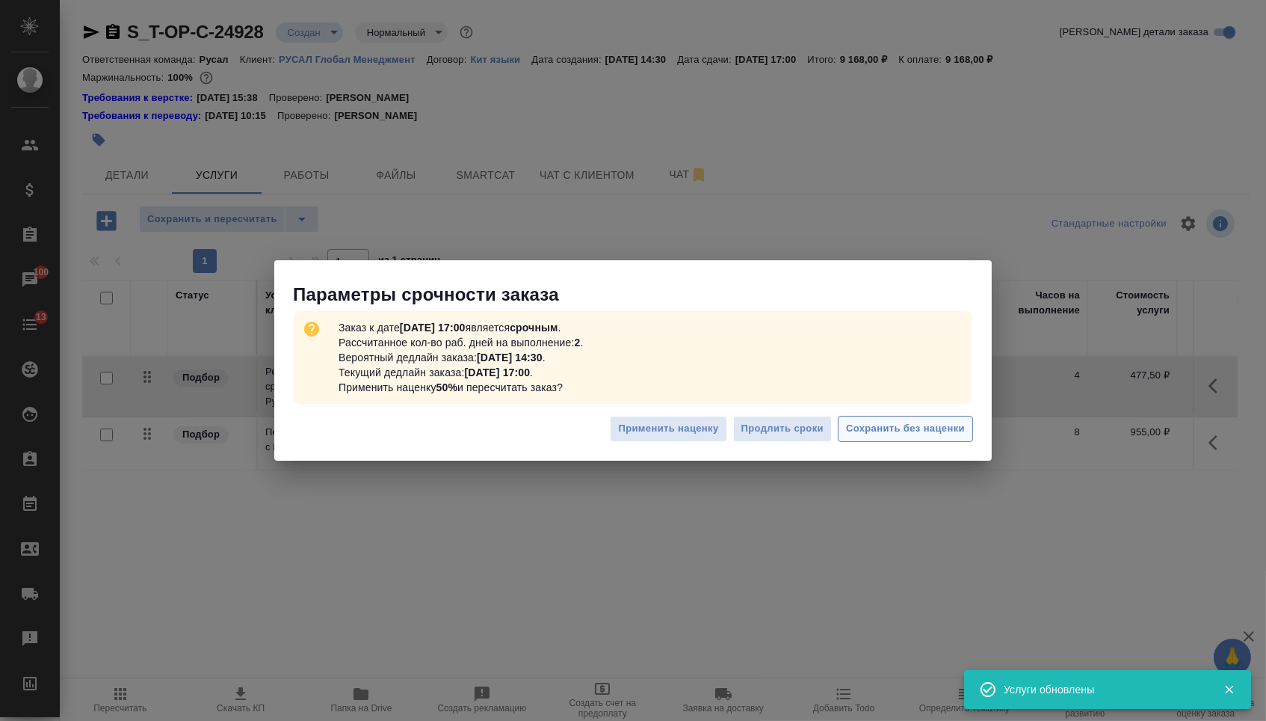
click at [891, 431] on span "Сохранить без наценки" at bounding box center [905, 428] width 119 height 17
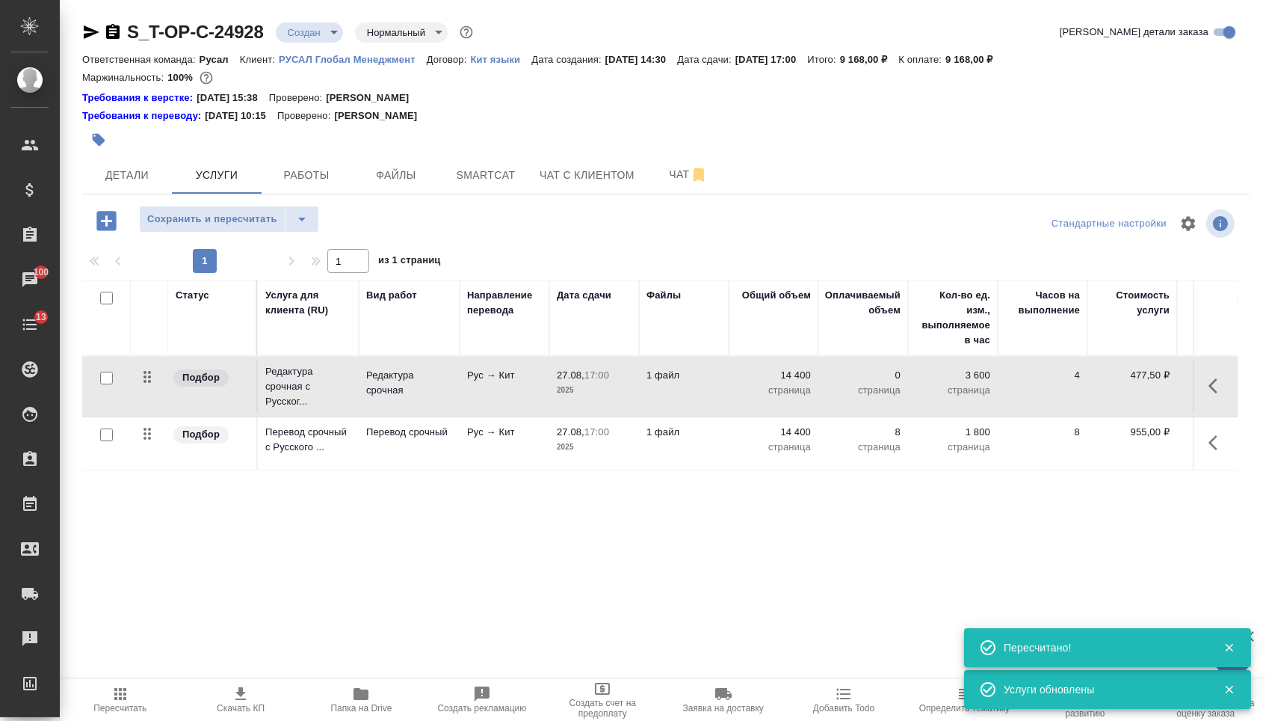
type input "urgent"
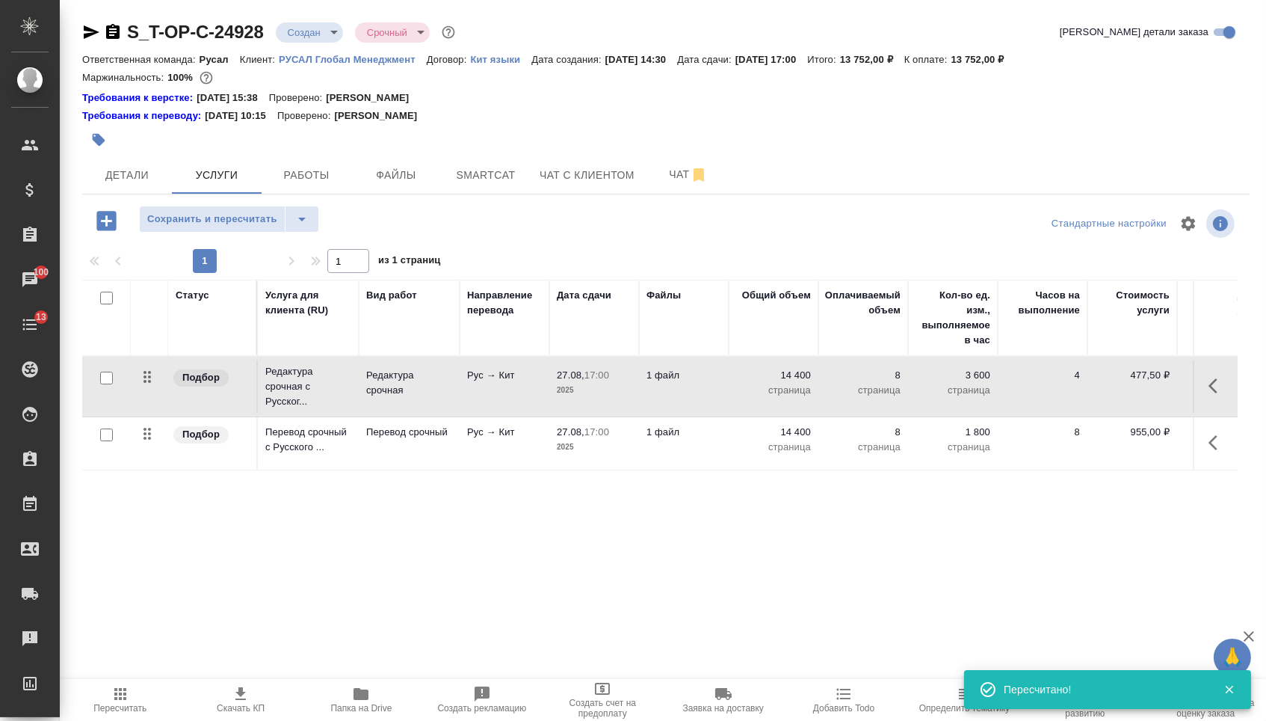
drag, startPoint x: 150, startPoint y: 386, endPoint x: 150, endPoint y: 462, distance: 76.2
click at [150, 460] on table "Статус Услуга для клиента (RU) Вид работ Направление перевода Дата сдачи Файлы …" at bounding box center [786, 375] width 1409 height 191
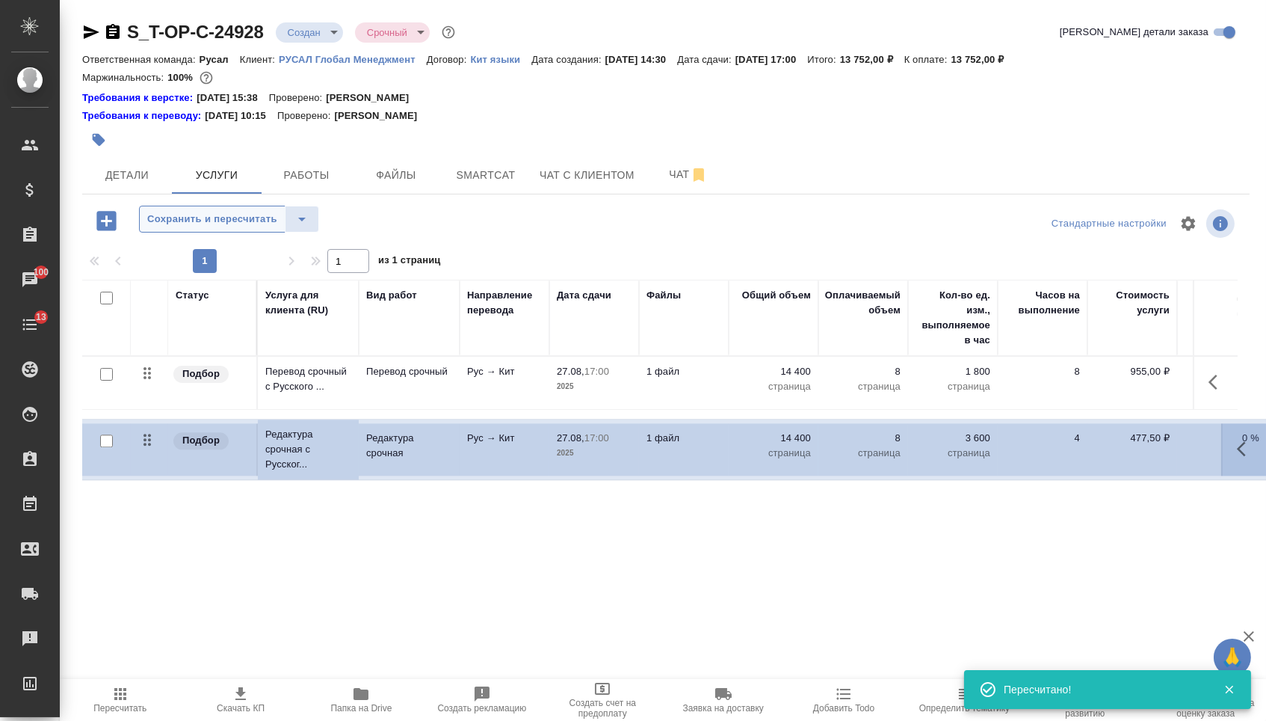
click at [217, 228] on span "Сохранить и пересчитать" at bounding box center [212, 219] width 130 height 17
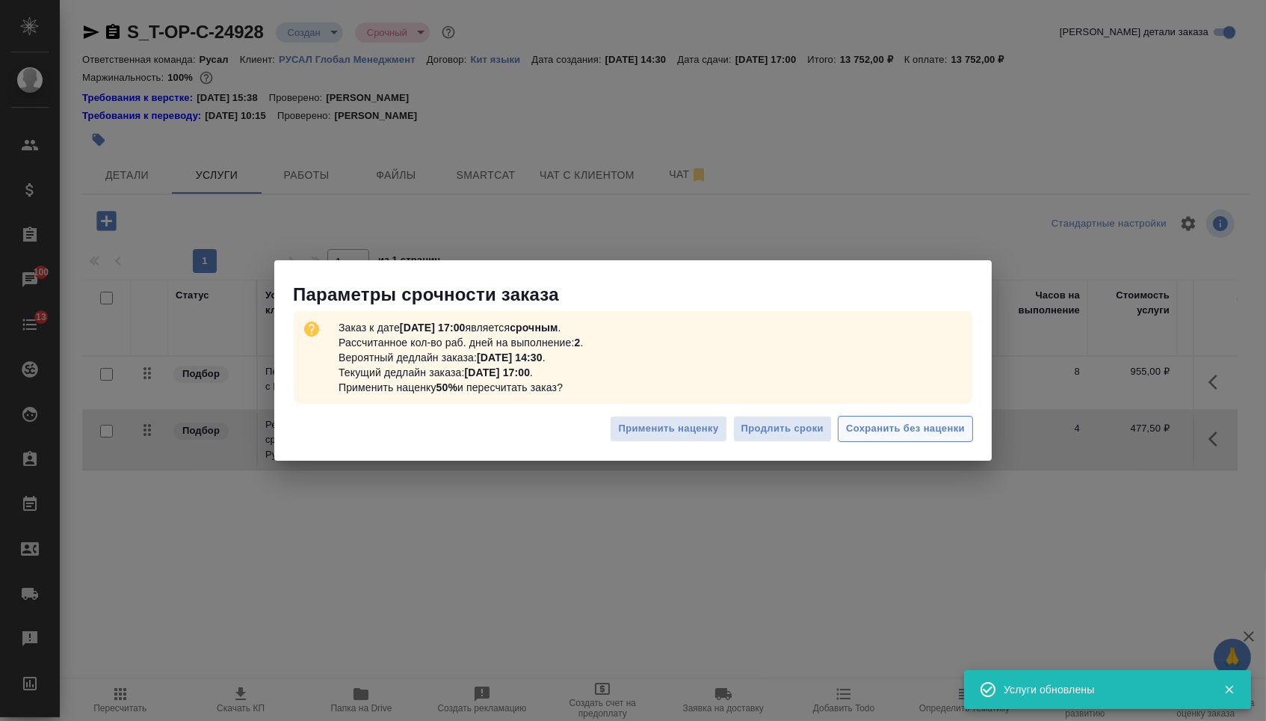
click at [884, 424] on span "Сохранить без наценки" at bounding box center [905, 428] width 119 height 17
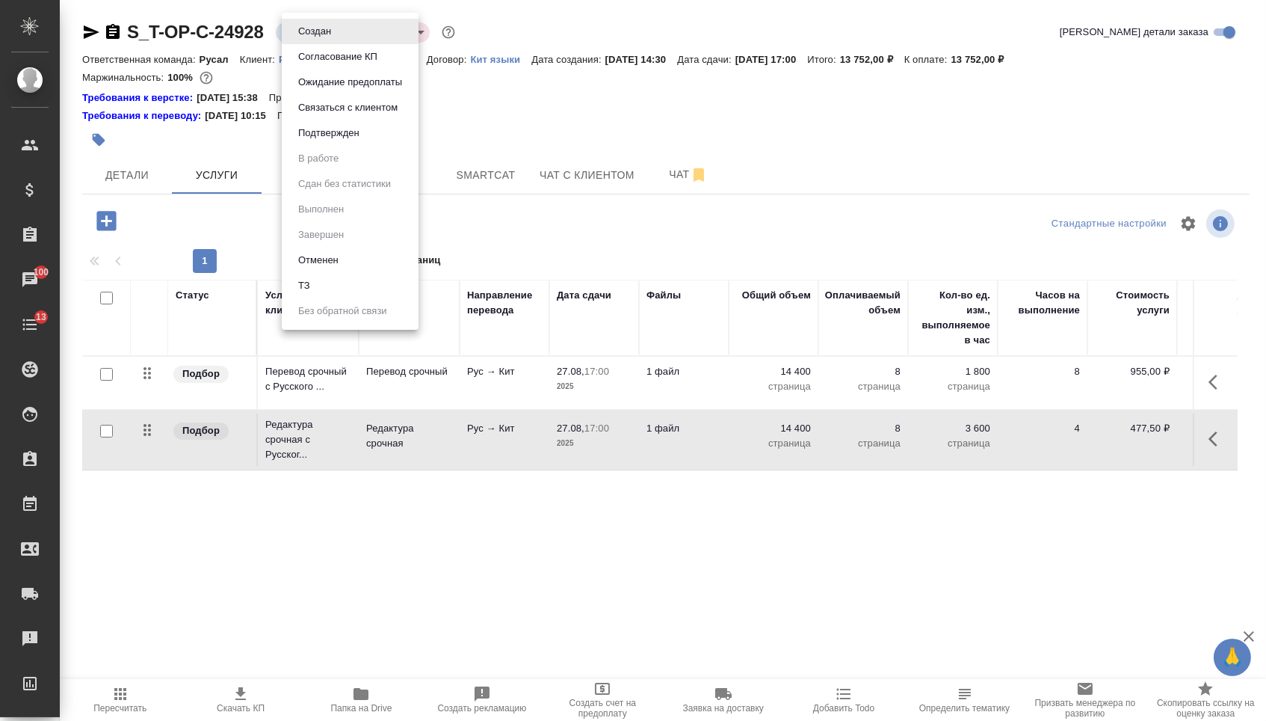
click at [301, 37] on body "🙏 .cls-1 fill:#fff; AWATERA Menshikova Aleksandra Клиенты Спецификации Заказы 1…" at bounding box center [633, 360] width 1266 height 721
click at [320, 141] on button "Подтвержден" at bounding box center [329, 133] width 70 height 16
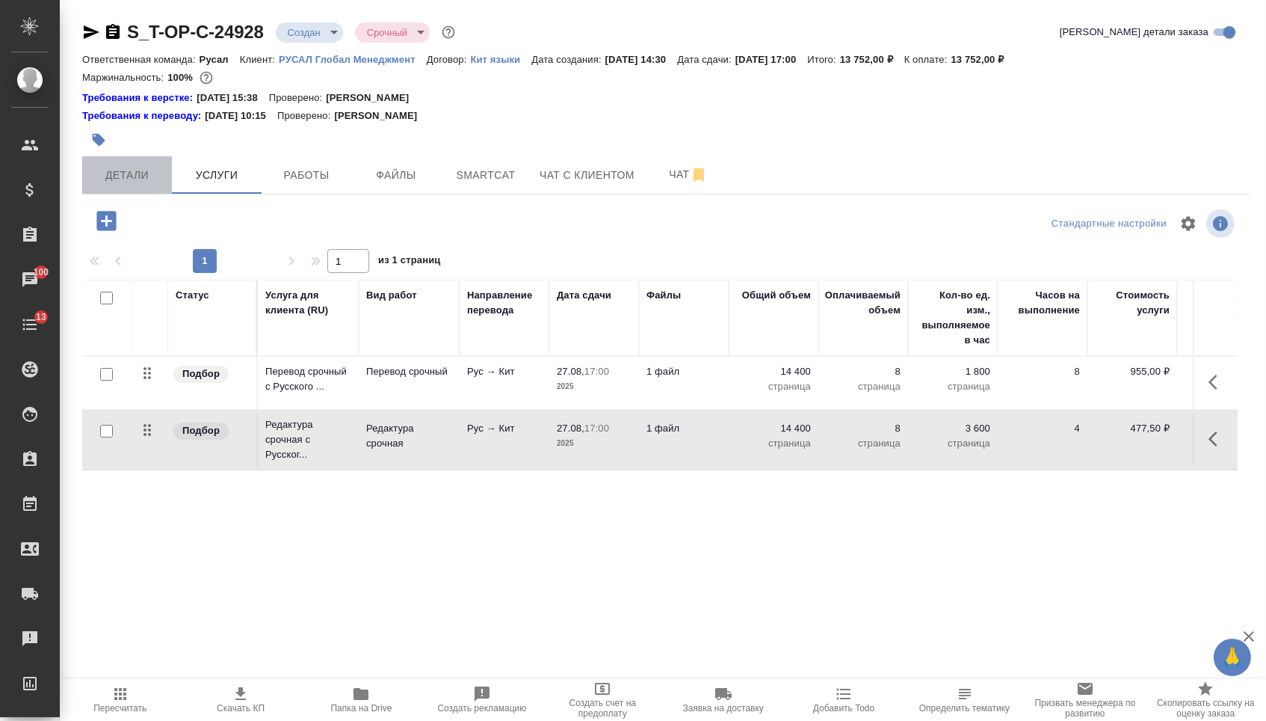
click at [156, 179] on span "Детали" at bounding box center [127, 175] width 72 height 19
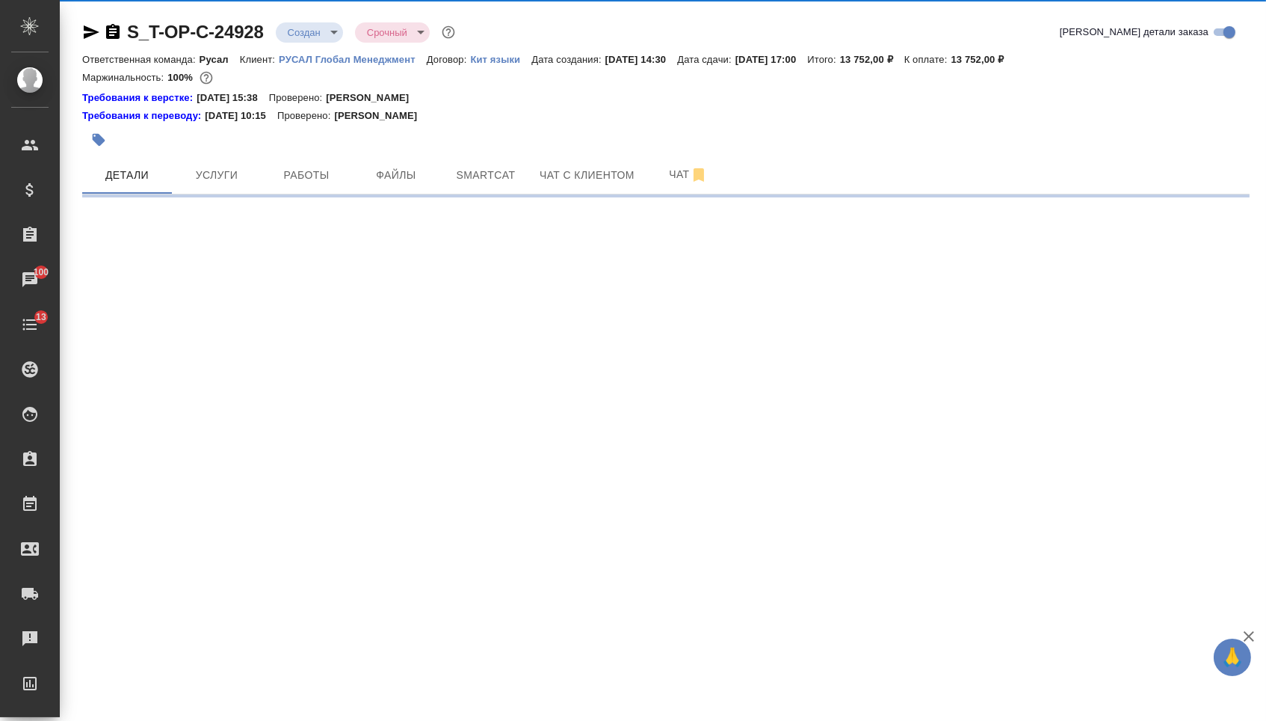
select select "RU"
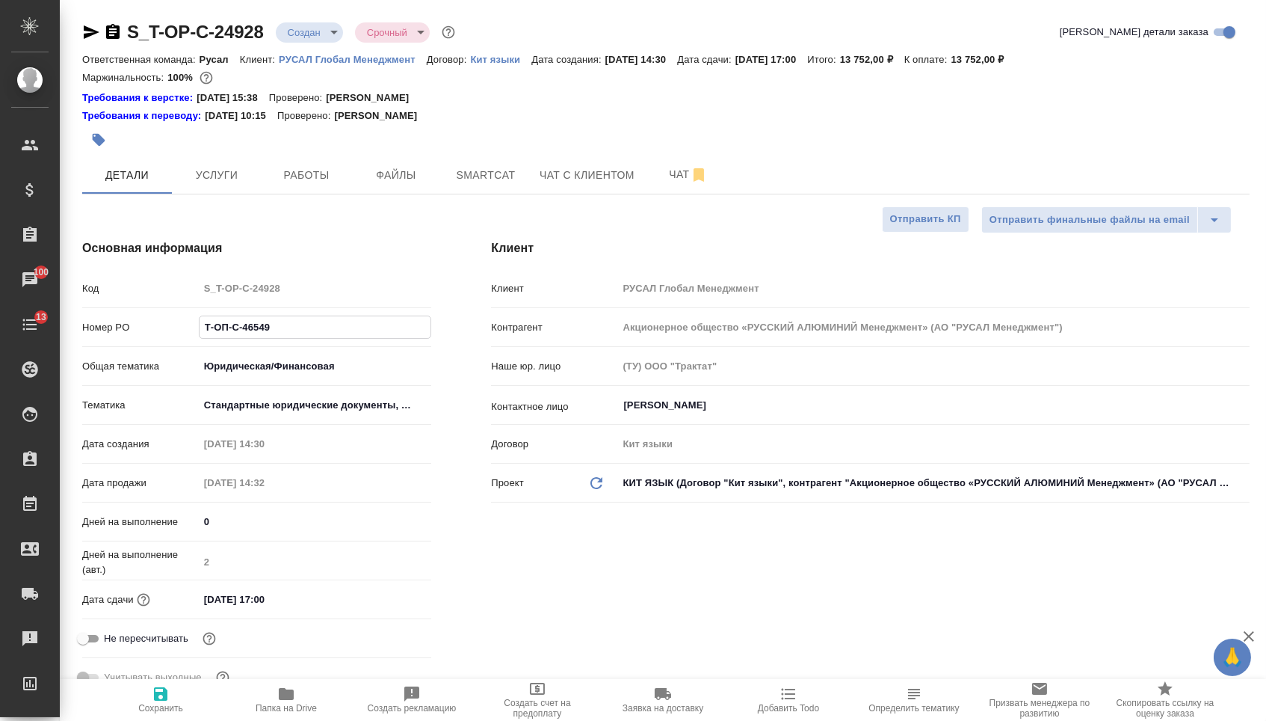
drag, startPoint x: 265, startPoint y: 337, endPoint x: 142, endPoint y: 333, distance: 123.4
click at [142, 335] on div "Номер PO Т-ОП-С-46549" at bounding box center [256, 327] width 349 height 26
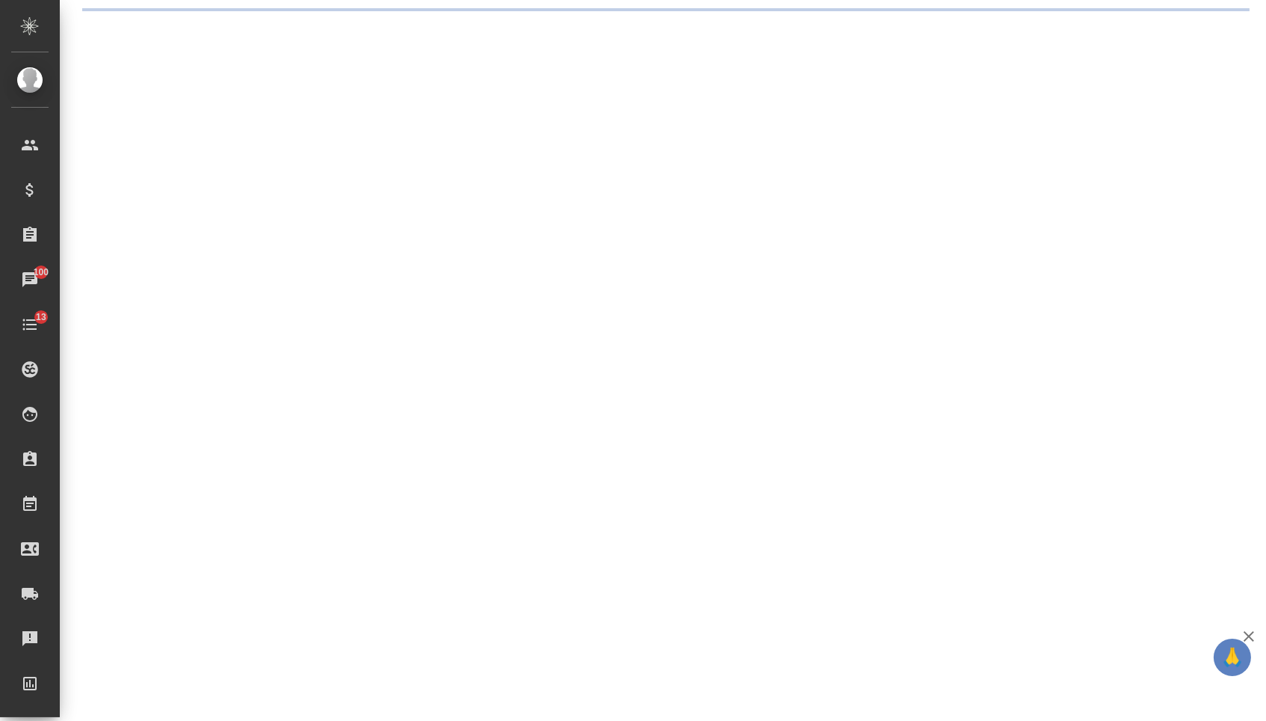
select select "RU"
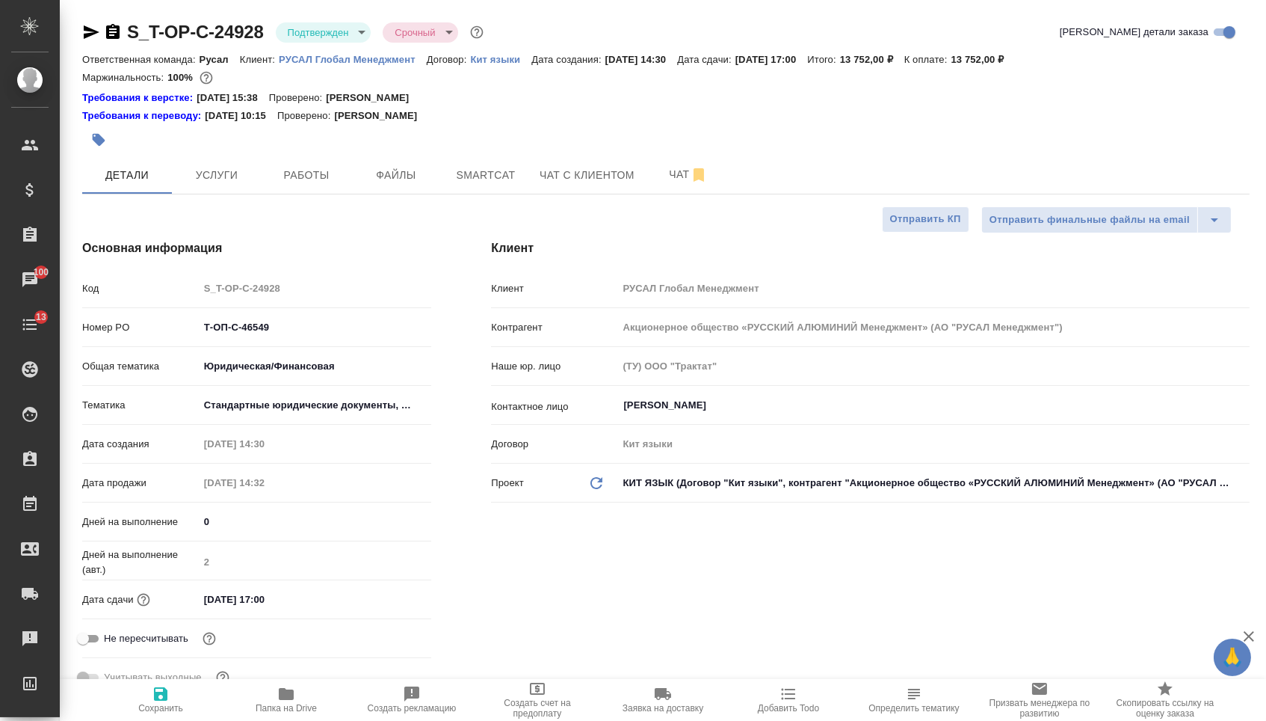
type textarea "x"
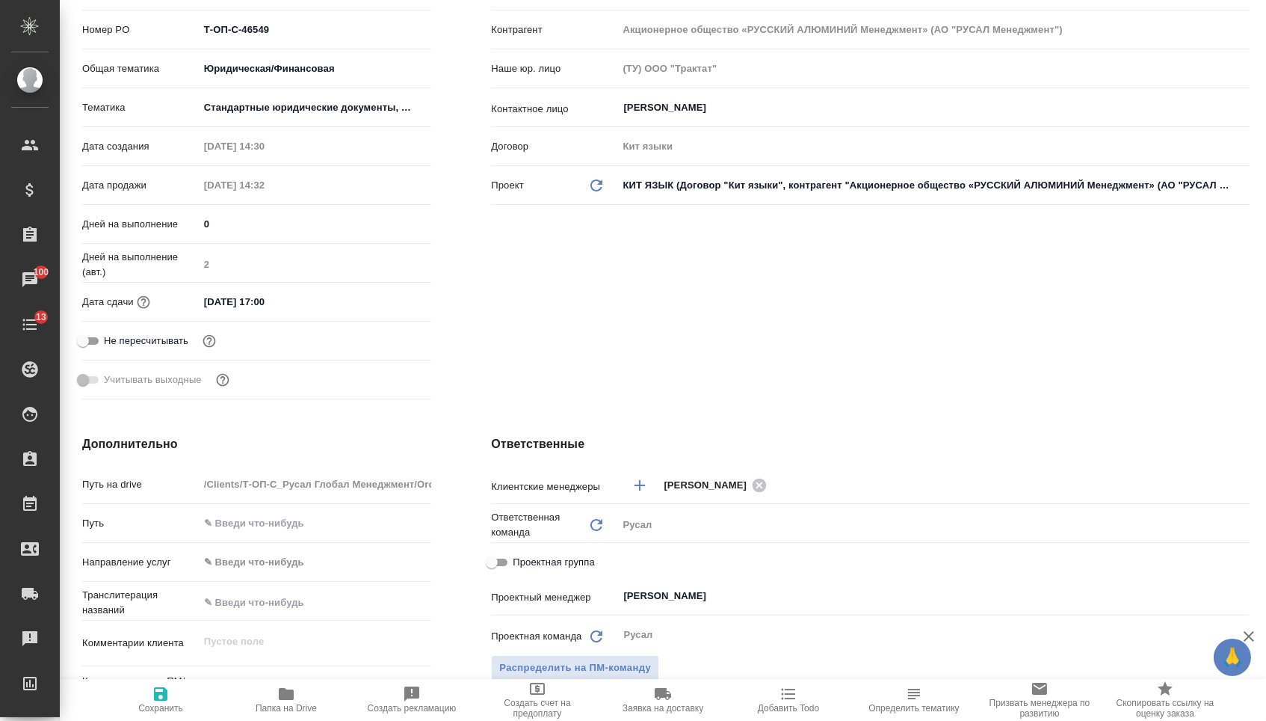
scroll to position [370, 0]
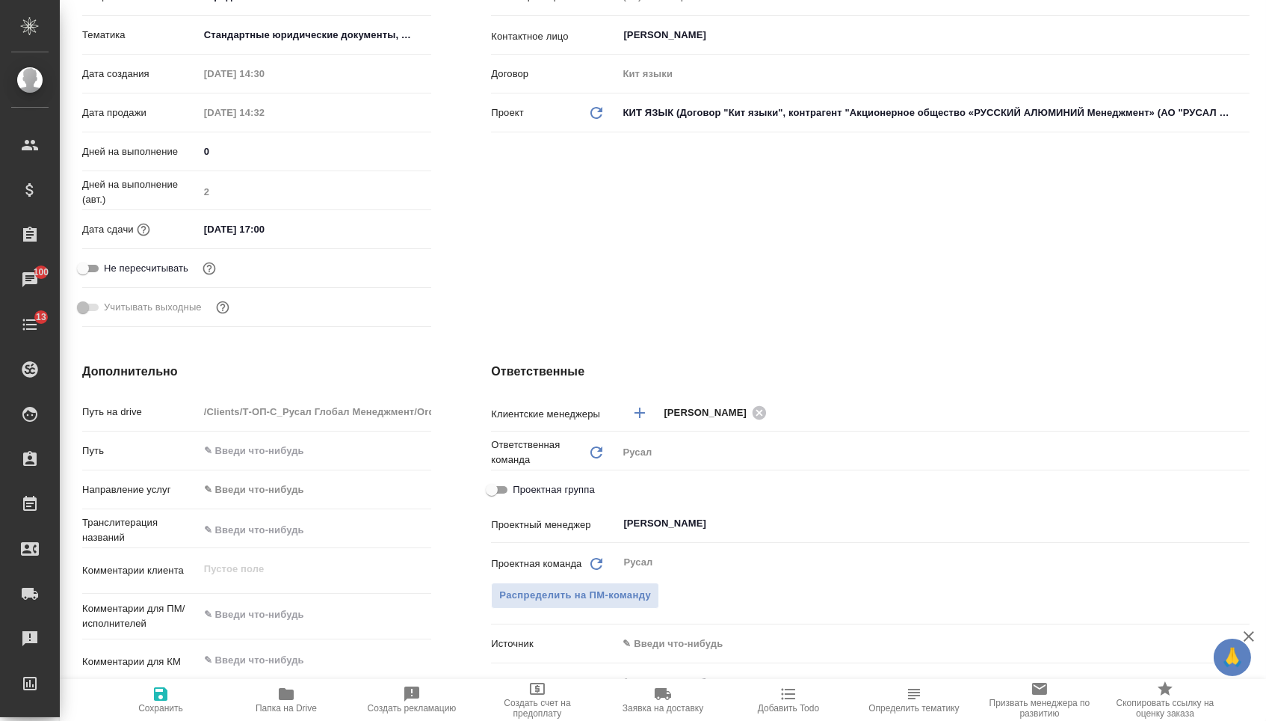
type textarea "x"
click at [262, 614] on textarea at bounding box center [315, 614] width 233 height 25
type textarea "x"
type textarea "к"
type textarea "x"
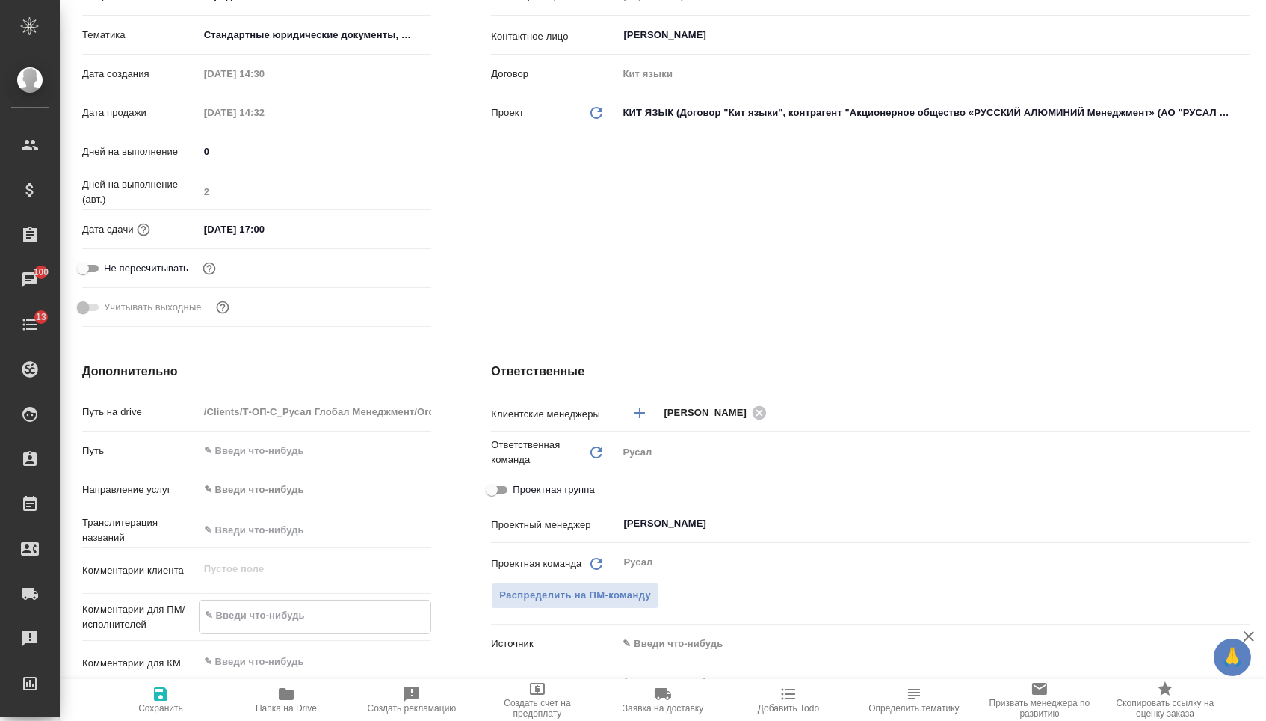
type textarea "x"
type textarea "ки"
type textarea "x"
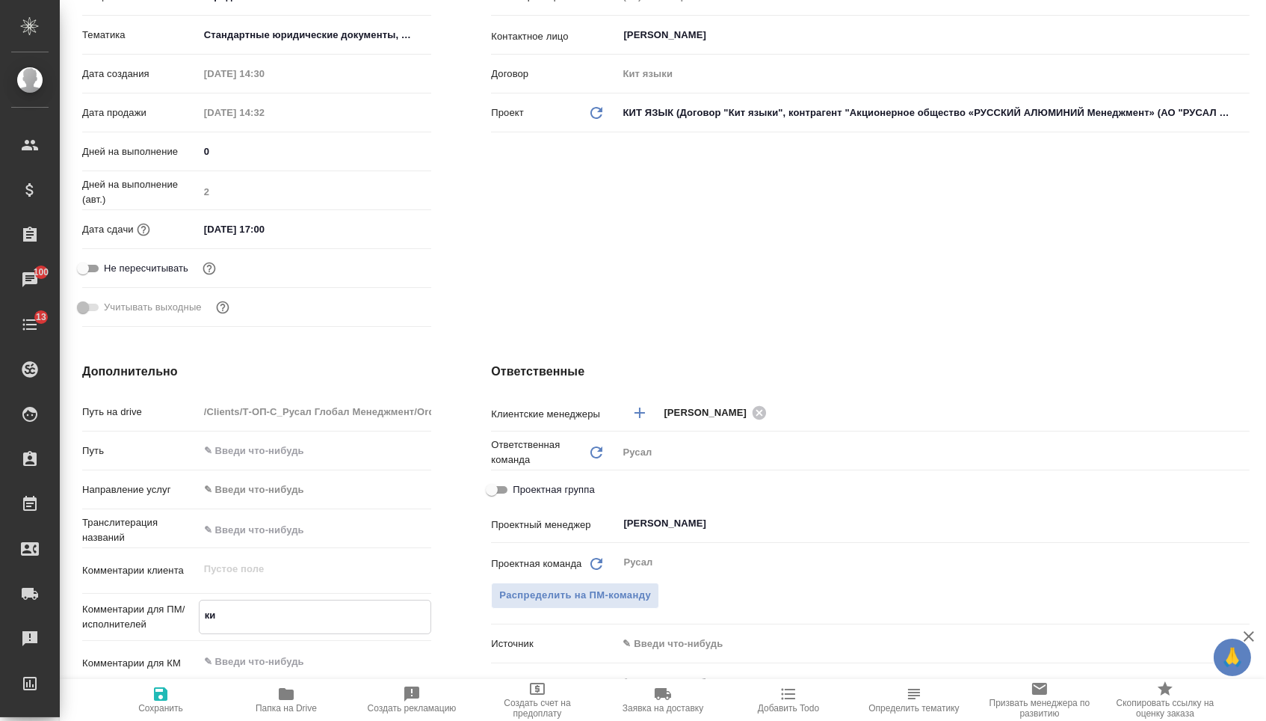
type textarea "x"
type textarea "кии"
type textarea "x"
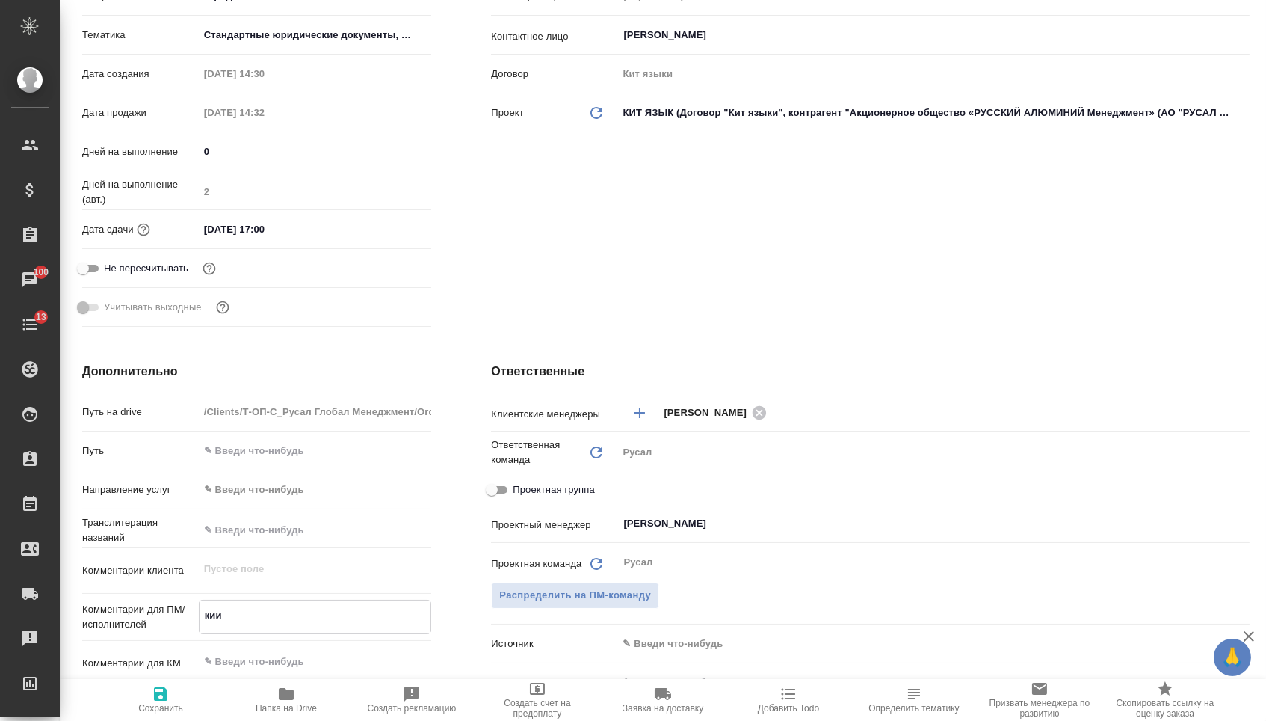
type textarea "кии"
type textarea "x"
type textarea "кии Т"
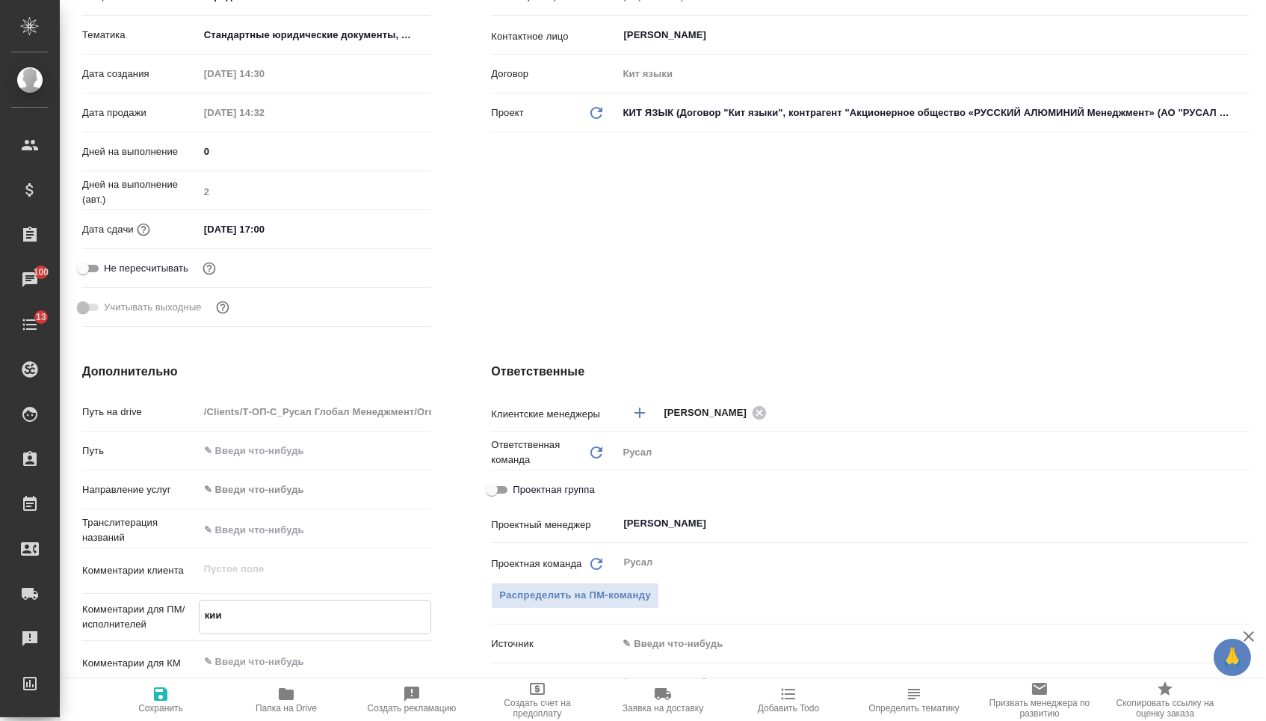
type textarea "x"
type textarea "кии"
type textarea "x"
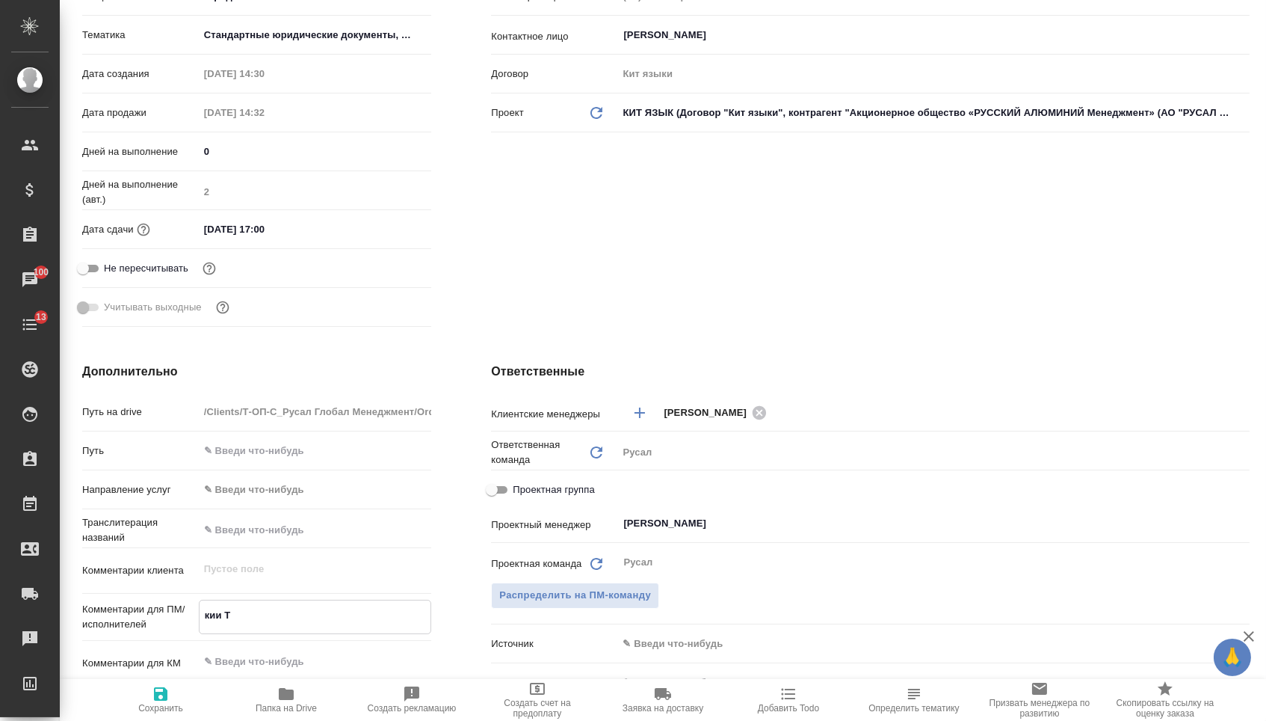
type textarea "x"
type textarea "кии"
type textarea "x"
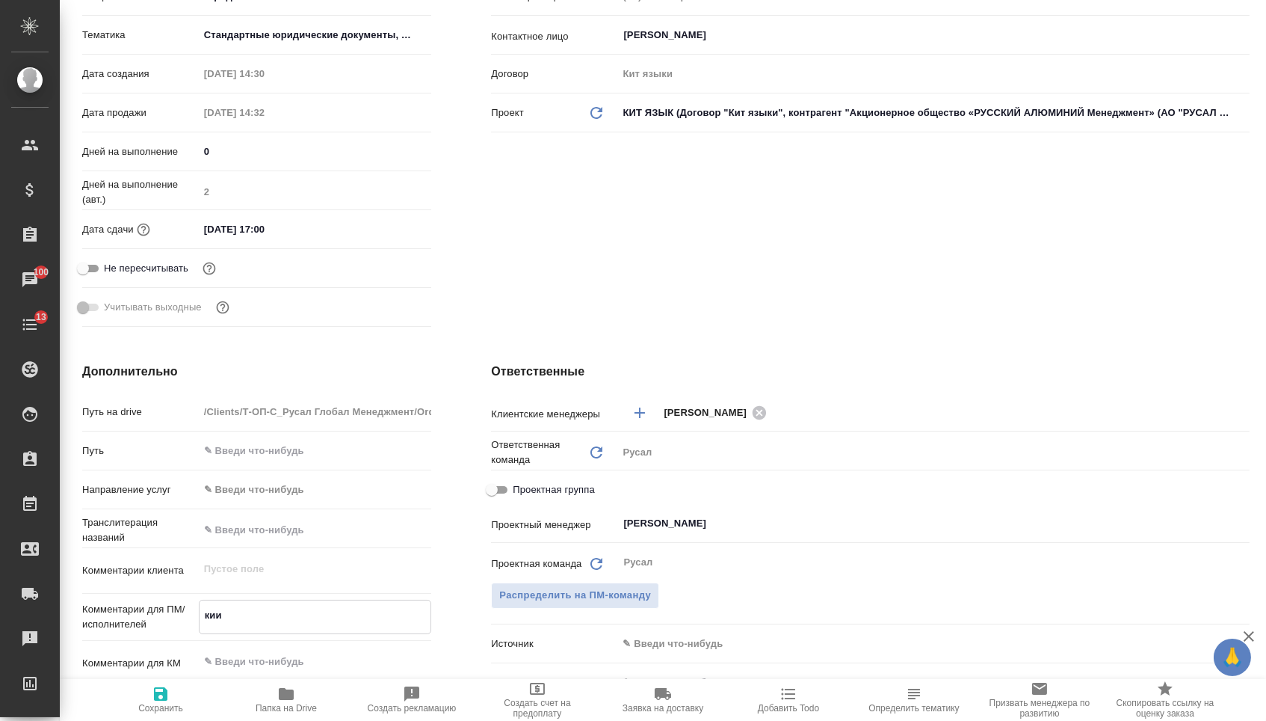
type textarea "x"
type textarea "ки"
type textarea "x"
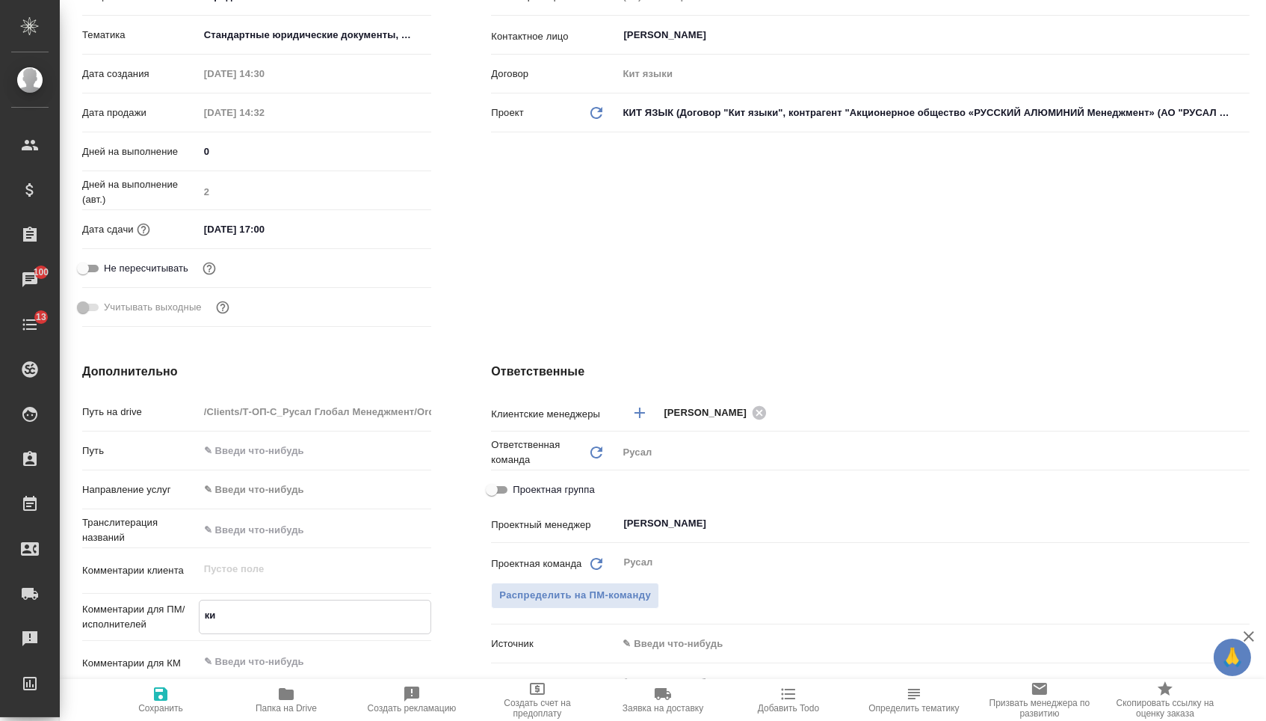
type textarea "кит"
type textarea "x"
type textarea "кит"
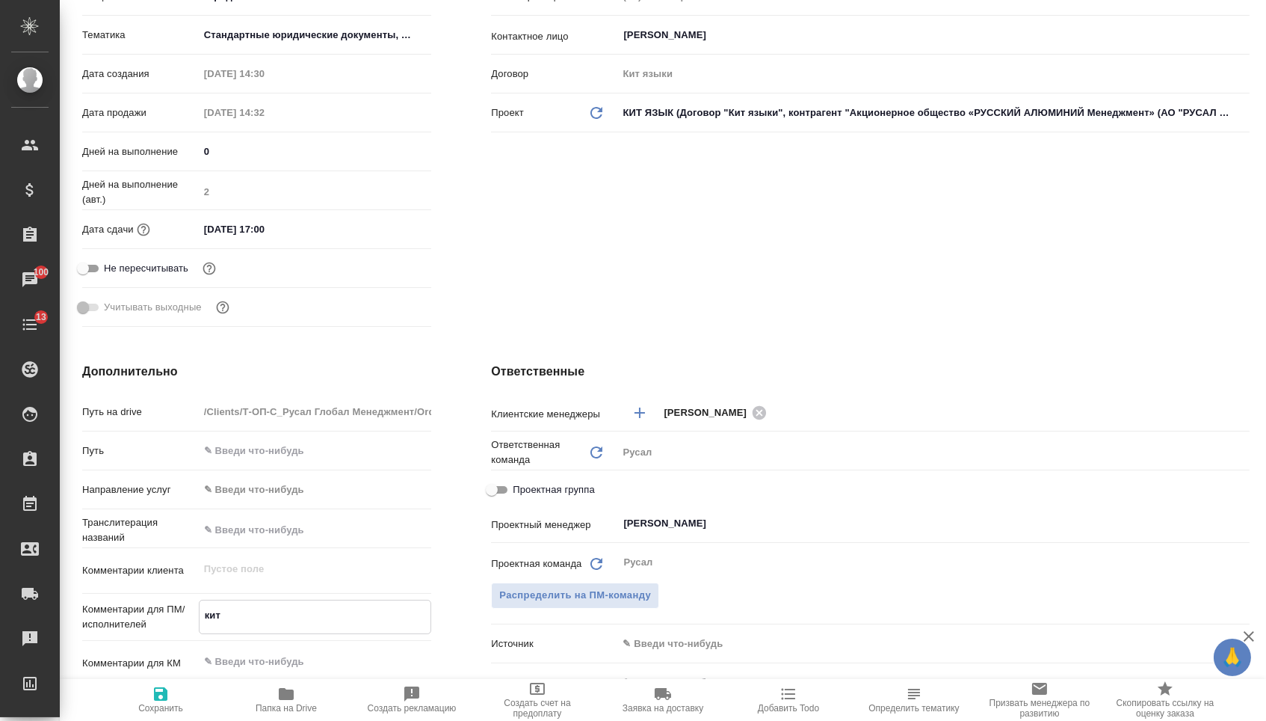
type textarea "x"
type textarea "кит Т"
type textarea "x"
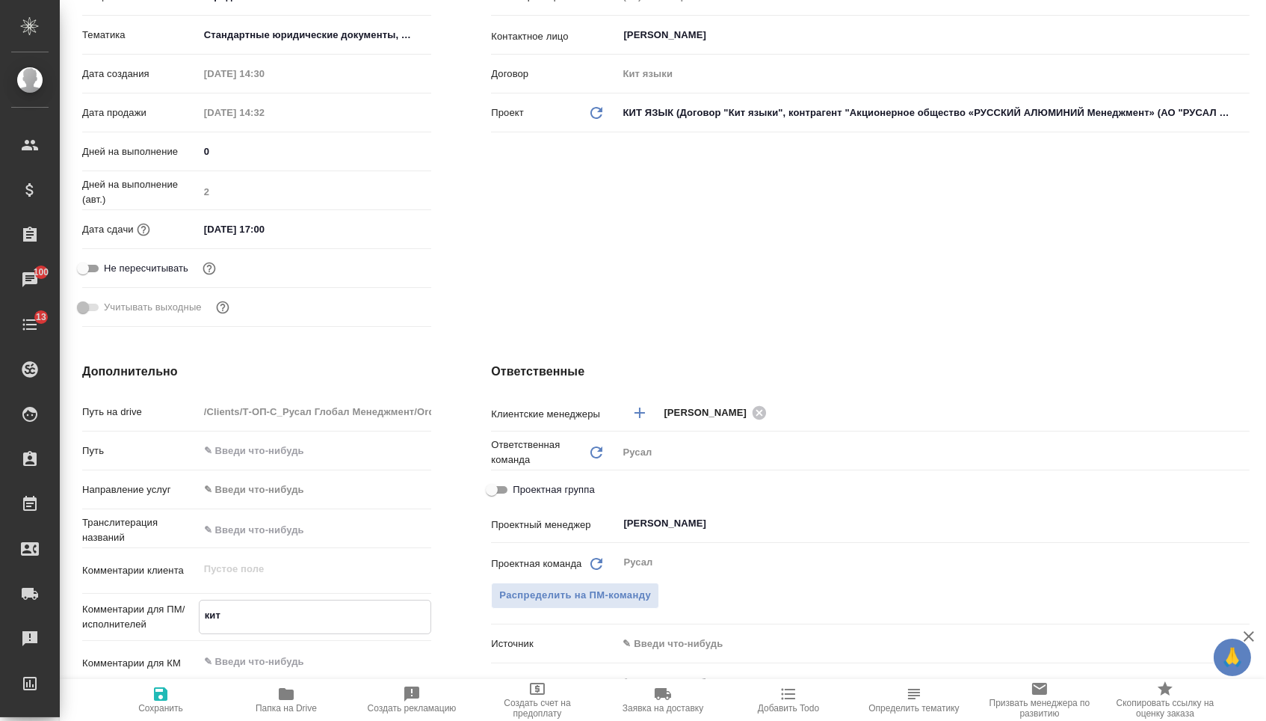
type textarea "x"
type textarea "кит ТР"
type textarea "x"
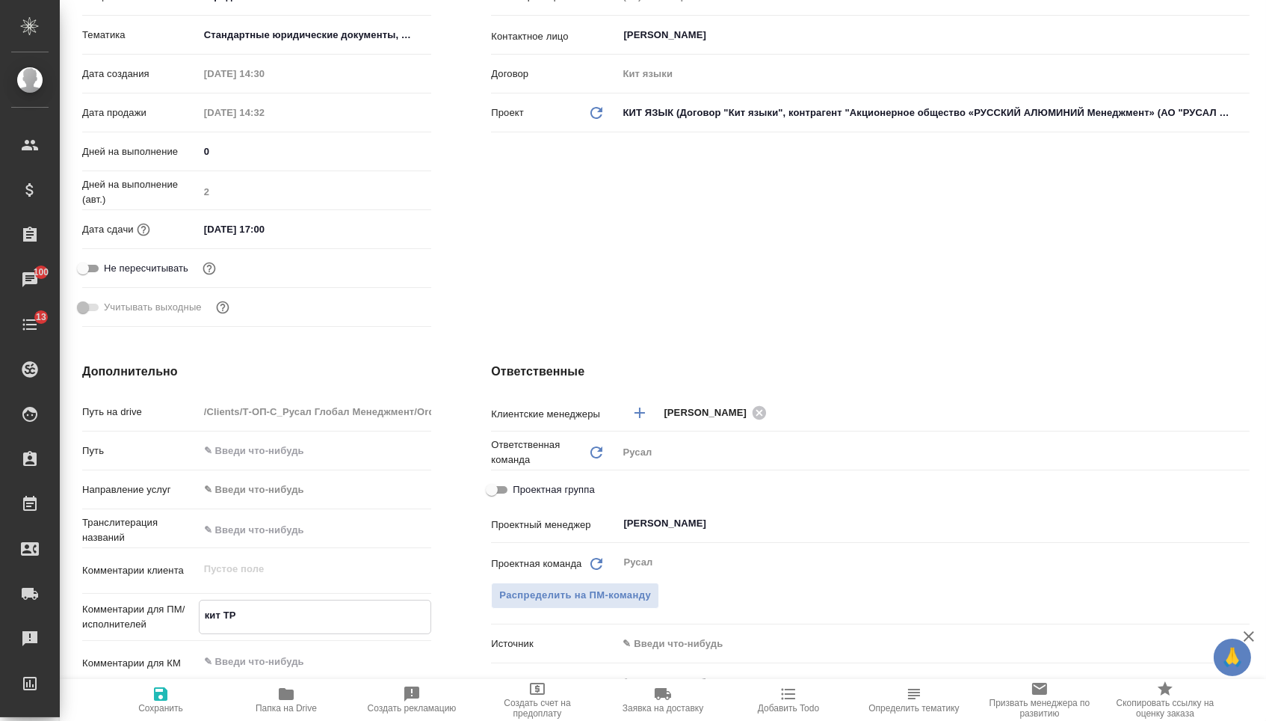
type textarea "x"
type textarea "кит ТРА"
type textarea "x"
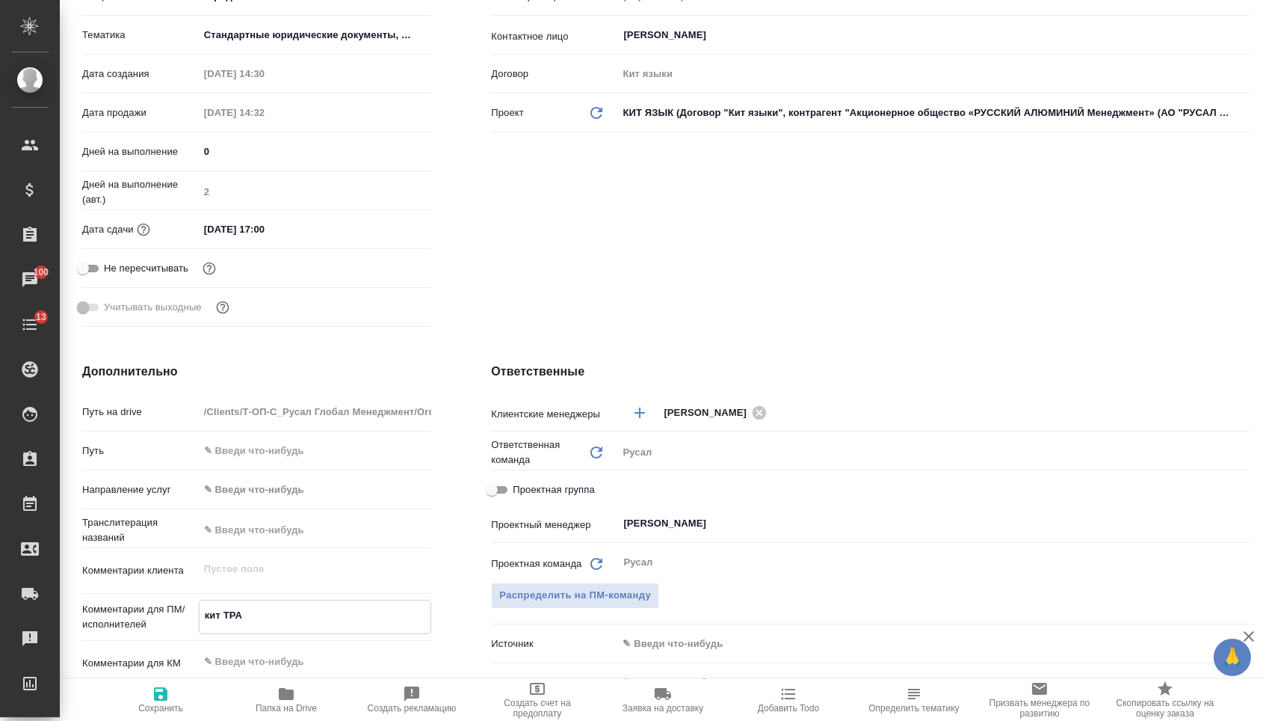
type textarea "кит ТРАД"
type textarea "x"
type textarea "кит ТРАДИ"
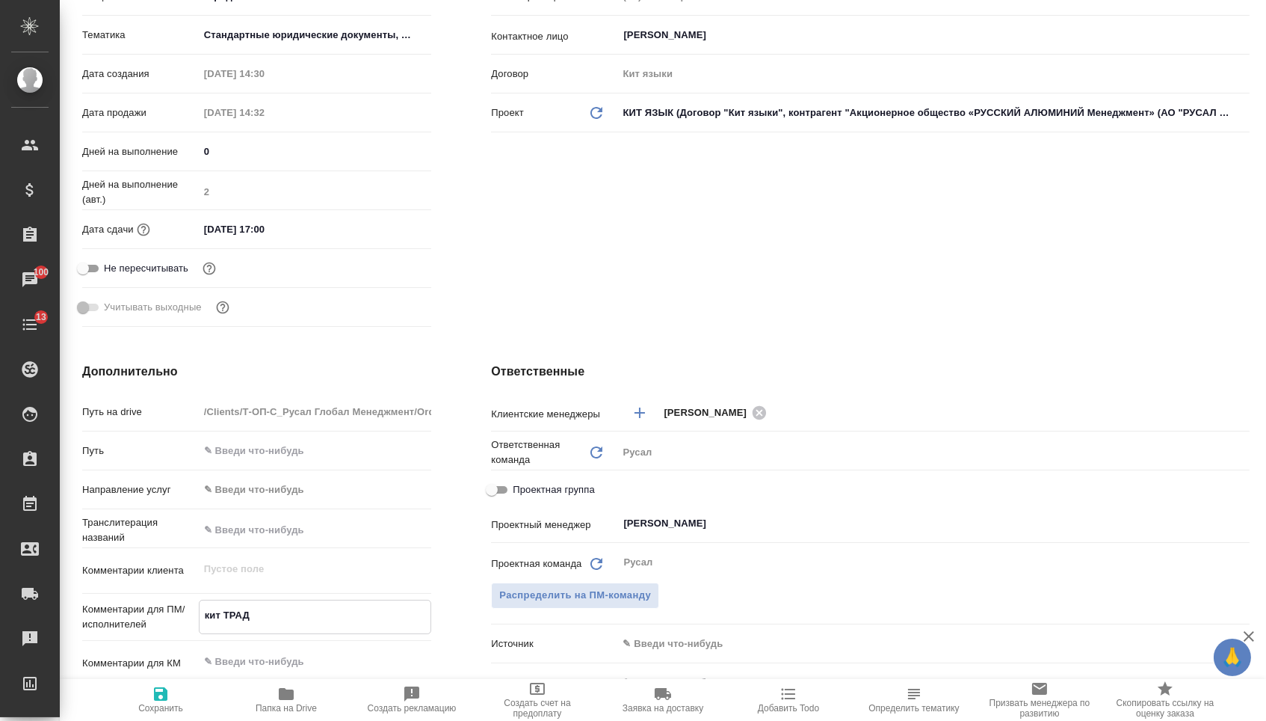
type textarea "x"
type textarea "кит ТРАДИЦ"
type textarea "x"
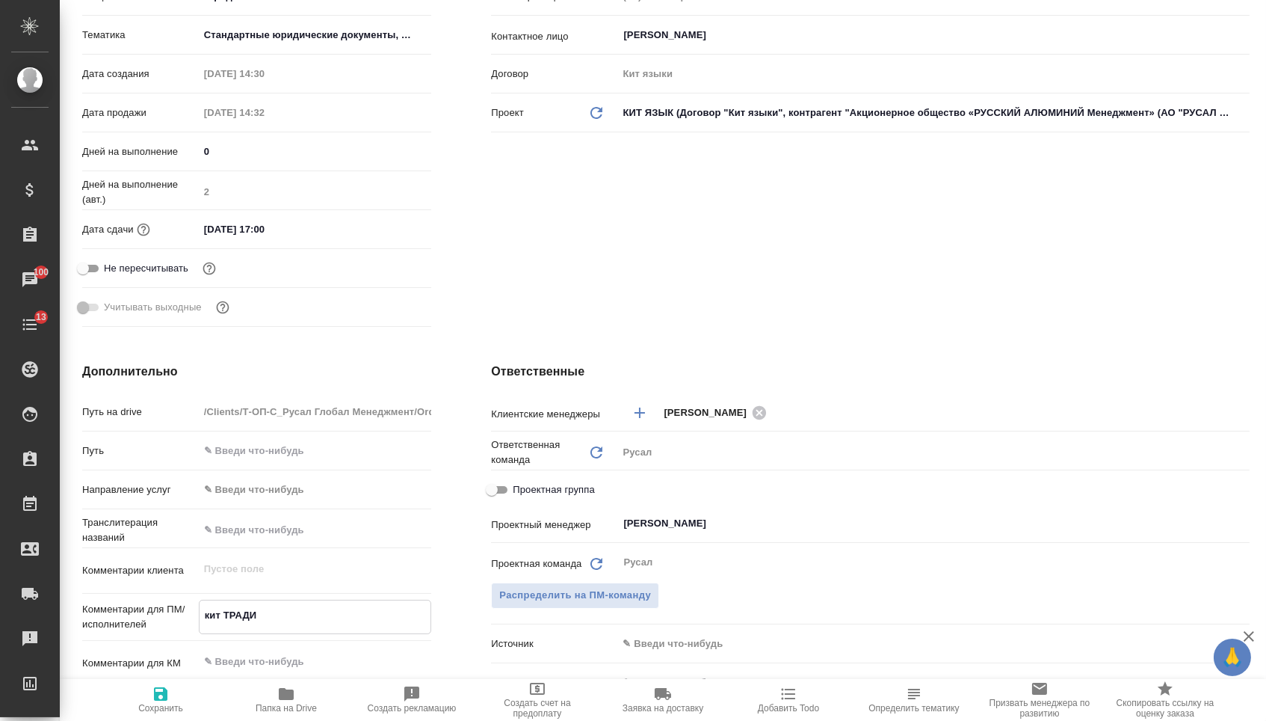
type textarea "x"
type textarea "кит ТРАДИЦИ"
type textarea "x"
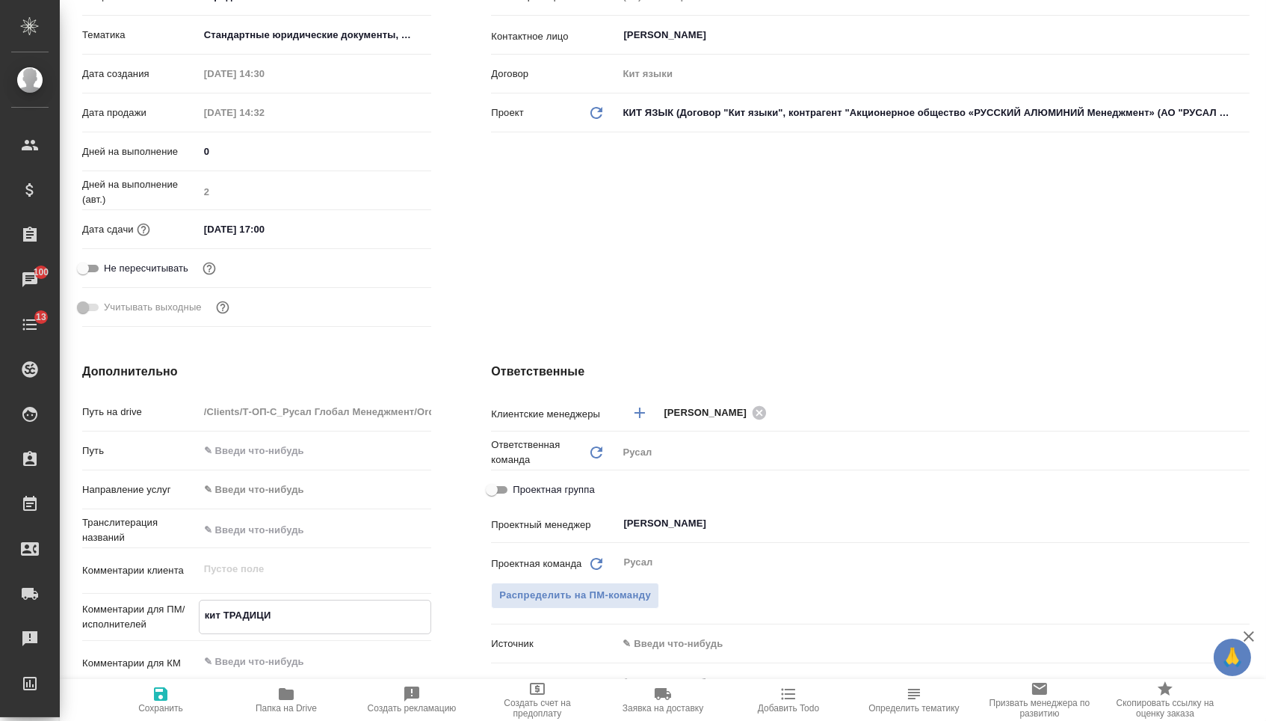
type textarea "x"
type textarea "кит ТРАДИЦИО"
type textarea "x"
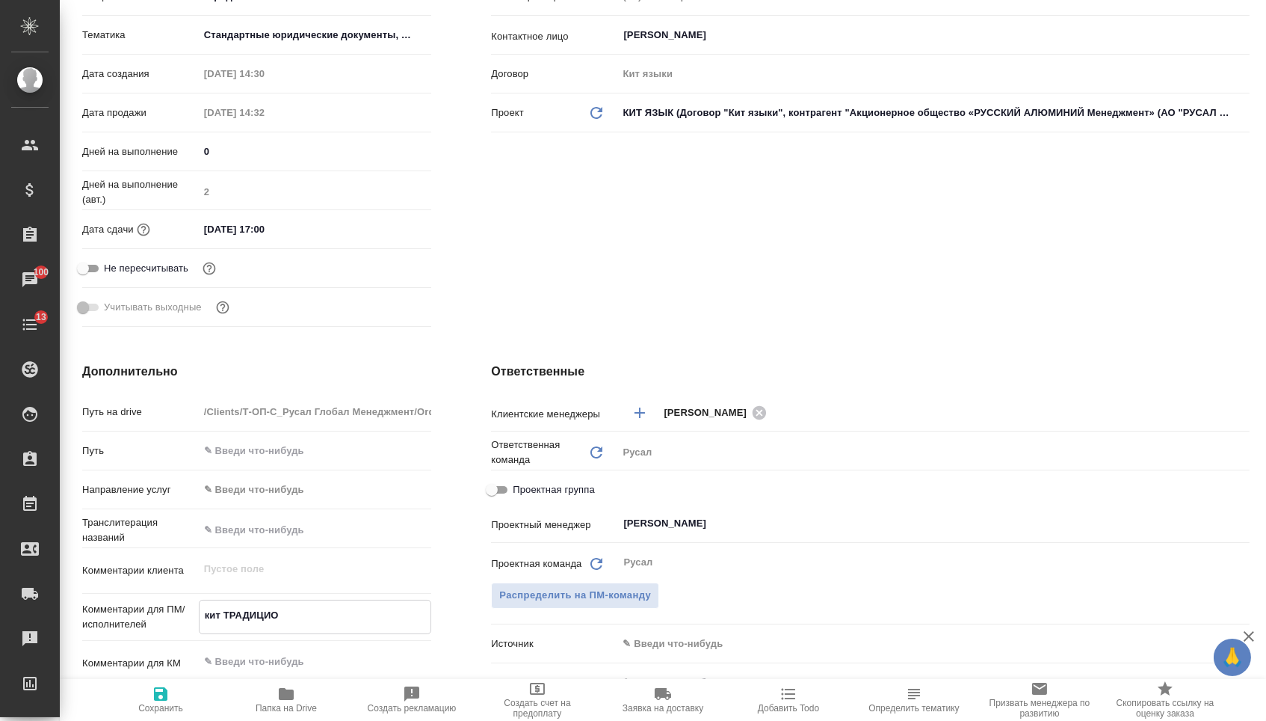
type textarea "кит ТРАДИЦИОН"
type textarea "x"
type textarea "кит ТРАДИЦИОНН"
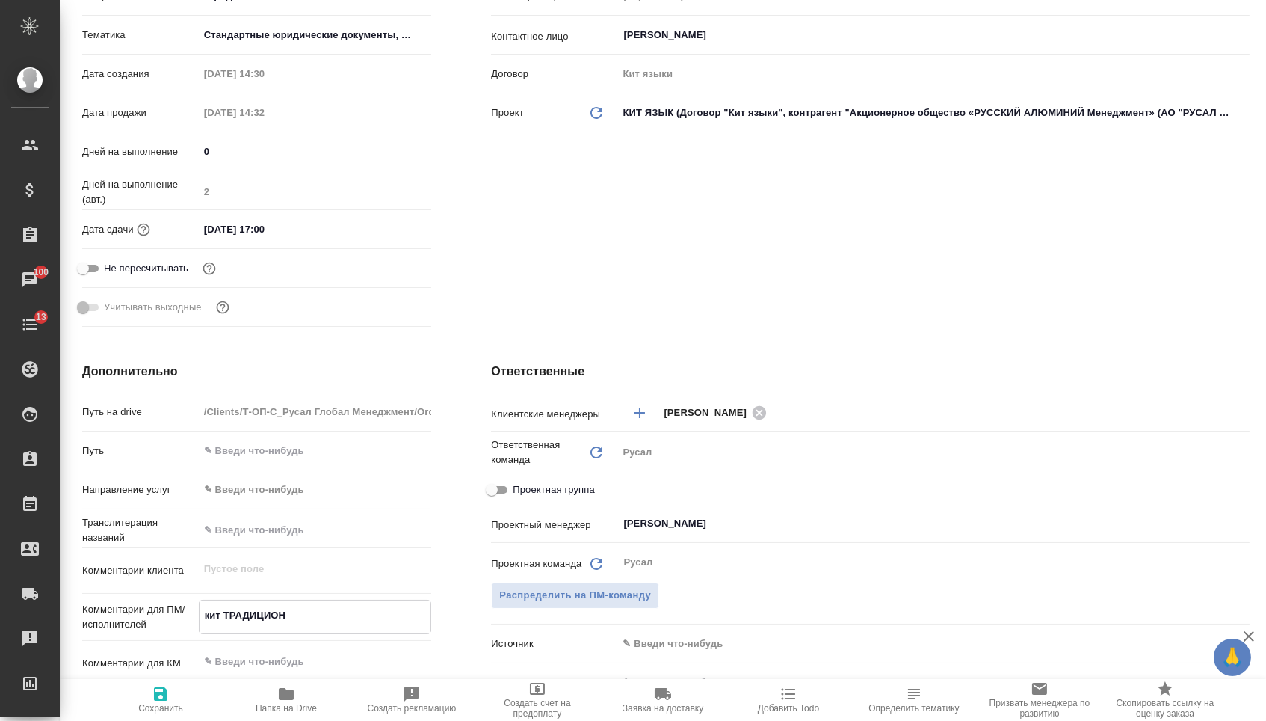
type textarea "x"
type textarea "кит ТРАДИЦИОННЫ"
type textarea "x"
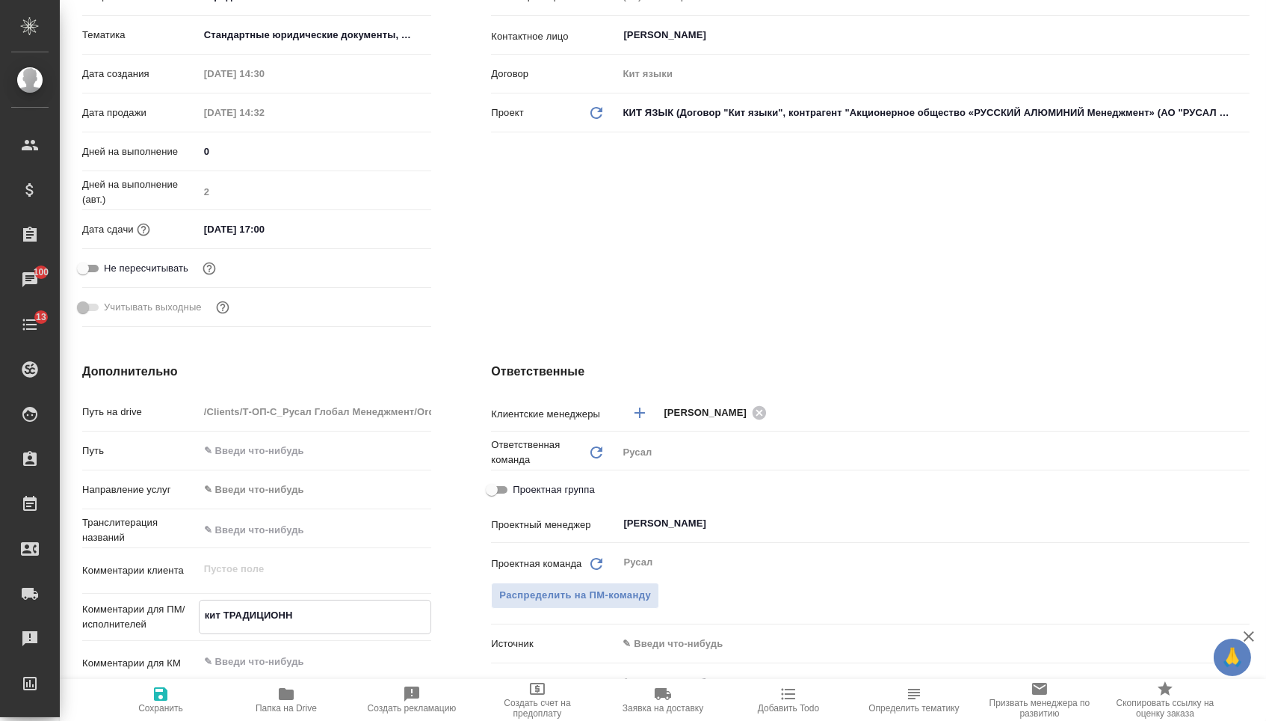
type textarea "x"
type textarea "кит ТРАДИЦИОННЫЙ"
type textarea "x"
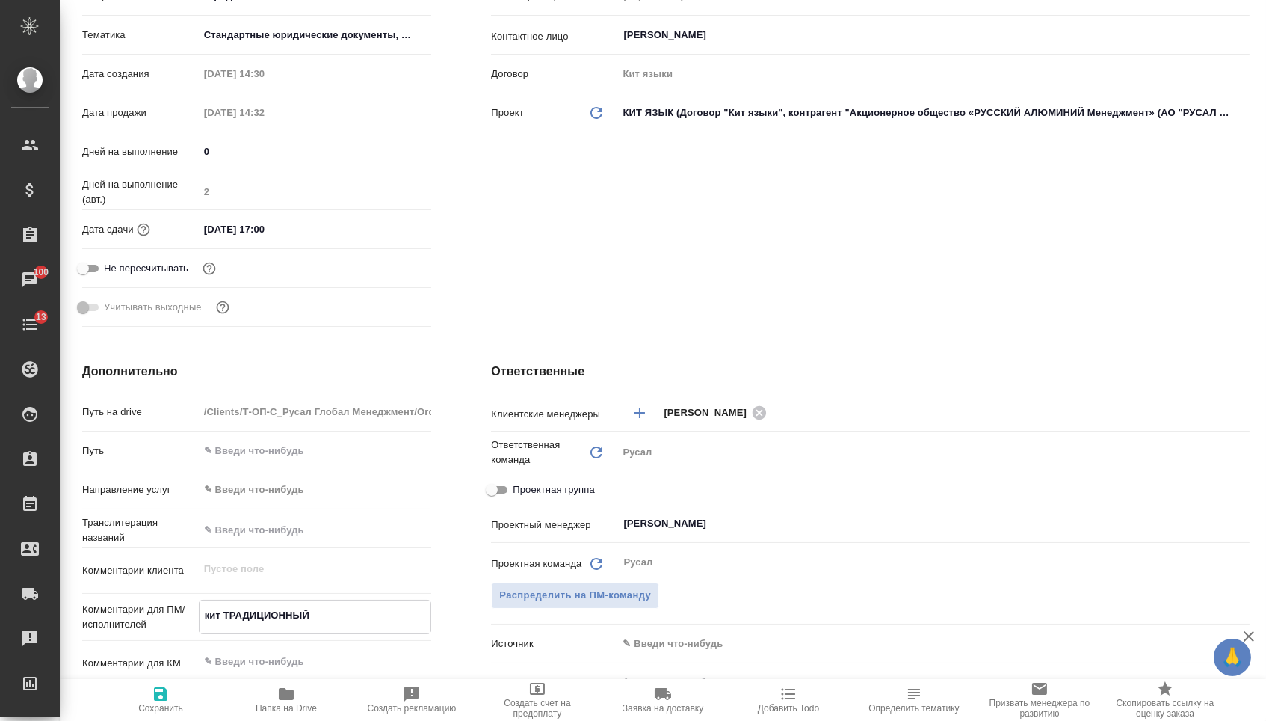
type textarea "кит ТРАДИЦИОННЫЙ"
type textarea "x"
click at [152, 703] on icon "button" at bounding box center [161, 694] width 18 height 18
type textarea "x"
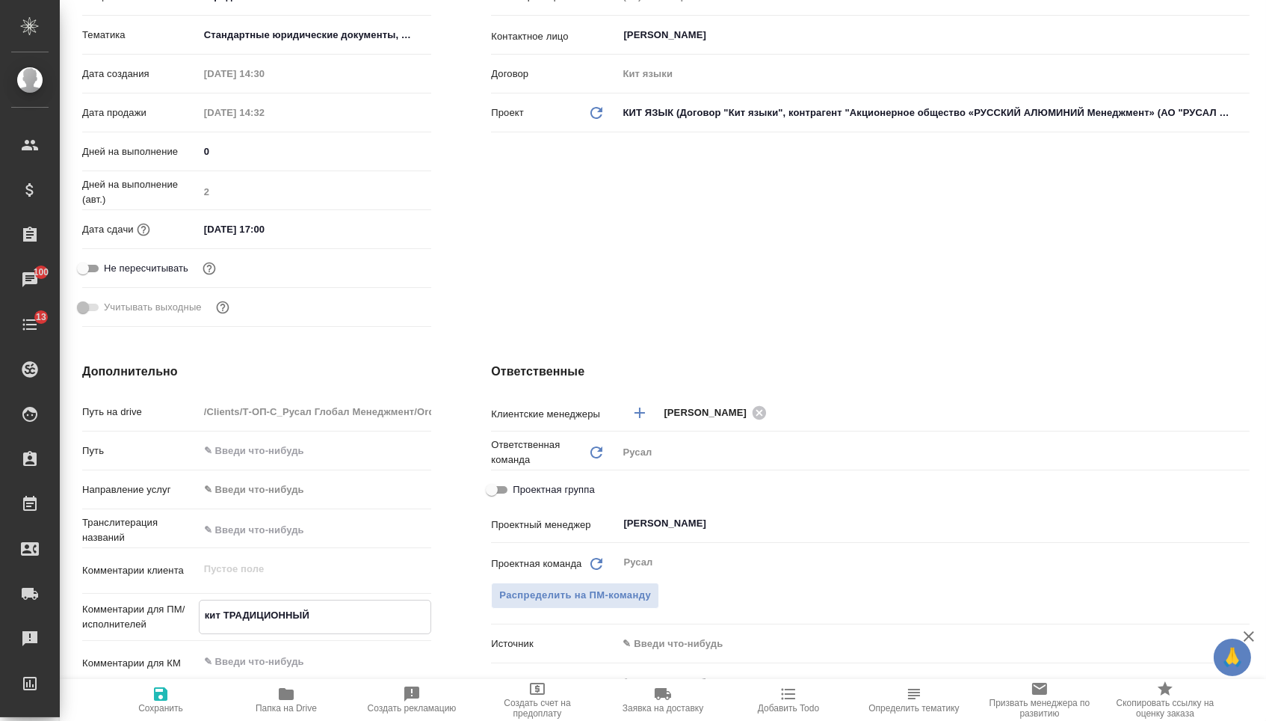
type textarea "x"
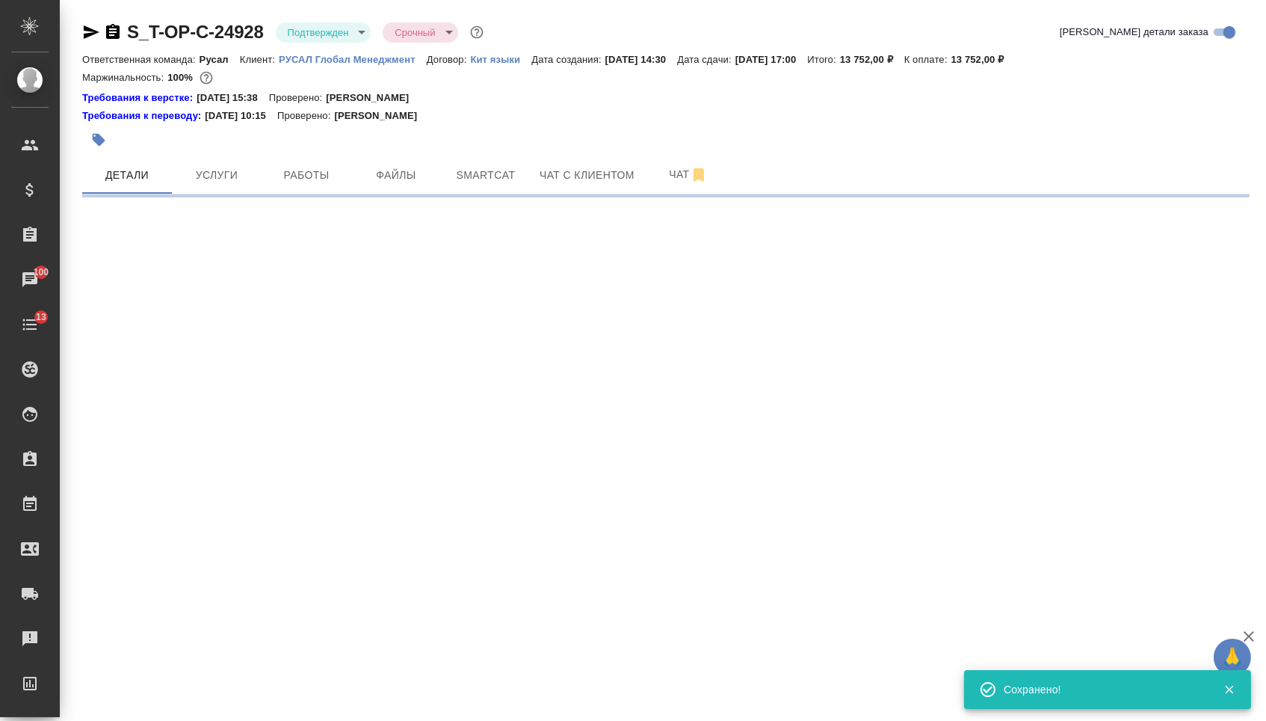
scroll to position [0, 0]
select select "RU"
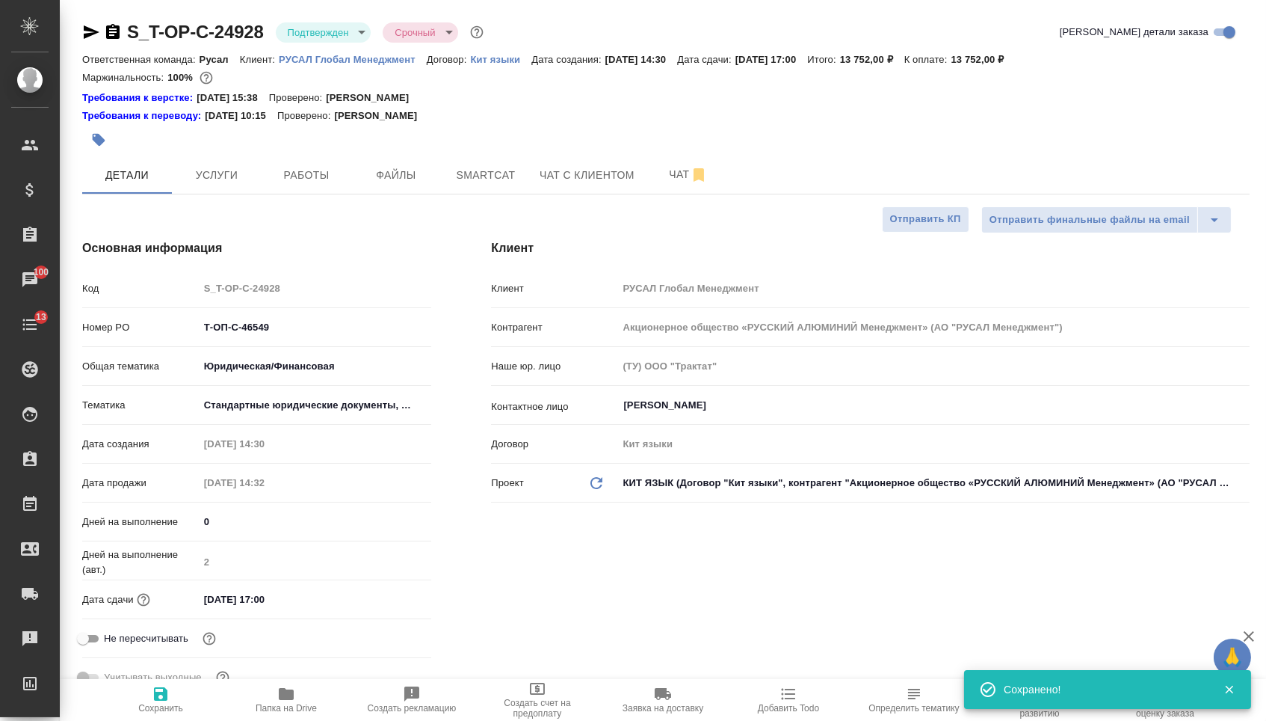
type textarea "x"
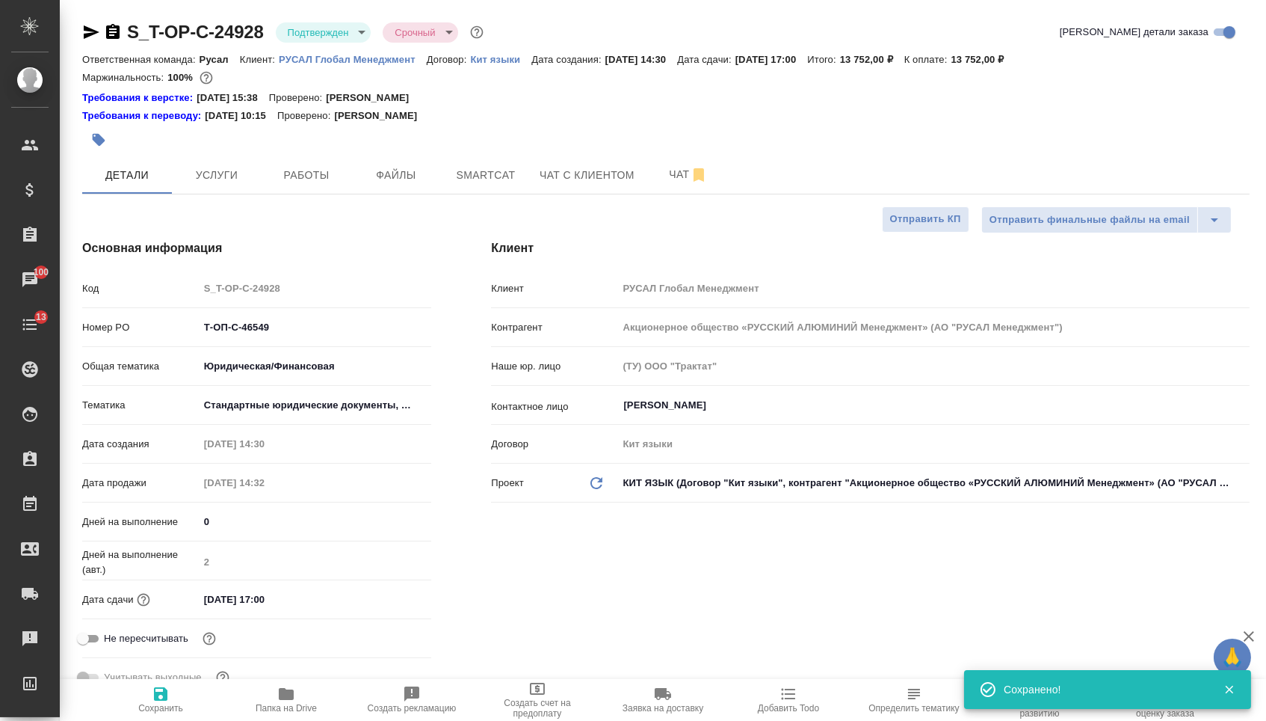
type textarea "x"
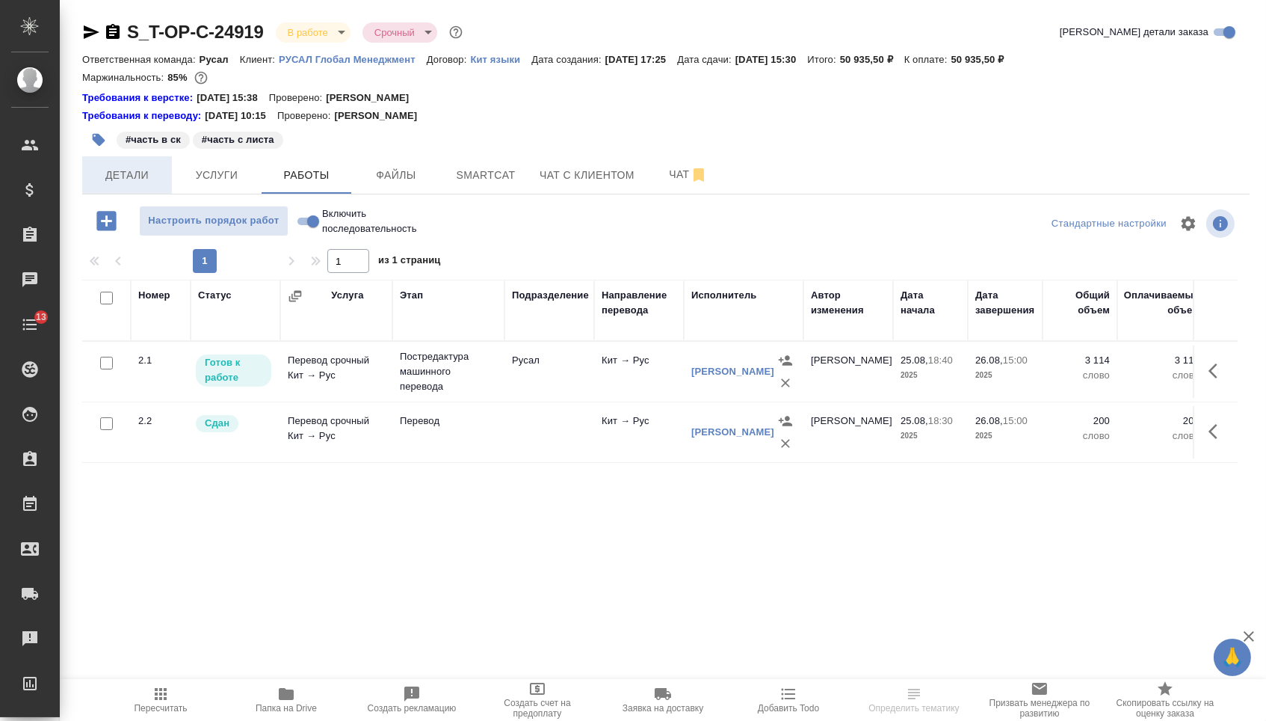
click at [133, 183] on span "Детали" at bounding box center [127, 175] width 72 height 19
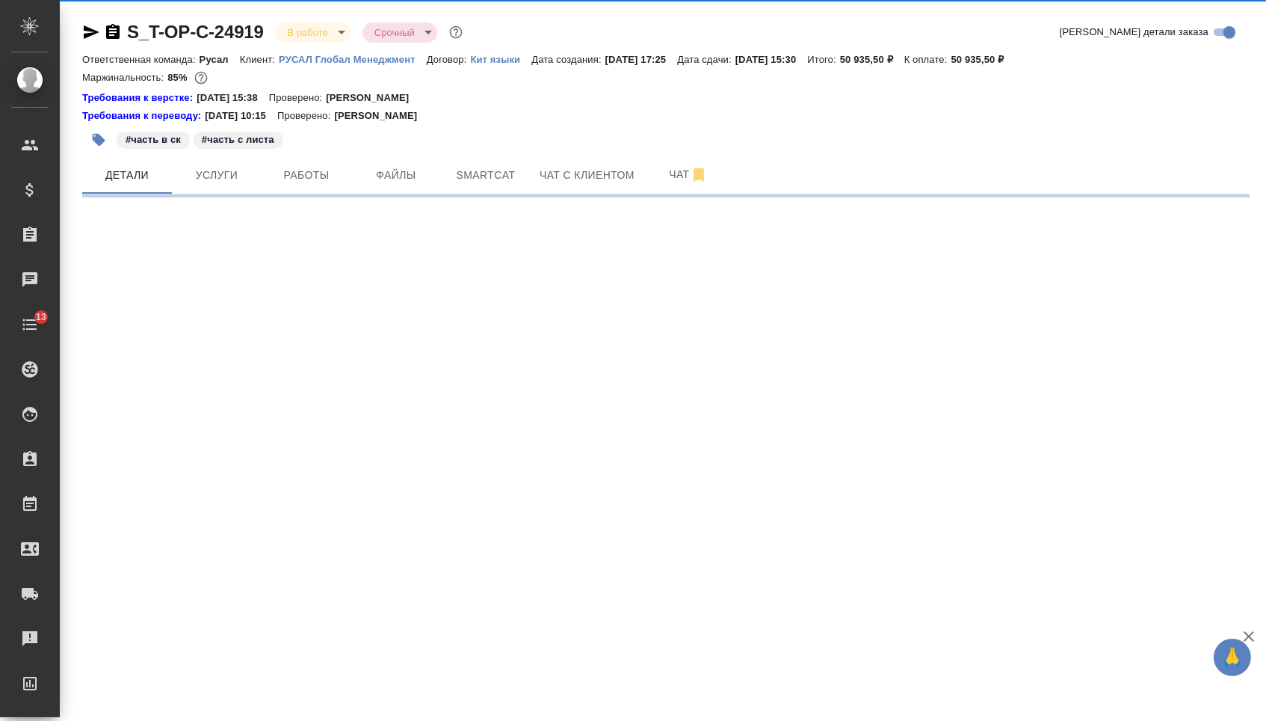
select select "RU"
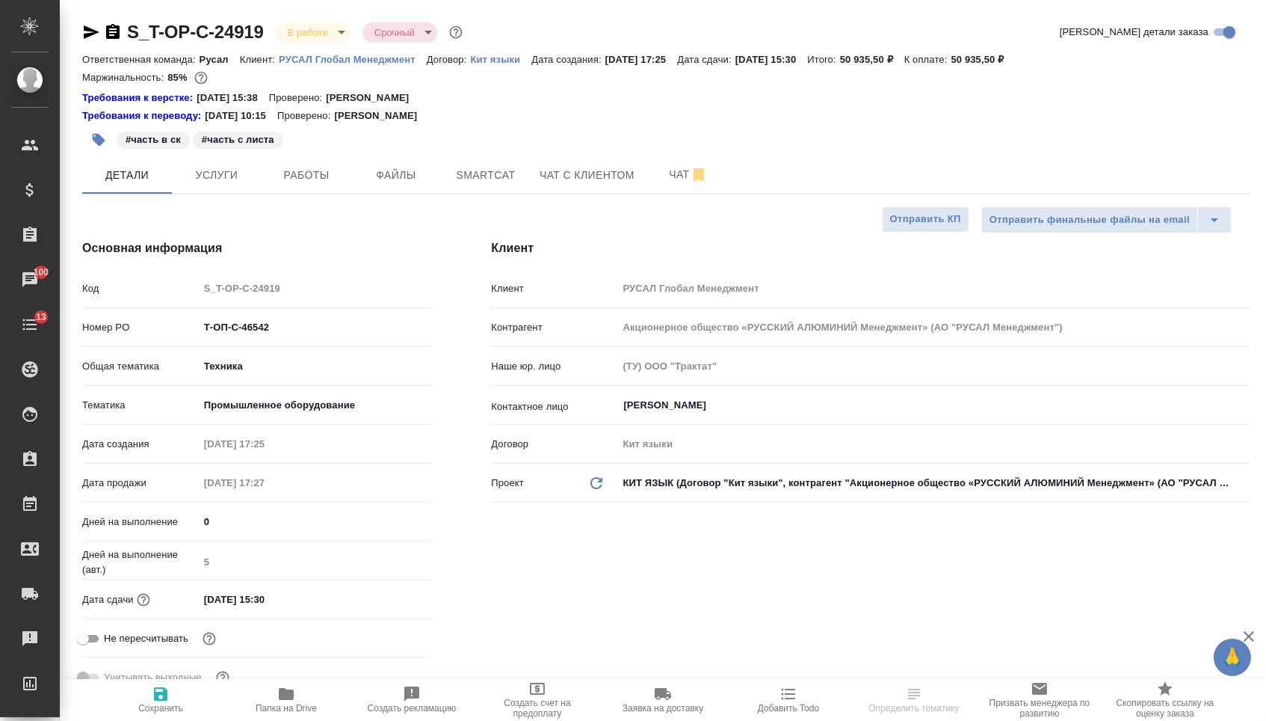
type textarea "x"
drag, startPoint x: 285, startPoint y: 335, endPoint x: 126, endPoint y: 328, distance: 159.4
click at [129, 330] on div "Номер PO Т-ОП-С-46542" at bounding box center [256, 327] width 349 height 26
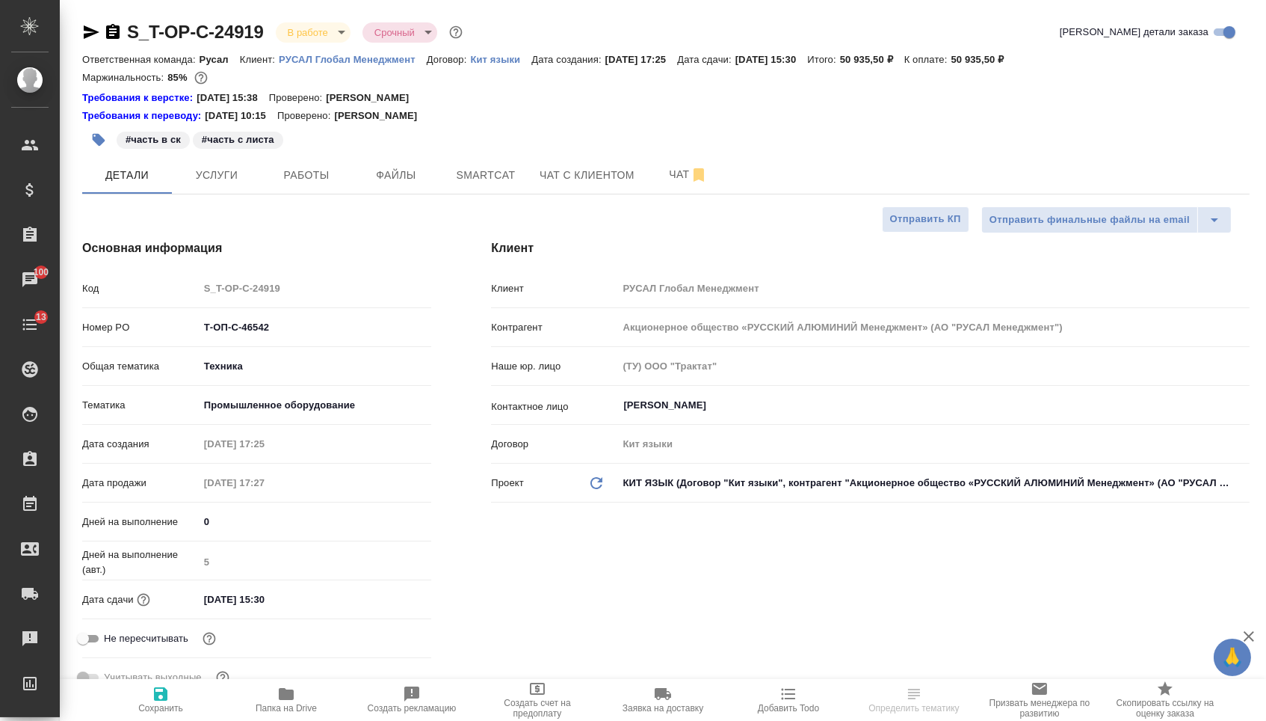
select select "RU"
type textarea "x"
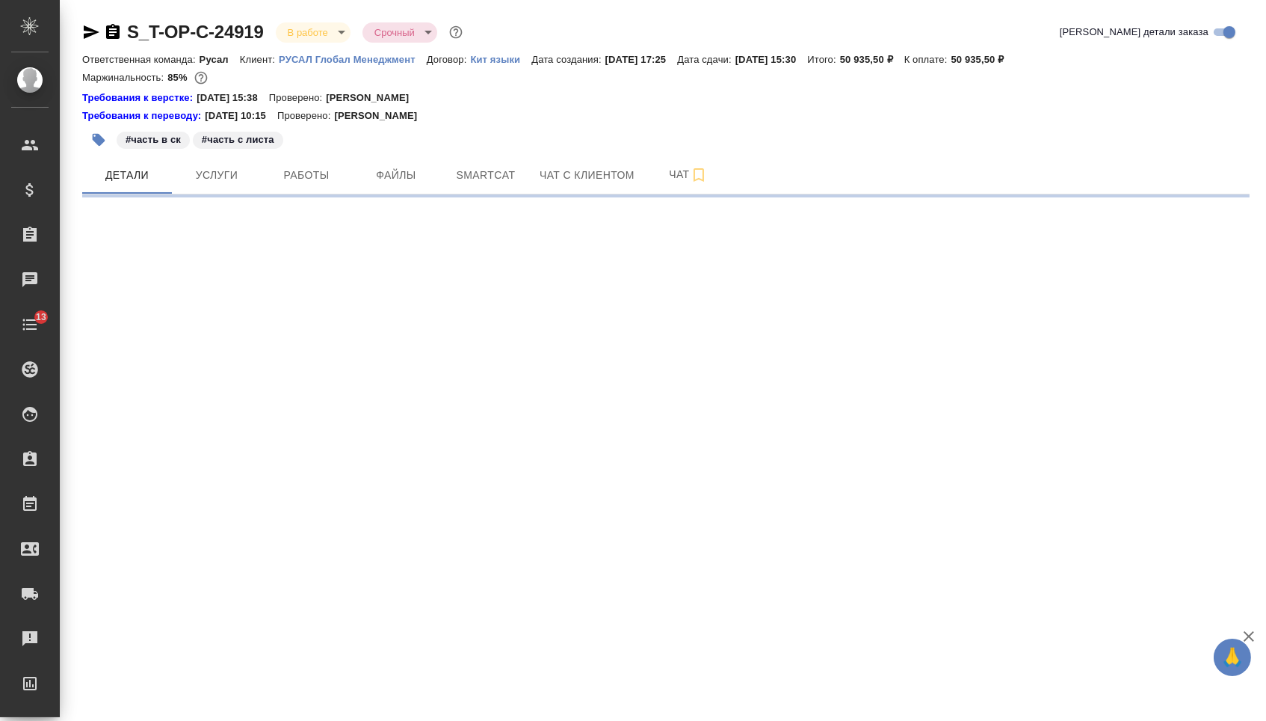
select select "RU"
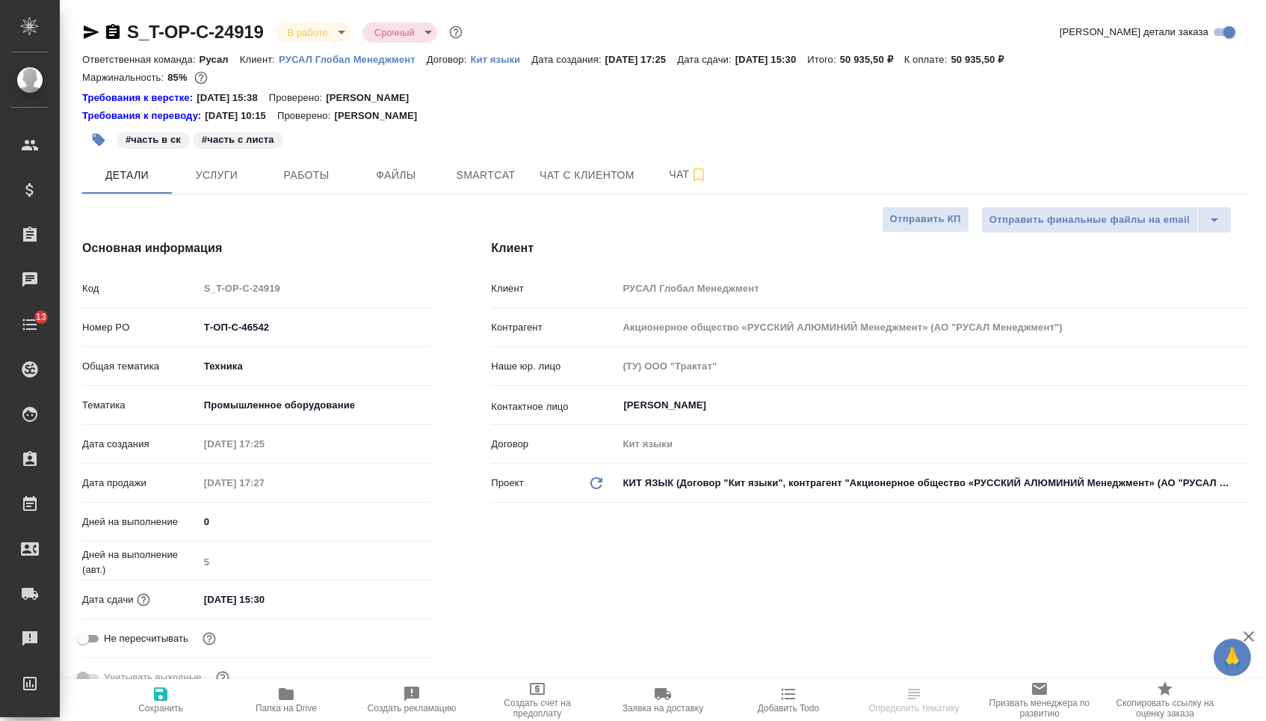
type textarea "x"
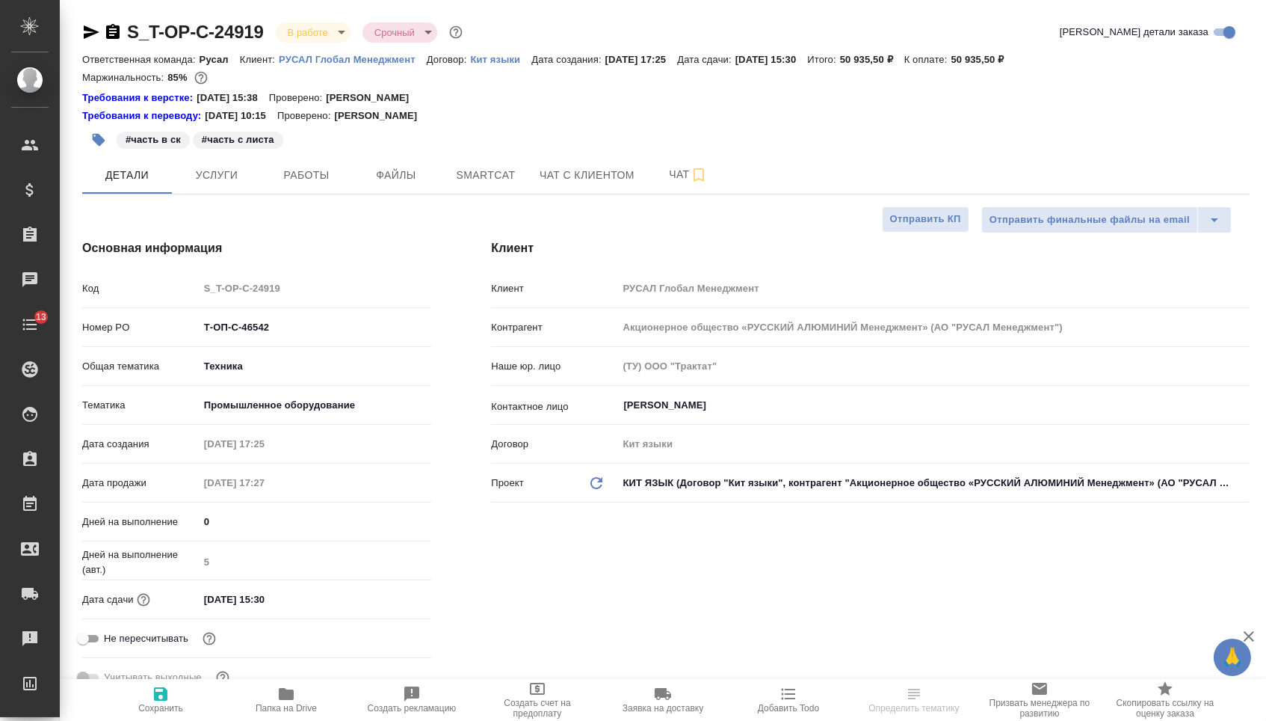
type textarea "x"
select select "RU"
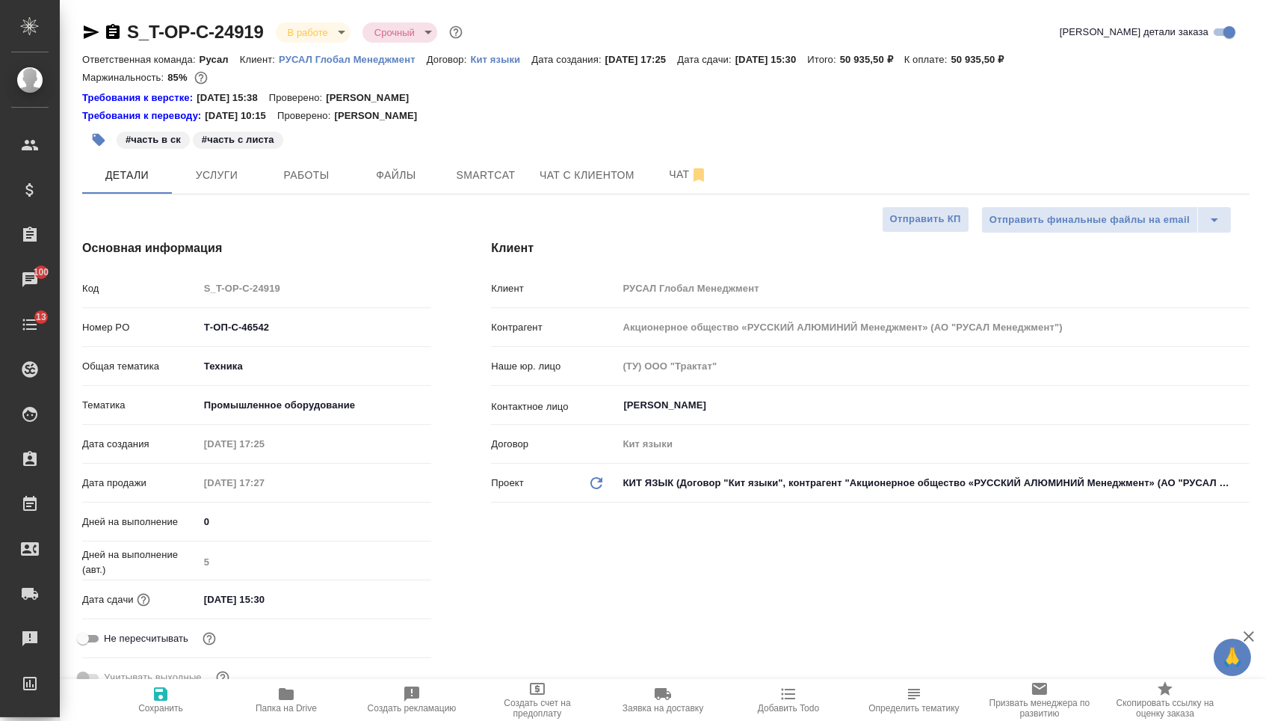
type textarea "x"
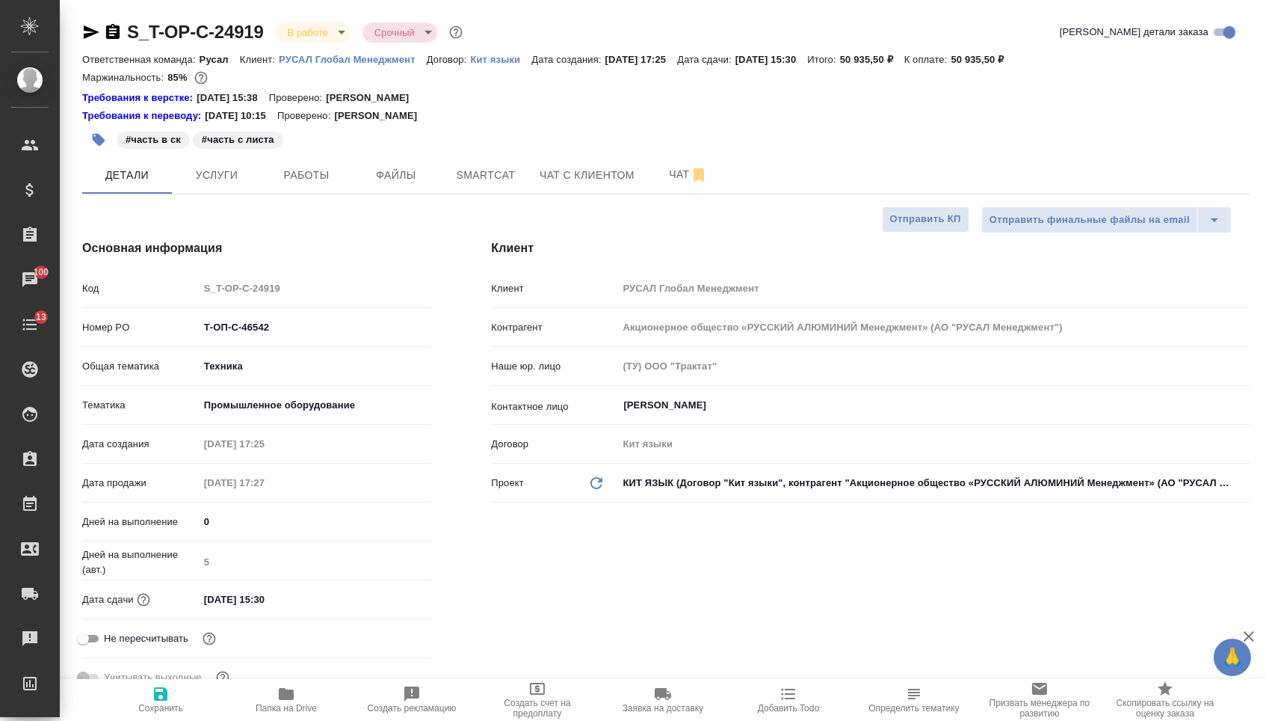
type textarea "x"
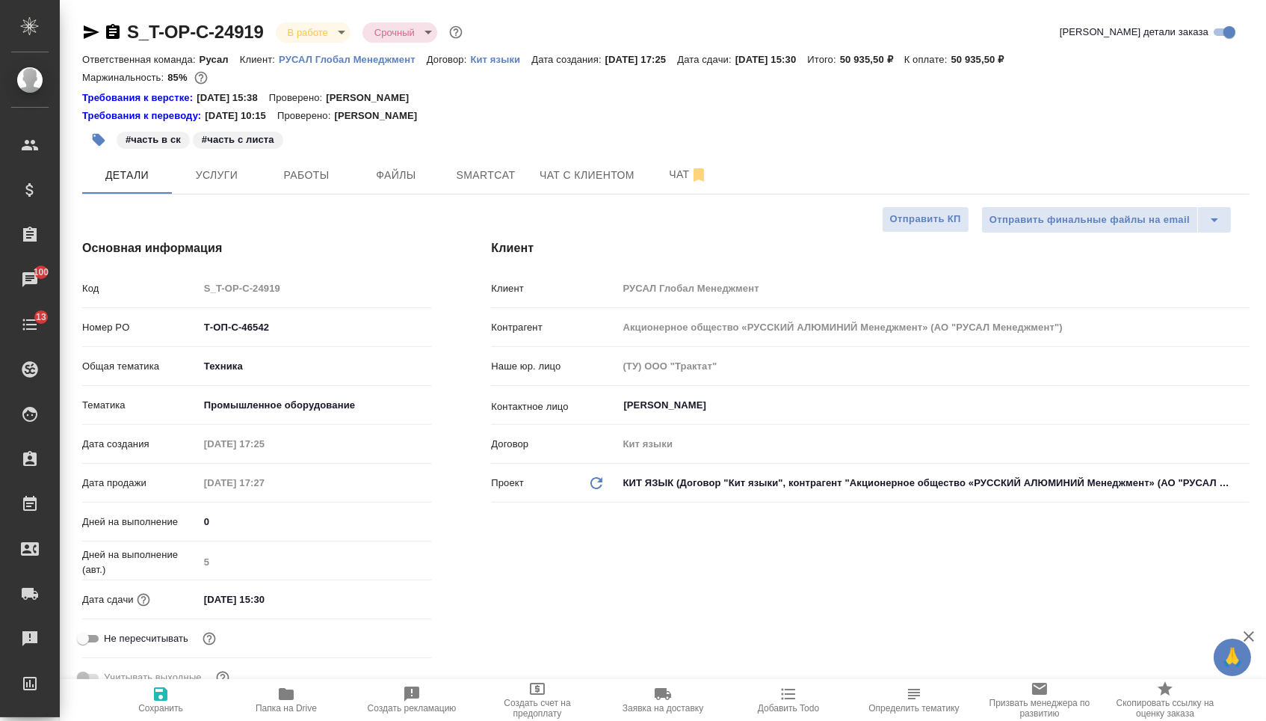
type textarea "x"
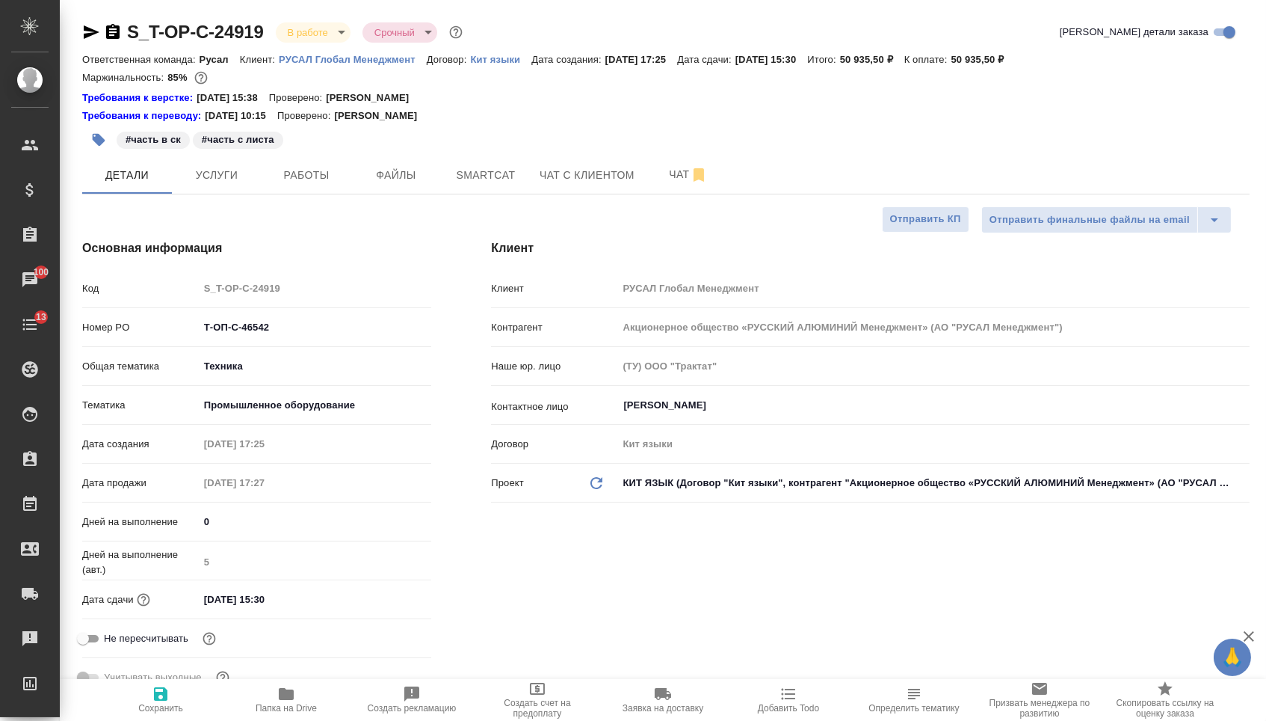
type textarea "x"
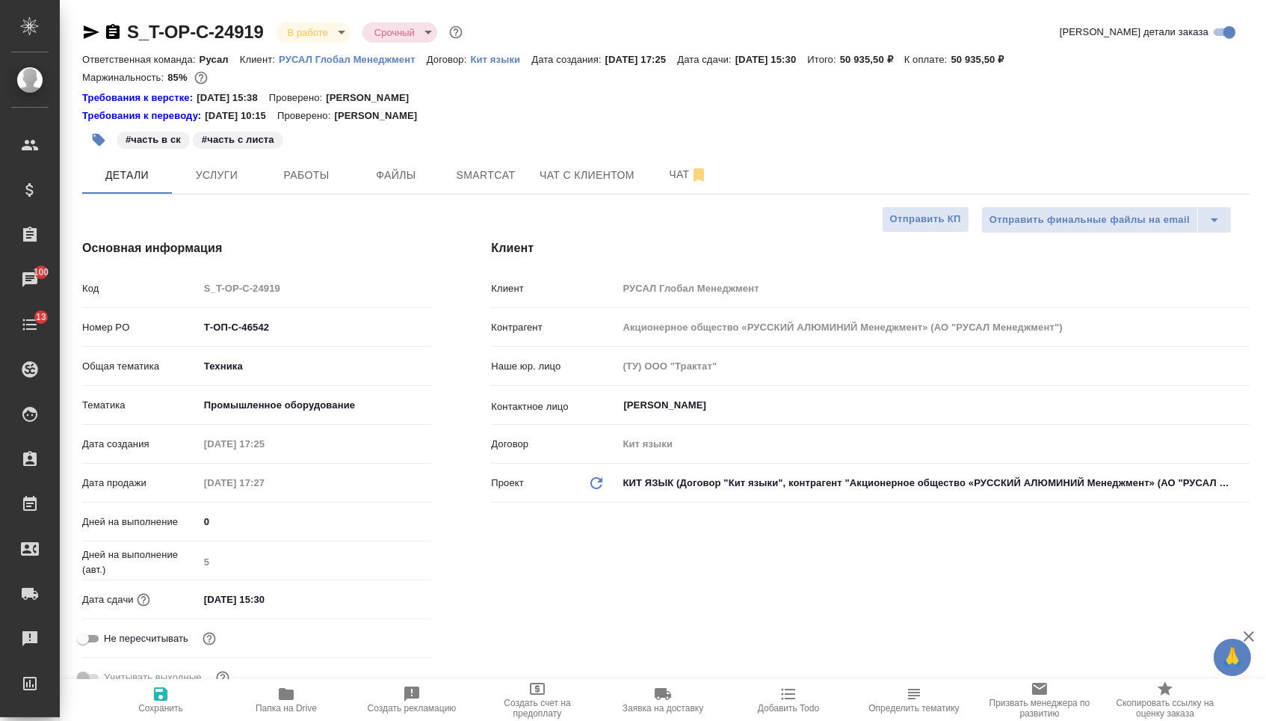
type textarea "x"
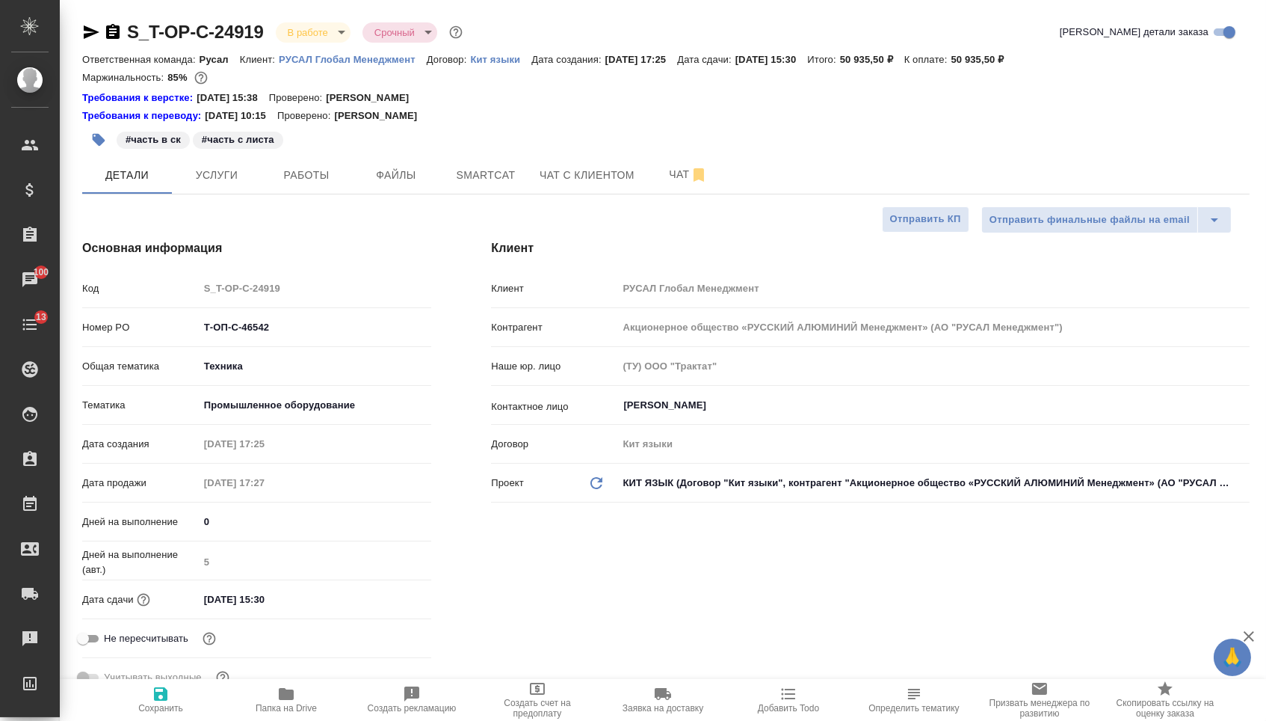
type textarea "x"
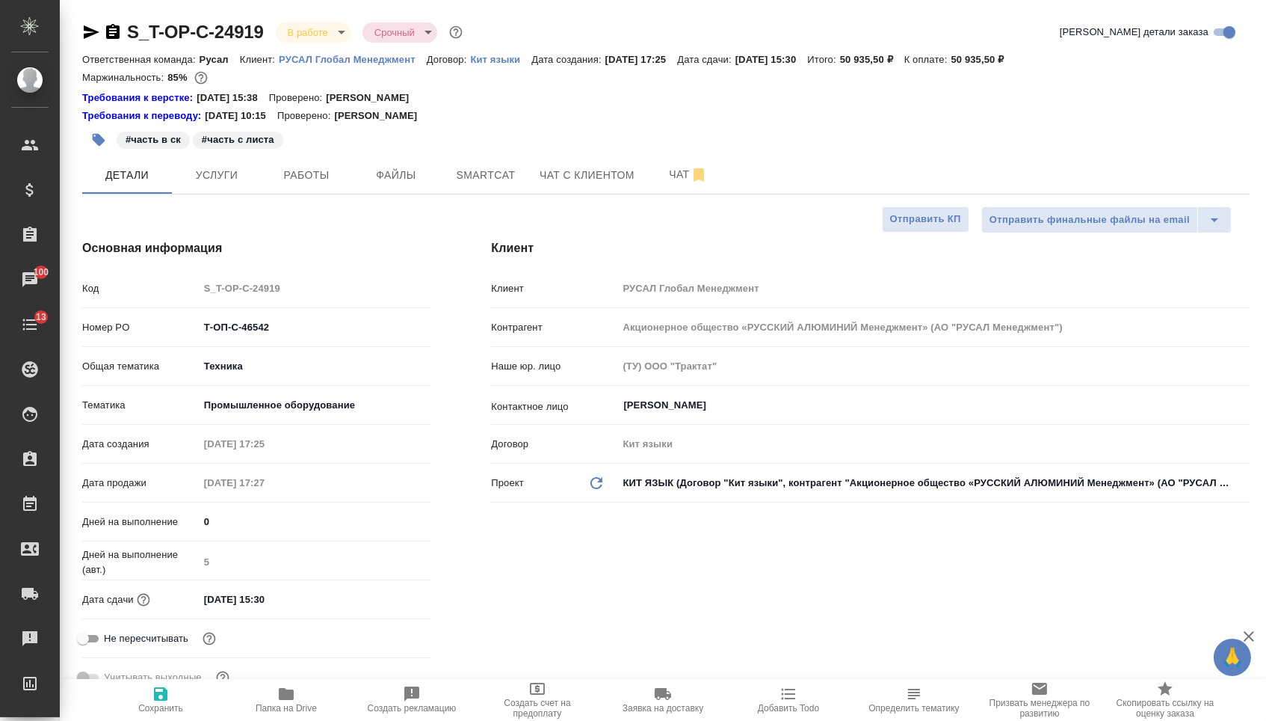
type textarea "x"
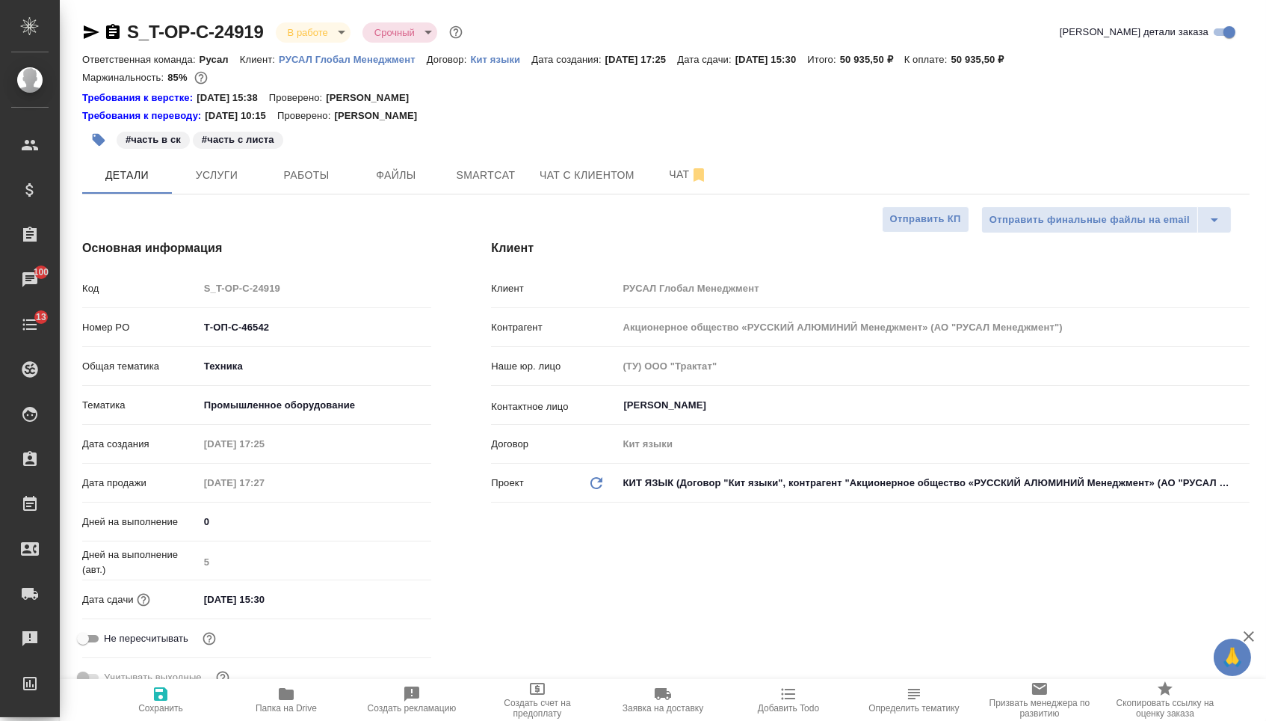
type textarea "x"
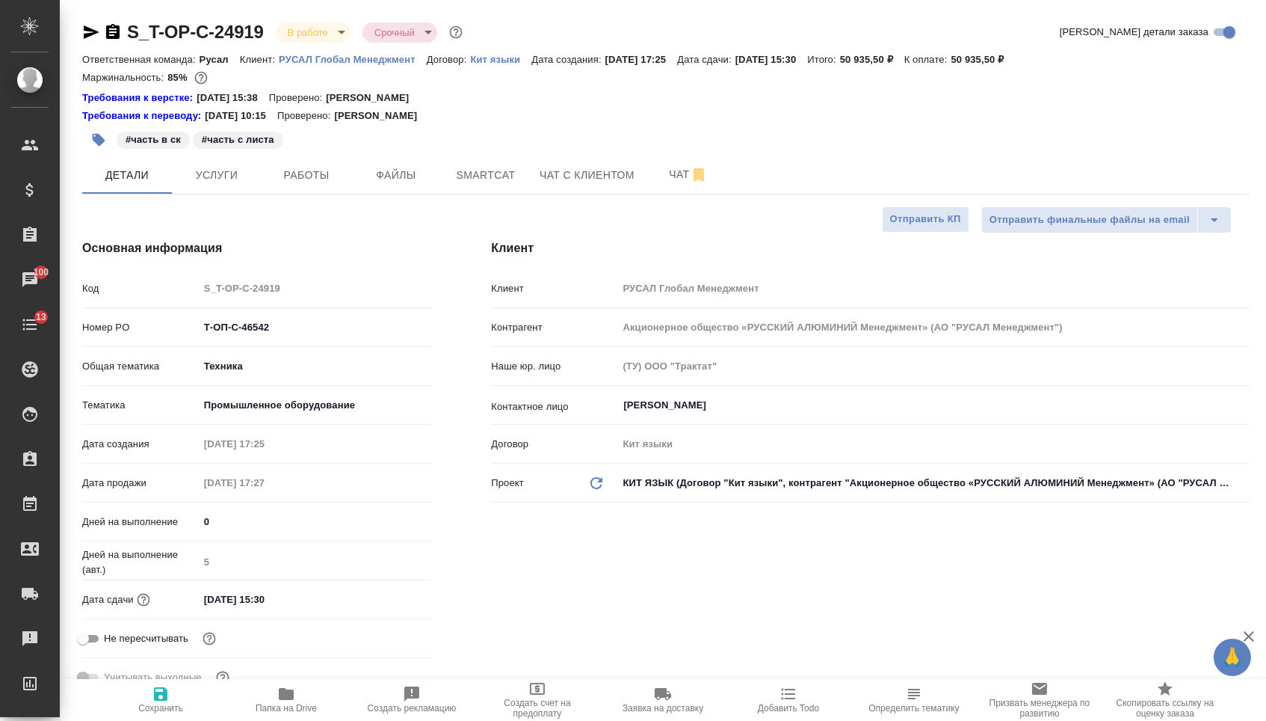
type textarea "x"
